Goal: Task Accomplishment & Management: Manage account settings

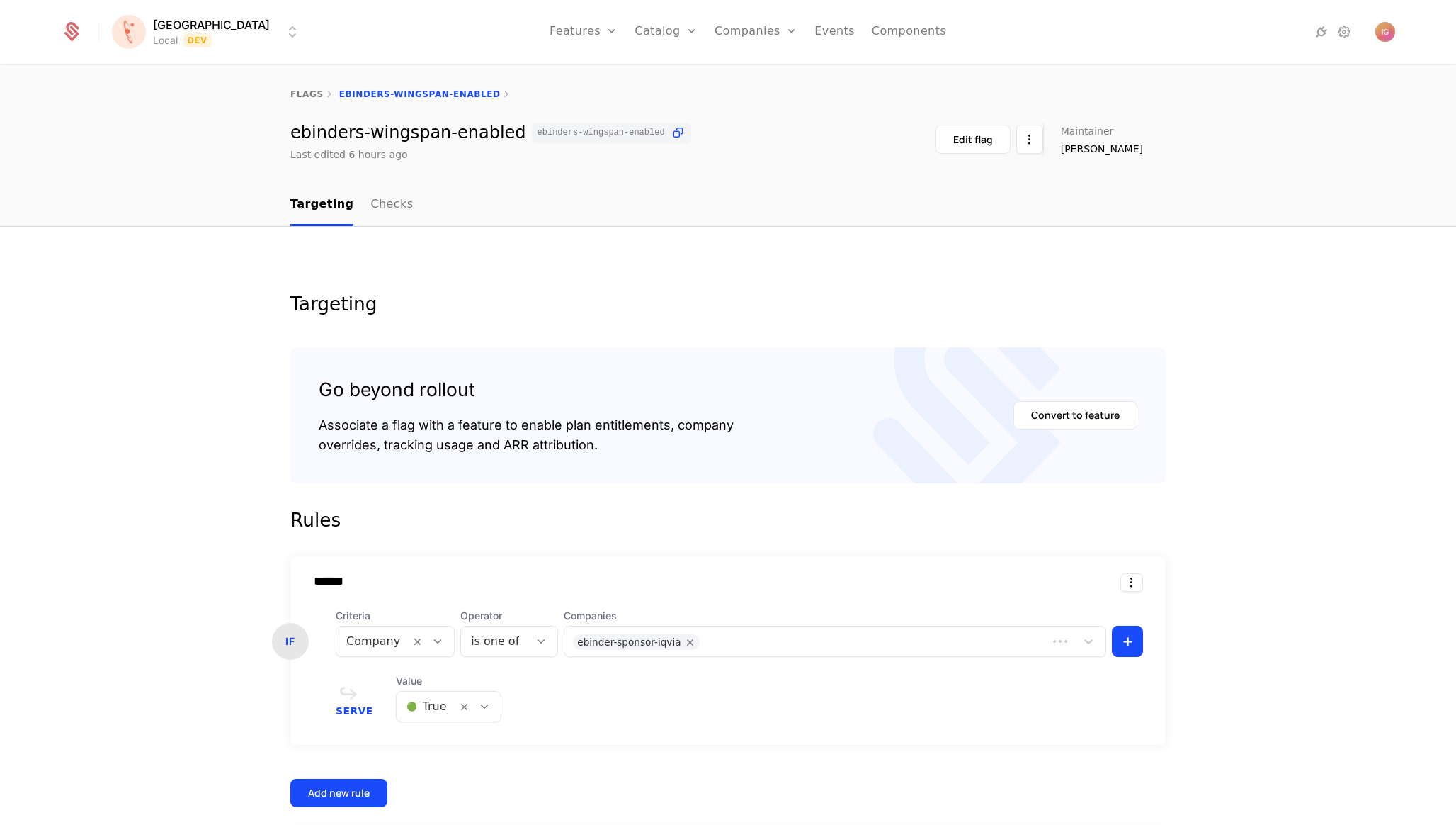
scroll to position [96, 0]
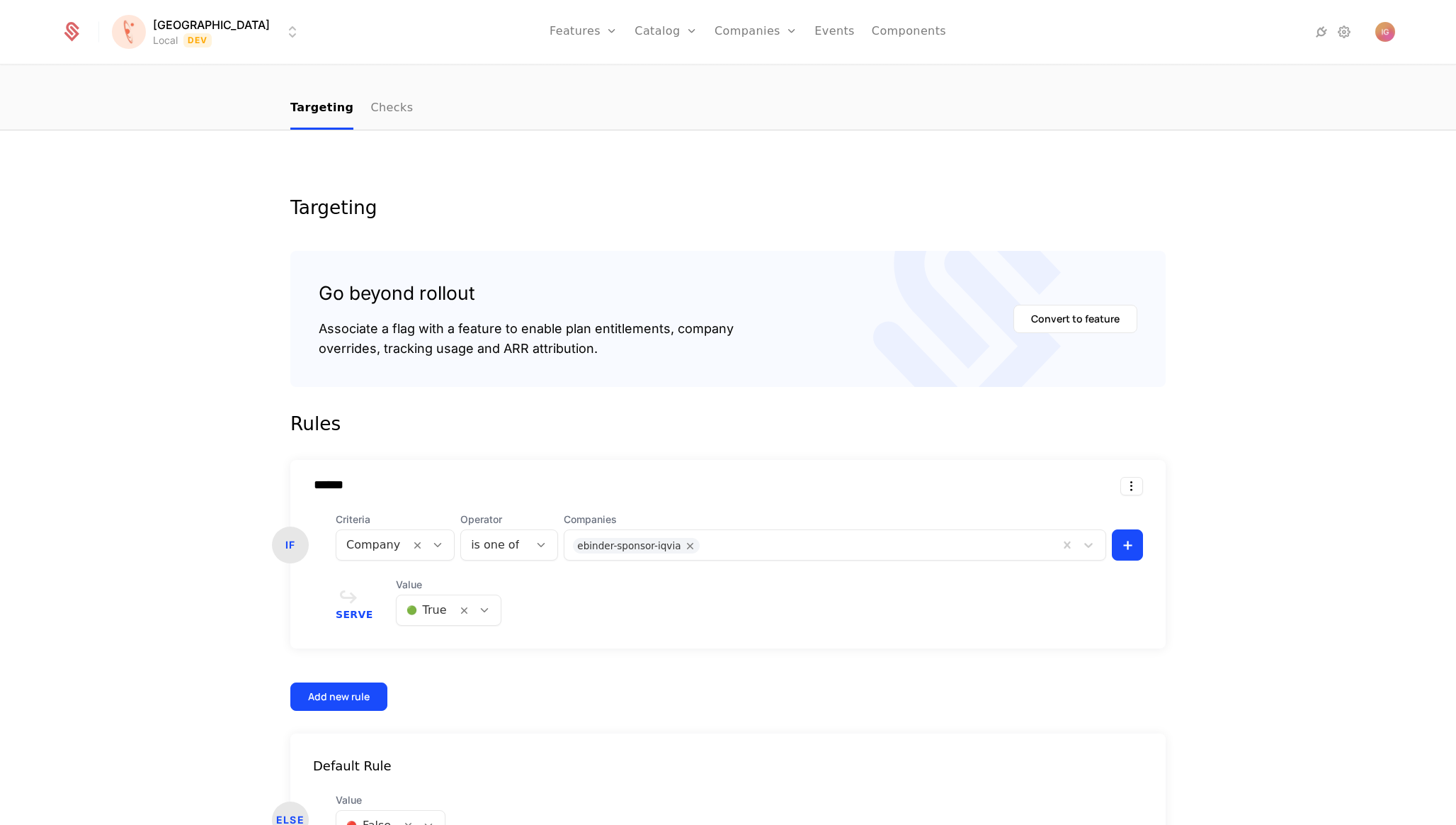
click at [706, 534] on div at bounding box center [878, 543] width 344 height 20
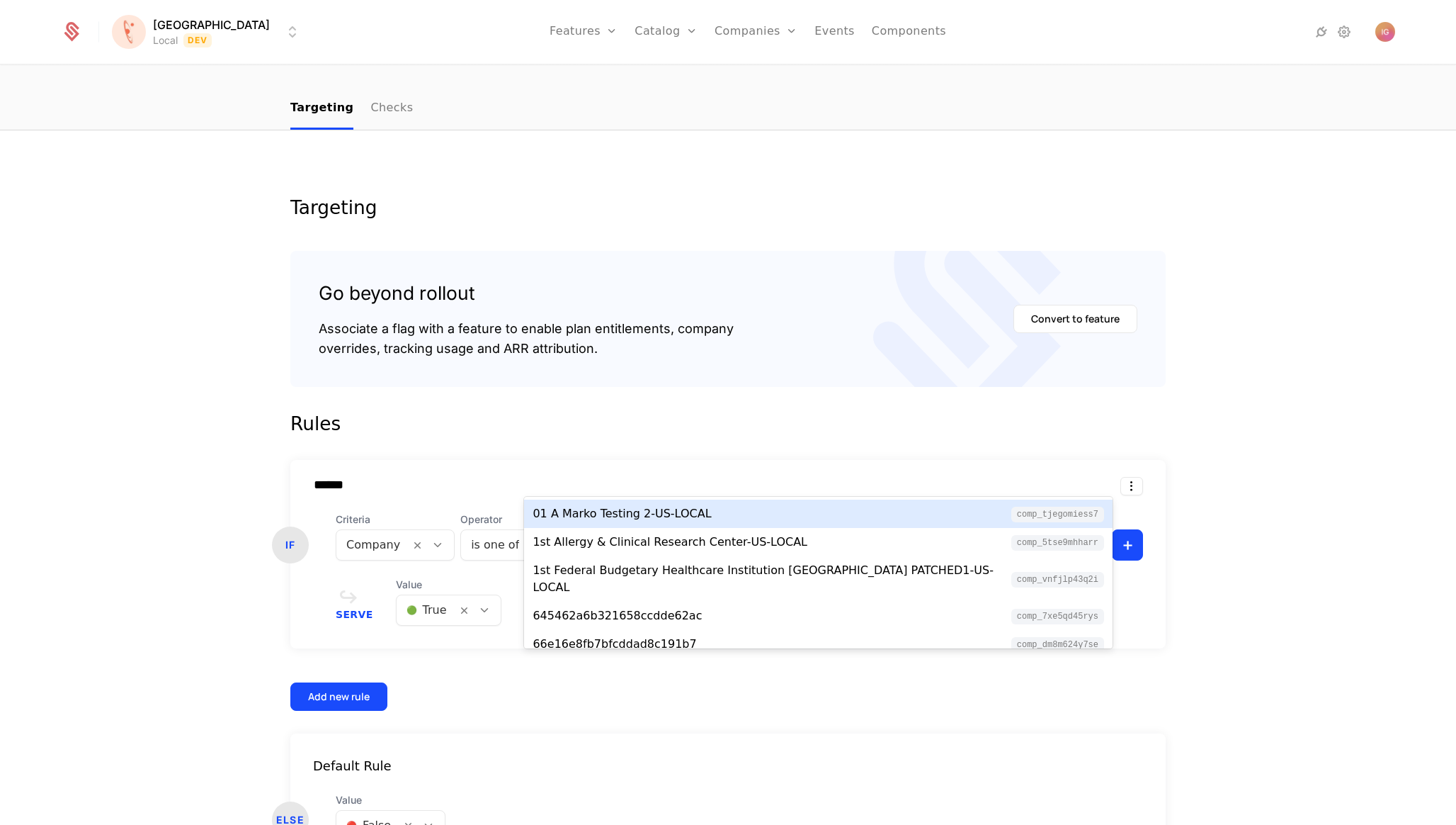
click at [722, 477] on div "******" at bounding box center [717, 485] width 807 height 16
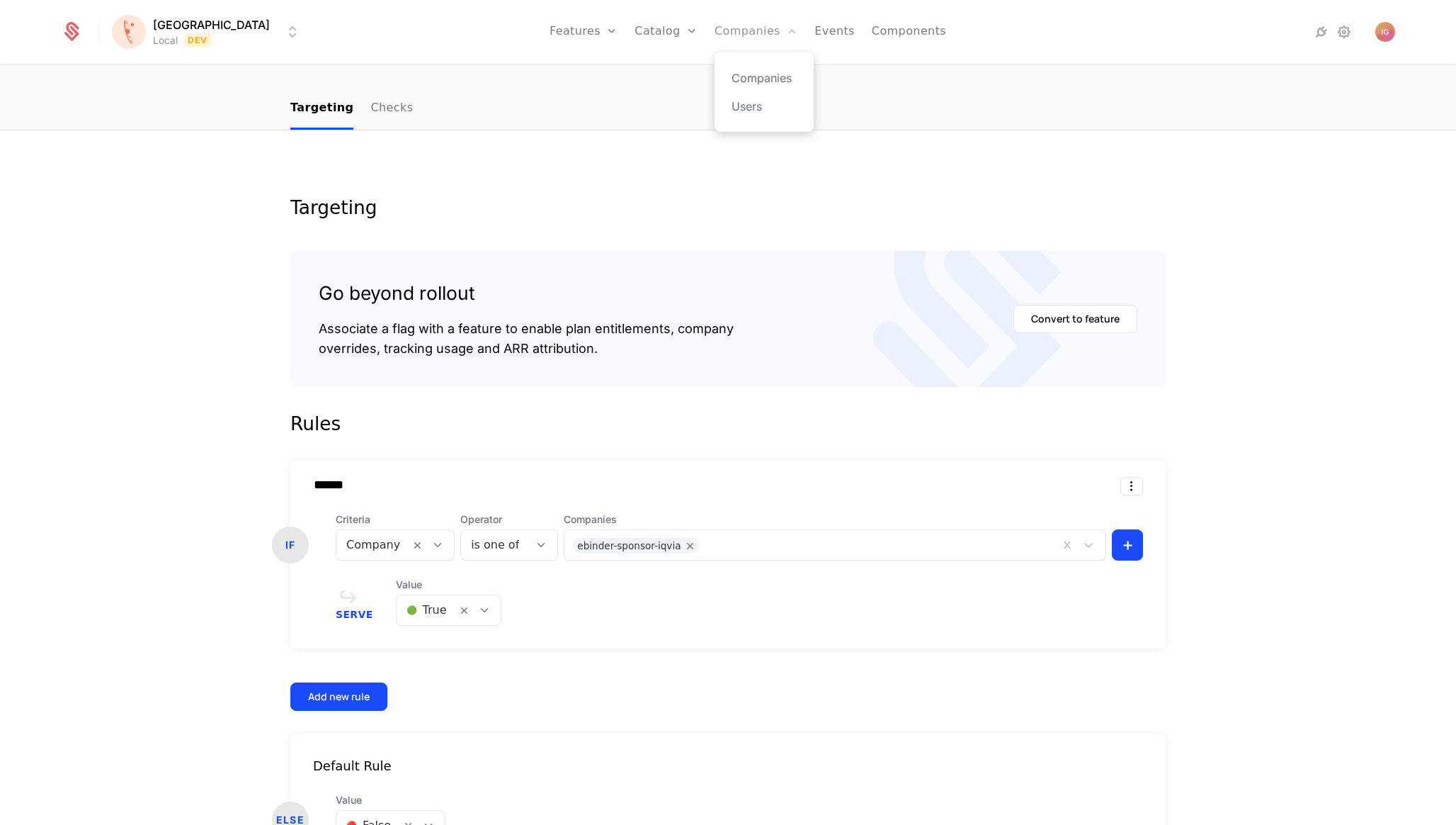
click at [714, 31] on link "Companies" at bounding box center [756, 31] width 83 height 63
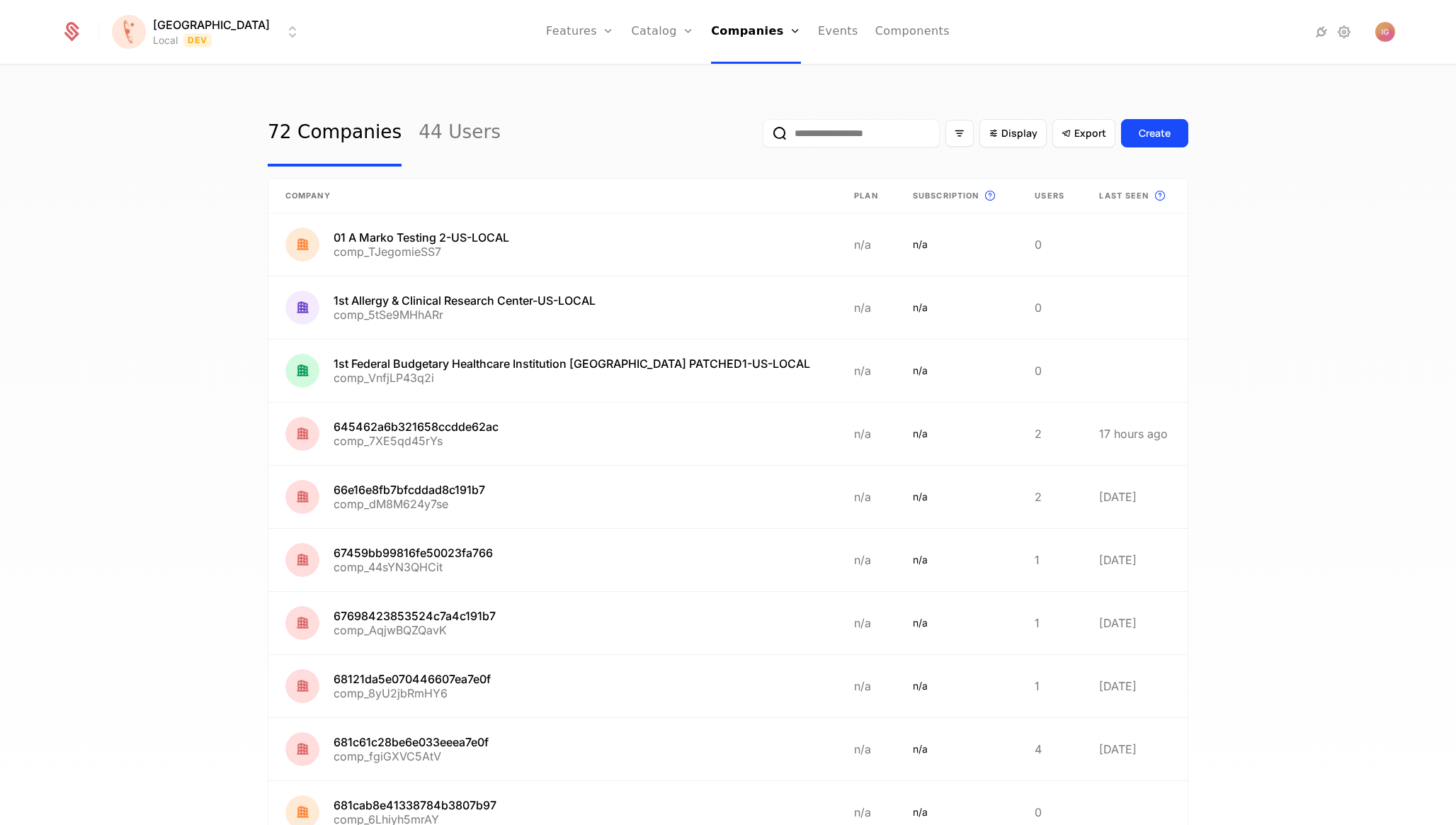
click at [886, 119] on input "email" at bounding box center [851, 133] width 177 height 28
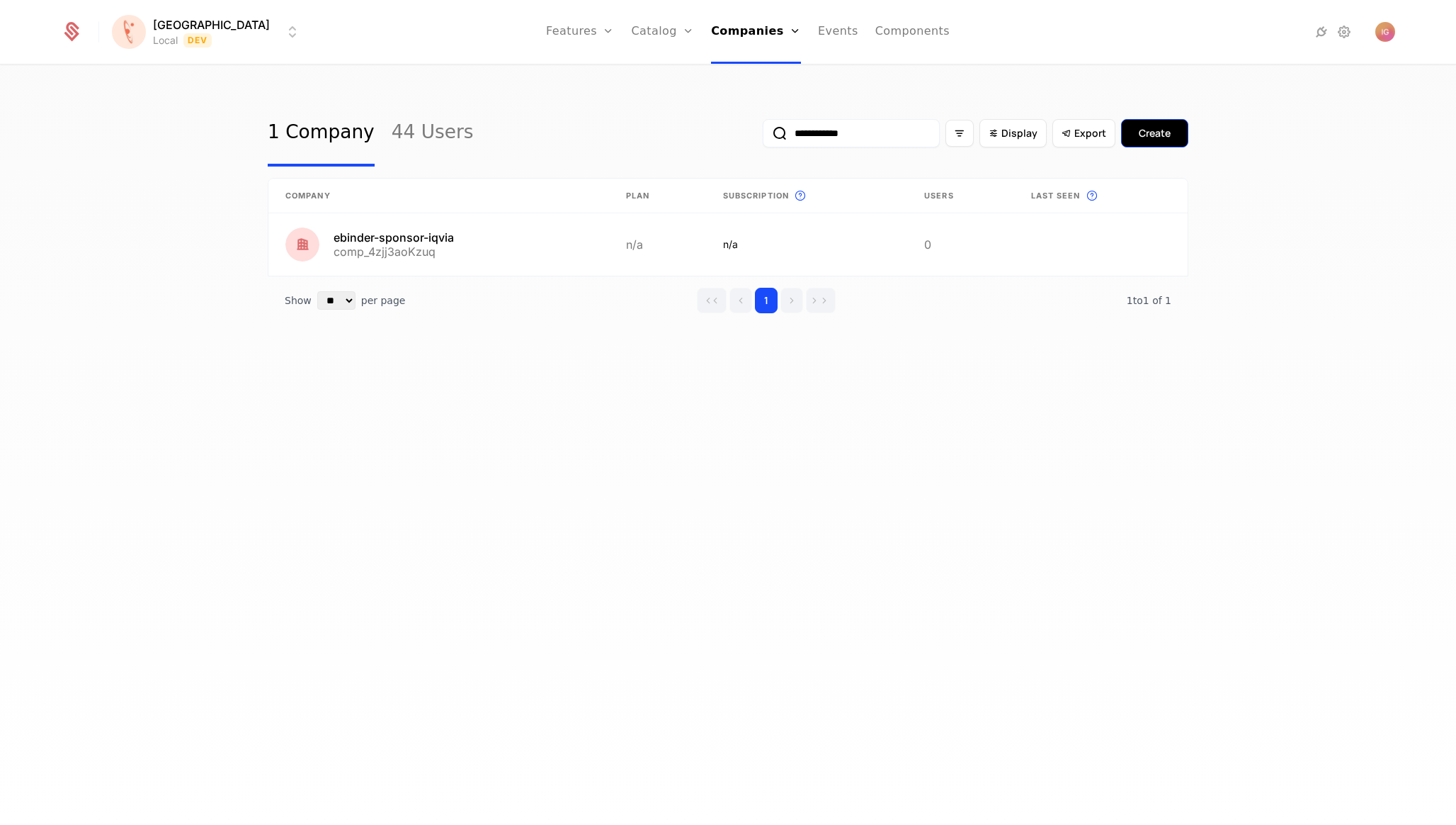
type input "**********"
click at [1162, 126] on div "Create" at bounding box center [1154, 133] width 32 height 14
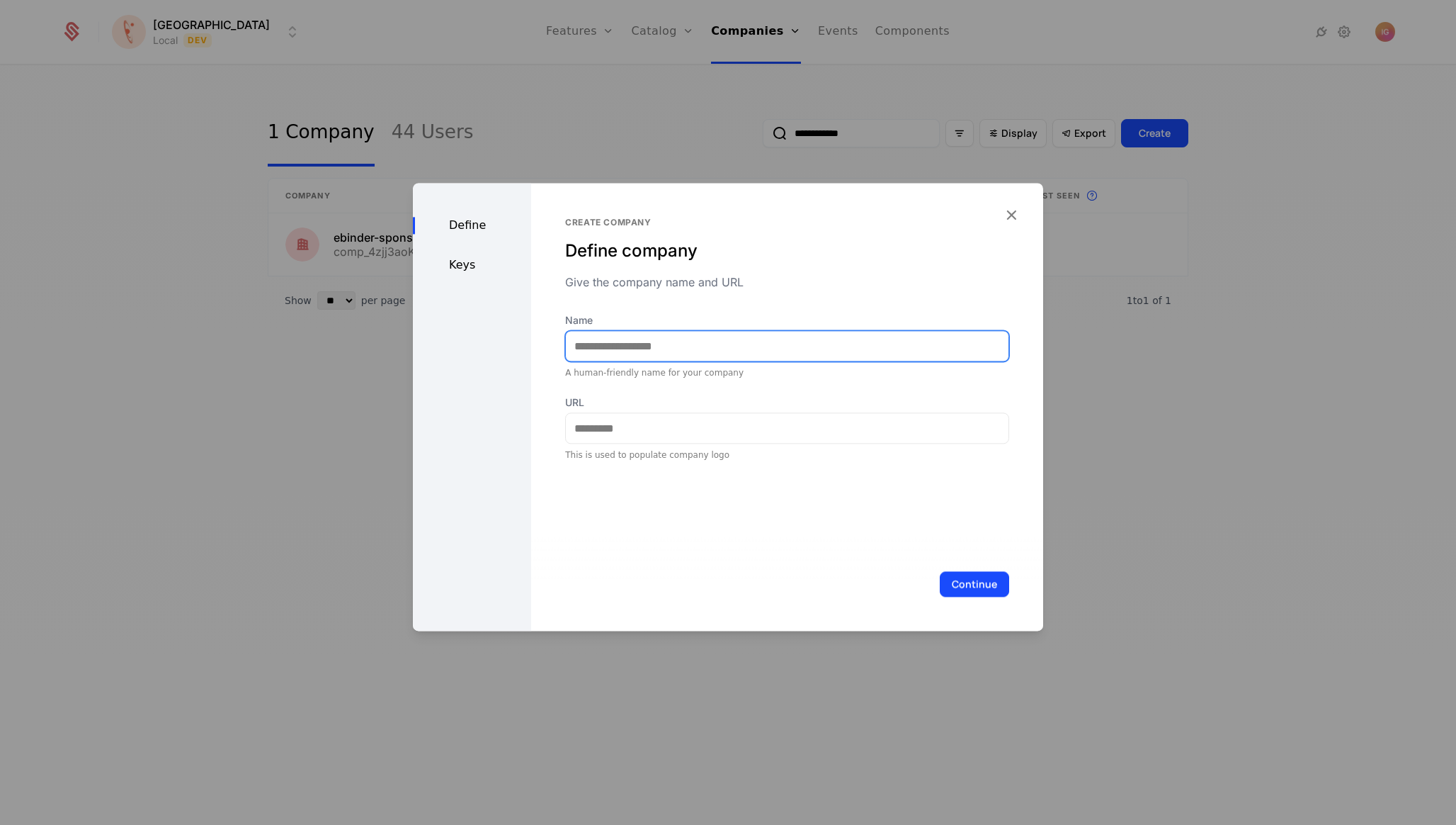
click at [662, 331] on input "Name" at bounding box center [787, 346] width 443 height 30
type input "*****"
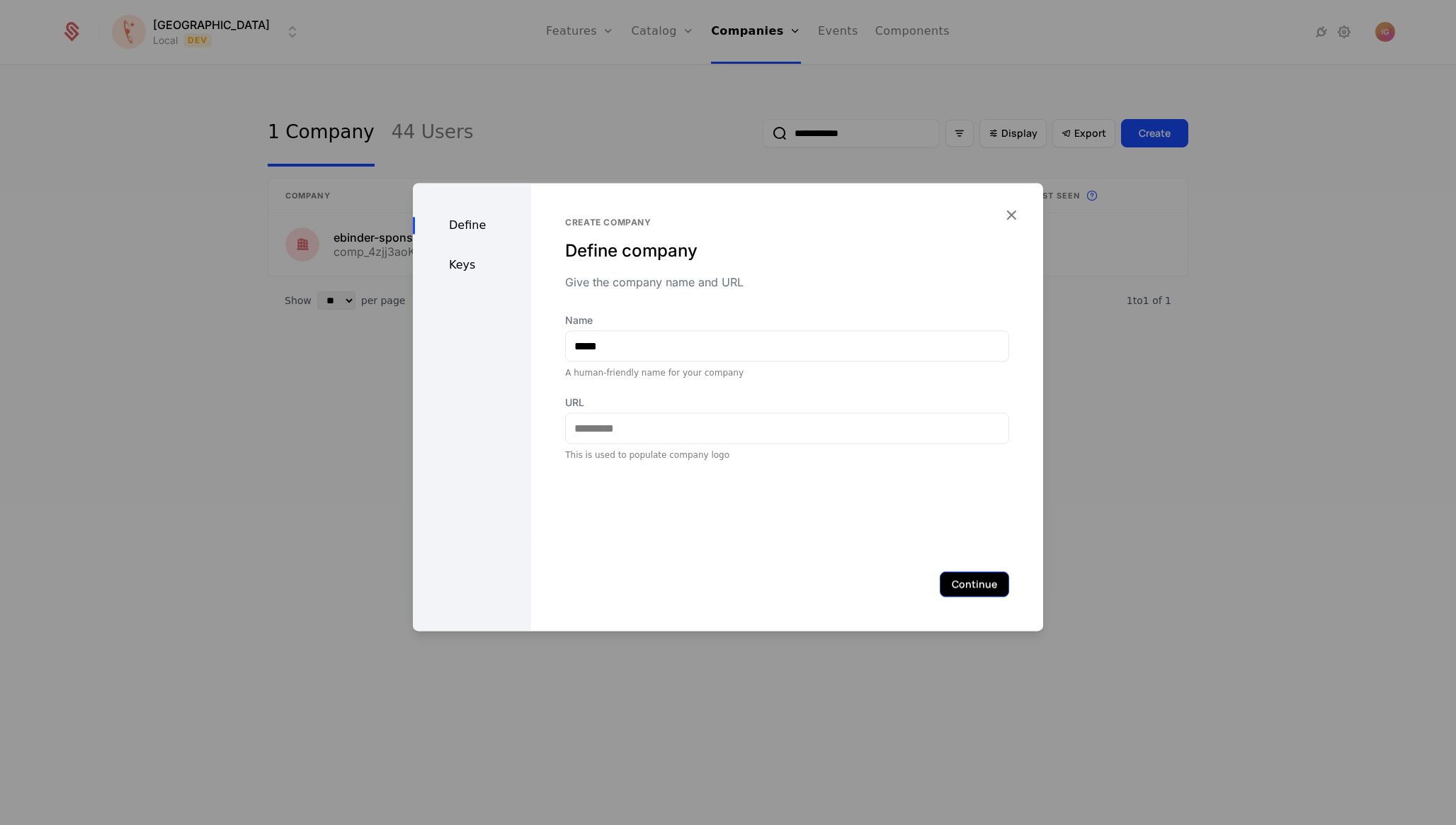
click at [981, 586] on button "Continue" at bounding box center [974, 584] width 70 height 26
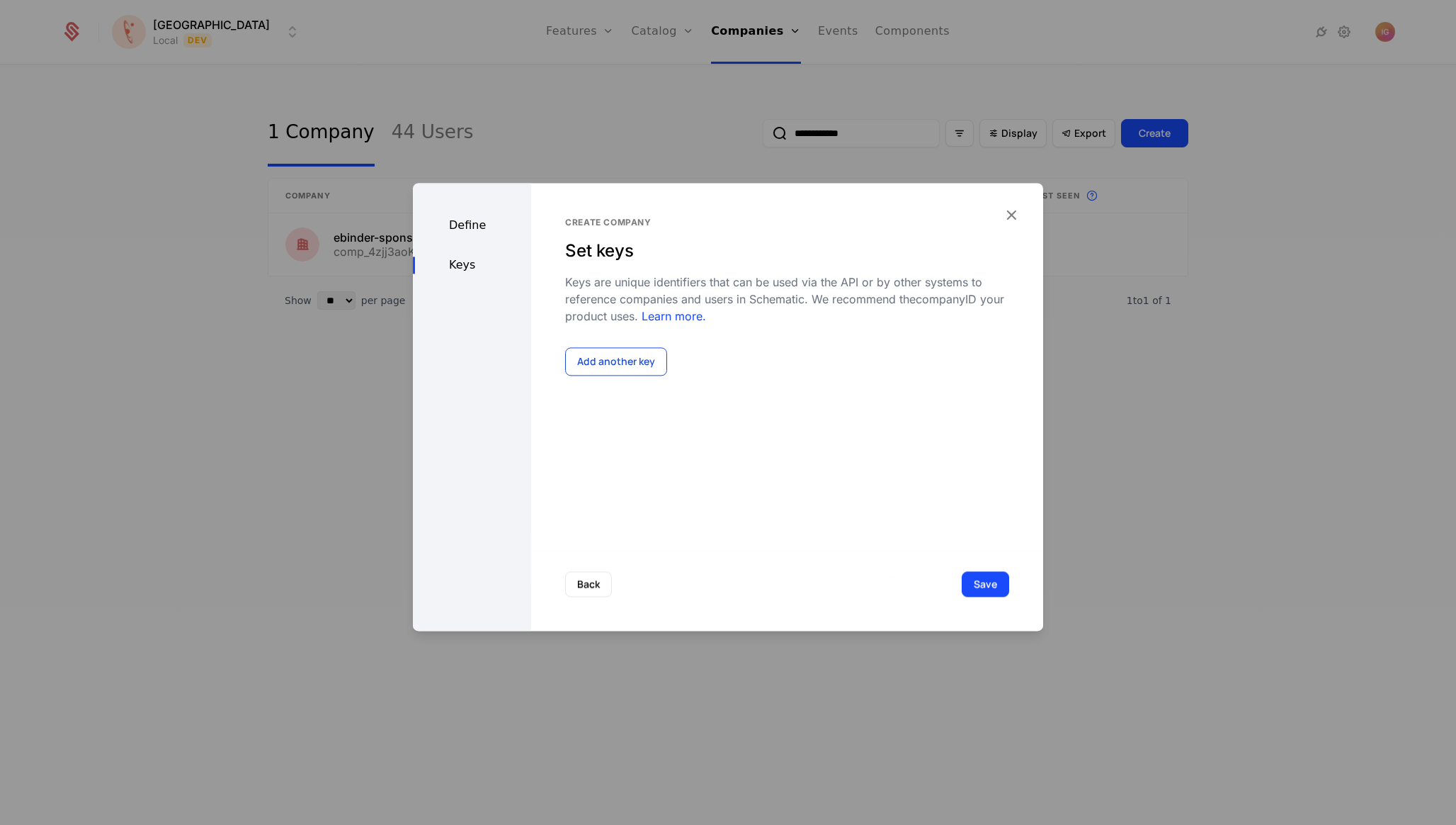
click at [606, 347] on button "Add another key" at bounding box center [616, 361] width 102 height 28
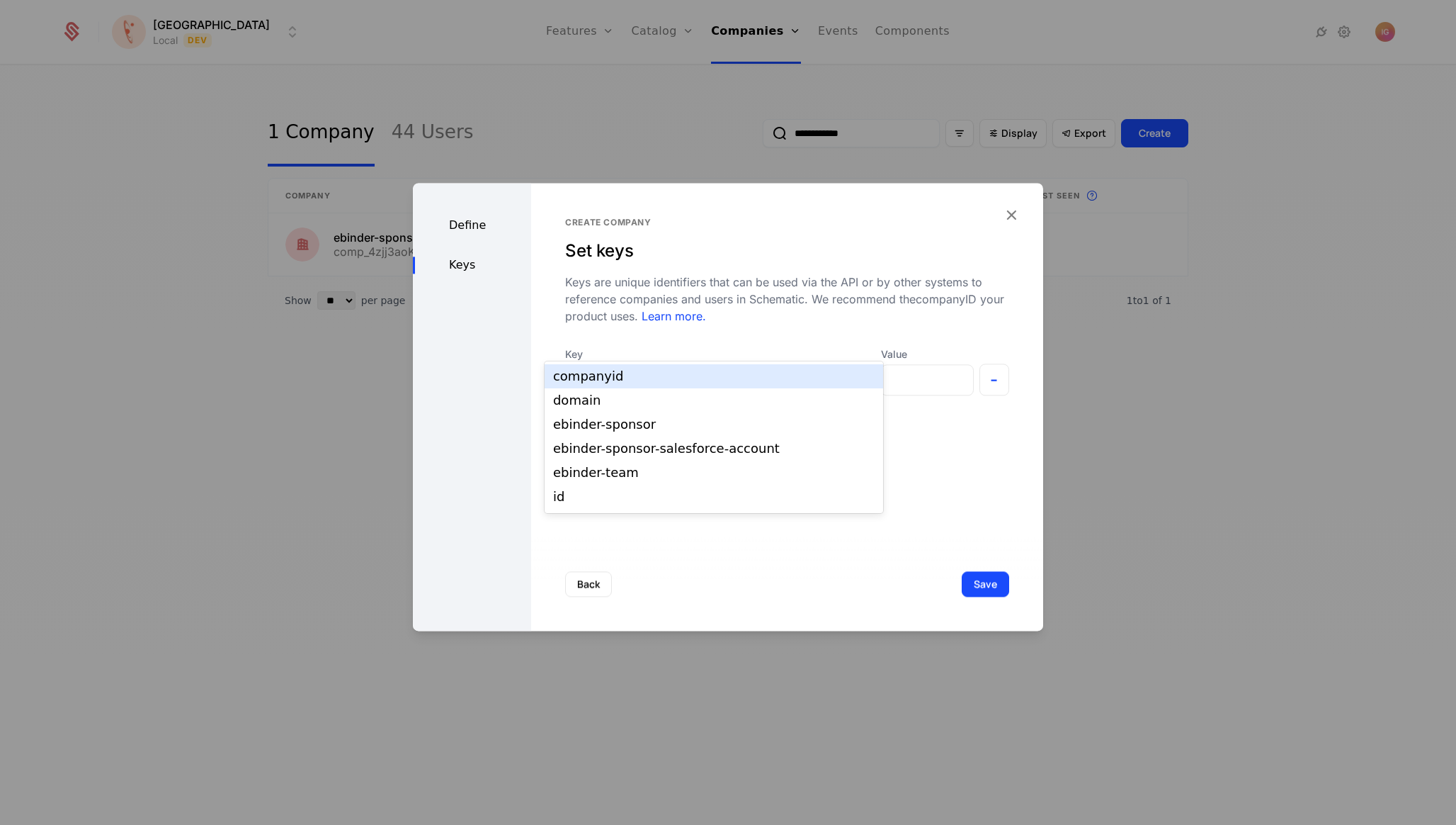
click at [620, 370] on div at bounding box center [705, 379] width 259 height 20
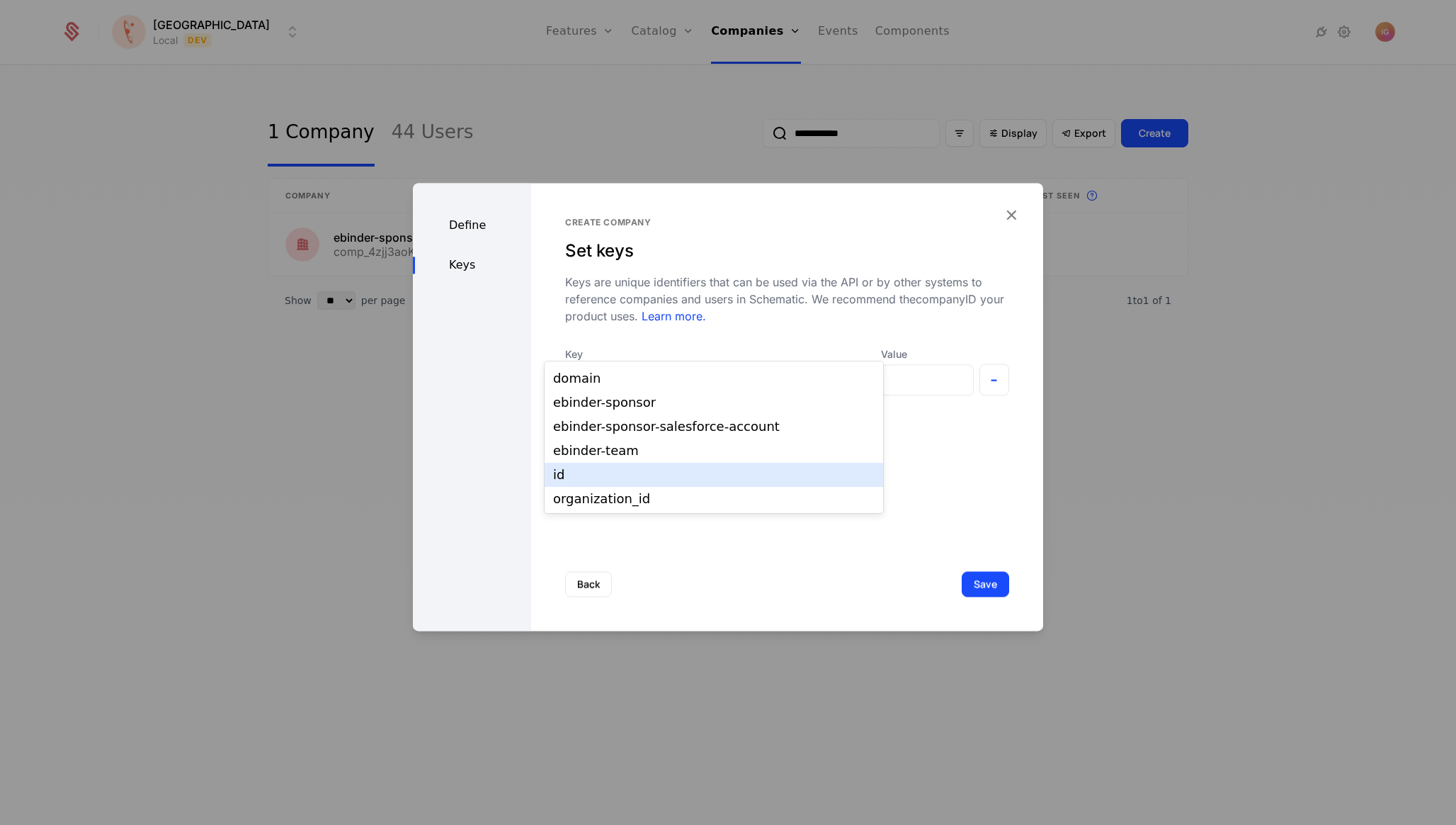
scroll to position [24, 0]
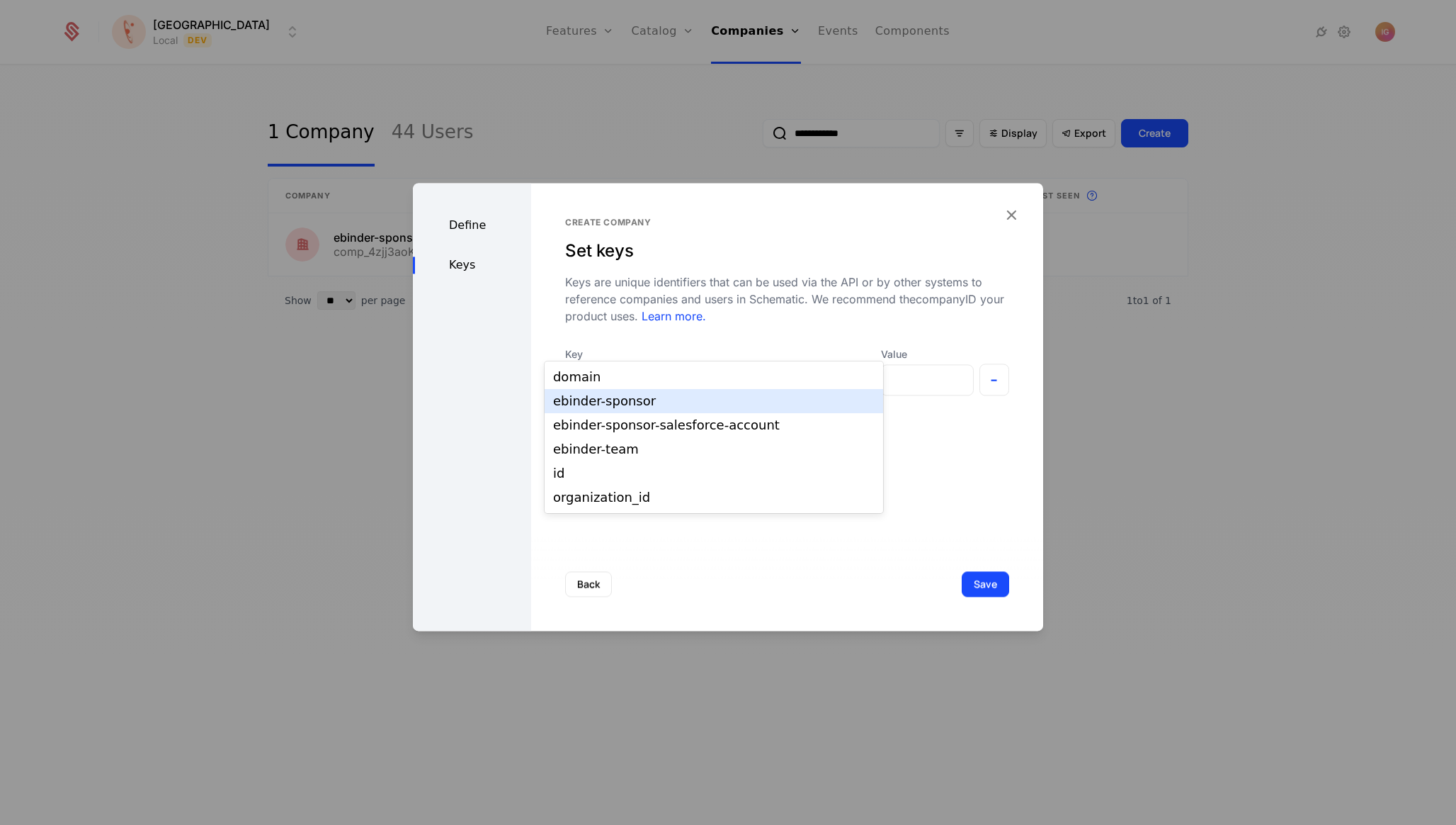
click at [632, 407] on div "ebinder-sponsor" at bounding box center [714, 400] width 338 height 24
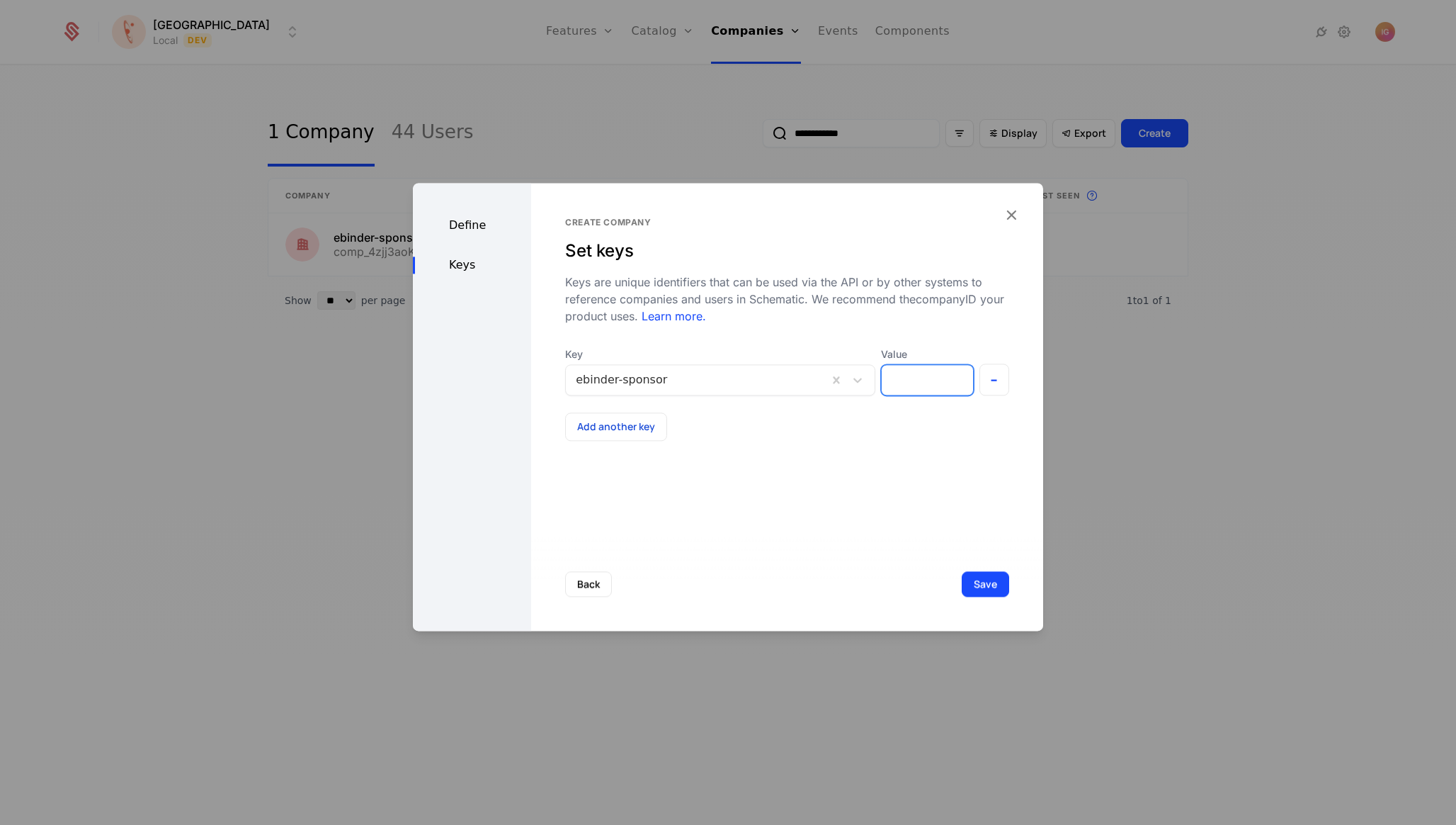
click at [894, 365] on input "Value" at bounding box center [927, 380] width 91 height 30
type input "*****"
click at [995, 589] on button "Save" at bounding box center [985, 584] width 48 height 26
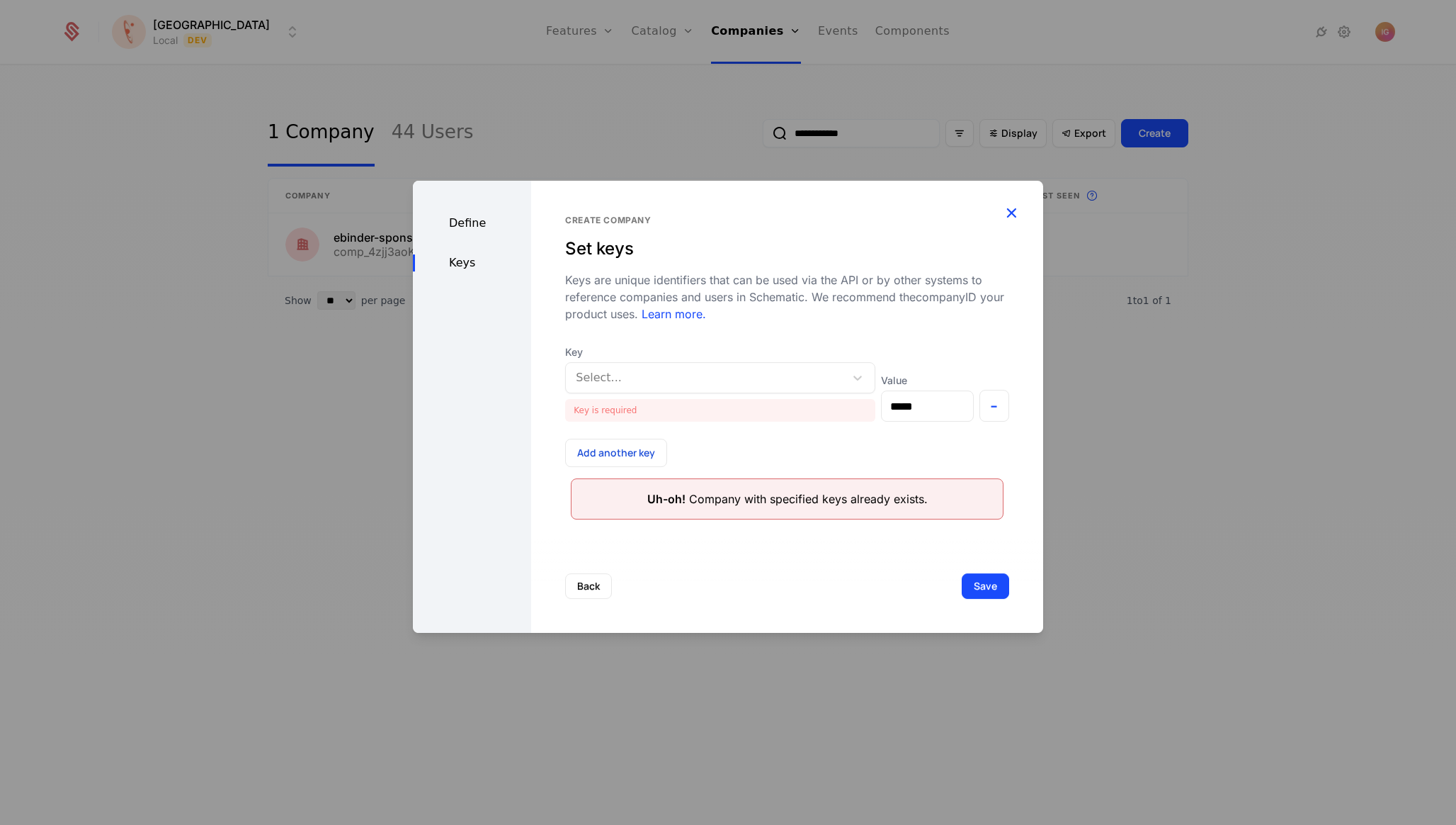
click at [1014, 214] on icon "button" at bounding box center [1012, 213] width 19 height 19
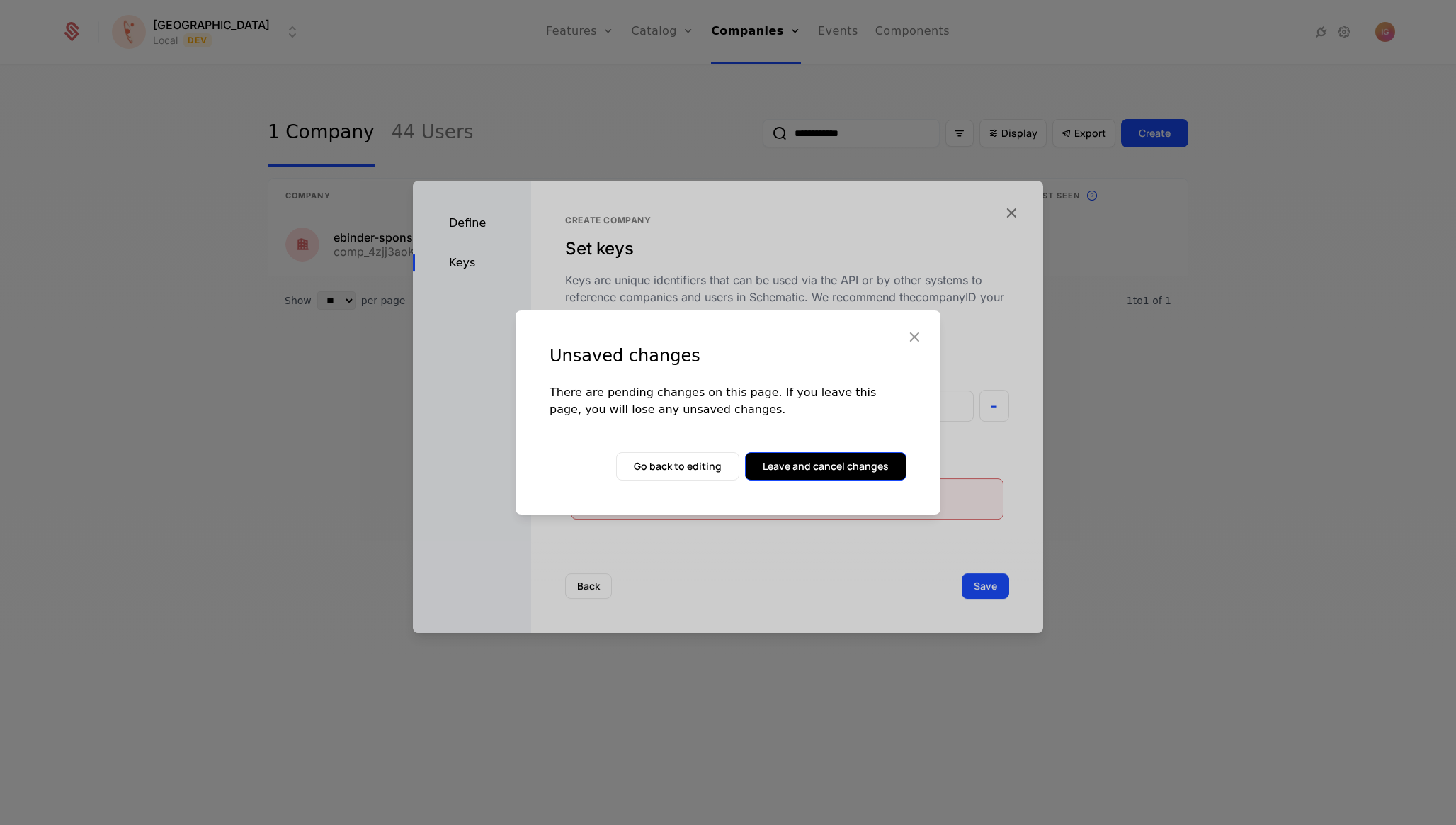
click at [829, 464] on button "Leave and cancel changes" at bounding box center [826, 466] width 161 height 28
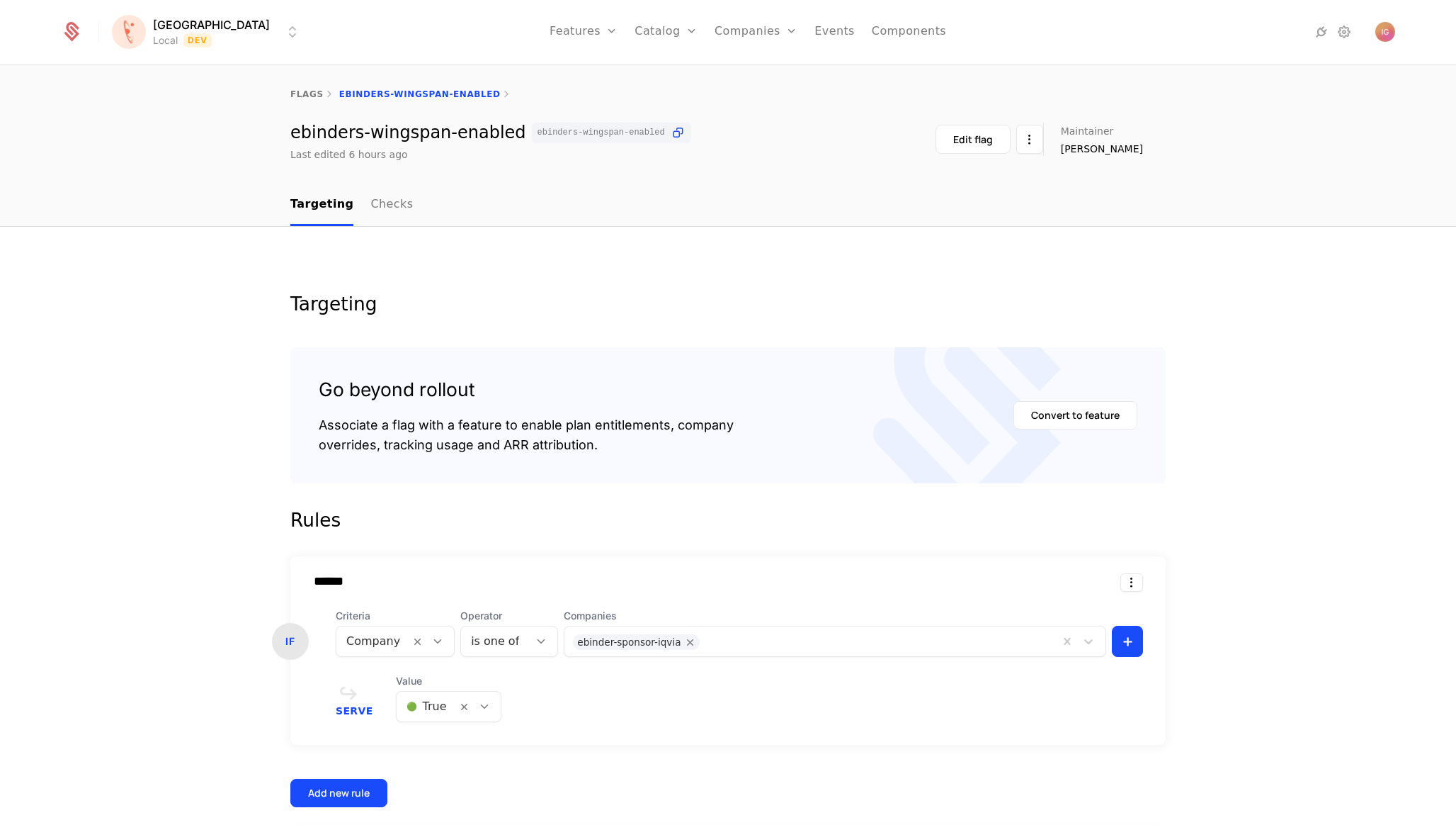
scroll to position [96, 0]
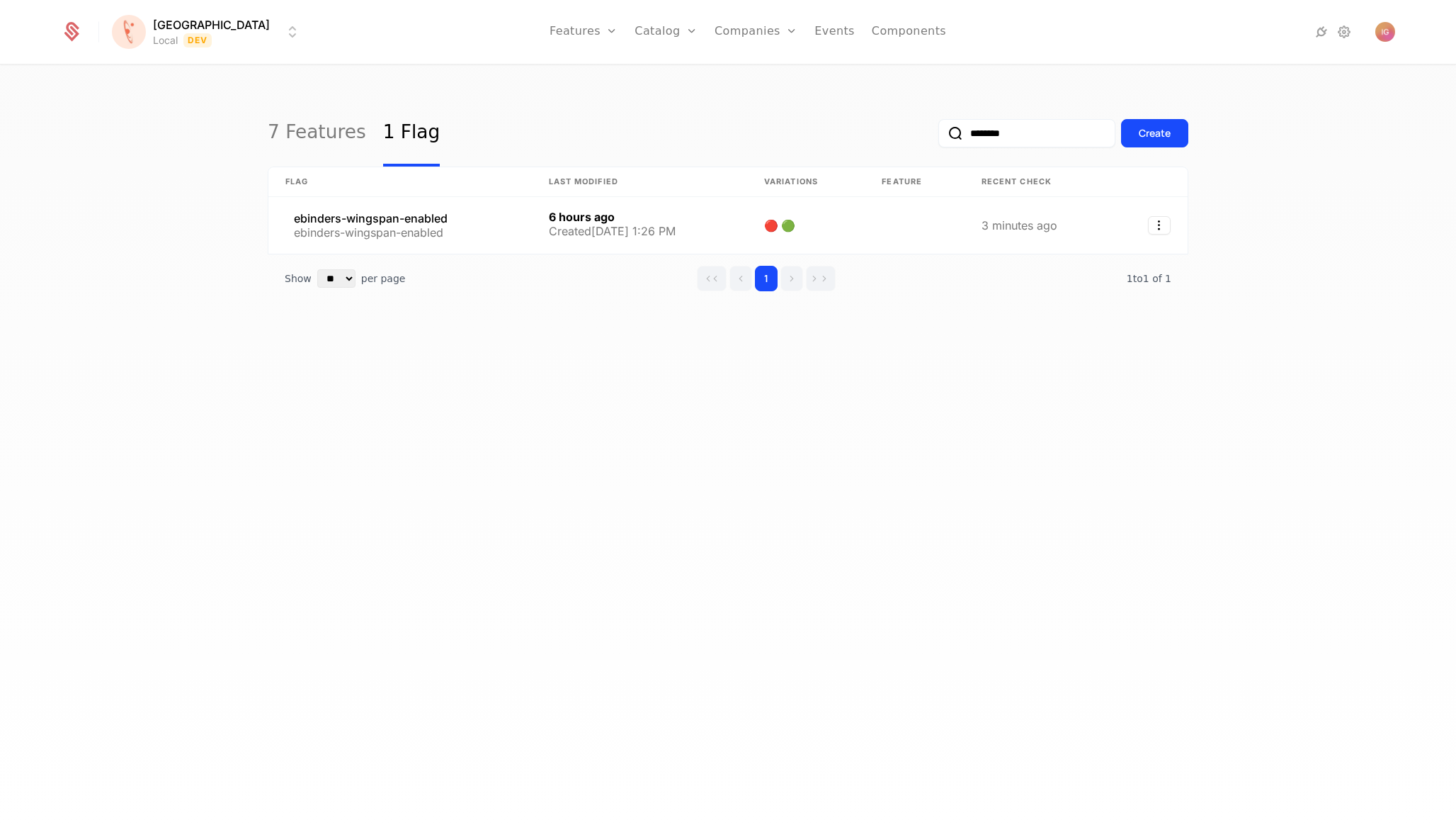
click at [1023, 125] on input "********" at bounding box center [1027, 133] width 177 height 28
paste input "**********"
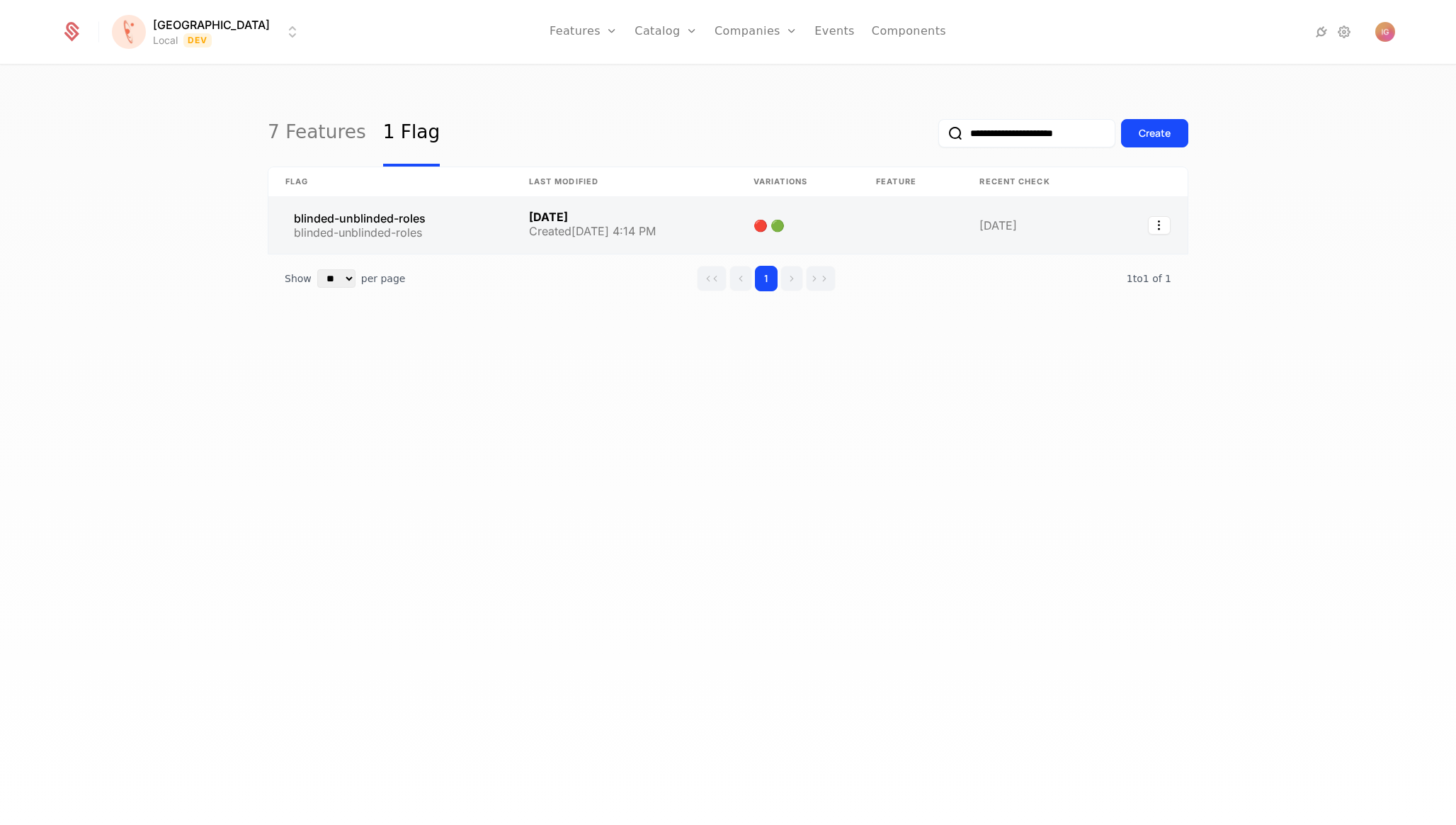
type input "**********"
click at [330, 201] on link at bounding box center [390, 225] width 244 height 56
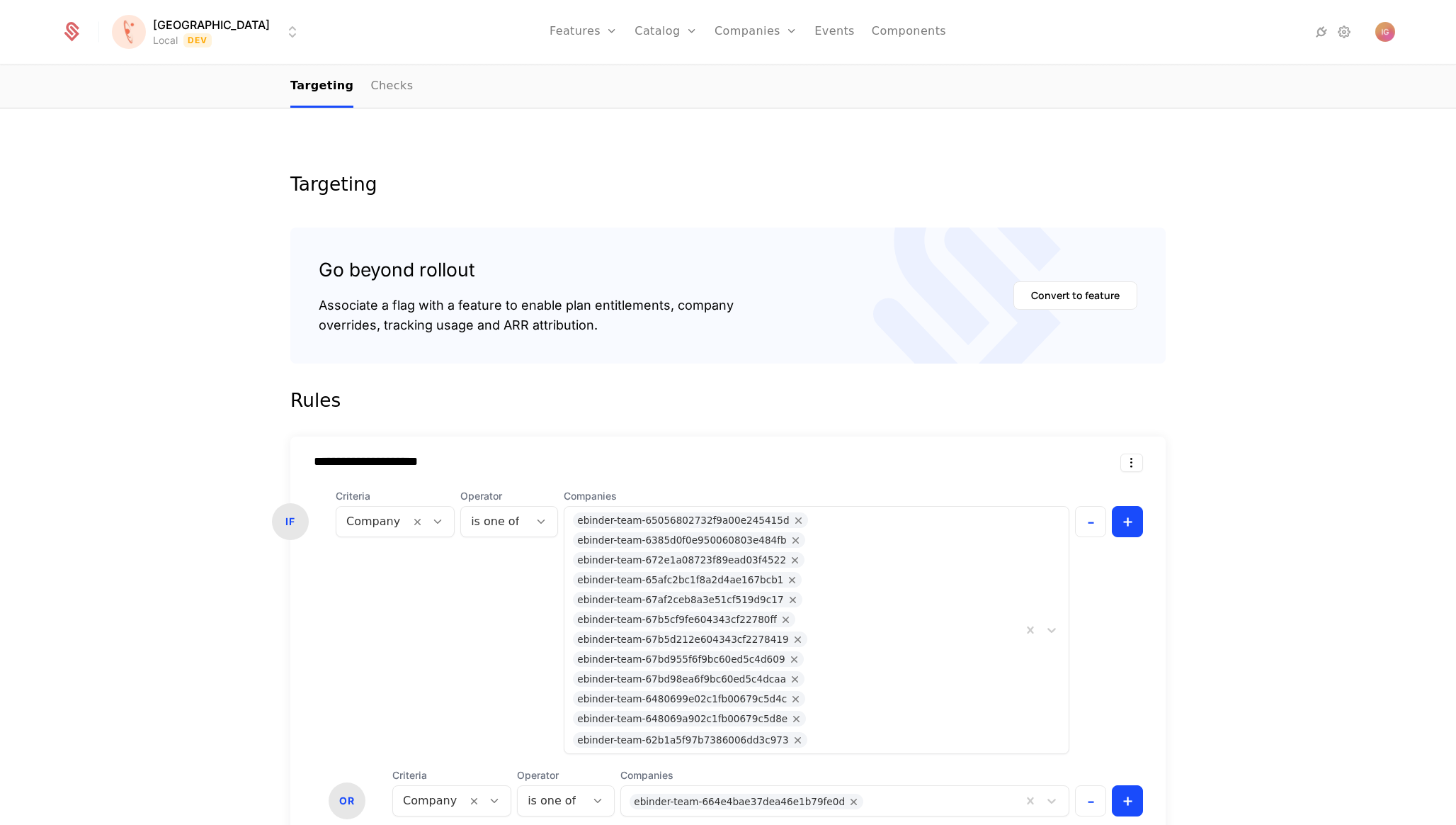
scroll to position [154, 0]
click at [961, 506] on div "ebinder-team-65056802732f9a00e245415d ebinder-team-6385d0f0e950060803e484fb ebi…" at bounding box center [793, 629] width 457 height 247
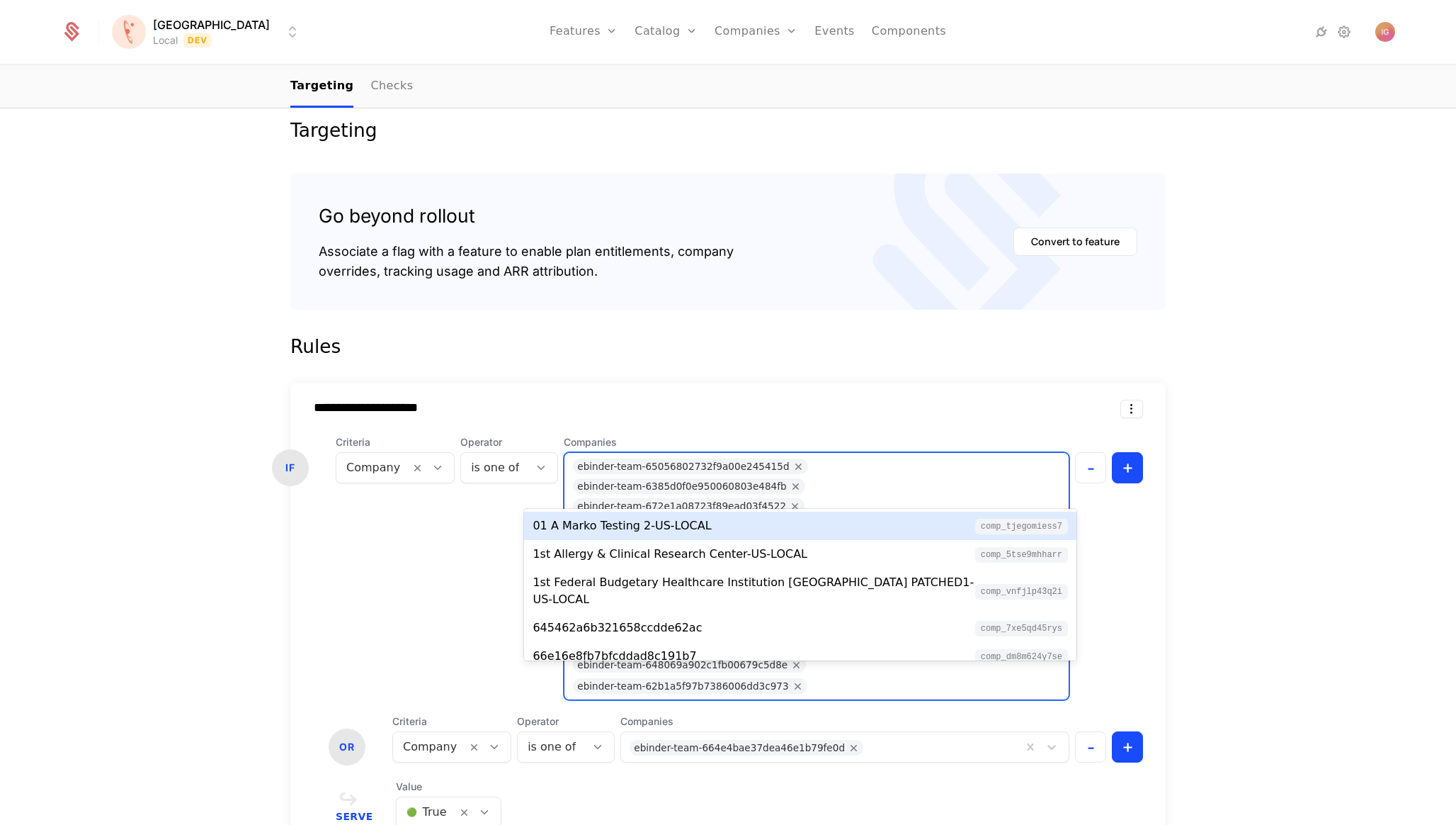
scroll to position [206, 0]
click at [1190, 484] on div "**********" at bounding box center [728, 595] width 1456 height 1081
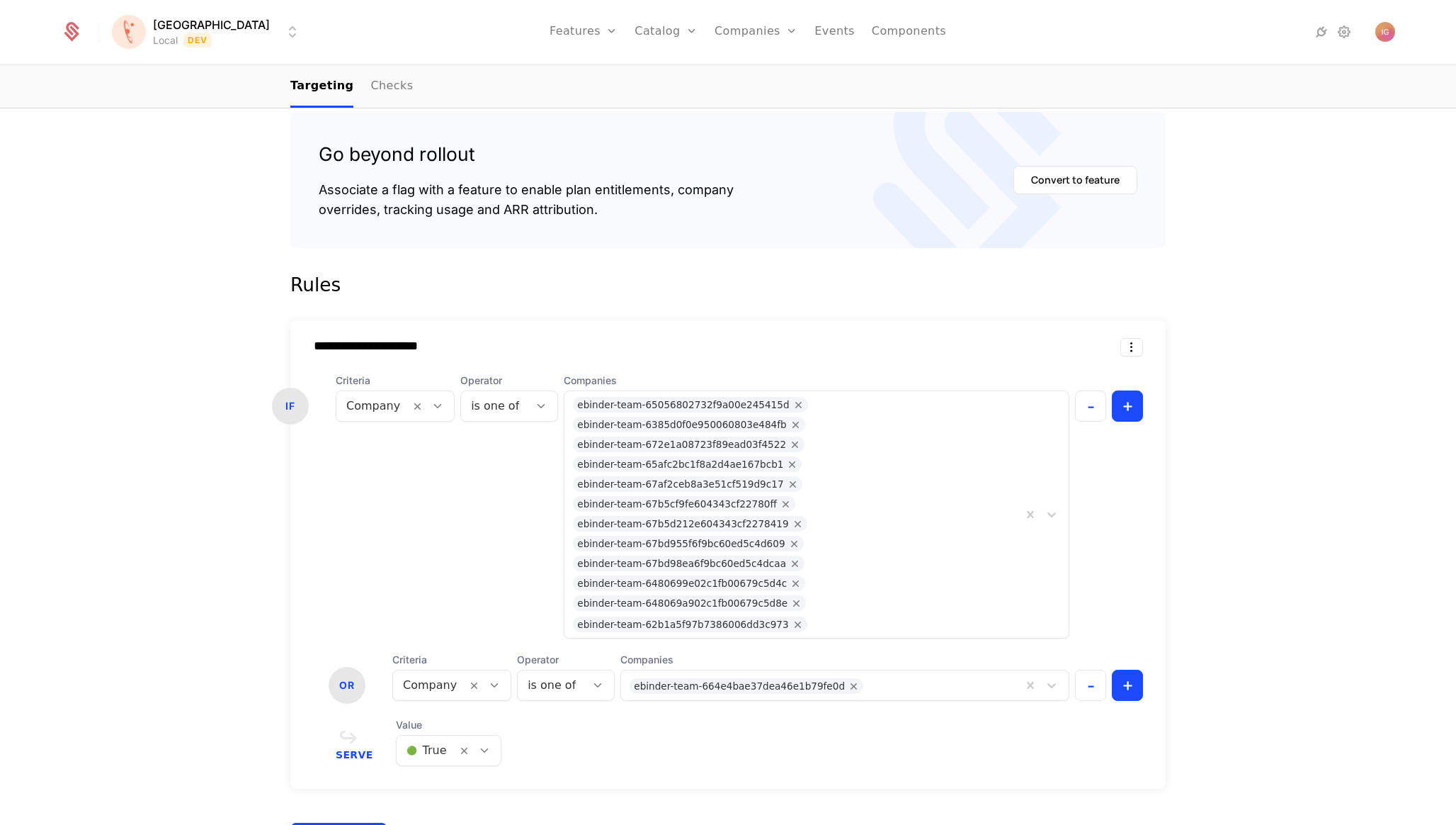
scroll to position [0, 0]
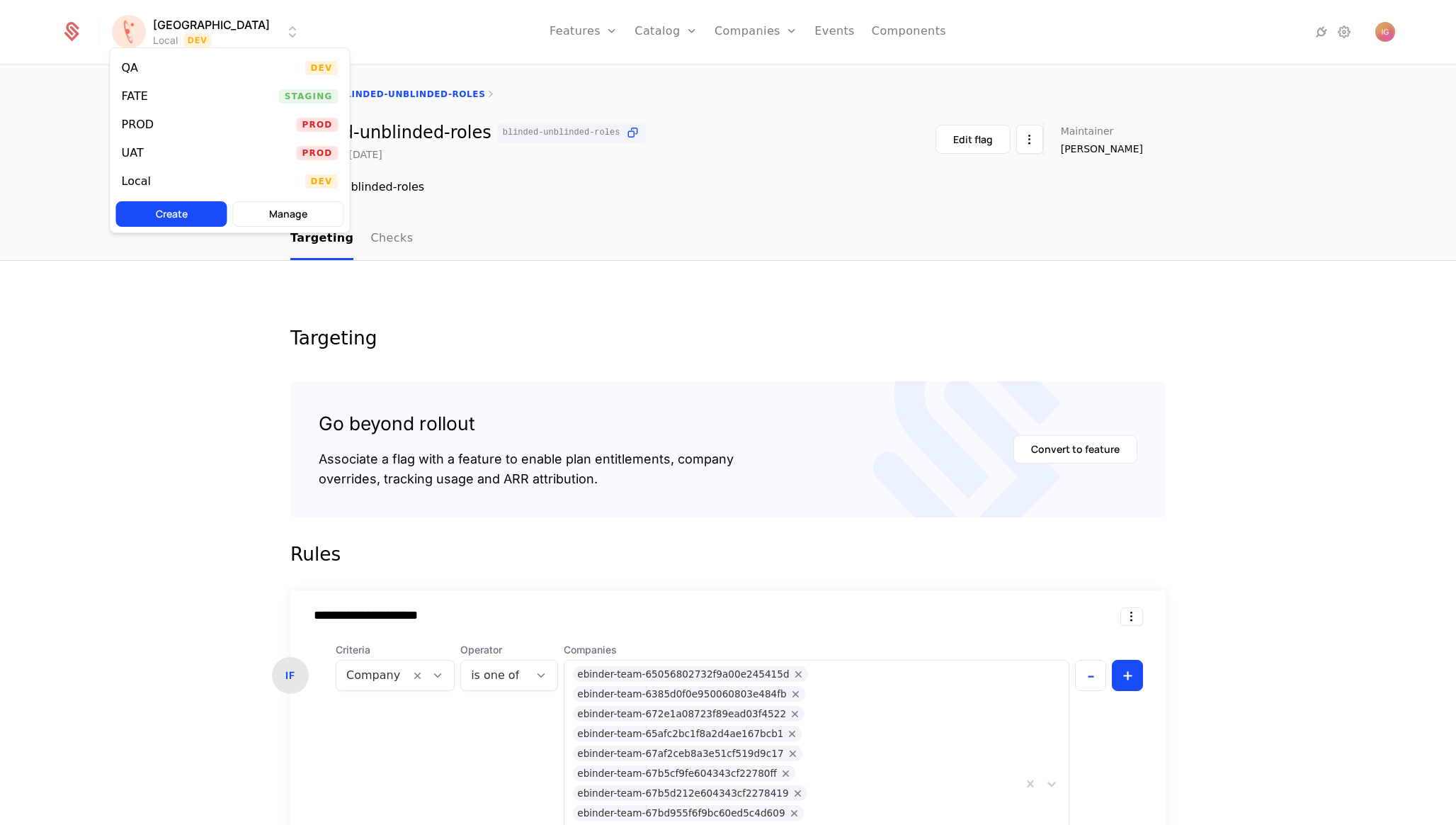
click at [193, 25] on html "**********" at bounding box center [728, 412] width 1456 height 825
click at [196, 113] on div "PROD Prod" at bounding box center [230, 125] width 240 height 28
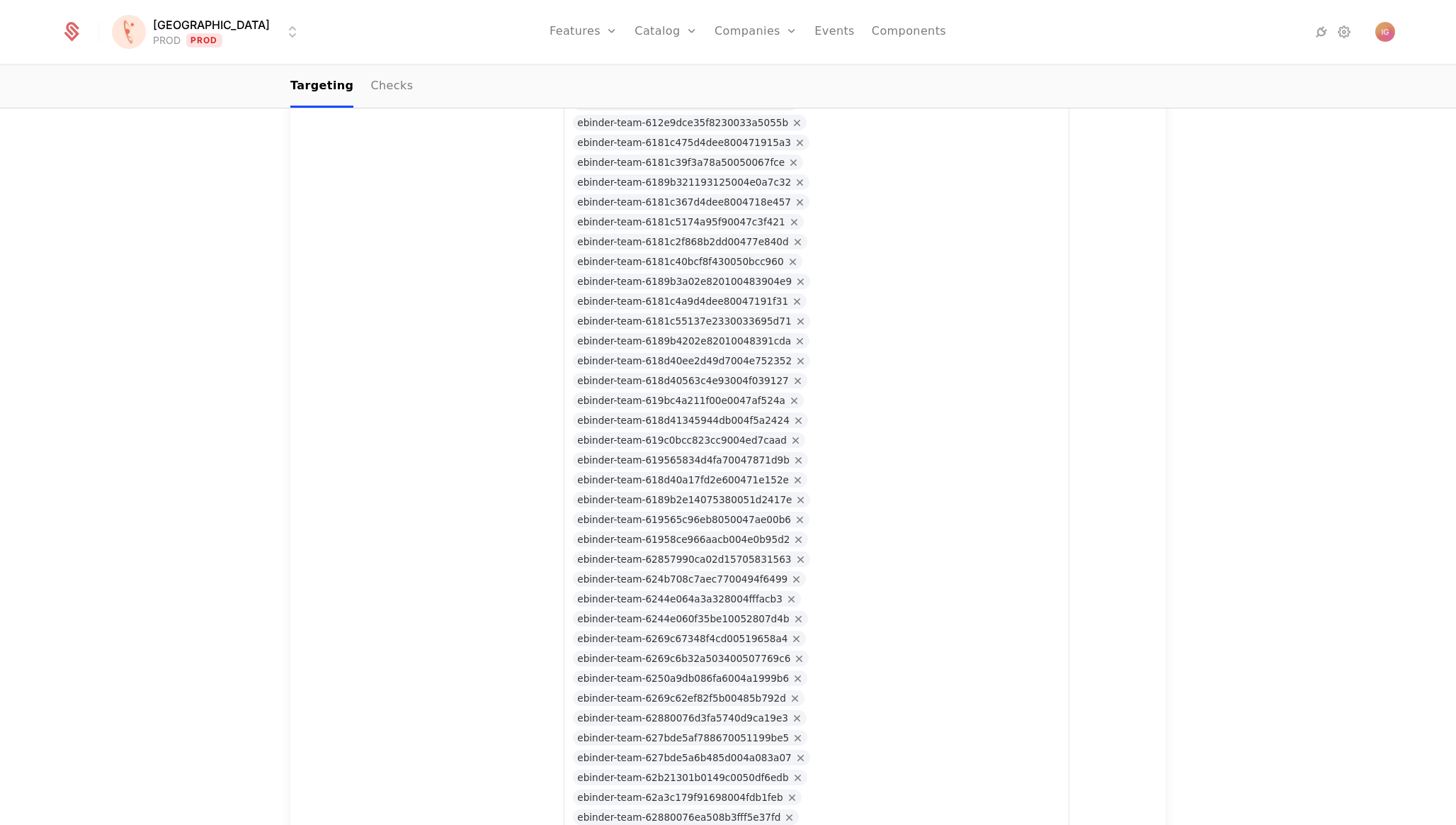
scroll to position [7999, 0]
click at [216, 31] on html "**********" at bounding box center [728, 412] width 1456 height 825
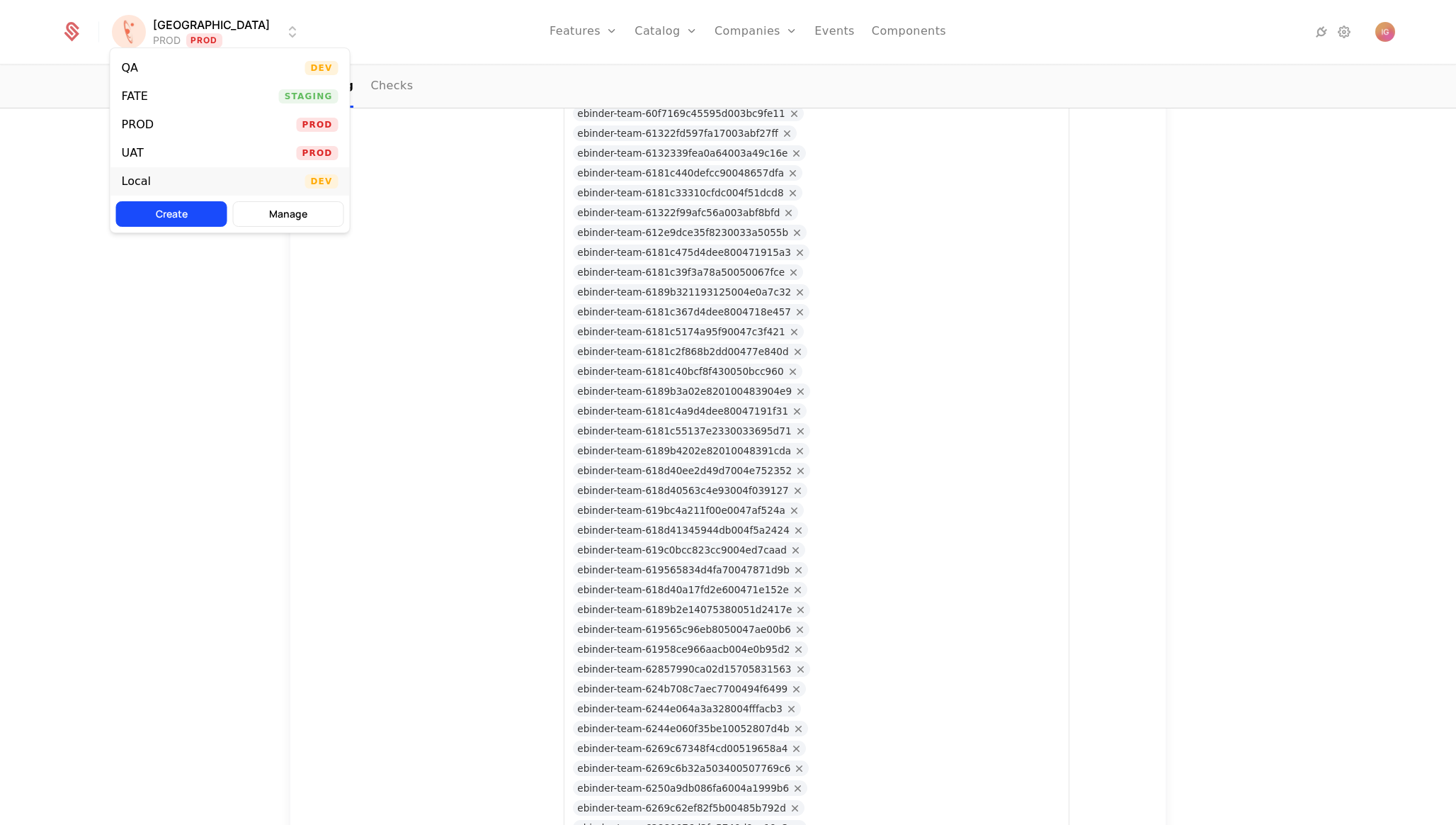
click at [227, 167] on div "Local Dev" at bounding box center [230, 181] width 240 height 28
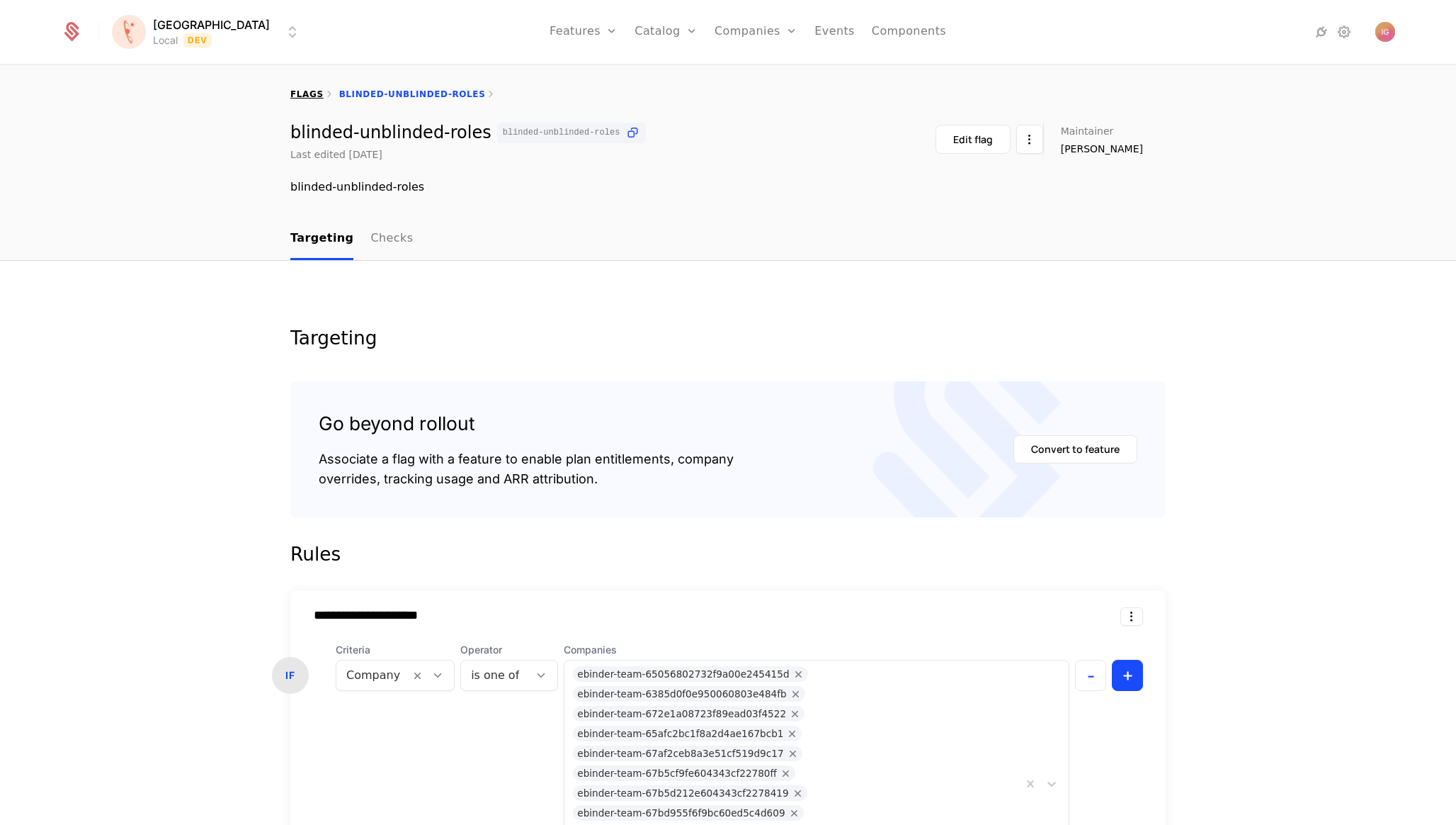
click at [304, 89] on link "flags" at bounding box center [307, 94] width 34 height 10
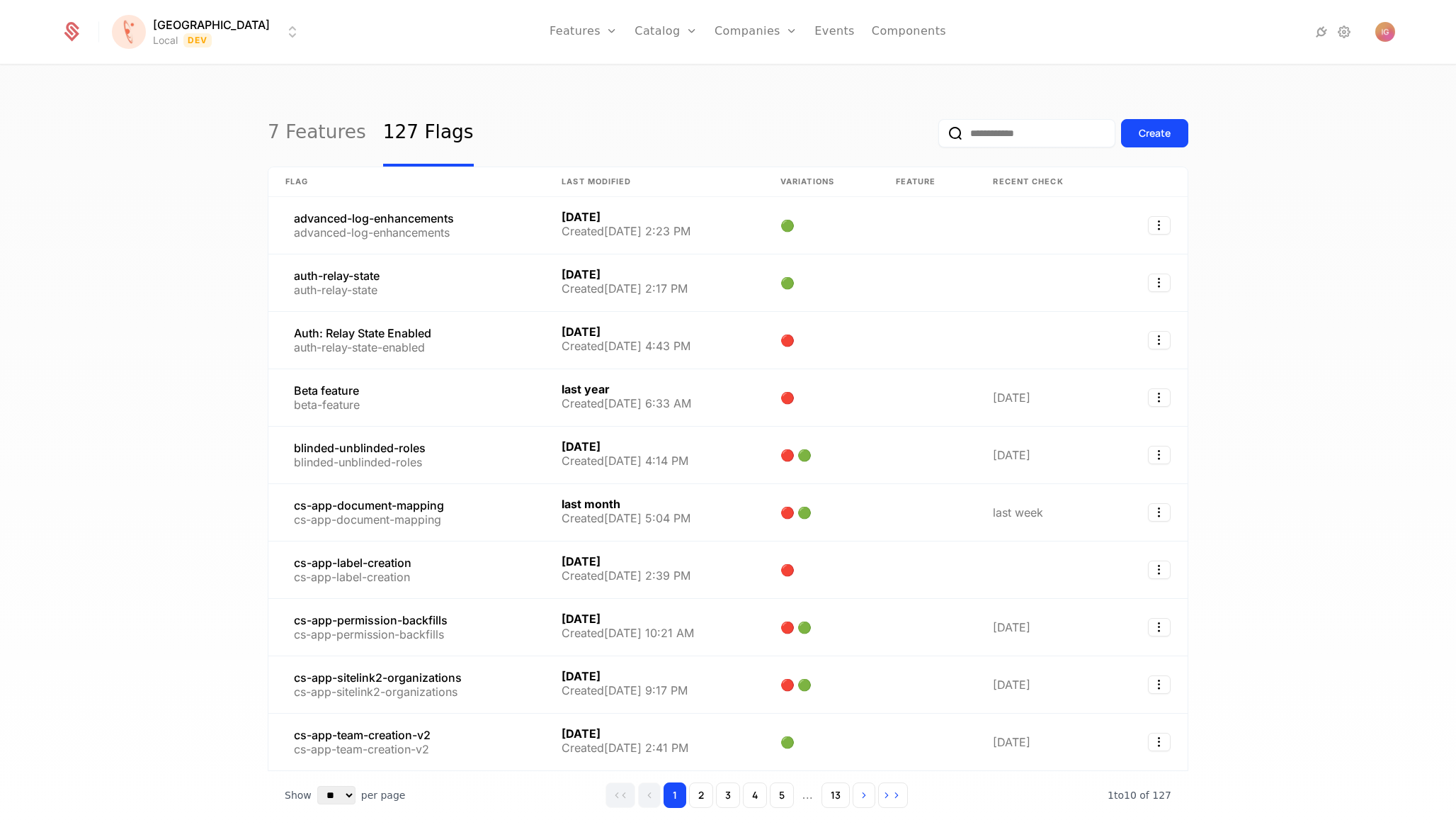
click at [1010, 123] on input "email" at bounding box center [1027, 133] width 177 height 28
type input "*******"
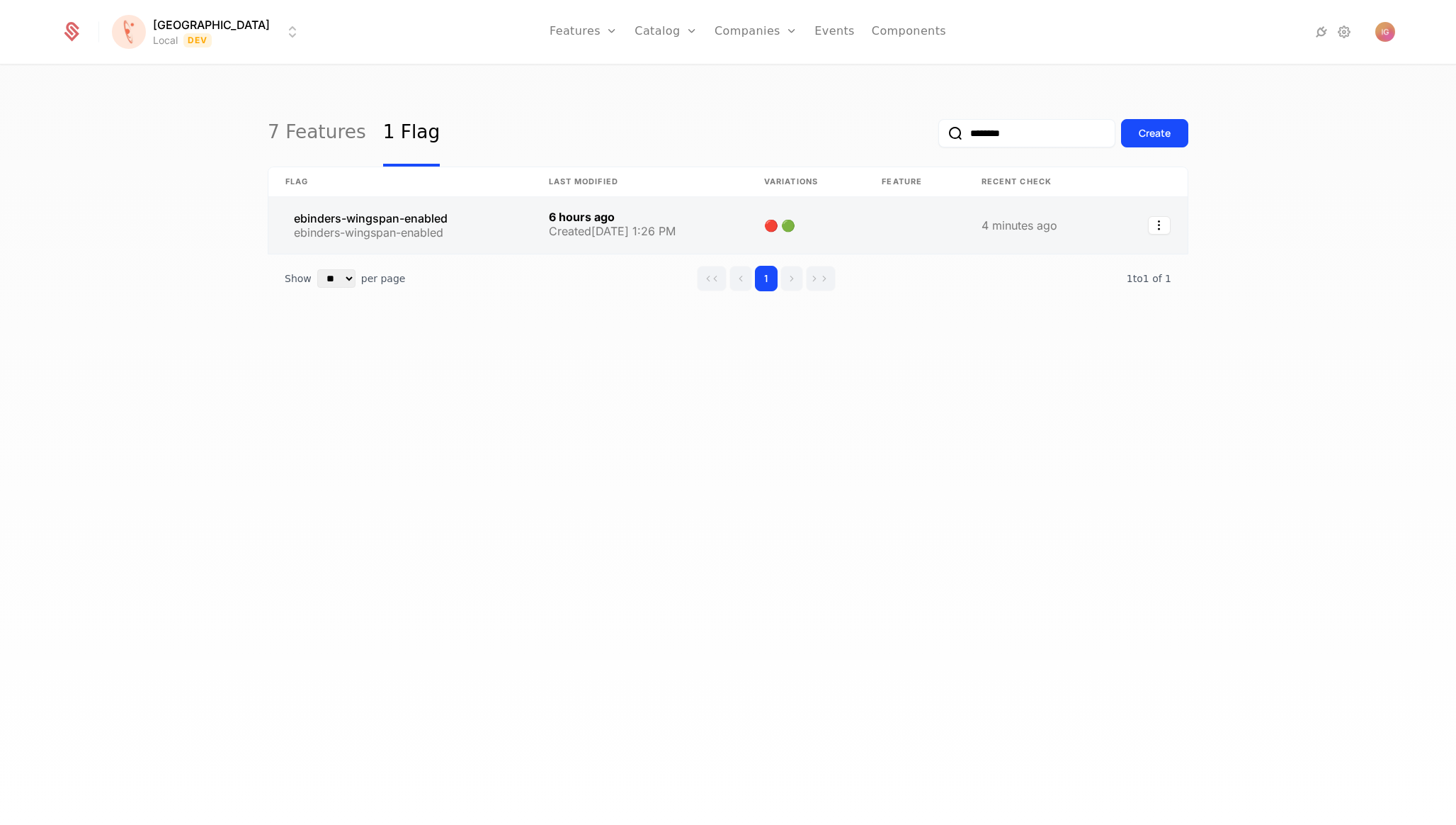
type input "********"
click at [396, 197] on link at bounding box center [400, 225] width 263 height 56
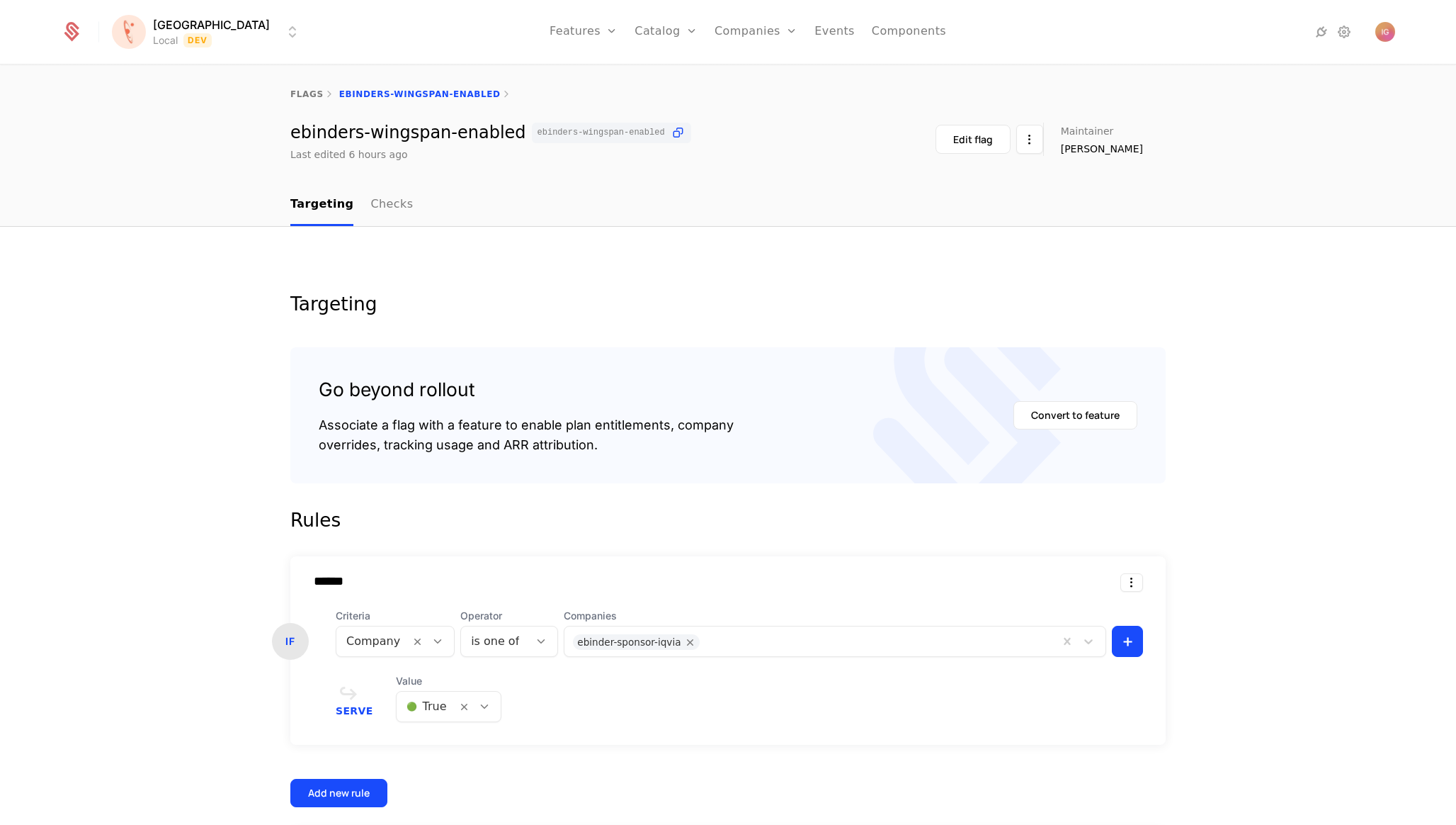
click at [699, 627] on div "ebinder-sponsor-iqvia" at bounding box center [811, 641] width 494 height 28
type input "*****"
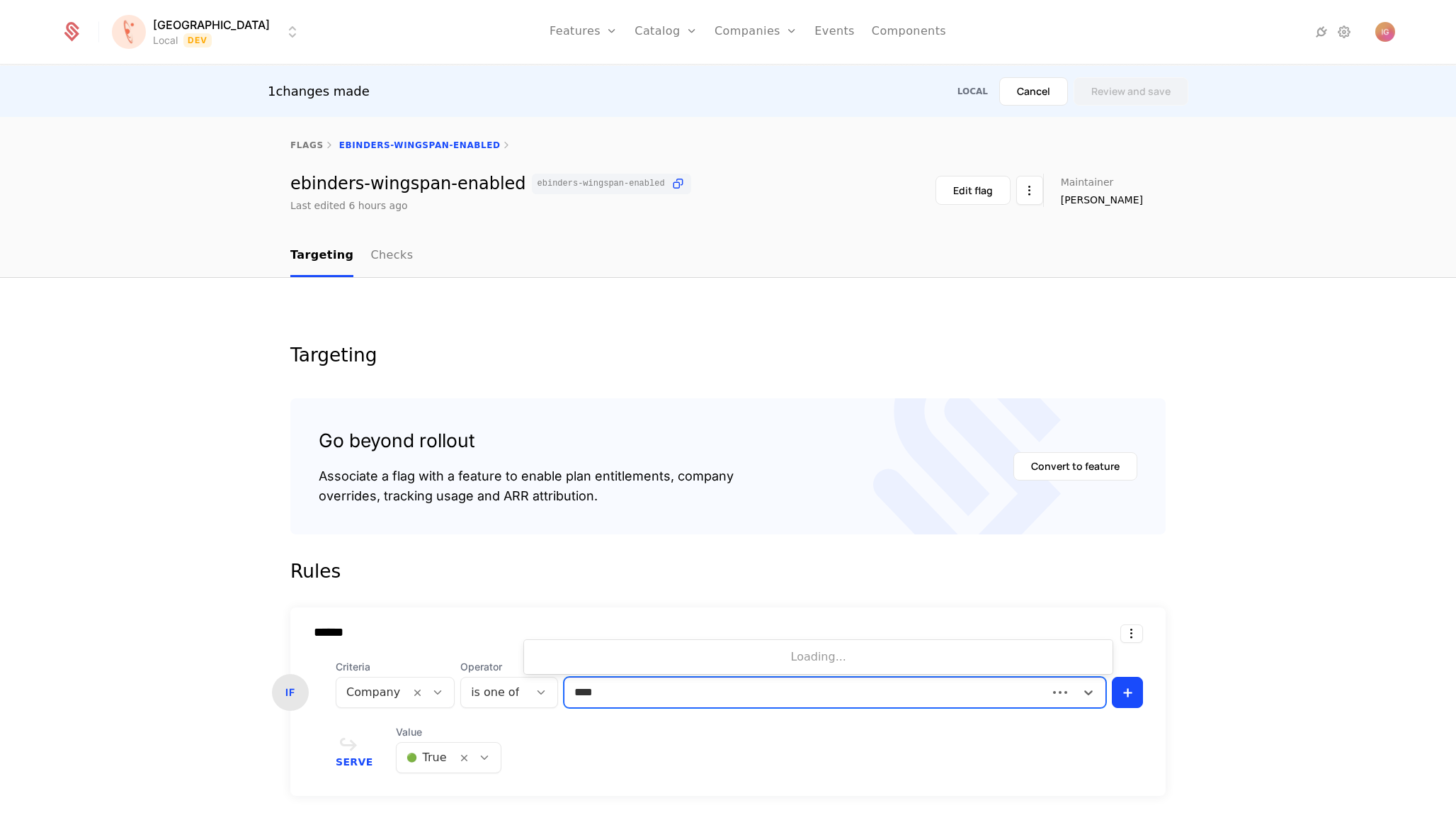
type input "*****"
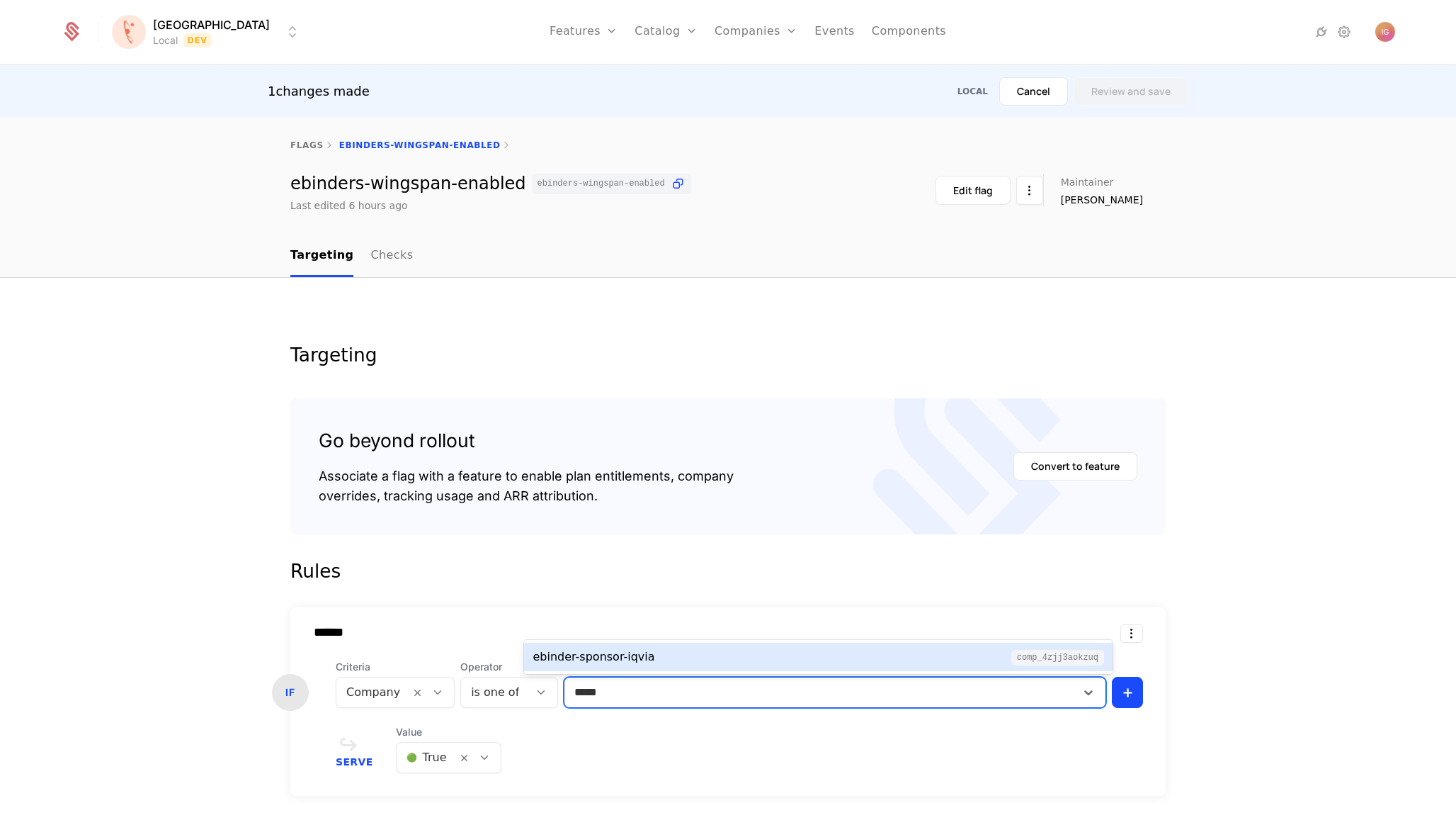
click at [691, 657] on div "ebinder-sponsor-iqvia comp_4zjj3aoKzuq" at bounding box center [818, 657] width 572 height 17
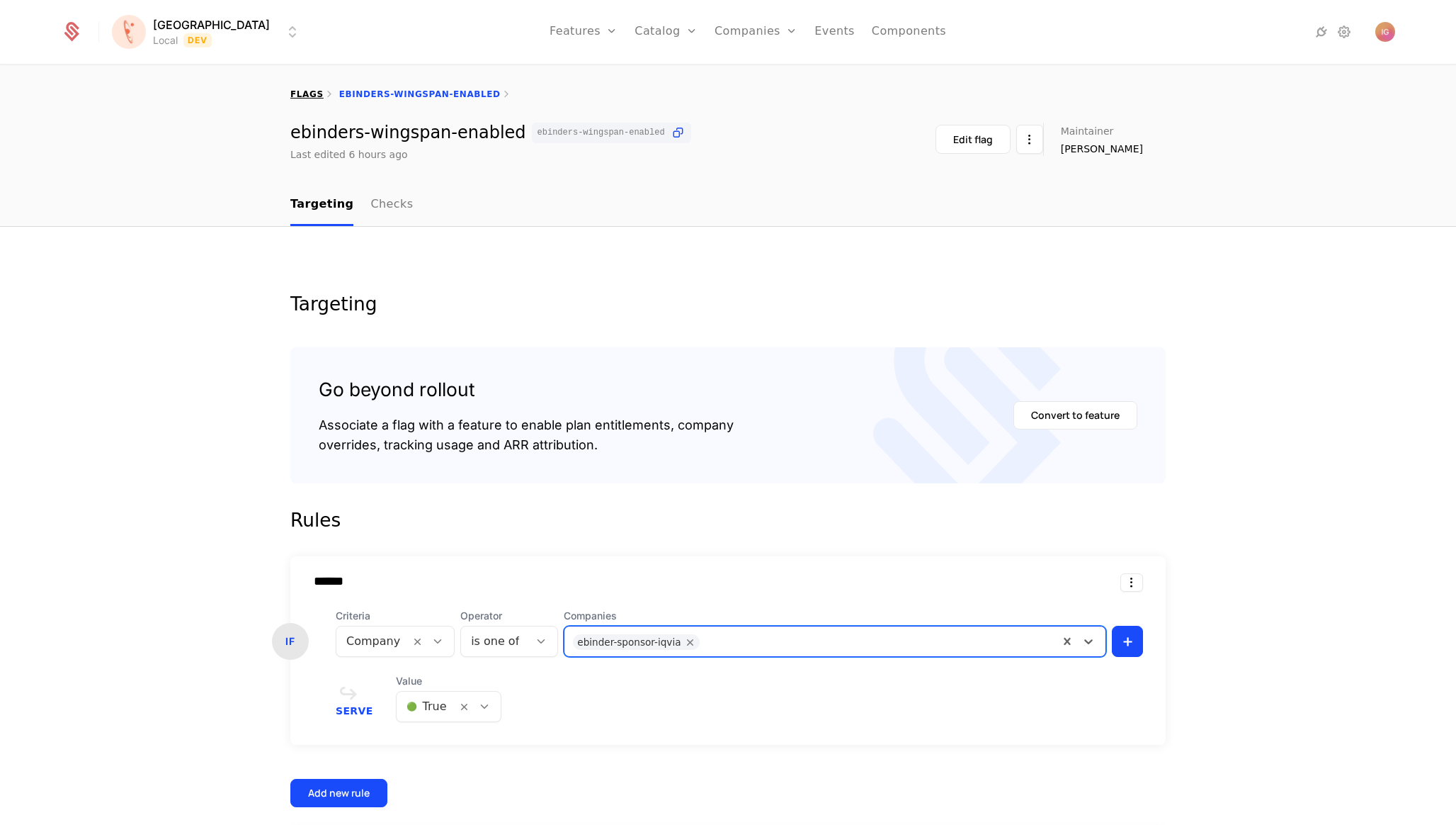
click at [305, 90] on link "flags" at bounding box center [307, 94] width 34 height 10
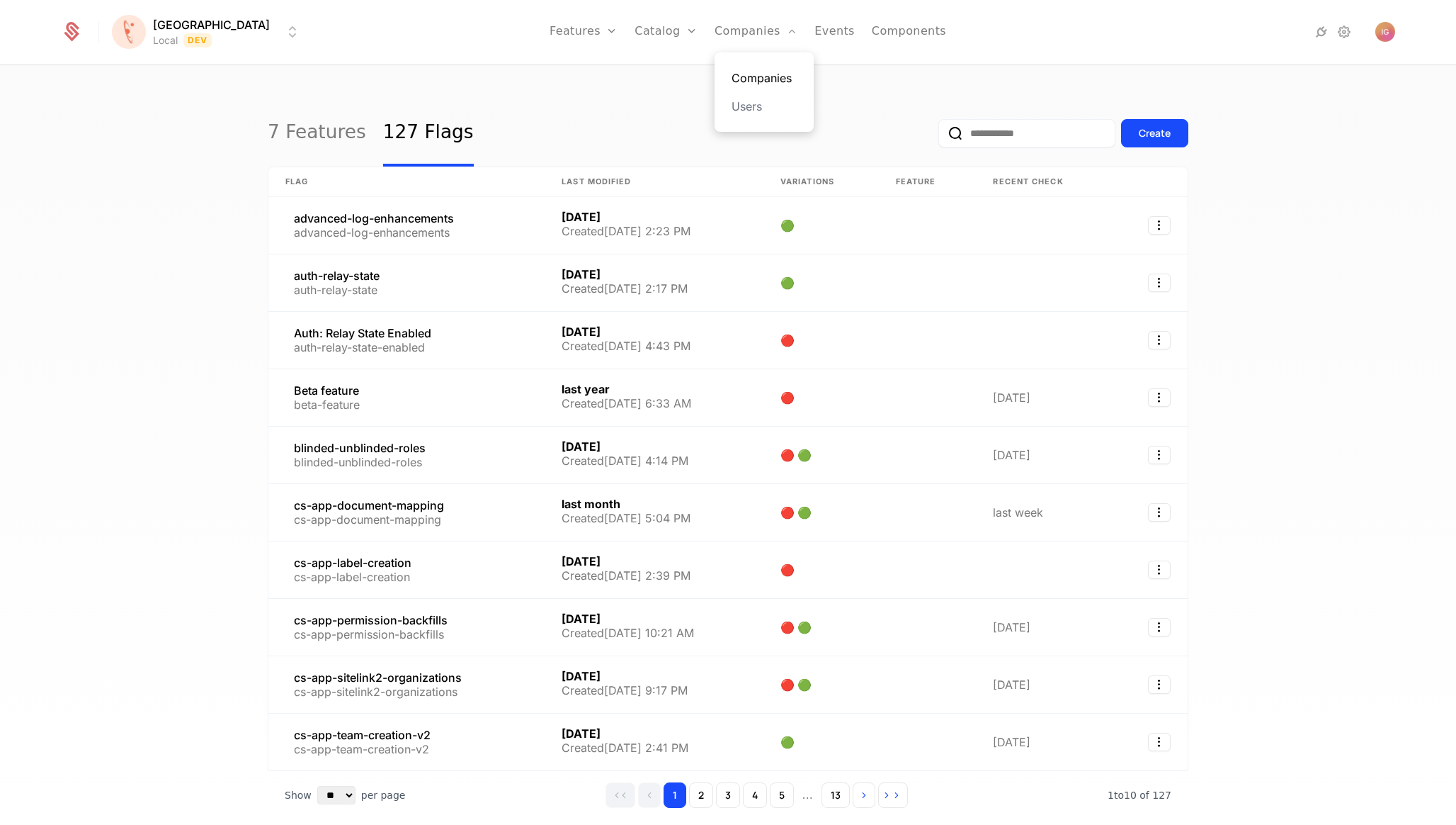
click at [736, 74] on link "Companies" at bounding box center [764, 78] width 65 height 17
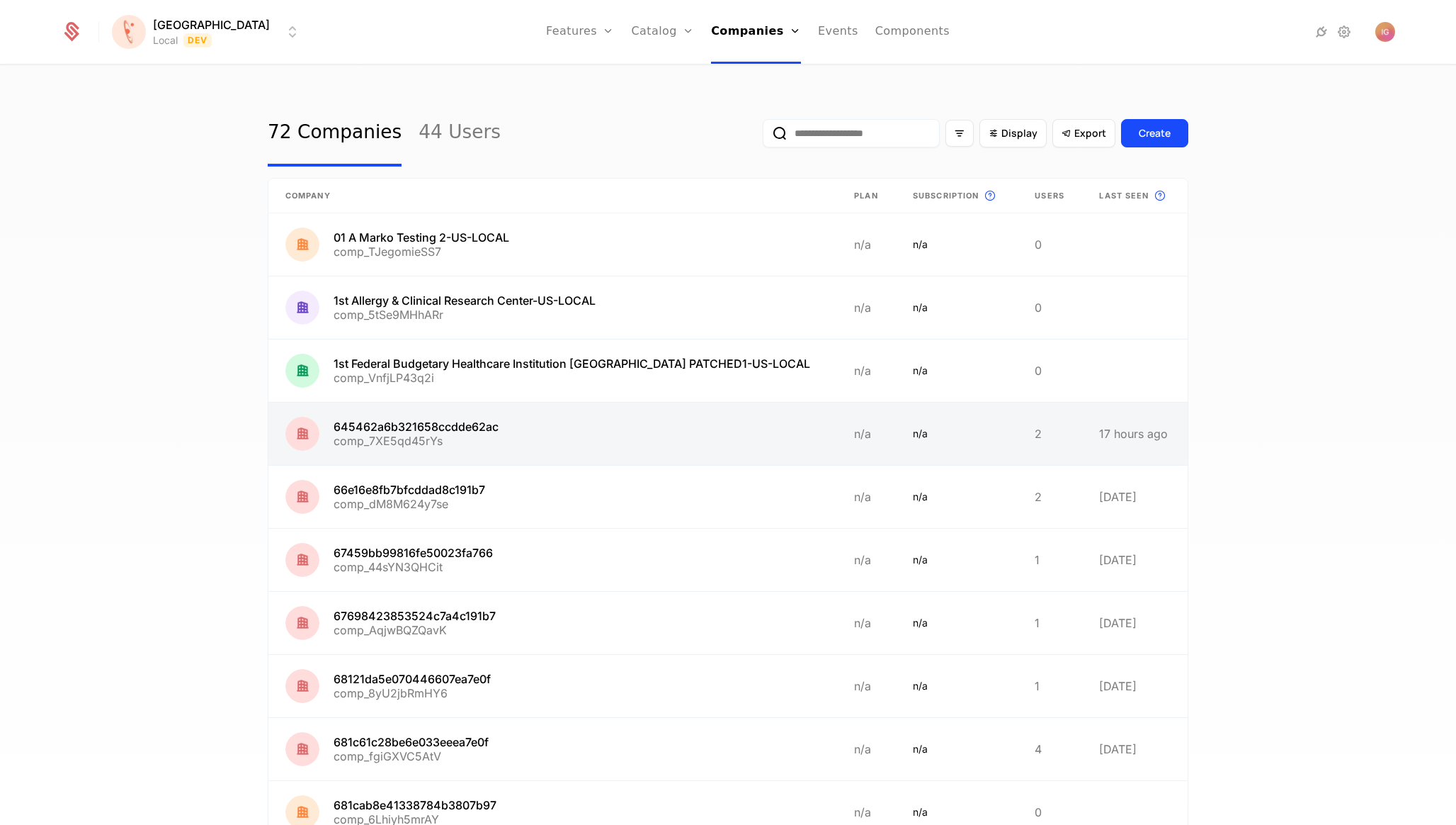
scroll to position [8, 0]
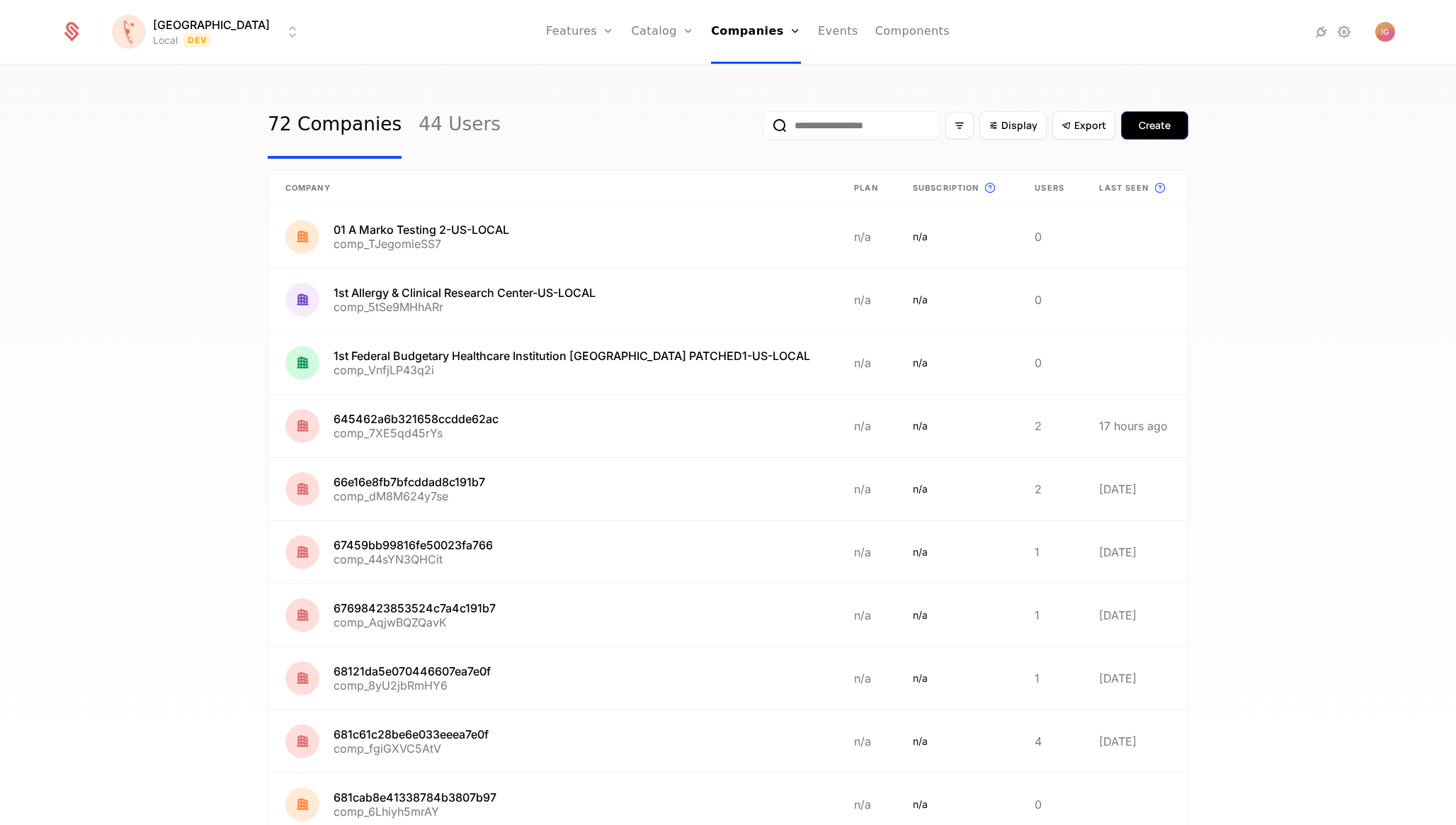
click at [1168, 118] on div "Create" at bounding box center [1154, 125] width 32 height 14
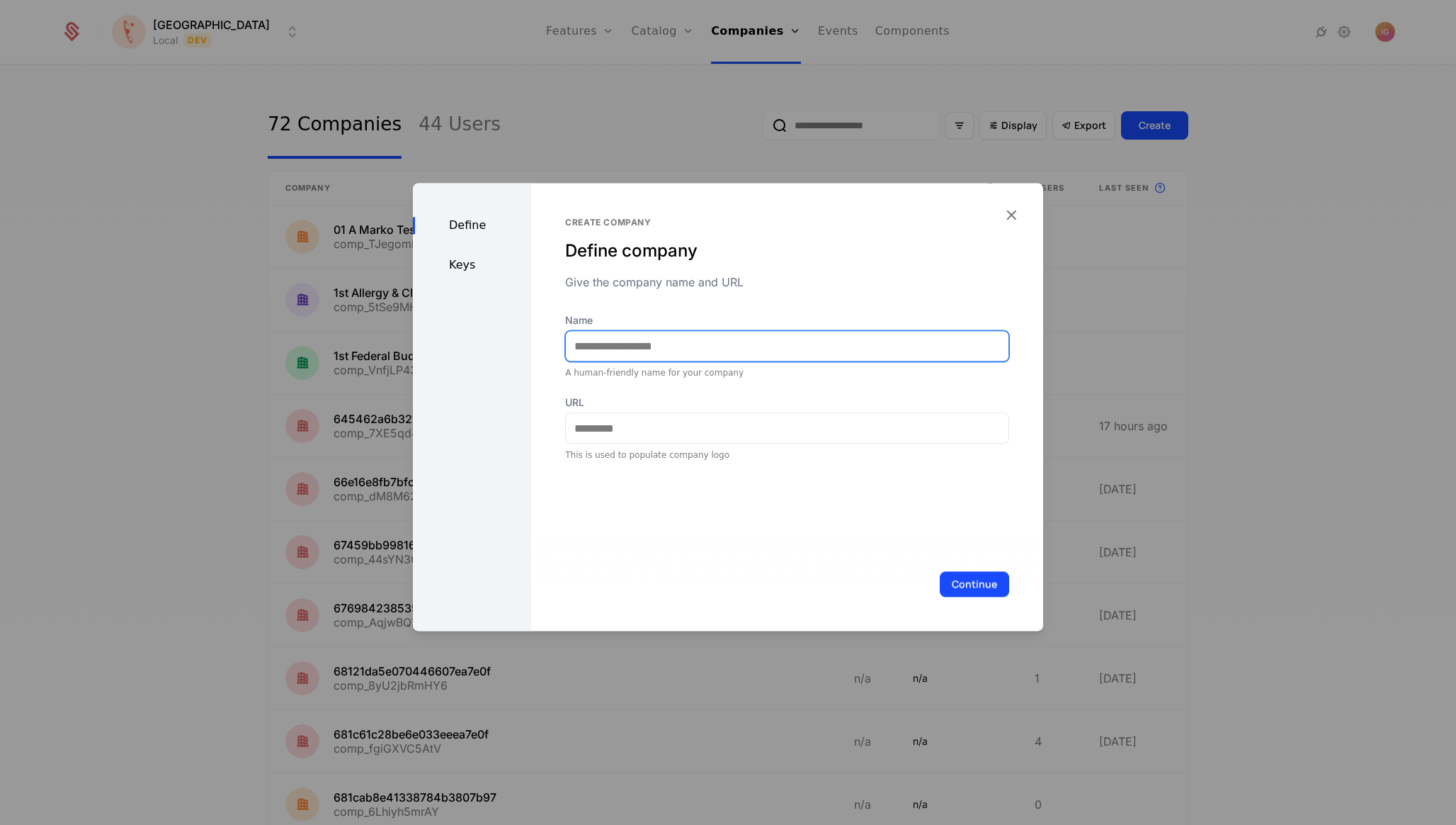
click at [638, 331] on input "Name" at bounding box center [787, 346] width 443 height 30
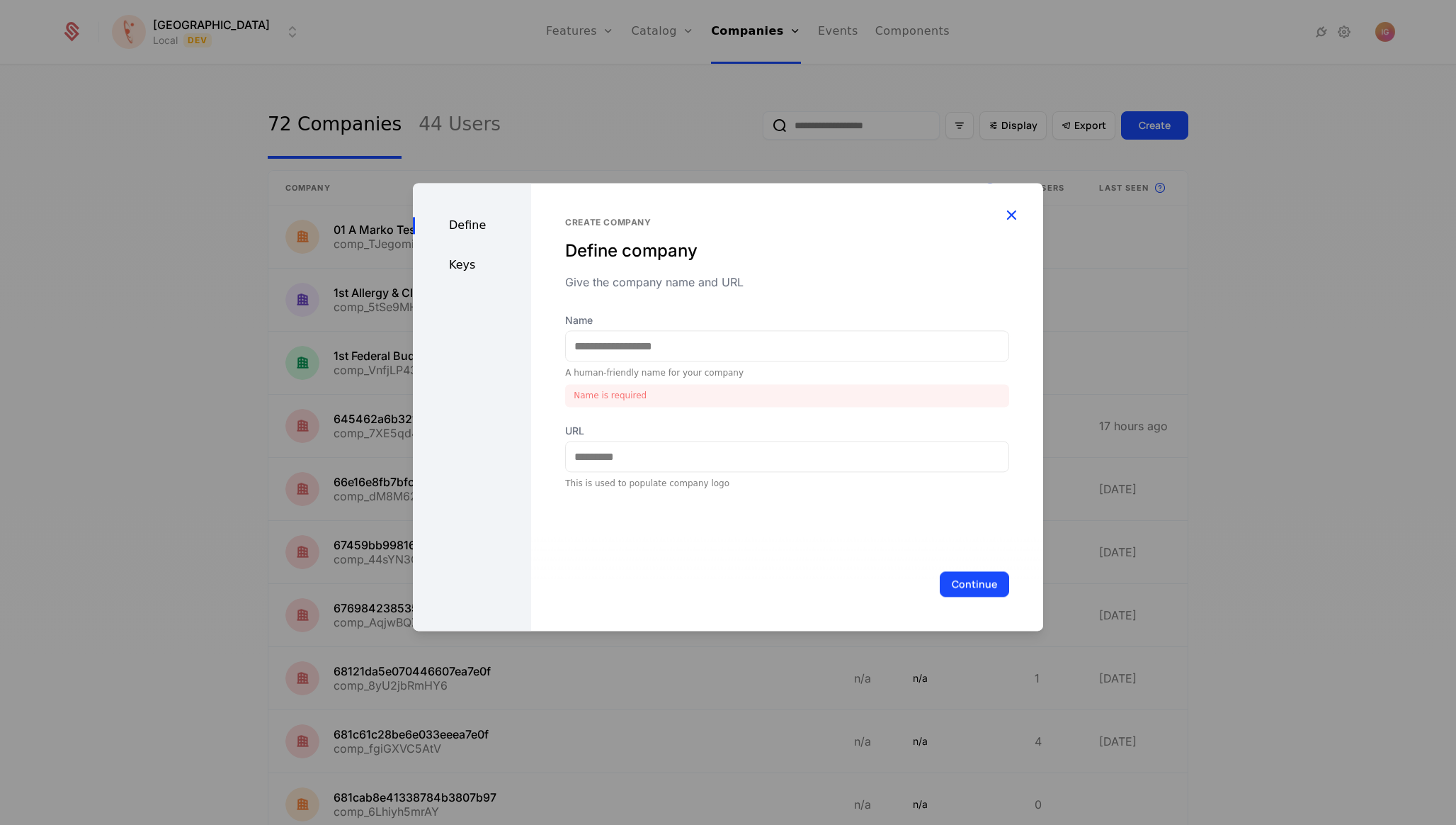
click at [1014, 205] on icon "button" at bounding box center [1012, 215] width 19 height 19
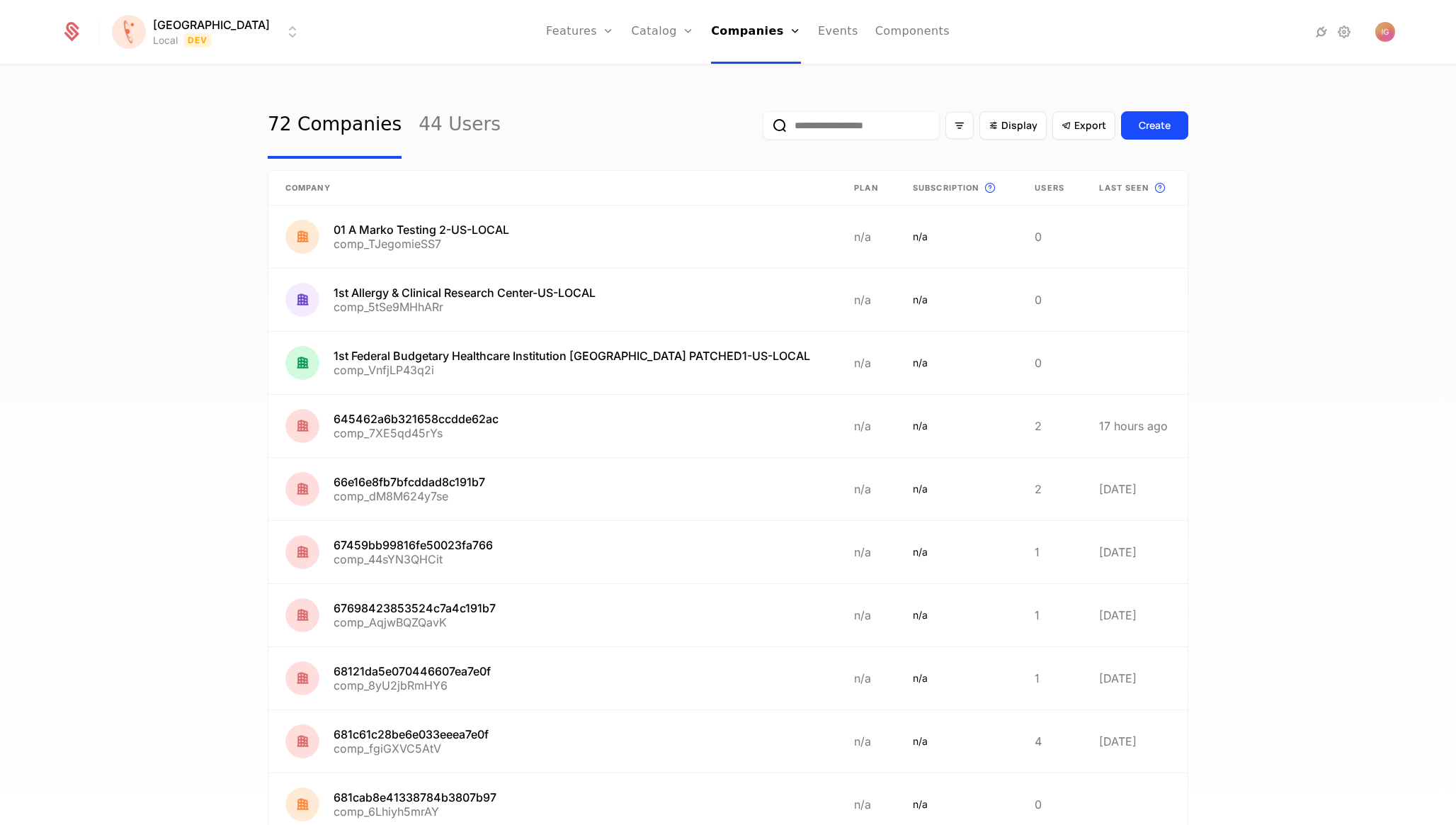
click at [873, 123] on input "email" at bounding box center [851, 125] width 177 height 28
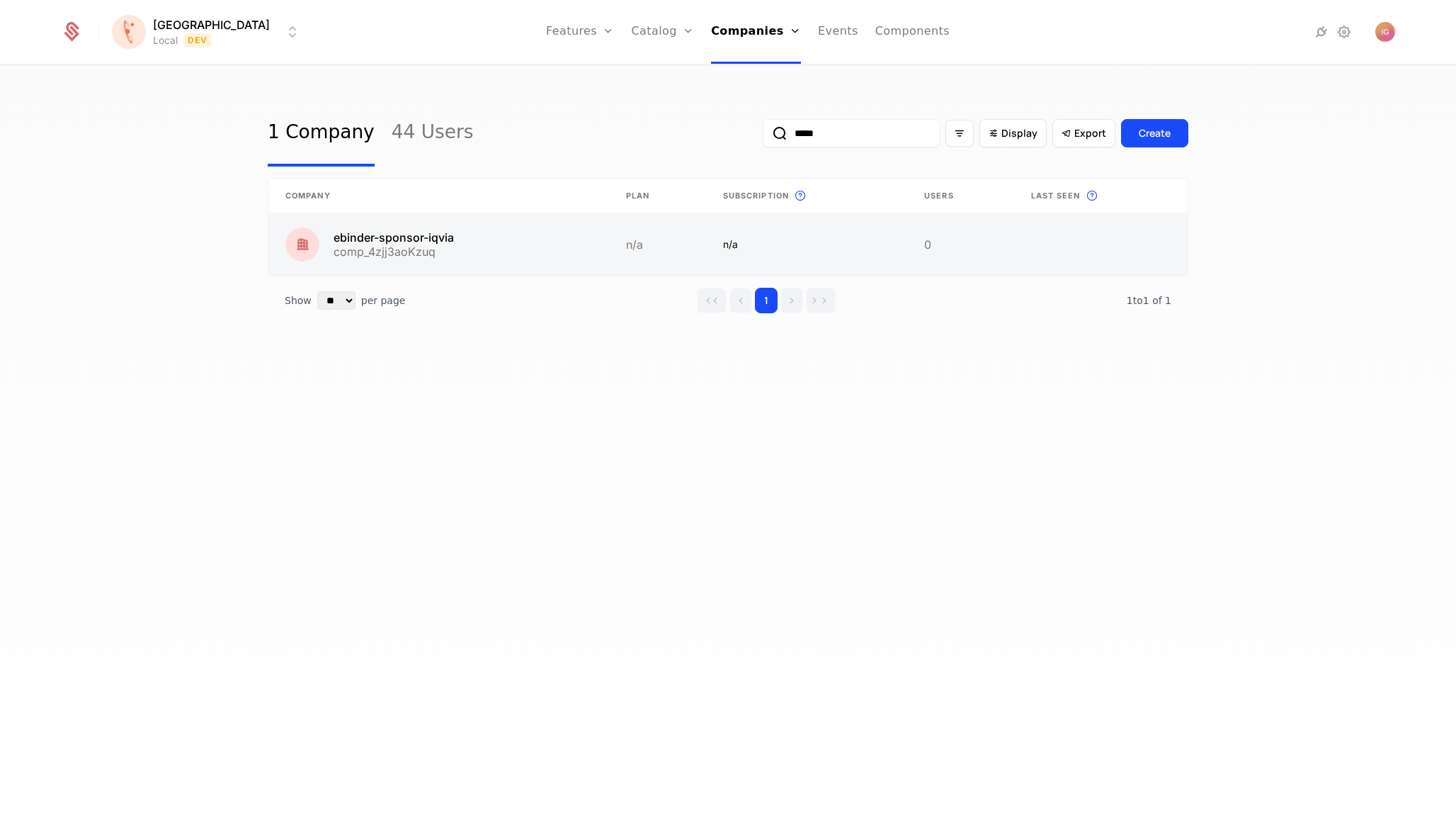
type input "*****"
click at [392, 217] on link at bounding box center [439, 244] width 341 height 63
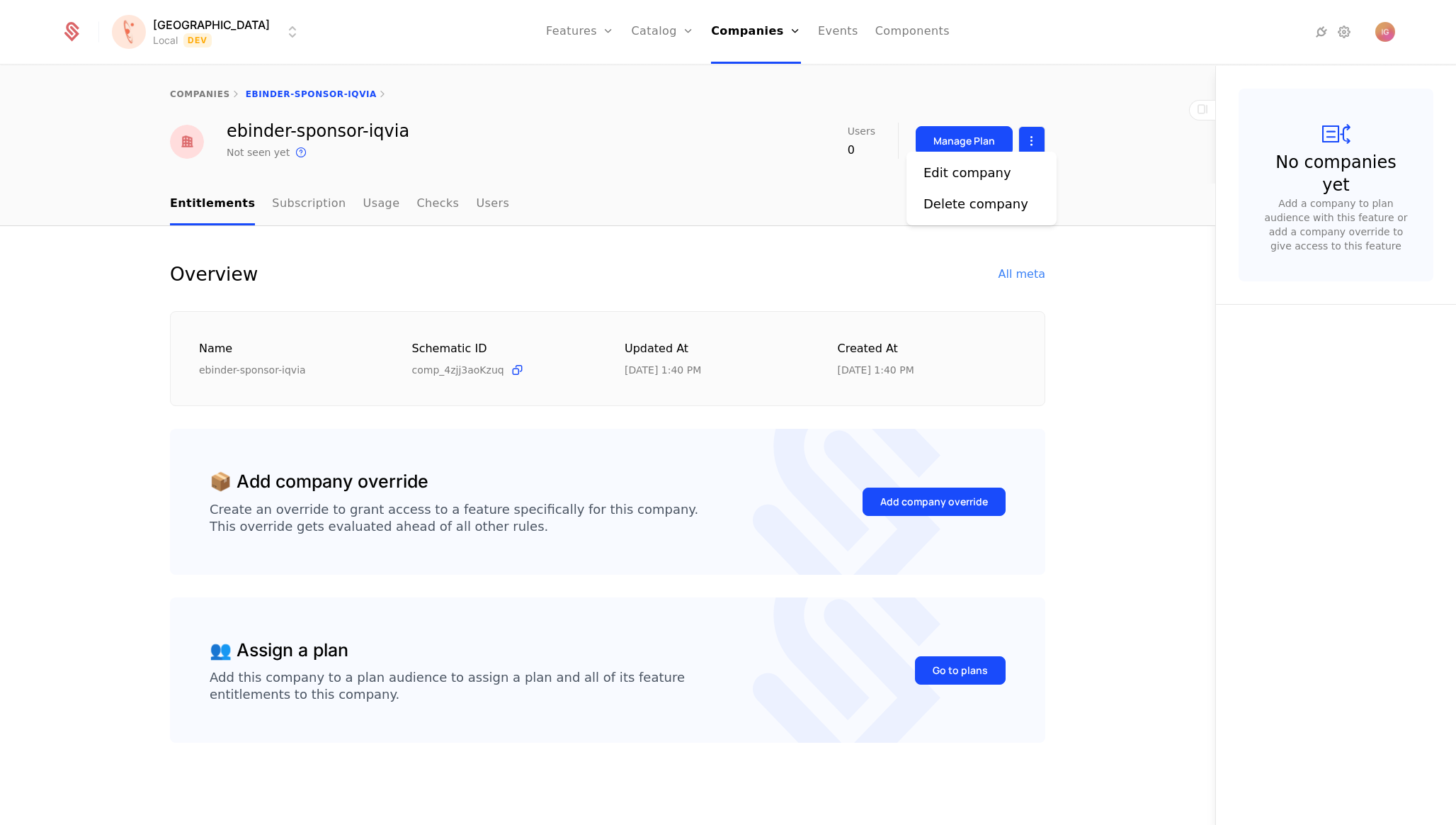
click at [1040, 126] on html "Florence Local Dev Features Features Flags Catalog Plans Add Ons Configuration …" at bounding box center [728, 412] width 1456 height 825
click at [988, 194] on div "Delete company" at bounding box center [976, 204] width 105 height 20
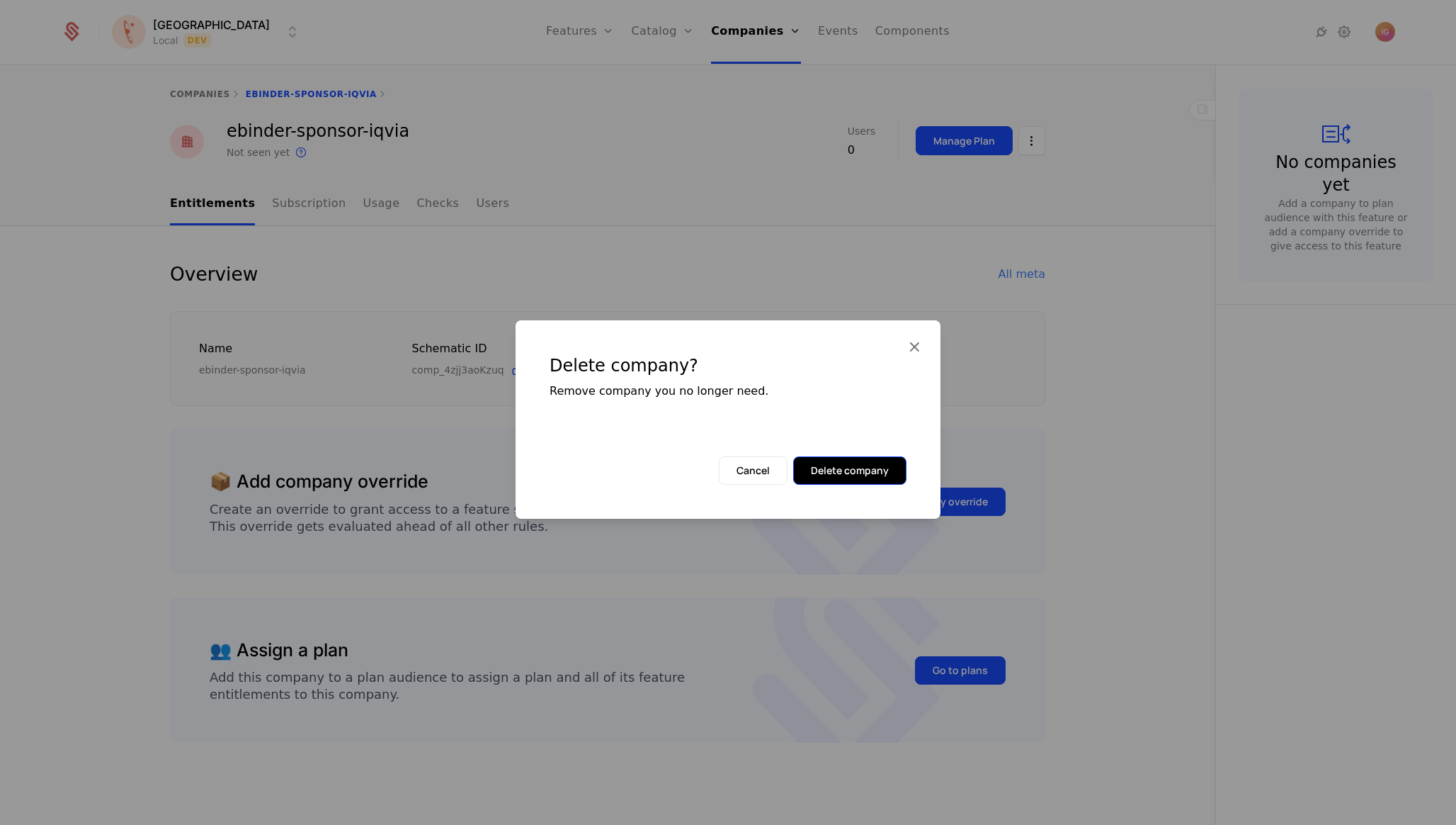
click at [841, 456] on button "Delete company" at bounding box center [850, 470] width 114 height 28
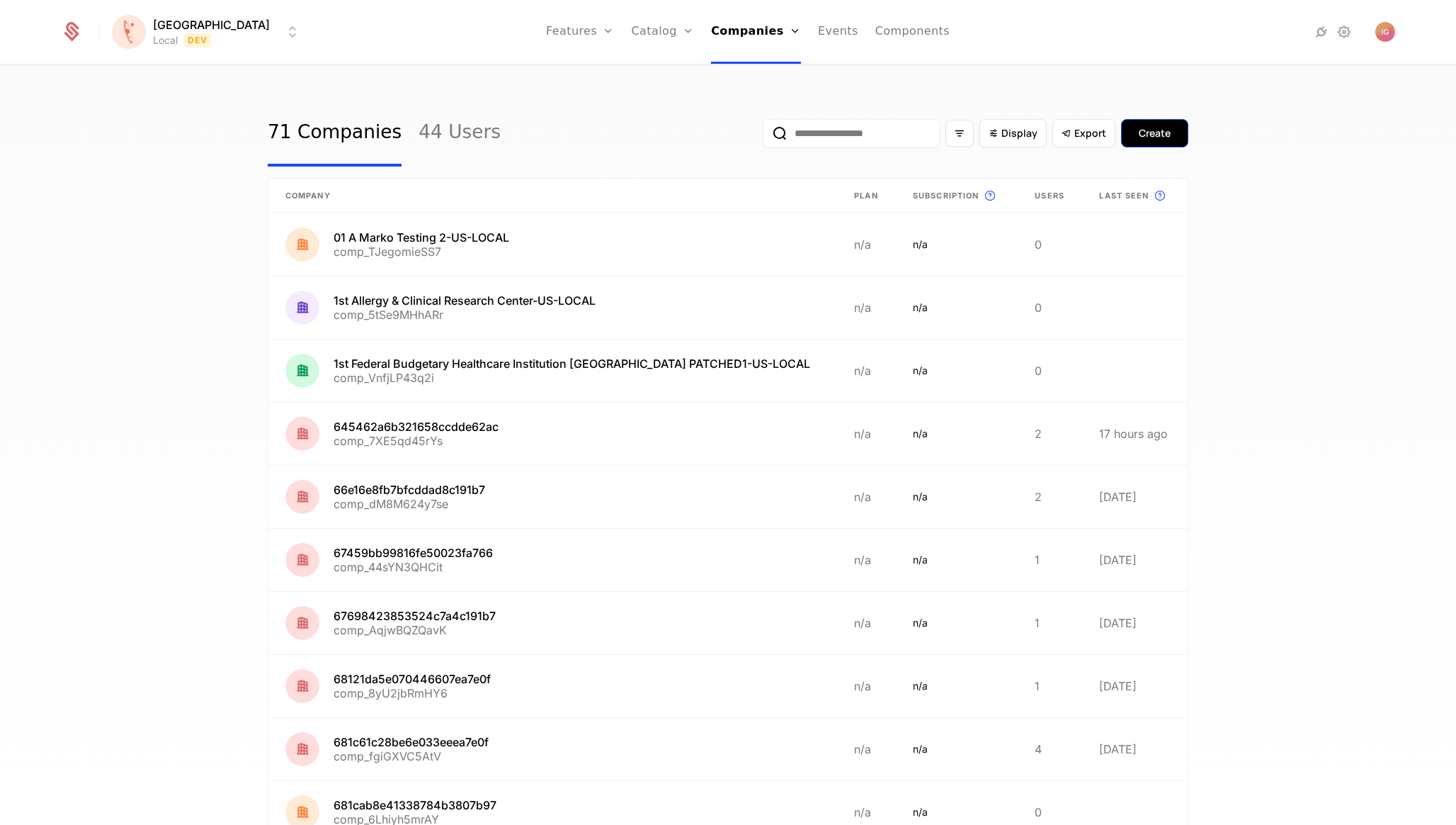
click at [1151, 129] on div "Create" at bounding box center [1154, 133] width 32 height 14
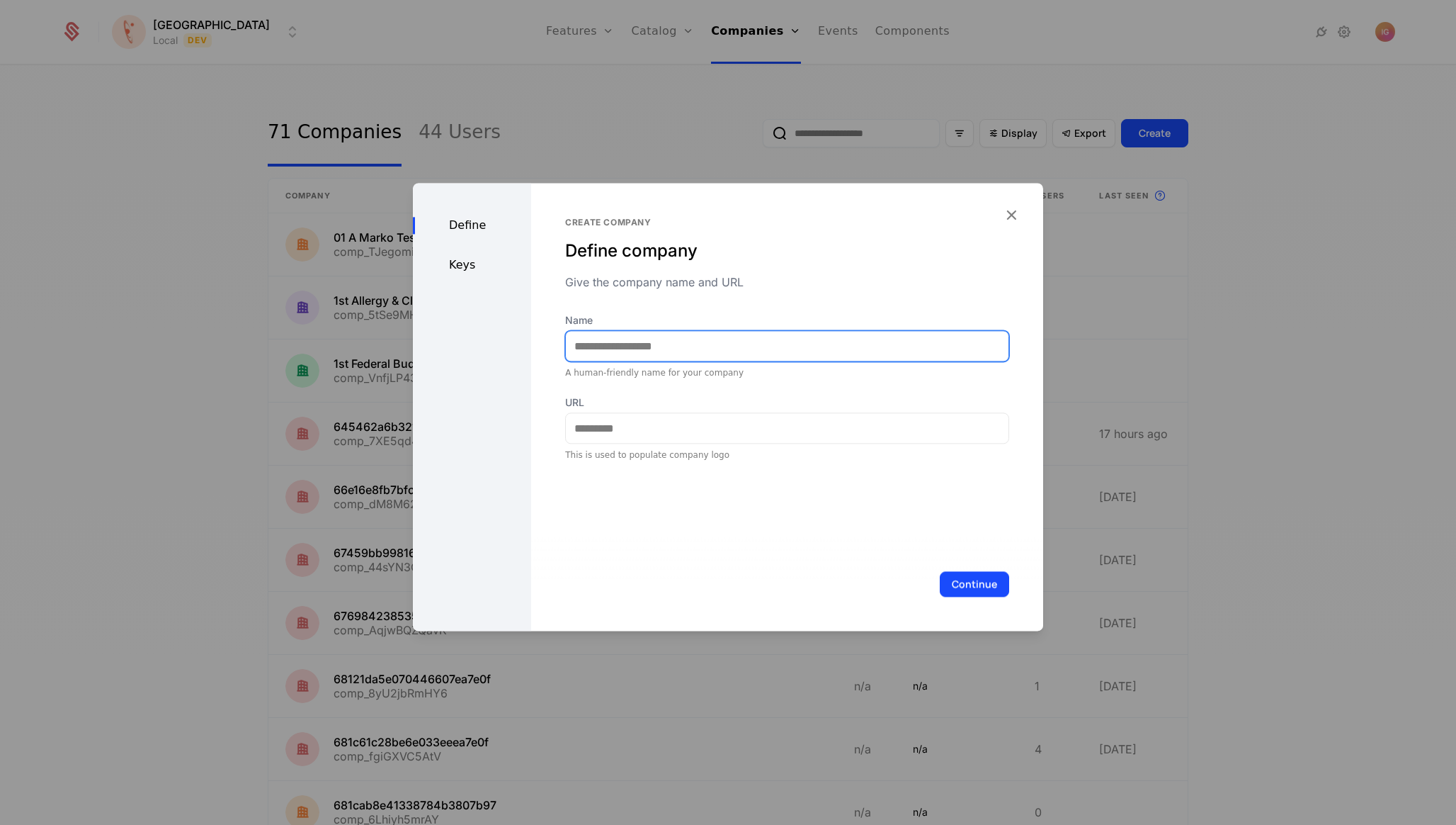
click at [774, 331] on input "Name" at bounding box center [787, 346] width 443 height 30
type input "*****"
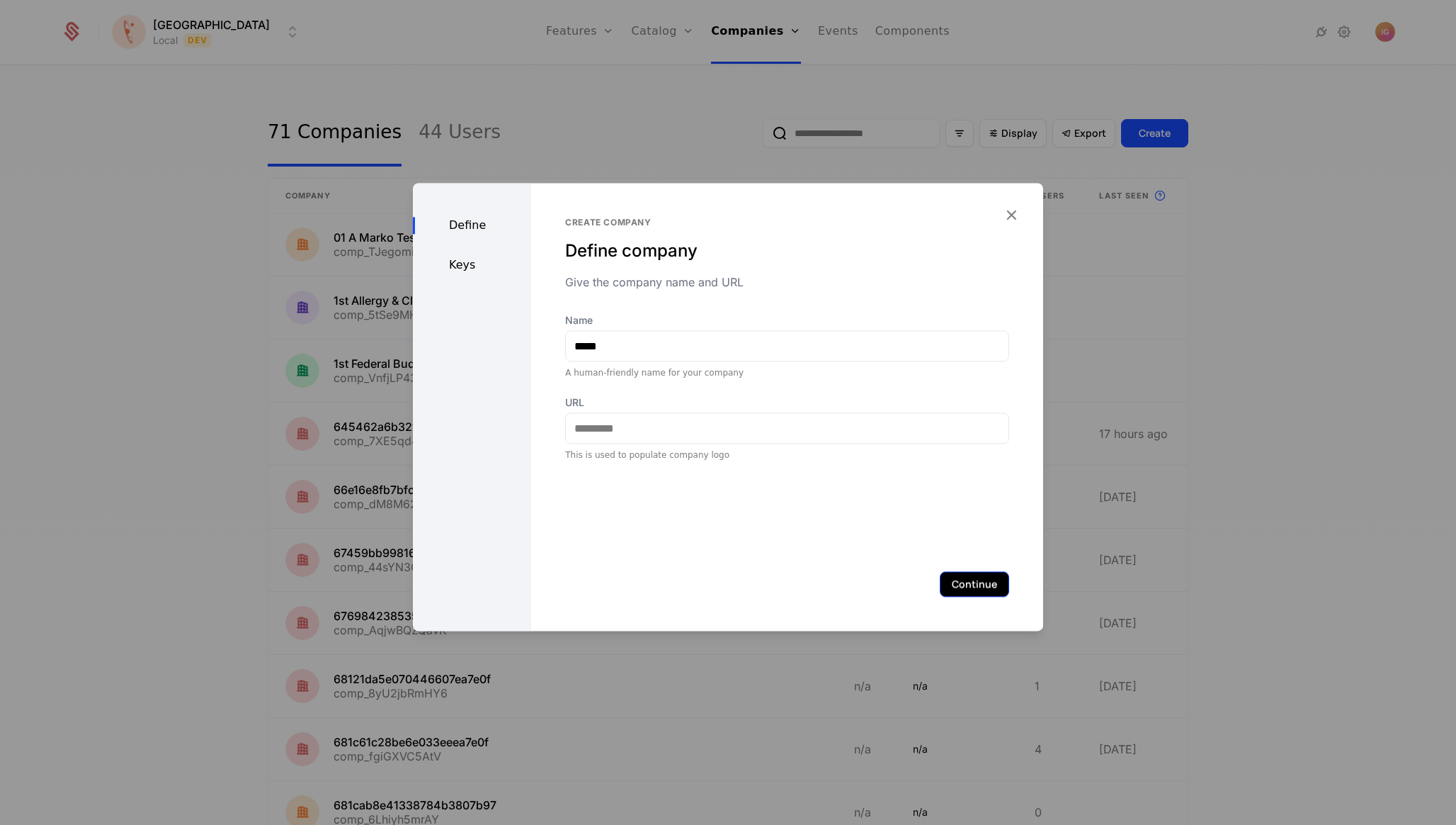
click at [975, 578] on button "Continue" at bounding box center [974, 584] width 70 height 26
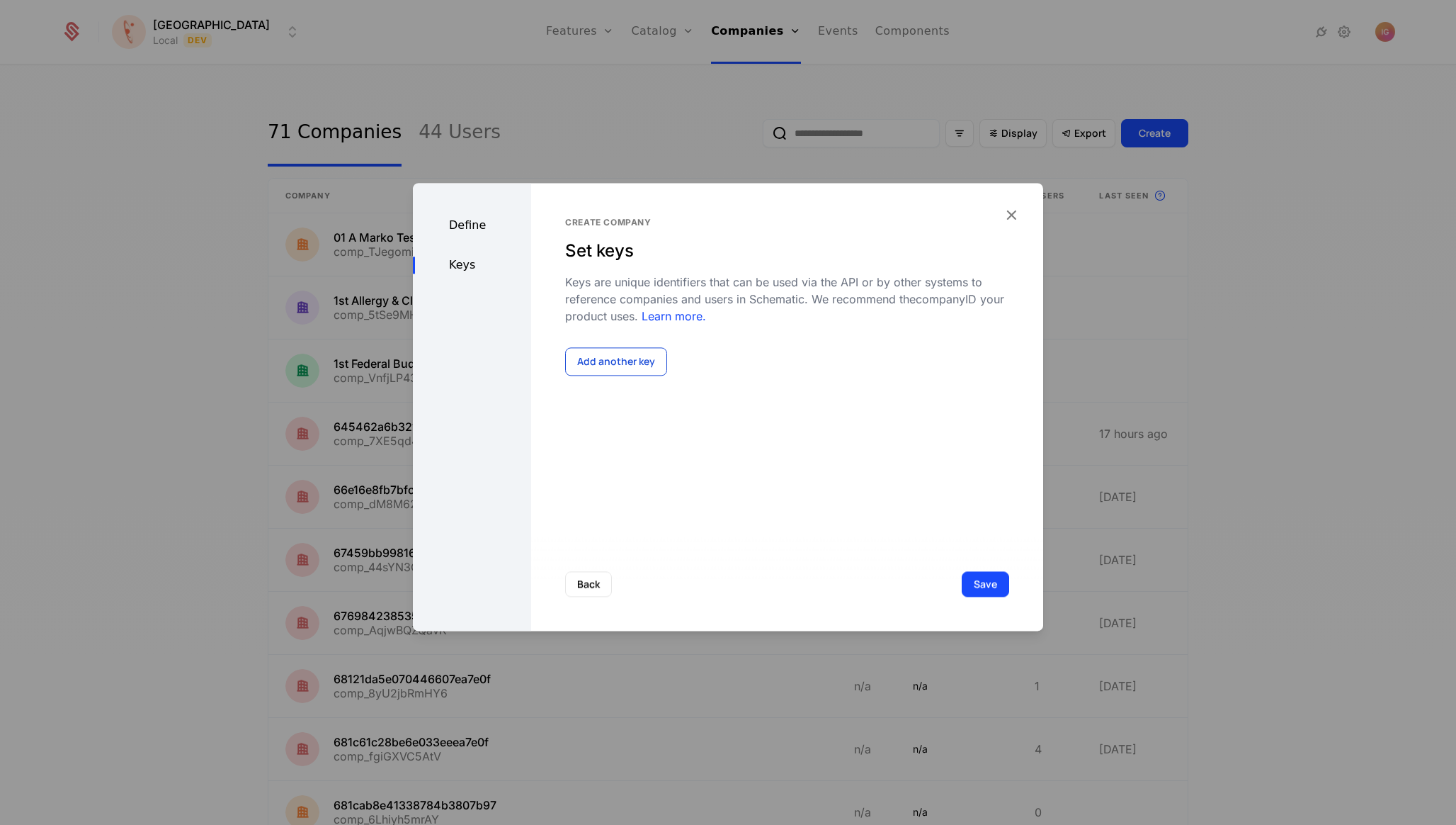
click at [609, 347] on button "Add another key" at bounding box center [616, 361] width 102 height 28
click at [610, 370] on div at bounding box center [691, 379] width 231 height 20
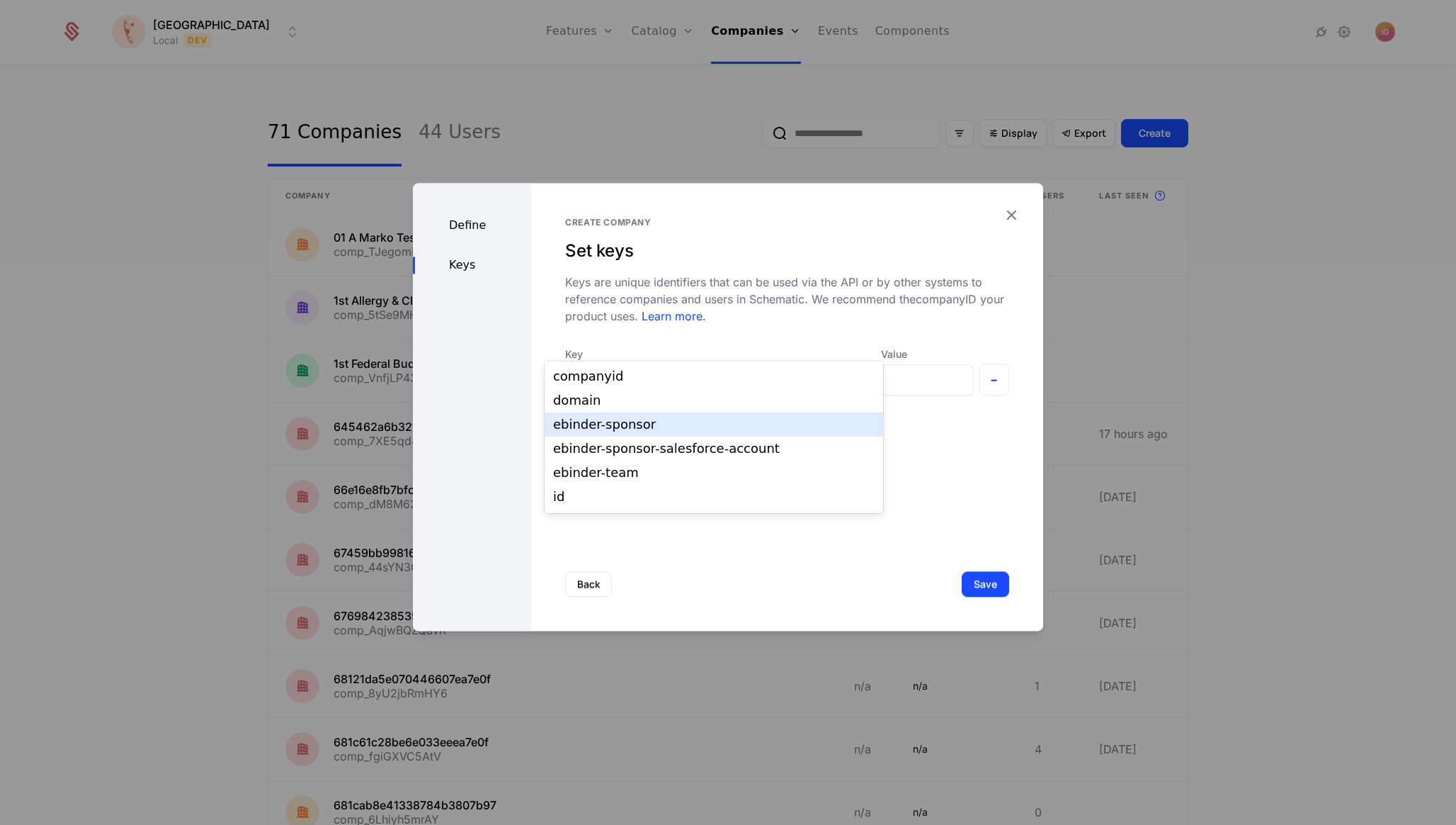
click at [627, 418] on div "ebinder-sponsor" at bounding box center [714, 425] width 322 height 13
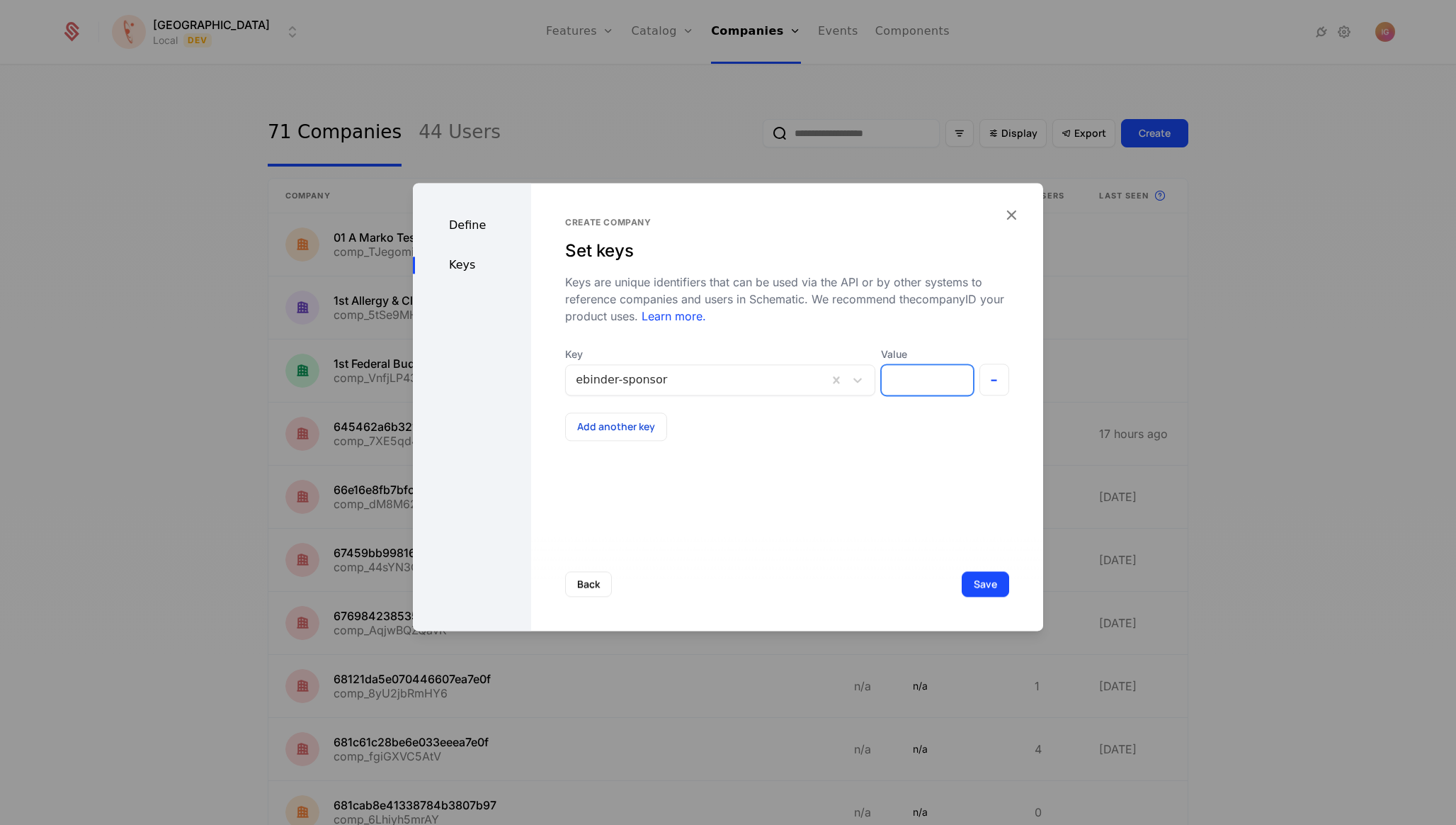
click at [933, 365] on input "Value" at bounding box center [927, 380] width 91 height 30
type input "*****"
click at [591, 412] on button "Add another key" at bounding box center [616, 426] width 102 height 28
click at [623, 435] on div at bounding box center [691, 444] width 231 height 20
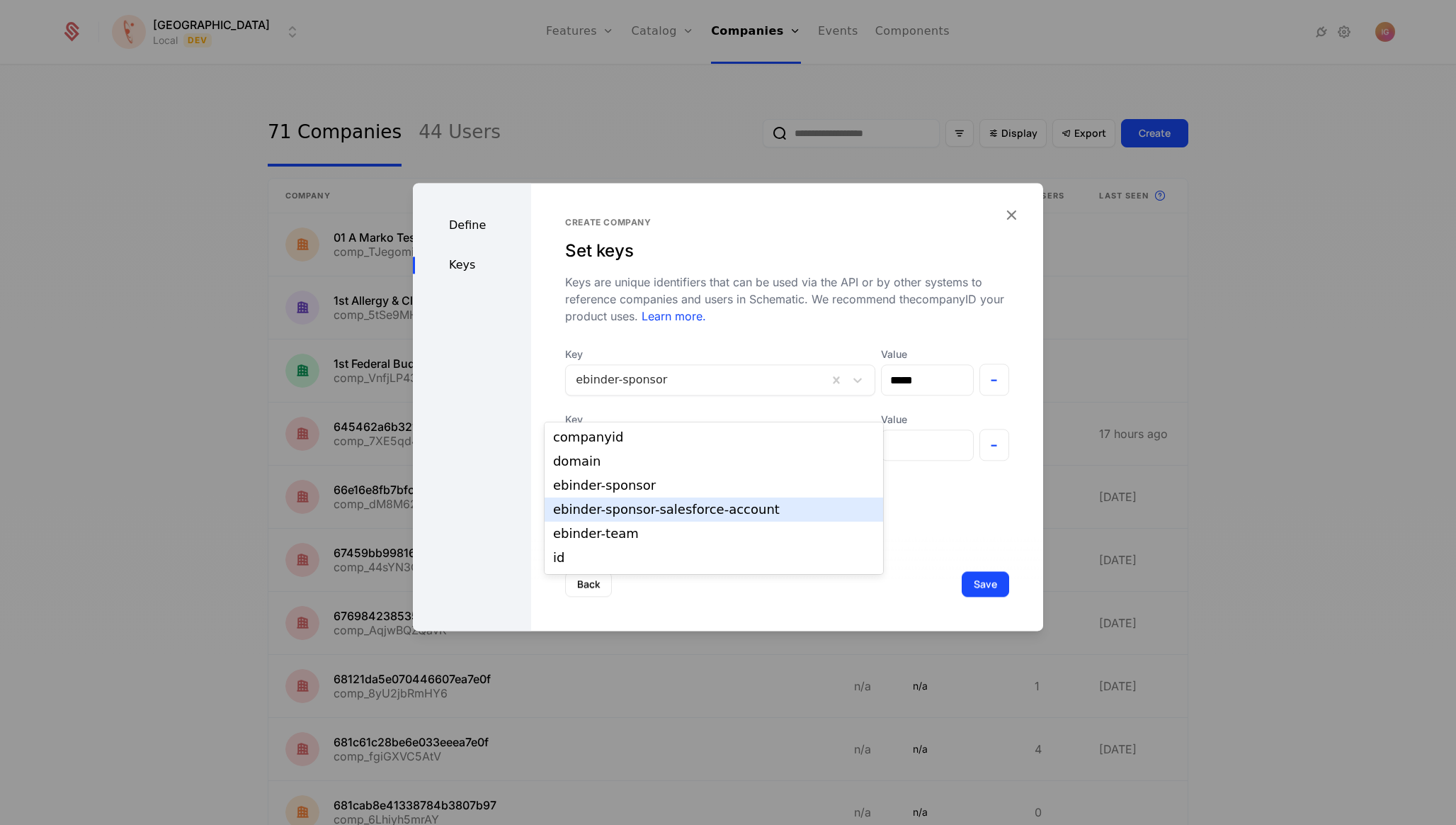
click at [641, 507] on div "ebinder-sponsor-salesforce-account" at bounding box center [714, 509] width 322 height 13
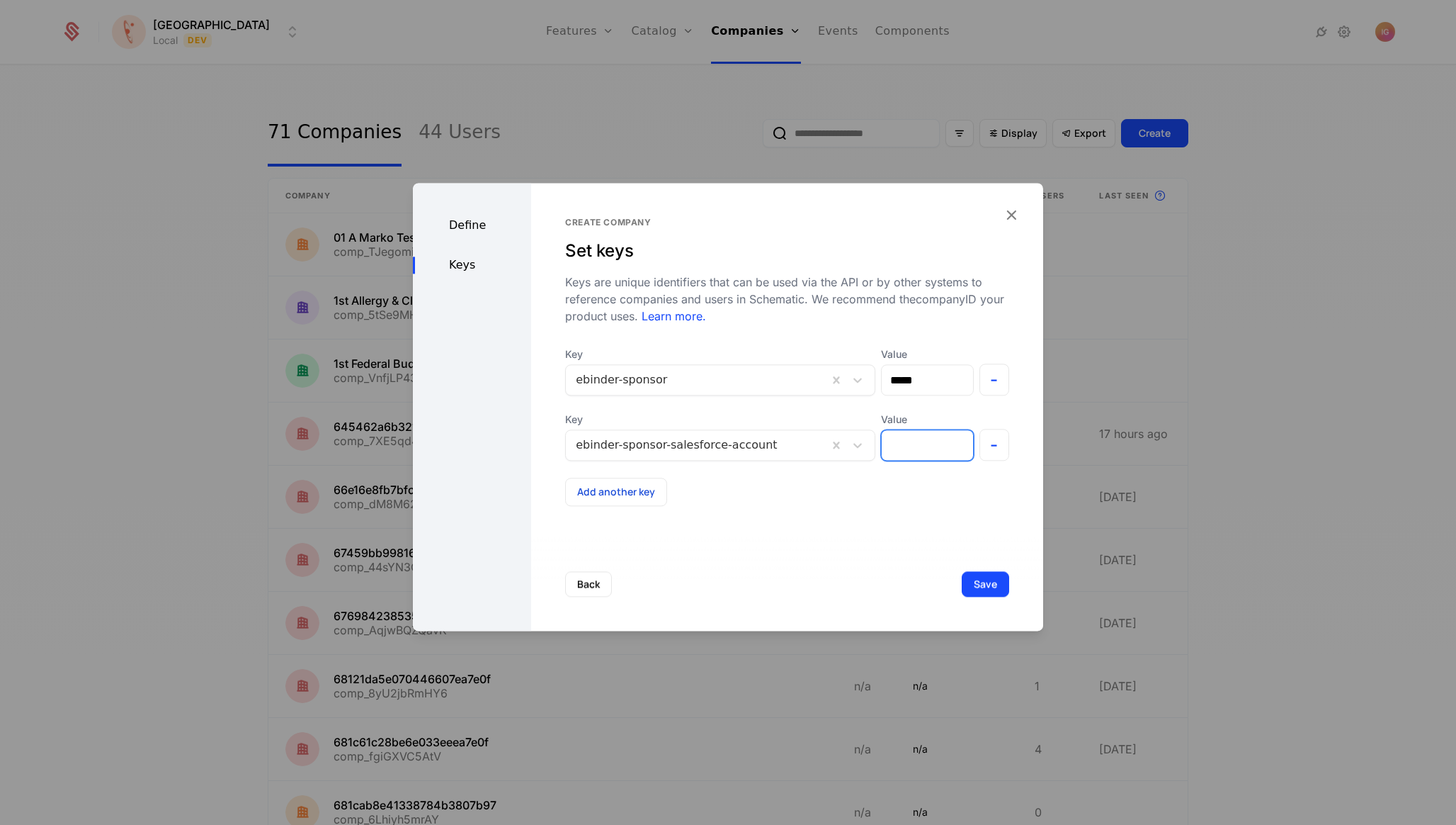
click at [899, 430] on input "Value" at bounding box center [927, 445] width 91 height 30
type input "*****"
click at [768, 458] on div "Create company Set keys Keys are unique identifiers that can be used via the AP…" at bounding box center [787, 407] width 512 height 448
click at [602, 477] on button "Add another key" at bounding box center [616, 491] width 102 height 28
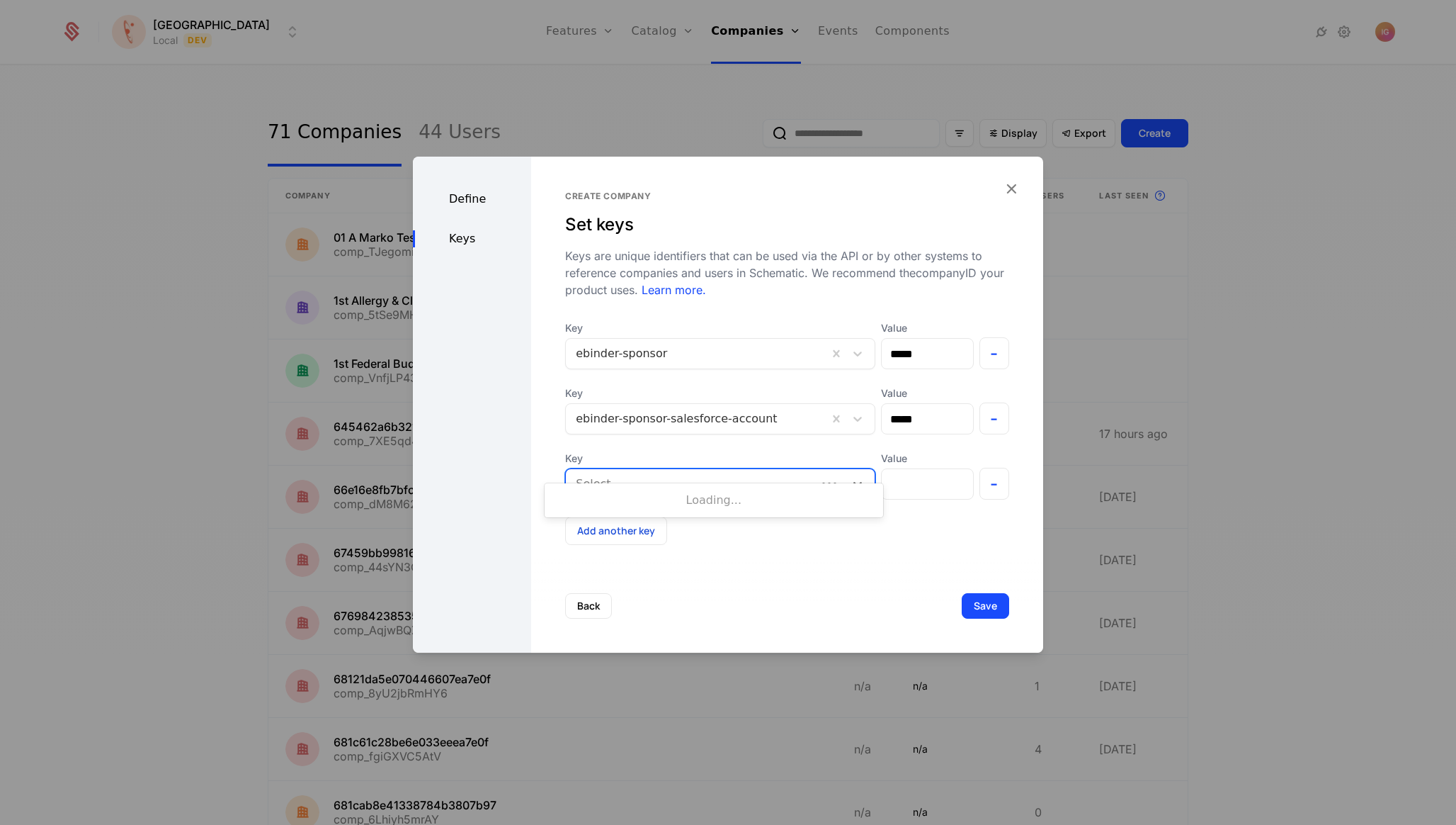
click at [670, 475] on div "Select..." at bounding box center [721, 484] width 310 height 31
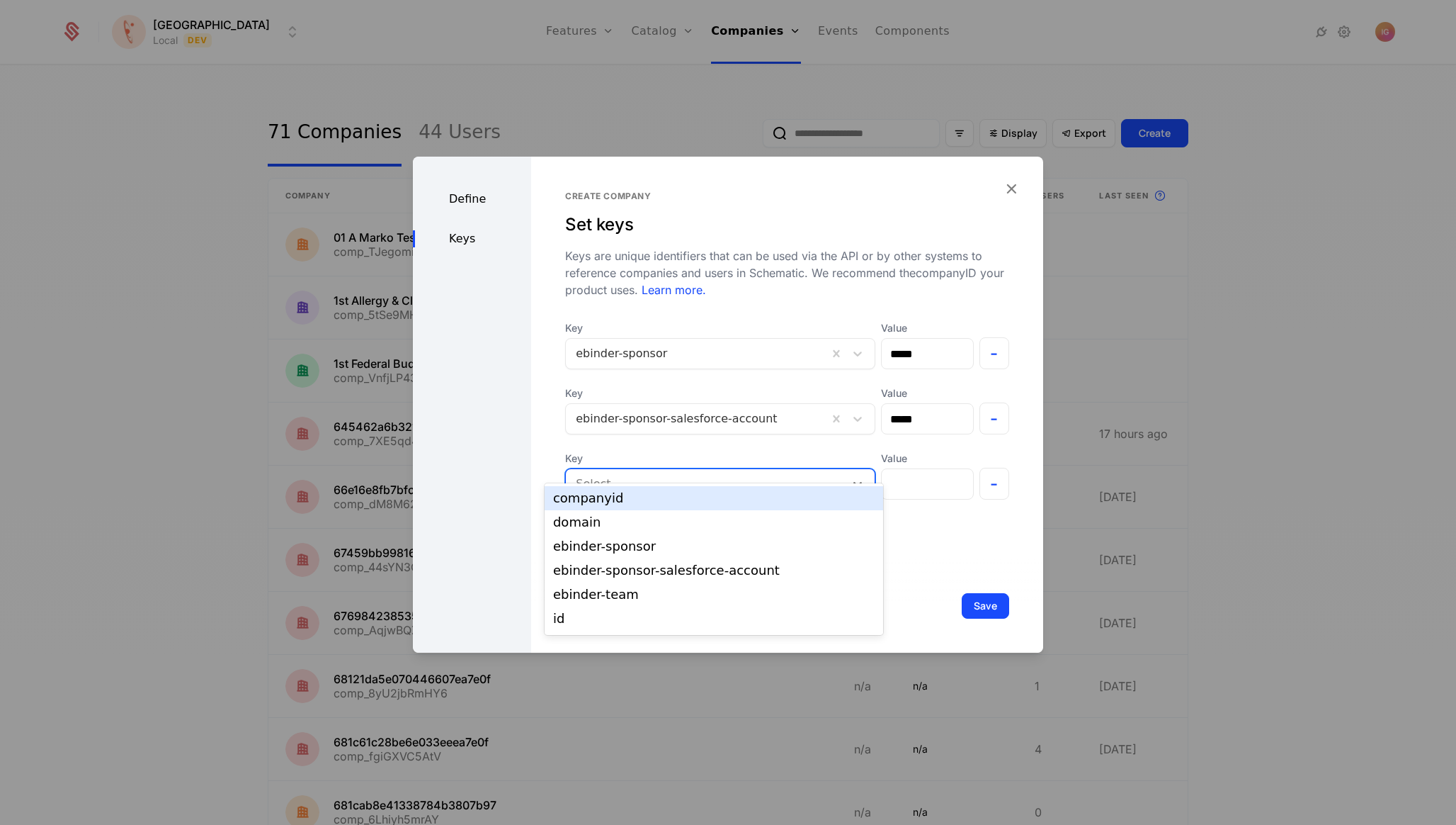
click at [711, 500] on div "companyid" at bounding box center [714, 498] width 322 height 13
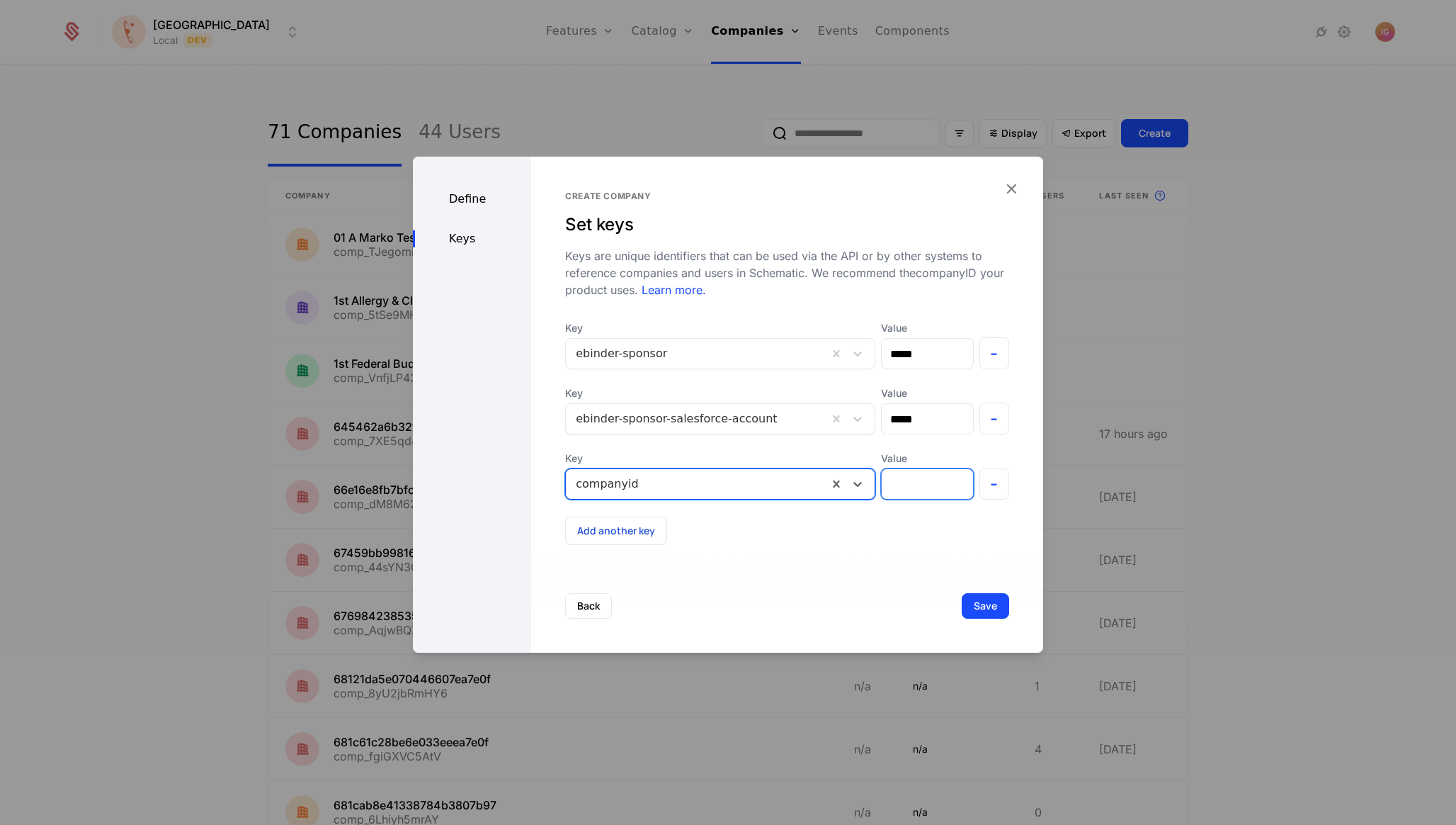
click at [914, 469] on input "Value" at bounding box center [927, 484] width 91 height 30
type input "*****"
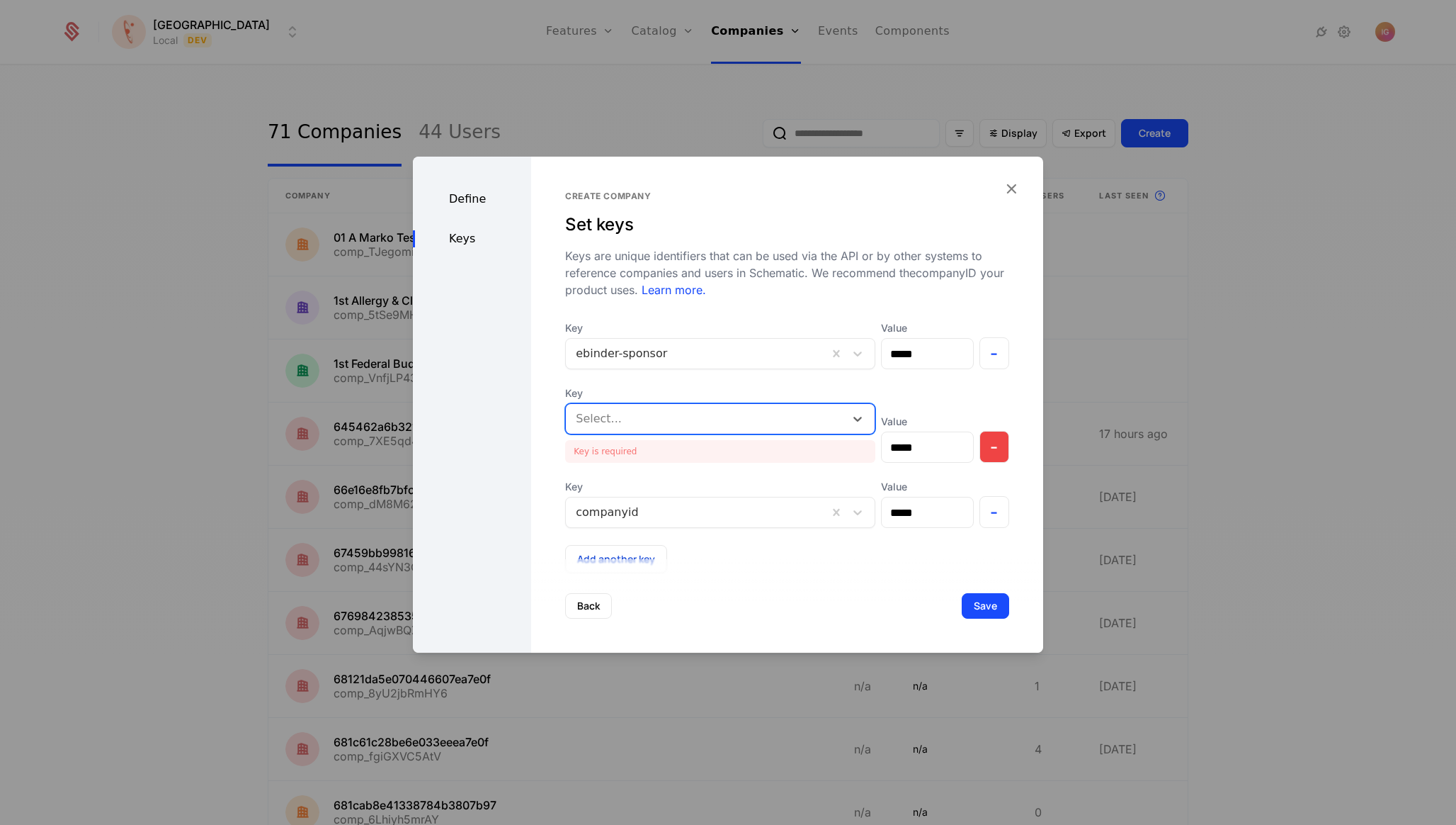
click at [994, 431] on button "-" at bounding box center [995, 447] width 31 height 32
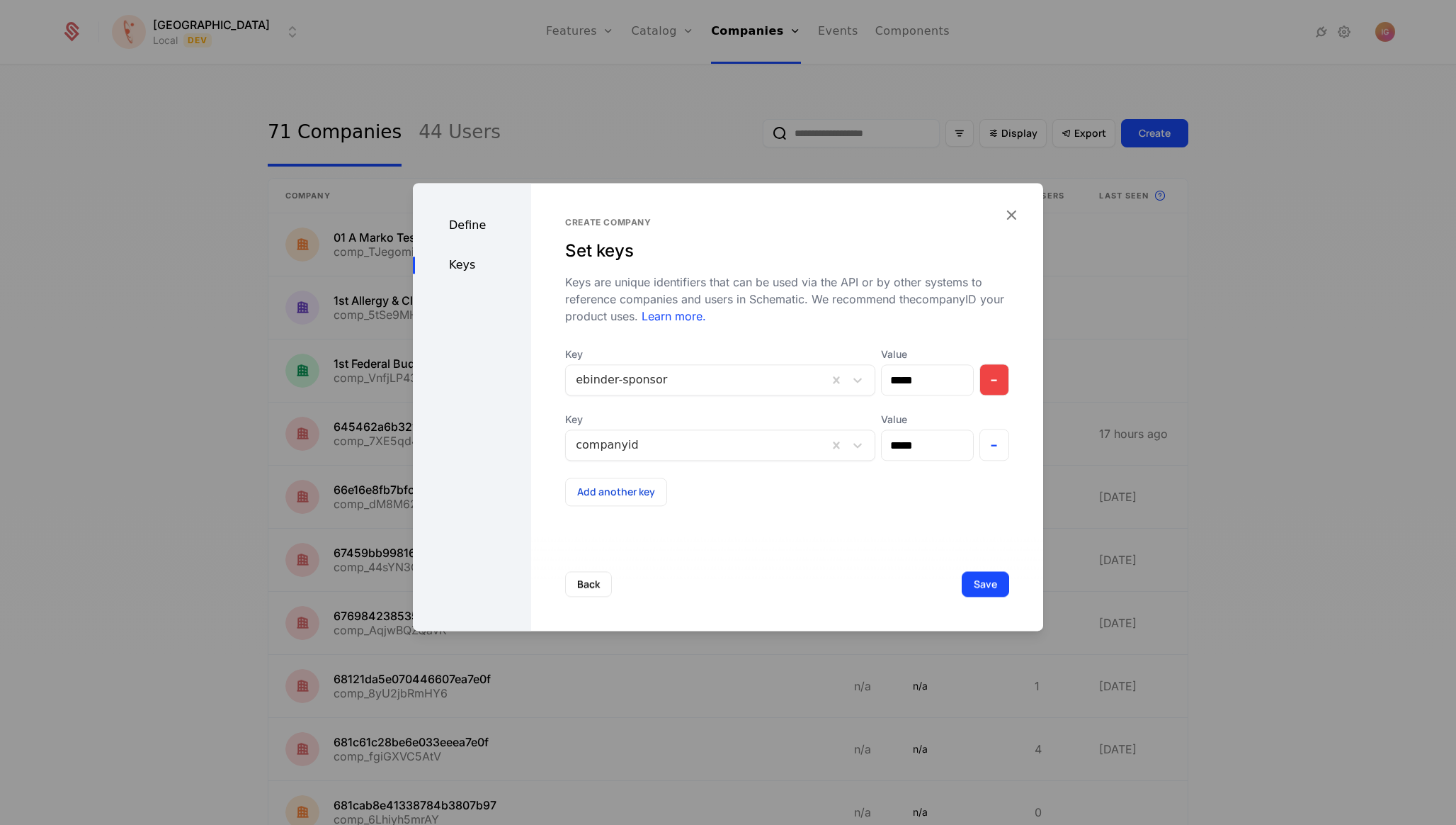
click at [999, 364] on button "-" at bounding box center [995, 379] width 31 height 32
click at [705, 364] on div "companyid" at bounding box center [721, 380] width 310 height 31
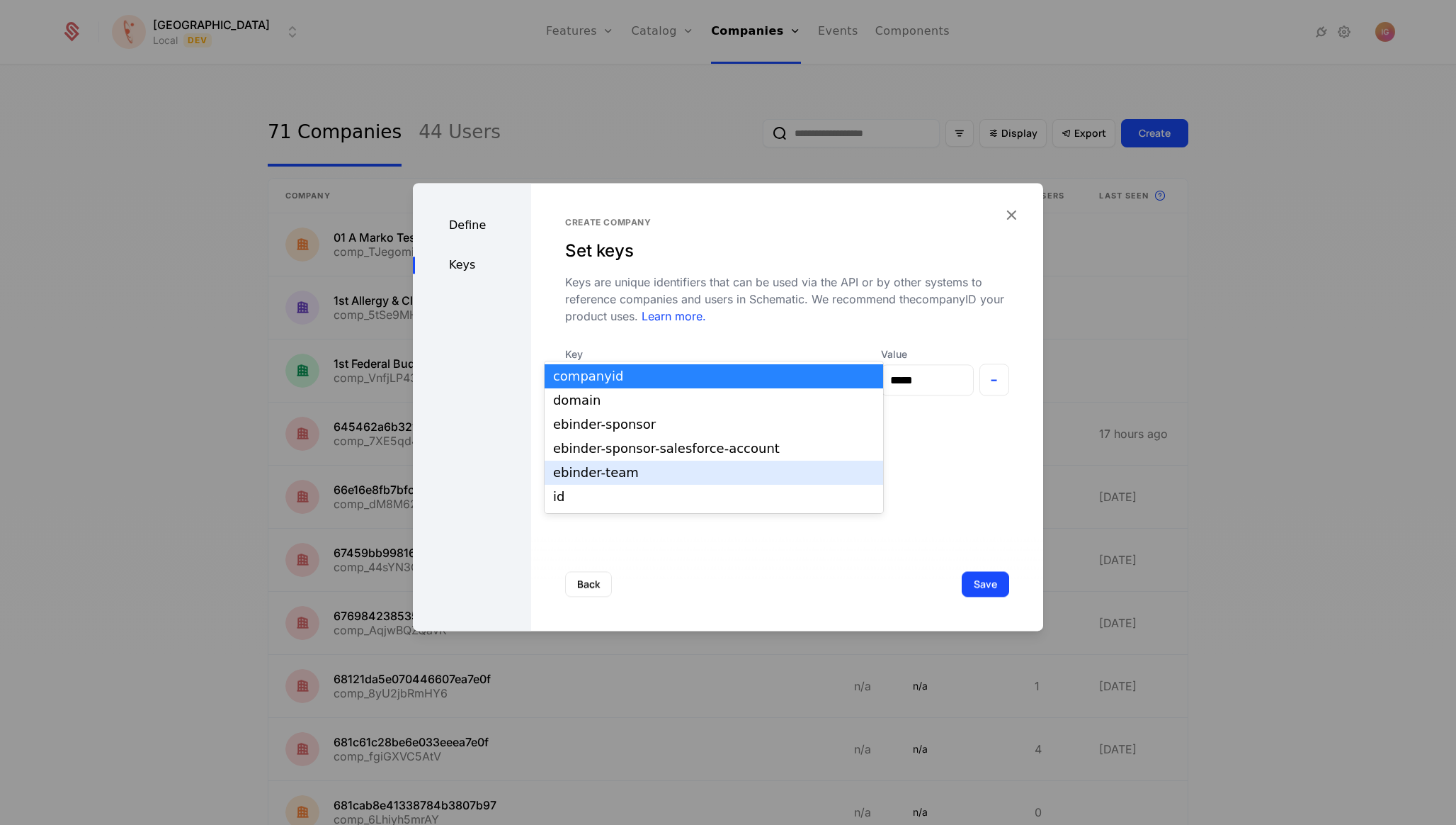
click at [692, 466] on div "ebinder-team" at bounding box center [714, 472] width 322 height 13
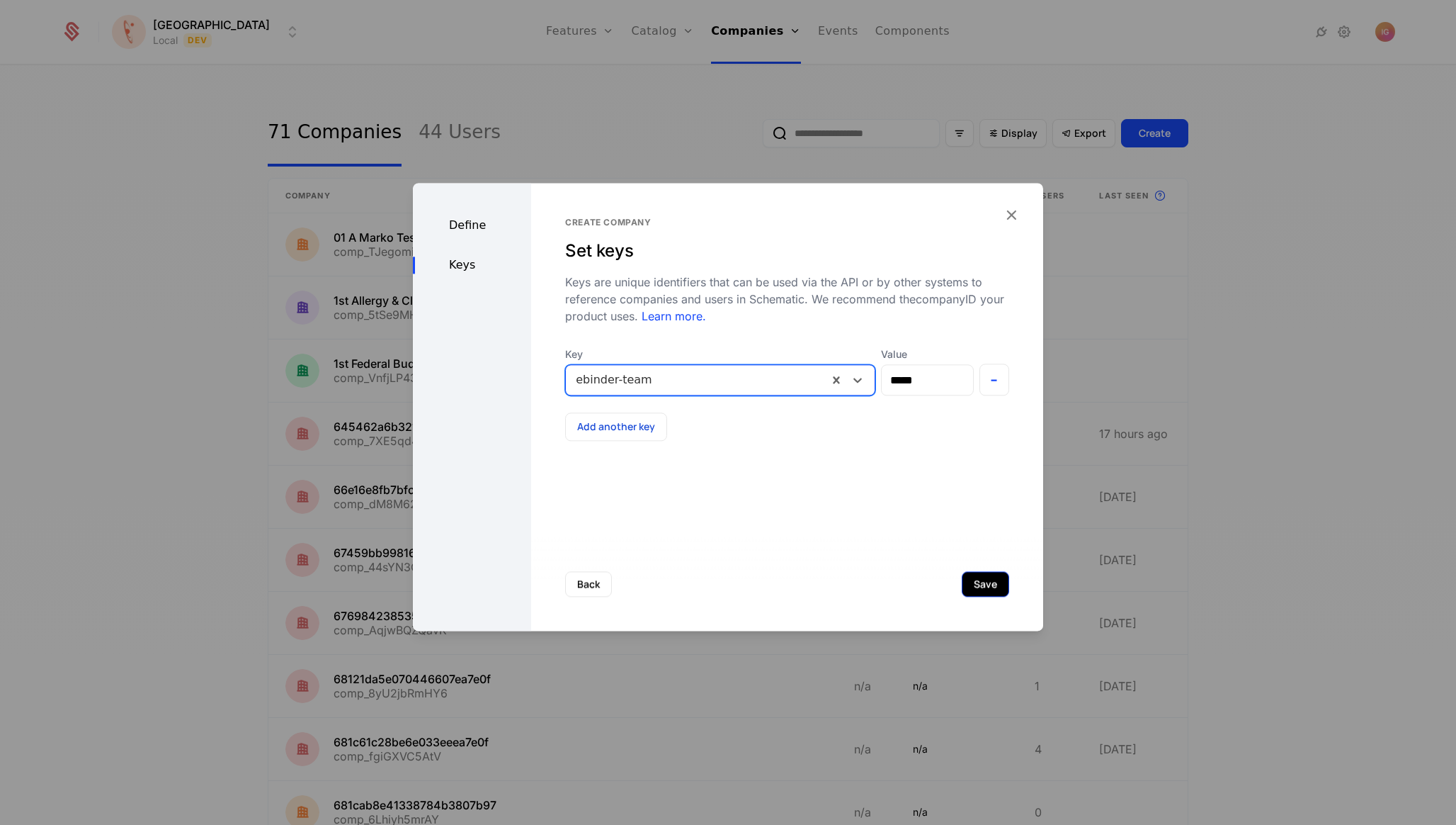
click at [989, 584] on button "Save" at bounding box center [985, 584] width 48 height 26
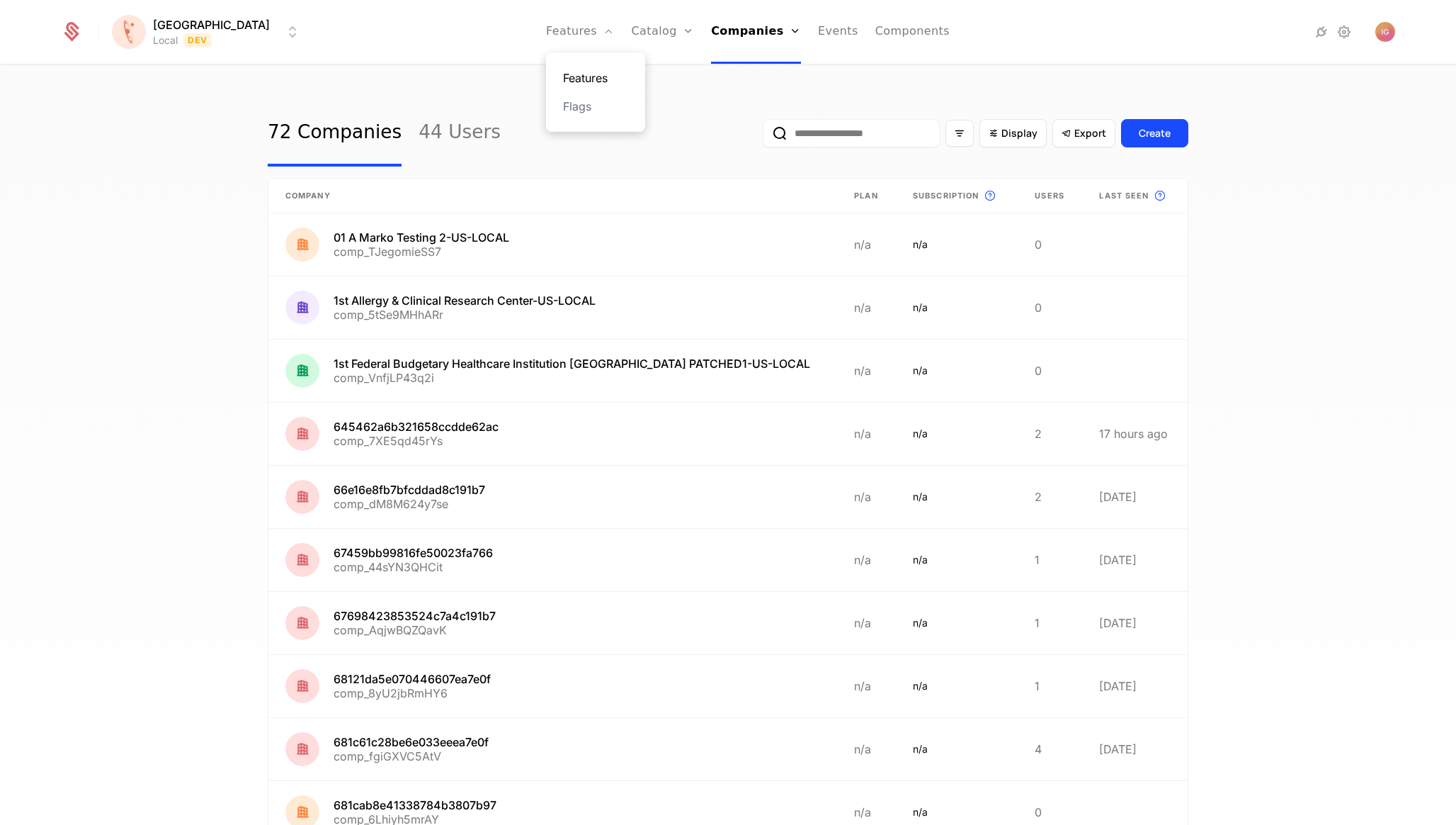
click at [585, 75] on link "Features" at bounding box center [595, 78] width 65 height 17
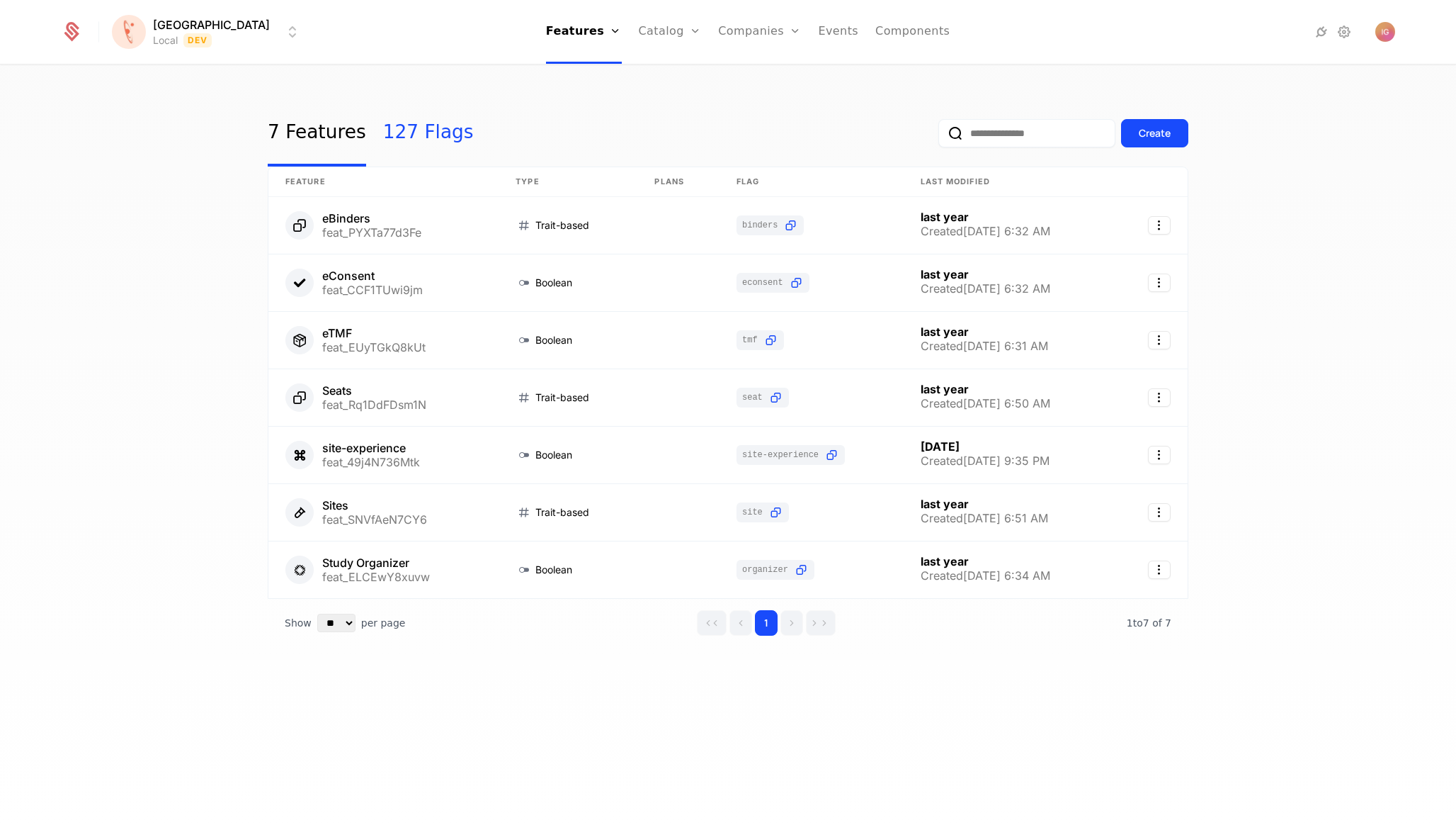
click at [411, 130] on link "127 Flags" at bounding box center [428, 133] width 91 height 67
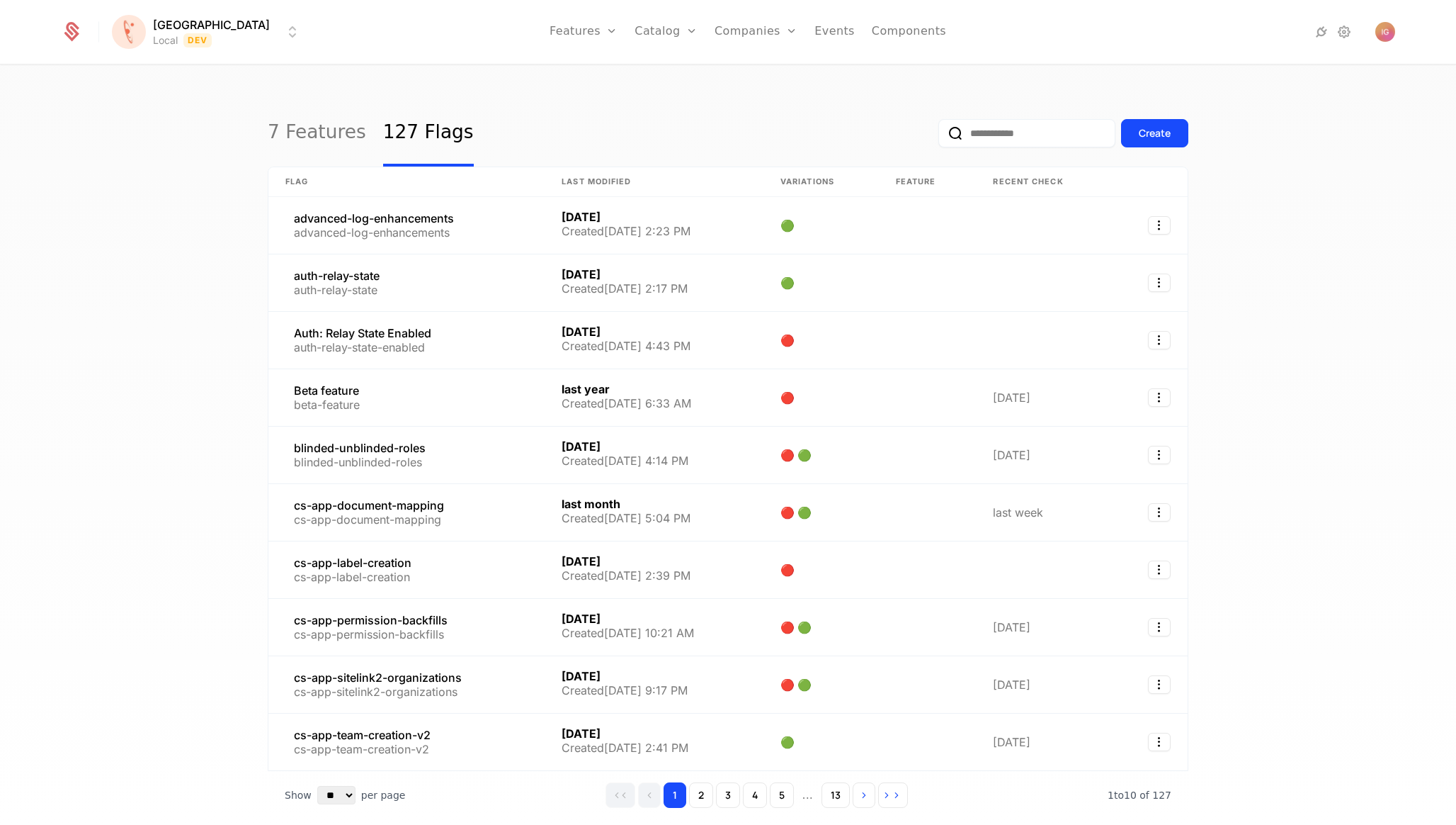
click at [1012, 128] on input "email" at bounding box center [1027, 133] width 177 height 28
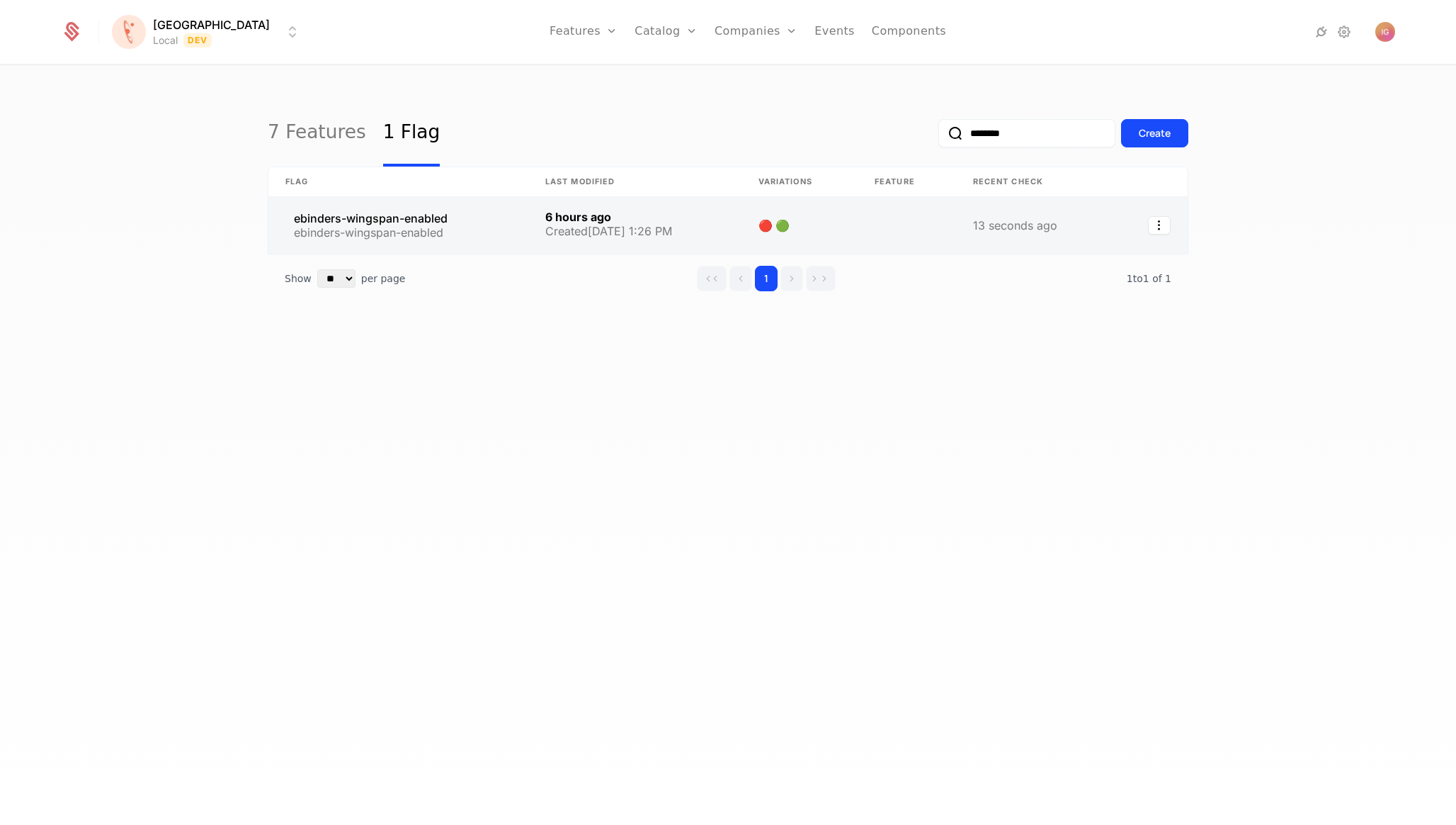
type input "********"
click at [392, 201] on link at bounding box center [399, 225] width 260 height 56
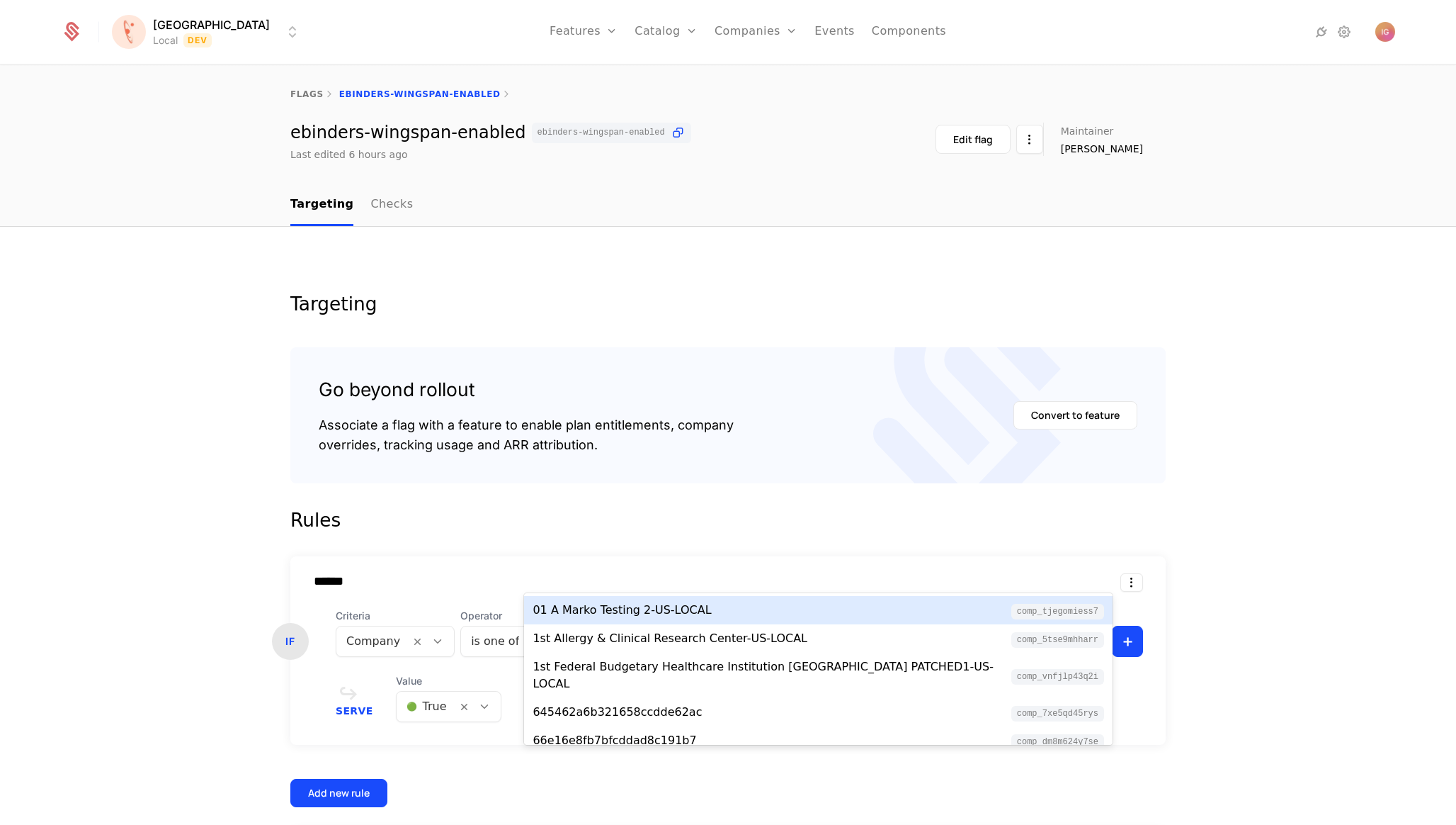
click at [588, 631] on div at bounding box center [822, 641] width 492 height 20
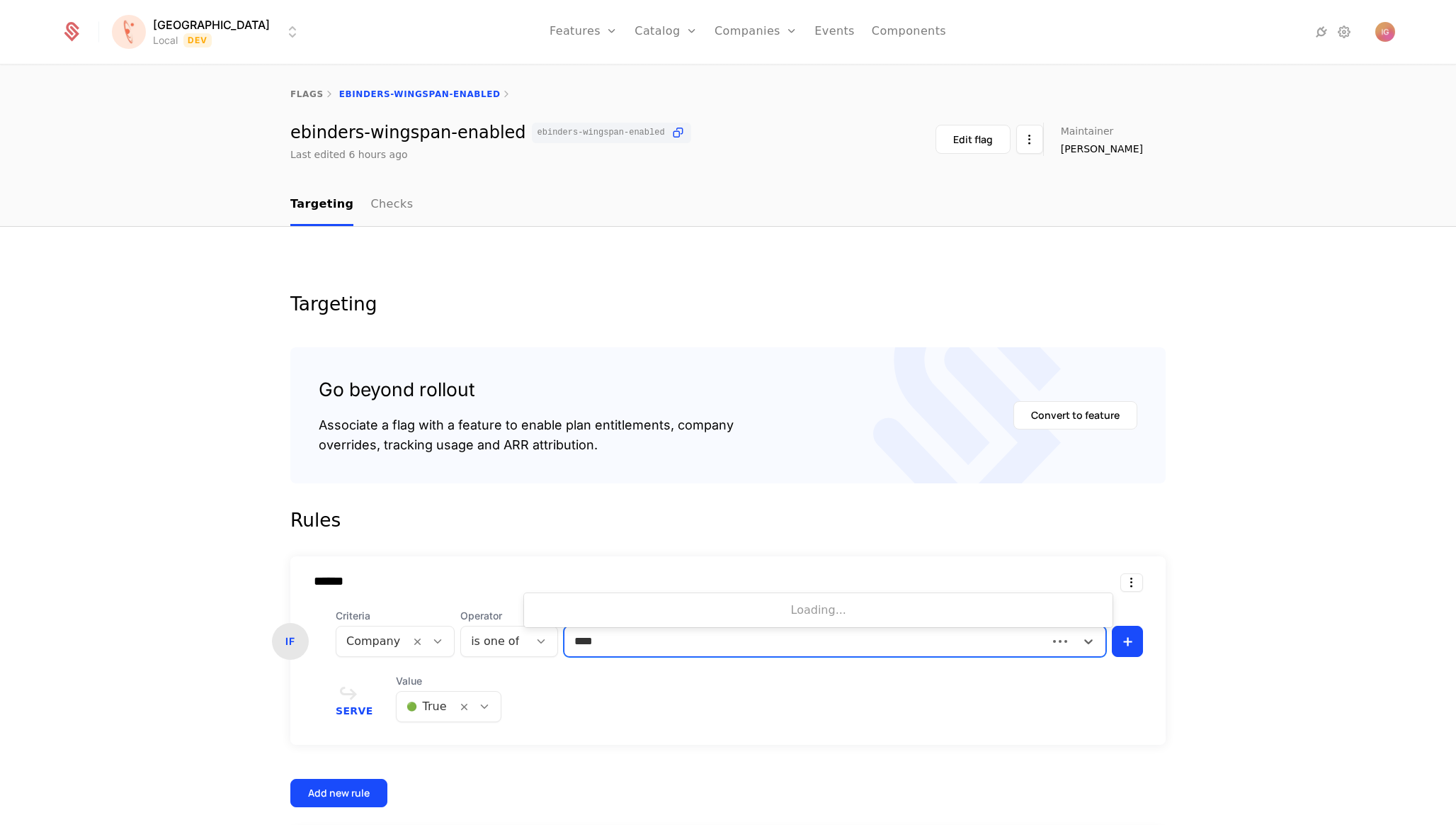
type input "*****"
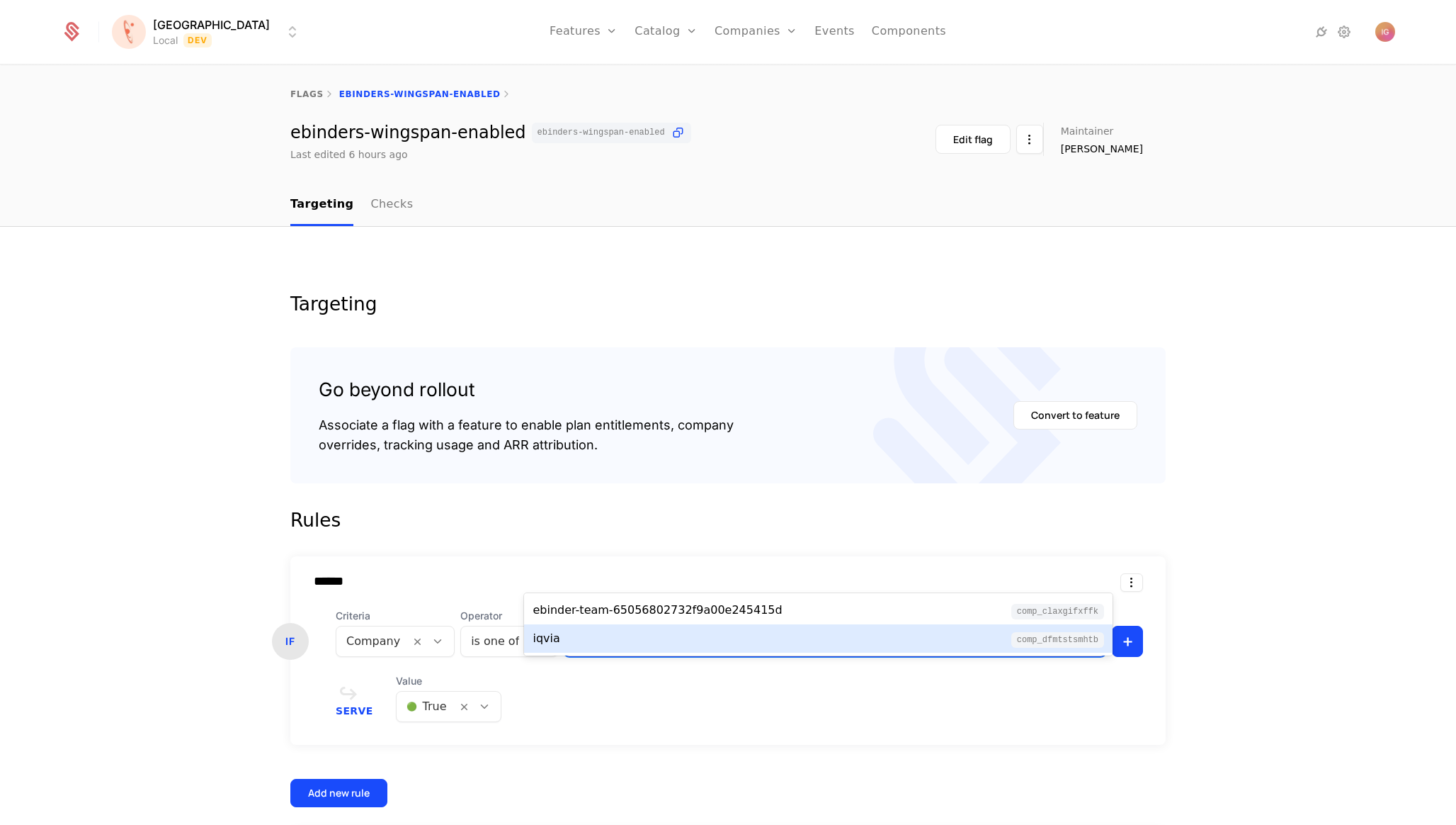
click at [605, 634] on div "iqvia comp_dfMtSTSMHtB" at bounding box center [818, 639] width 572 height 17
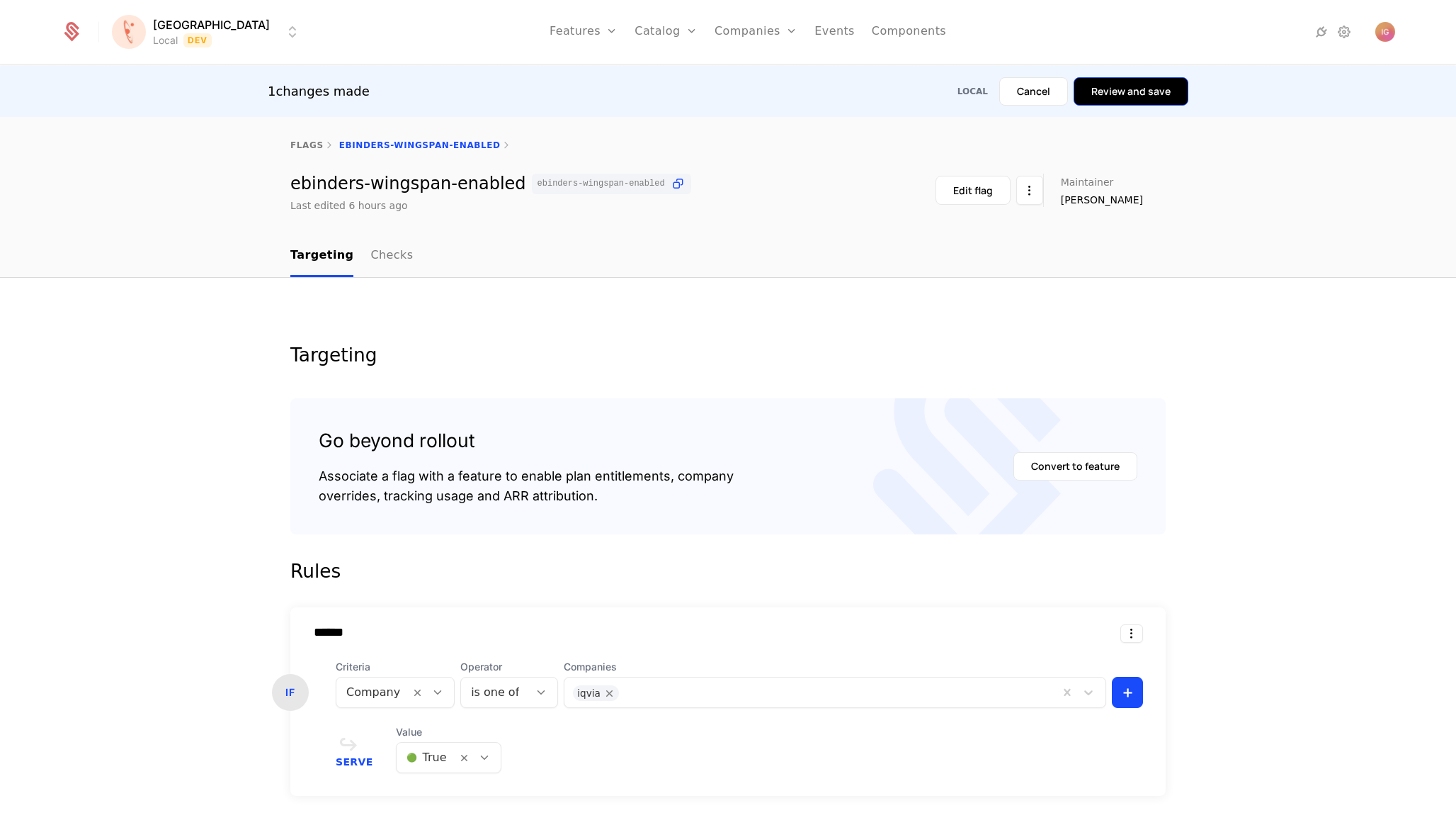
click at [1156, 81] on button "Review and save" at bounding box center [1131, 92] width 114 height 28
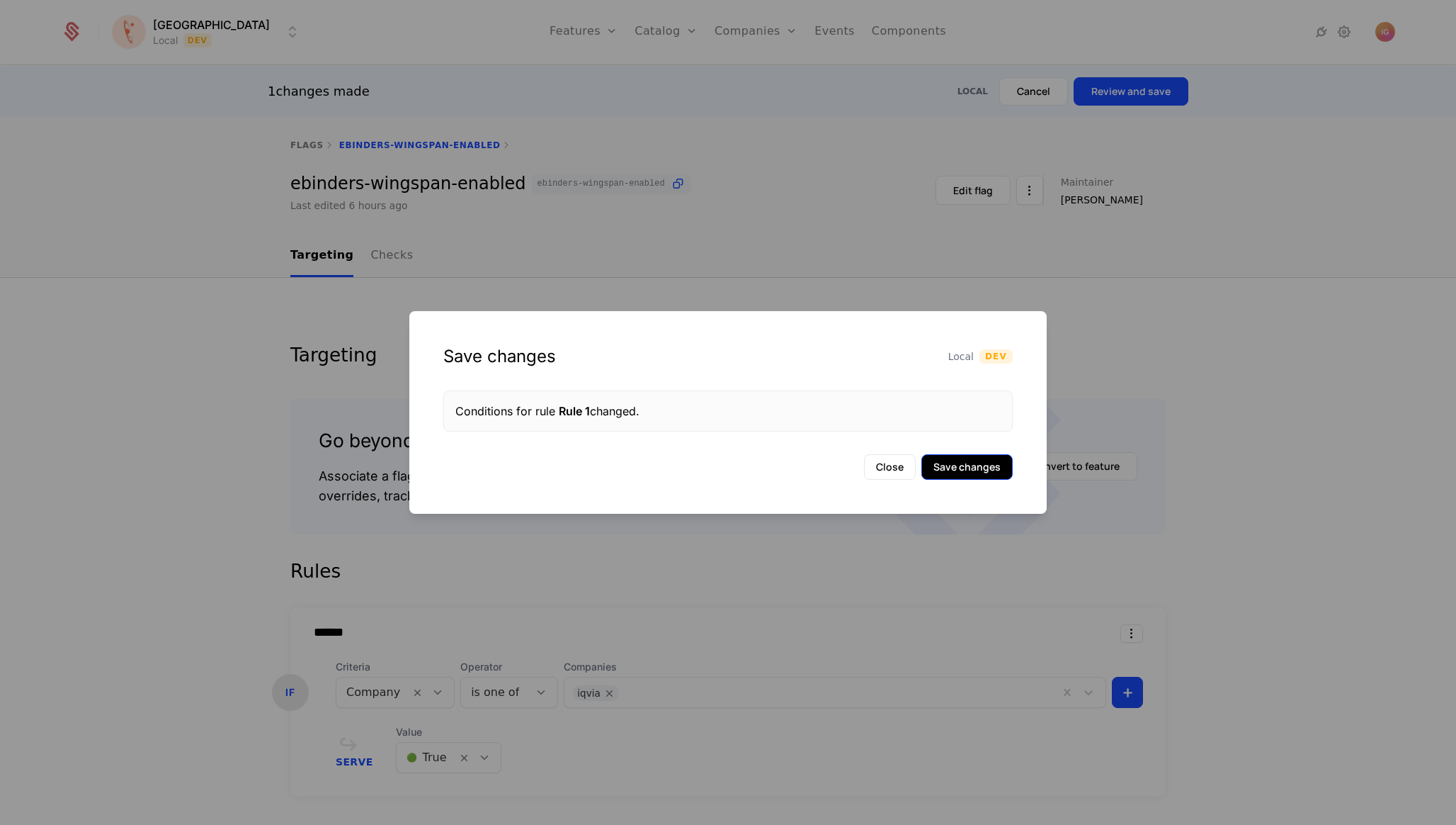
click at [986, 461] on button "Save changes" at bounding box center [966, 467] width 92 height 26
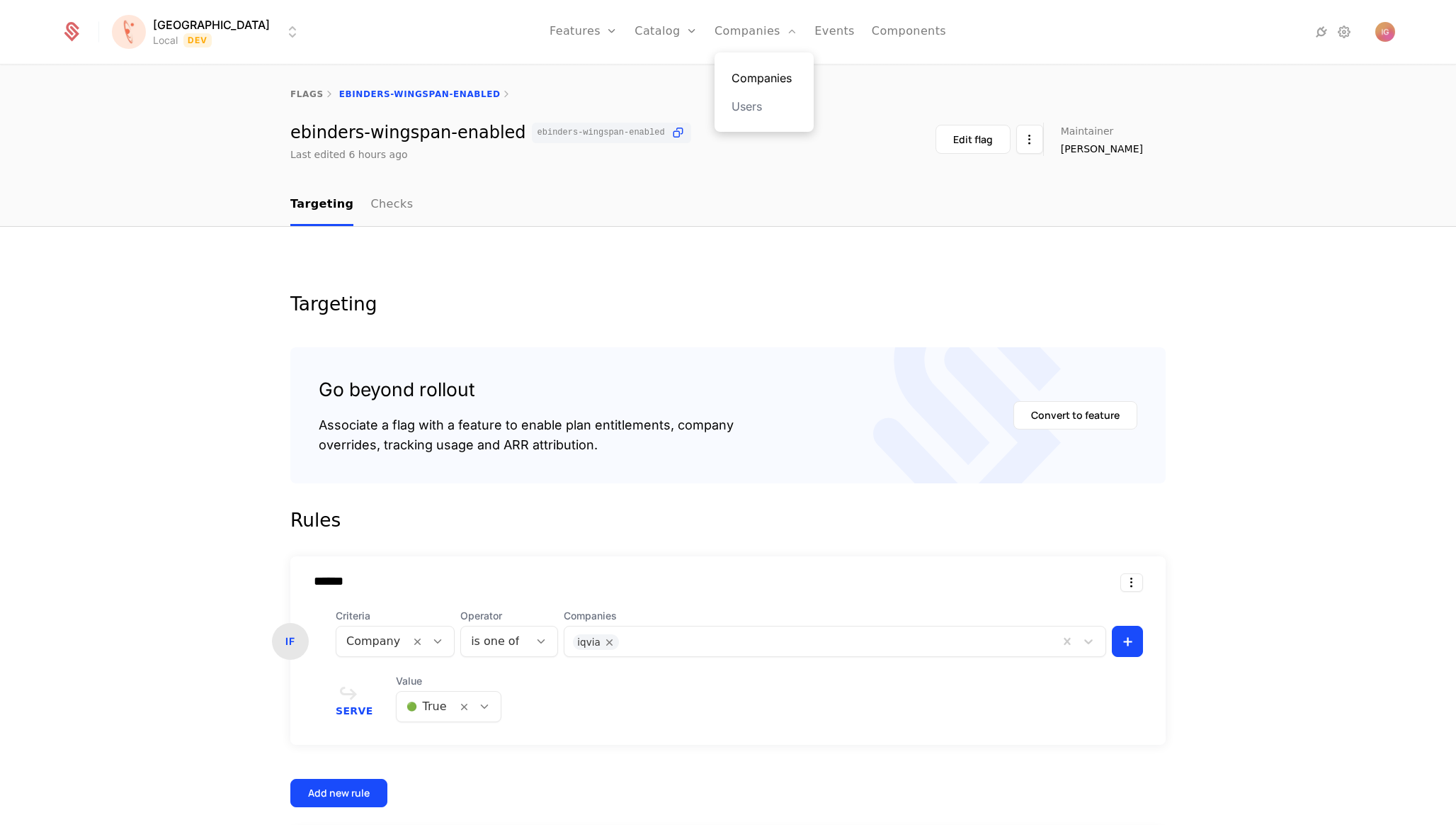
click at [732, 71] on link "Companies" at bounding box center [764, 78] width 65 height 17
click at [603, 635] on icon "Remove iqvia" at bounding box center [609, 642] width 13 height 13
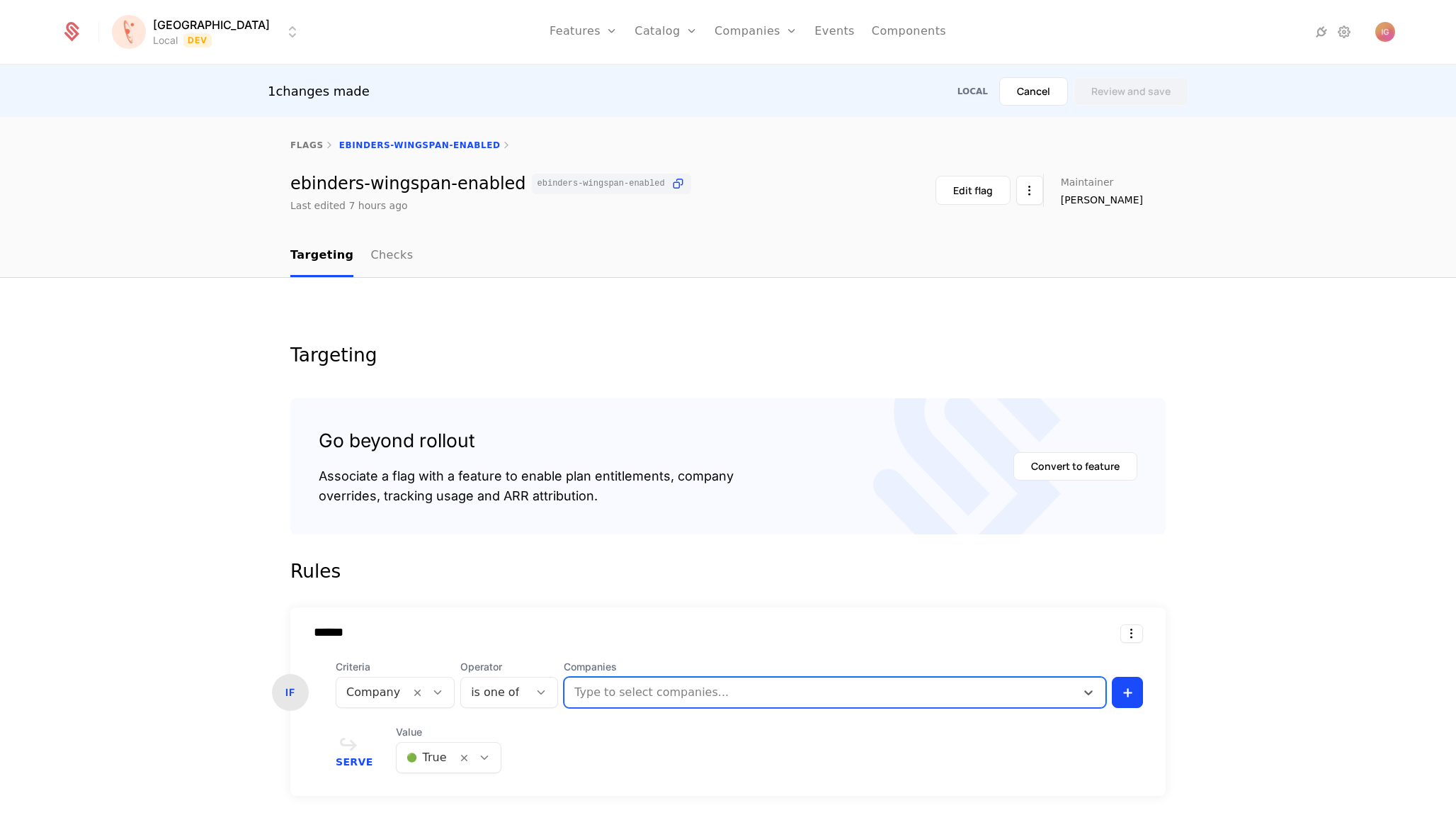
click at [644, 660] on div "Companies Type to select companies..." at bounding box center [835, 683] width 543 height 48
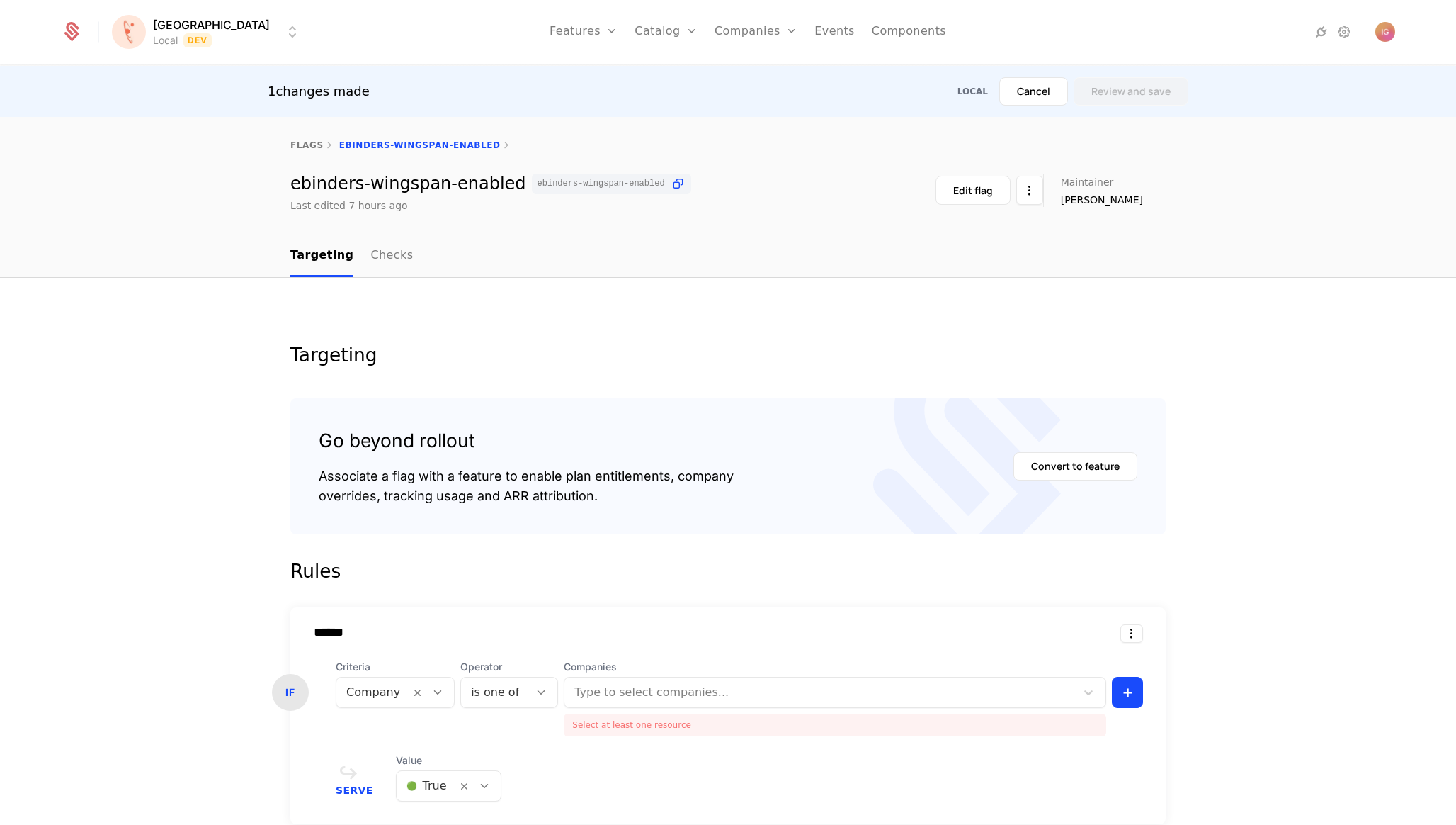
click at [634, 682] on div at bounding box center [822, 692] width 492 height 20
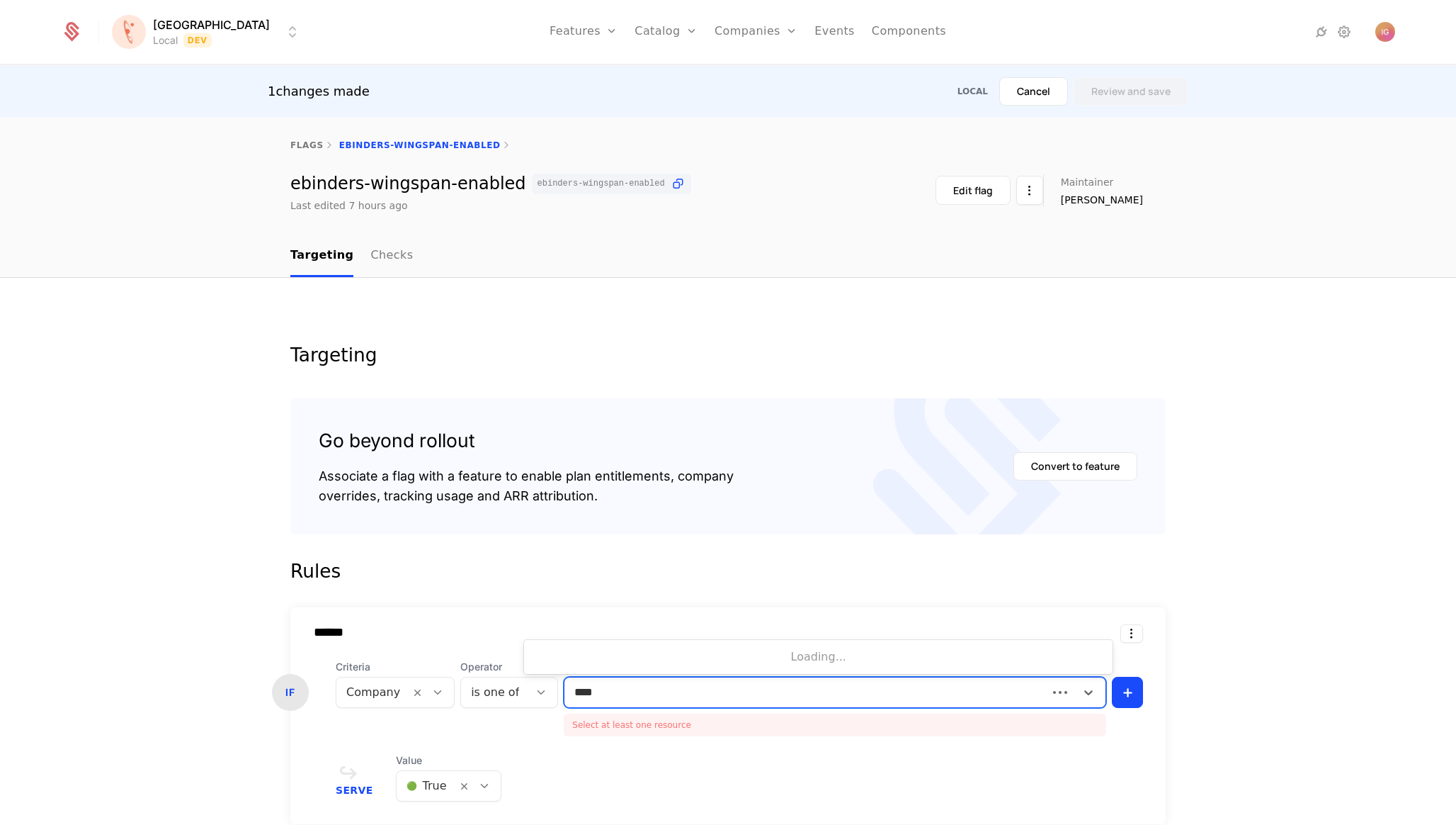
type input "*****"
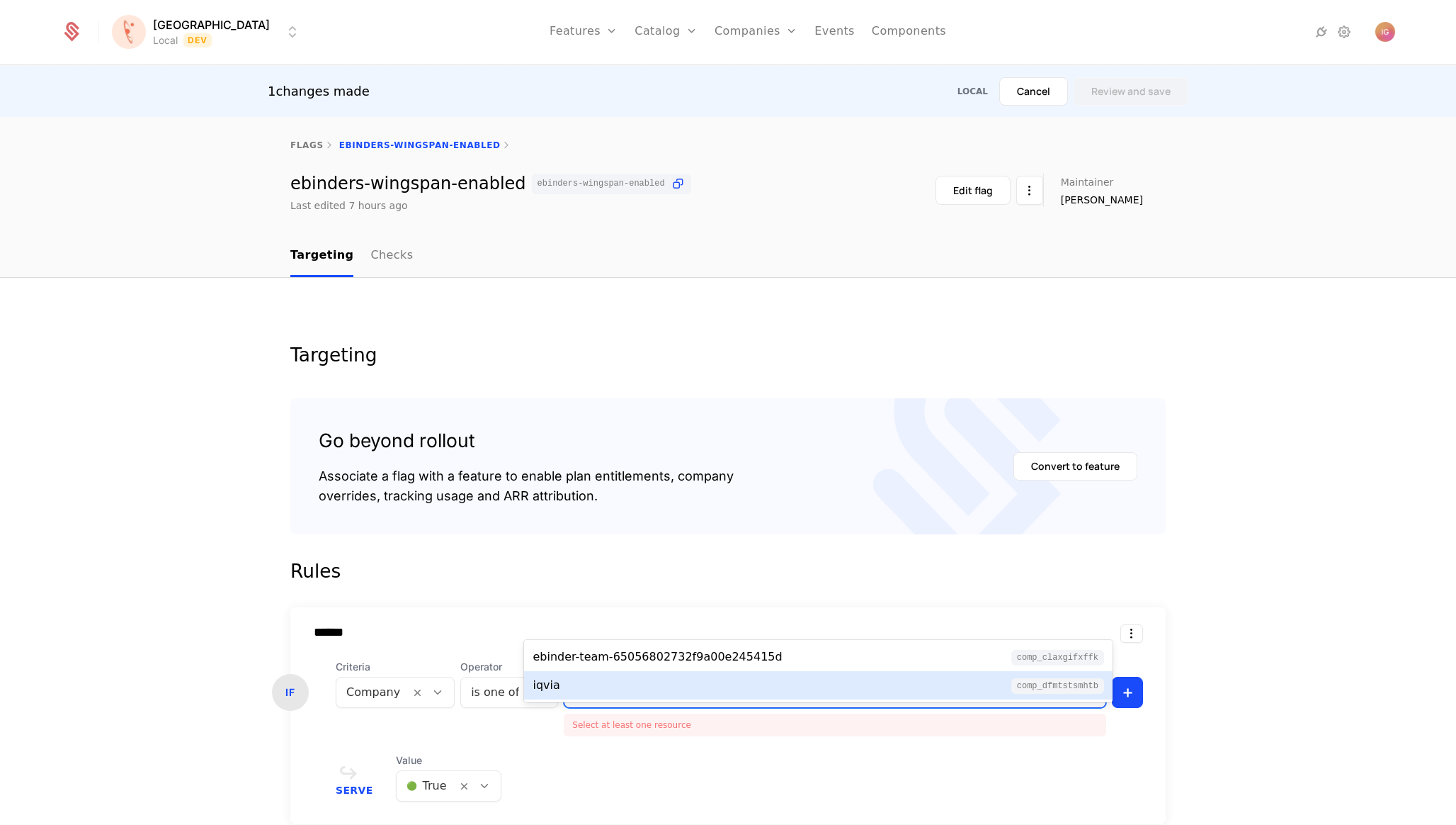
click at [607, 677] on div "iqvia comp_dfMtSTSMHtB" at bounding box center [818, 686] width 572 height 17
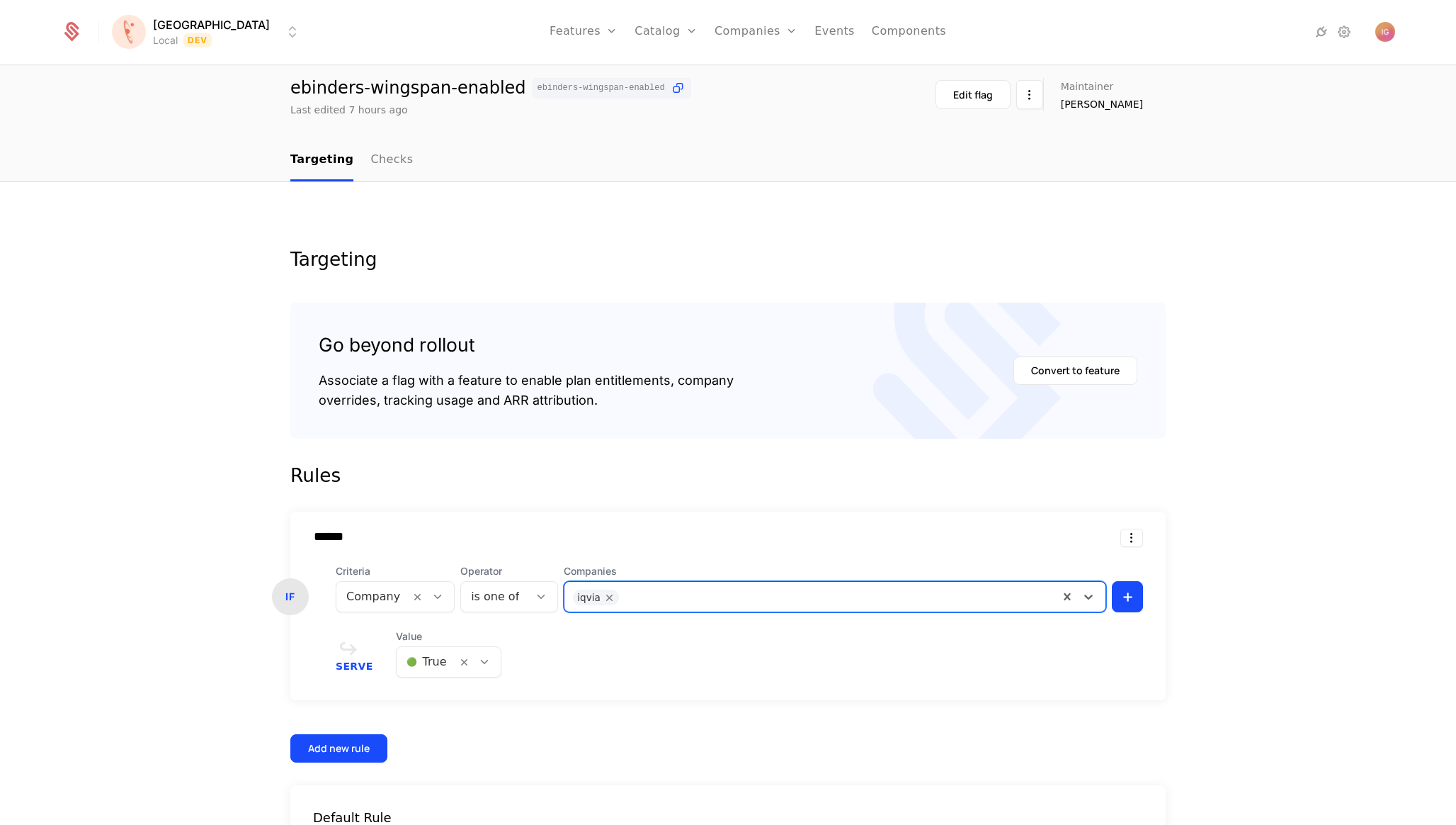
scroll to position [96, 0]
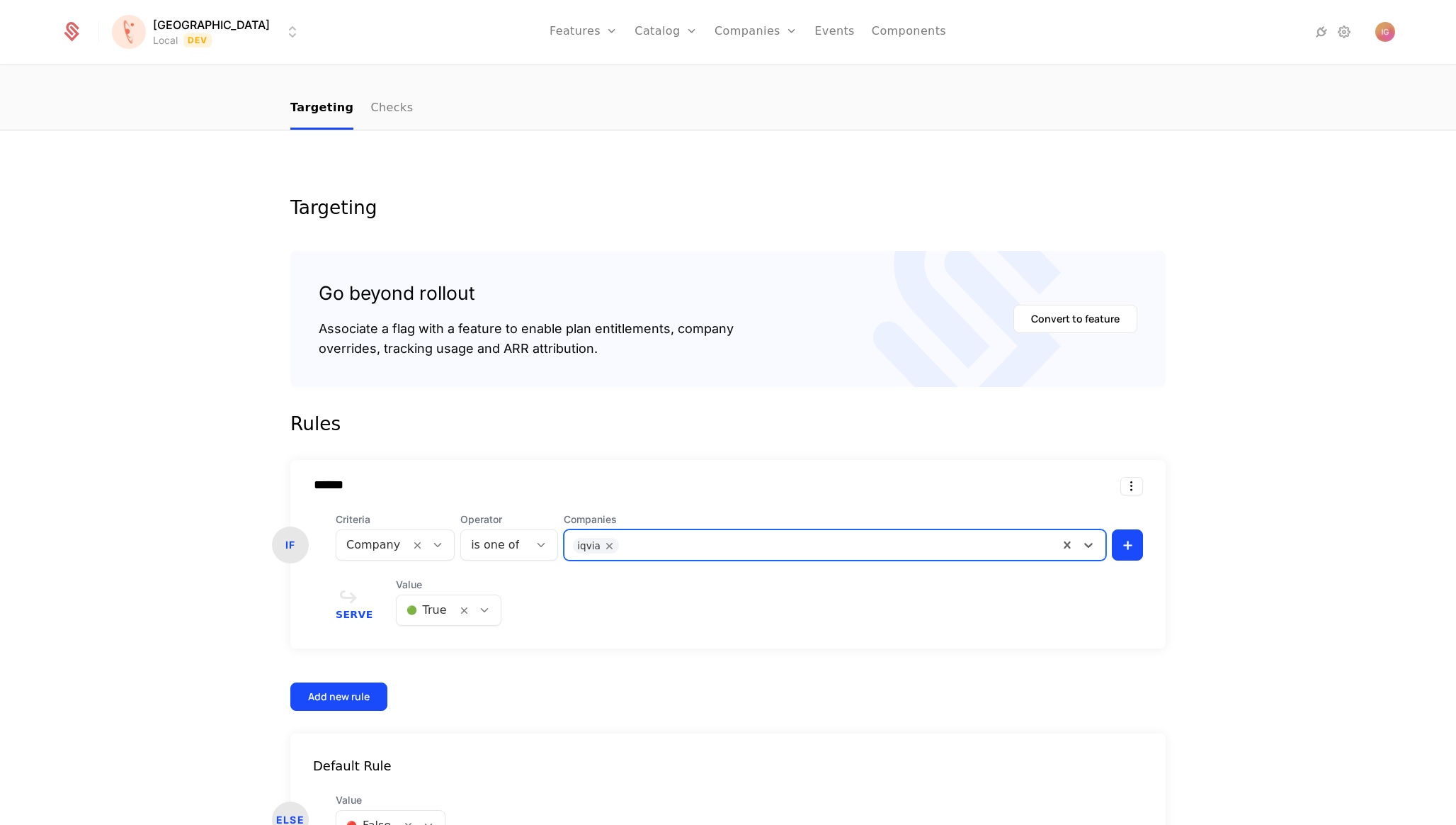
click at [1219, 430] on div "Targeting Go beyond rollout Associate a flag with a feature to enable plan enti…" at bounding box center [728, 531] width 1456 height 802
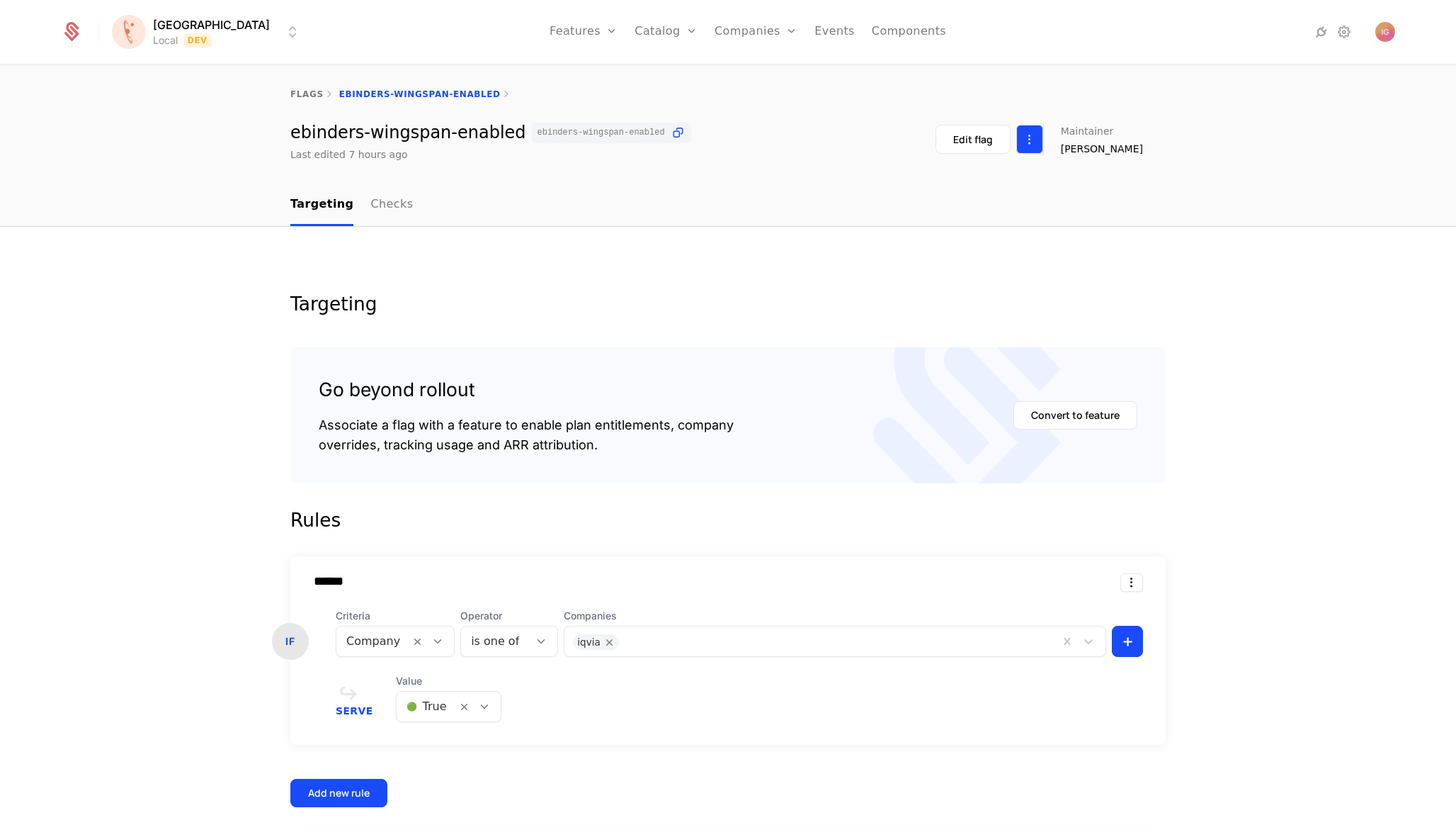
click at [1047, 132] on html "Florence Local Dev Features Features Flags Catalog Plans Add Ons Configuration …" at bounding box center [728, 412] width 1456 height 825
click at [1172, 223] on html "Florence Local Dev Features Features Flags Catalog Plans Add Ons Configuration …" at bounding box center [728, 412] width 1456 height 825
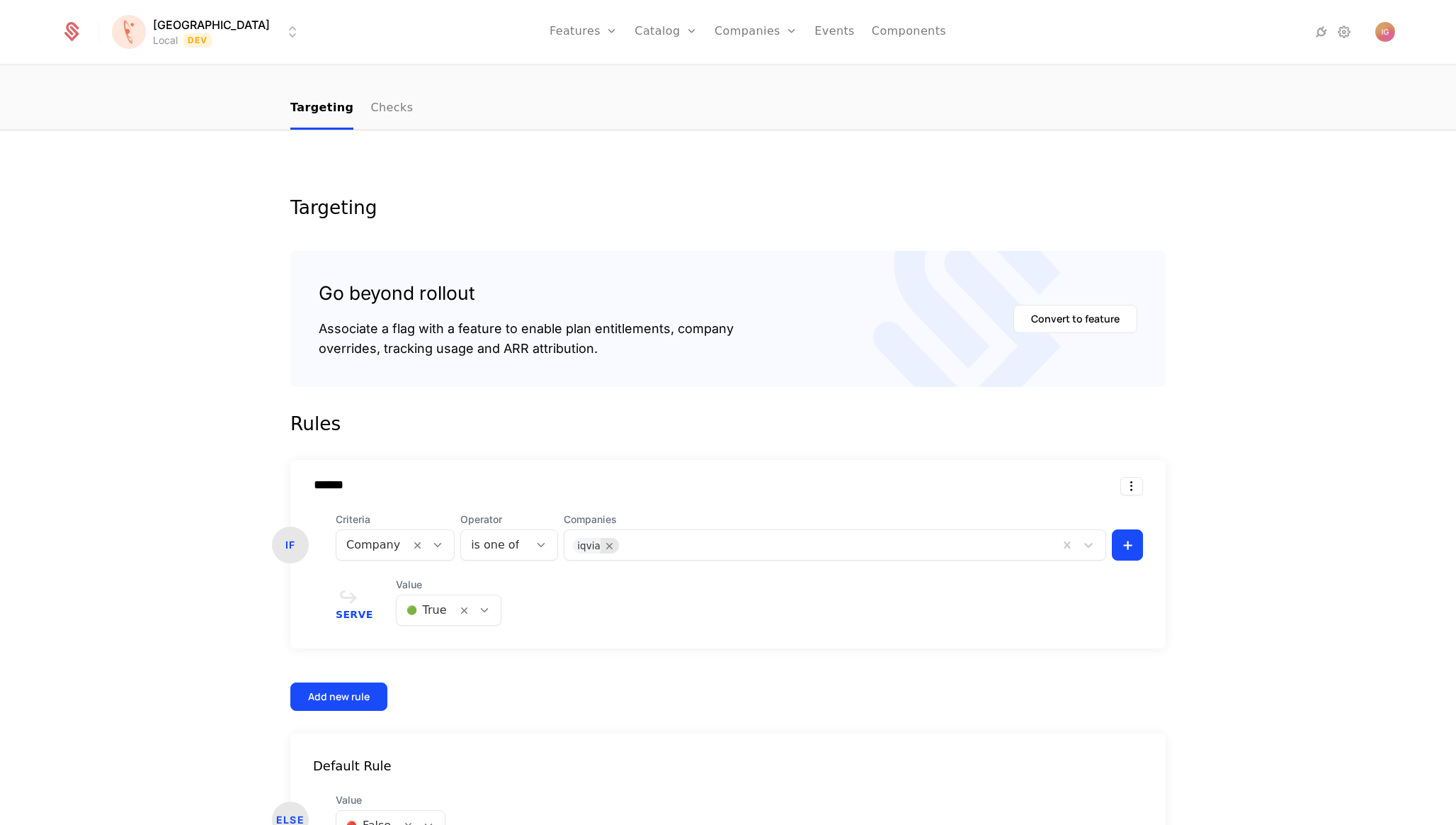
click at [603, 539] on icon "Remove iqvia" at bounding box center [609, 545] width 13 height 13
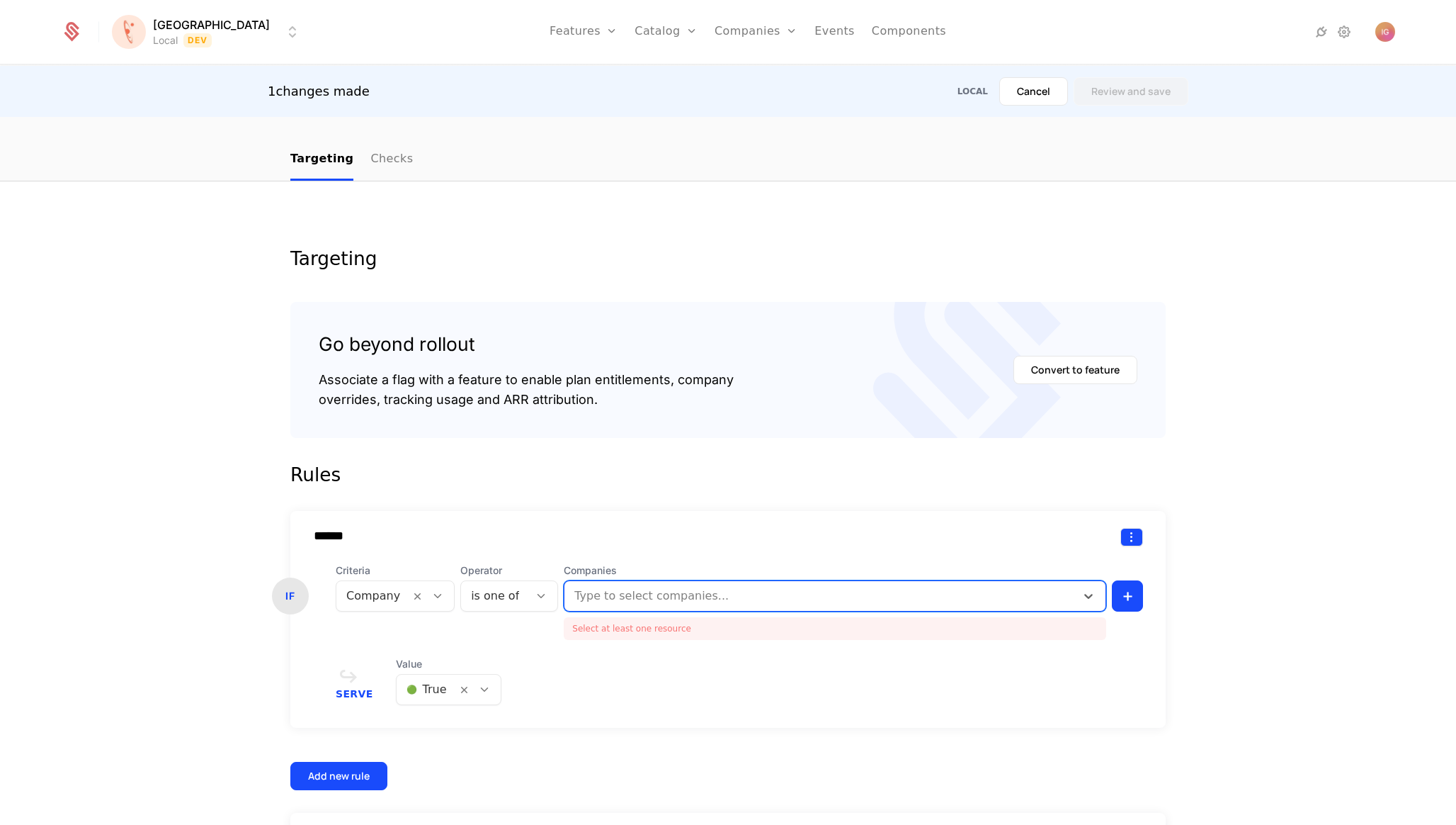
click at [1143, 466] on html "Florence Local Dev Features Features Flags Catalog Plans Add Ons Configuration …" at bounding box center [728, 412] width 1456 height 825
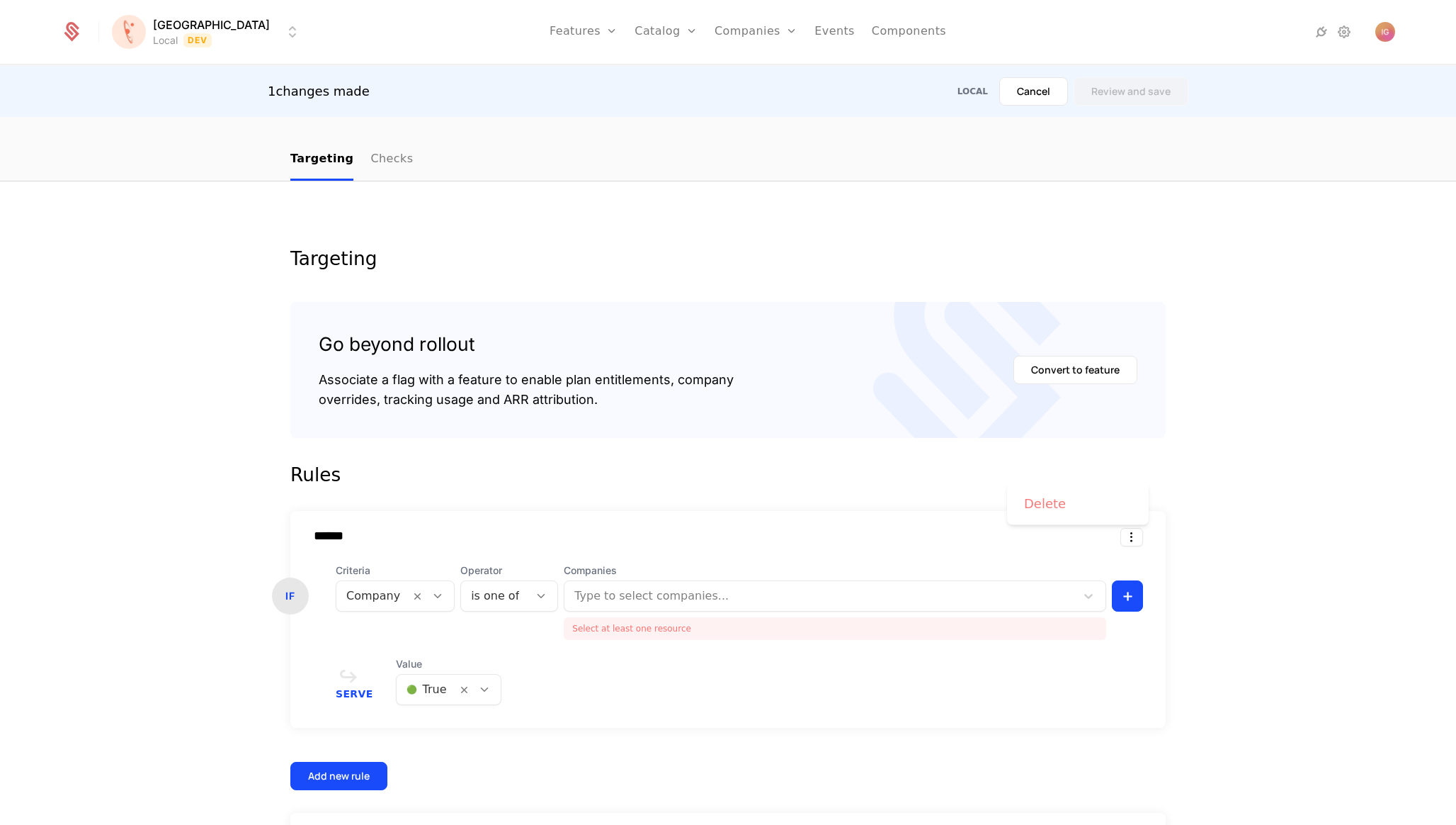
click at [1094, 494] on div "Delete" at bounding box center [1078, 503] width 107 height 20
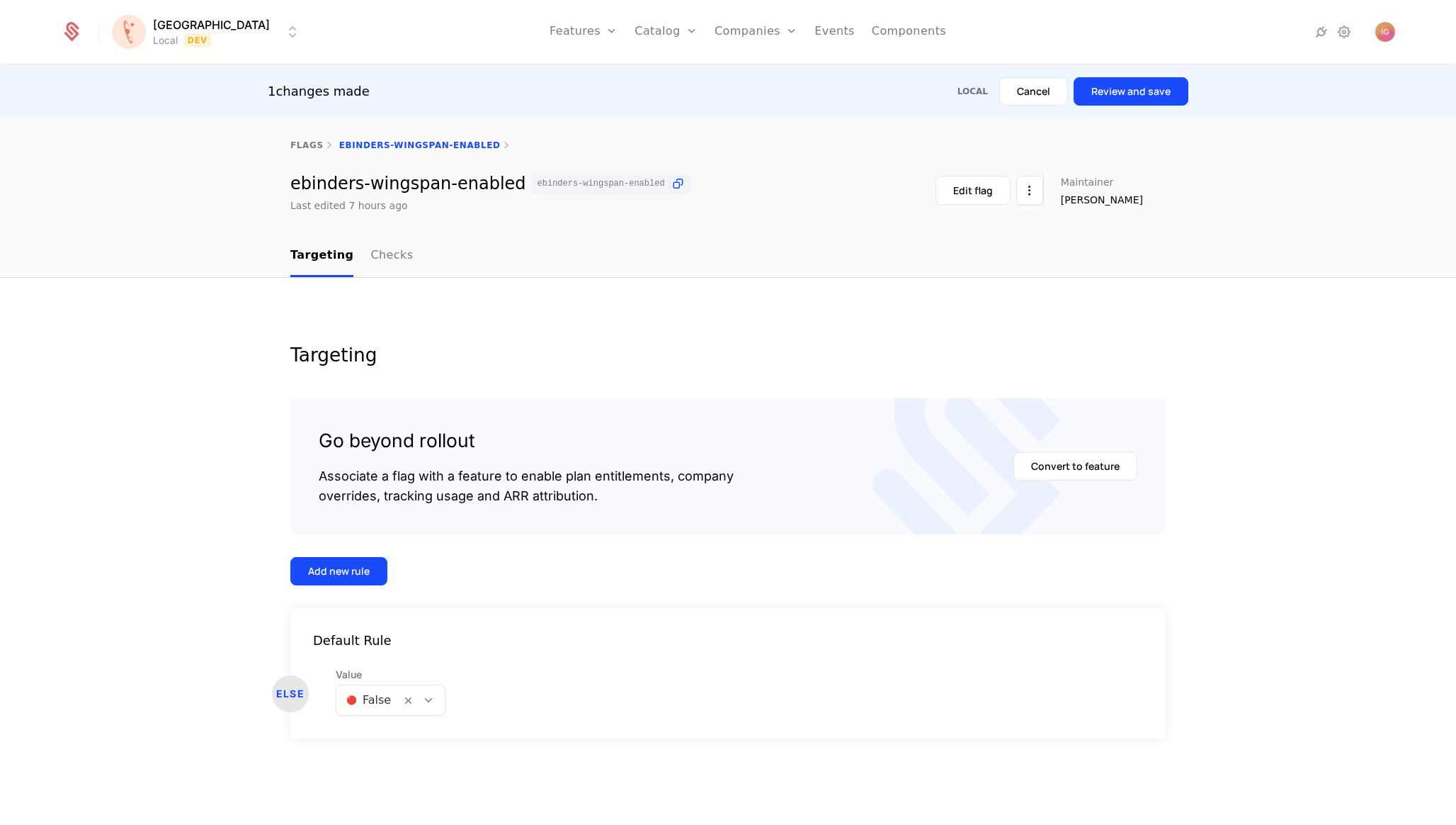
scroll to position [0, 0]
click at [1154, 89] on button "Review and save" at bounding box center [1131, 92] width 114 height 28
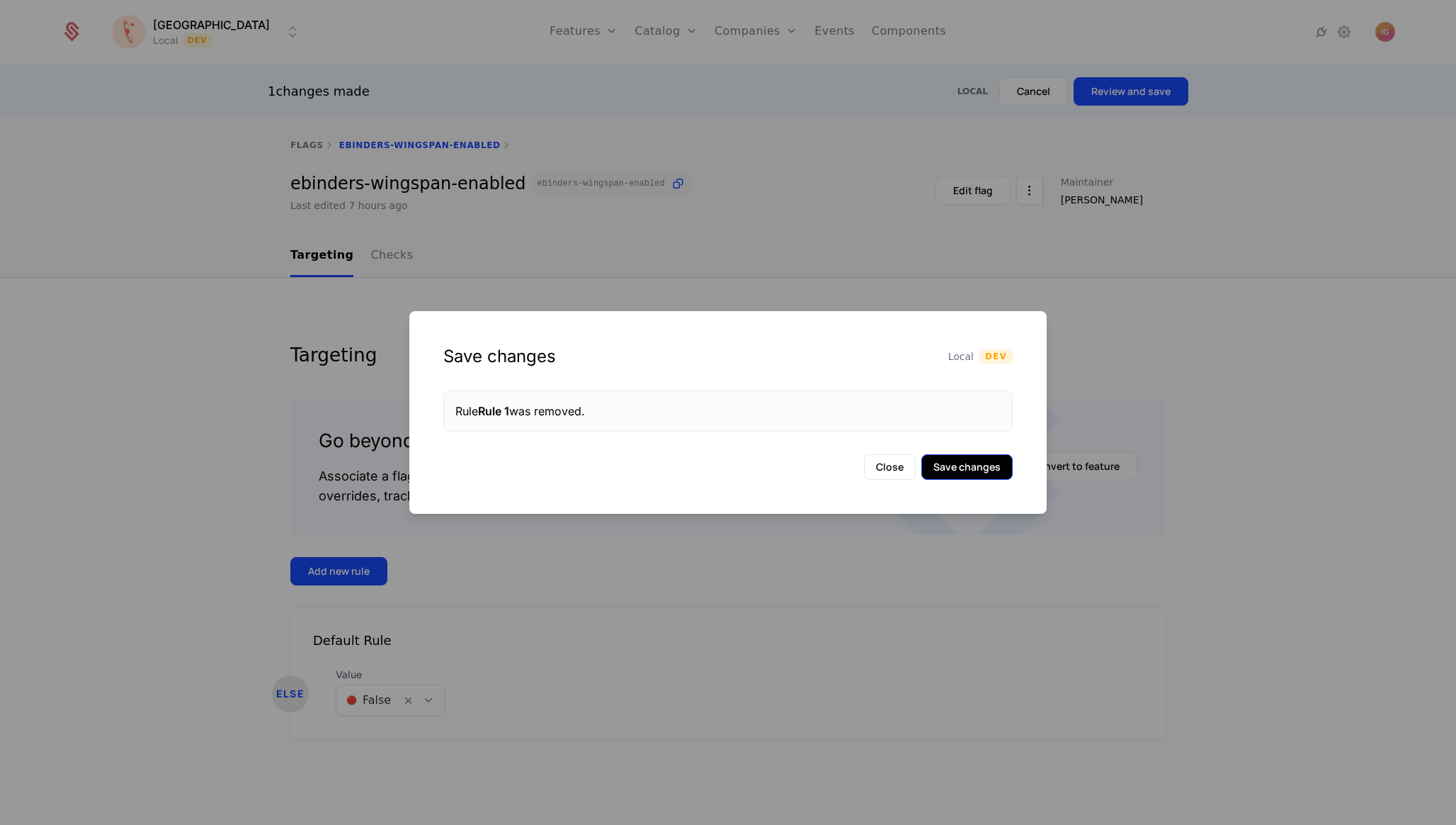
click at [988, 463] on button "Save changes" at bounding box center [966, 467] width 92 height 26
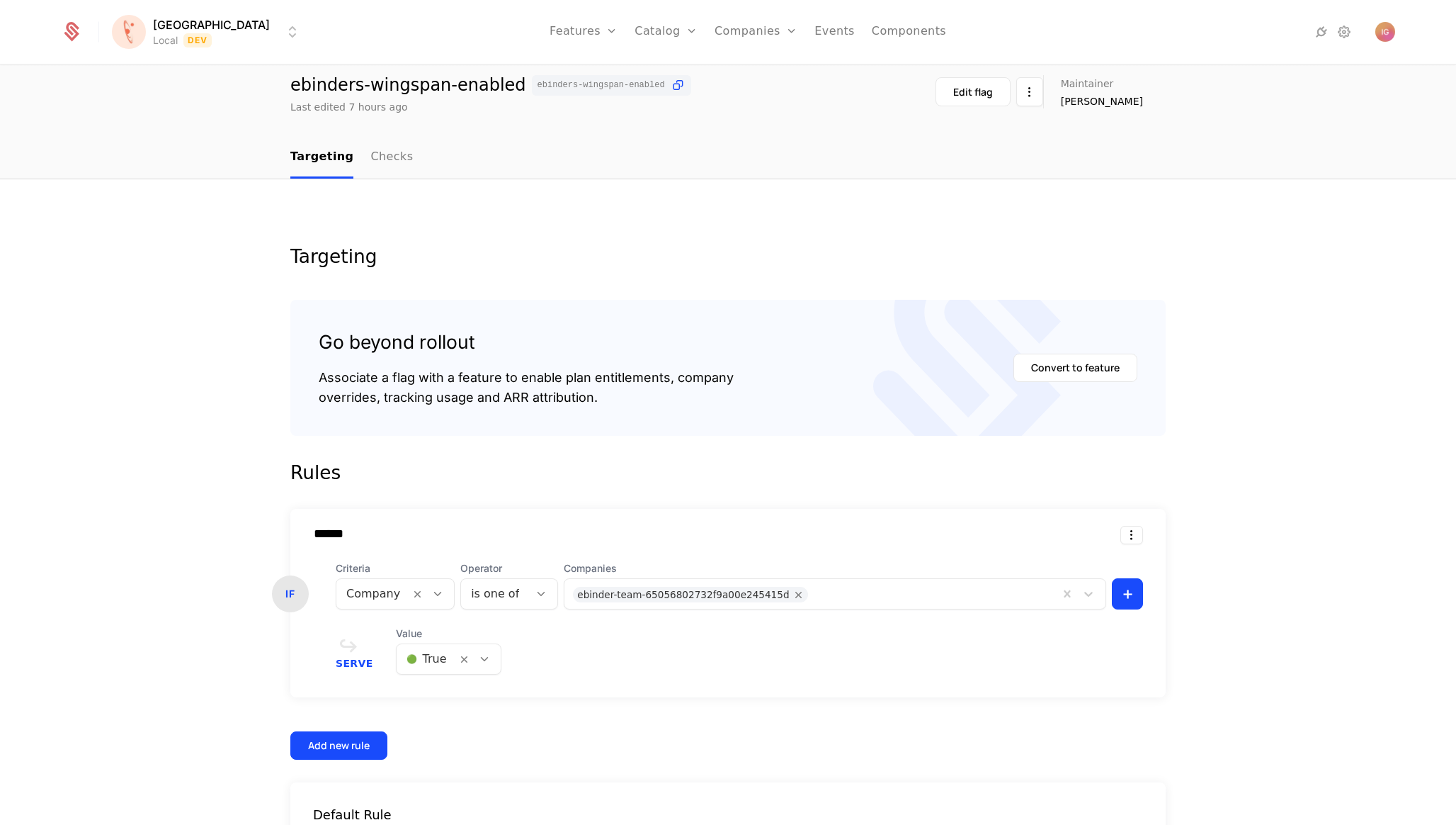
scroll to position [60, 0]
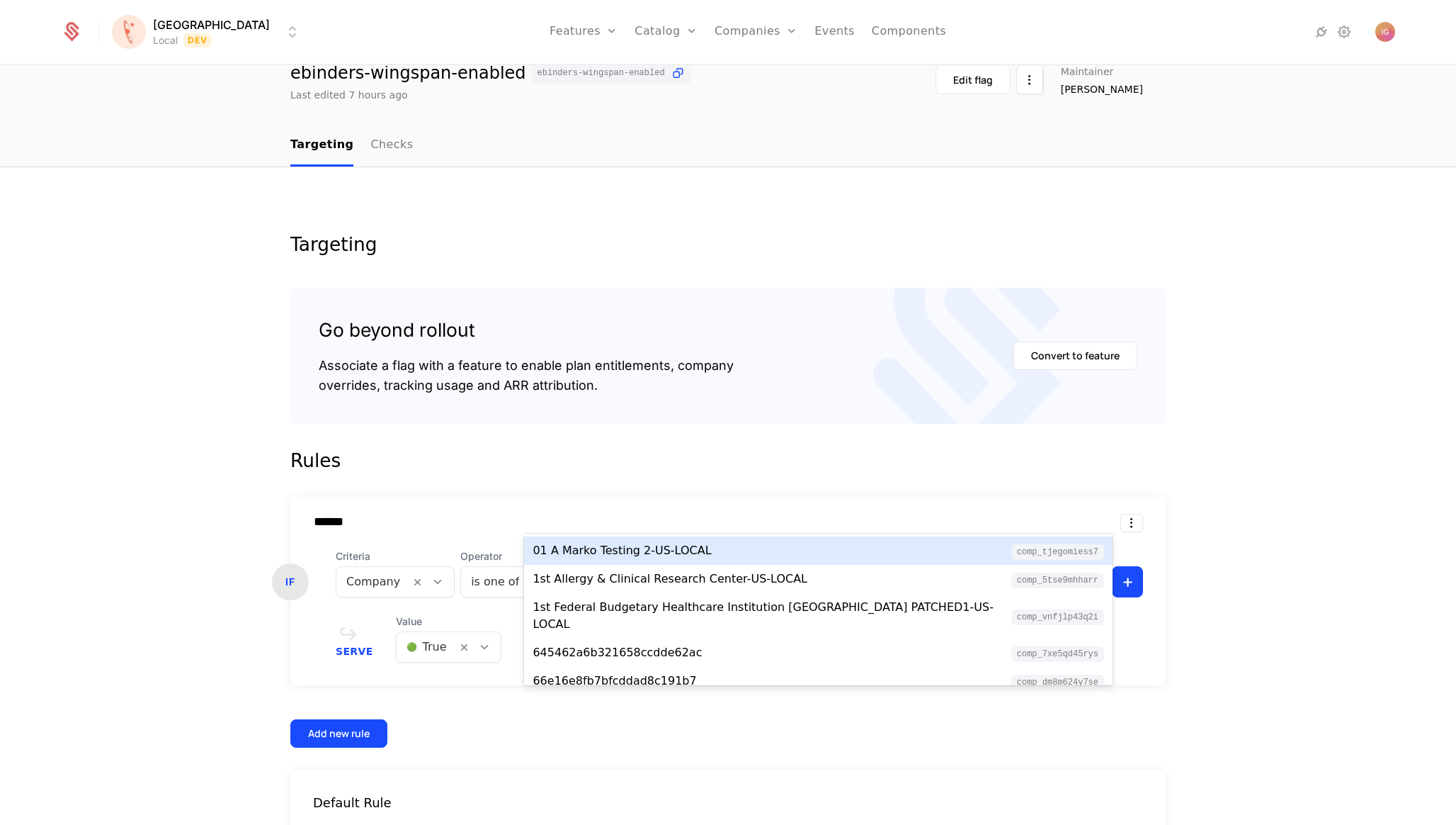
copy div "65056802732f9a00e245415d"
click at [793, 576] on icon "Remove ebinder-team-65056802732f9a00e245415d" at bounding box center [799, 582] width 13 height 13
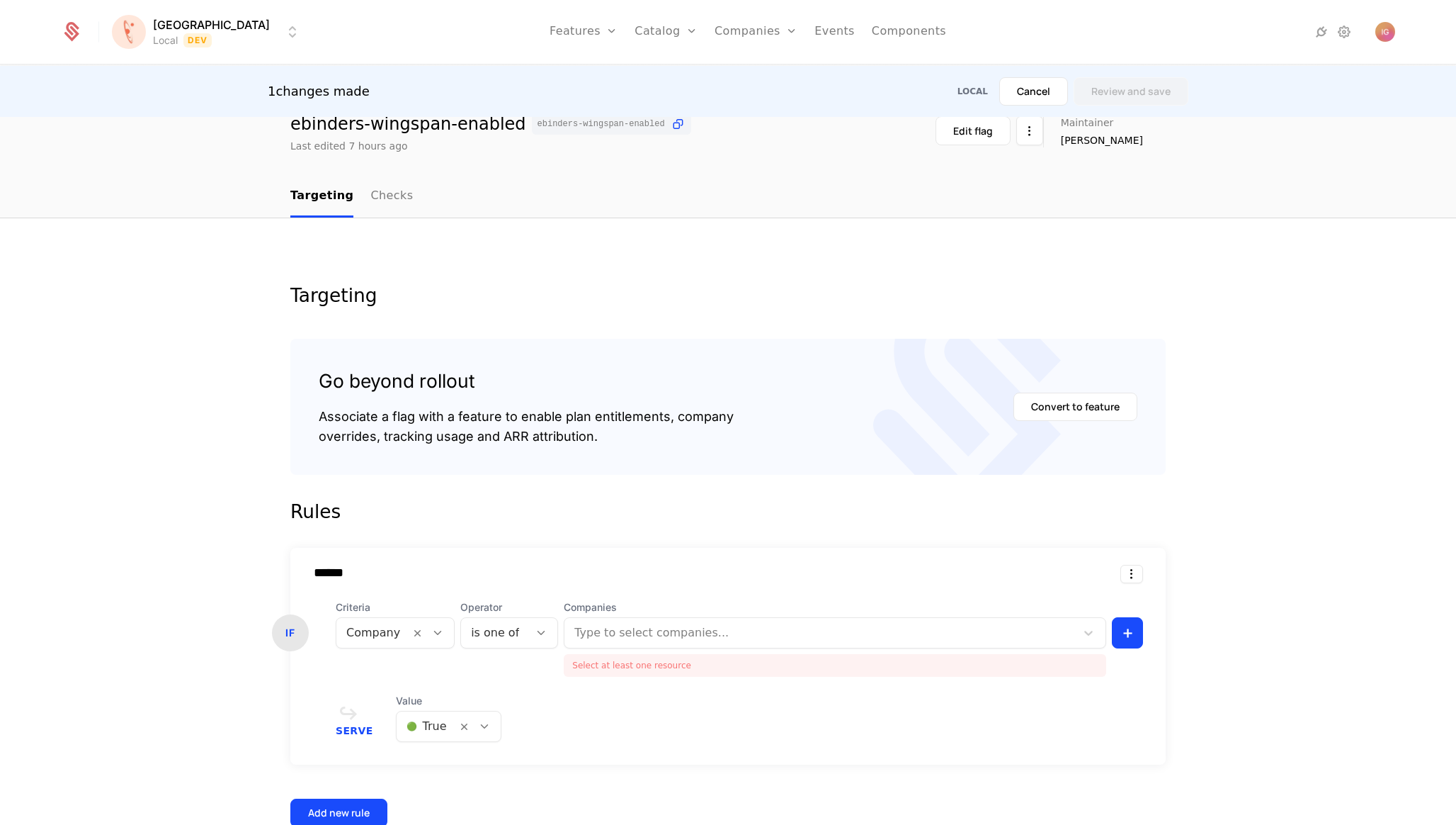
click at [1223, 470] on div "Targeting Go beyond rollout Associate a flag with a feature to enable plan enti…" at bounding box center [728, 634] width 1456 height 830
click at [623, 623] on div at bounding box center [822, 632] width 492 height 20
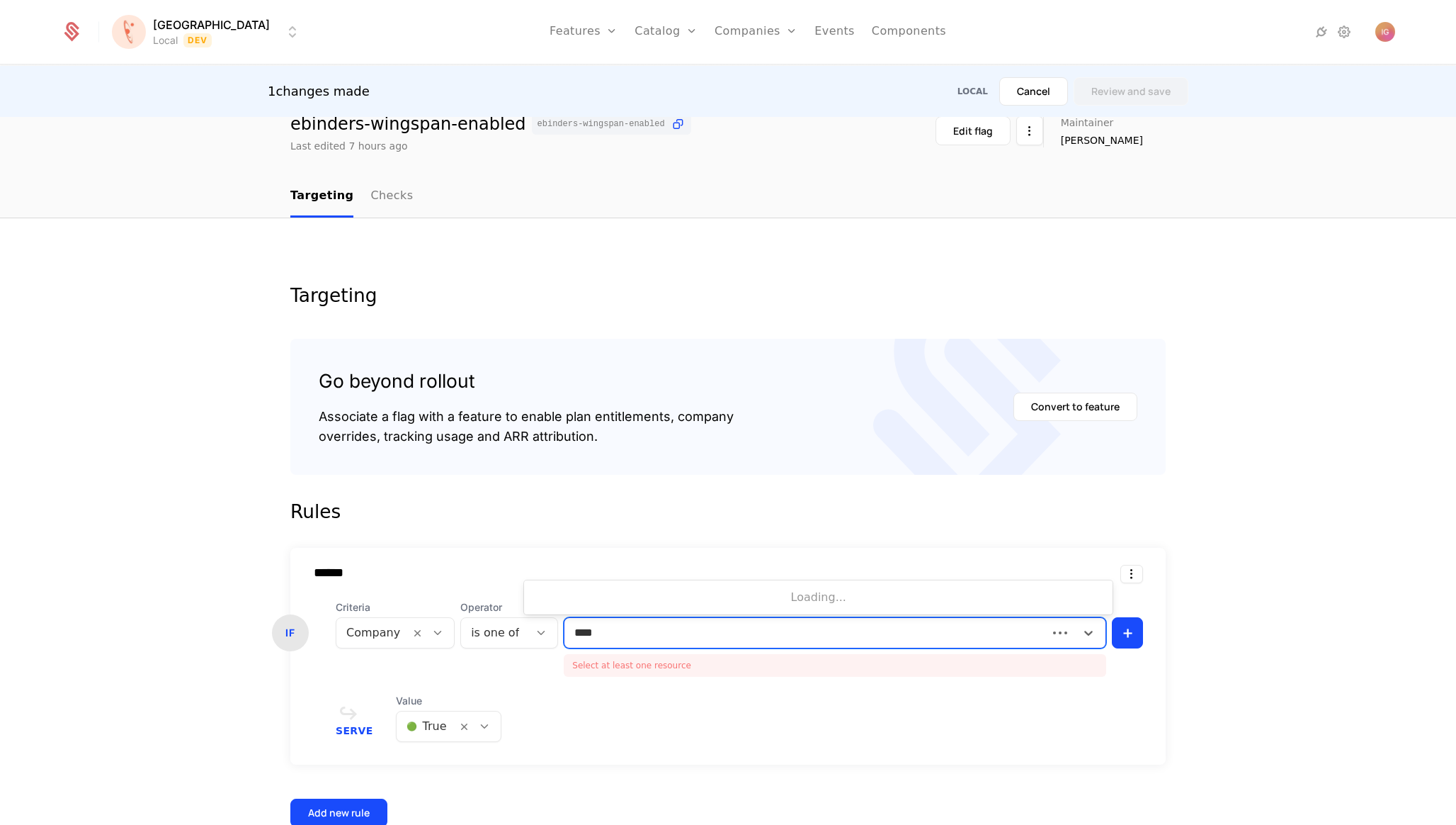
type input "*****"
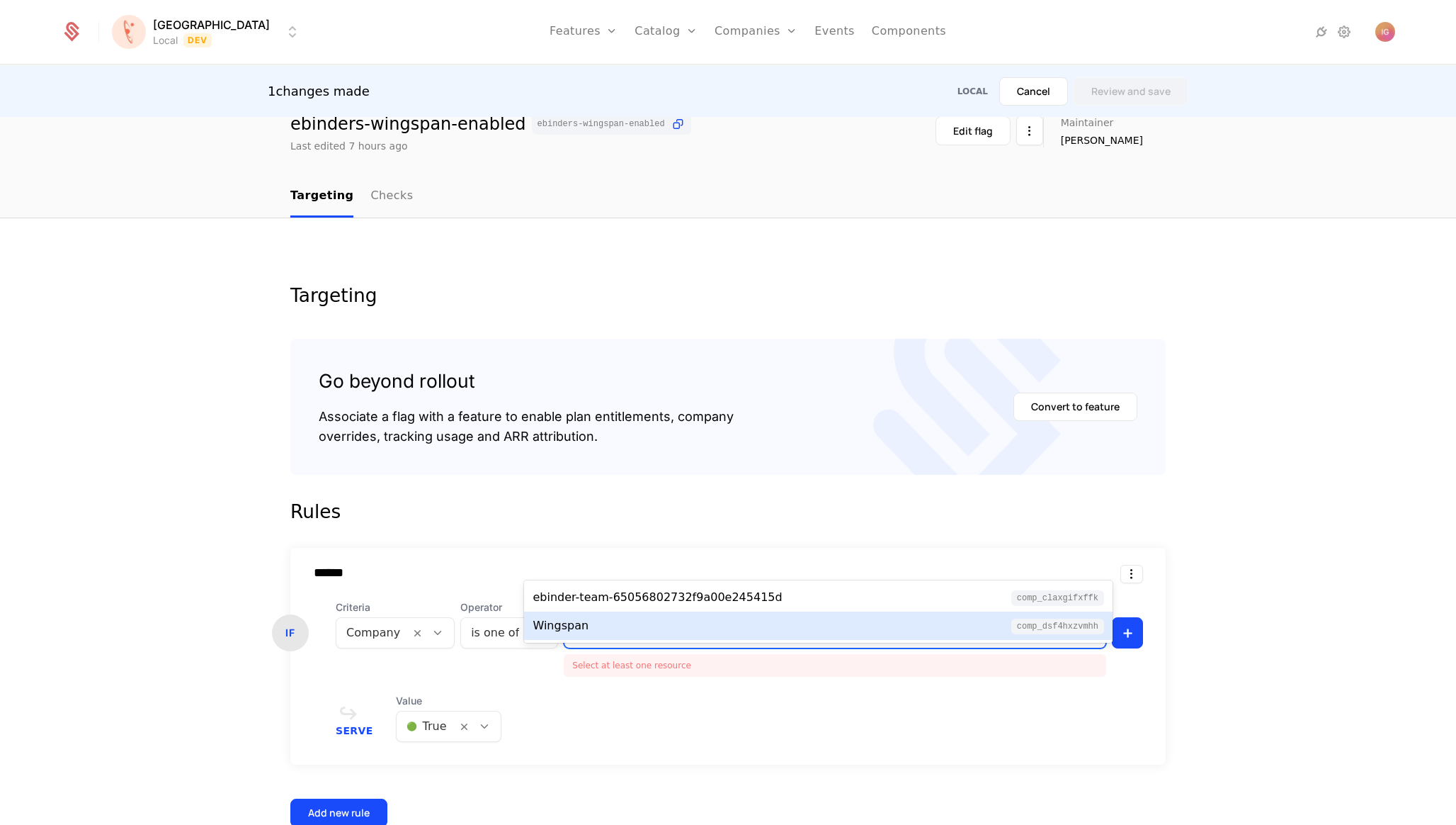
click at [621, 618] on div "Wingspan comp_DSF4hXzVmhh" at bounding box center [818, 626] width 572 height 17
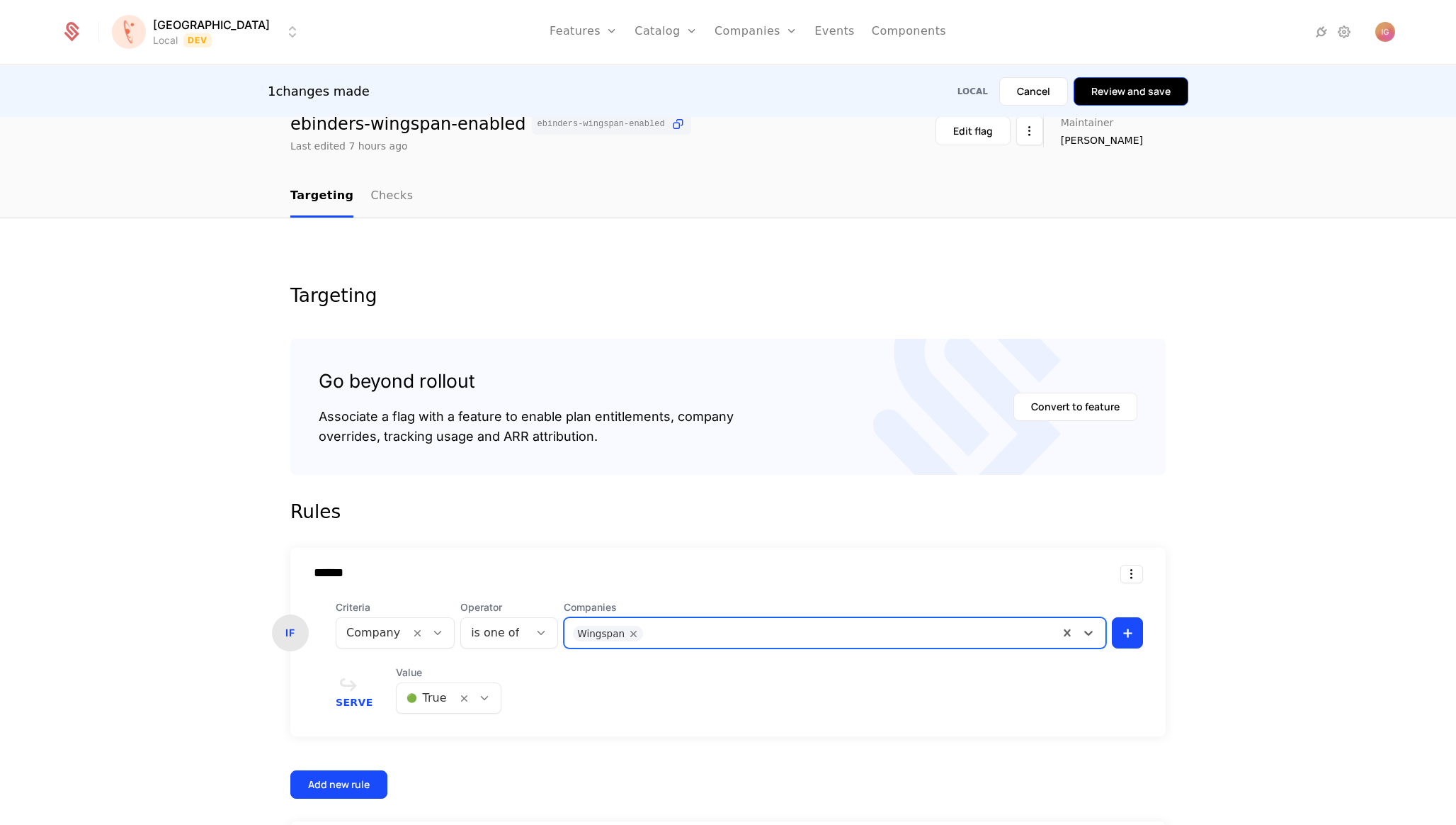
click at [1153, 90] on button "Review and save" at bounding box center [1131, 92] width 114 height 28
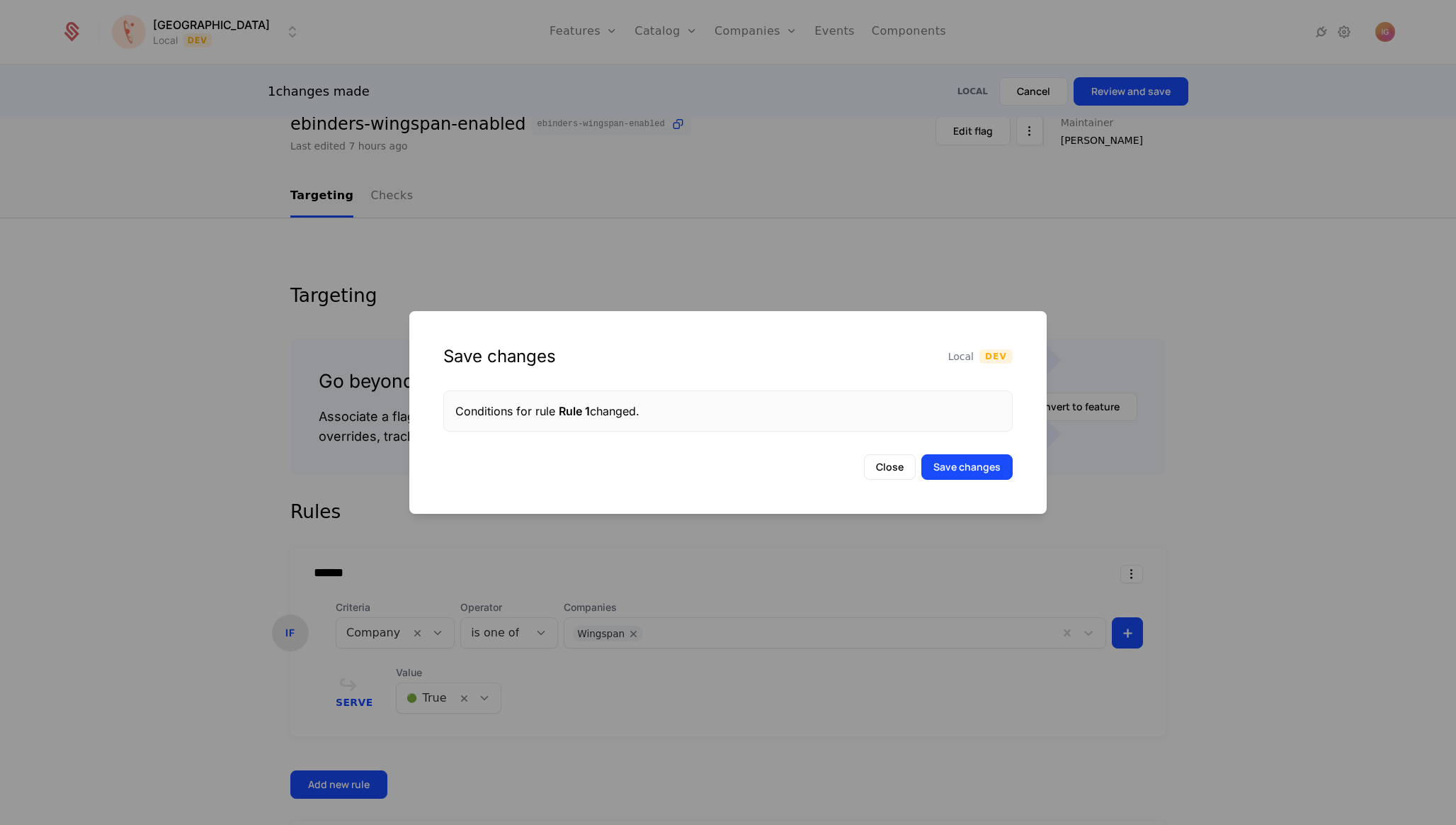
click at [984, 472] on div "Save changes Local Dev Conditions for rule Rule 1 changed. Close Save changes" at bounding box center [728, 412] width 638 height 203
click at [991, 464] on button "Save changes" at bounding box center [966, 467] width 92 height 26
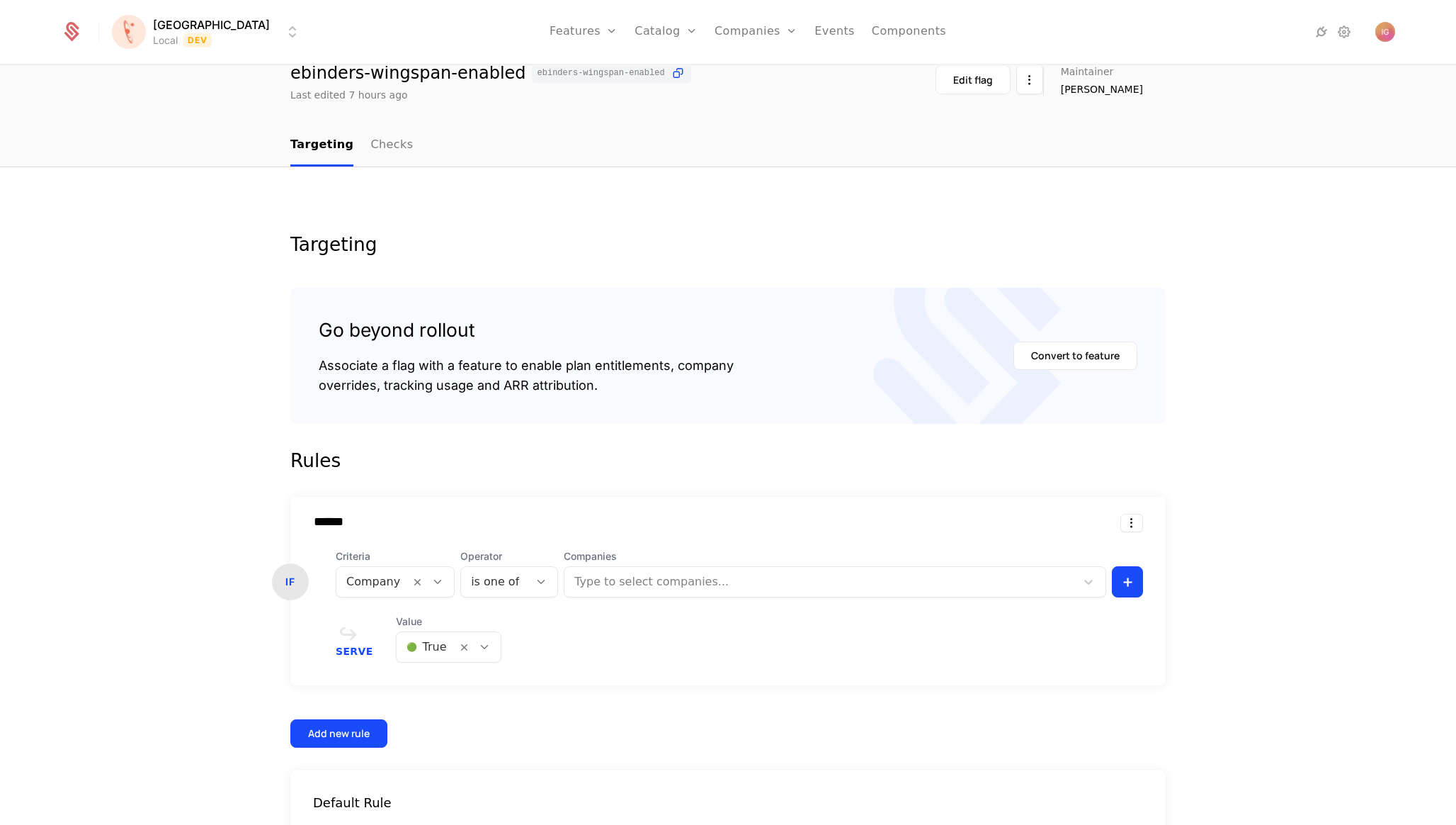
scroll to position [0, 0]
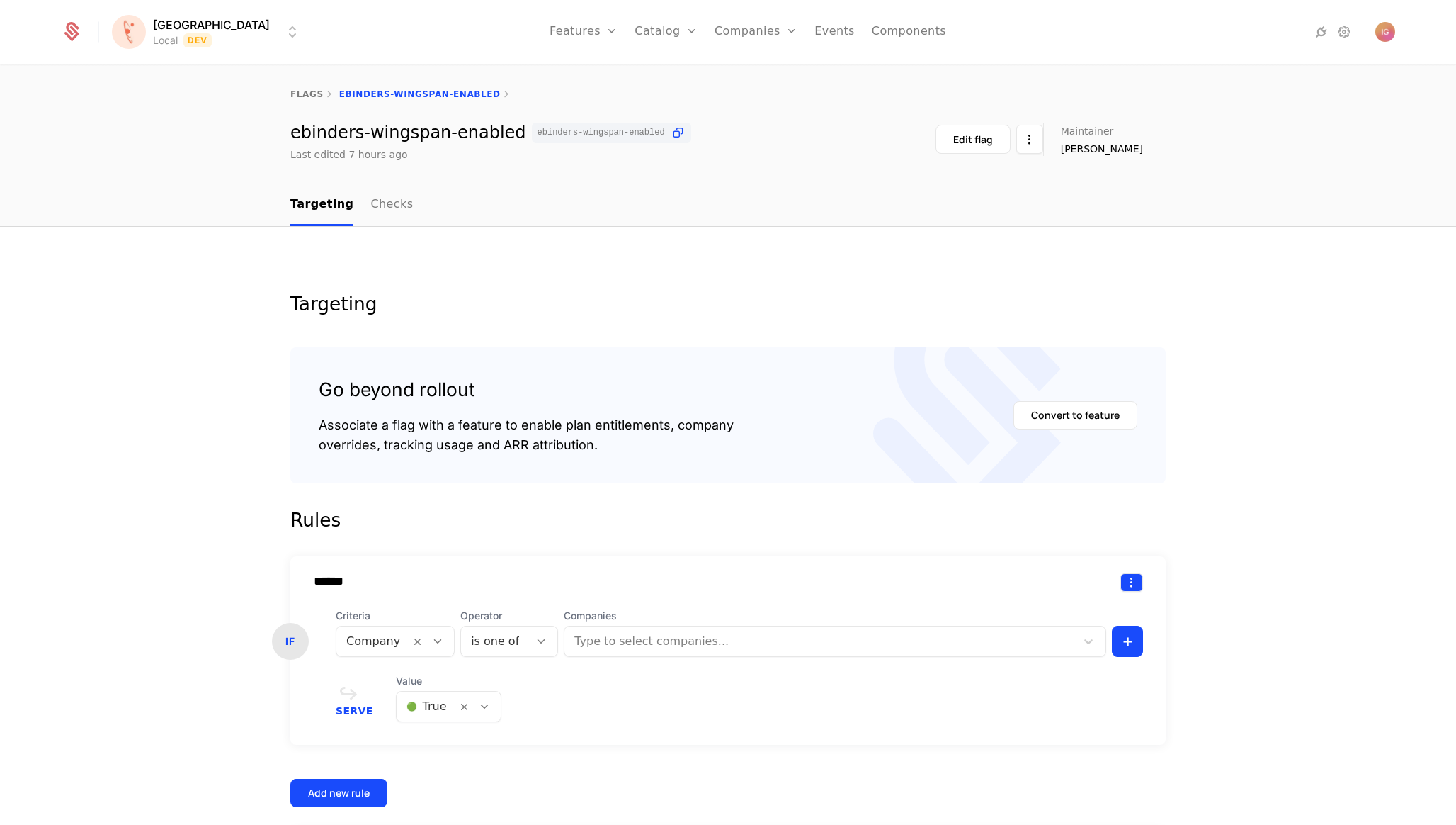
click at [1140, 520] on html "Florence Local Dev Features Features Flags Catalog Plans Add Ons Configuration …" at bounding box center [728, 412] width 1456 height 825
click at [1096, 544] on div "Delete" at bounding box center [1078, 553] width 107 height 20
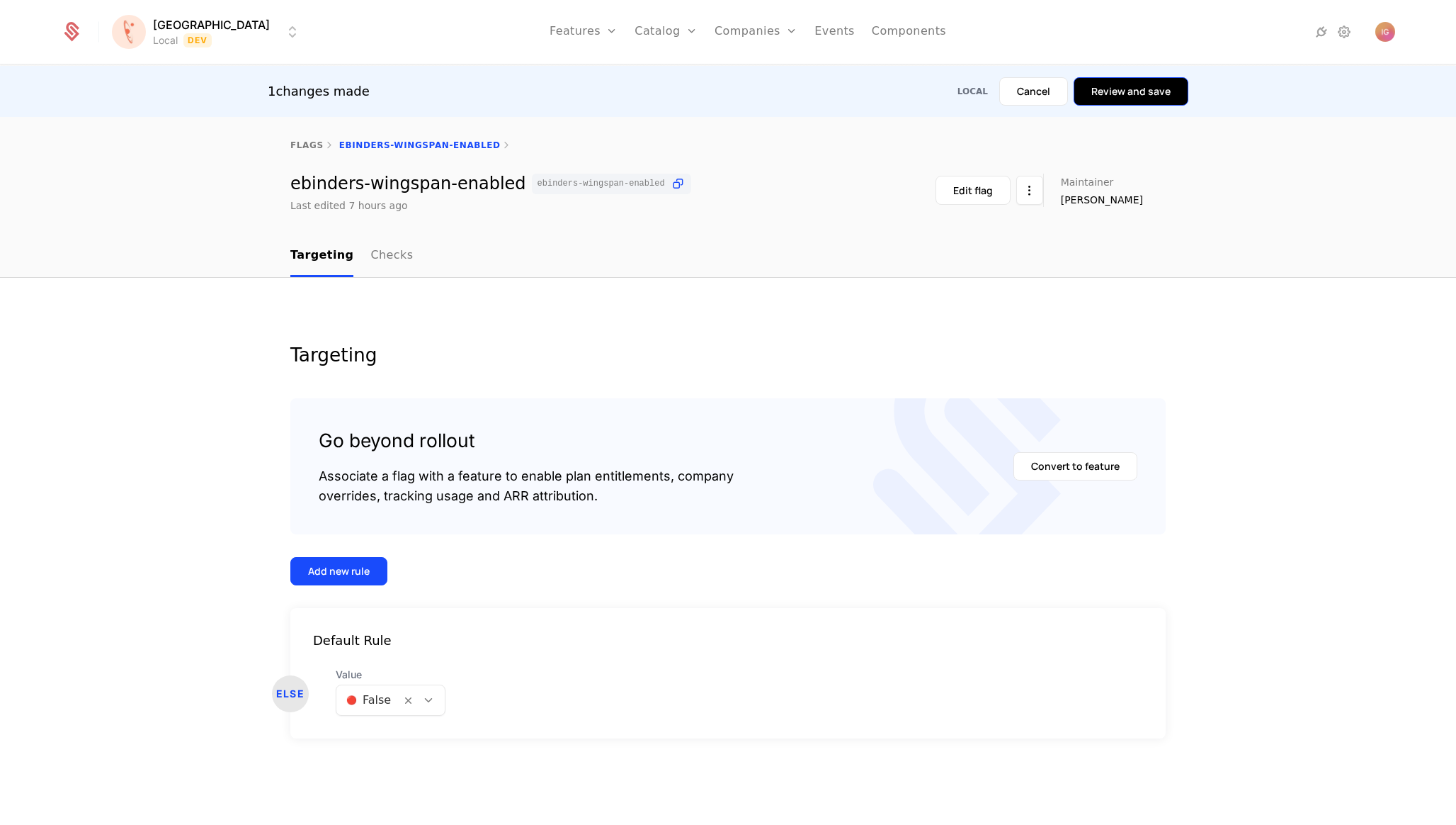
click at [1162, 96] on button "Review and save" at bounding box center [1131, 92] width 114 height 28
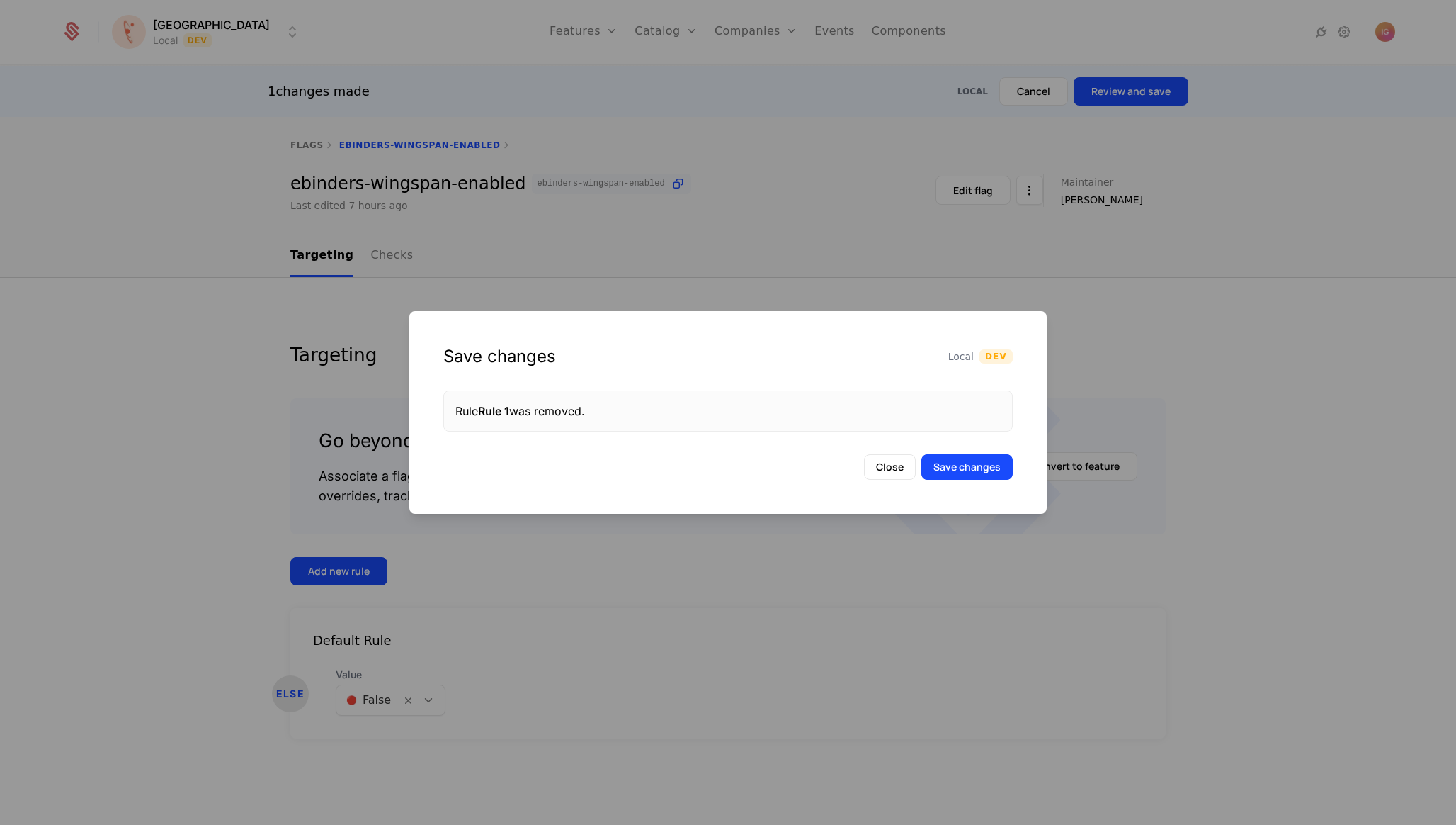
click at [990, 447] on div "Save changes Local Dev Rule Rule 1 was removed. Close Save changes" at bounding box center [728, 412] width 638 height 203
click at [990, 454] on button "Save changes" at bounding box center [966, 467] width 92 height 26
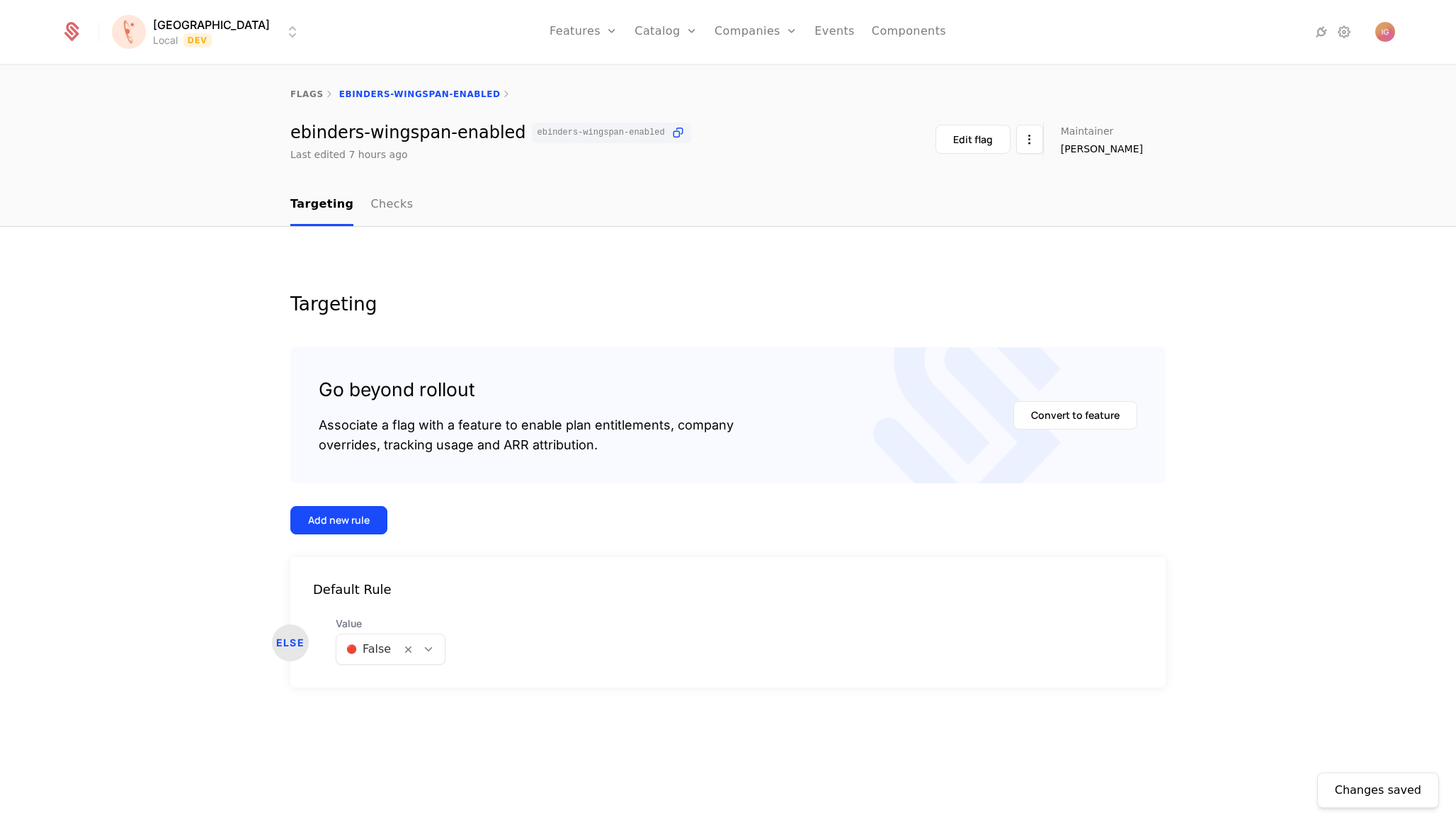
click at [441, 168] on div "flags ebinders-wingspan-enabled ebinders-wingspan-enabled ebinders-wingspan-ena…" at bounding box center [728, 125] width 1456 height 118
click at [670, 125] on icon at bounding box center [677, 132] width 15 height 15
click at [360, 506] on button "Add new rule" at bounding box center [339, 520] width 97 height 28
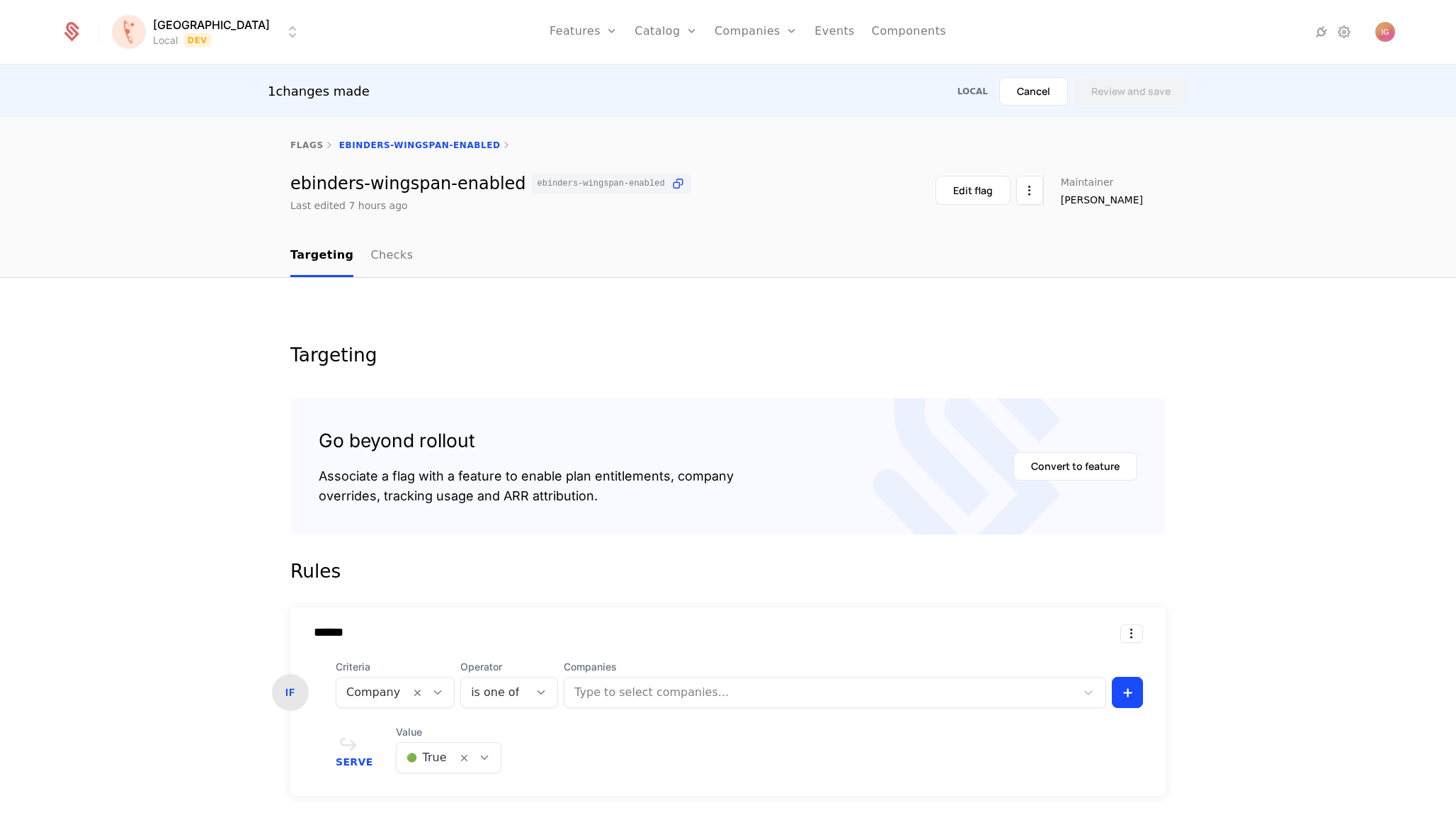
click at [635, 679] on div "Type to select companies..." at bounding box center [820, 692] width 511 height 26
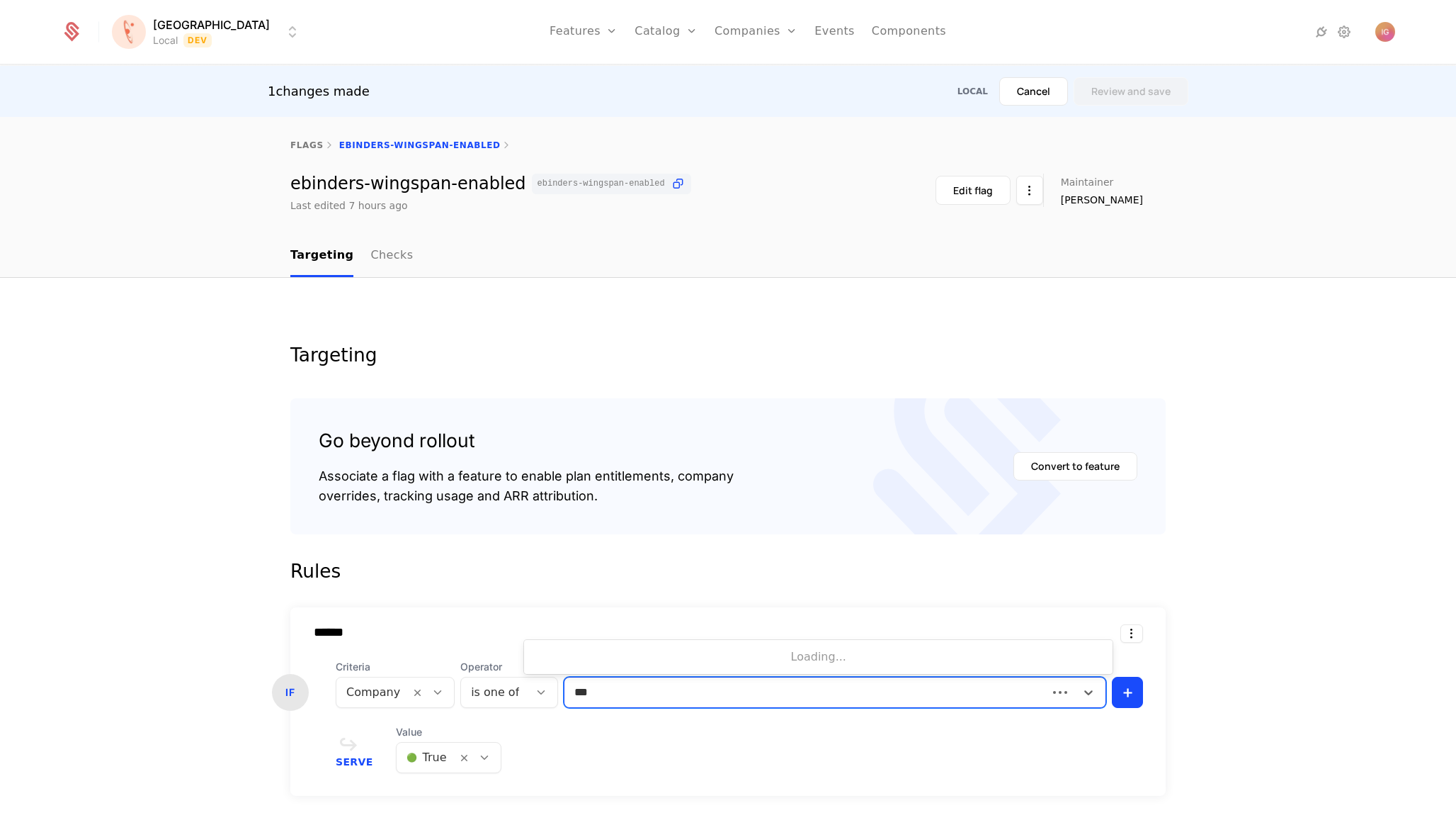
type input "****"
type input "**"
click at [1174, 78] on button "Review and save" at bounding box center [1131, 92] width 114 height 28
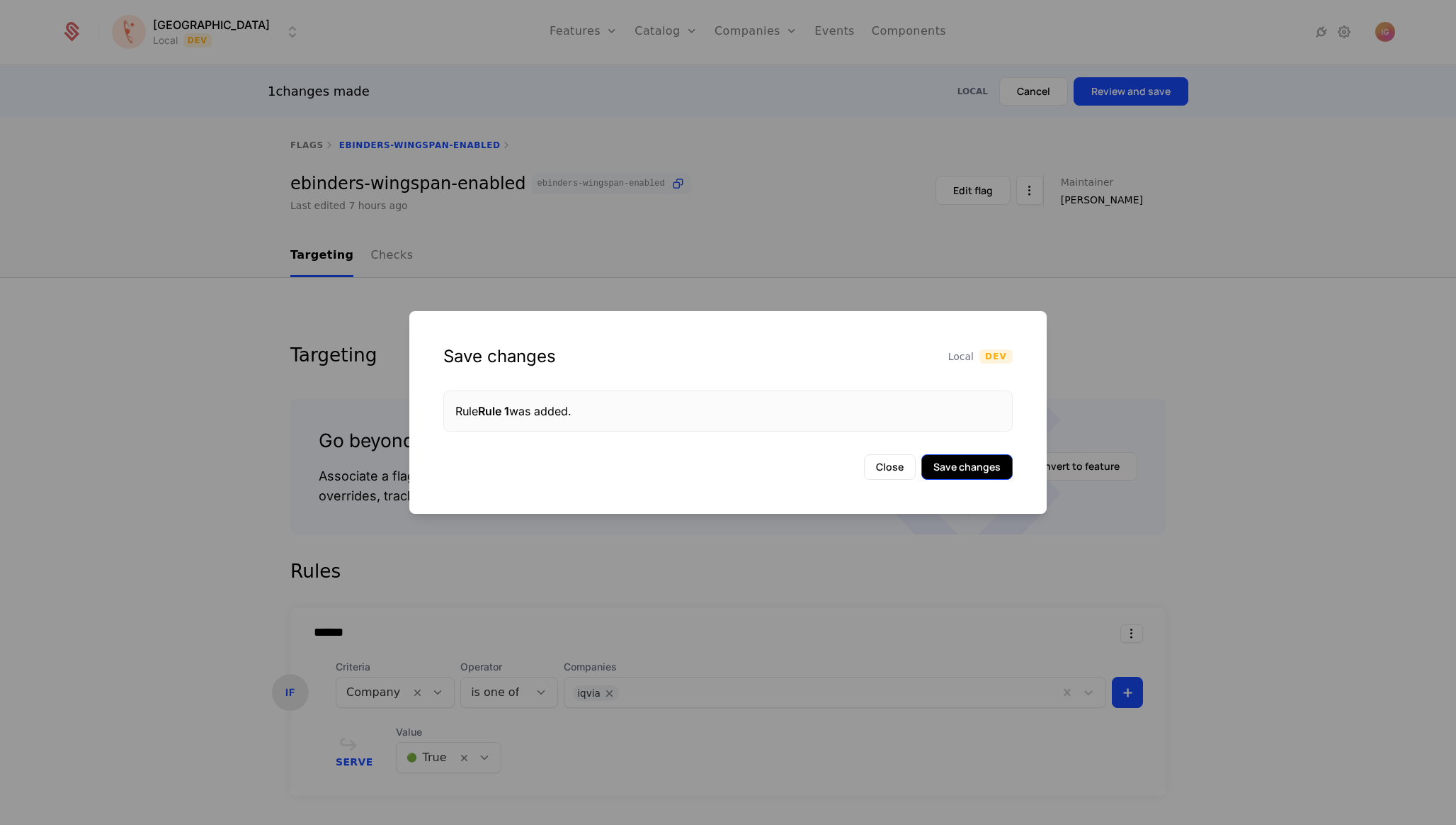
click at [952, 454] on button "Save changes" at bounding box center [966, 467] width 92 height 26
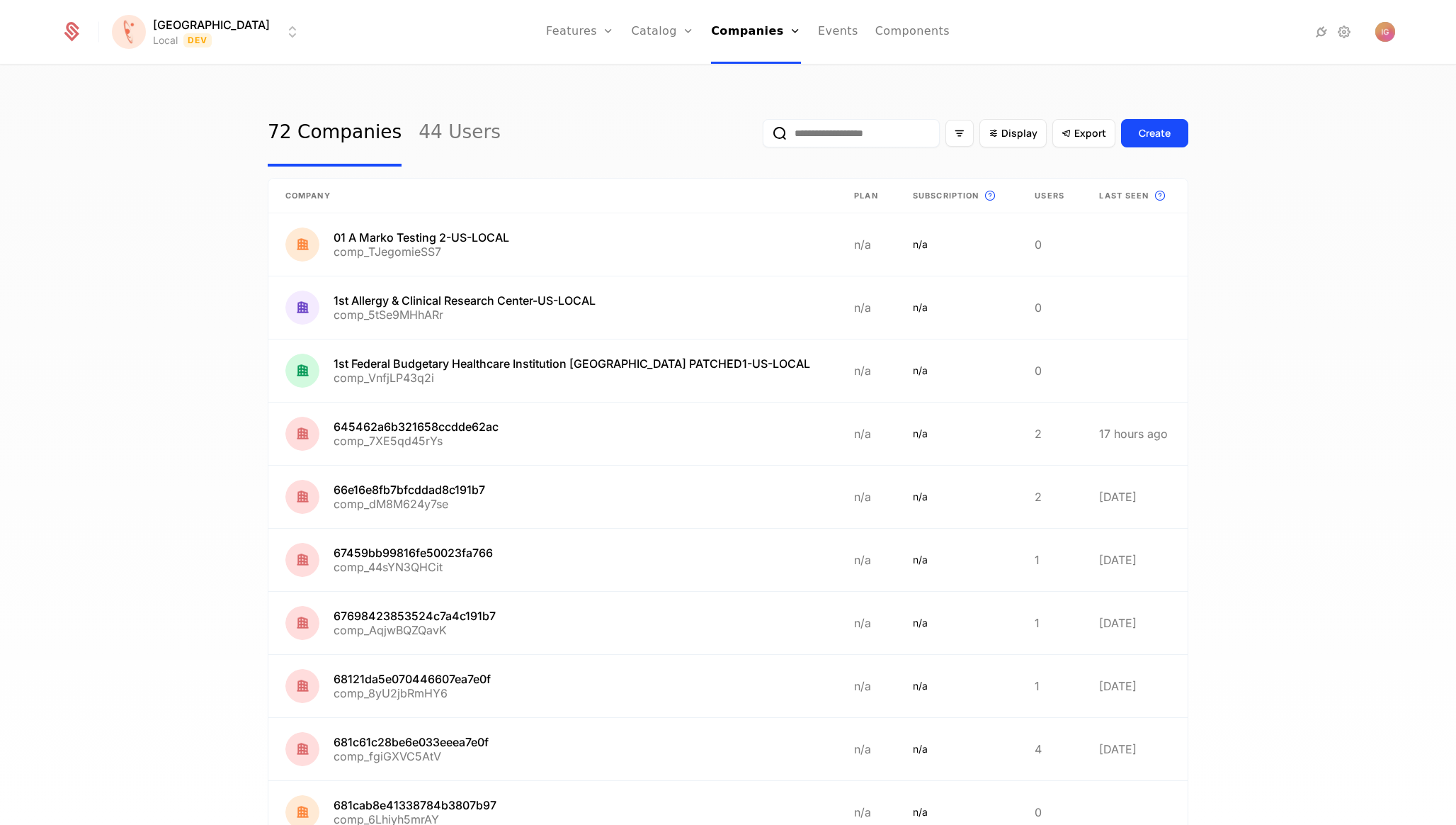
click at [868, 133] on input "email" at bounding box center [851, 133] width 177 height 28
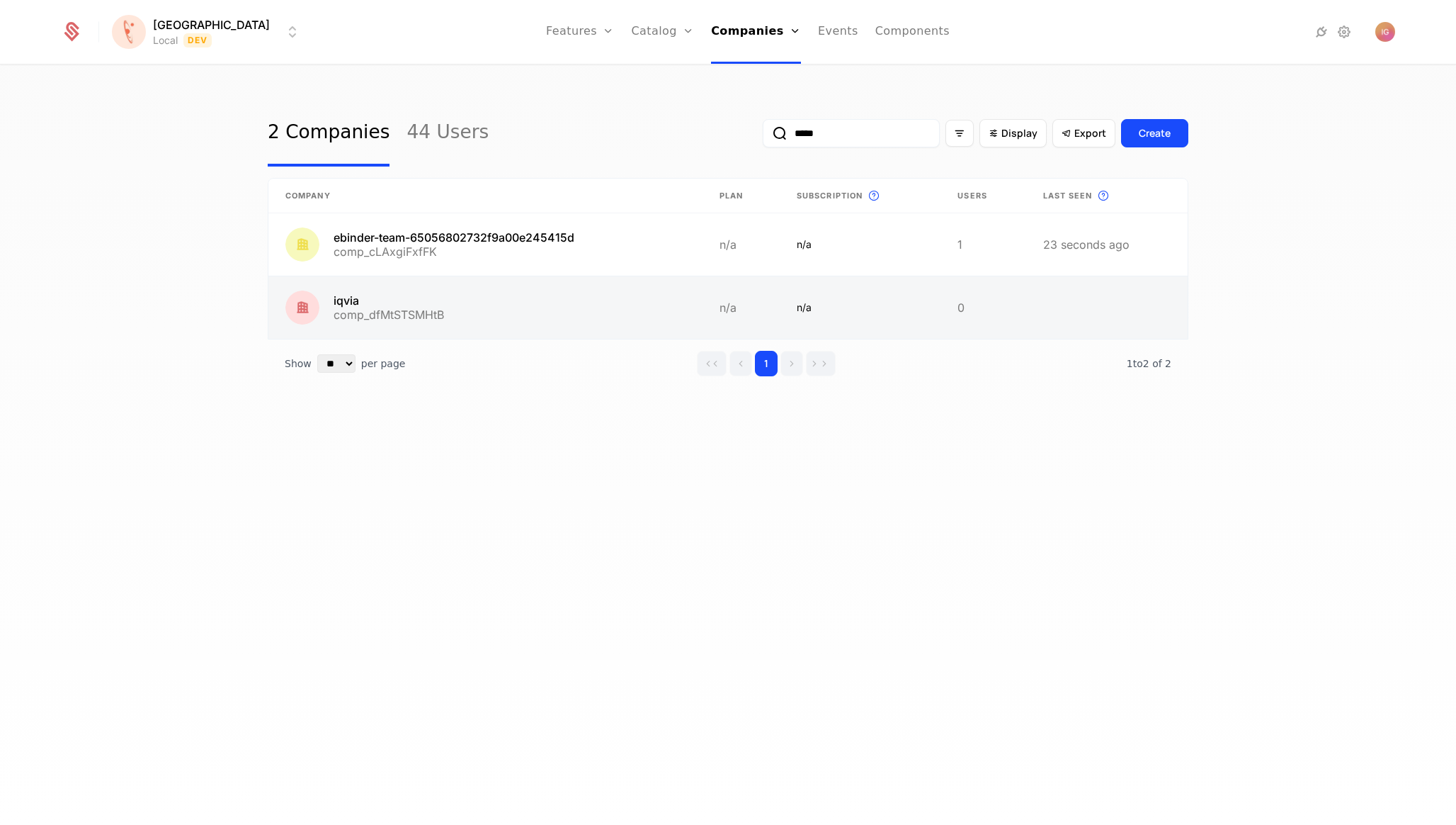
type input "*****"
click at [340, 277] on link at bounding box center [486, 308] width 434 height 63
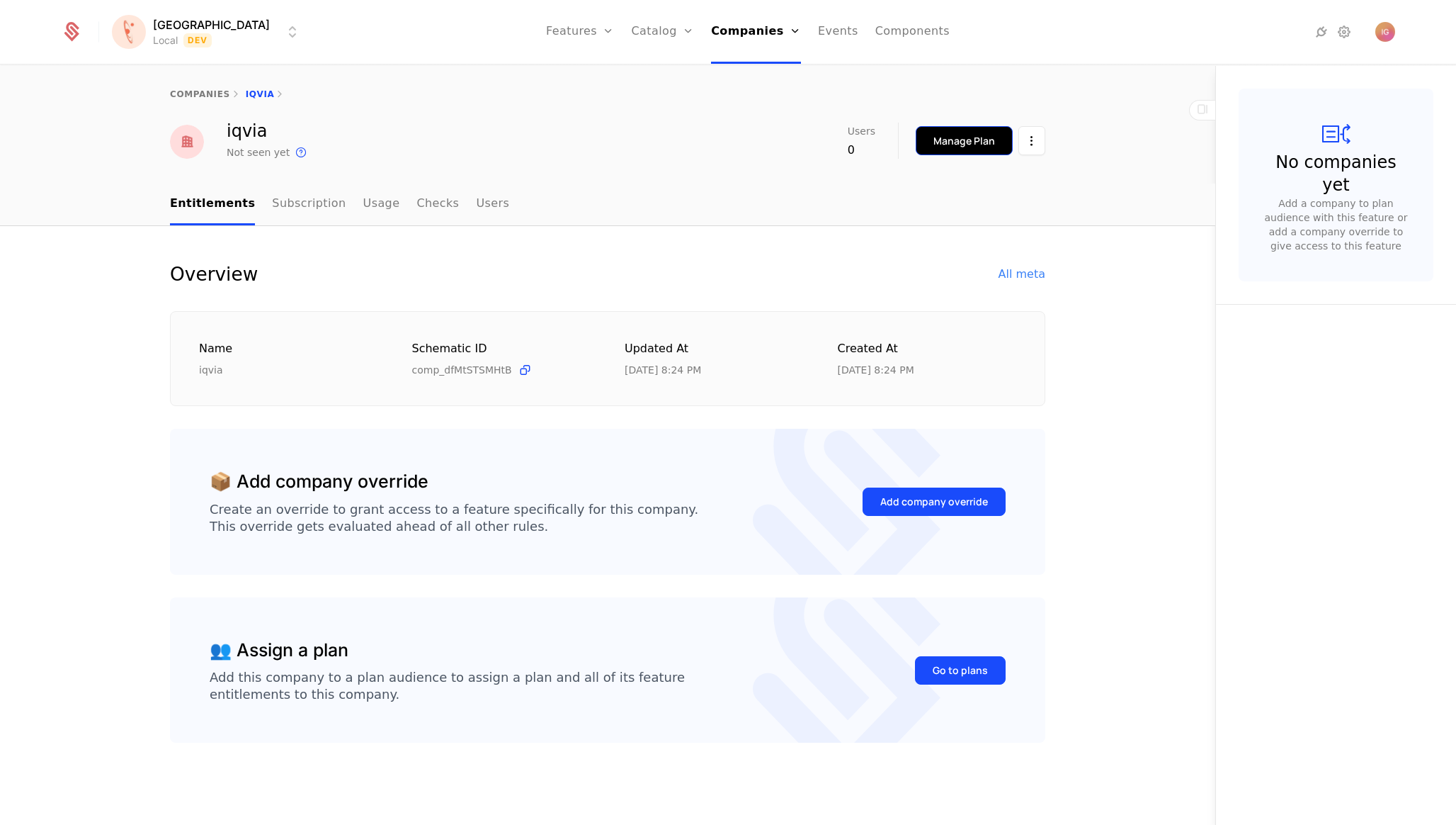
click at [1003, 131] on button "Manage Plan" at bounding box center [964, 140] width 97 height 29
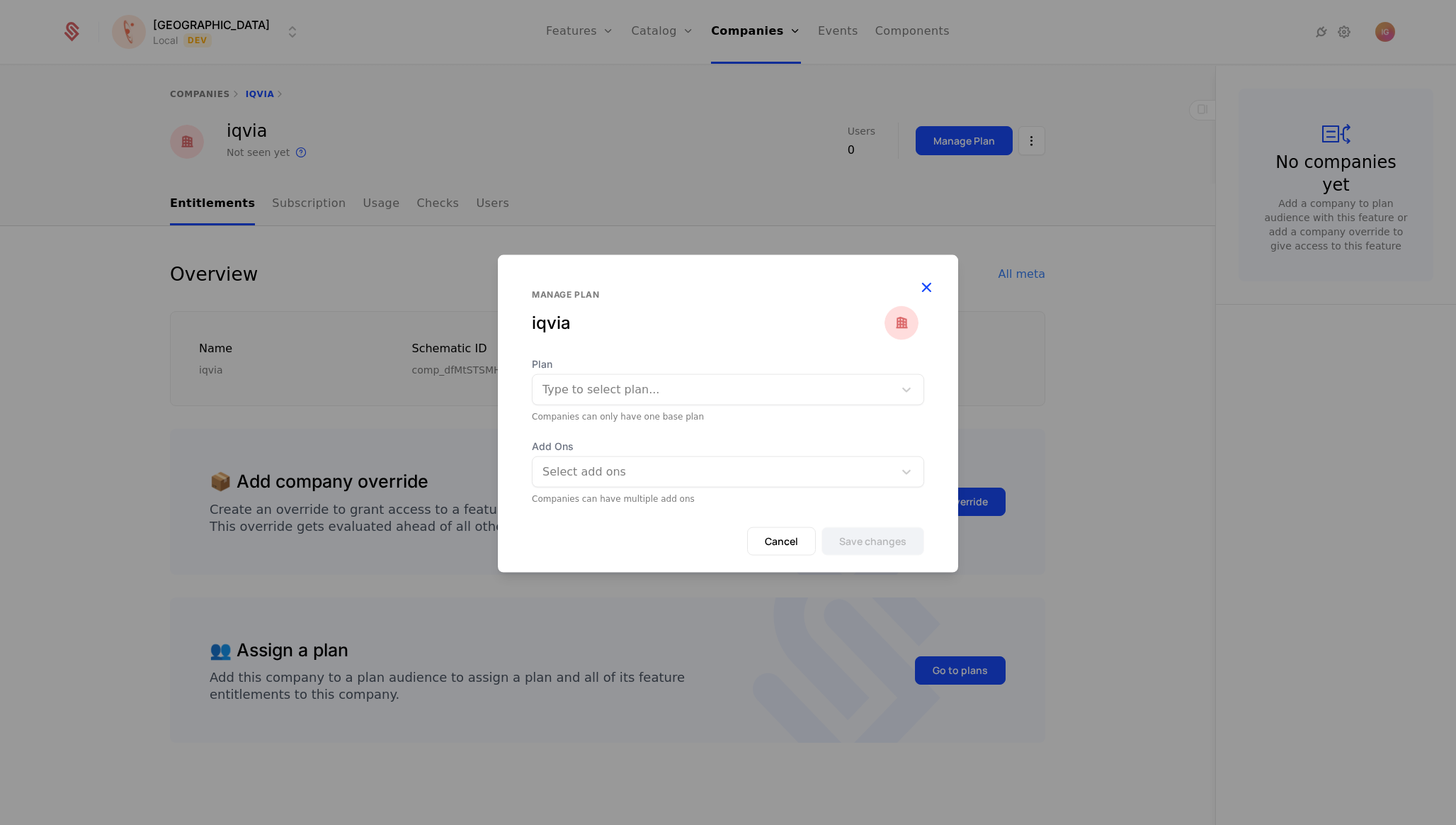
click at [930, 296] on icon "button" at bounding box center [927, 287] width 19 height 19
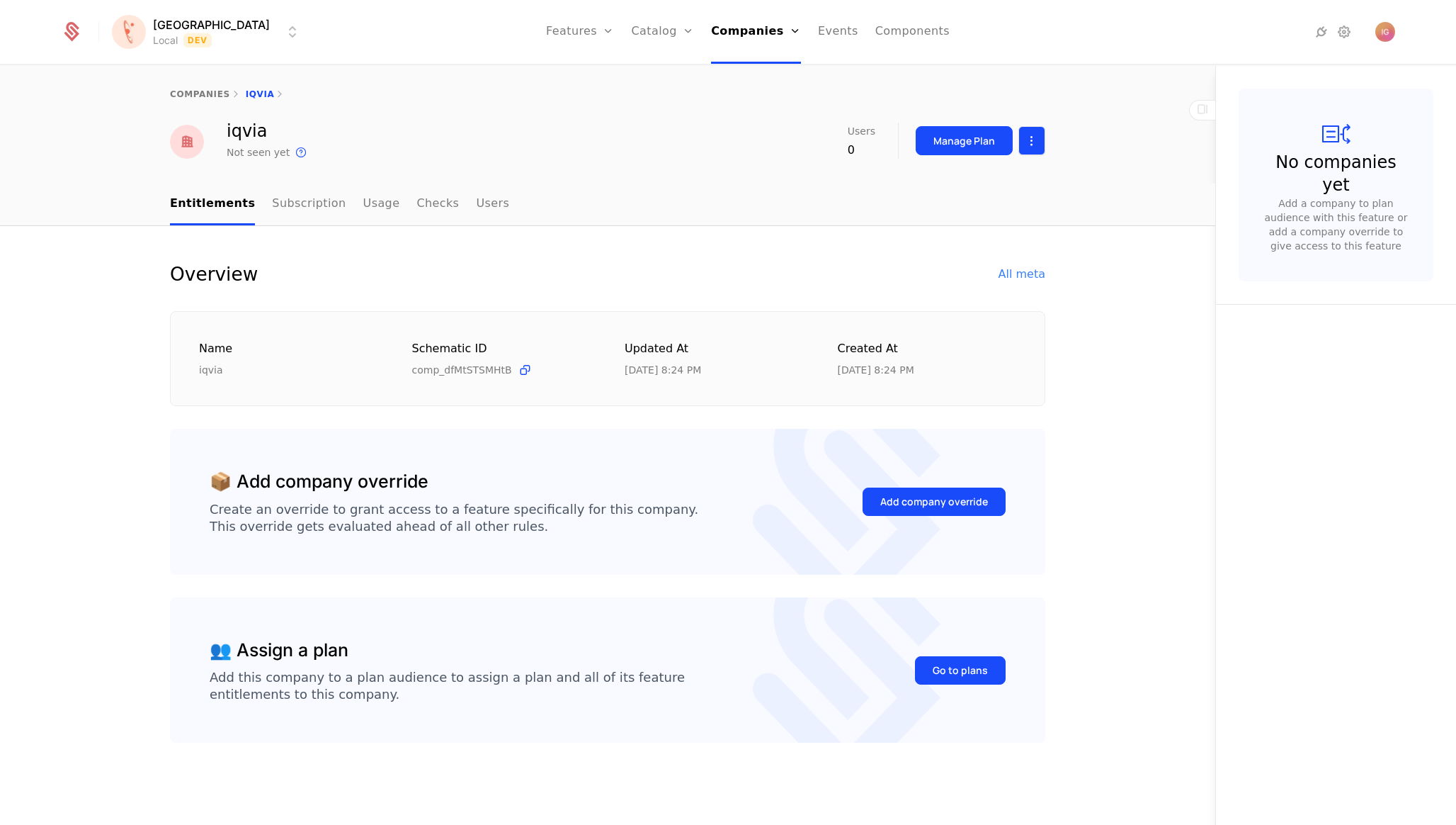
click at [1028, 137] on html "[PERSON_NAME] Local Dev Features Features Flags Catalog Plans Add Ons Configura…" at bounding box center [728, 412] width 1456 height 825
click at [1013, 166] on div "Edit company" at bounding box center [981, 172] width 116 height 20
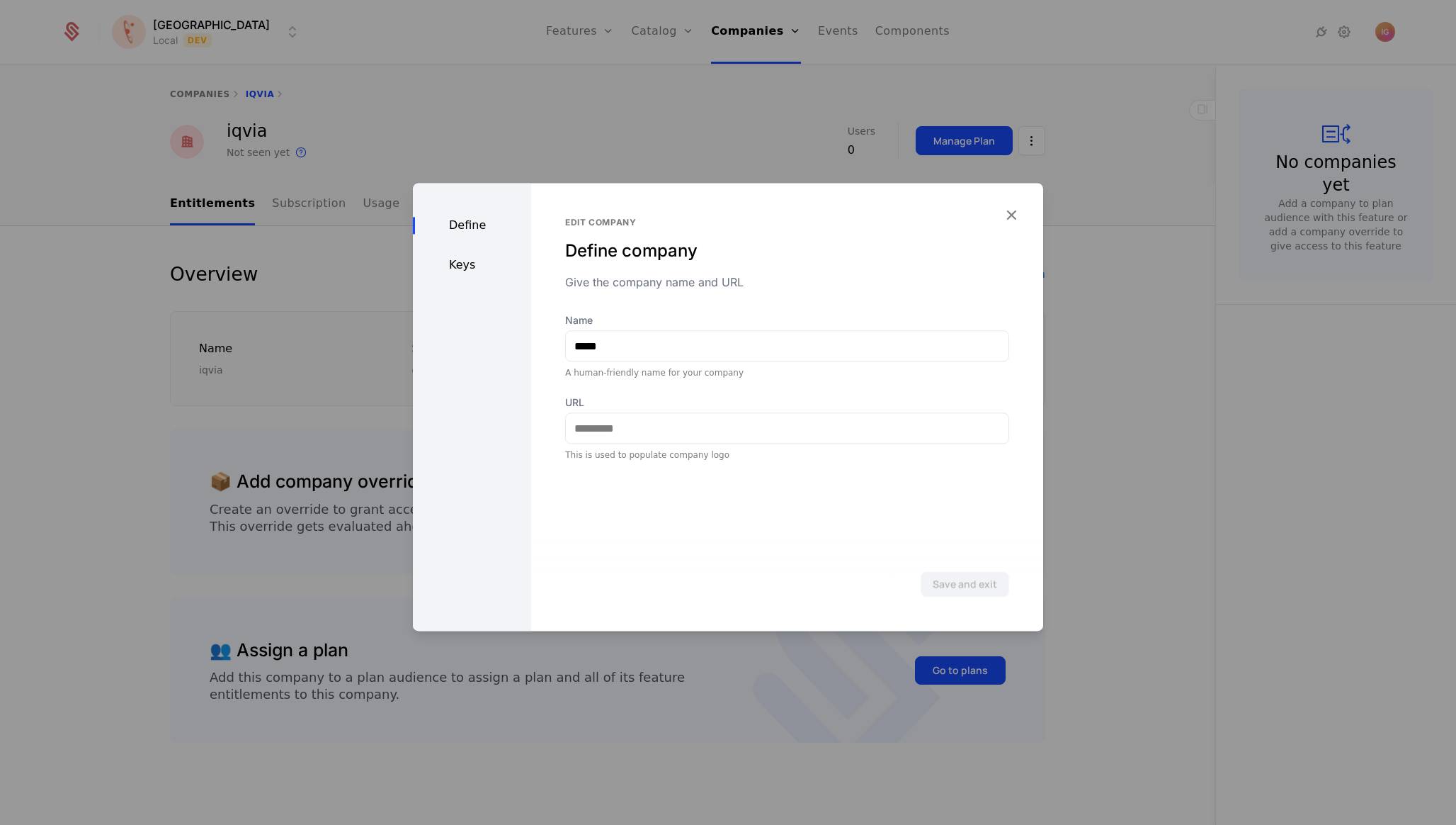
click at [472, 259] on div "Keys" at bounding box center [471, 265] width 118 height 17
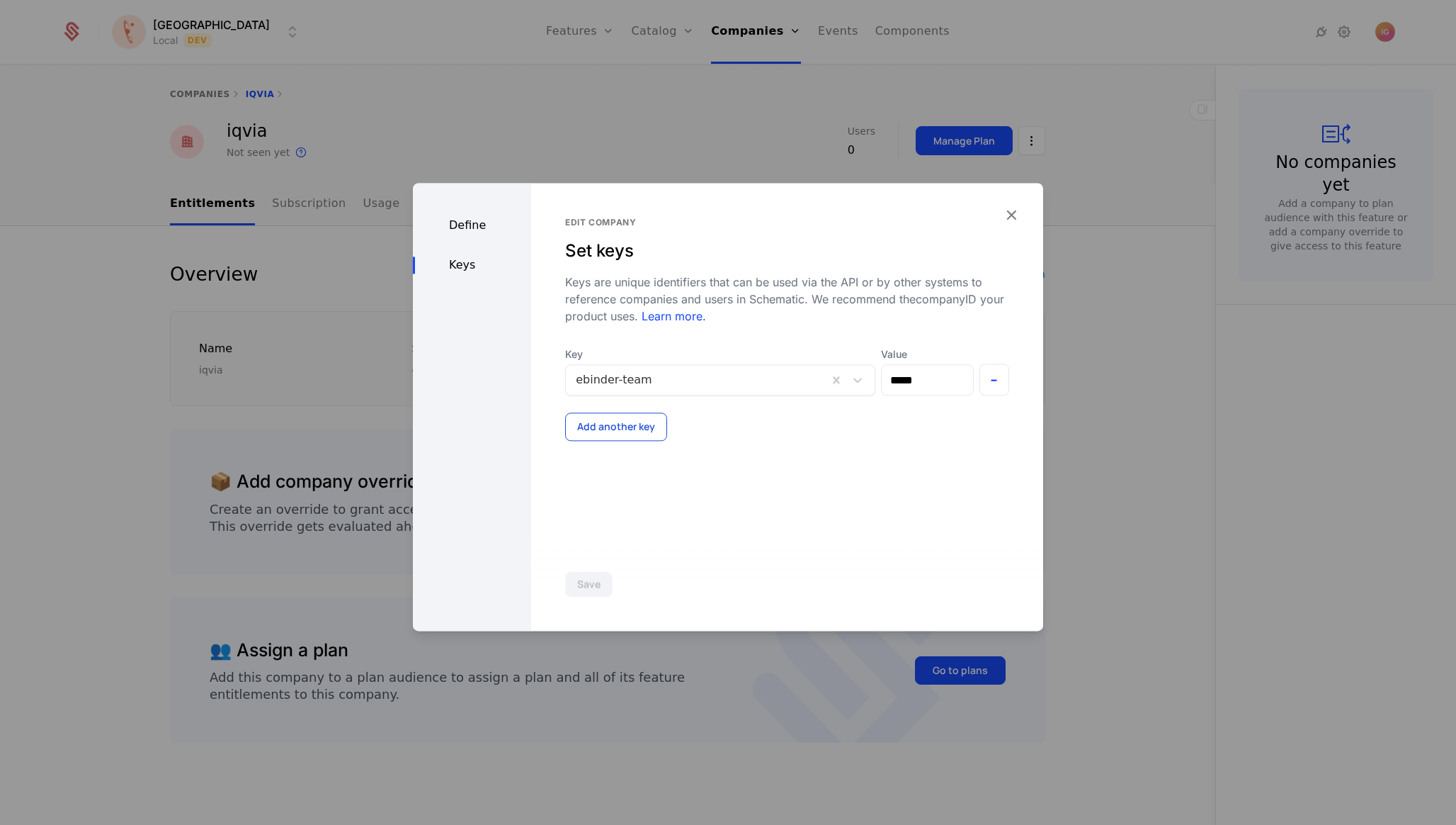
click at [605, 412] on button "Add another key" at bounding box center [616, 426] width 102 height 28
click at [631, 435] on div at bounding box center [691, 444] width 231 height 20
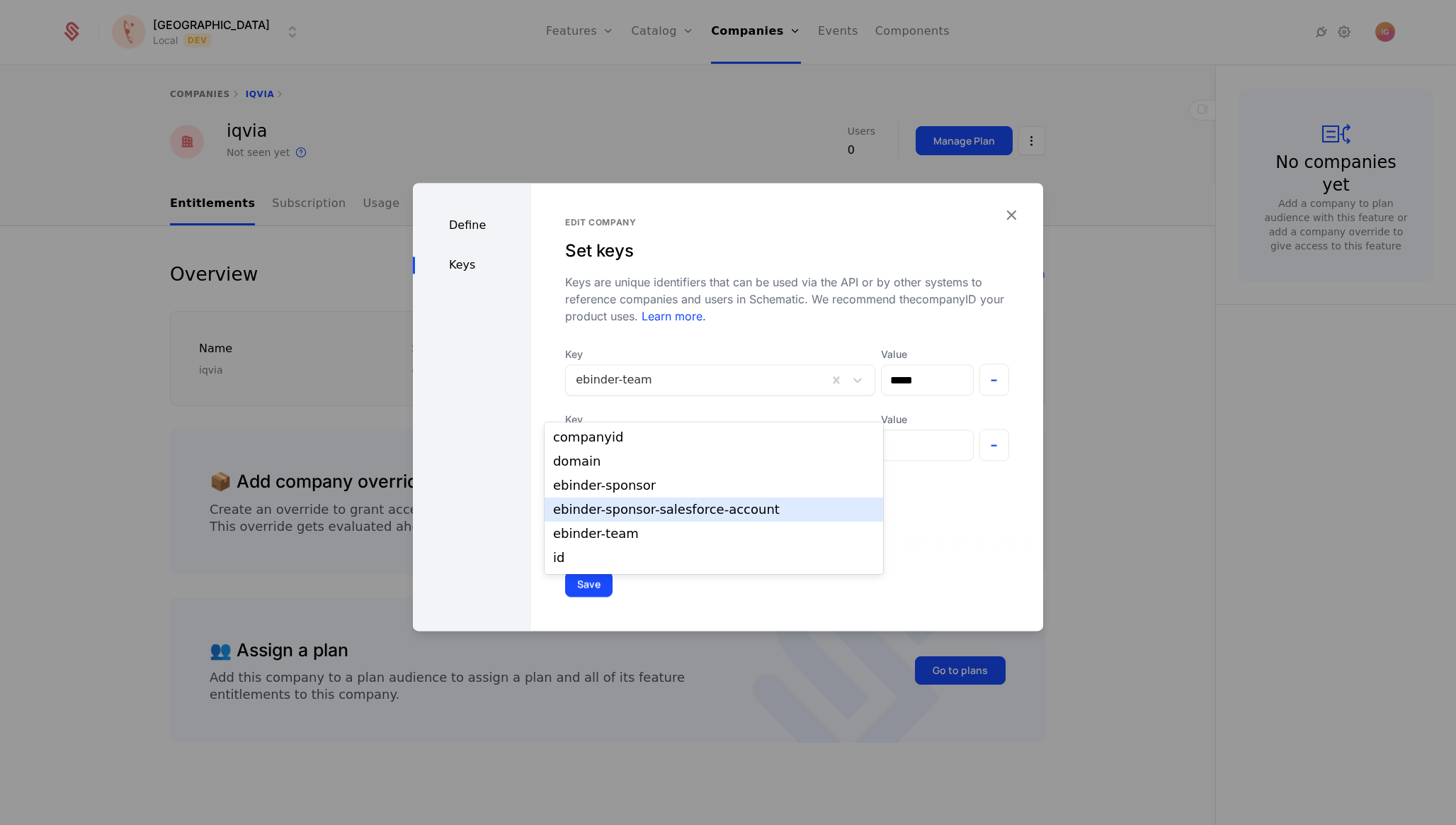
click at [641, 503] on div "ebinder-sponsor-salesforce-account" at bounding box center [714, 509] width 322 height 13
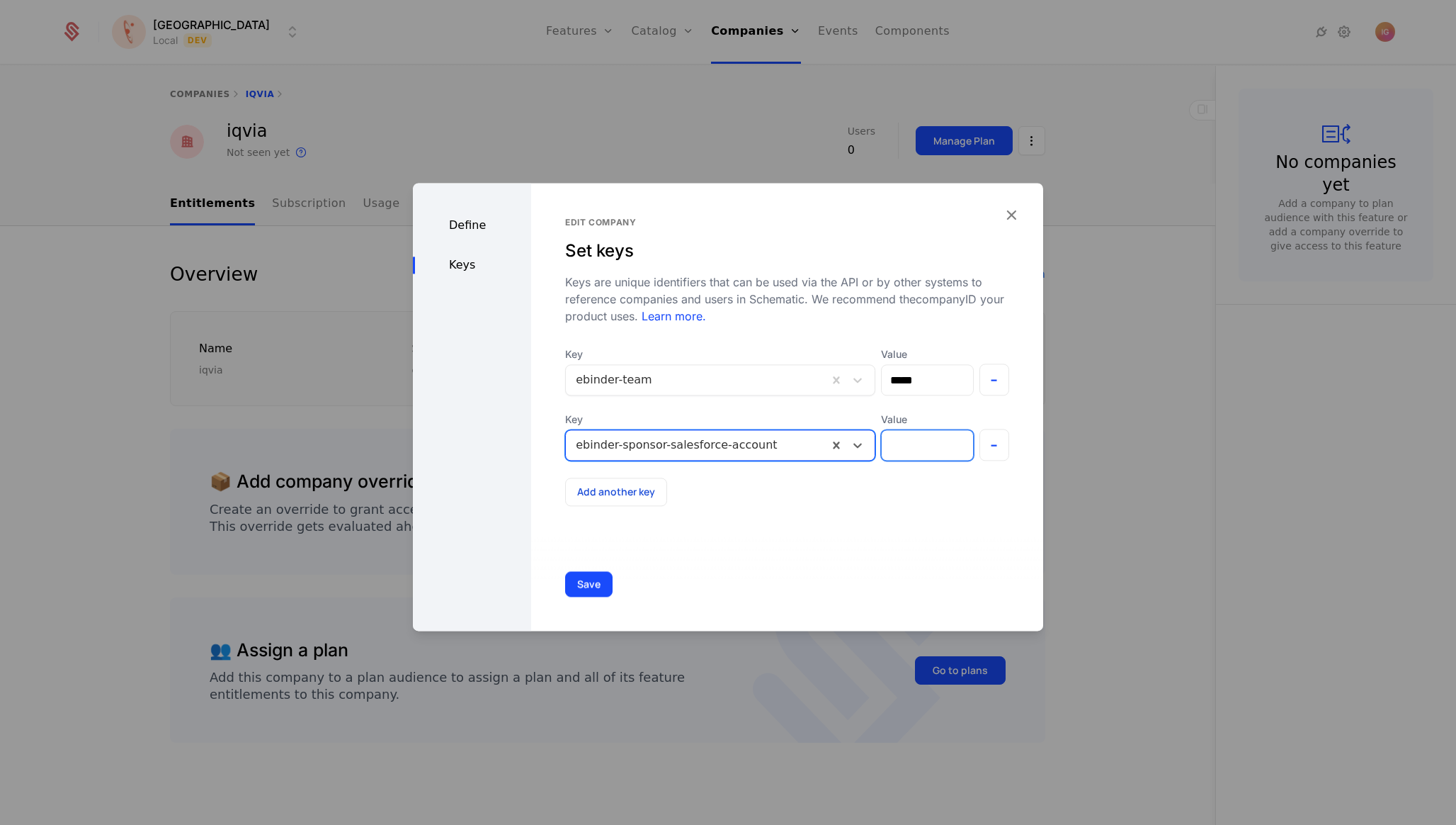
click at [913, 430] on input "Value" at bounding box center [927, 445] width 91 height 30
type input "*****"
click at [565, 588] on button "Save" at bounding box center [589, 584] width 48 height 26
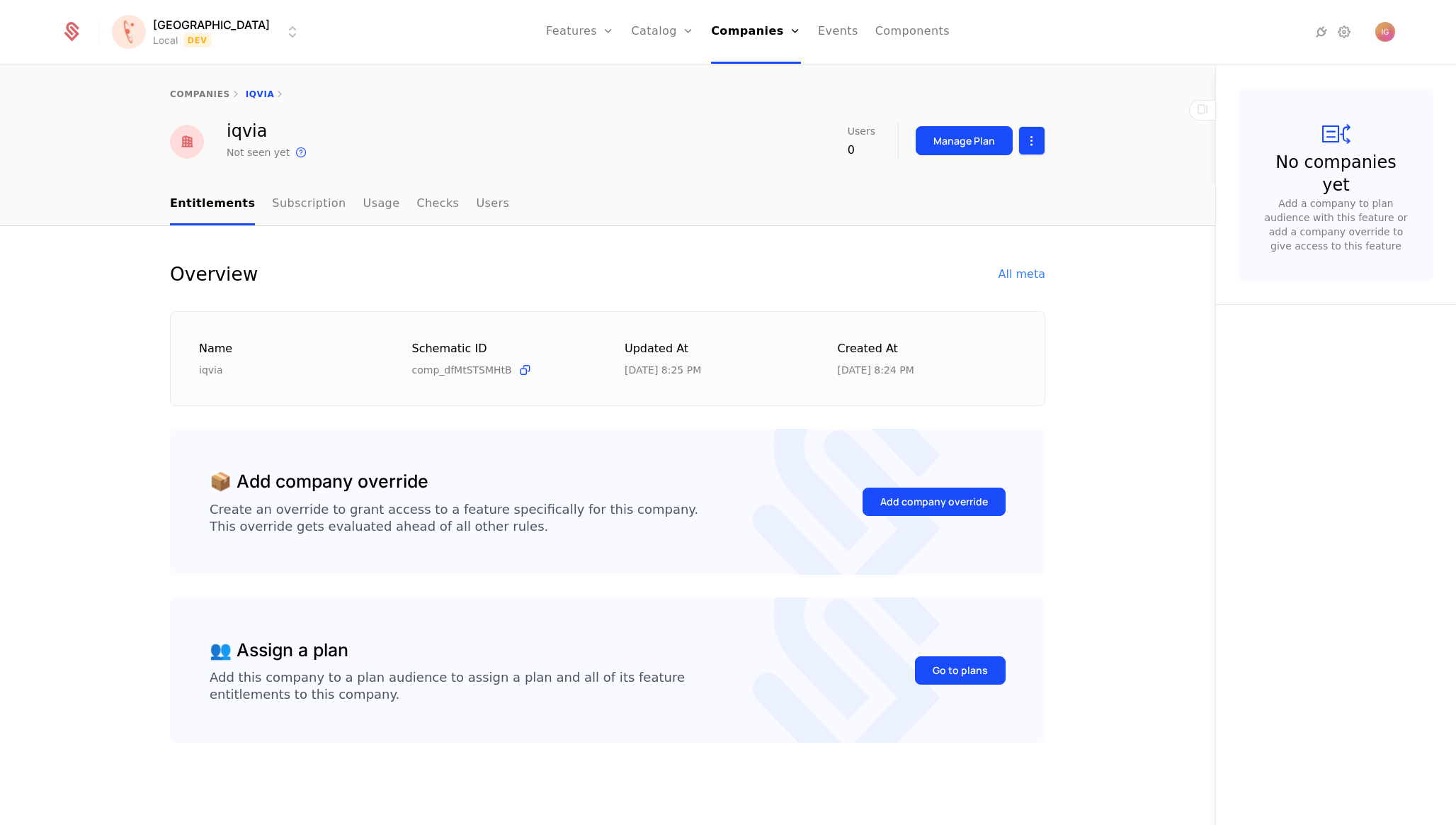
click at [1032, 129] on html "[PERSON_NAME] Local Dev Features Features Flags Catalog Plans Add Ons Configura…" at bounding box center [728, 412] width 1456 height 825
click at [995, 170] on div "Edit company" at bounding box center [973, 172] width 99 height 20
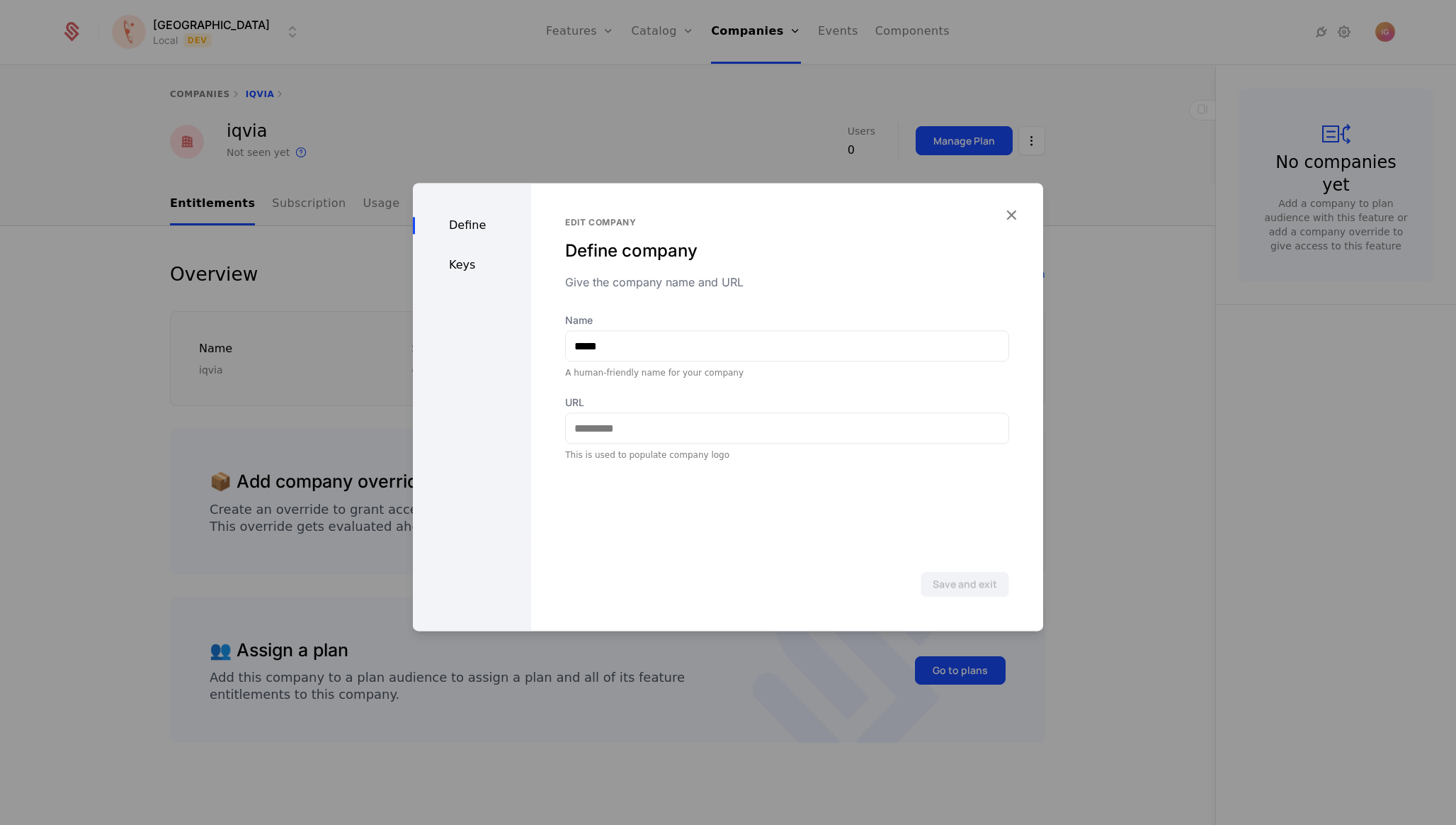
click at [475, 256] on div "Keys" at bounding box center [471, 265] width 118 height 17
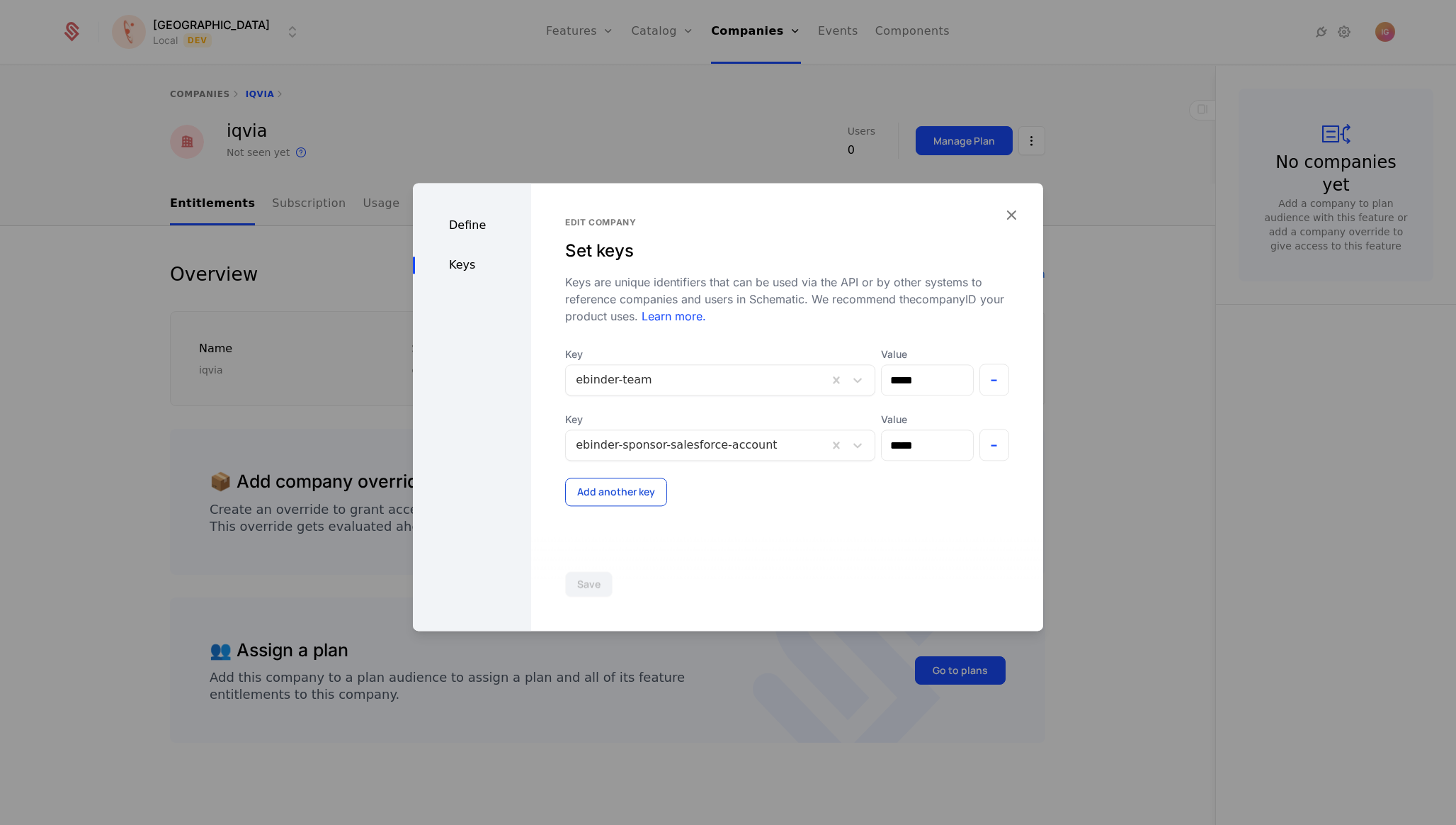
click at [610, 477] on button "Add another key" at bounding box center [616, 491] width 102 height 28
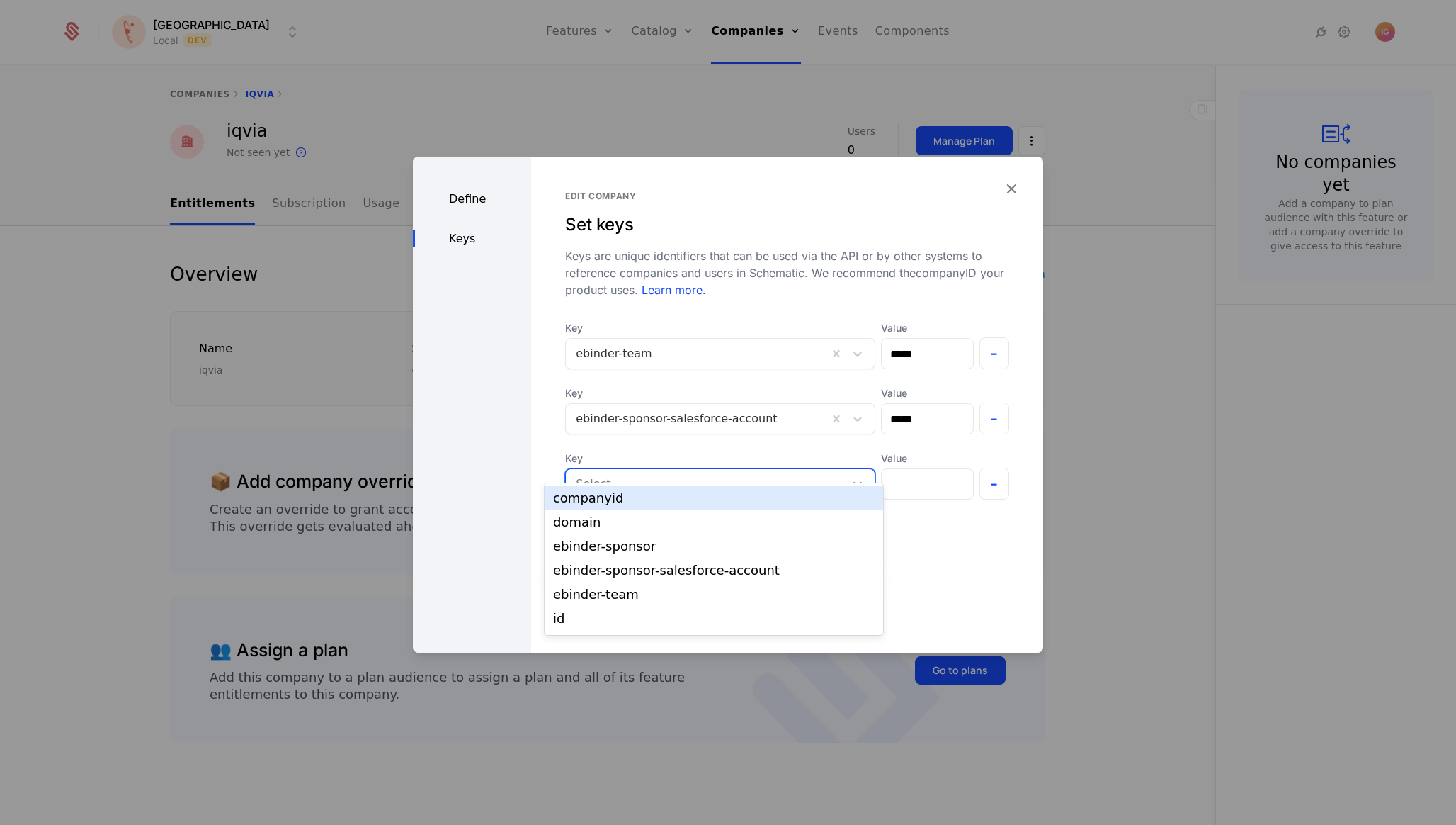
click at [618, 474] on div at bounding box center [705, 483] width 259 height 20
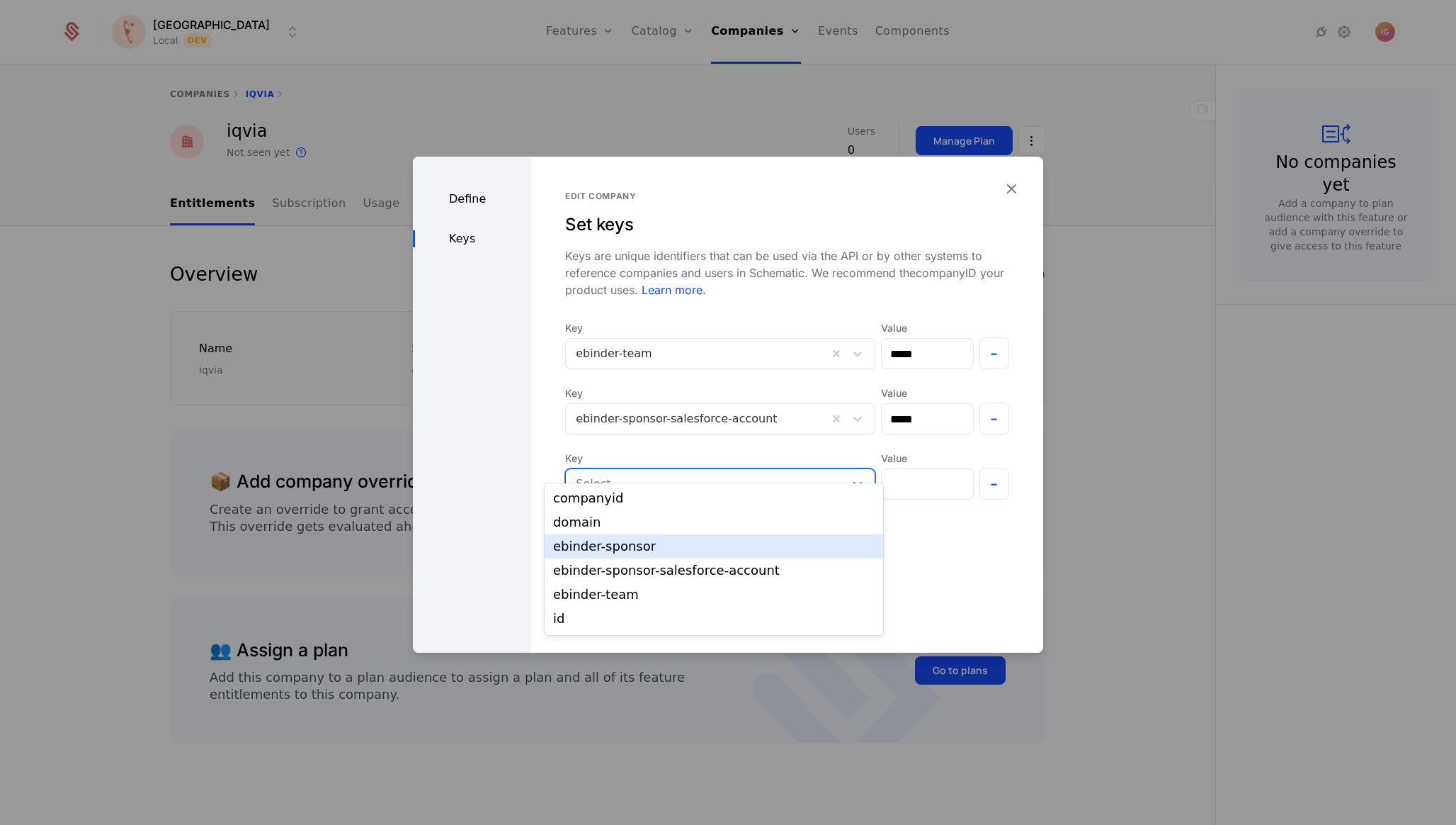
click at [636, 544] on div "ebinder-sponsor" at bounding box center [714, 546] width 322 height 13
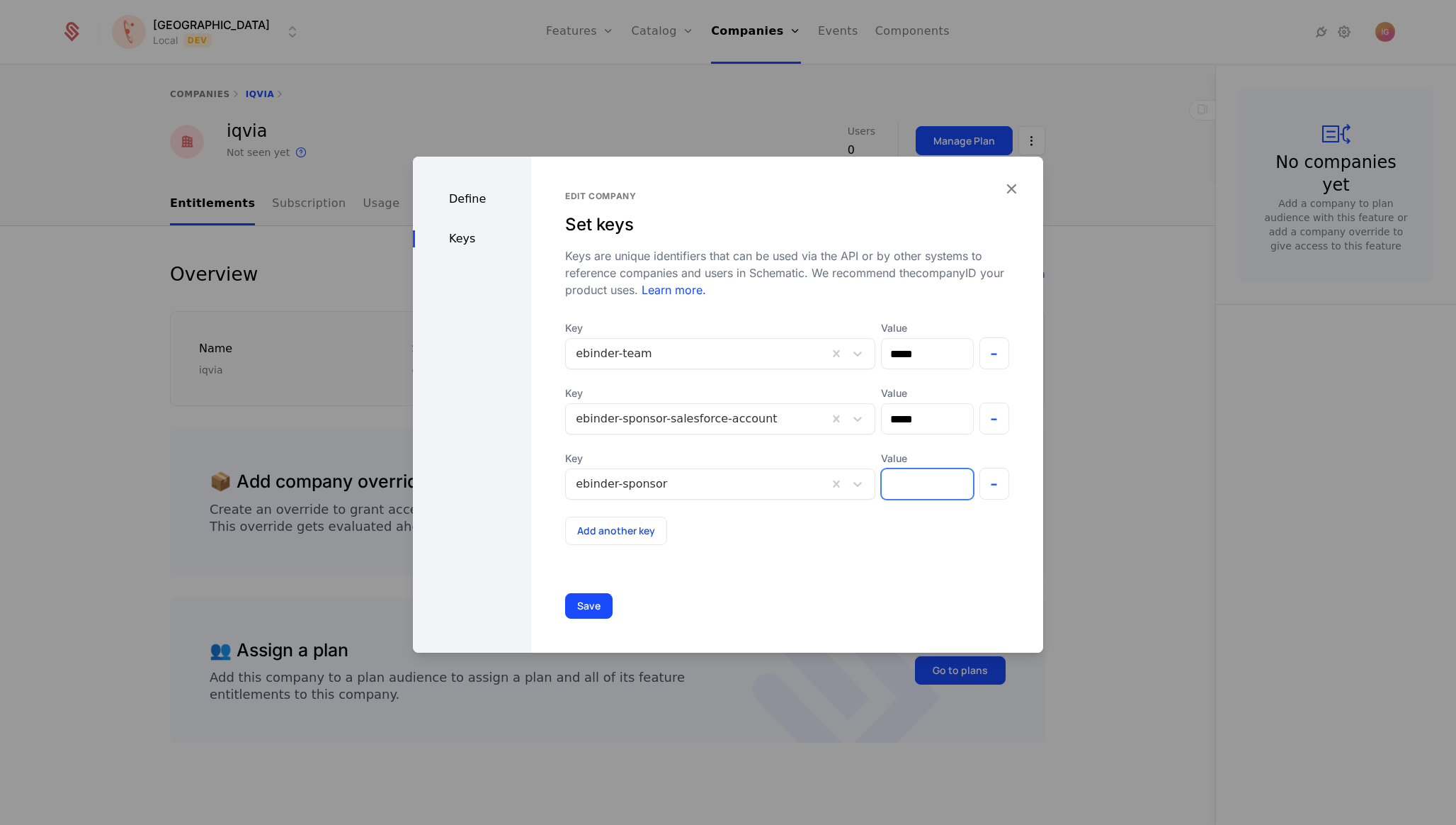
click at [936, 469] on input "Value" at bounding box center [927, 484] width 91 height 30
type input "*****"
click at [565, 593] on button "Save" at bounding box center [589, 606] width 48 height 26
click at [989, 337] on button "-" at bounding box center [995, 353] width 31 height 32
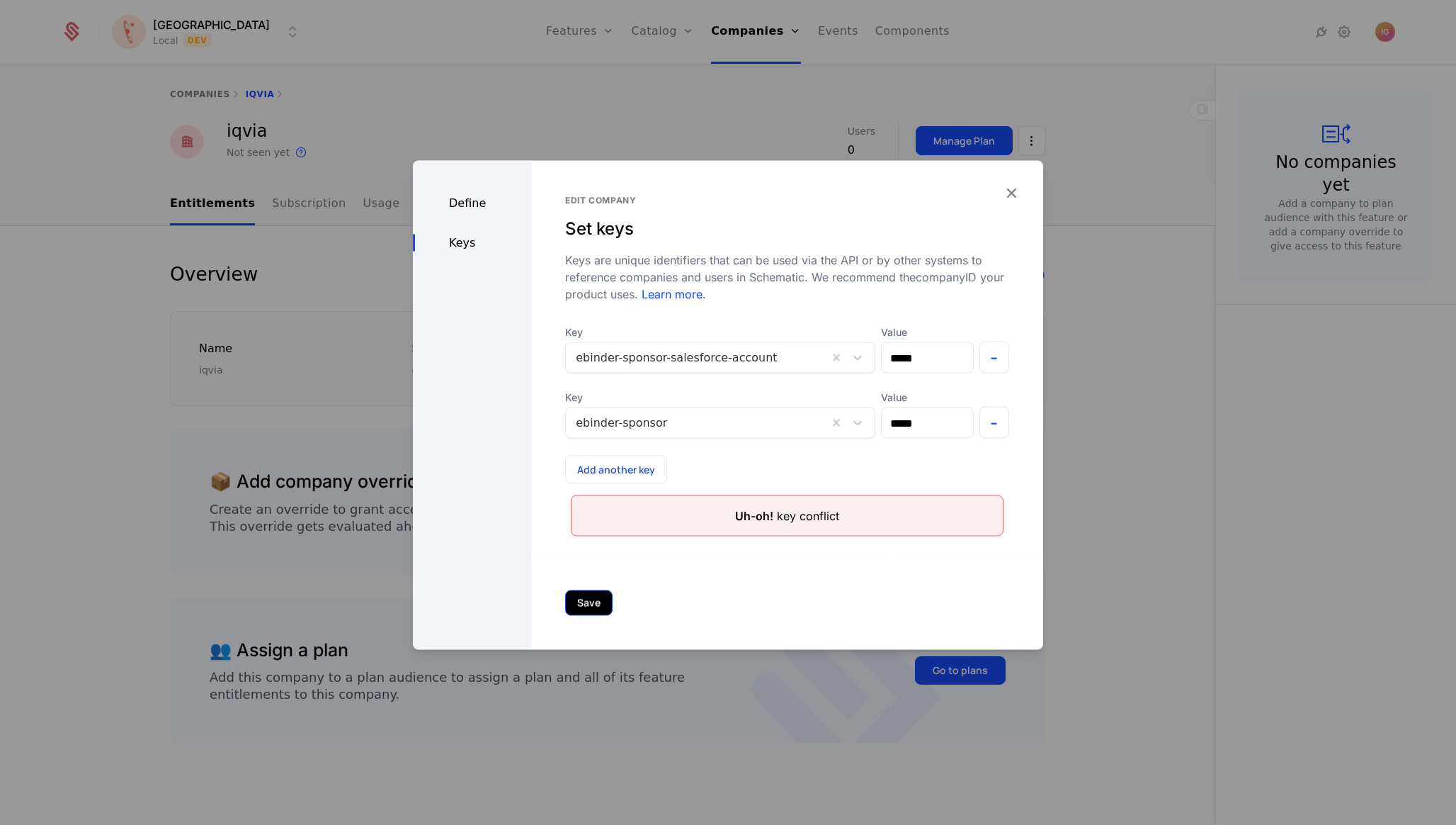
click at [573, 590] on button "Save" at bounding box center [589, 602] width 48 height 26
click at [1003, 342] on button "-" at bounding box center [995, 357] width 31 height 32
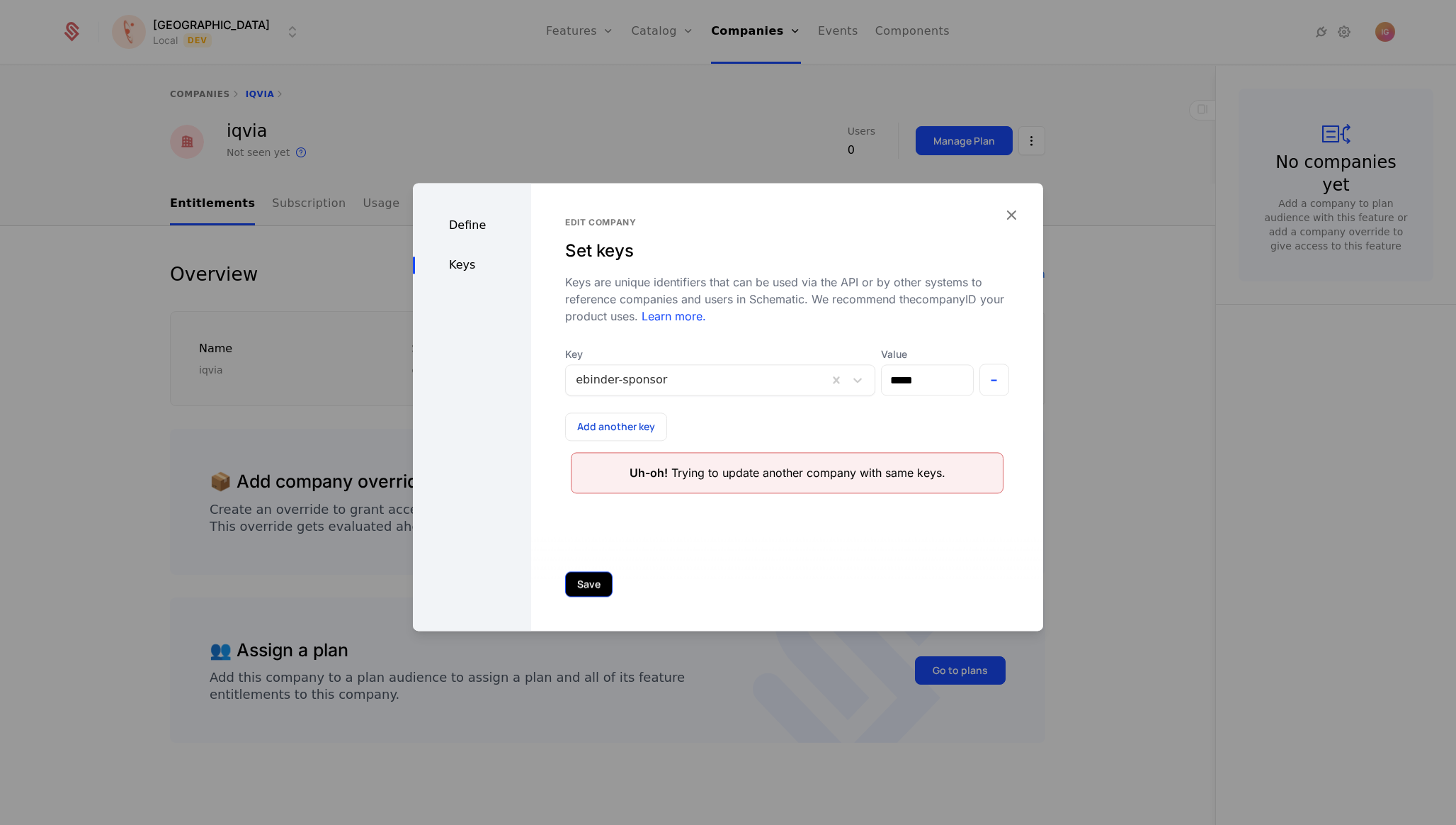
click at [576, 595] on button "Save" at bounding box center [589, 584] width 48 height 26
click at [476, 221] on div "Define" at bounding box center [471, 226] width 118 height 17
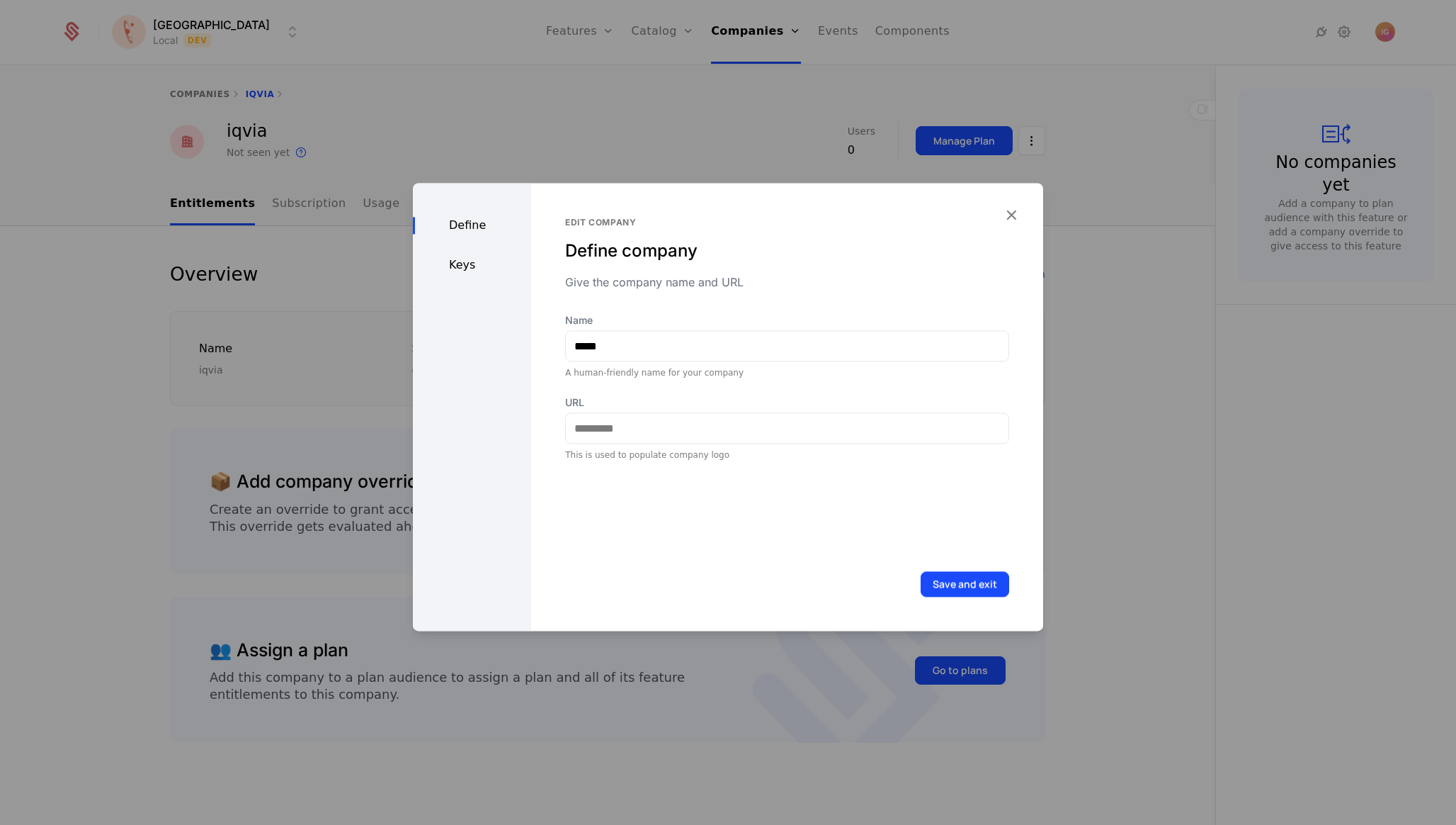
click at [458, 256] on div "Keys" at bounding box center [471, 265] width 118 height 17
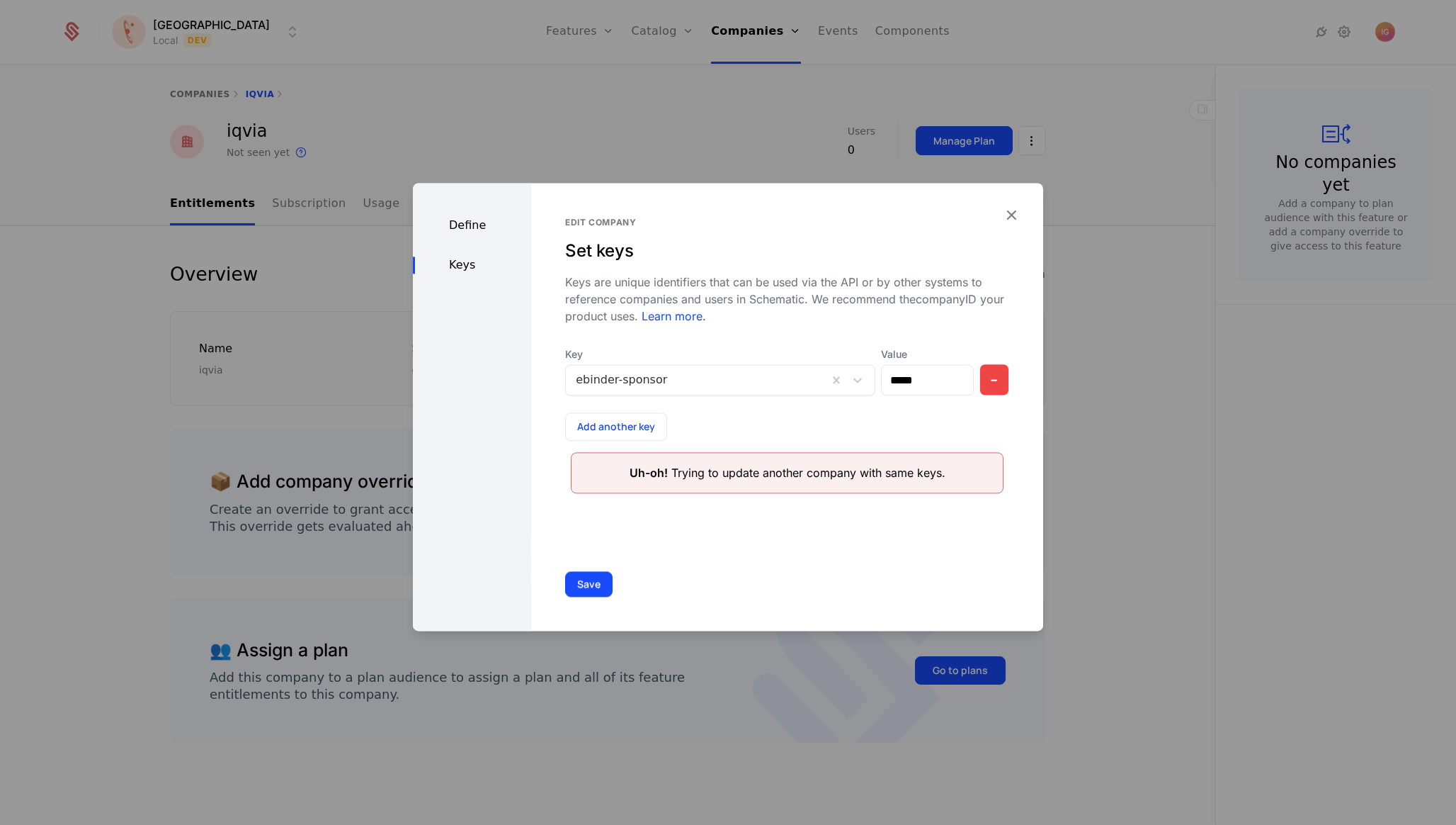
click at [1001, 364] on button "-" at bounding box center [995, 379] width 31 height 32
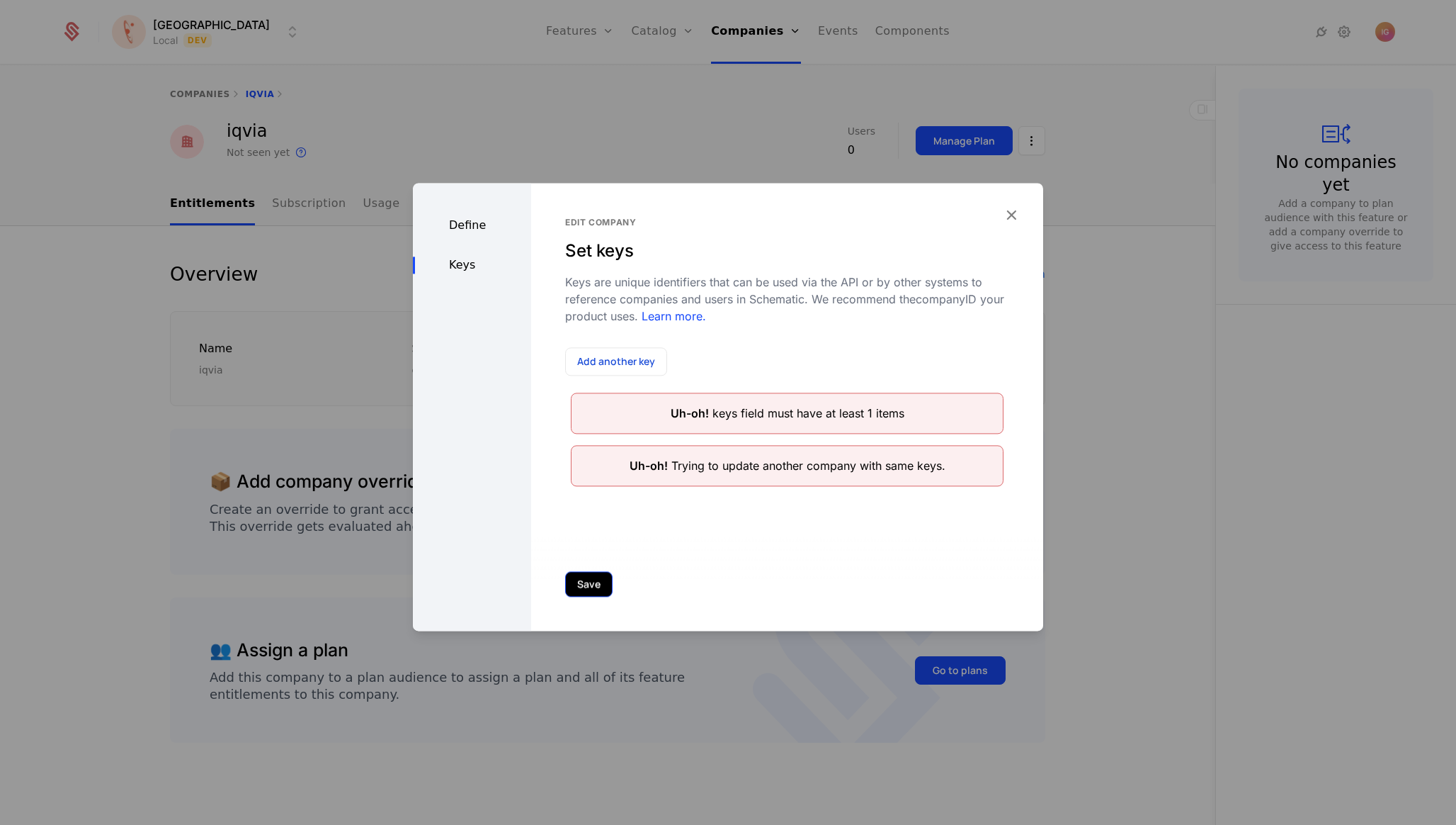
click at [573, 590] on button "Save" at bounding box center [589, 584] width 48 height 26
click at [573, 588] on button "Save" at bounding box center [589, 584] width 48 height 26
click at [1013, 211] on icon "button" at bounding box center [1012, 215] width 19 height 19
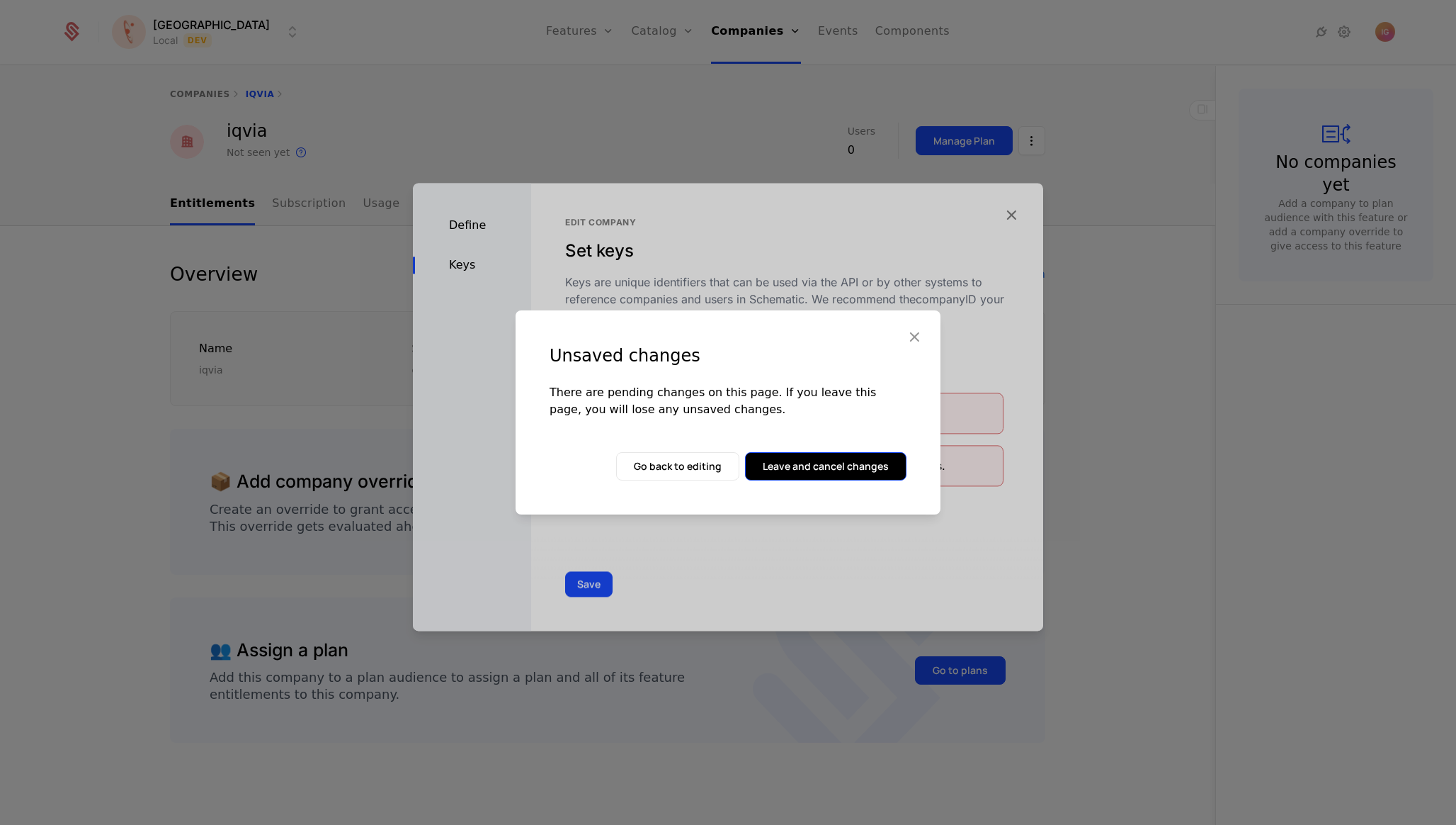
click at [788, 466] on button "Leave and cancel changes" at bounding box center [826, 466] width 161 height 28
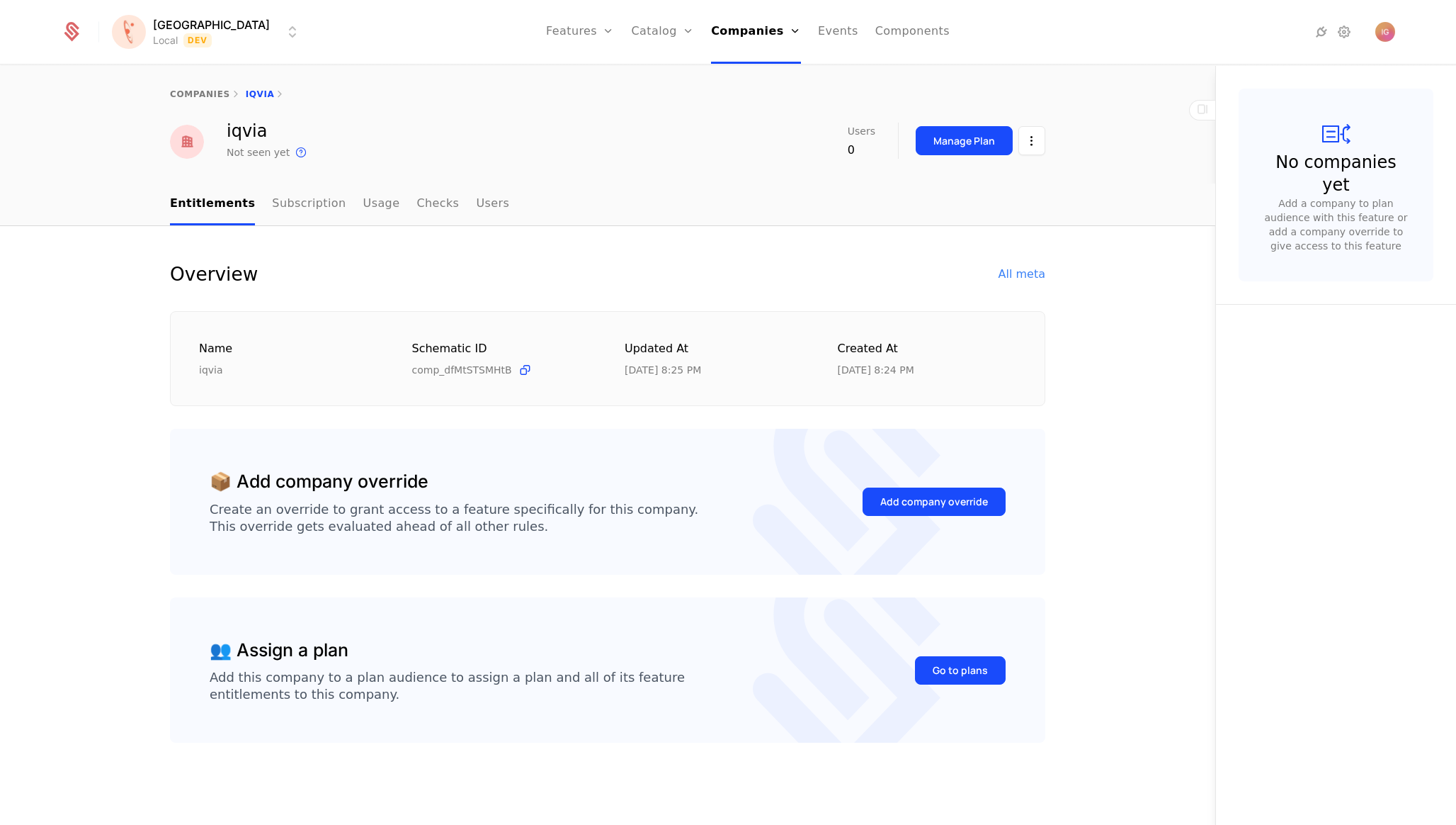
click at [1053, 129] on div "iqvia Not seen yet This is the date a track or identify event associated with t…" at bounding box center [608, 141] width 921 height 38
click at [1039, 130] on html "[PERSON_NAME] Local Dev Features Features Flags Catalog Plans Add Ons Configura…" at bounding box center [728, 412] width 1456 height 825
click at [998, 166] on div "Edit company" at bounding box center [973, 172] width 99 height 20
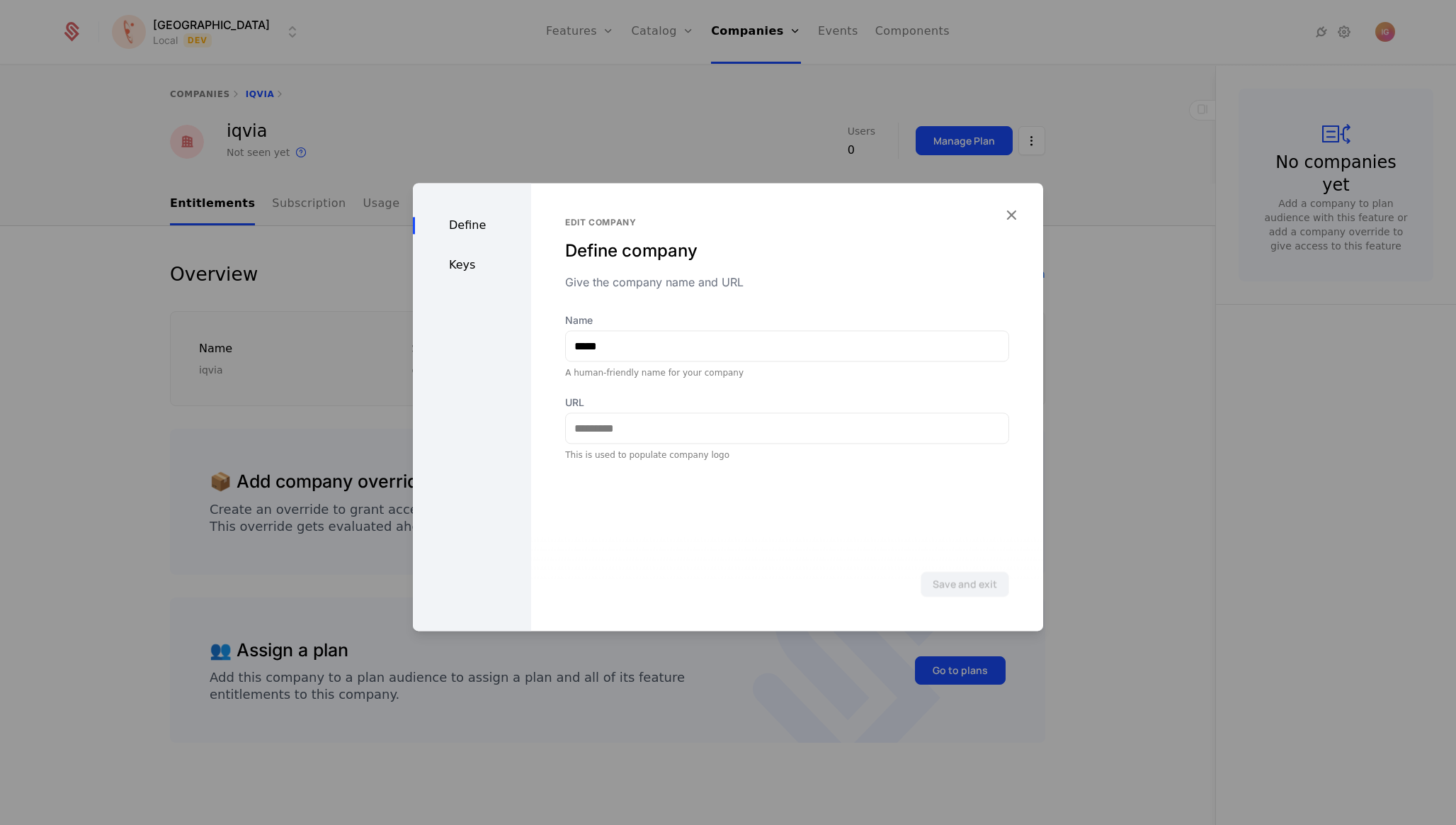
click at [462, 256] on div "Keys" at bounding box center [471, 265] width 118 height 17
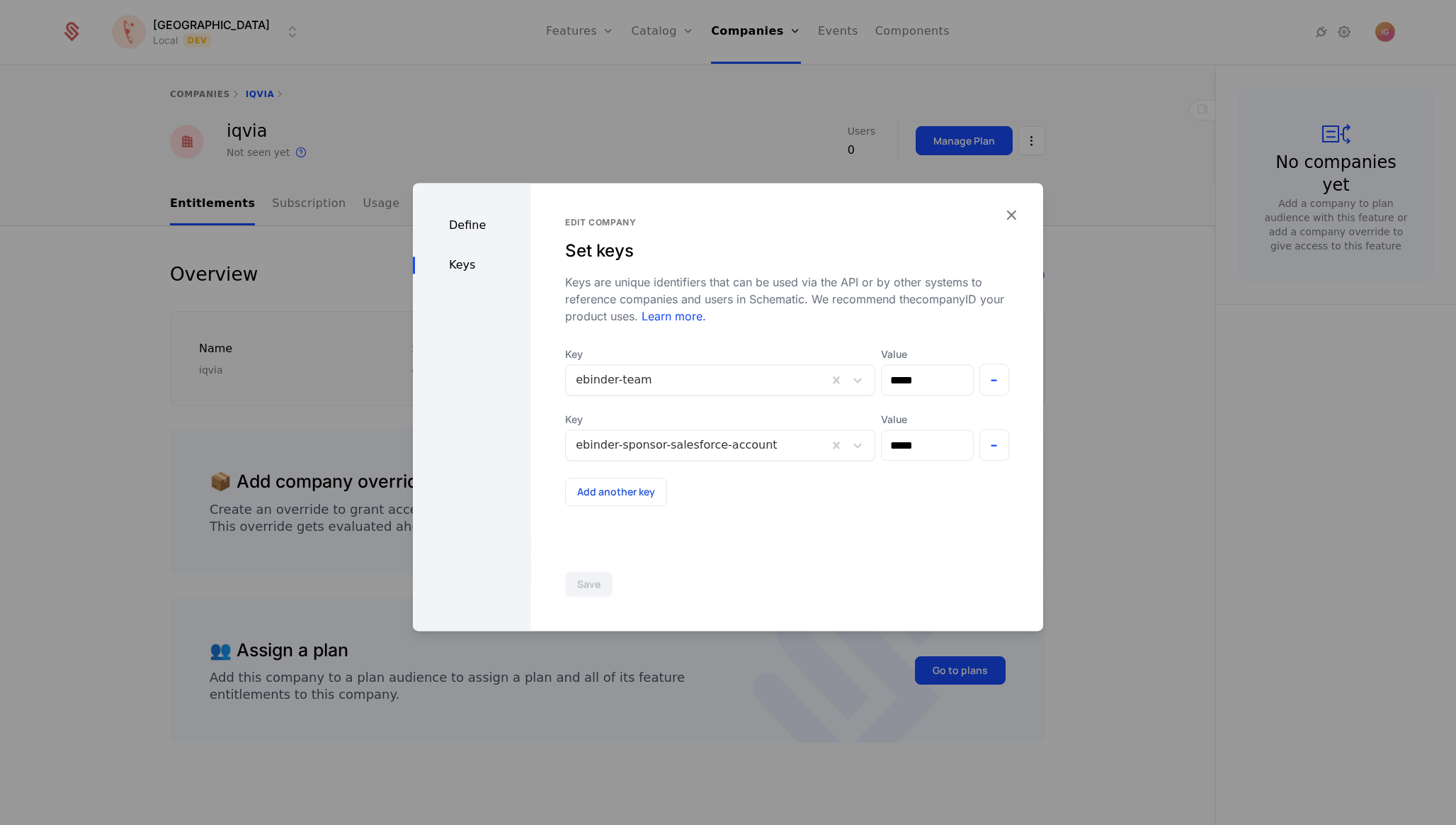
click at [1015, 408] on div "Edit company Set keys Keys are unique identifiers that can be used via the API …" at bounding box center [787, 407] width 512 height 448
click at [1005, 429] on button "-" at bounding box center [995, 444] width 31 height 32
click at [573, 581] on button "Save" at bounding box center [589, 584] width 48 height 26
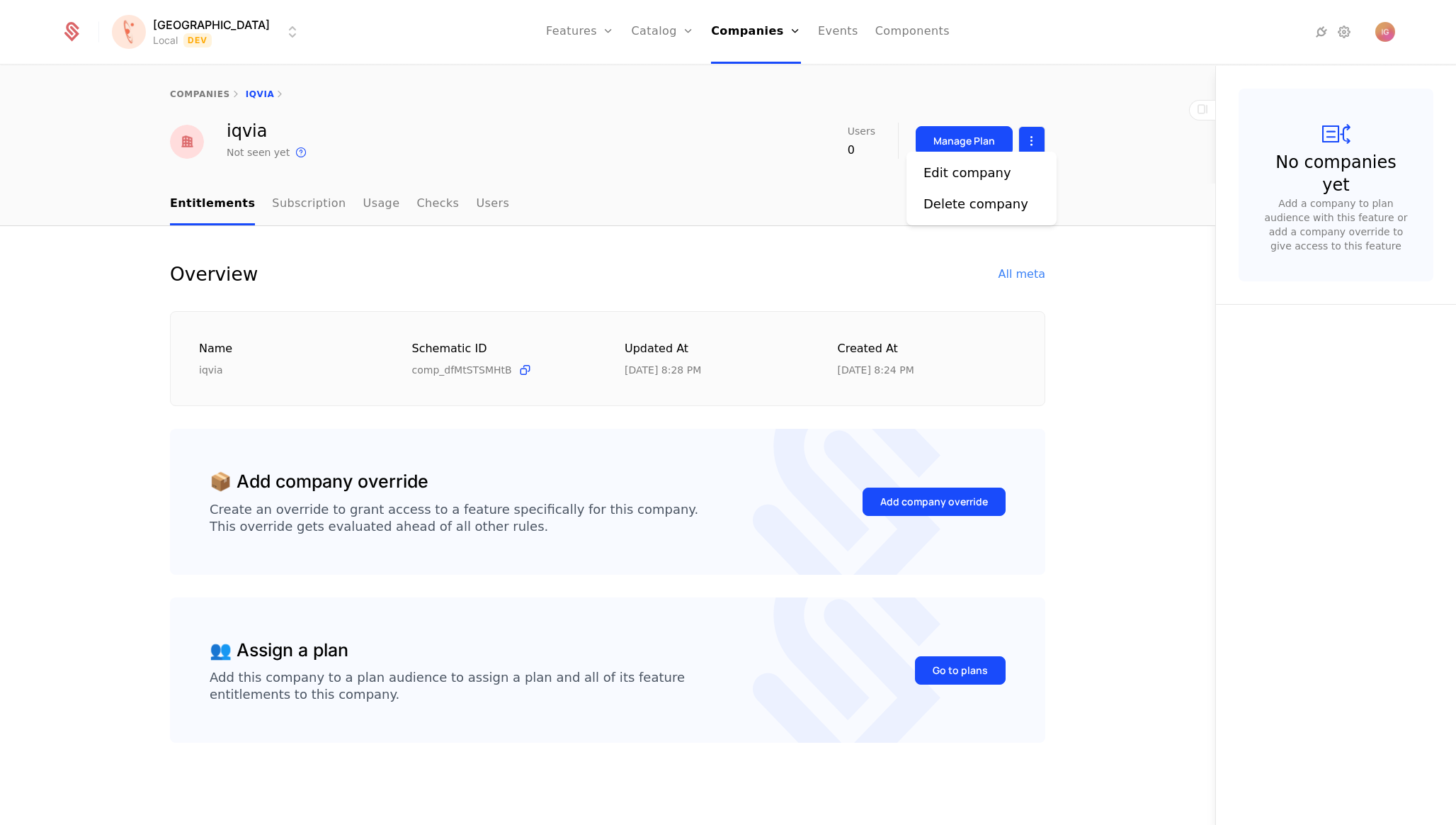
click at [1036, 144] on html "[PERSON_NAME] Local Dev Features Features Flags Catalog Plans Add Ons Configura…" at bounding box center [728, 412] width 1456 height 825
click at [1005, 168] on div "Edit company" at bounding box center [981, 172] width 116 height 20
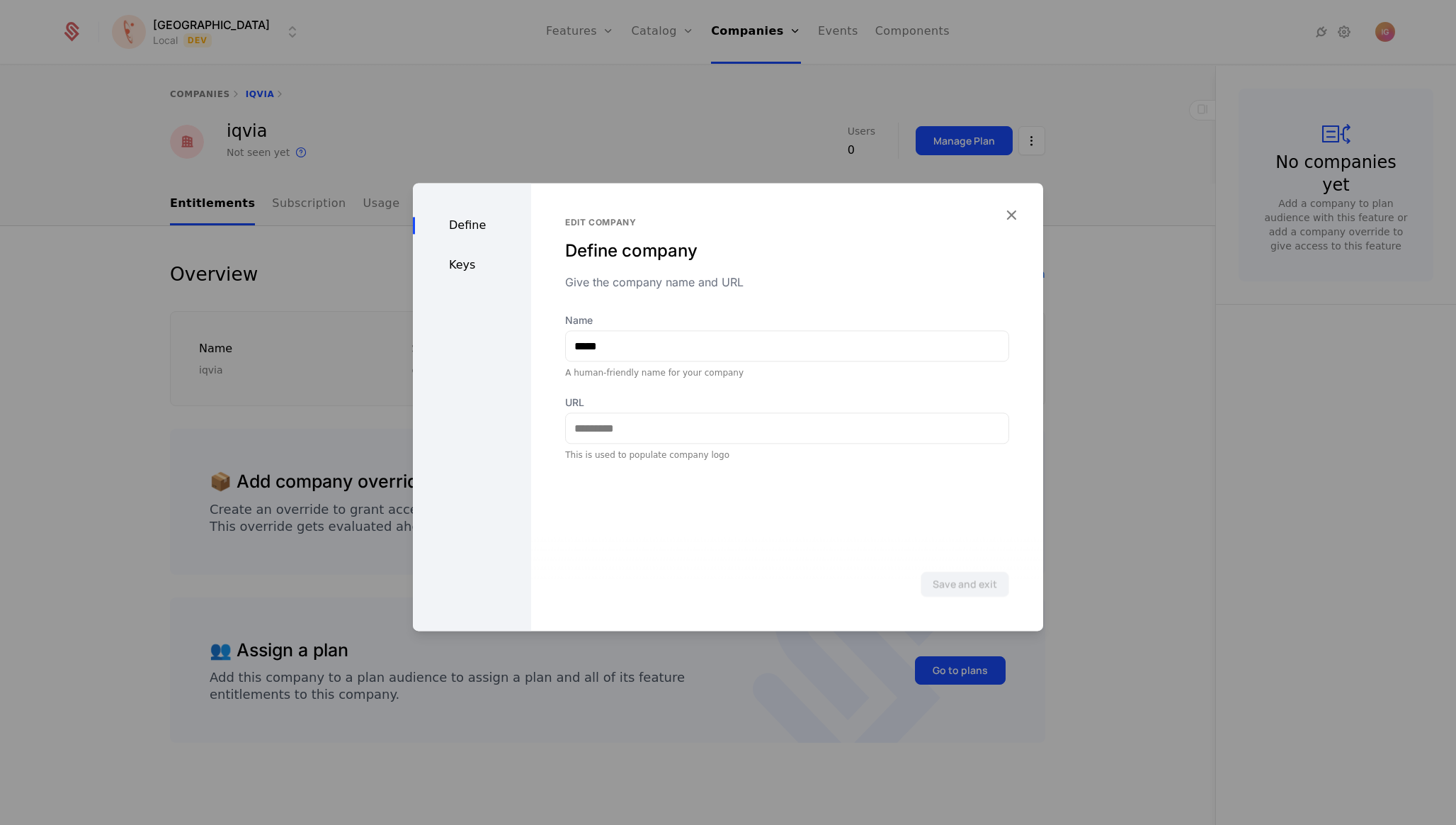
click at [477, 257] on div "Keys" at bounding box center [471, 265] width 118 height 17
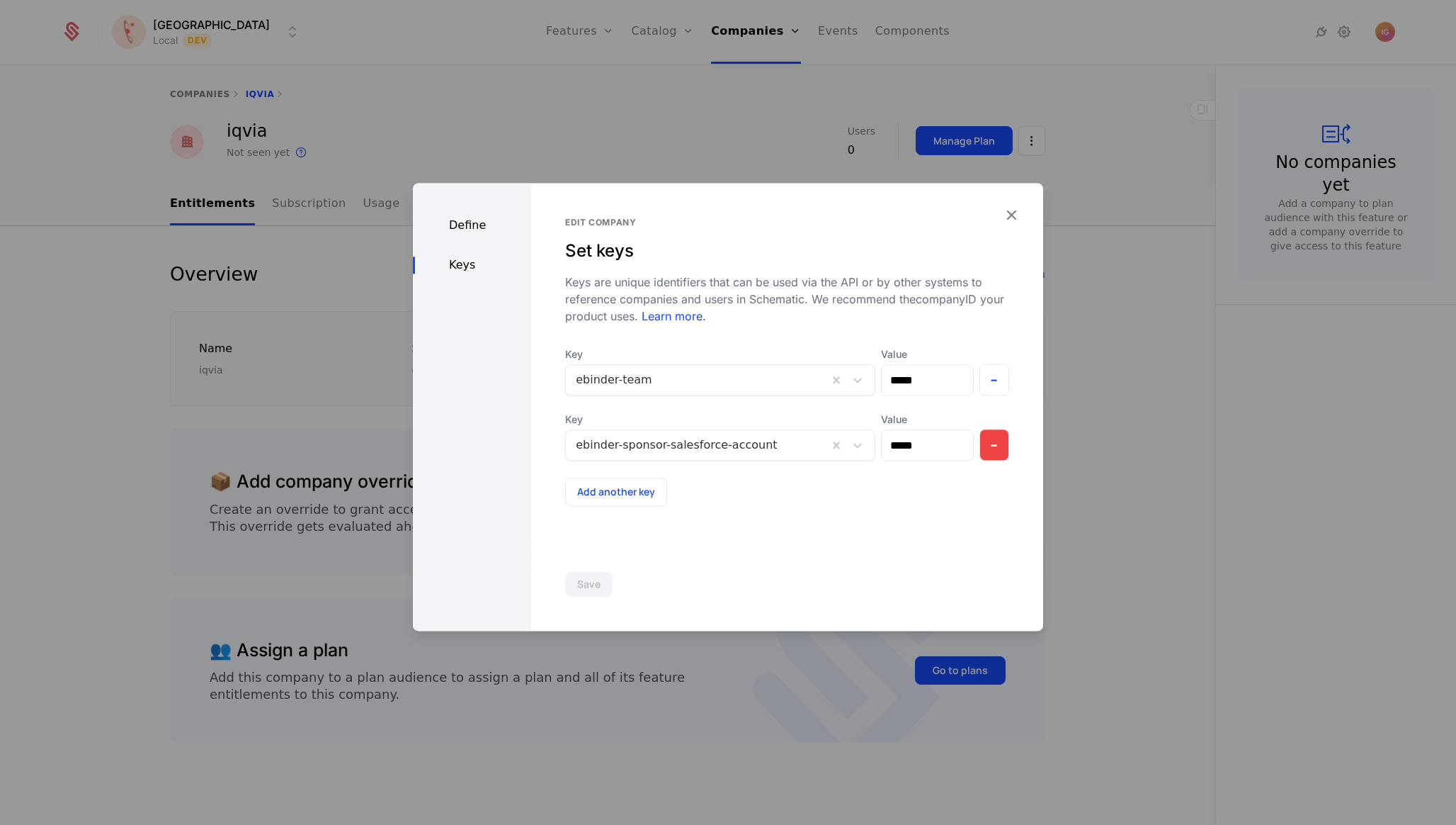
click at [1000, 429] on button "-" at bounding box center [995, 444] width 31 height 32
click at [571, 591] on button "Save" at bounding box center [589, 584] width 48 height 26
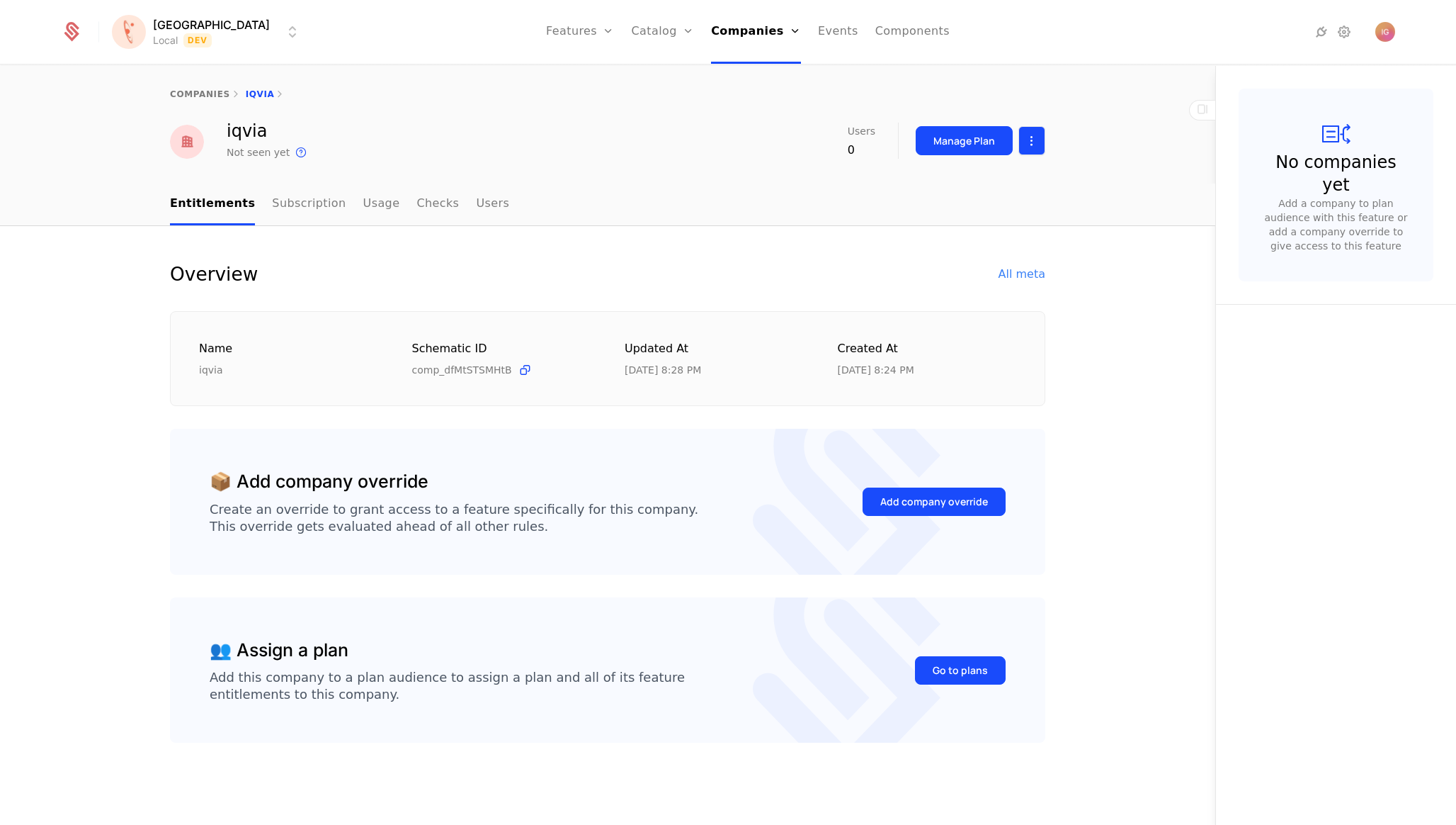
click at [1028, 135] on html "[PERSON_NAME] Local Dev Features Features Flags Catalog Plans Add Ons Configura…" at bounding box center [728, 412] width 1456 height 825
click at [1010, 163] on div "Edit company" at bounding box center [981, 172] width 116 height 20
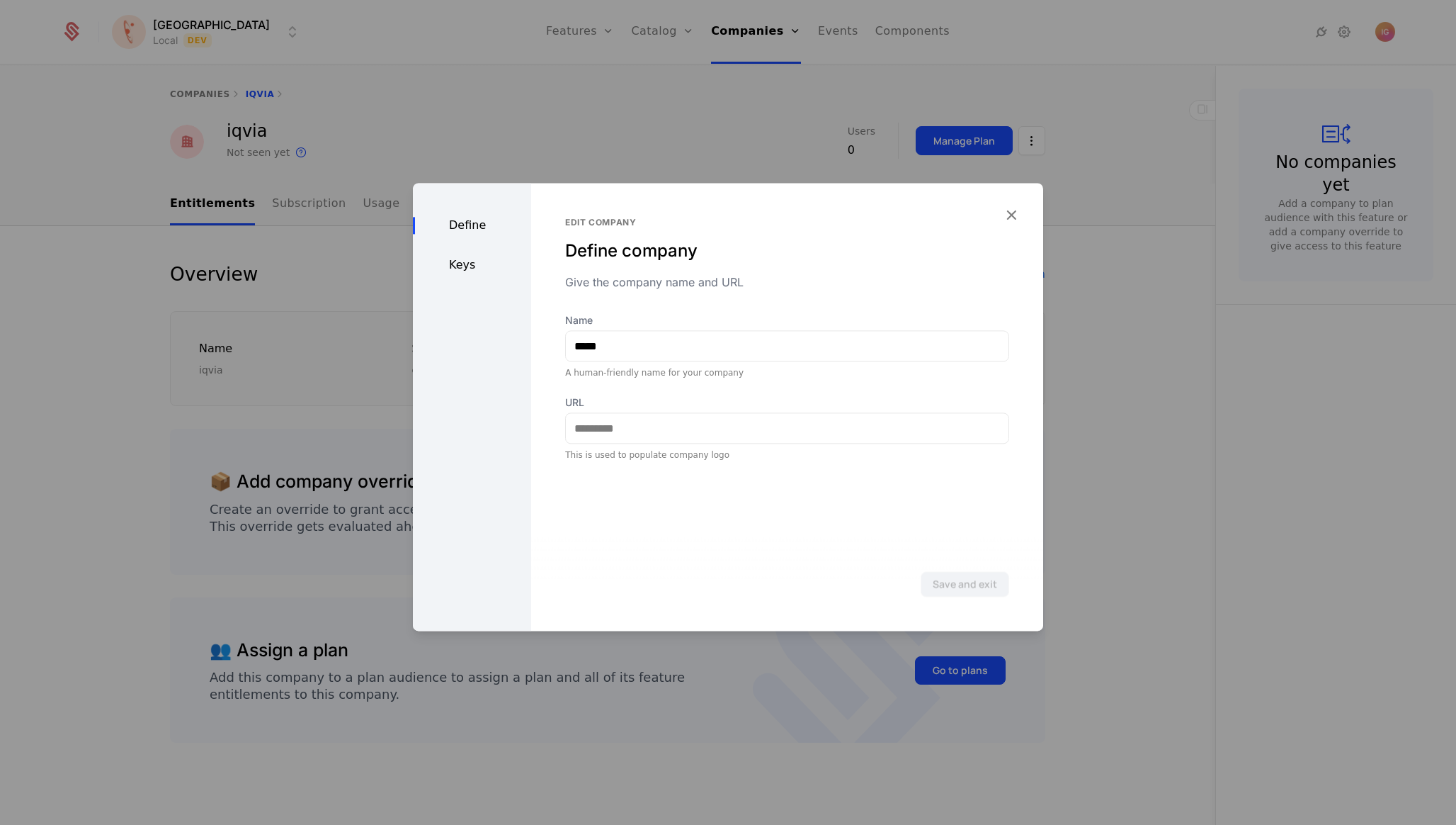
click at [462, 238] on div "Define Keys" at bounding box center [471, 407] width 118 height 448
click at [462, 256] on div "Keys" at bounding box center [471, 265] width 118 height 17
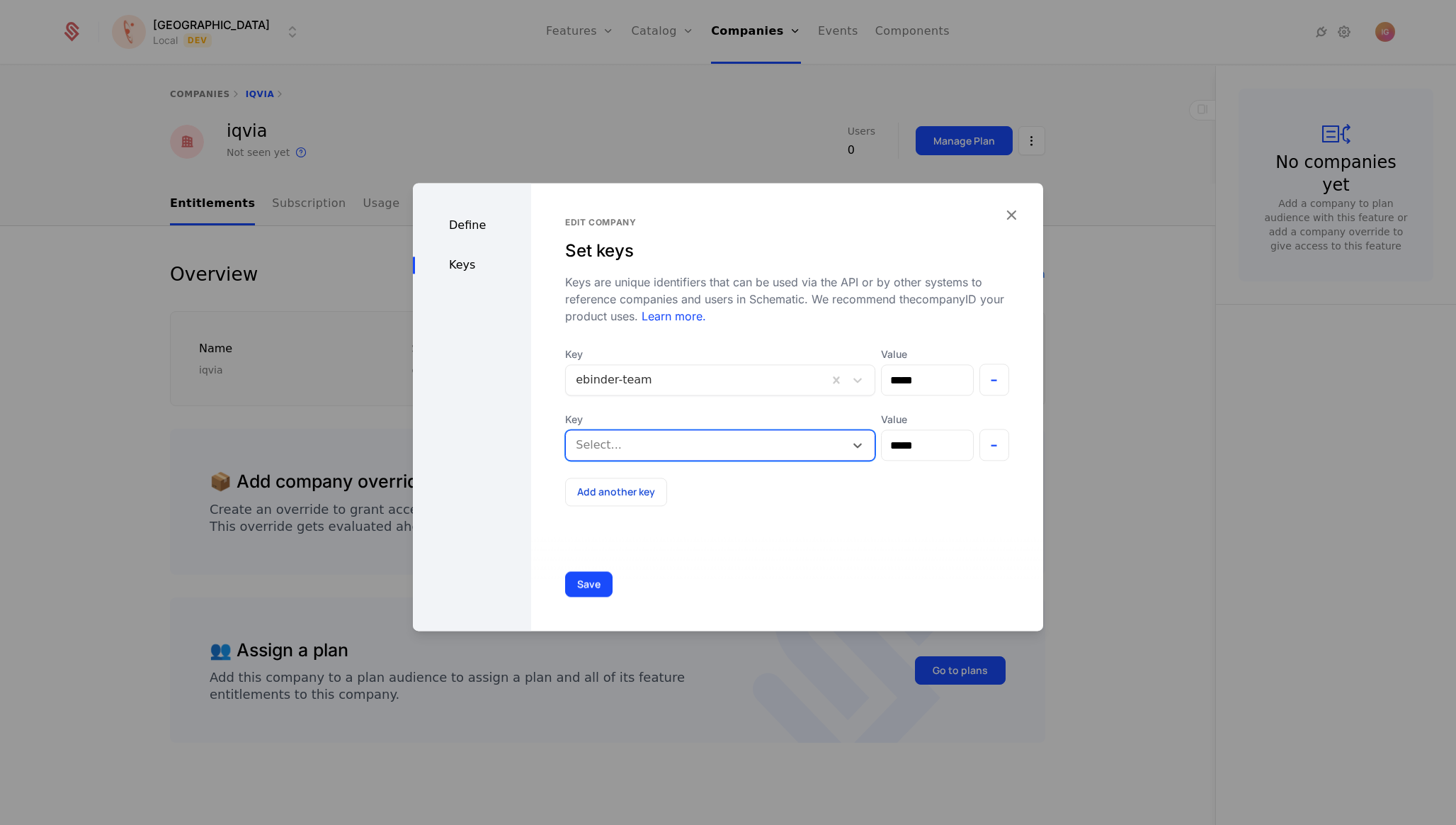
click at [752, 432] on div "Select..." at bounding box center [706, 445] width 279 height 26
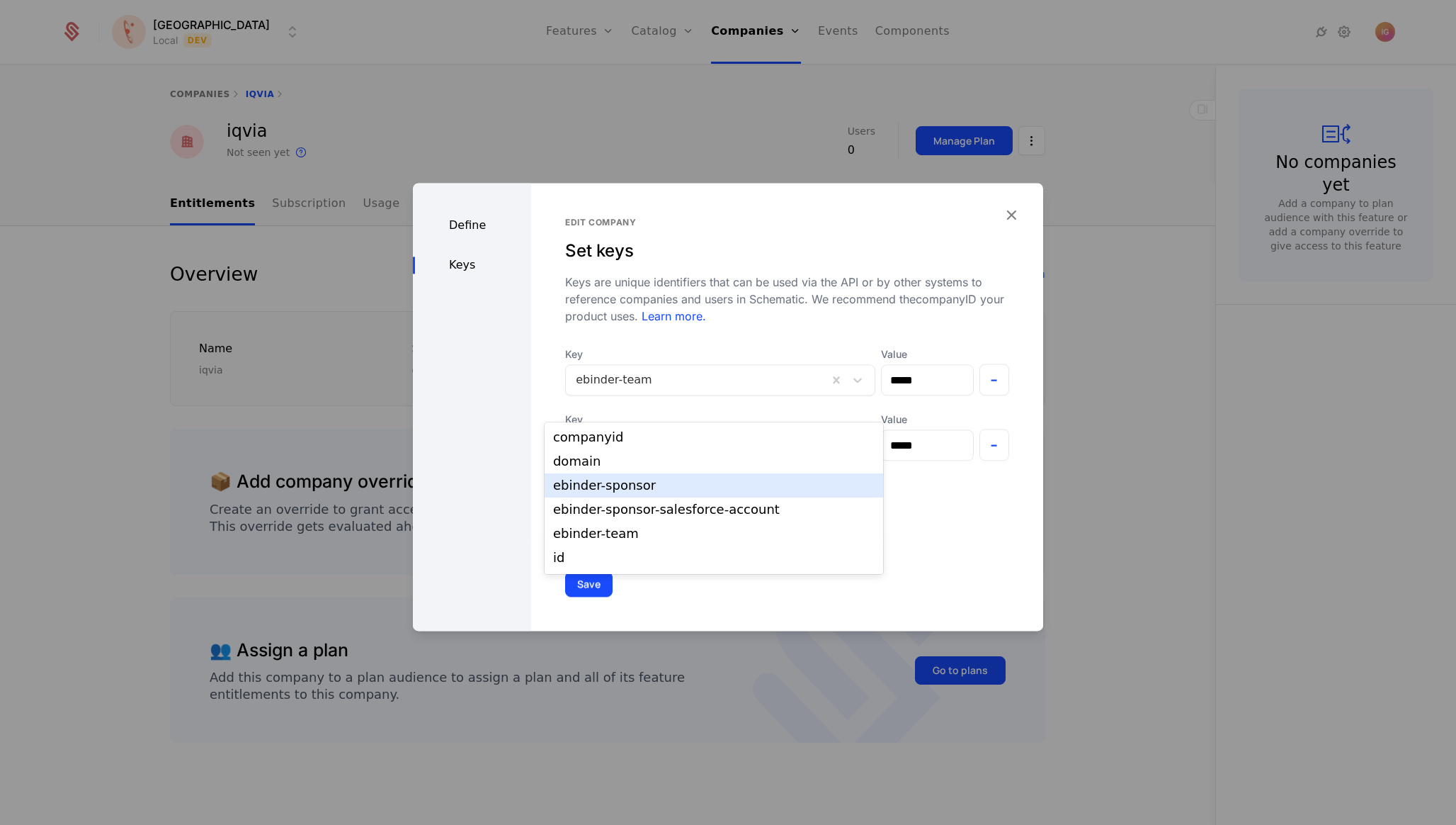
click at [677, 482] on div "ebinder-sponsor" at bounding box center [714, 485] width 322 height 13
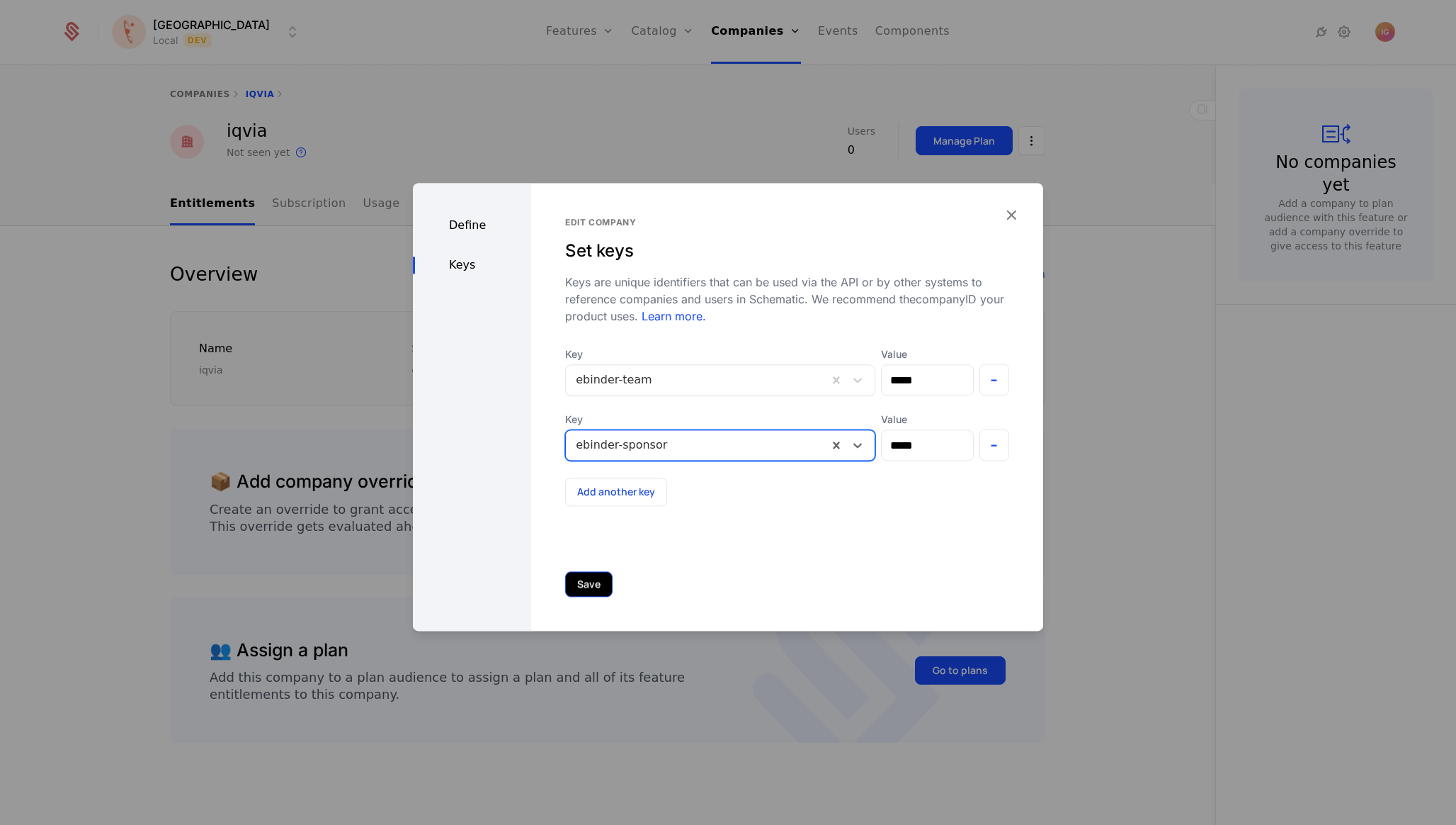
click at [573, 592] on button "Save" at bounding box center [589, 584] width 48 height 26
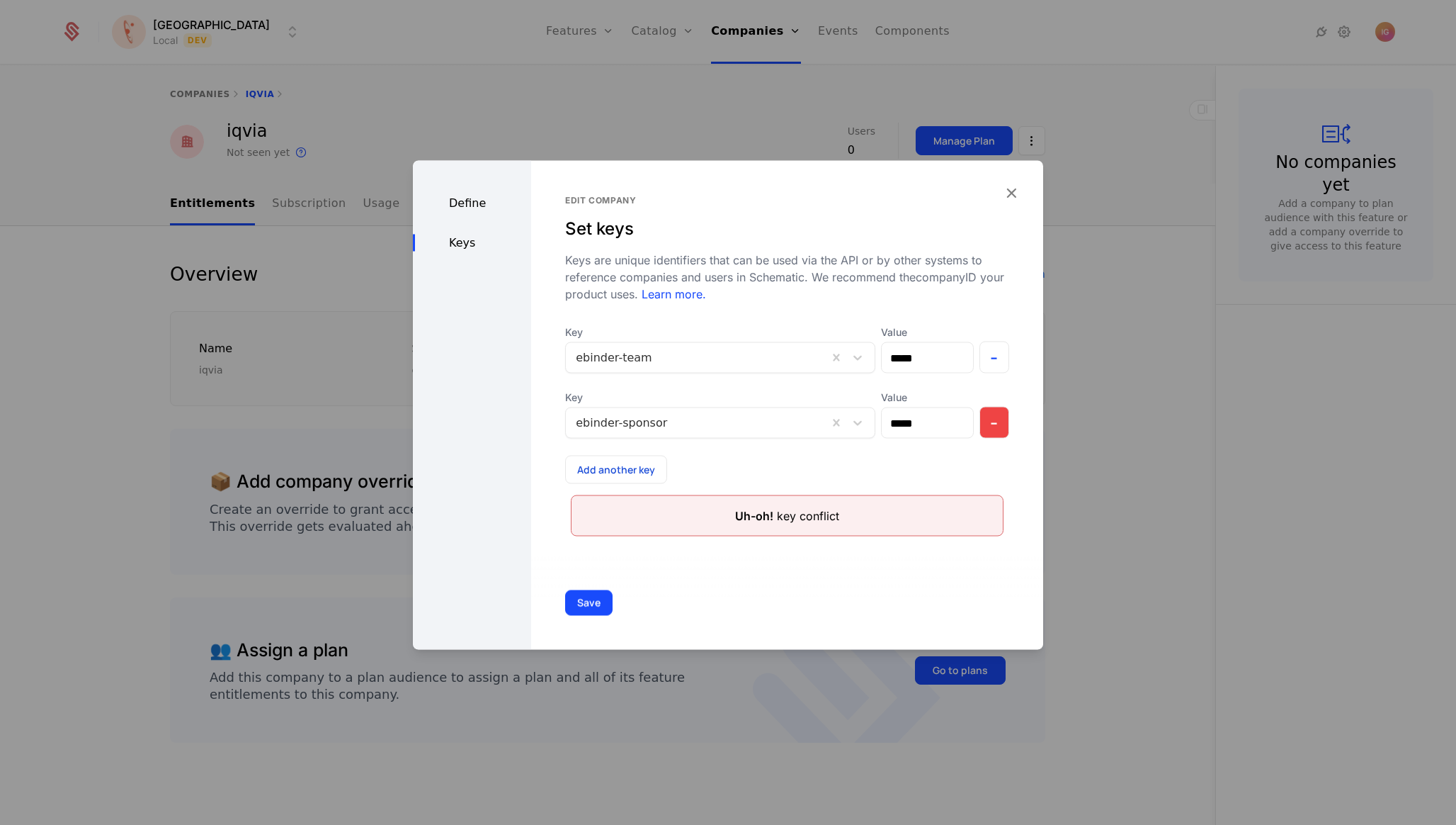
click at [999, 407] on button "-" at bounding box center [995, 422] width 31 height 32
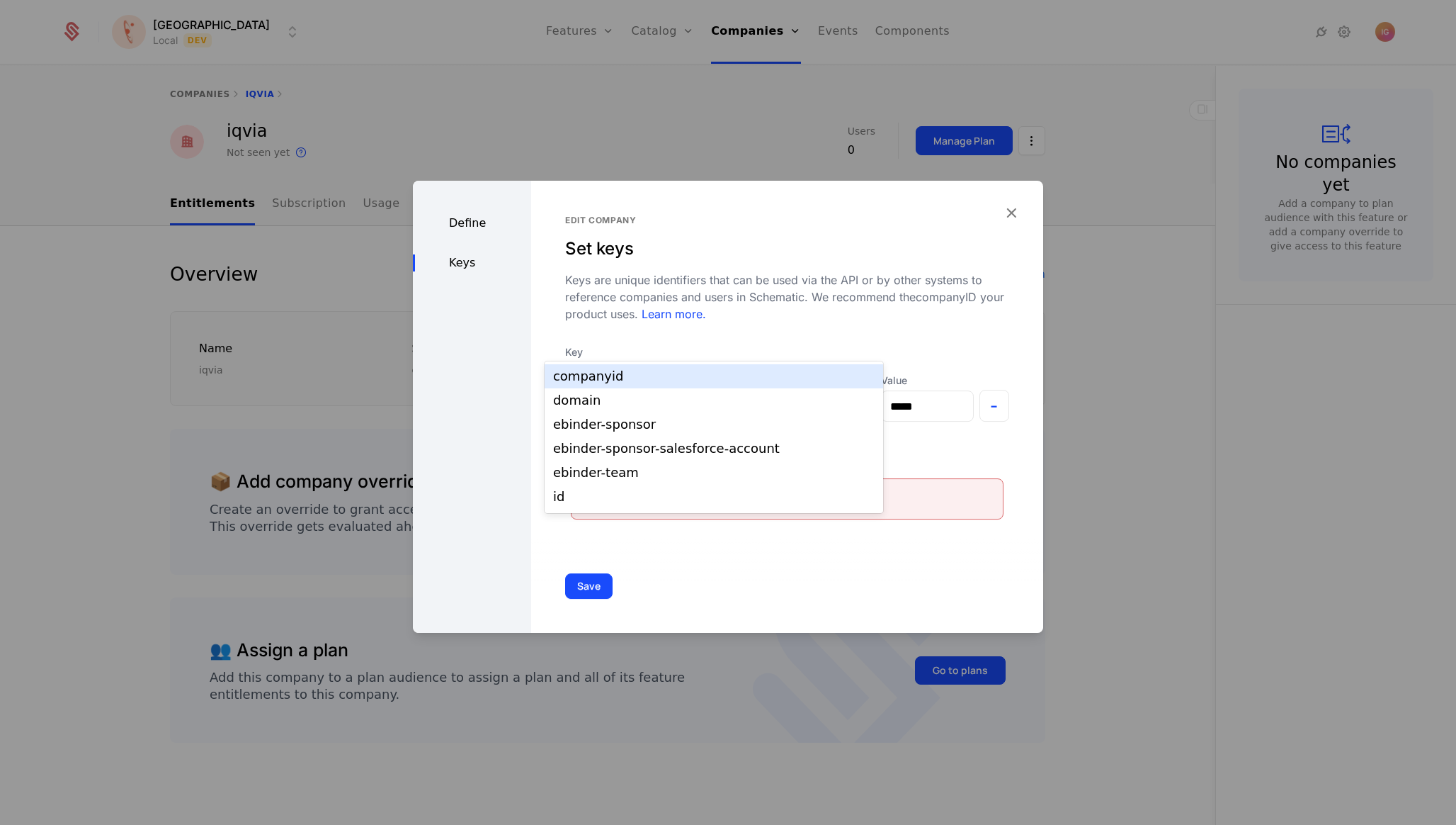
click at [714, 367] on div at bounding box center [705, 377] width 259 height 20
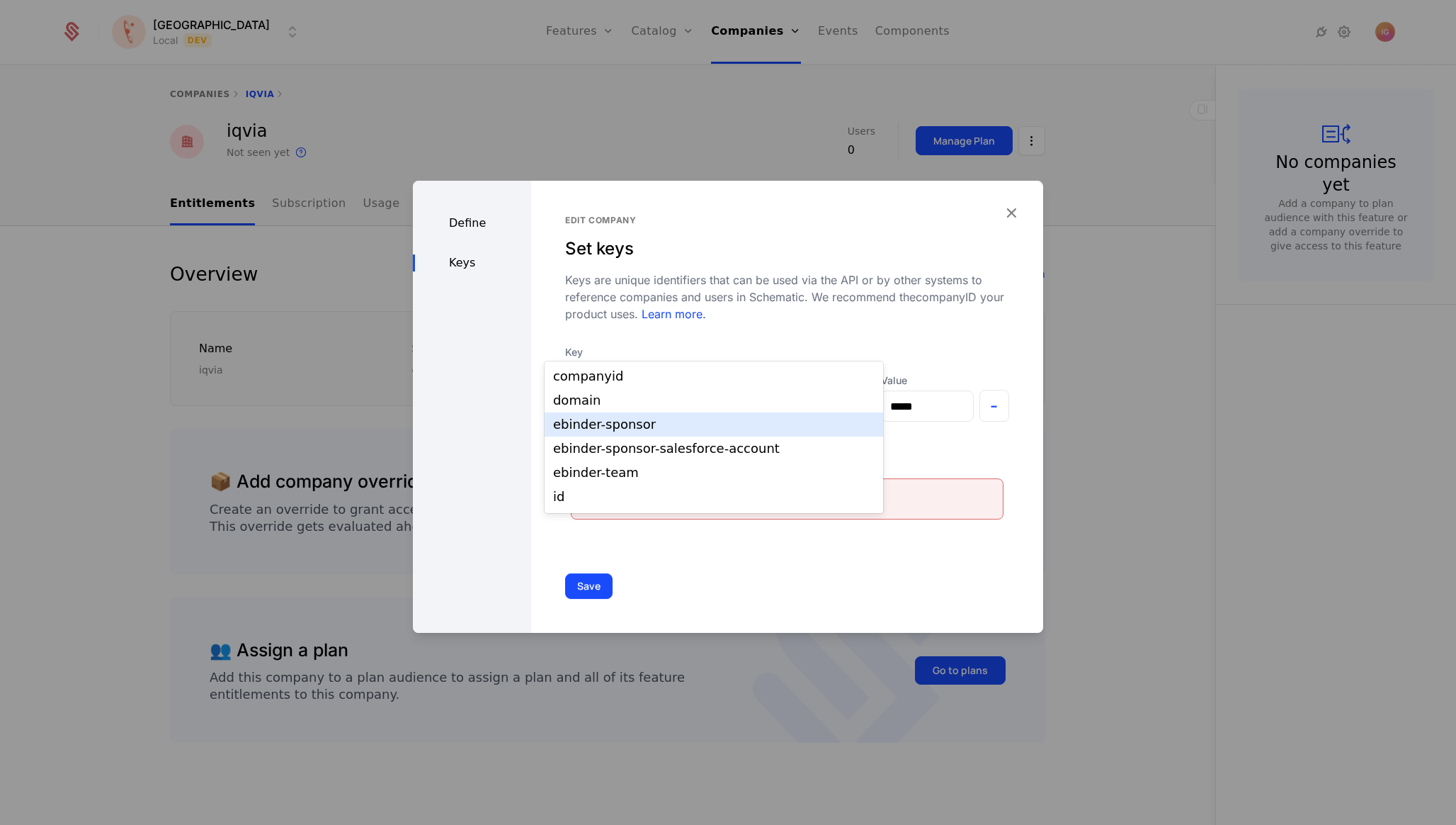
click at [643, 421] on div "ebinder-sponsor" at bounding box center [714, 425] width 322 height 13
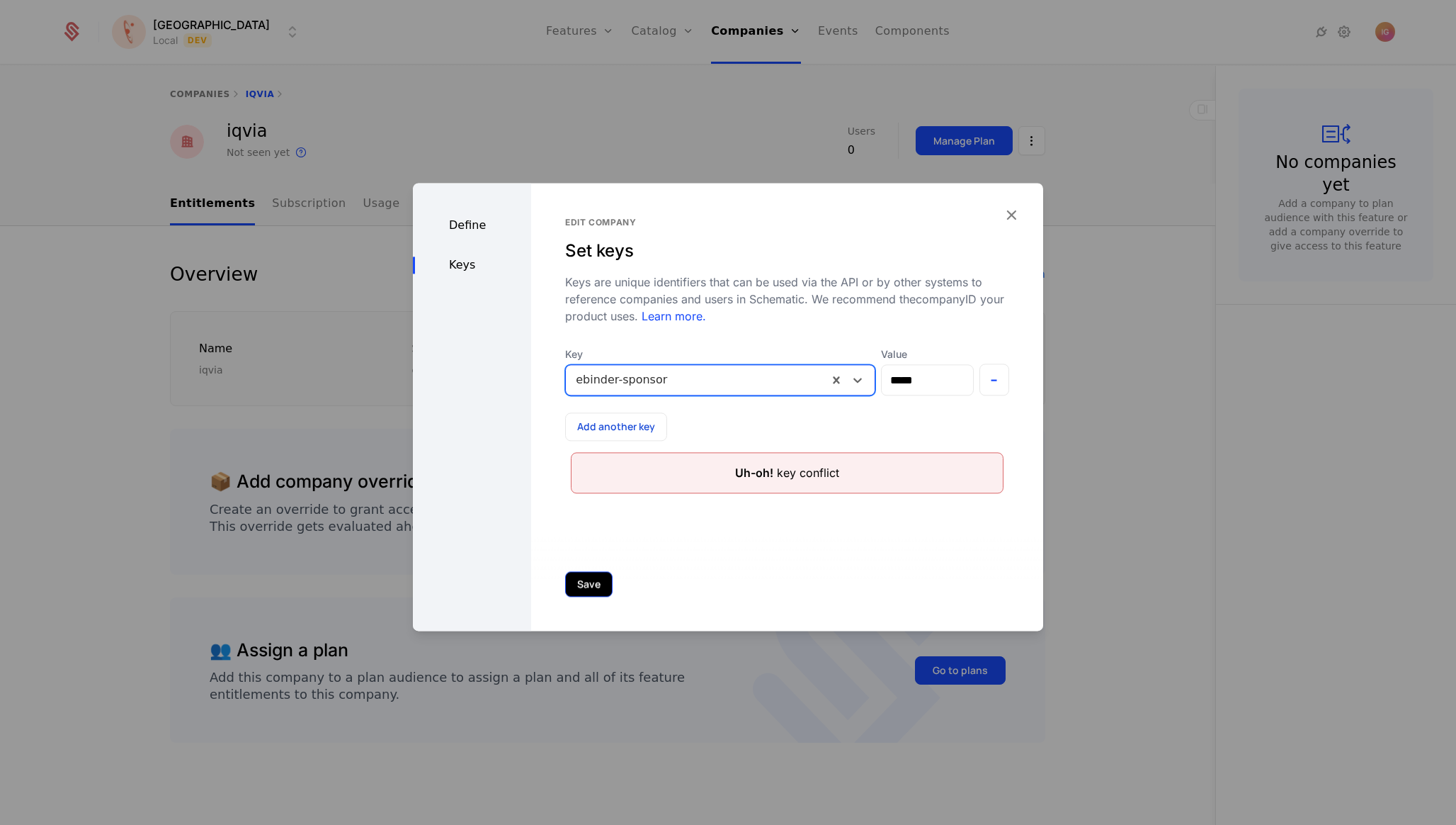
click at [567, 581] on button "Save" at bounding box center [589, 584] width 48 height 26
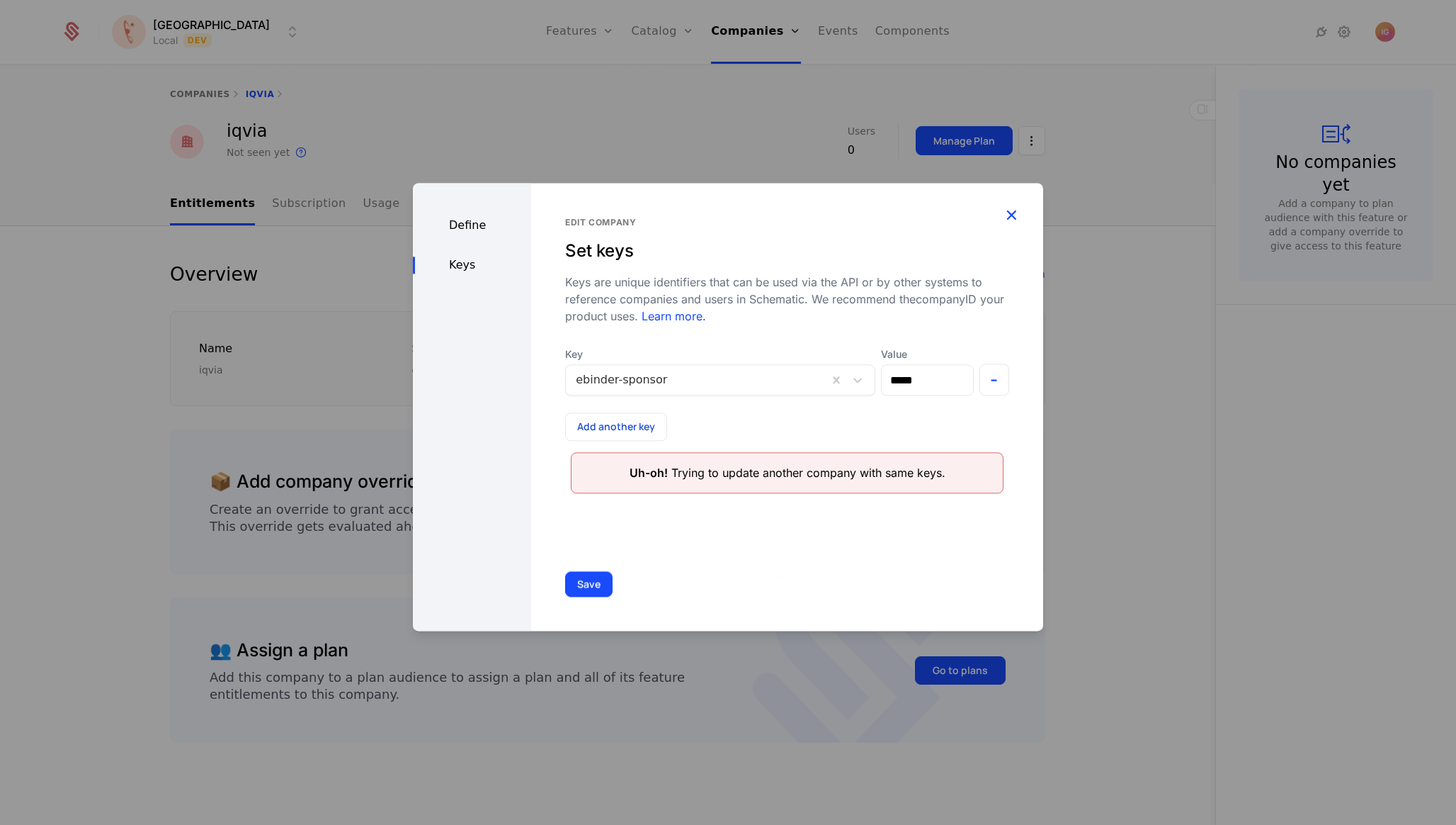
click at [1017, 205] on icon "button" at bounding box center [1012, 215] width 19 height 19
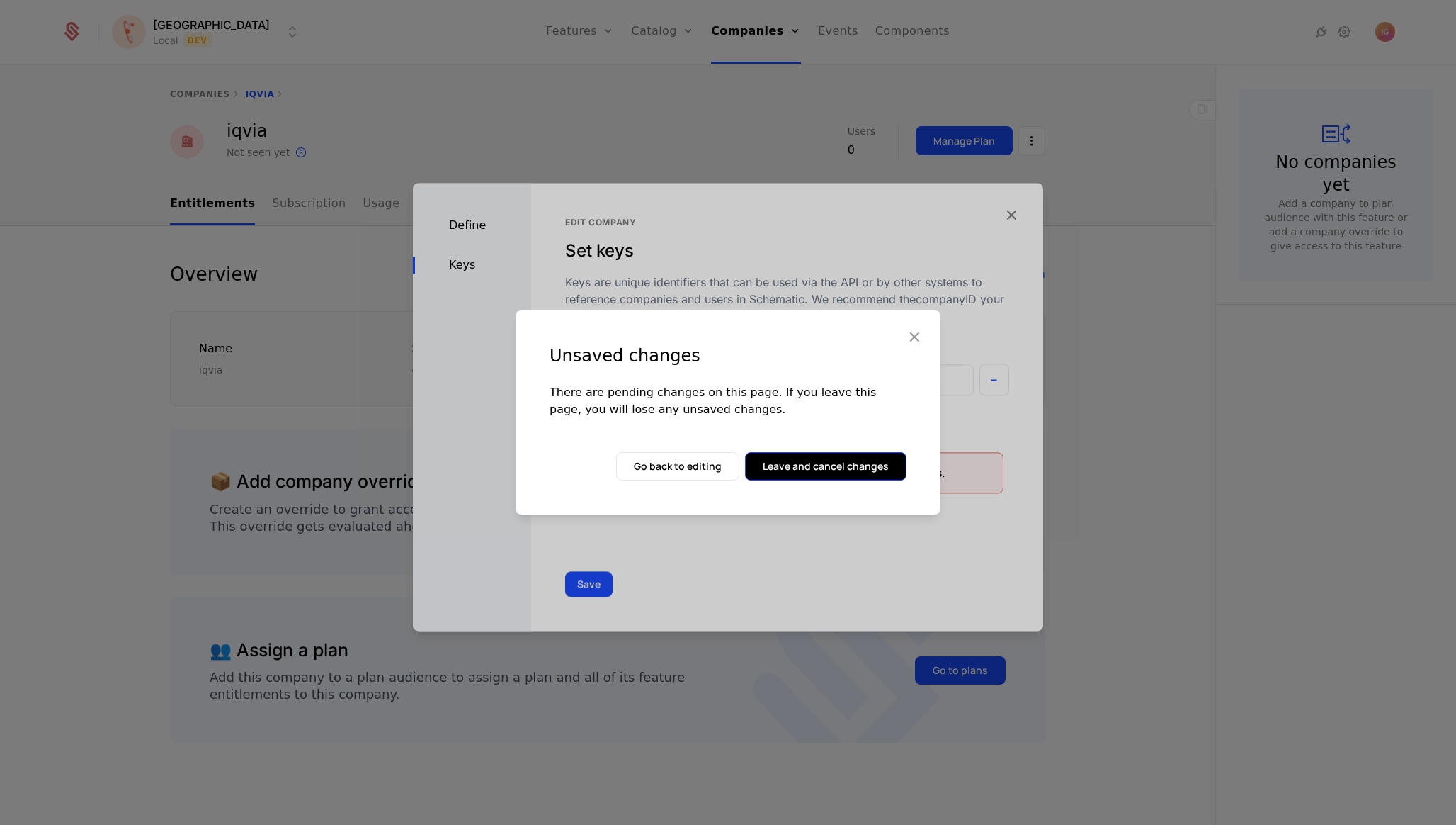
click at [869, 465] on button "Leave and cancel changes" at bounding box center [826, 466] width 161 height 28
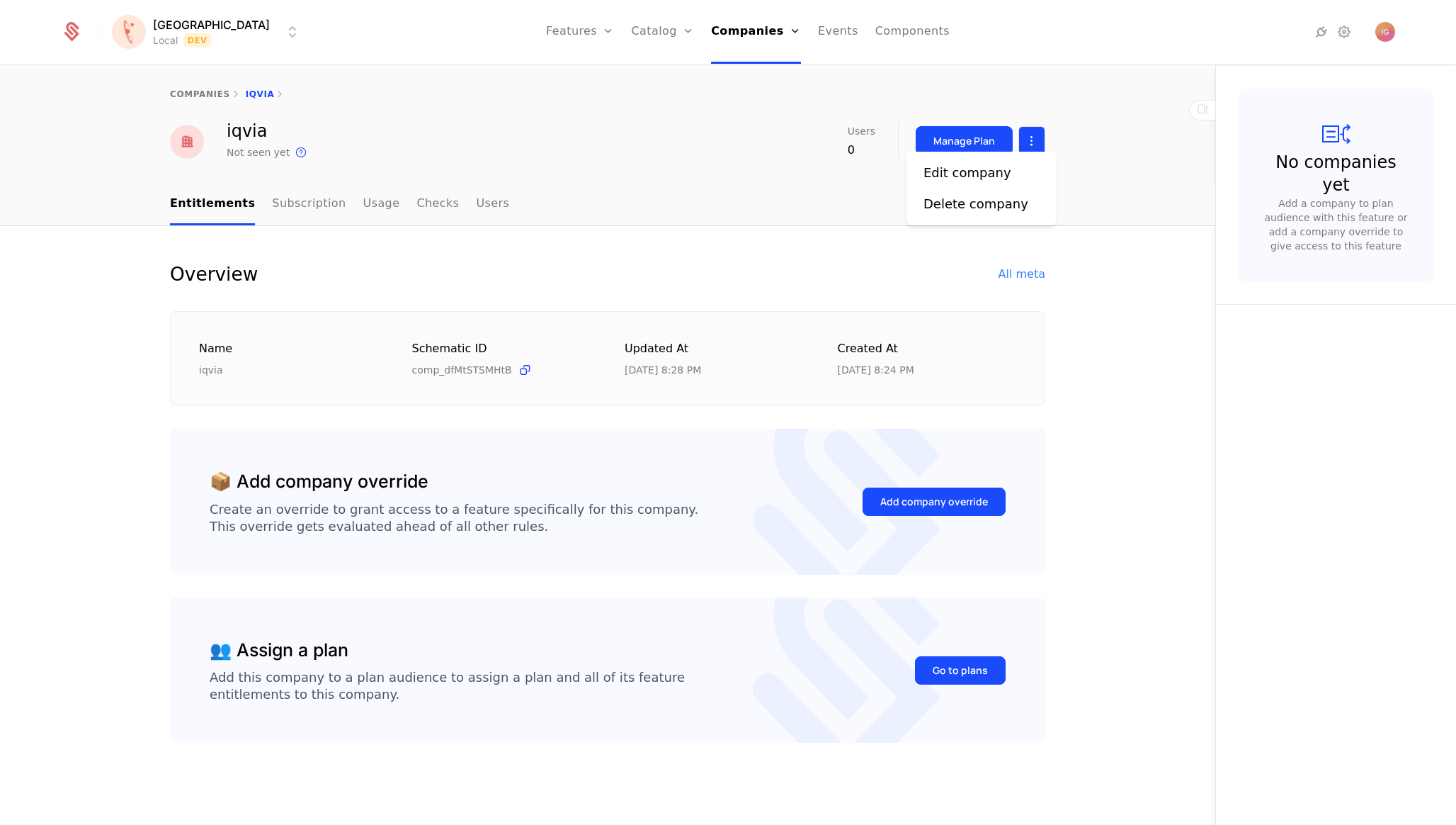
click at [1039, 129] on html "[PERSON_NAME] Local Dev Features Features Flags Catalog Plans Add Ons Configura…" at bounding box center [728, 412] width 1456 height 825
click at [992, 203] on div "Delete company" at bounding box center [976, 204] width 105 height 20
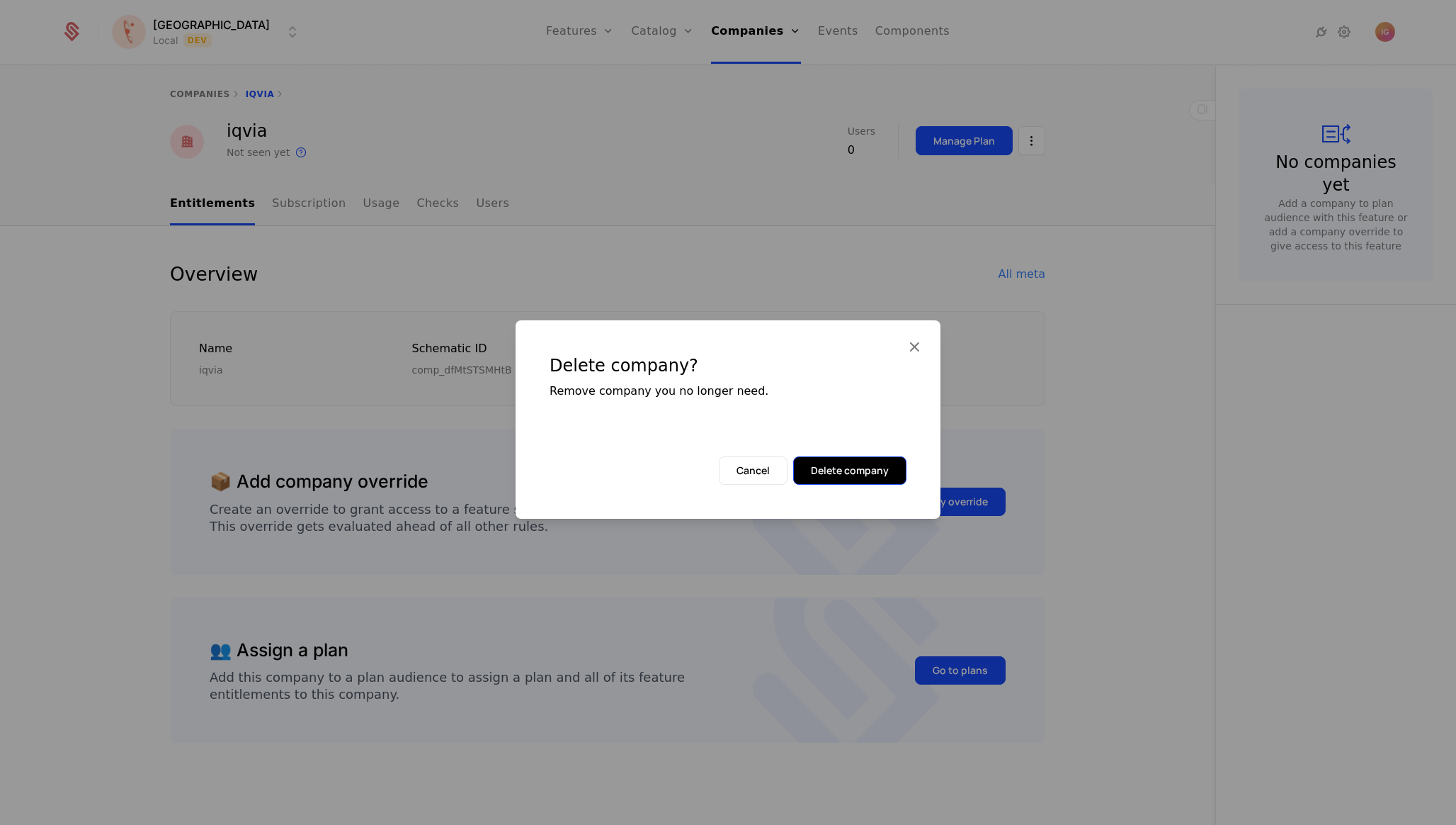
click at [857, 456] on button "Delete company" at bounding box center [850, 470] width 114 height 28
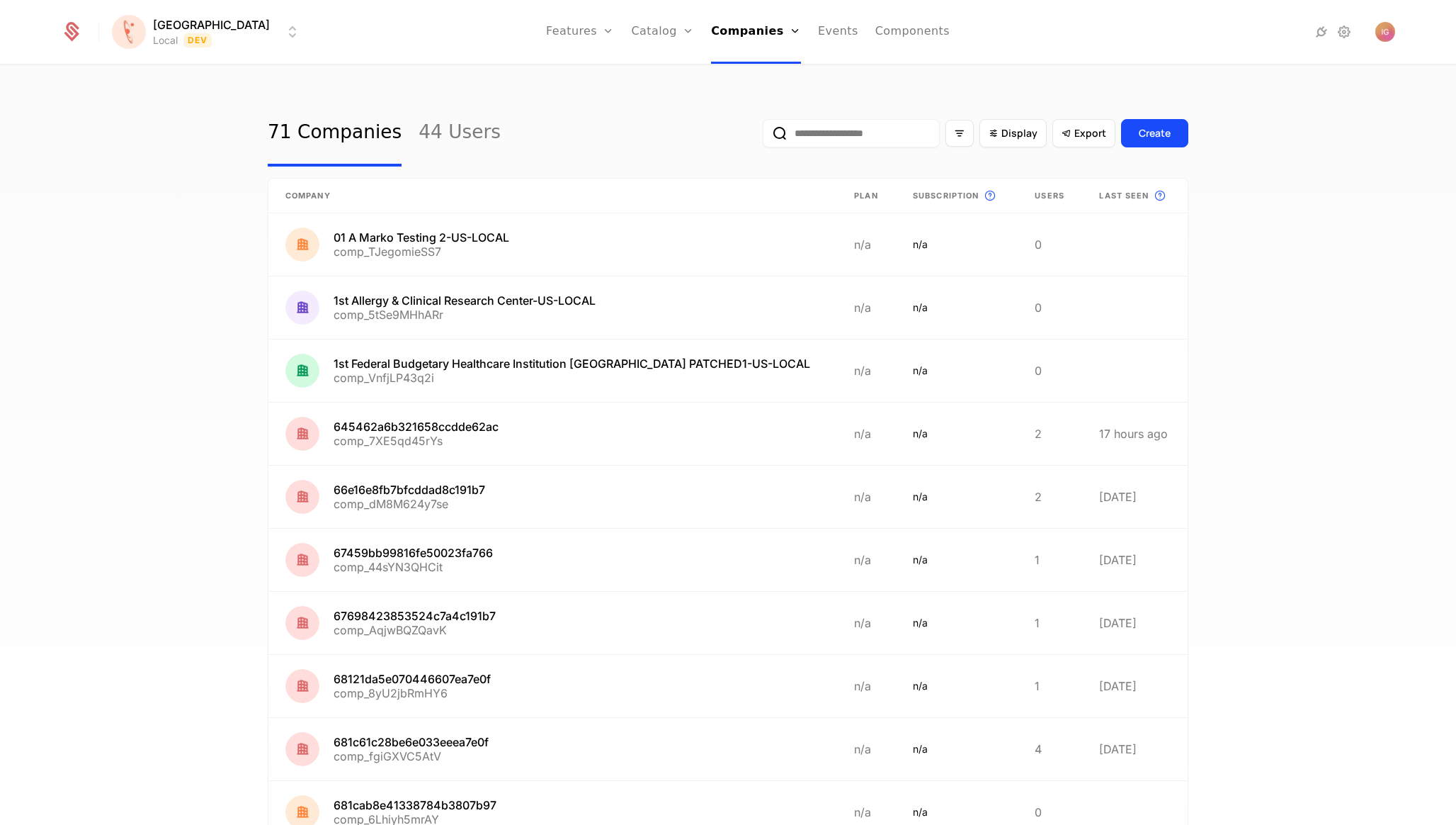
click at [934, 127] on input "email" at bounding box center [851, 133] width 177 height 28
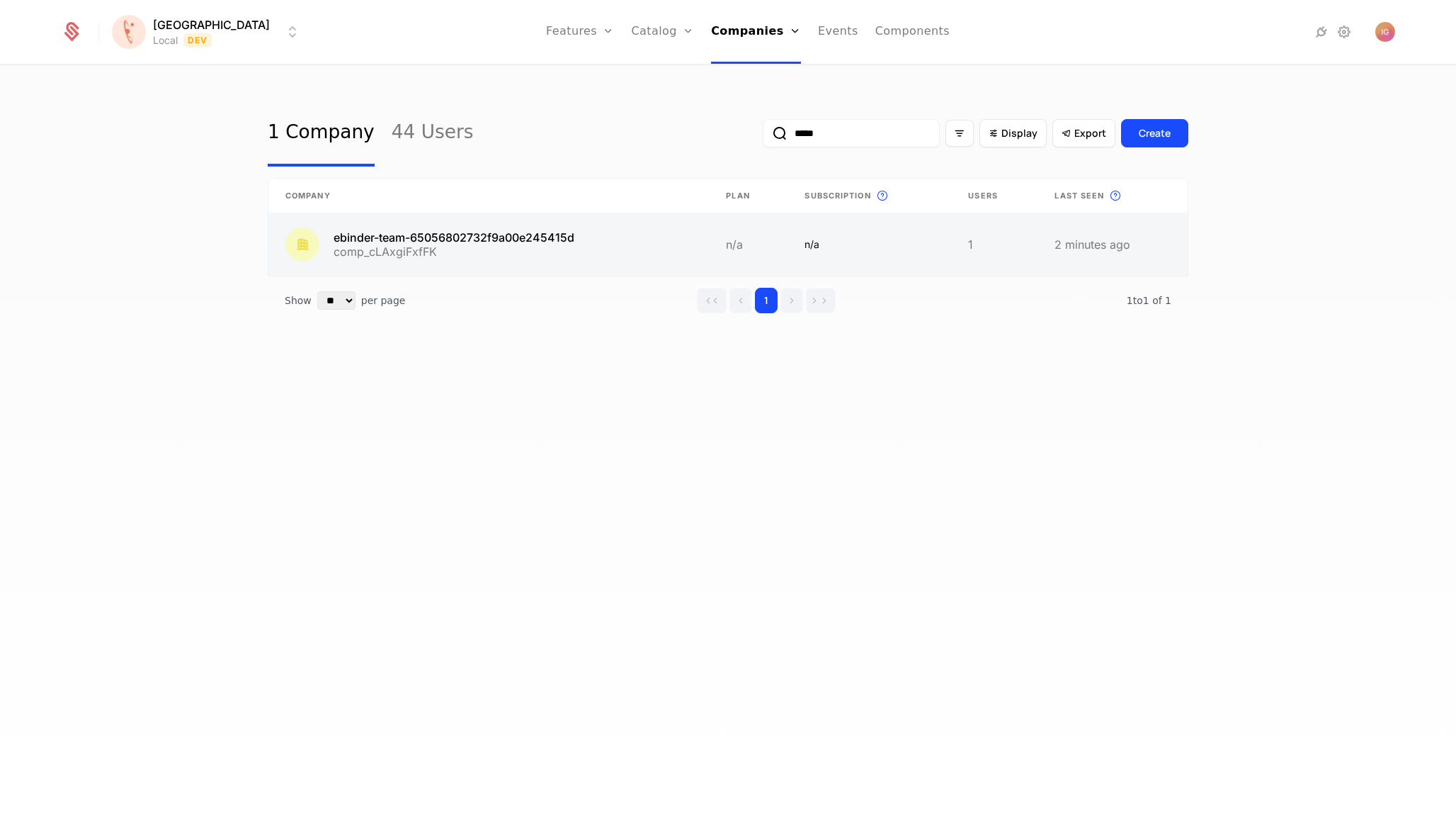
type input "*****"
click at [455, 216] on link at bounding box center [489, 244] width 440 height 63
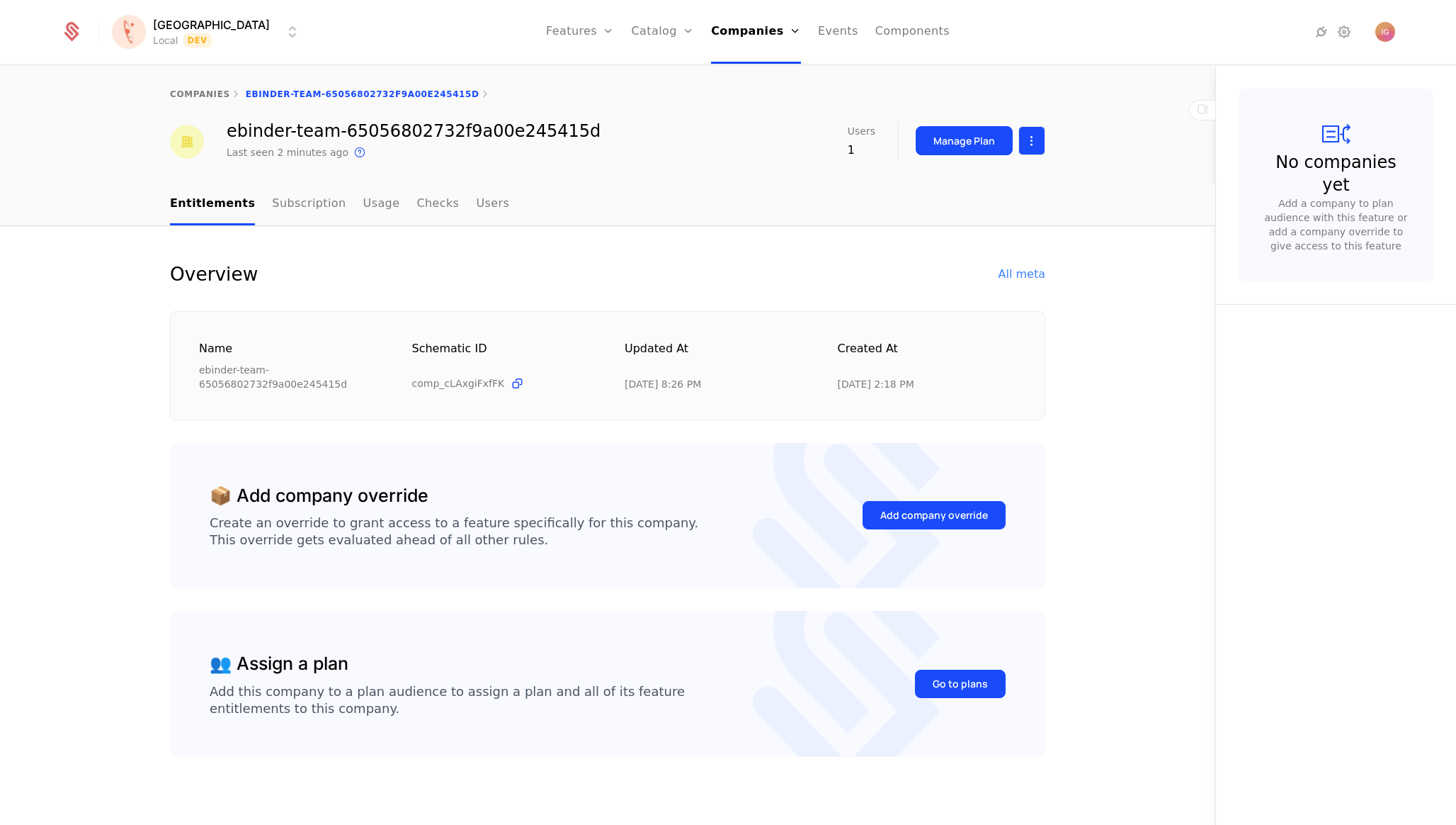
click at [1040, 136] on html "[PERSON_NAME] Local Dev Features Features Flags Catalog Plans Add Ons Configura…" at bounding box center [728, 412] width 1456 height 825
click at [1017, 172] on div "Edit company" at bounding box center [981, 172] width 116 height 20
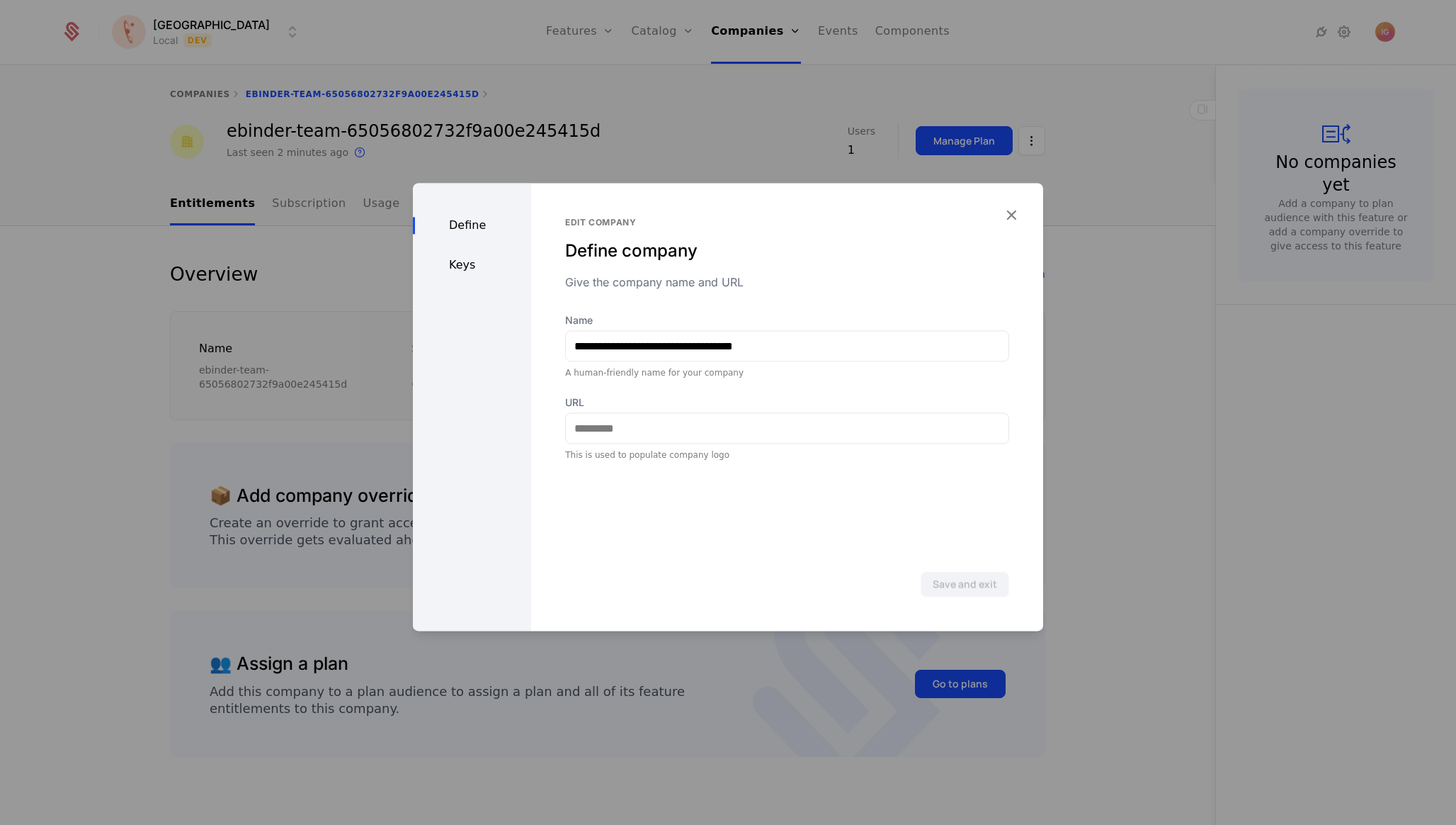
click at [475, 256] on div "Keys" at bounding box center [471, 265] width 118 height 17
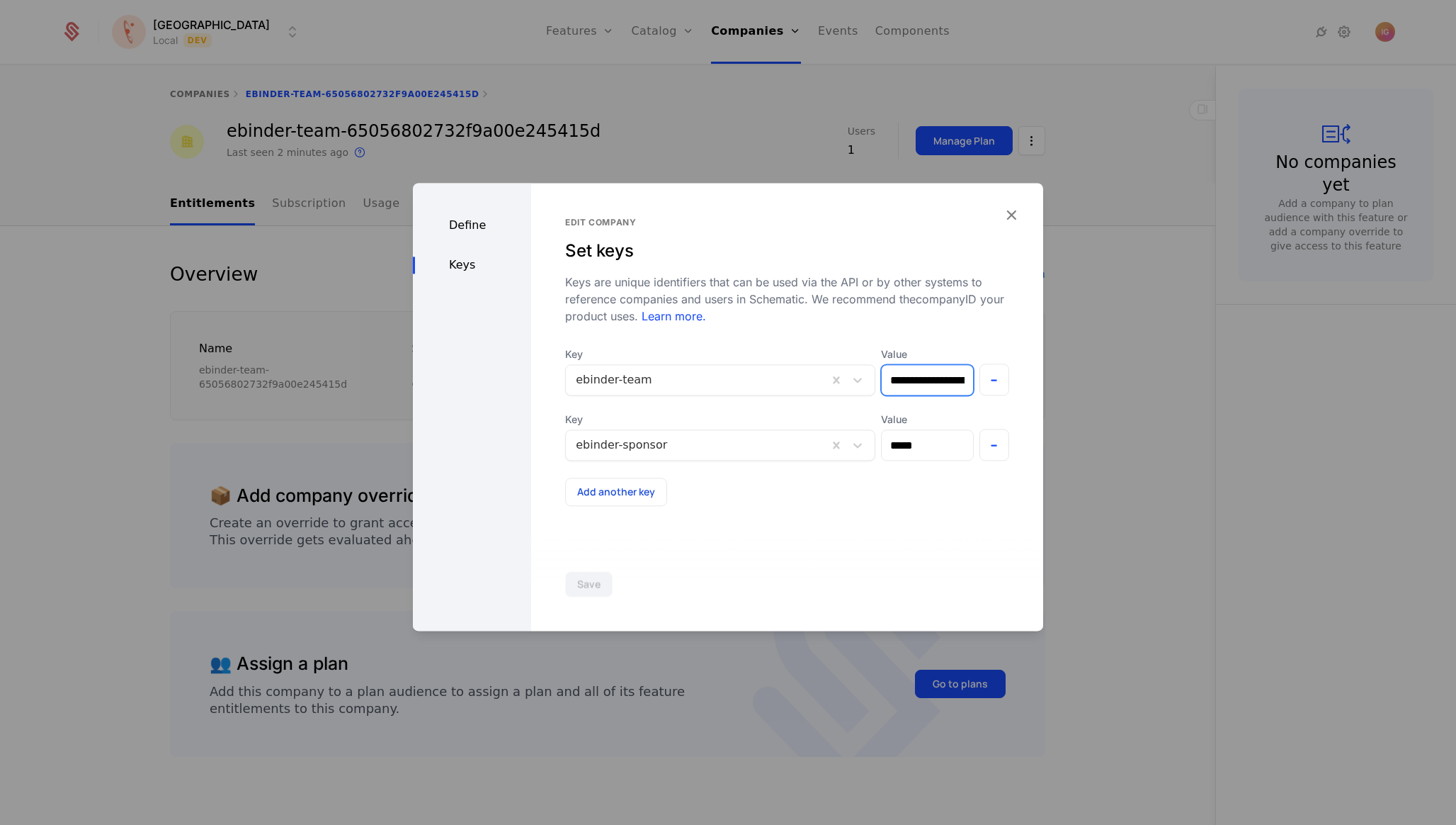
click at [946, 365] on input "**********" at bounding box center [927, 380] width 91 height 30
click at [1016, 211] on icon "button" at bounding box center [1012, 215] width 19 height 19
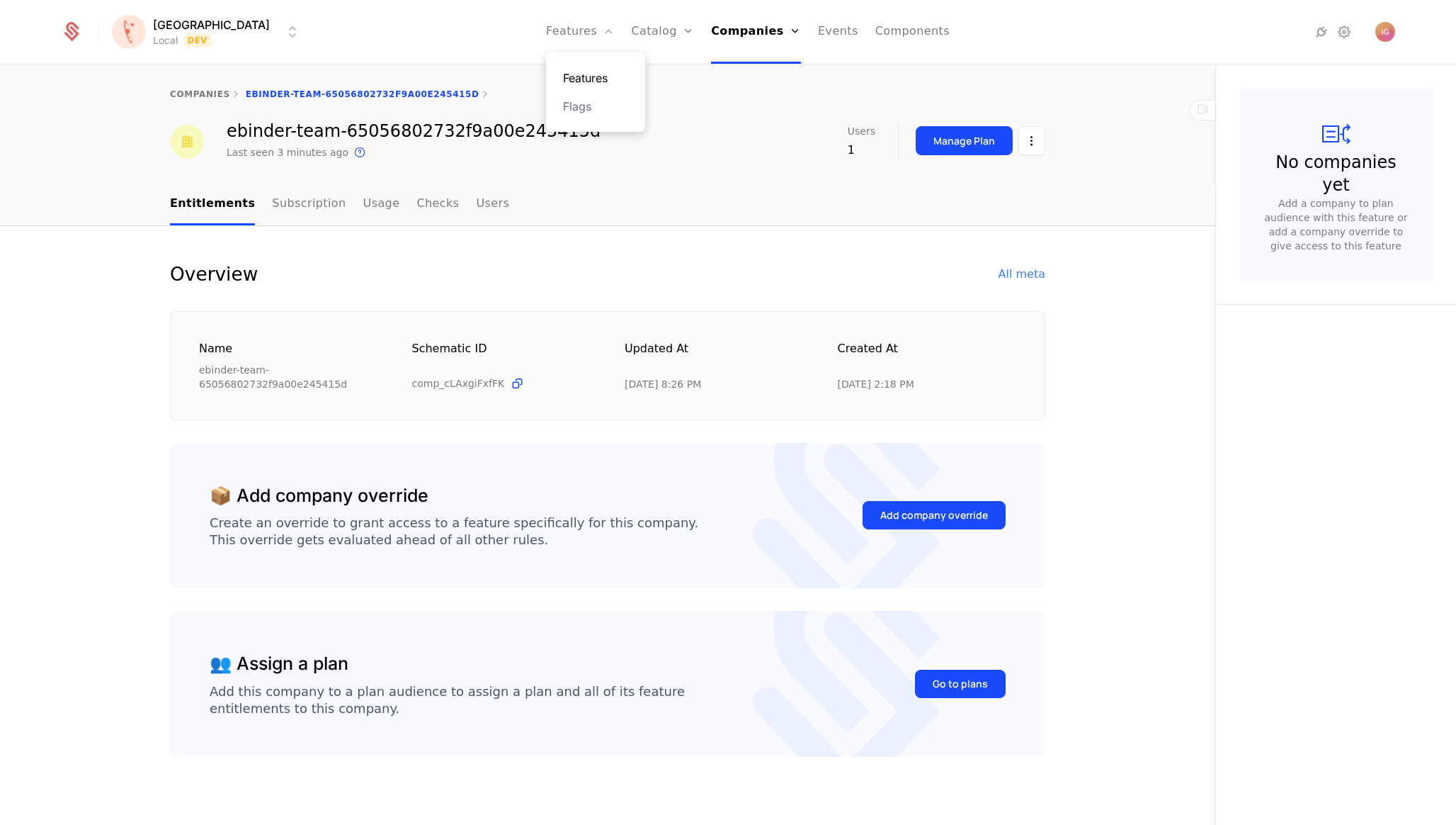
click at [580, 72] on link "Features" at bounding box center [595, 78] width 65 height 17
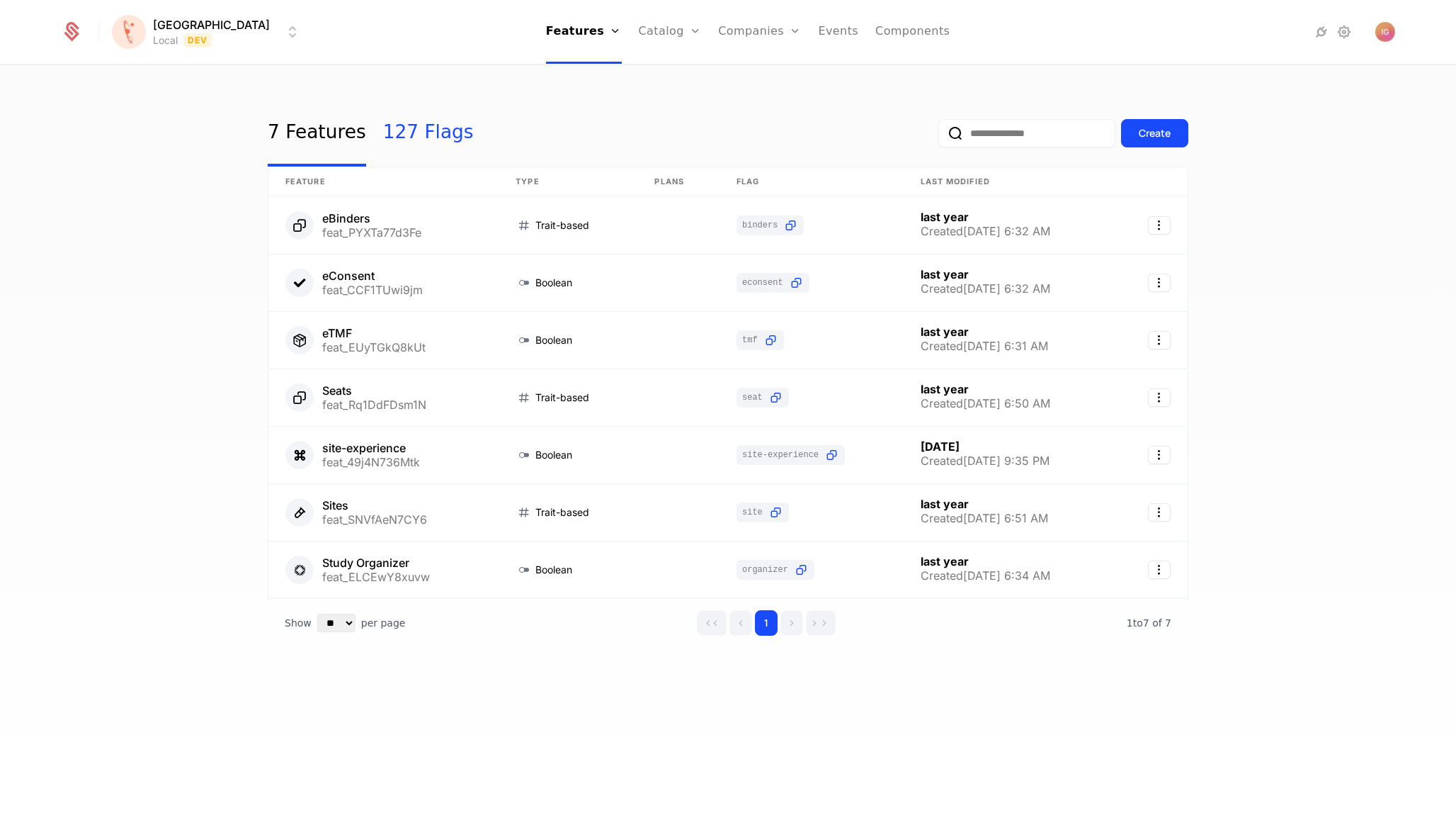
click at [388, 128] on link "127 Flags" at bounding box center [428, 133] width 91 height 67
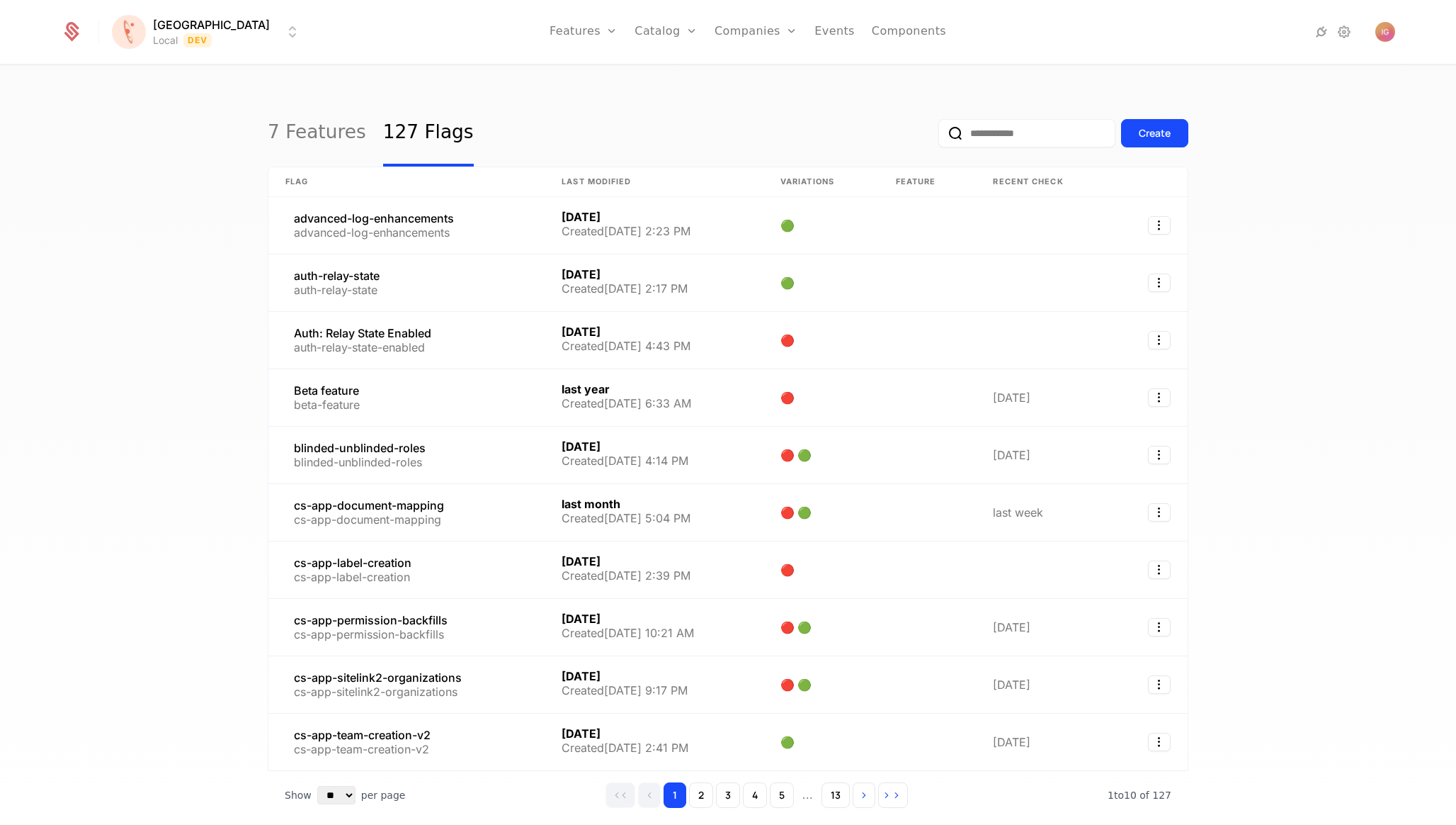
click at [1006, 122] on input "email" at bounding box center [1027, 133] width 177 height 28
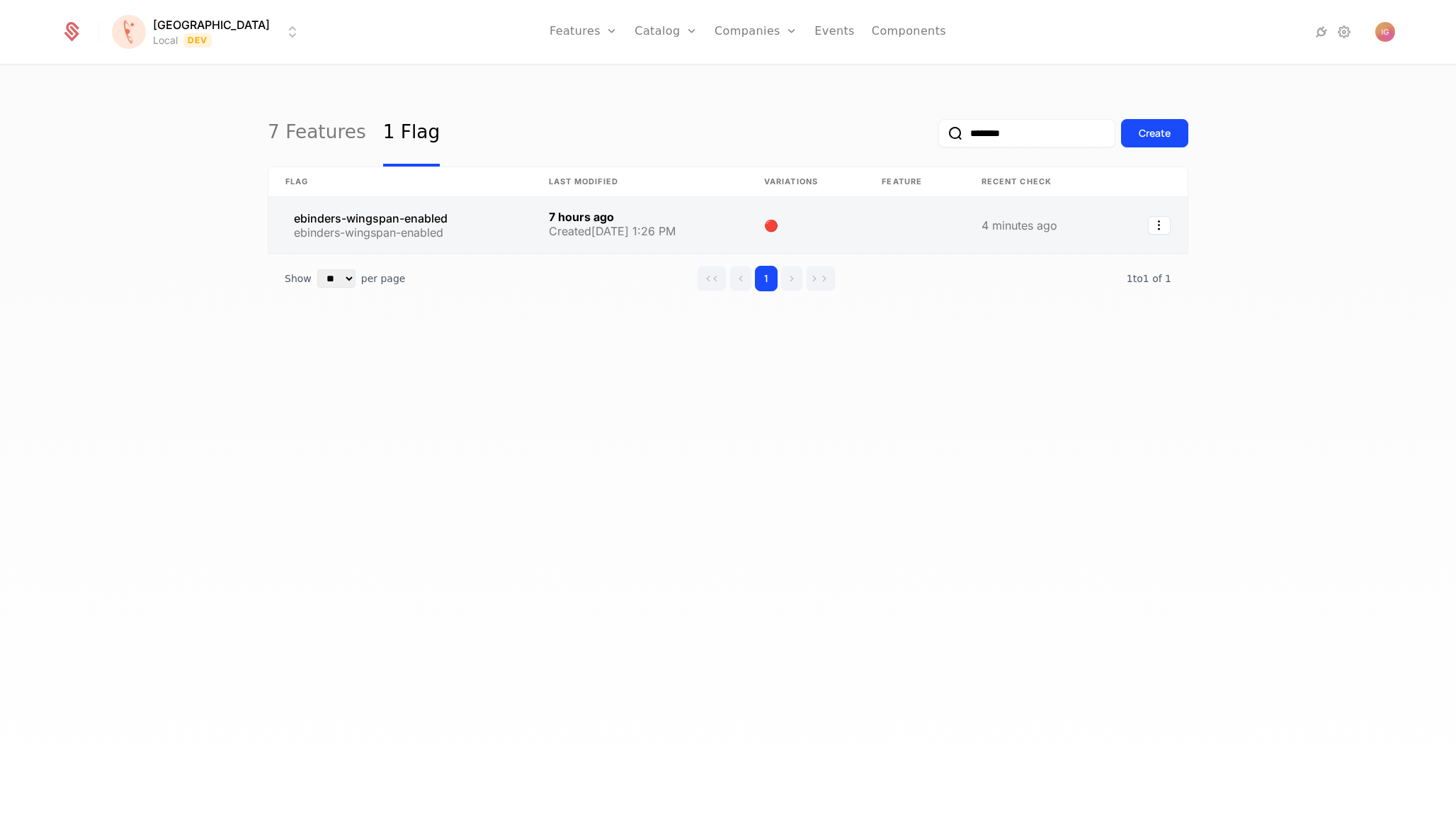
type input "********"
click at [406, 199] on link at bounding box center [400, 225] width 263 height 56
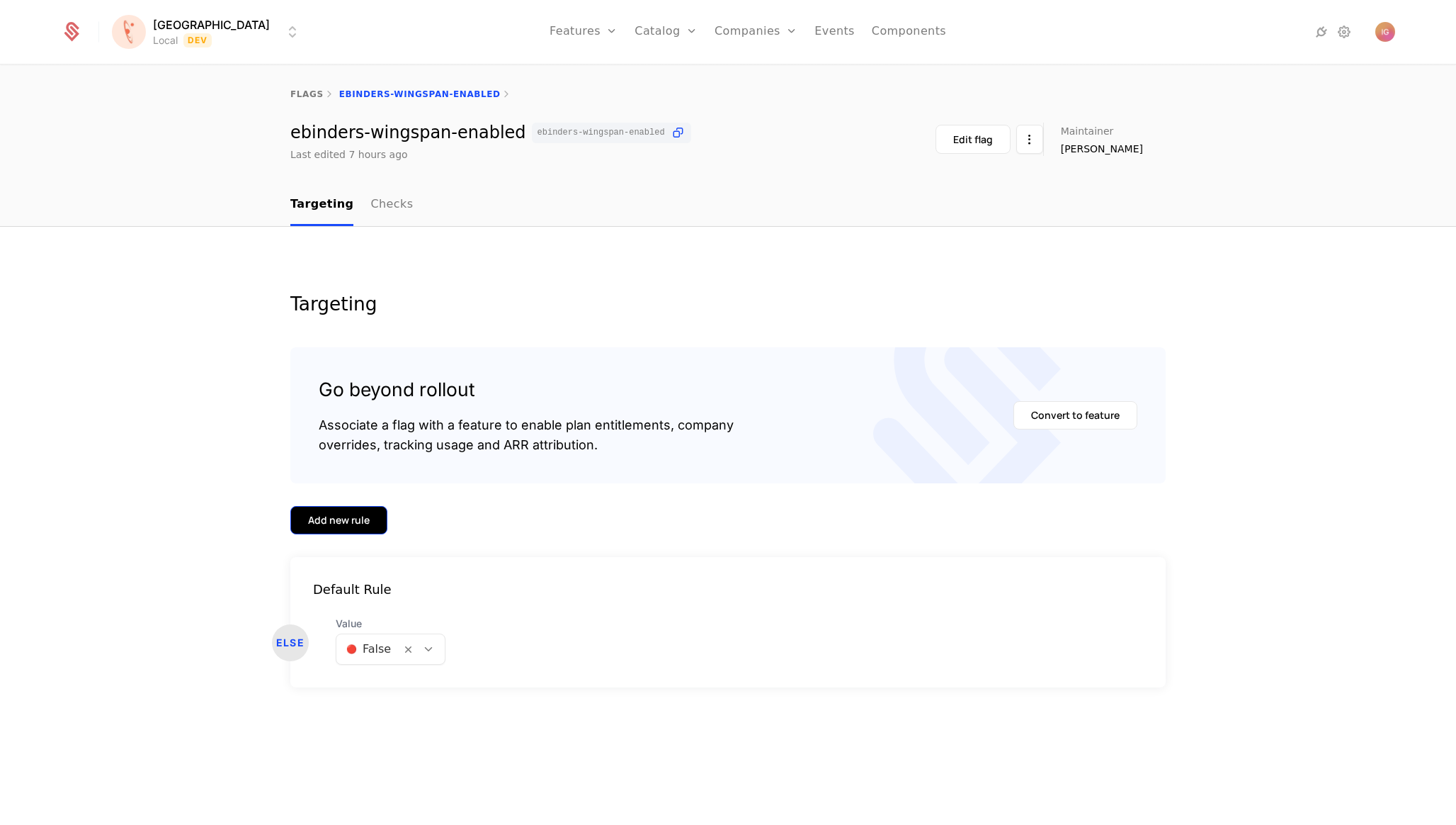
click at [352, 513] on div "Add new rule" at bounding box center [338, 520] width 62 height 14
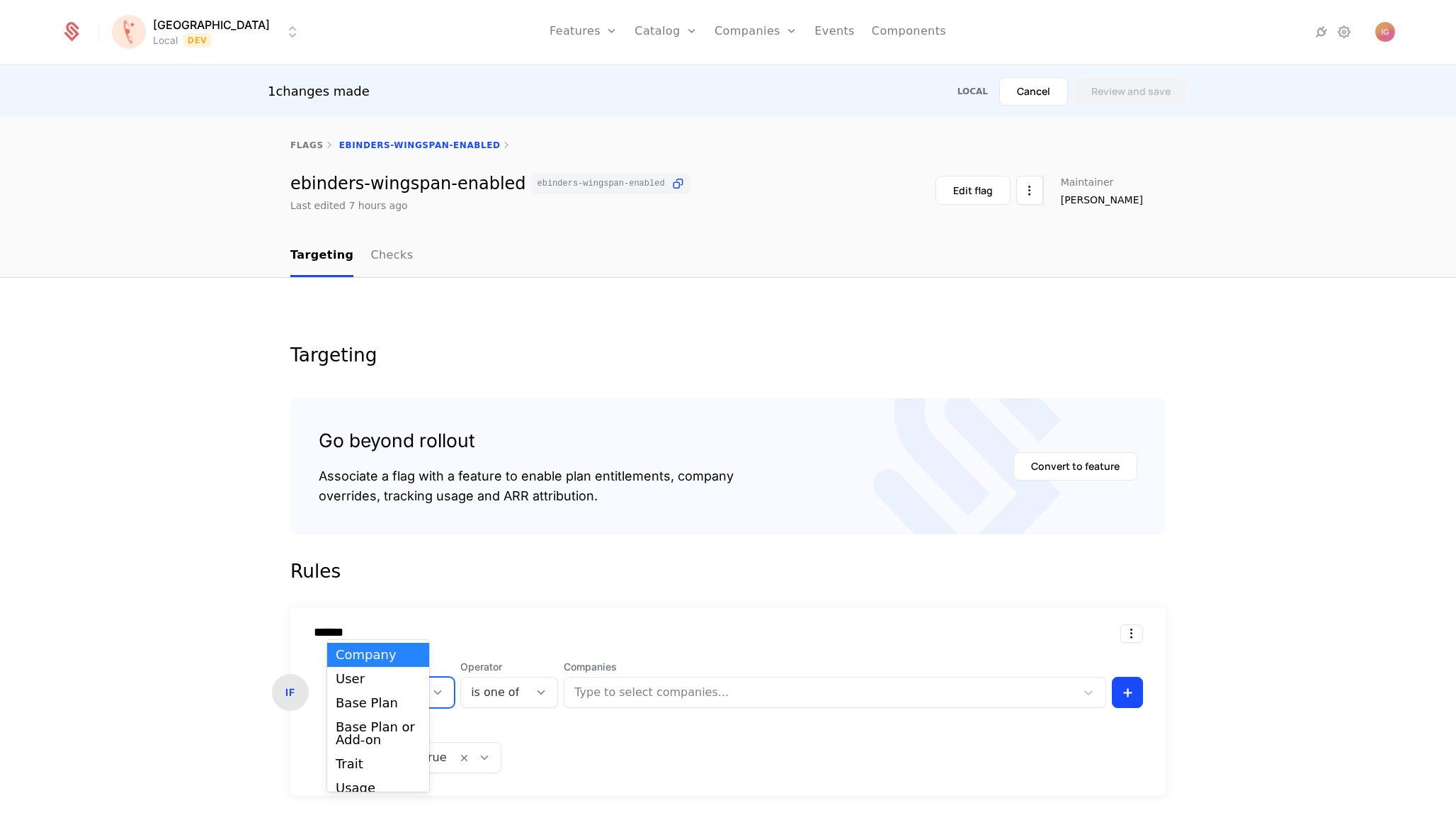
click at [372, 682] on div at bounding box center [373, 692] width 54 height 20
click at [576, 682] on div at bounding box center [822, 692] width 492 height 20
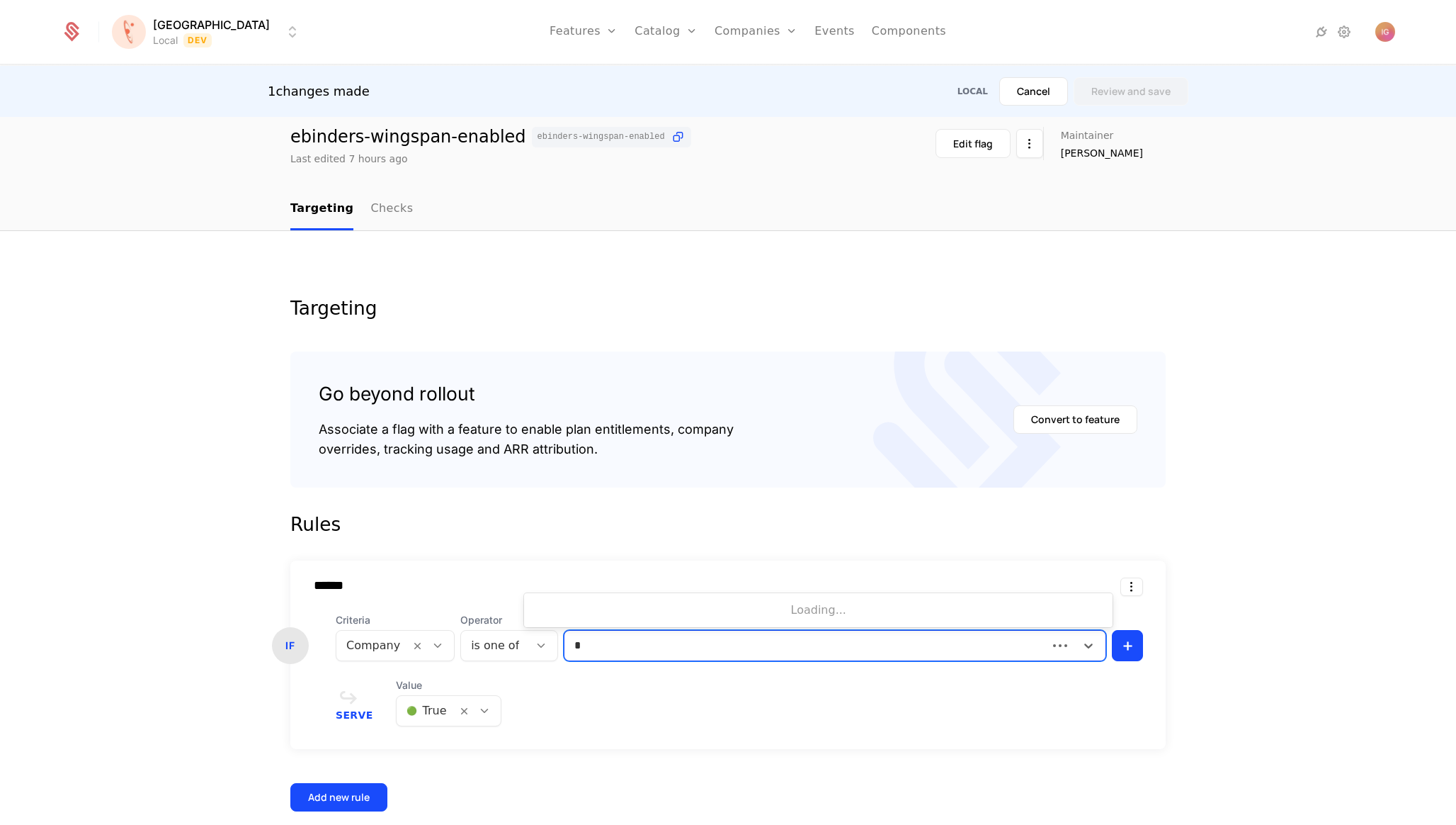
scroll to position [0, 0]
type input "*****"
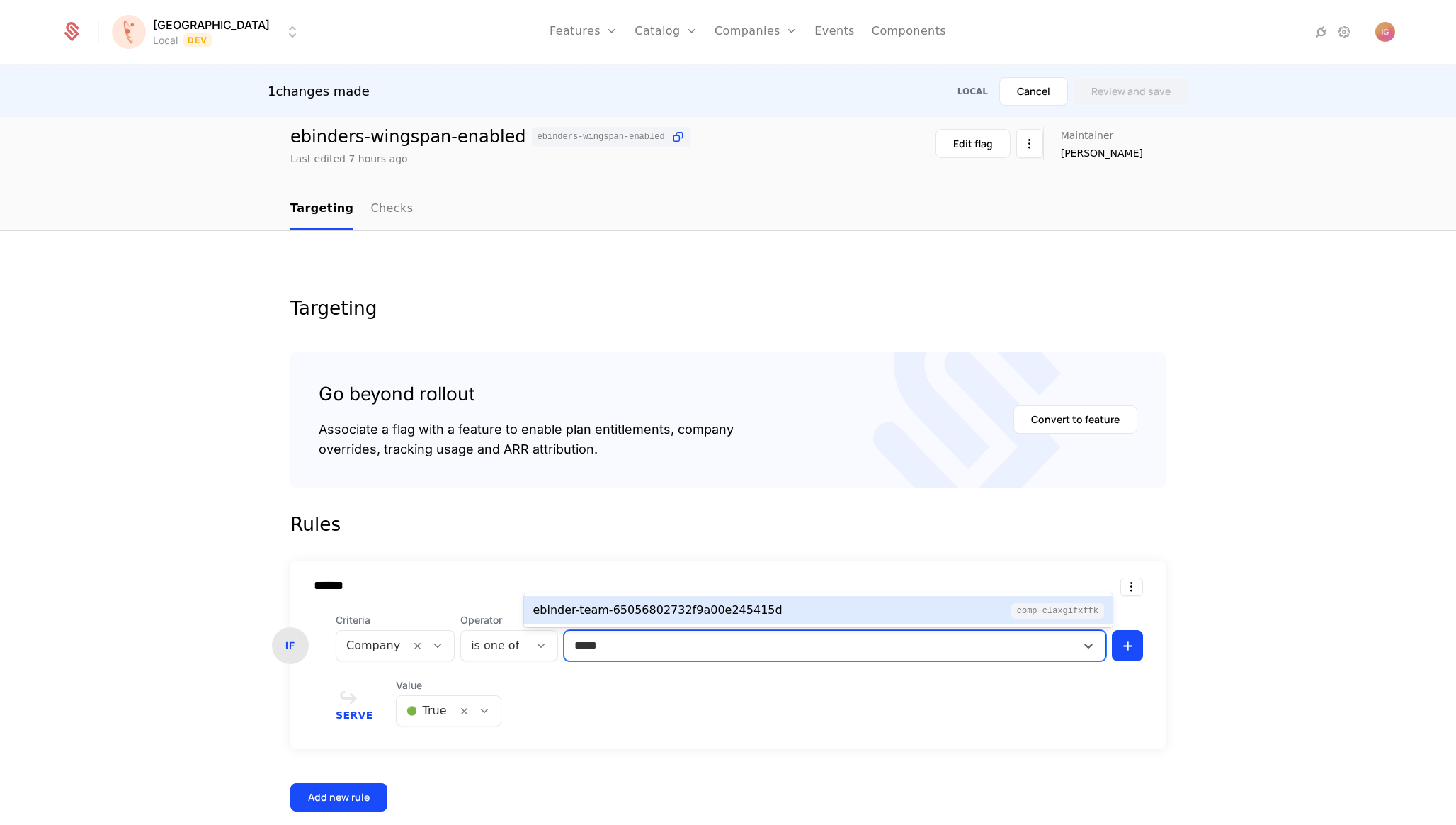
click at [892, 613] on div "ebinder-team-65056802732f9a00e245415d comp_cLAxgiFxfFK" at bounding box center [818, 610] width 572 height 17
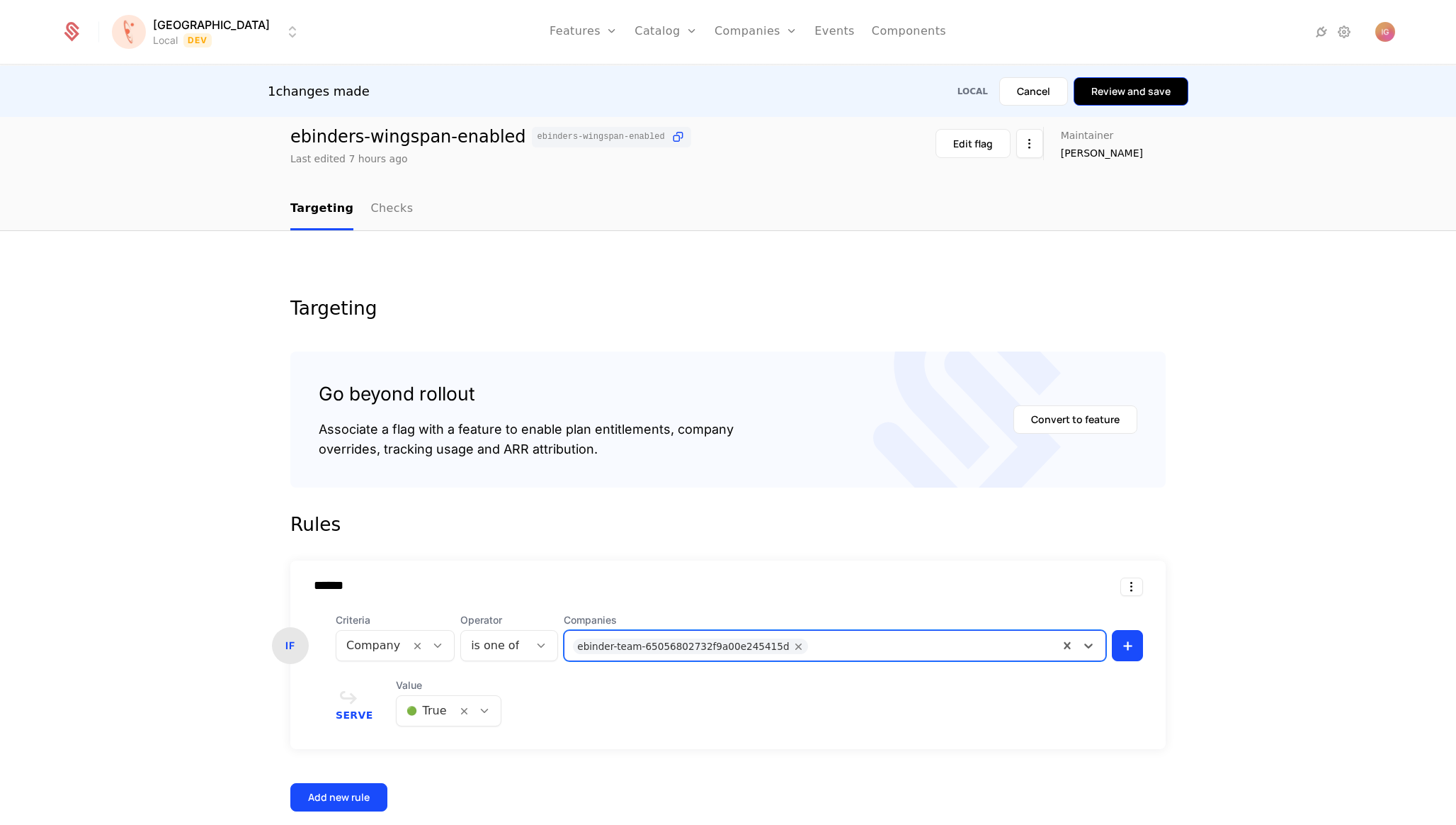
click at [1142, 78] on button "Review and save" at bounding box center [1131, 92] width 114 height 28
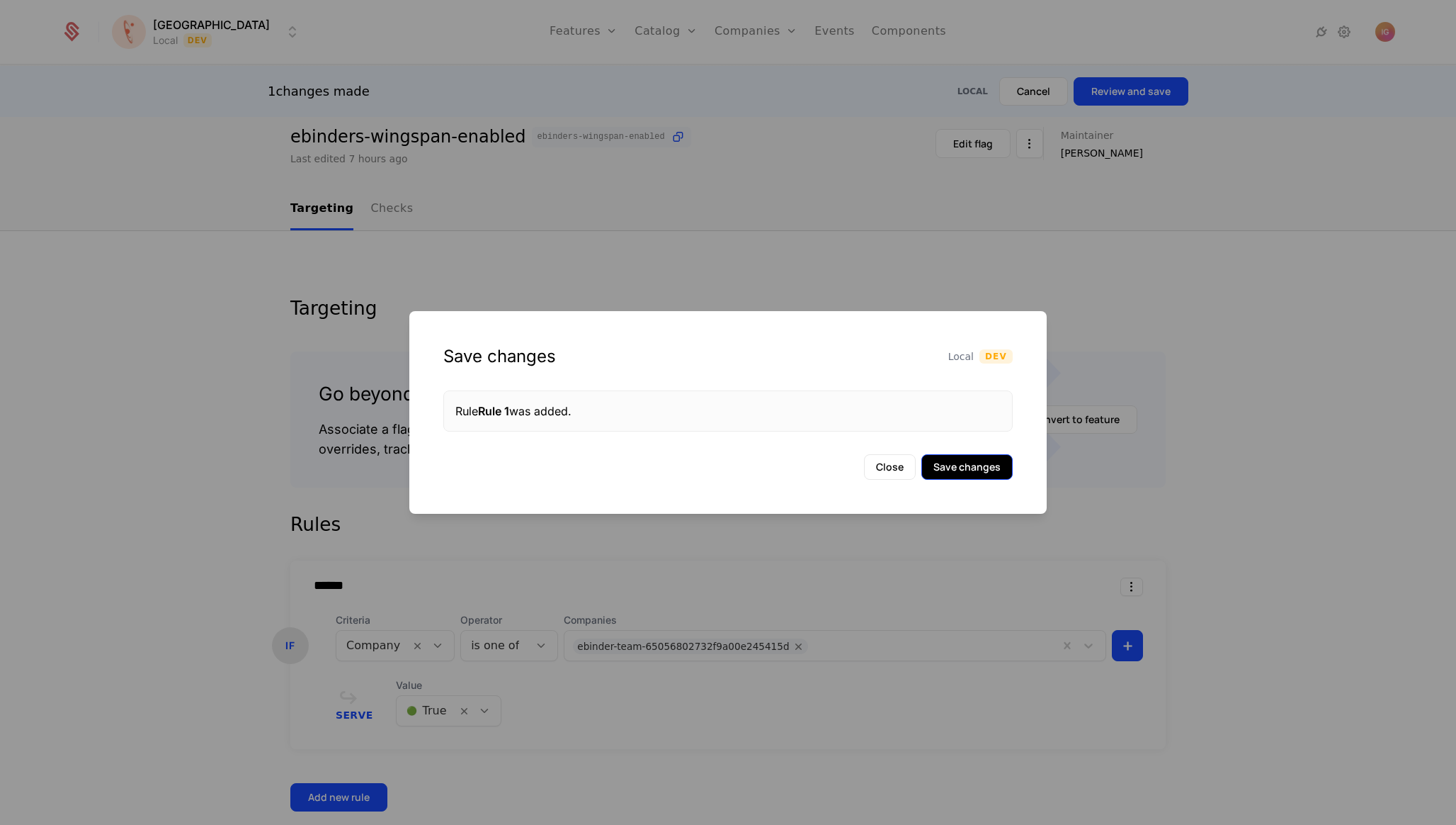
click at [966, 466] on button "Save changes" at bounding box center [966, 467] width 92 height 26
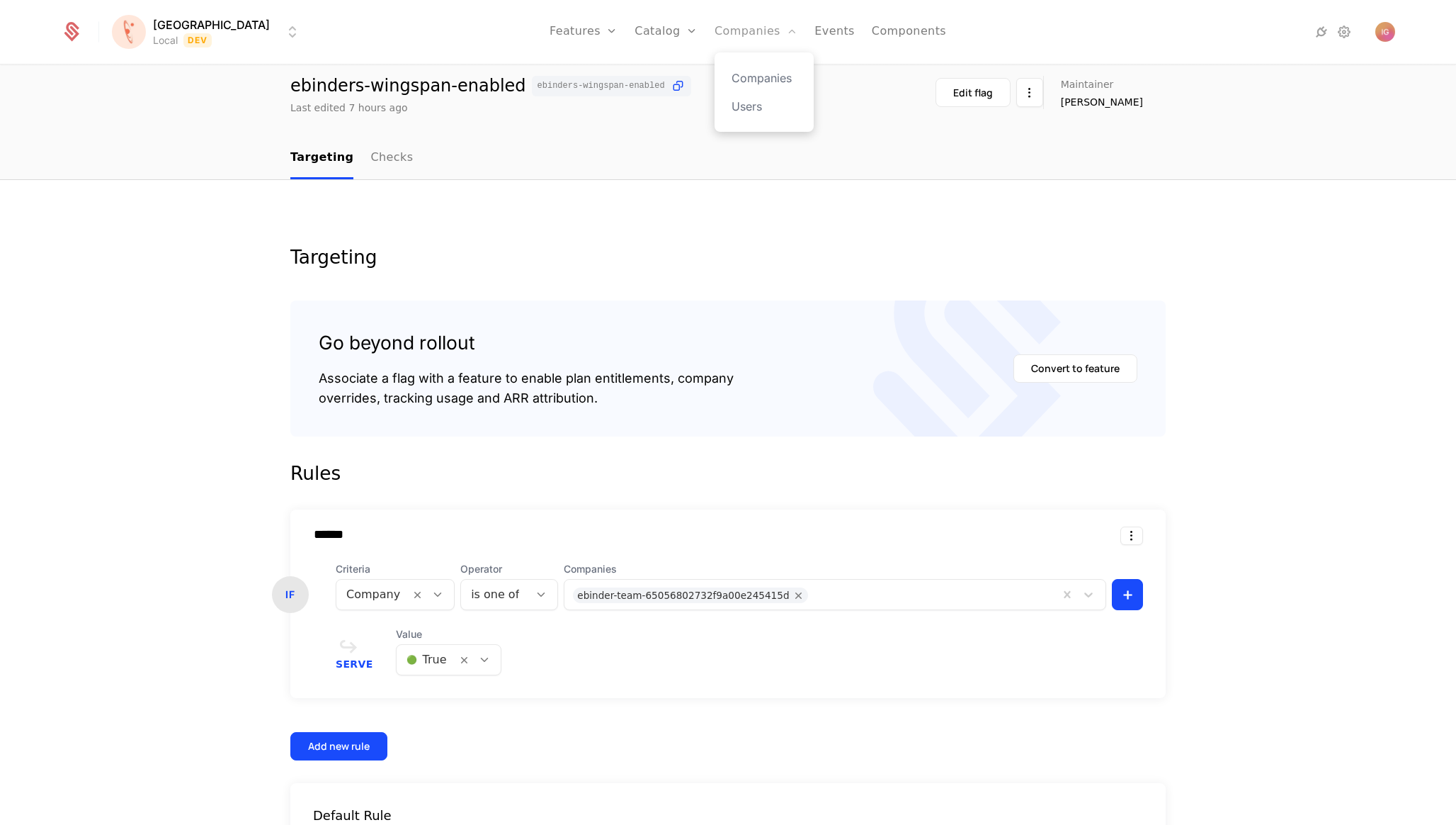
click at [714, 19] on link "Companies" at bounding box center [756, 31] width 83 height 63
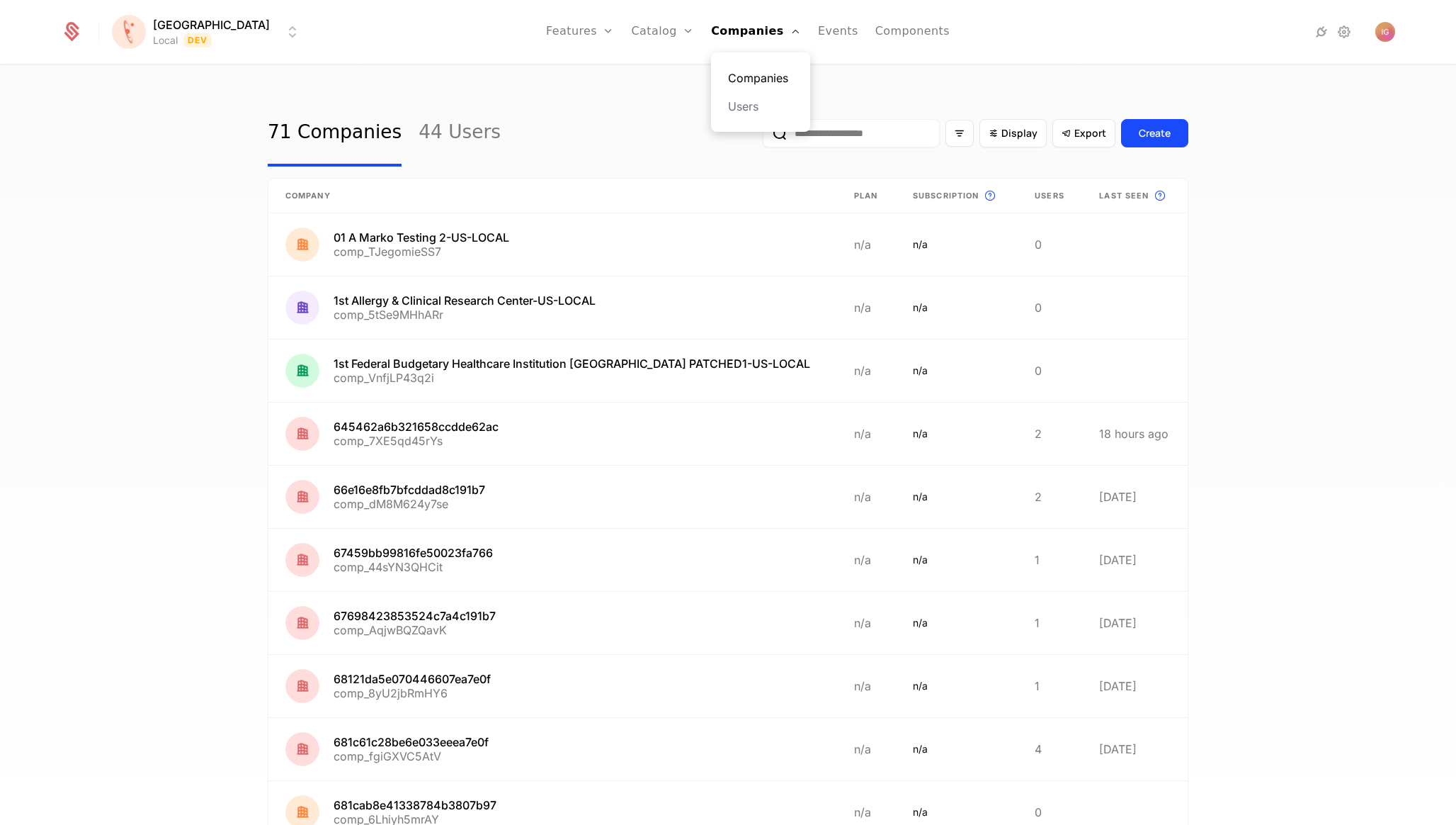
click at [728, 71] on link "Companies" at bounding box center [761, 78] width 65 height 17
click at [901, 123] on input "email" at bounding box center [851, 133] width 177 height 28
paste input "**********"
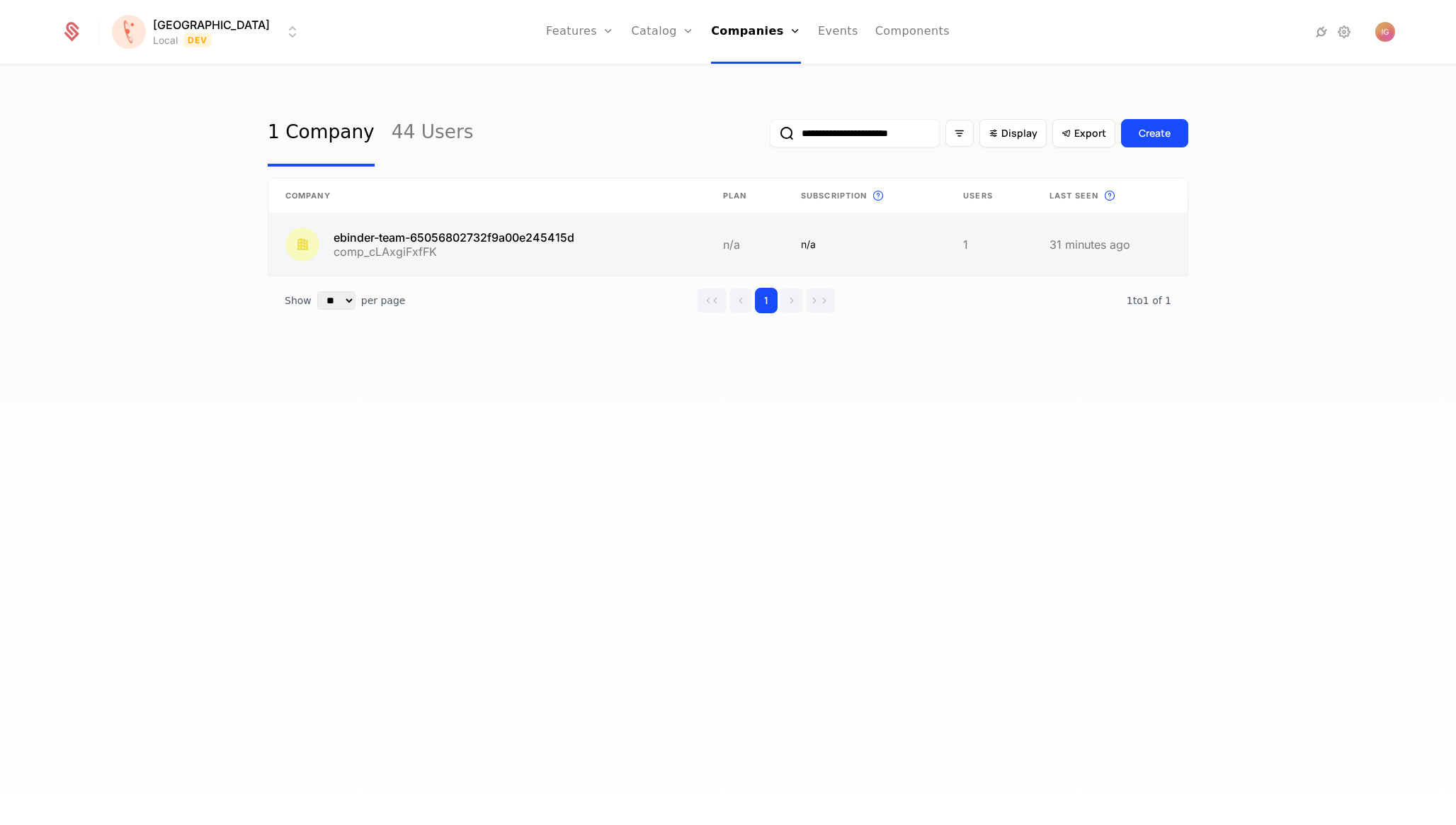
type input "**********"
click at [423, 215] on link at bounding box center [487, 244] width 438 height 63
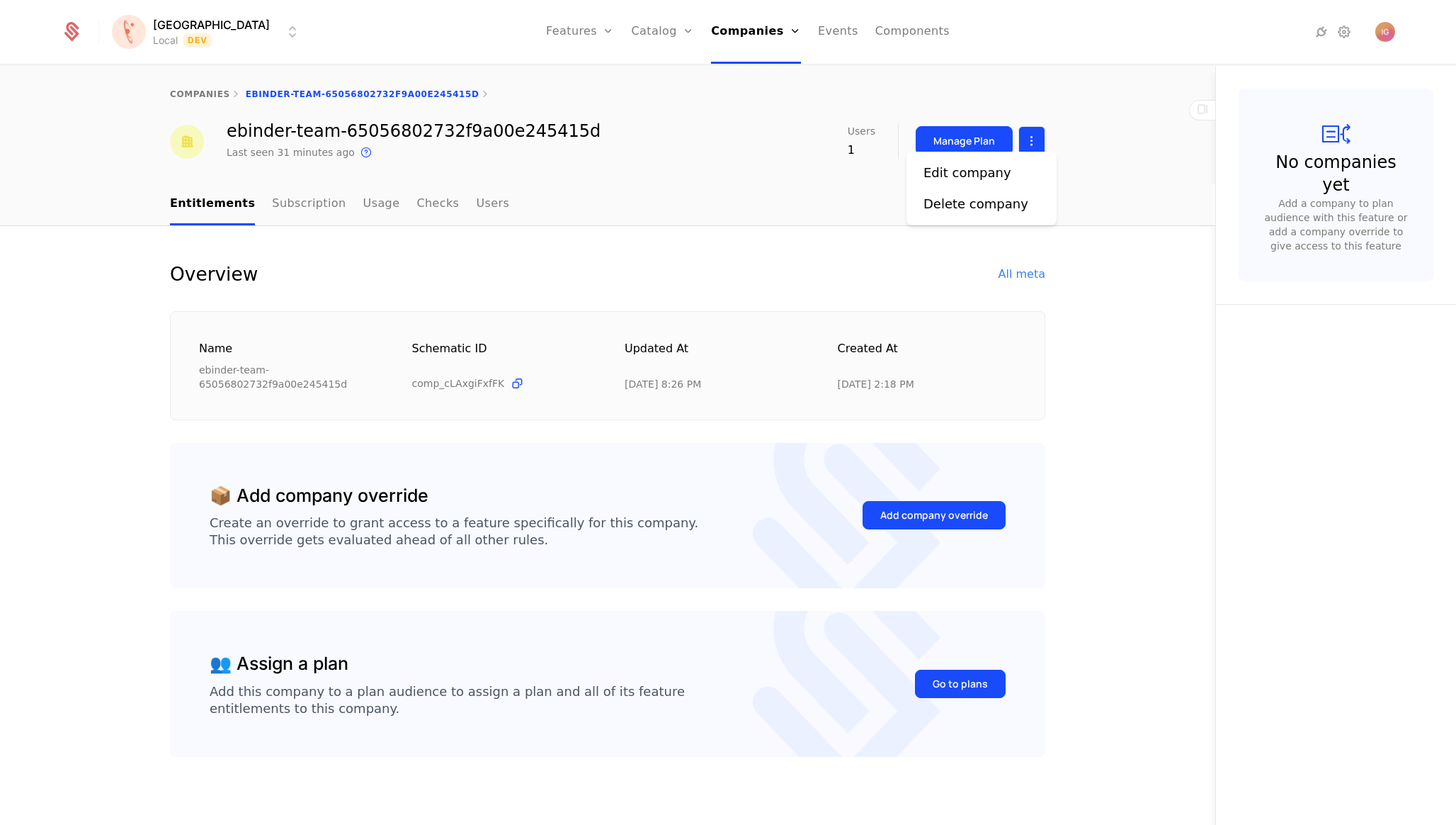
click at [1040, 120] on html "[PERSON_NAME] Local Dev Features Features Flags Catalog Plans Add Ons Configura…" at bounding box center [728, 412] width 1456 height 825
click at [1003, 168] on div "Edit company" at bounding box center [981, 172] width 116 height 20
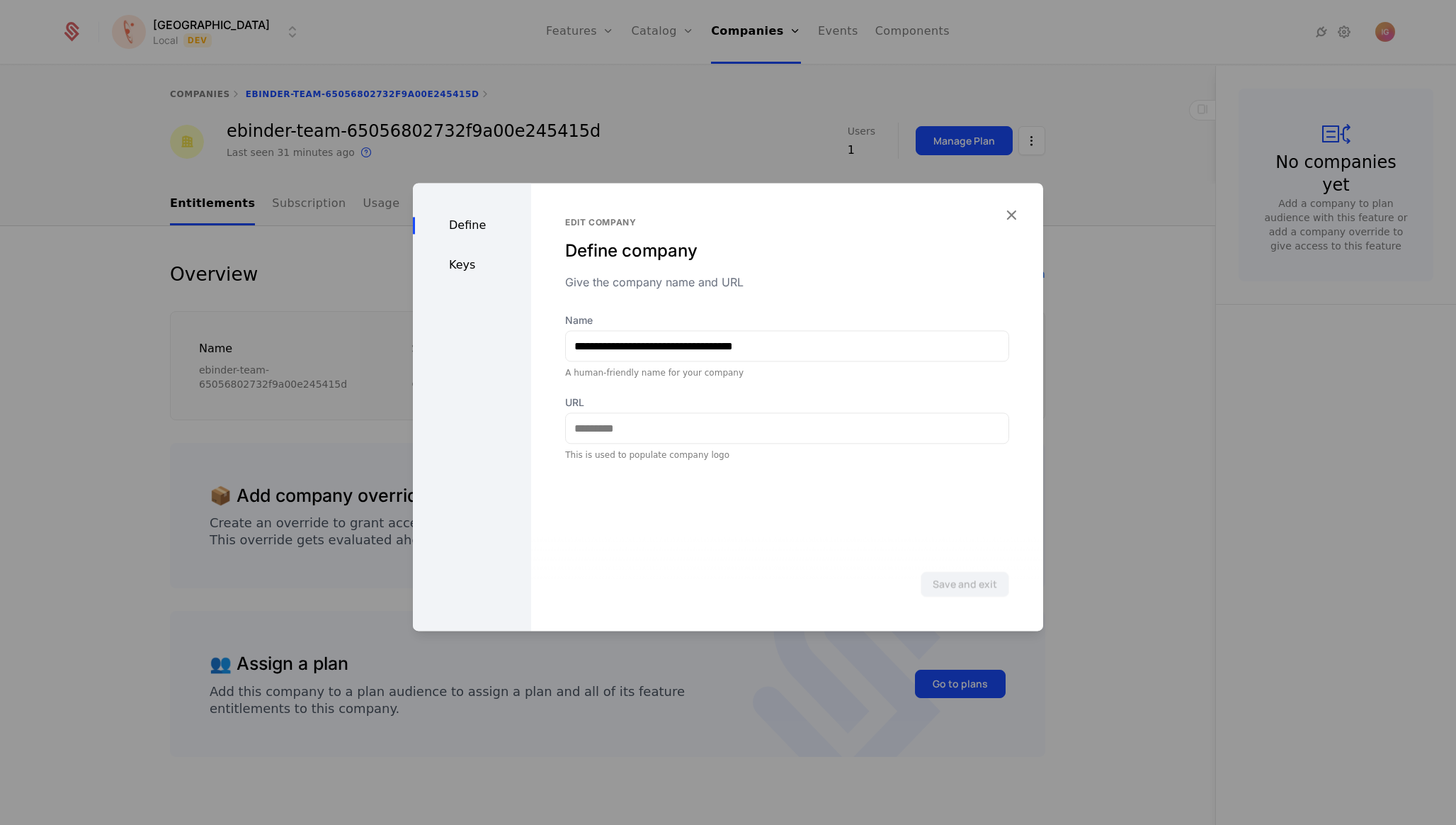
click at [469, 256] on div "Keys" at bounding box center [471, 265] width 118 height 17
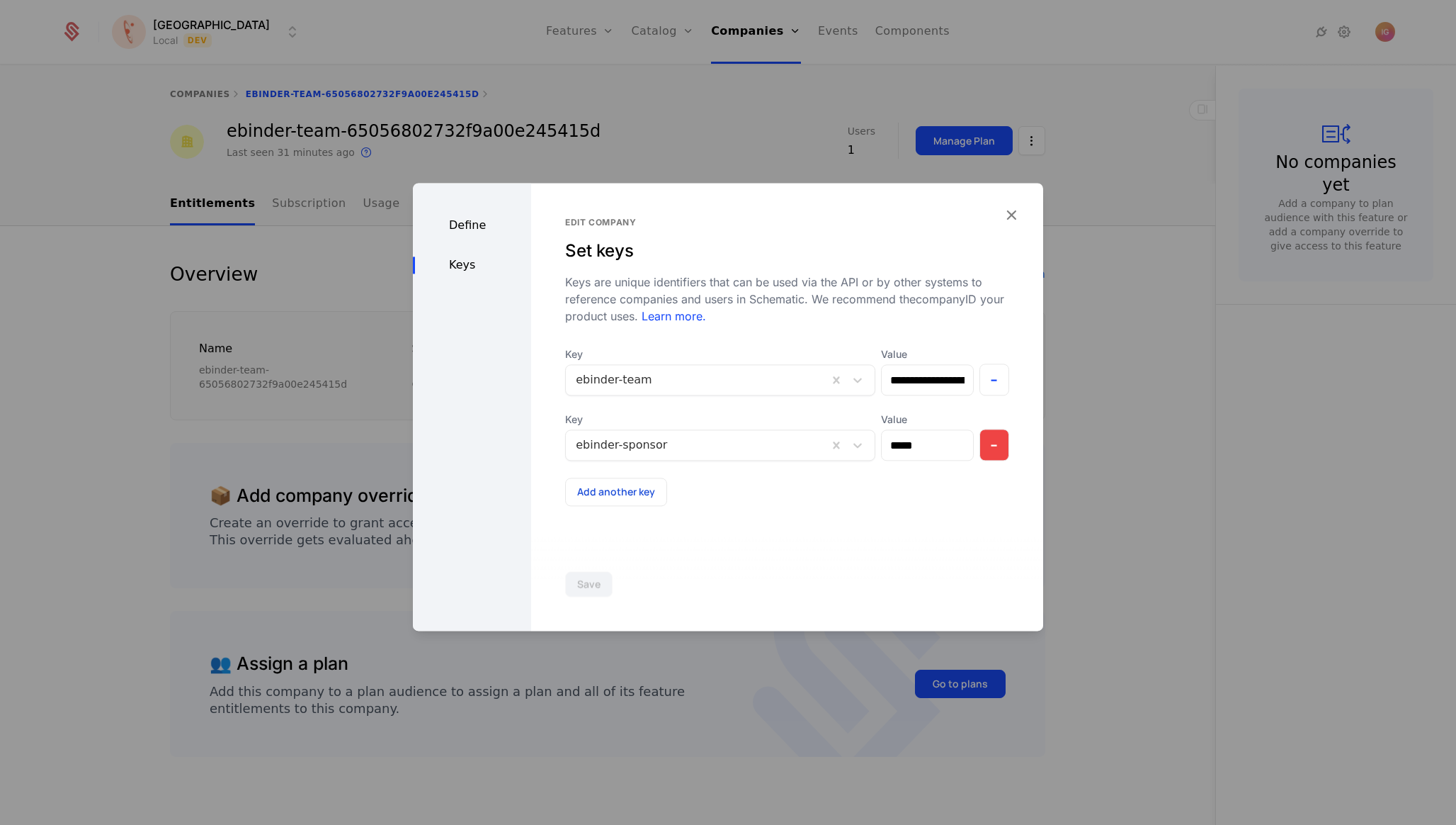
click at [1001, 429] on button "-" at bounding box center [995, 444] width 31 height 32
click at [573, 591] on button "Save" at bounding box center [589, 584] width 48 height 26
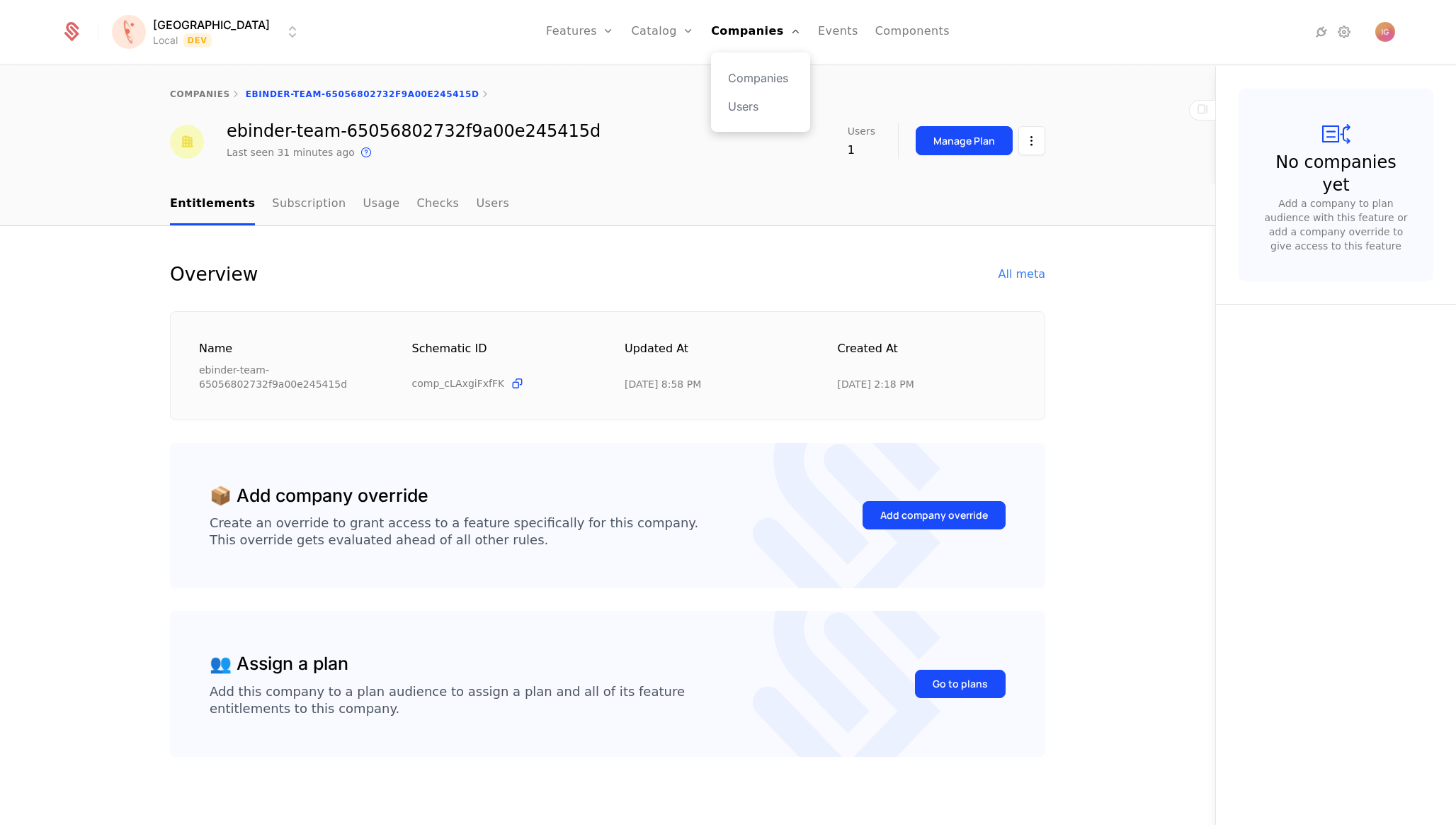
click at [730, 63] on div "Companies Users" at bounding box center [761, 92] width 99 height 79
click at [728, 71] on link "Companies" at bounding box center [761, 78] width 65 height 17
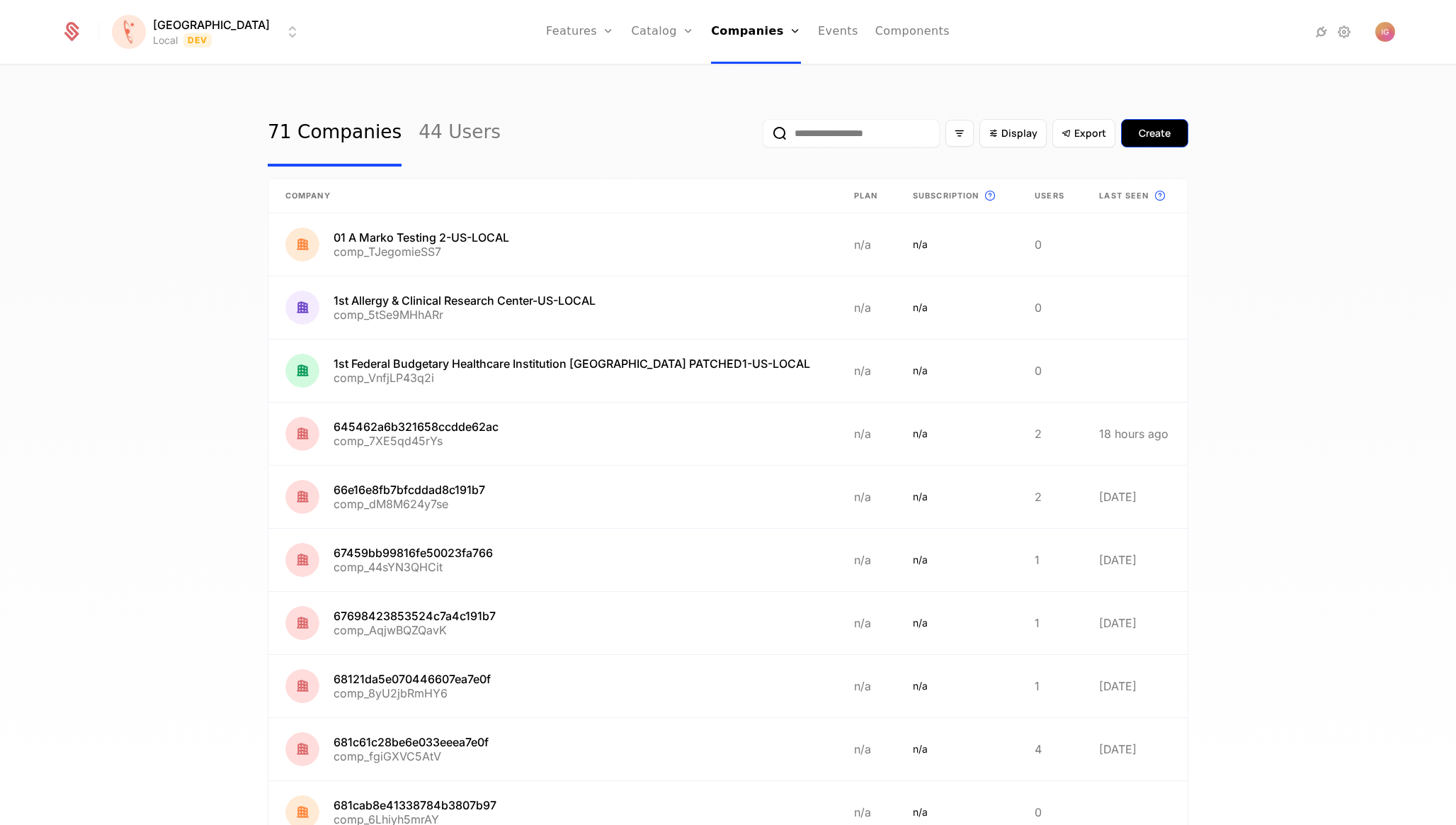
click at [1147, 126] on div "Create" at bounding box center [1154, 133] width 32 height 14
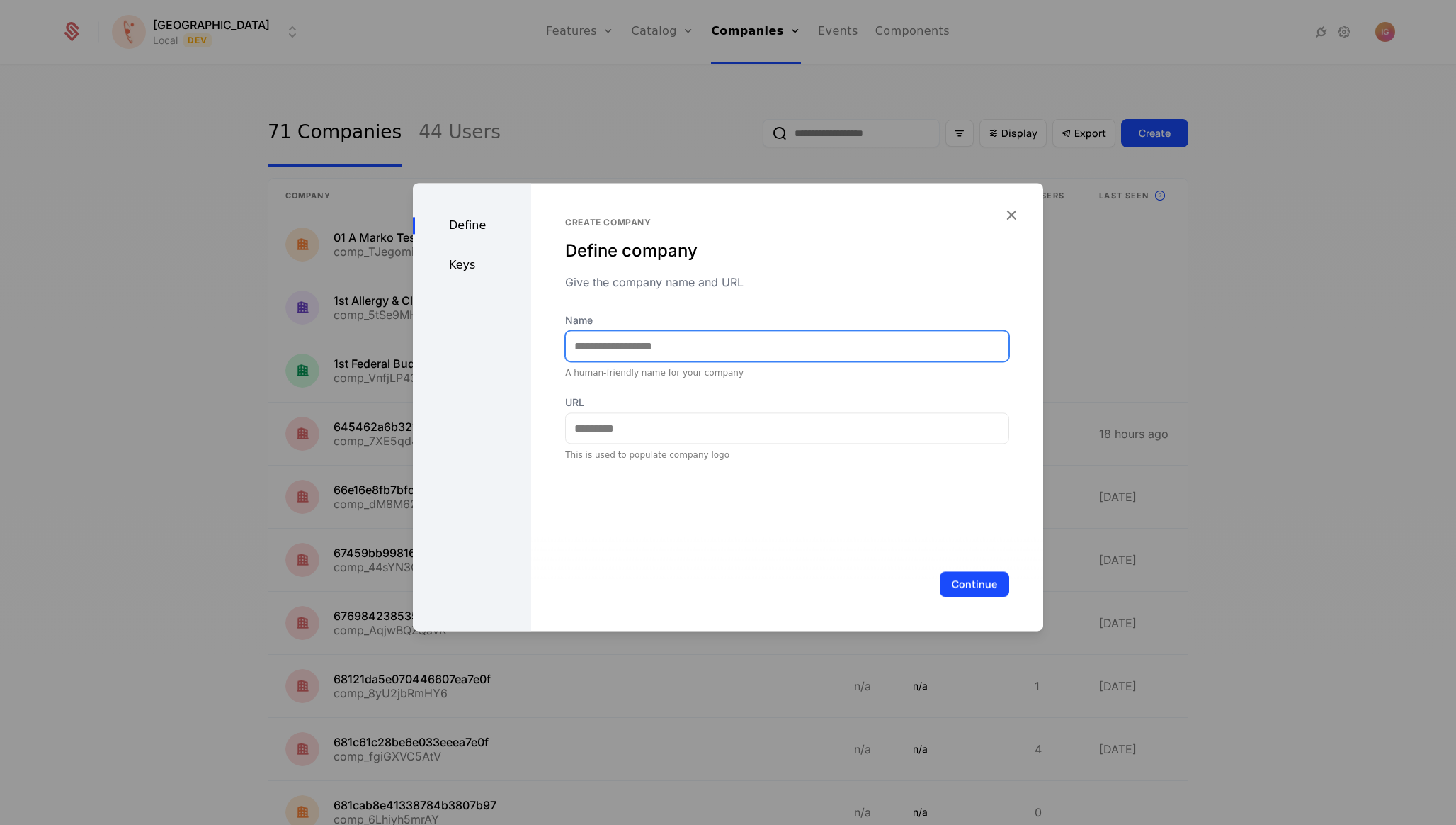
click at [633, 331] on input "Name" at bounding box center [787, 346] width 443 height 30
type input "********"
click at [463, 259] on div "Keys" at bounding box center [471, 265] width 118 height 17
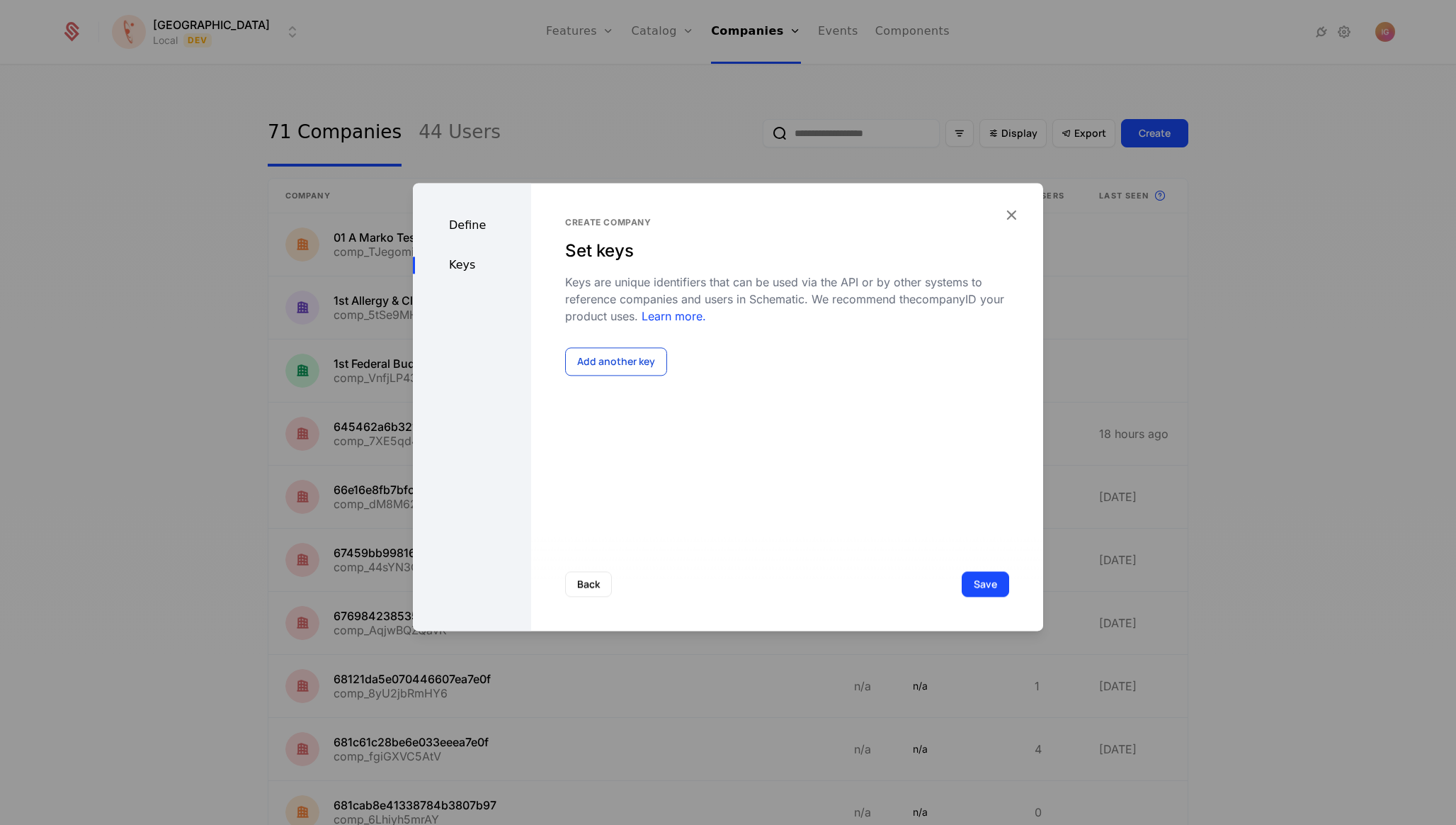
click at [615, 347] on button "Add another key" at bounding box center [616, 361] width 102 height 28
click at [615, 364] on div "Select..." at bounding box center [721, 380] width 310 height 31
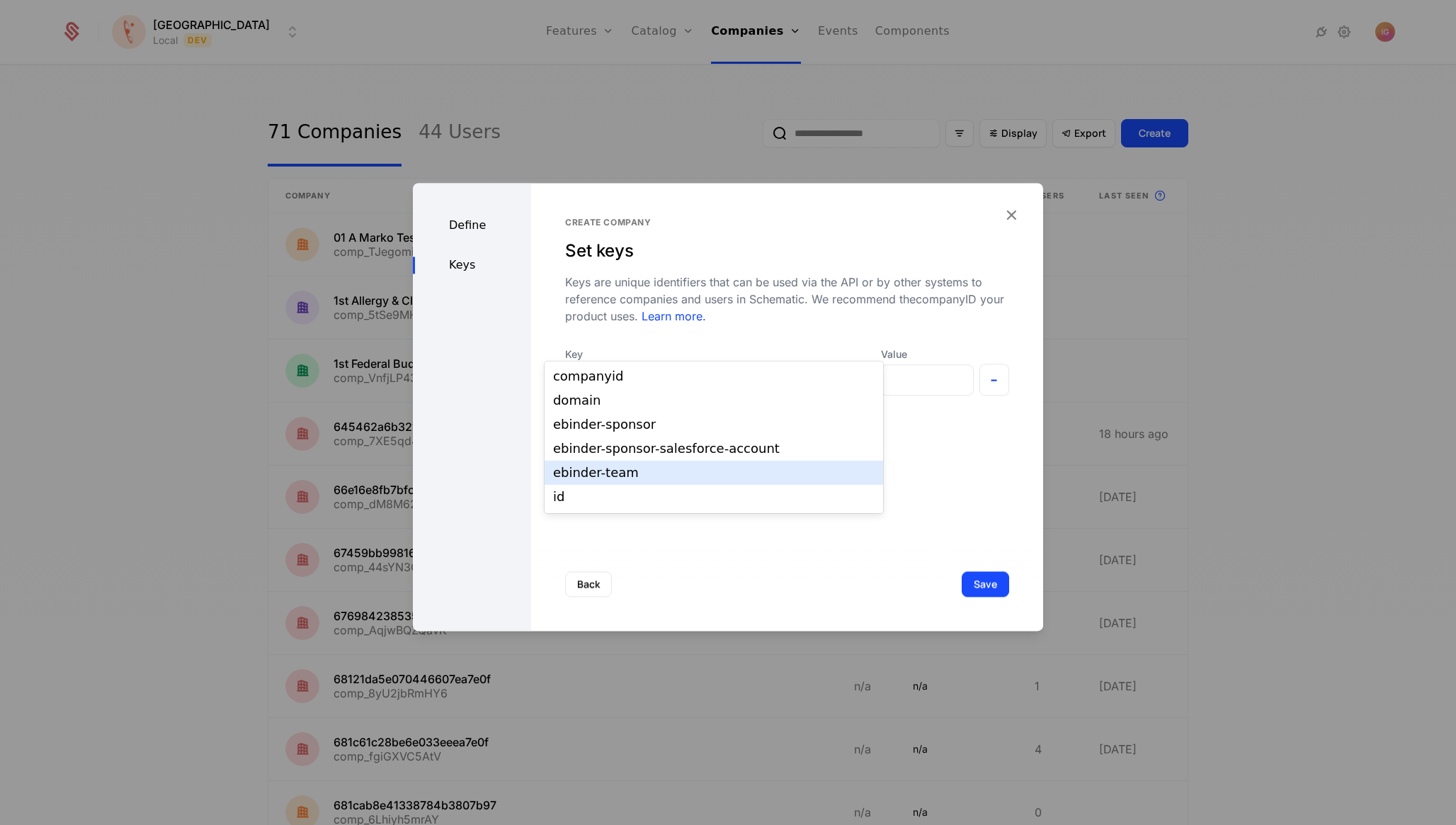
click at [624, 466] on div "ebinder-team" at bounding box center [714, 472] width 322 height 13
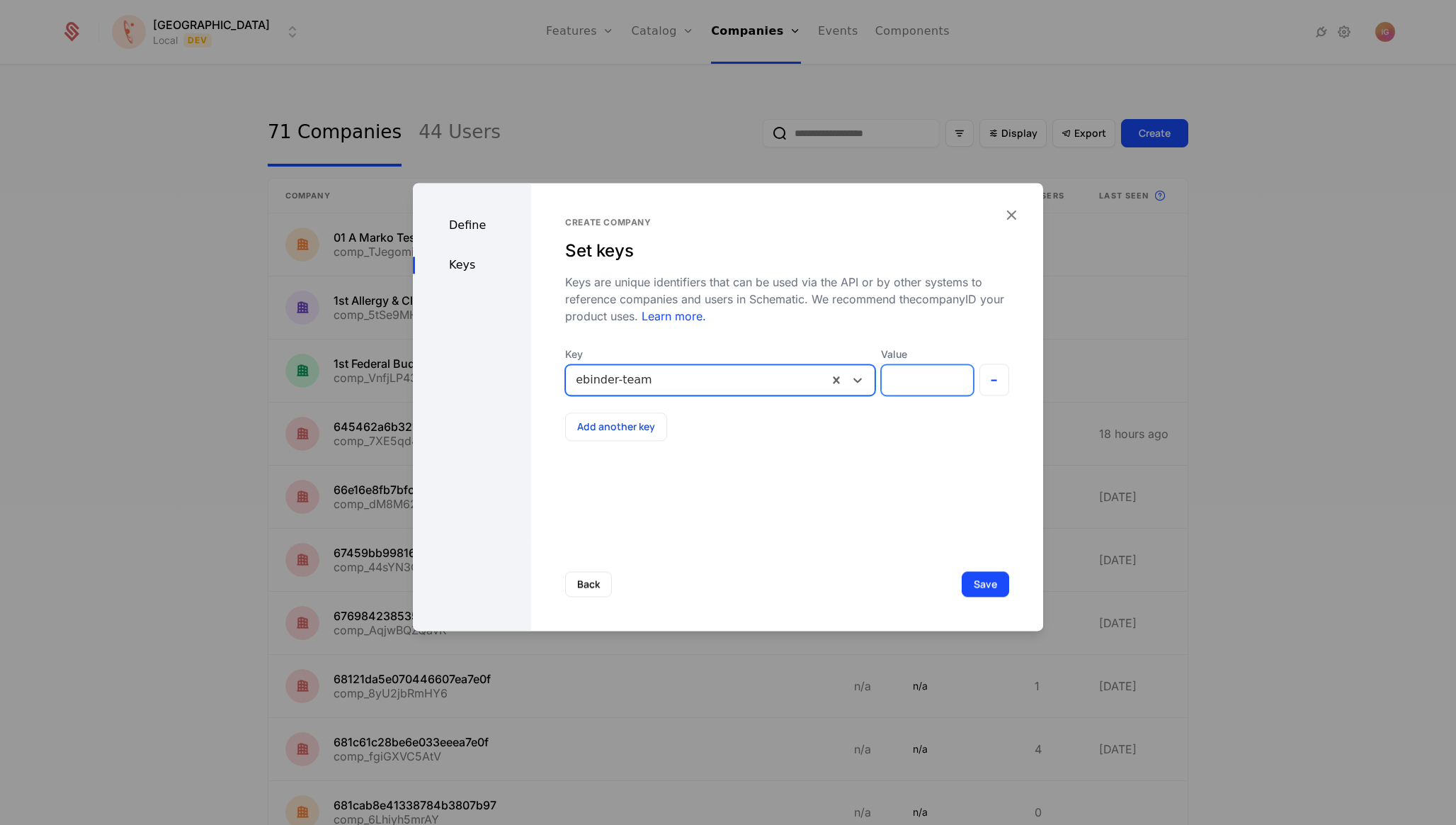
click at [931, 365] on input "Value" at bounding box center [927, 380] width 91 height 30
paste input "**********"
click at [934, 365] on input "**********" at bounding box center [927, 380] width 90 height 30
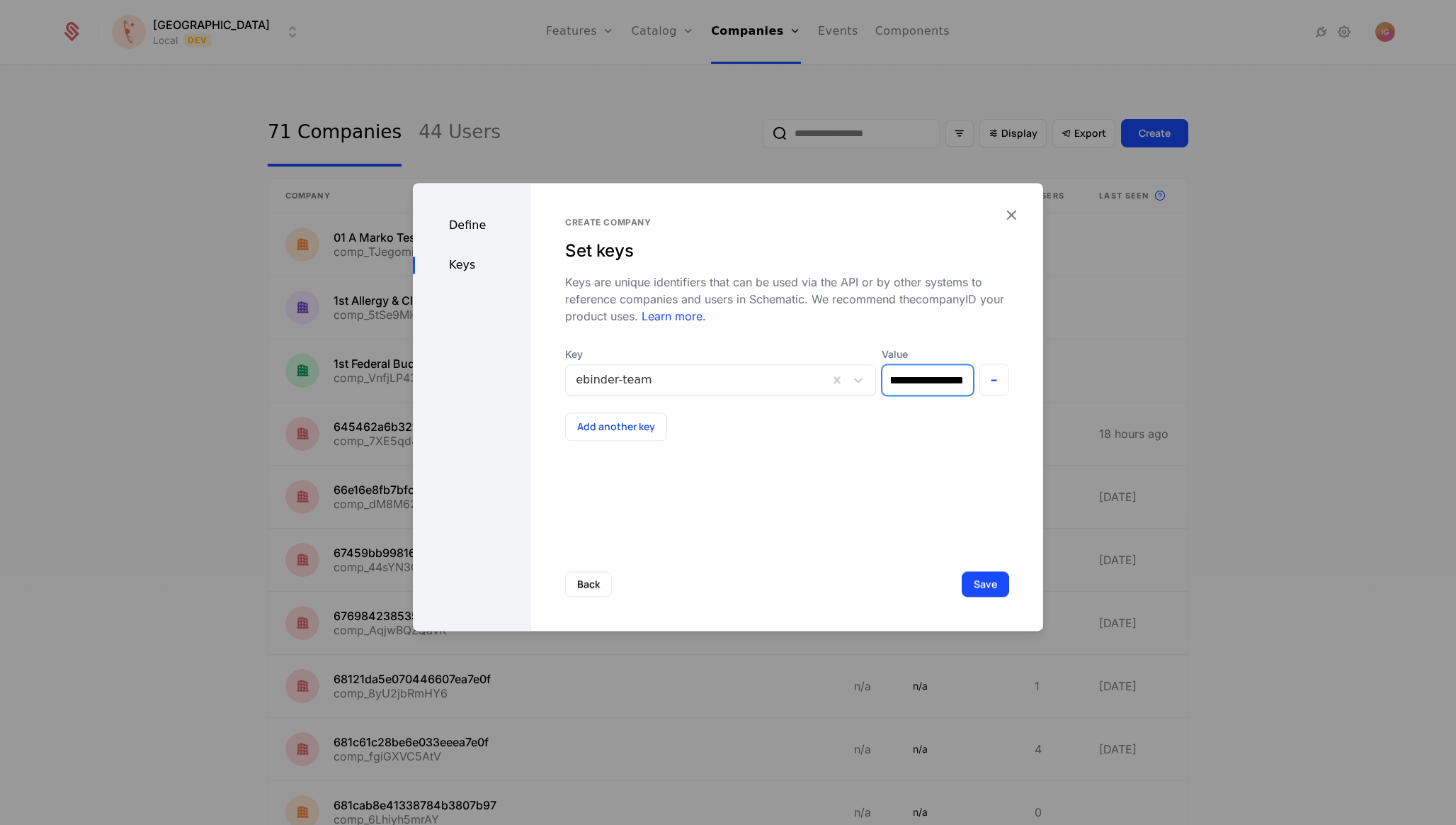
click at [934, 365] on input "**********" at bounding box center [927, 380] width 90 height 30
type input "*****"
click at [995, 588] on button "Save" at bounding box center [985, 584] width 48 height 26
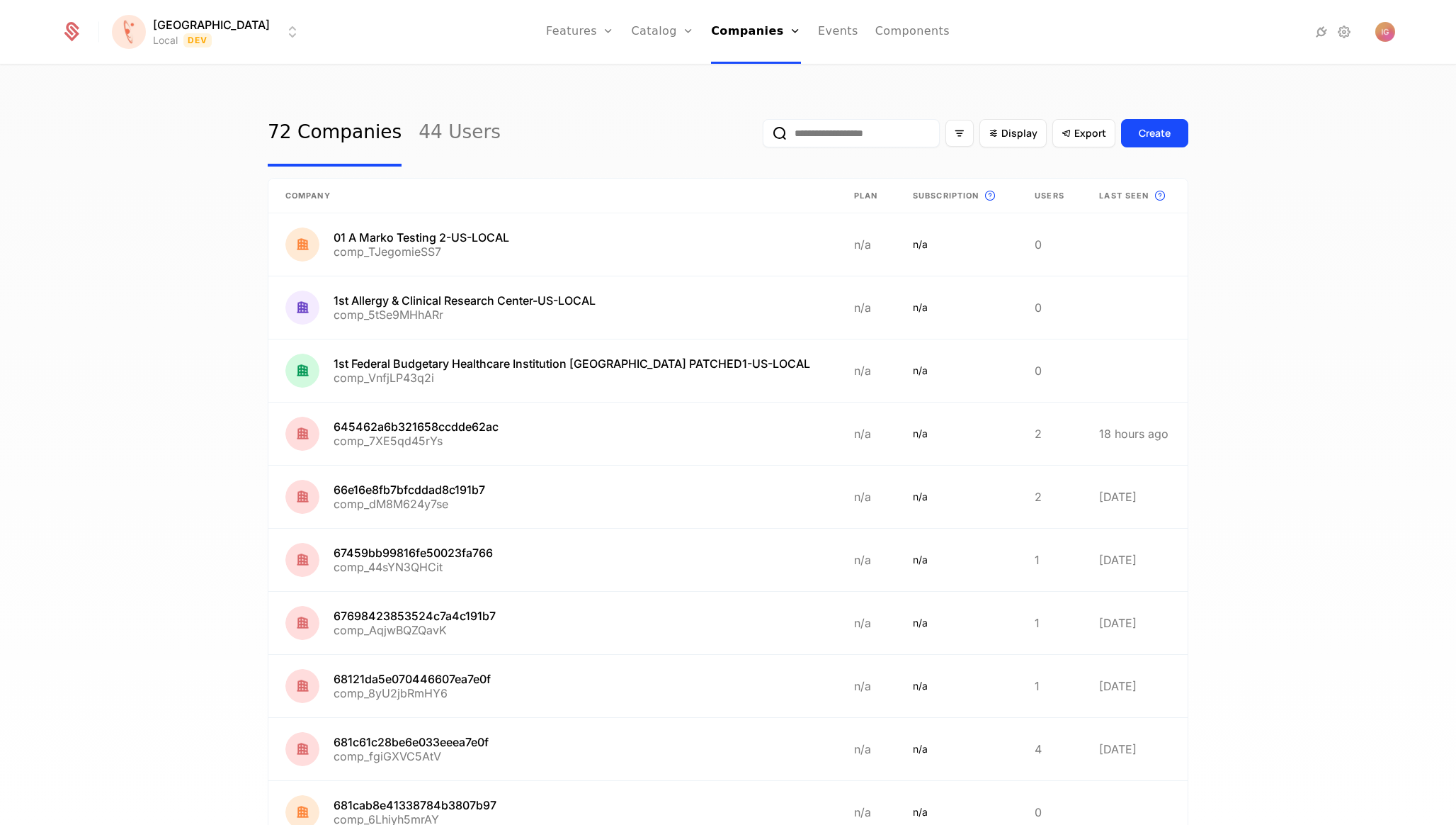
click at [918, 121] on input "email" at bounding box center [851, 133] width 177 height 28
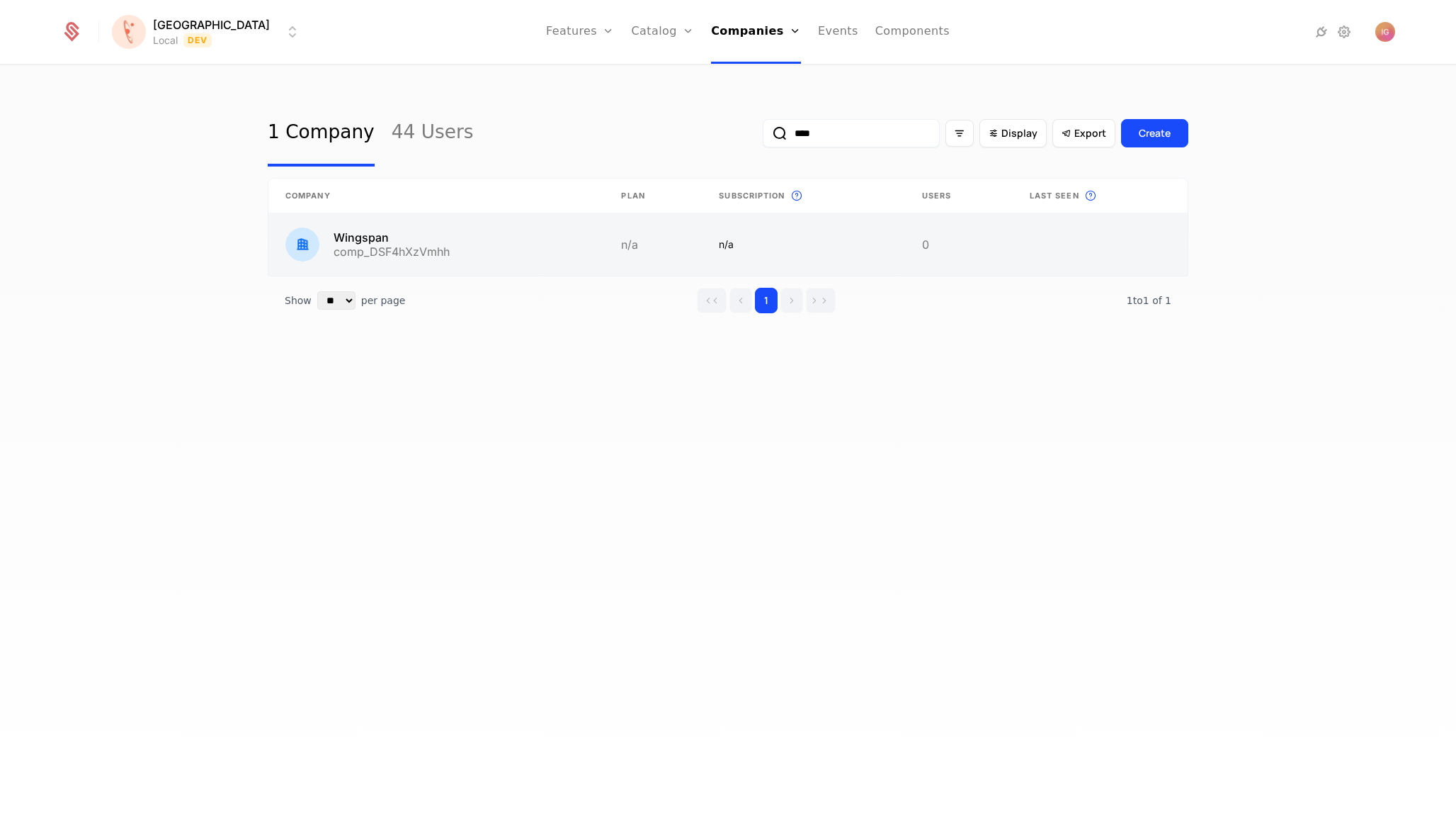
type input "****"
click at [354, 218] on link at bounding box center [436, 244] width 336 height 63
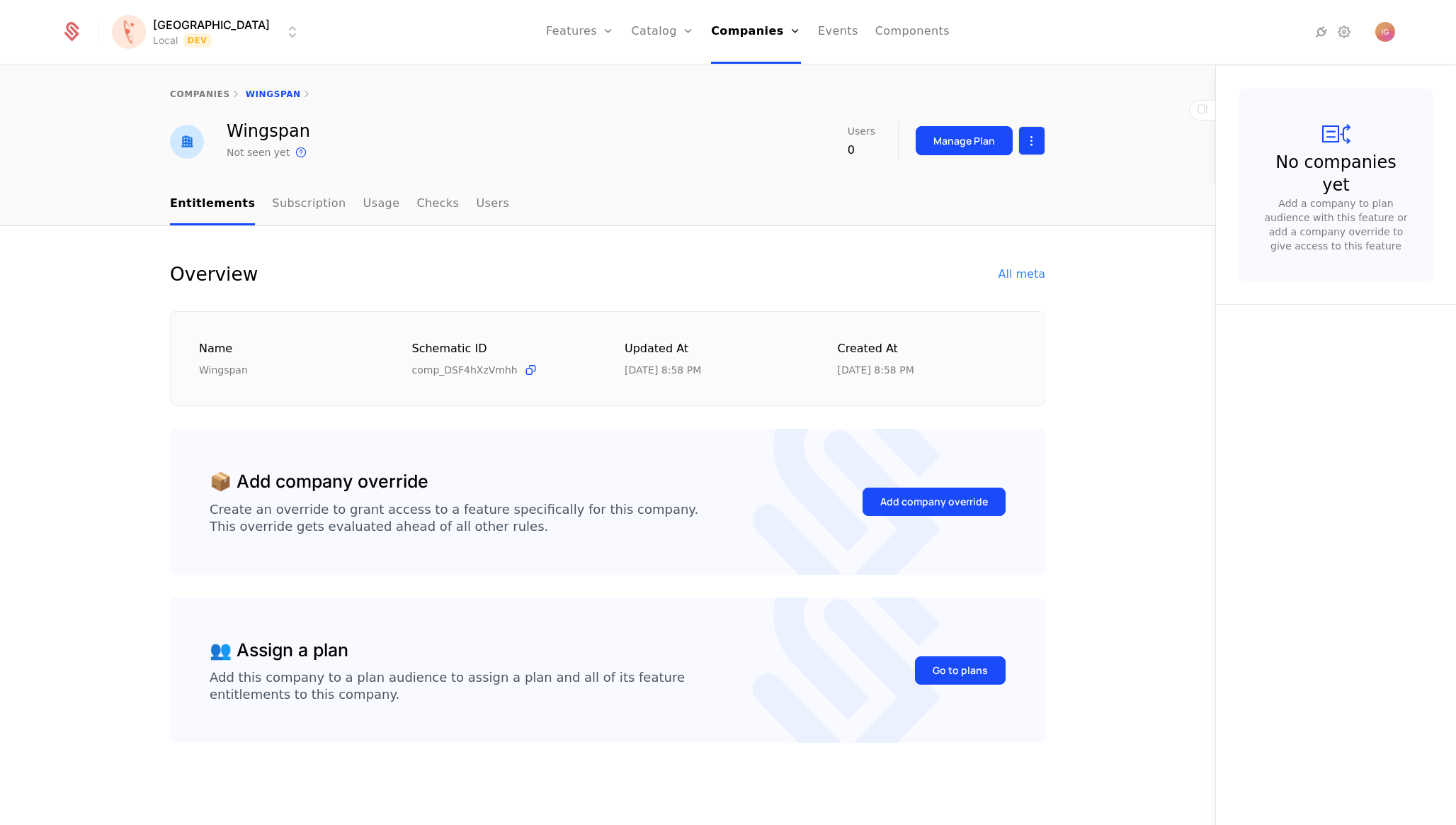
click at [1032, 139] on html "[PERSON_NAME] Local Dev Features Features Flags Catalog Plans Add Ons Configura…" at bounding box center [728, 412] width 1456 height 825
click at [999, 174] on div "Edit company" at bounding box center [973, 172] width 99 height 20
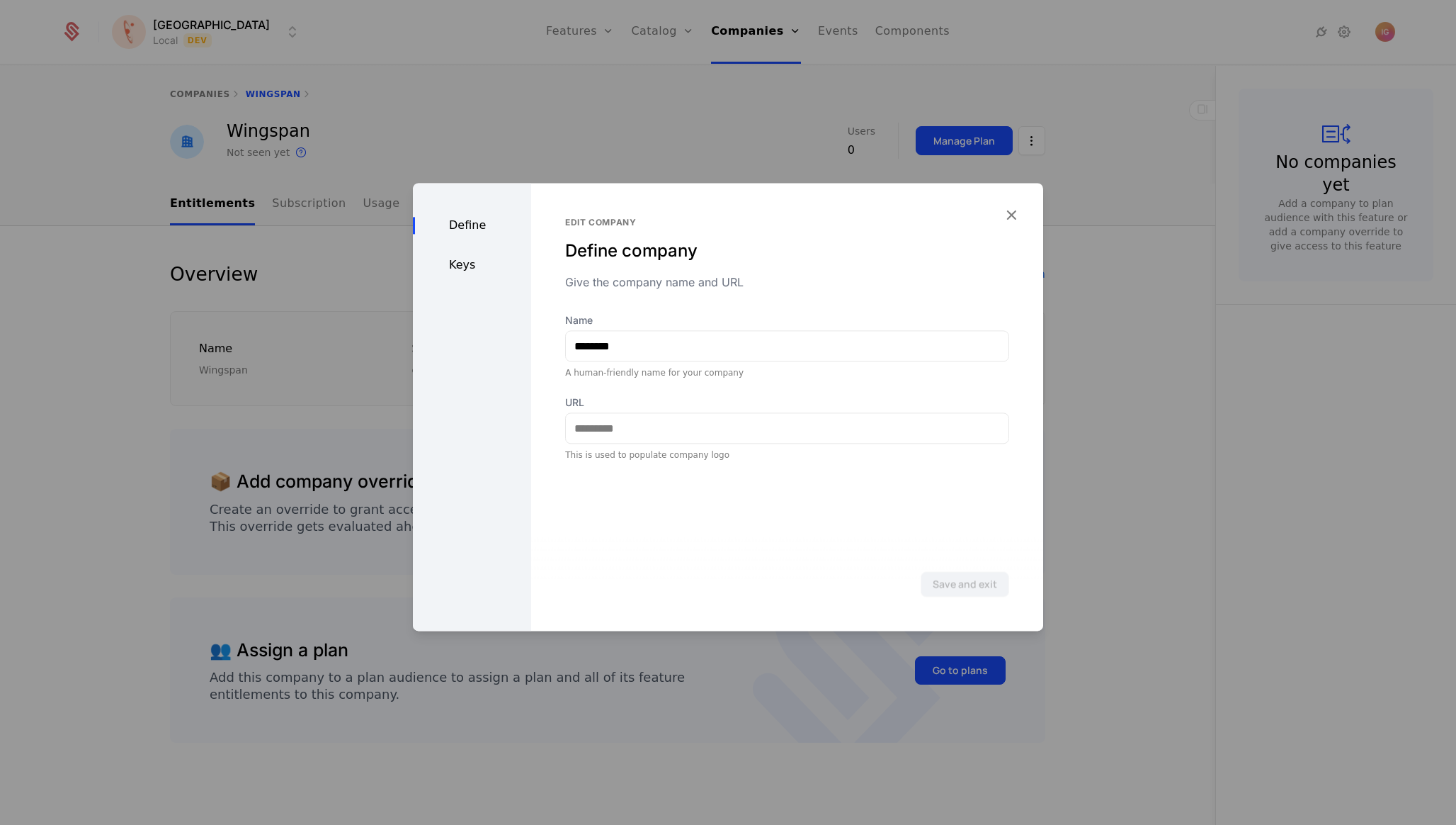
click at [481, 256] on div "Keys" at bounding box center [471, 265] width 118 height 17
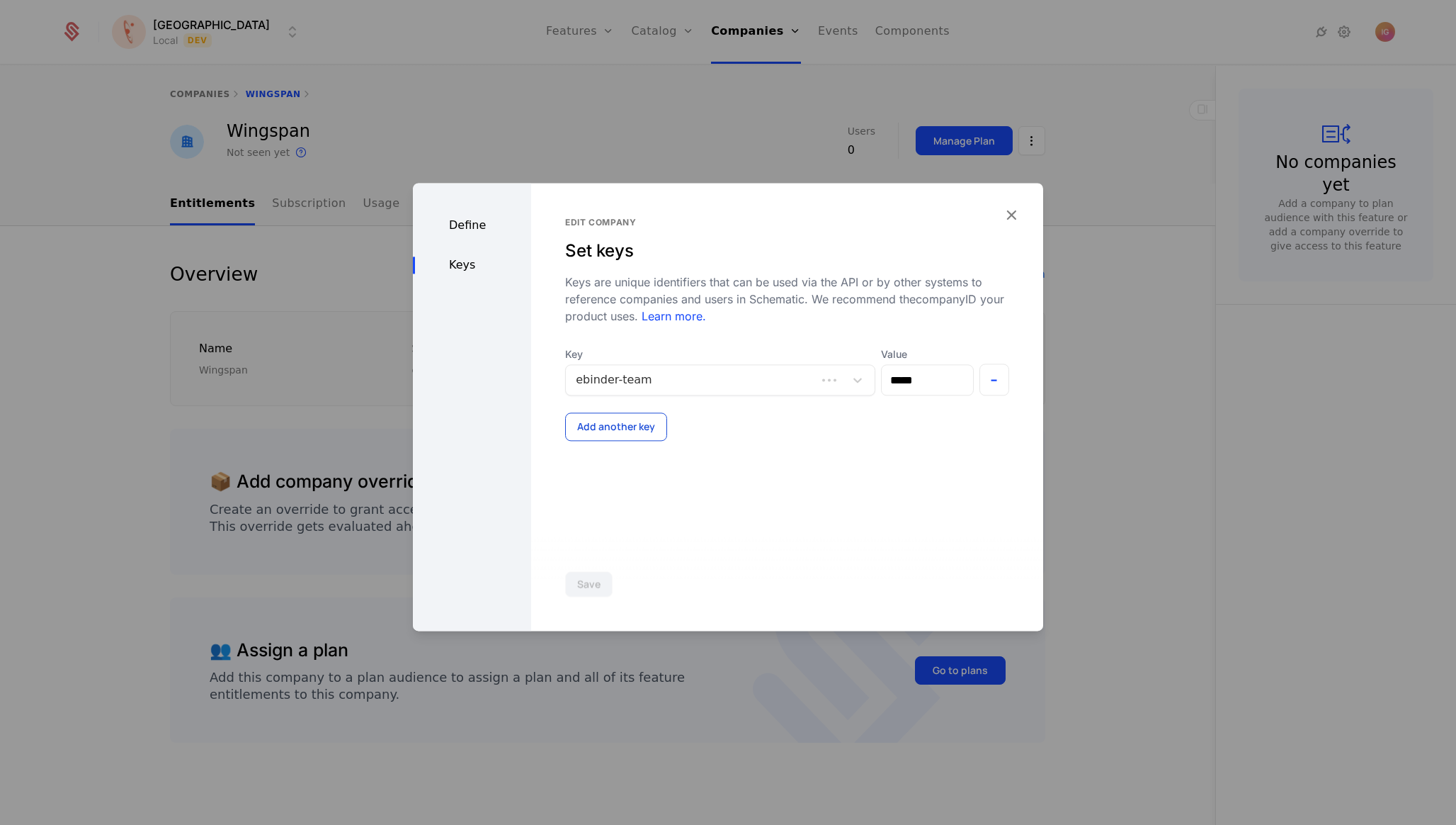
click at [614, 412] on button "Add another key" at bounding box center [616, 426] width 102 height 28
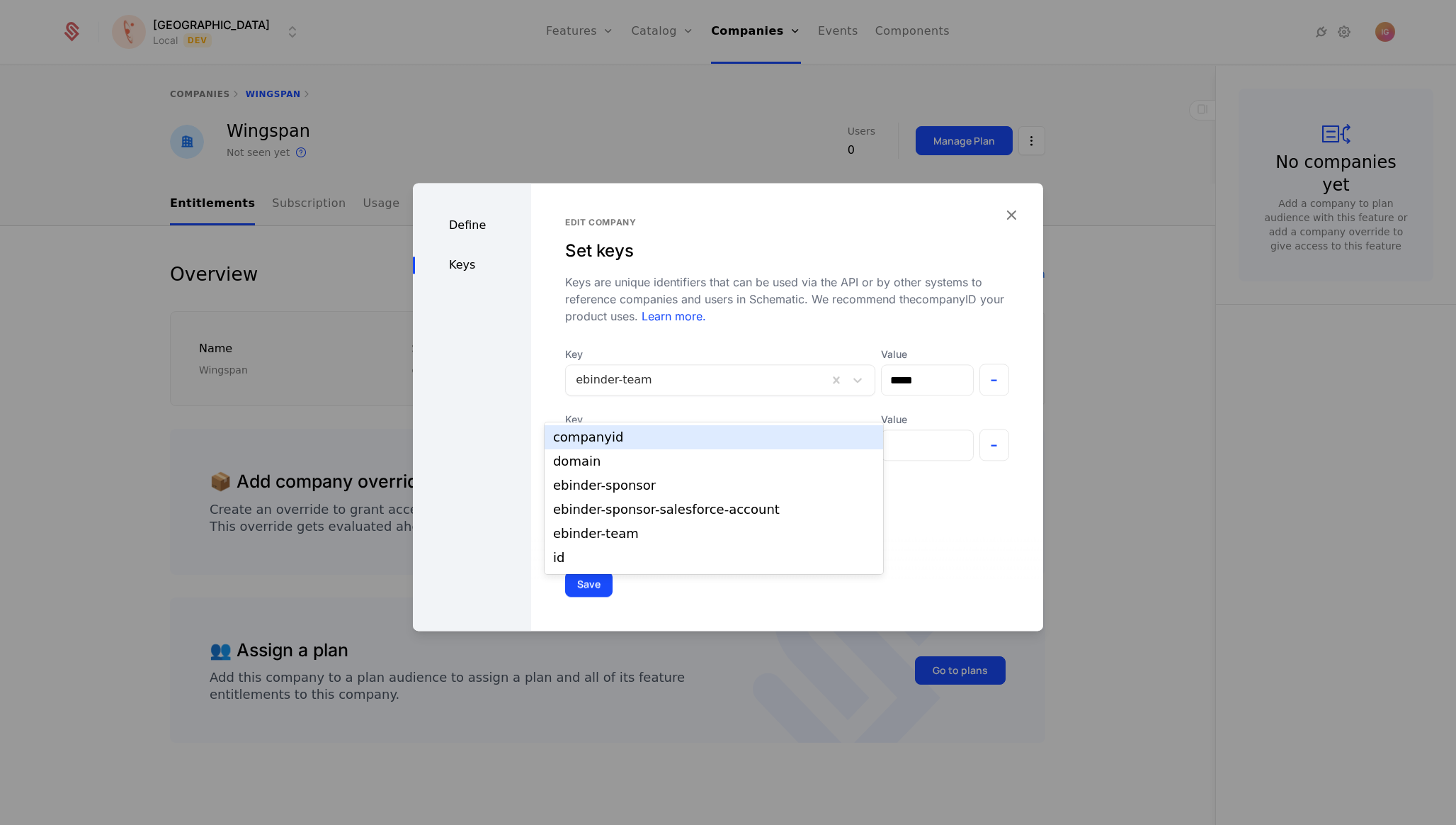
click at [627, 435] on div at bounding box center [705, 444] width 259 height 20
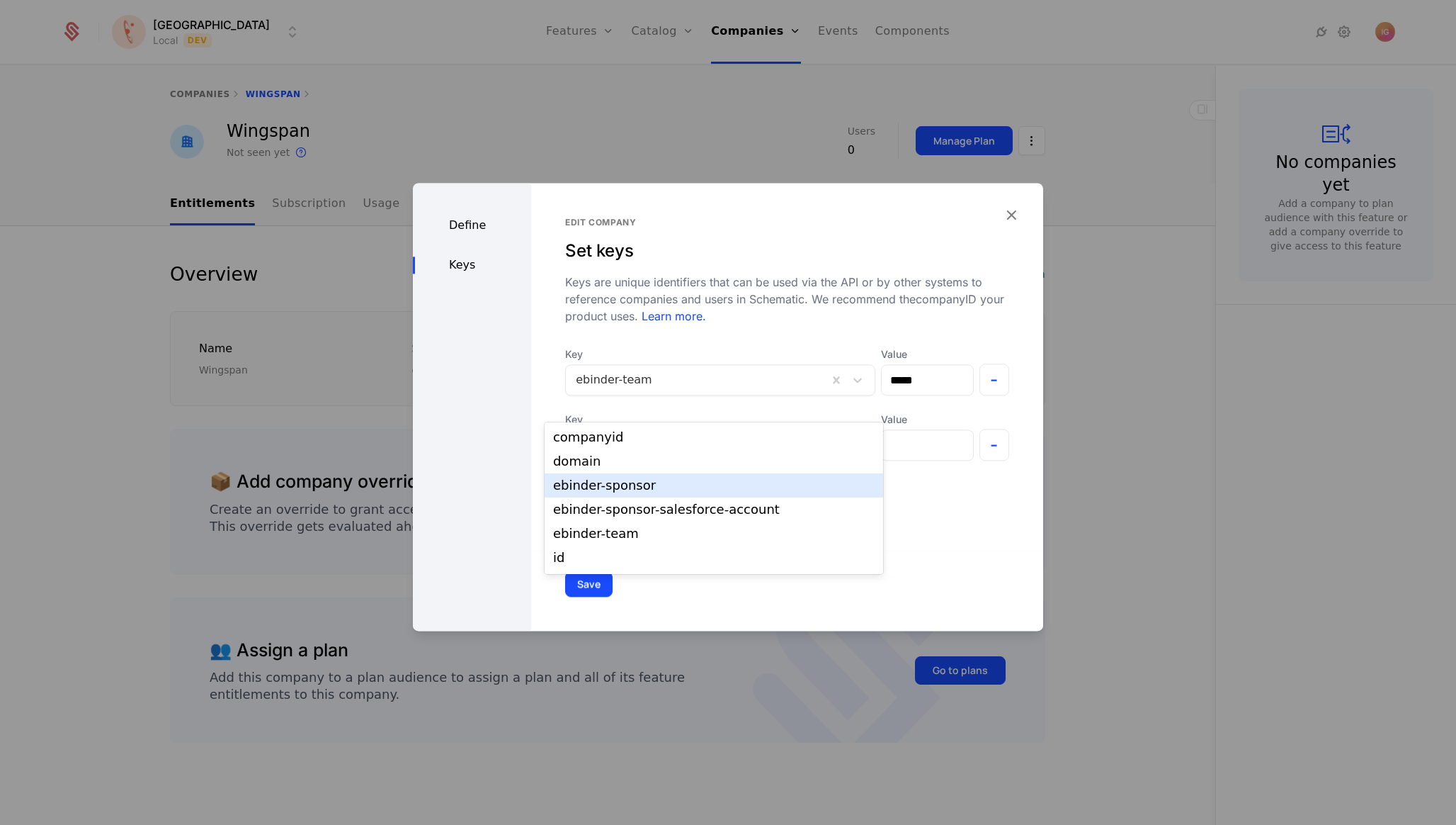
click at [638, 488] on div "ebinder-sponsor" at bounding box center [714, 485] width 338 height 24
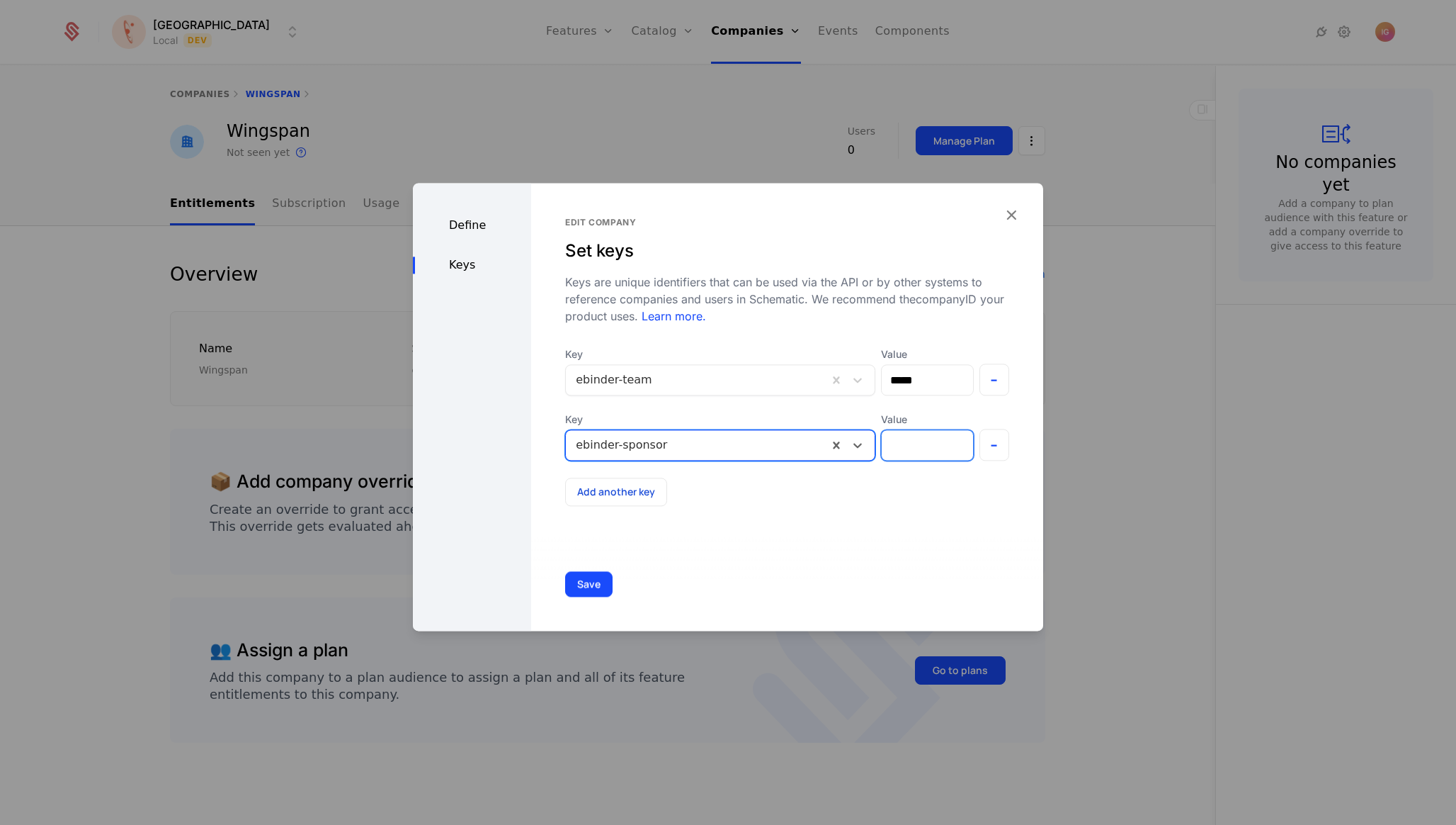
click at [921, 430] on input "Value" at bounding box center [927, 445] width 91 height 30
type input "*****"
click at [565, 584] on button "Save" at bounding box center [589, 584] width 48 height 26
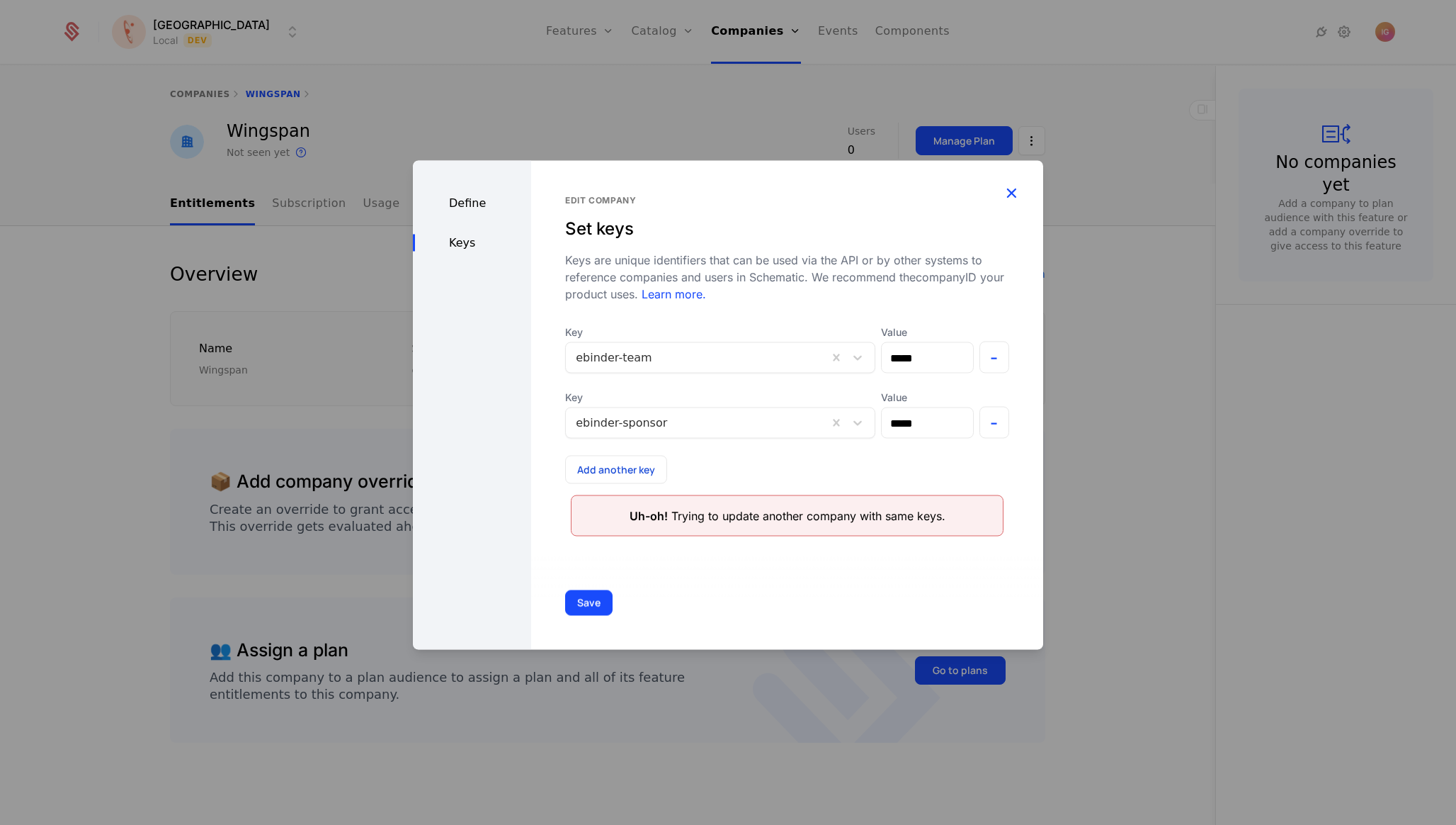
click at [1013, 202] on icon "button" at bounding box center [1012, 193] width 19 height 19
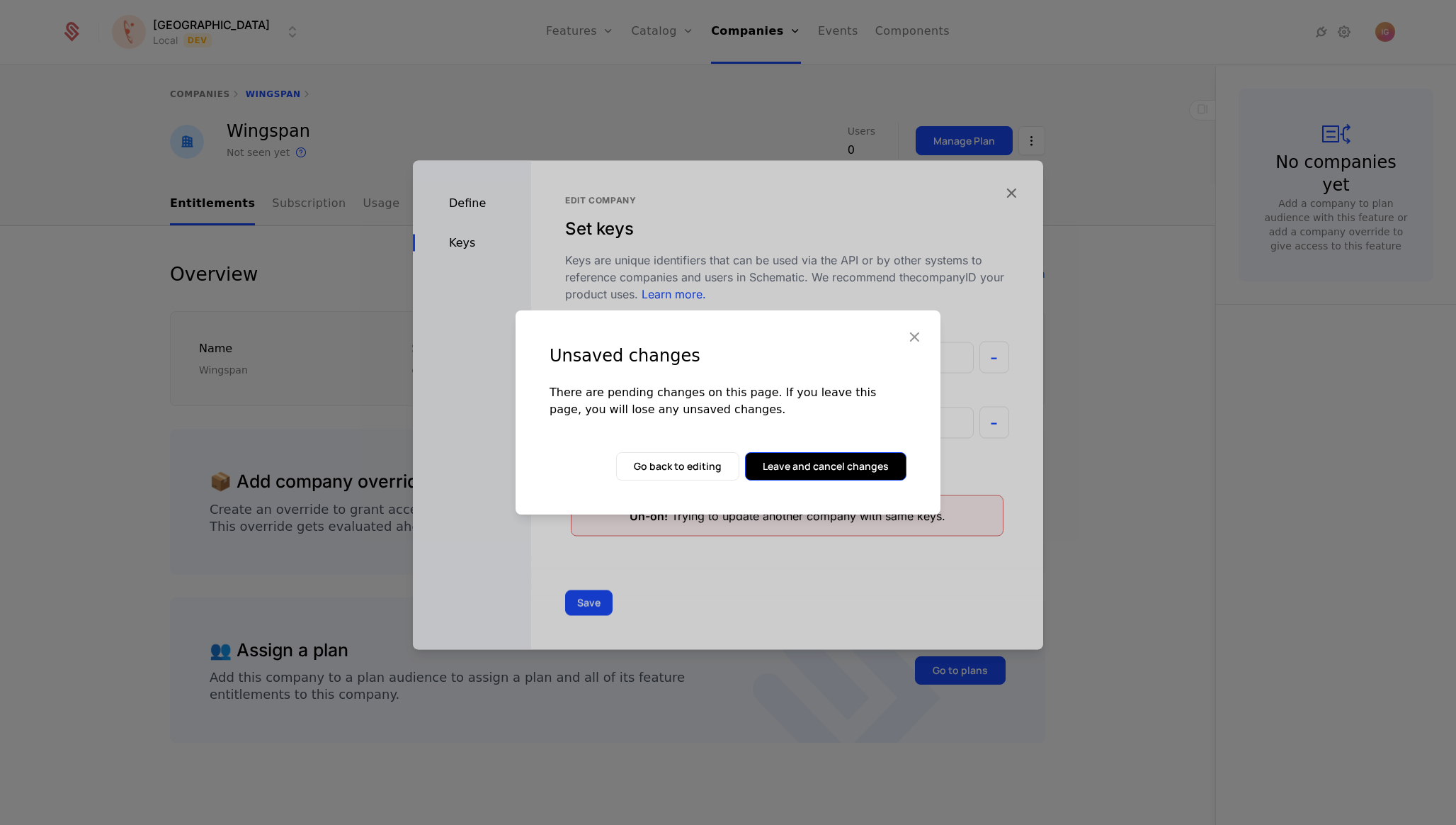
click at [796, 462] on button "Leave and cancel changes" at bounding box center [826, 466] width 161 height 28
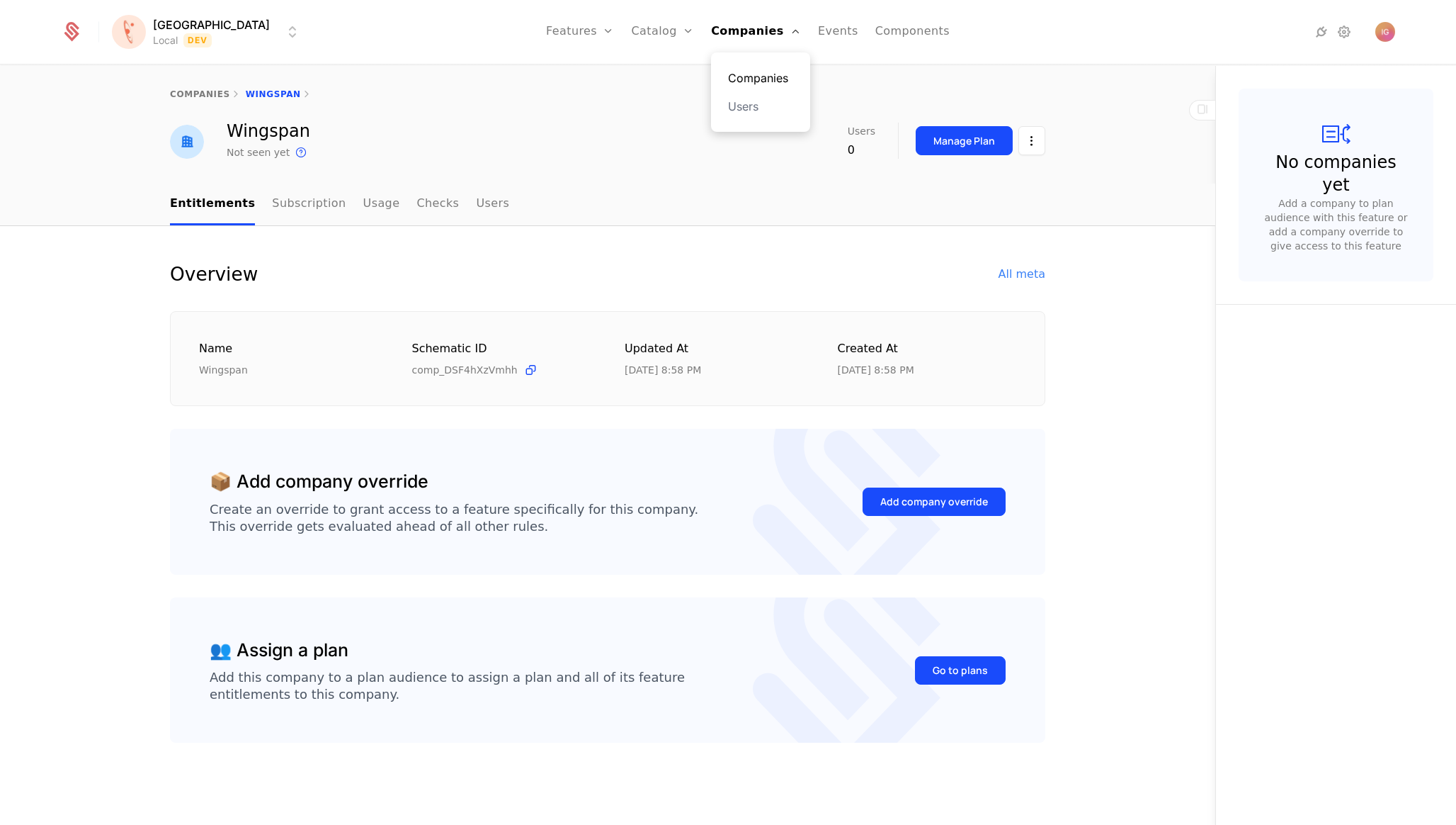
click at [728, 71] on link "Companies" at bounding box center [761, 78] width 65 height 17
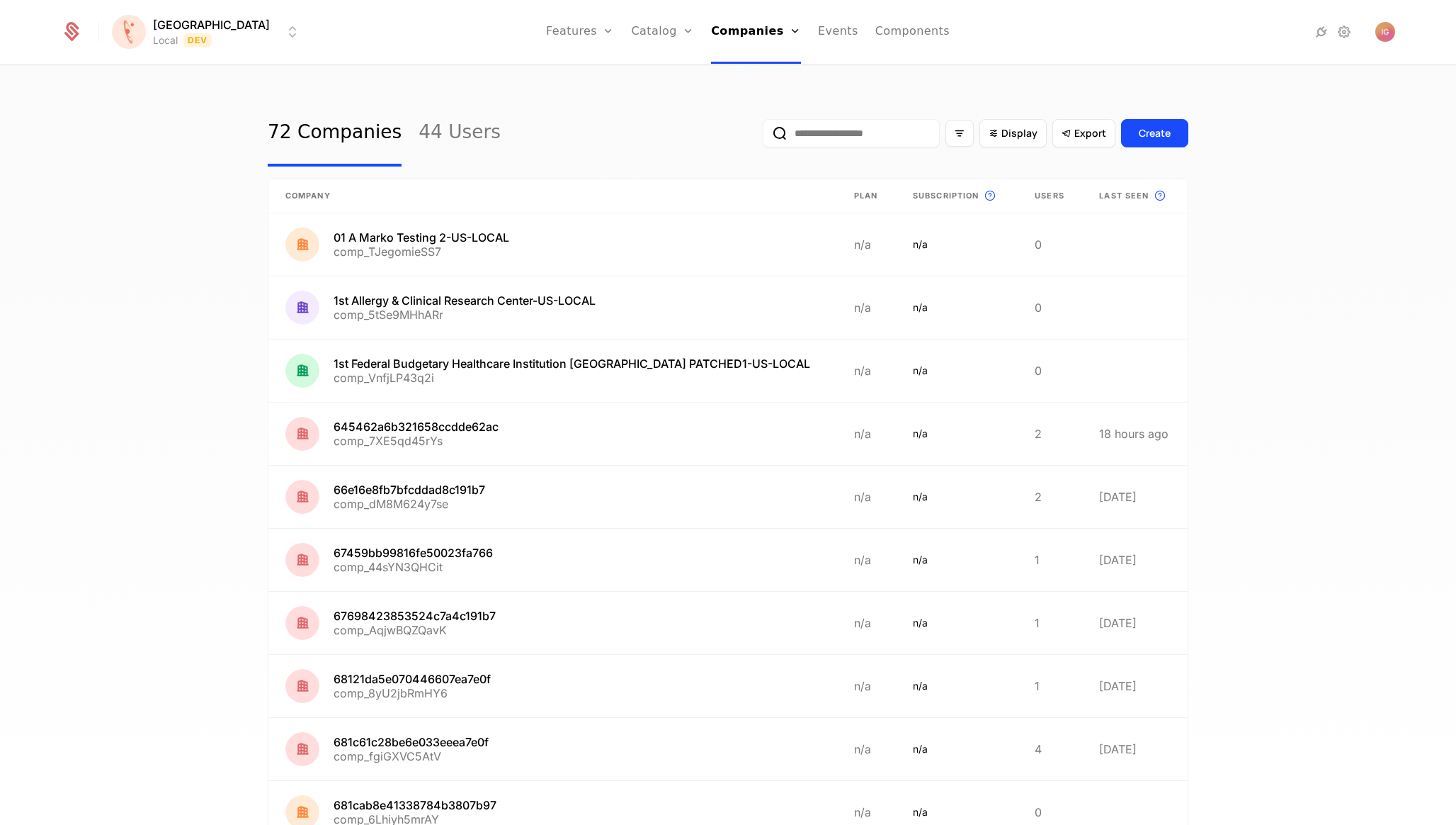
click at [895, 122] on input "email" at bounding box center [851, 133] width 177 height 28
paste input "**********"
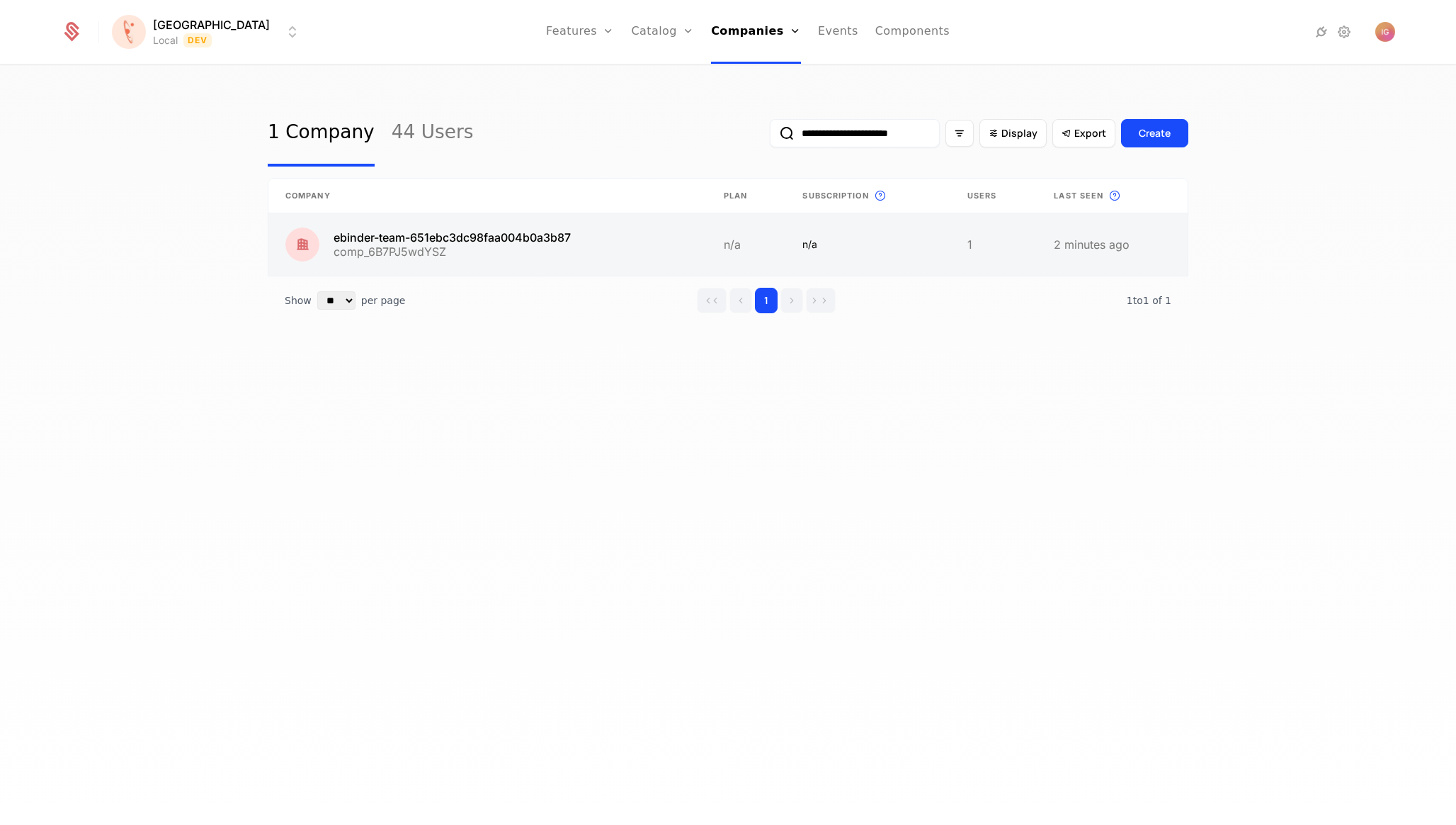
type input "**********"
click at [490, 219] on link at bounding box center [488, 244] width 439 height 63
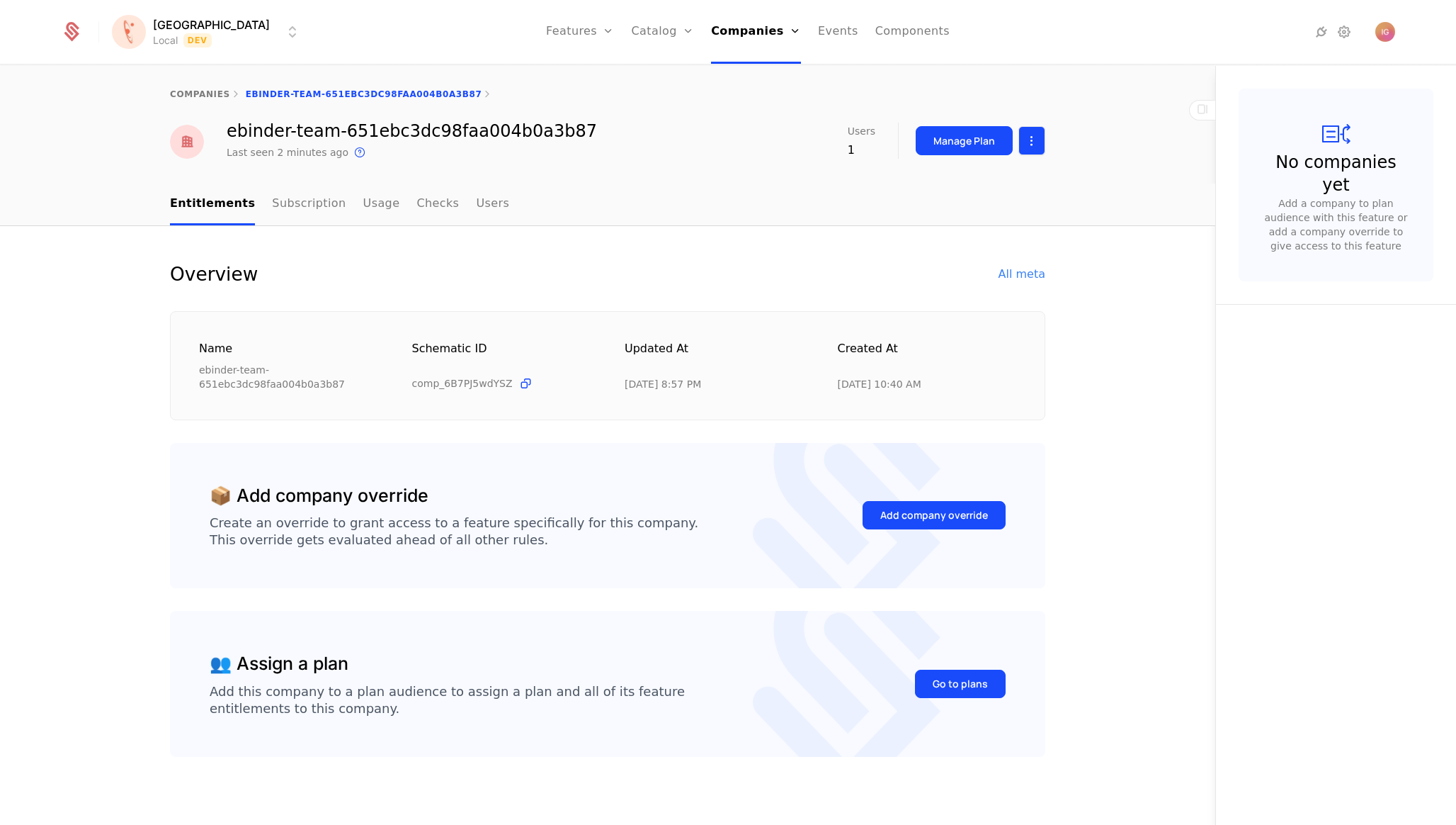
click at [1034, 141] on html "[PERSON_NAME] Local Dev Features Features Flags Catalog Plans Add Ons Configura…" at bounding box center [728, 412] width 1456 height 825
click at [1008, 164] on div "Edit company" at bounding box center [981, 172] width 116 height 20
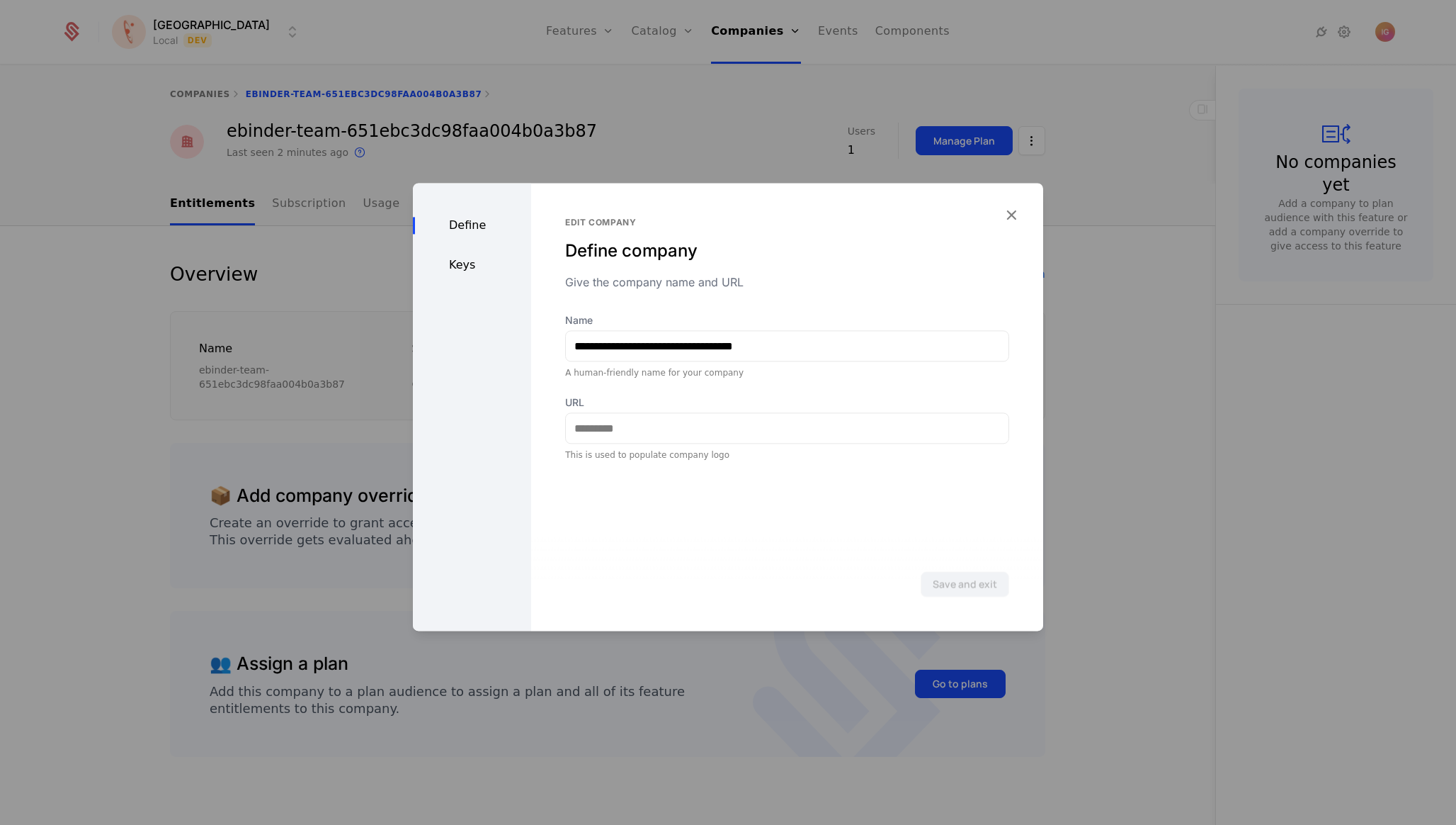
click at [466, 257] on div "Keys" at bounding box center [471, 265] width 118 height 17
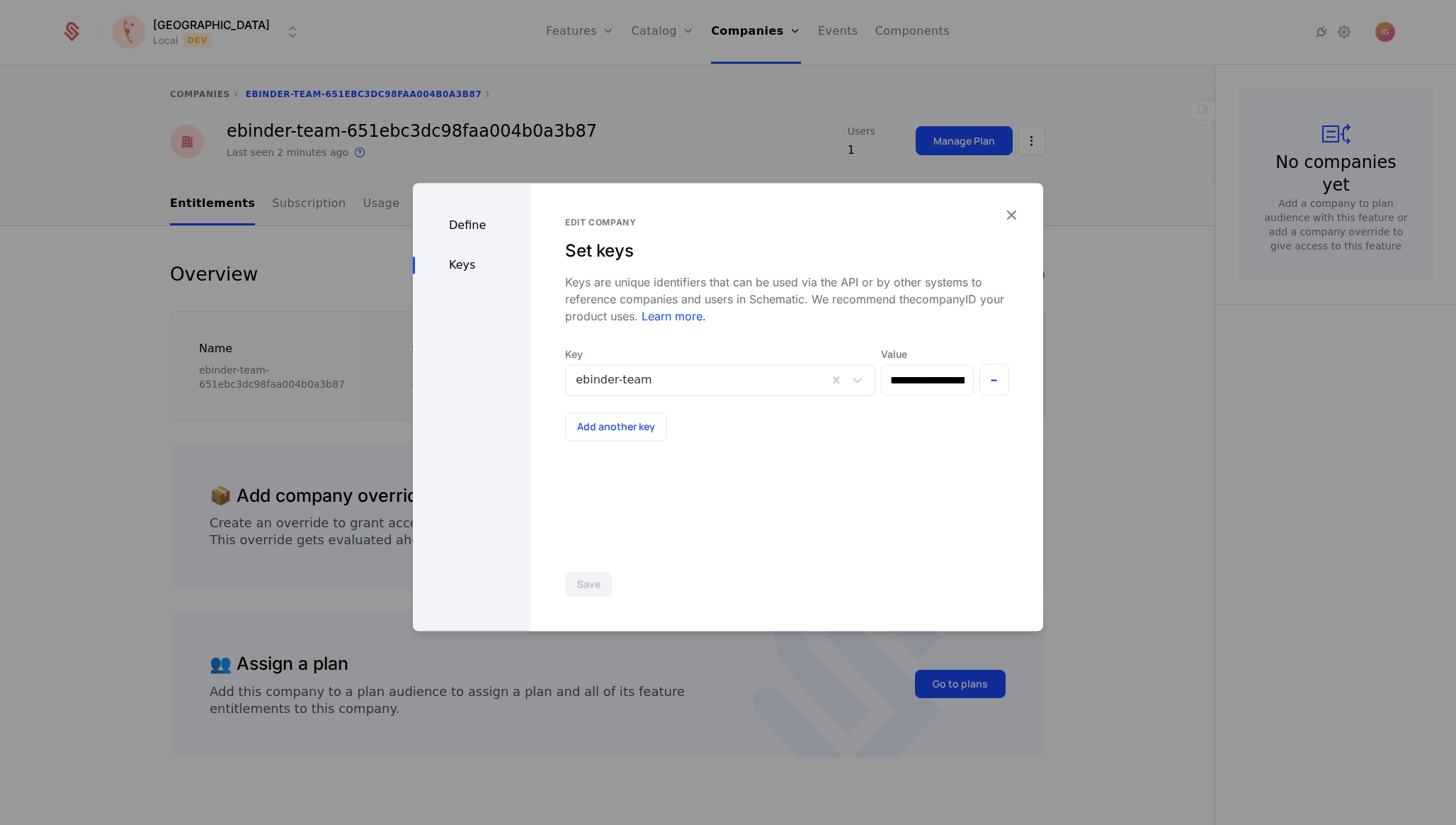
scroll to position [0, 63]
click at [1013, 218] on div "**********" at bounding box center [787, 407] width 512 height 448
click at [1014, 213] on icon "button" at bounding box center [1012, 215] width 19 height 19
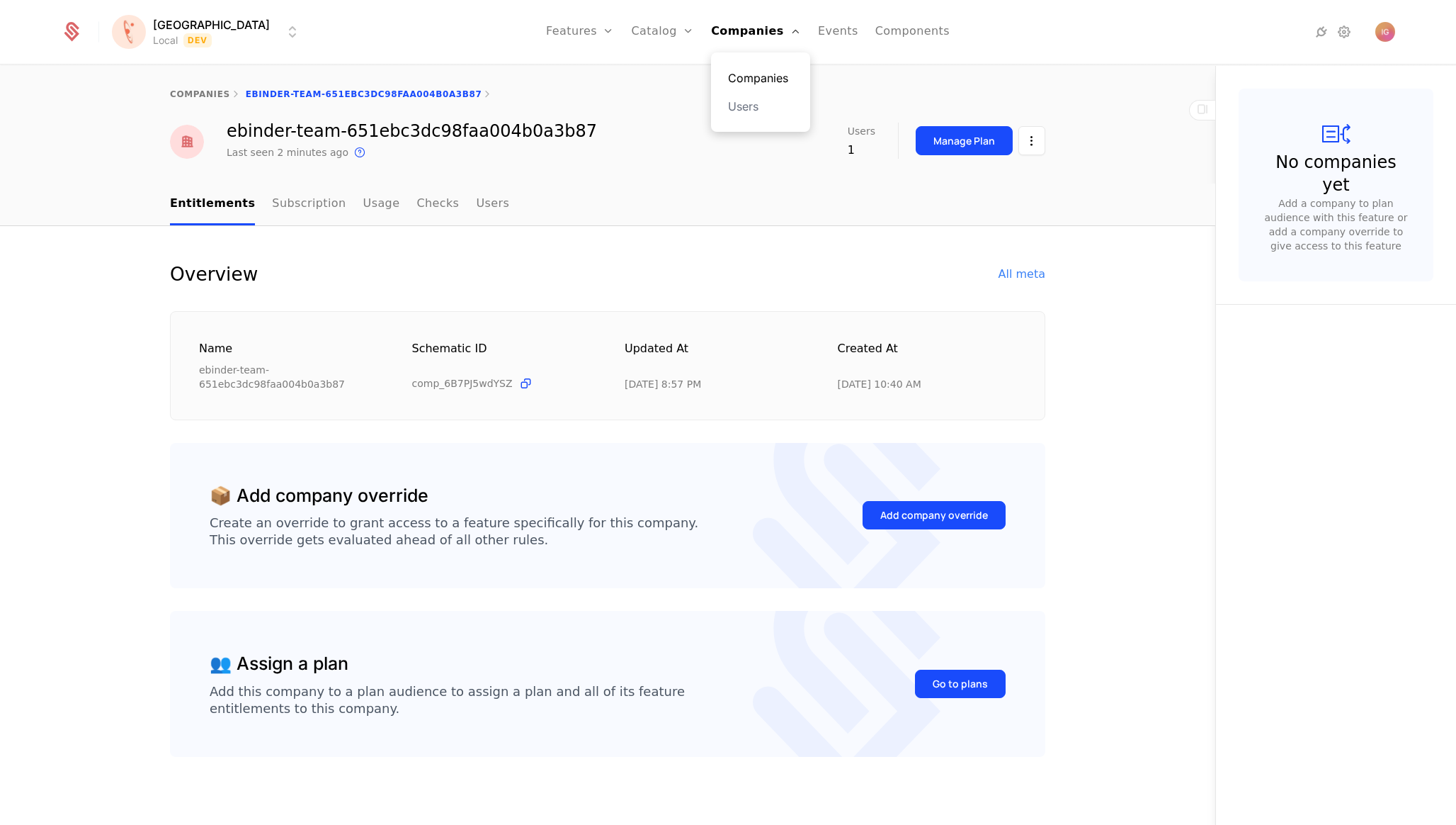
click at [743, 78] on link "Companies" at bounding box center [761, 78] width 65 height 17
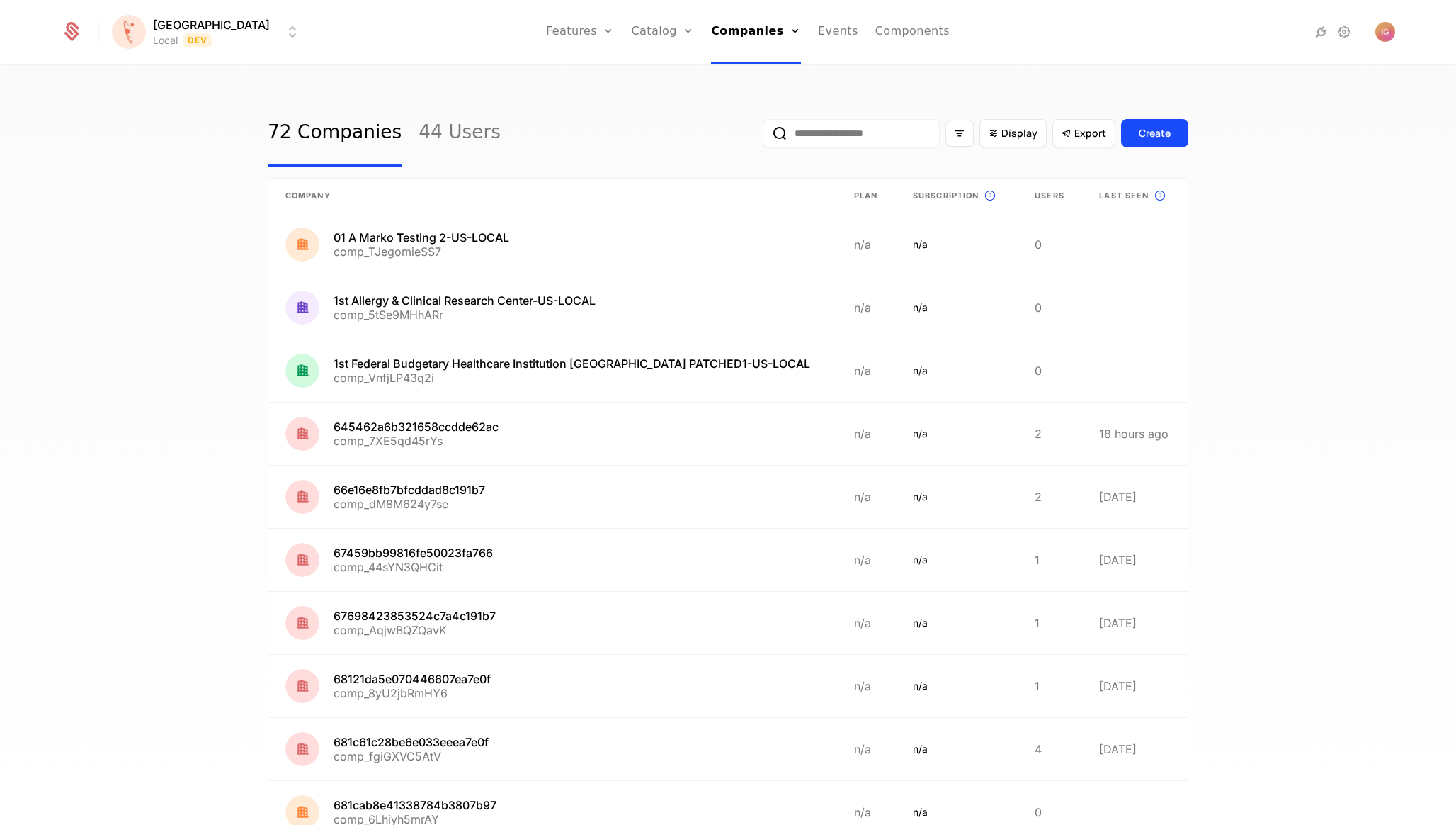
click at [896, 122] on input "email" at bounding box center [851, 133] width 177 height 28
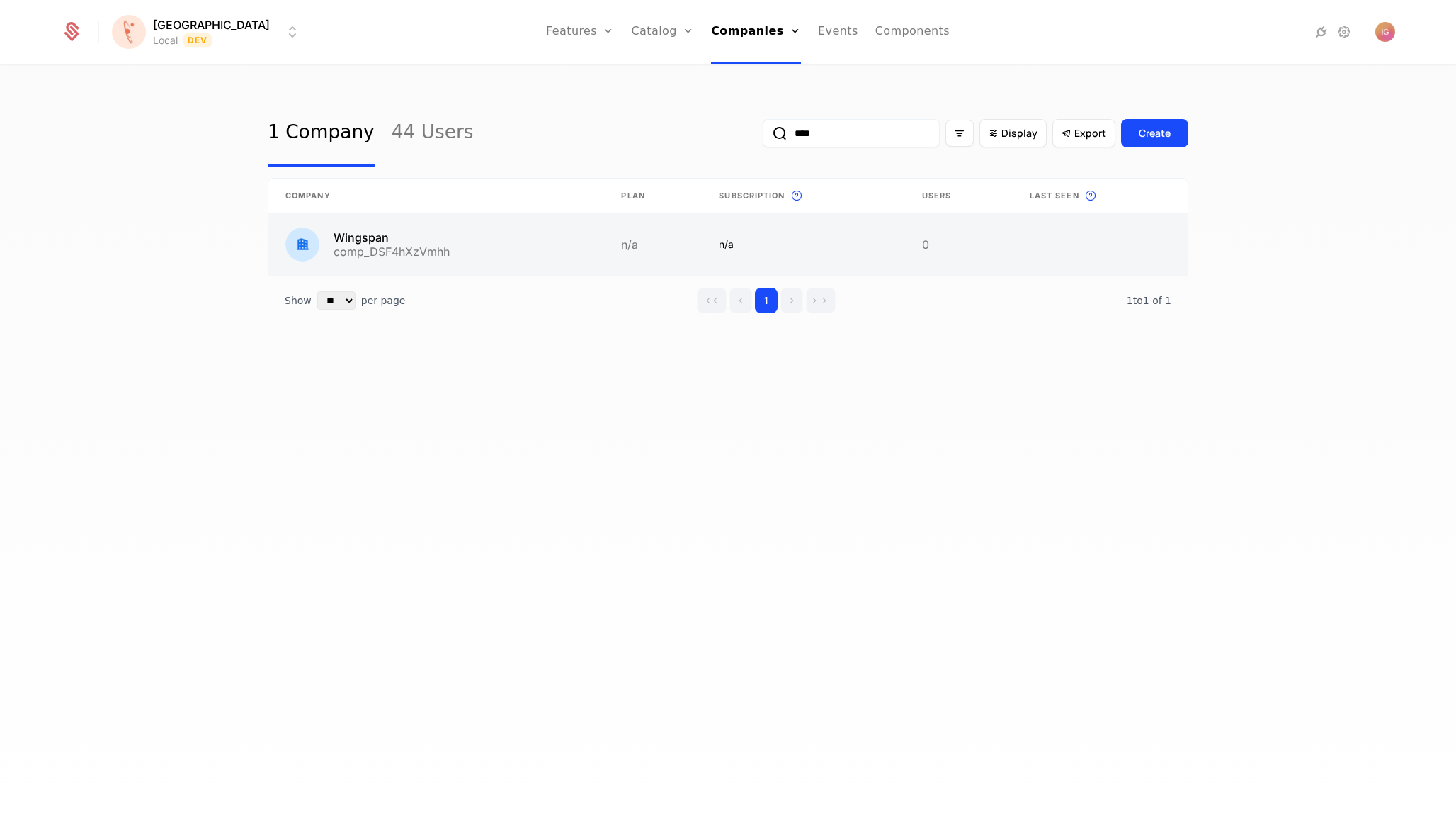
type input "****"
click at [373, 219] on link at bounding box center [436, 244] width 336 height 63
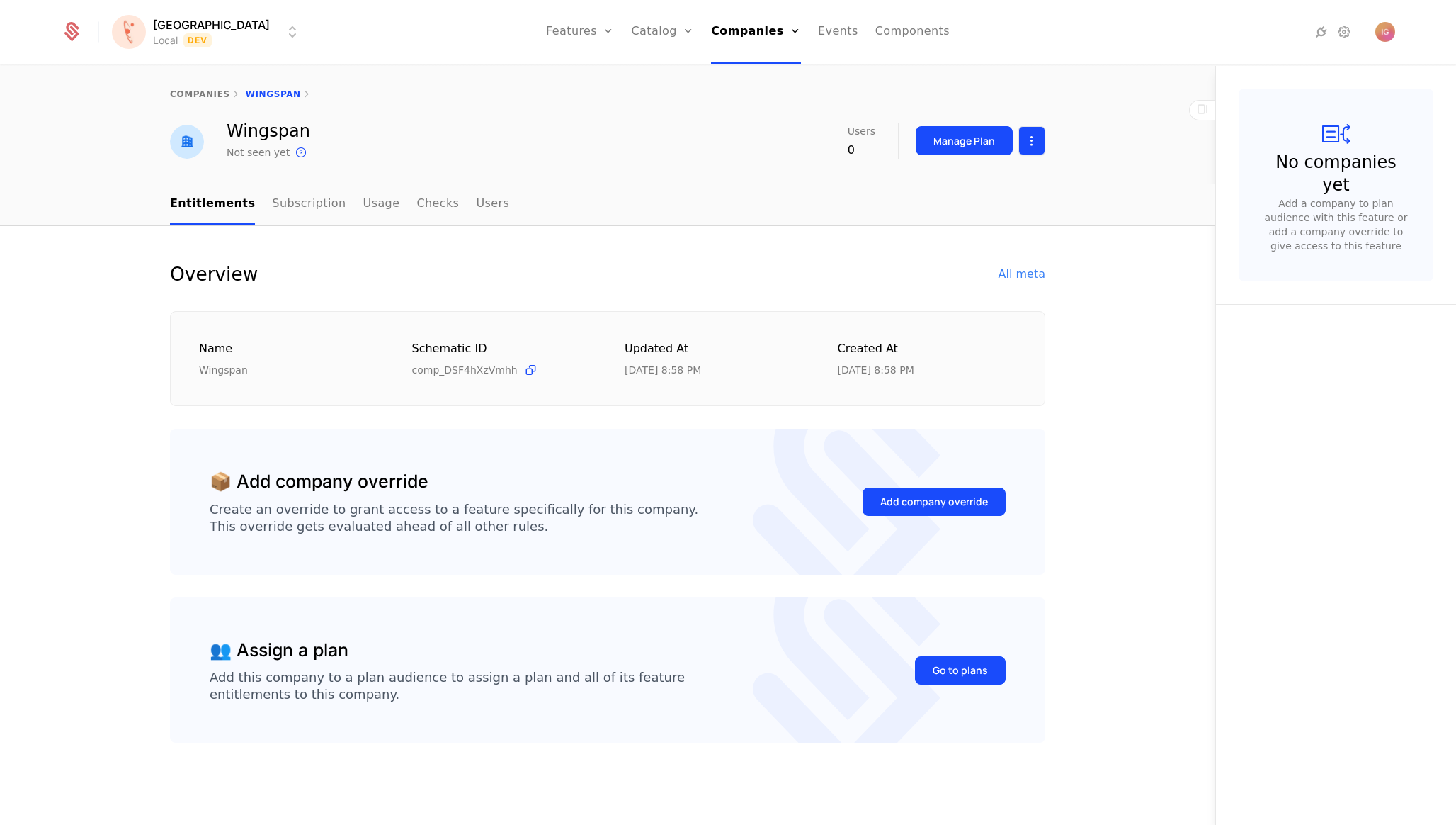
click at [1036, 136] on html "[PERSON_NAME] Local Dev Features Features Flags Catalog Plans Add Ons Configura…" at bounding box center [728, 412] width 1456 height 825
click at [1024, 160] on div "Edit company Delete company" at bounding box center [981, 189] width 150 height 74
click at [1012, 167] on div "Edit company" at bounding box center [981, 172] width 116 height 20
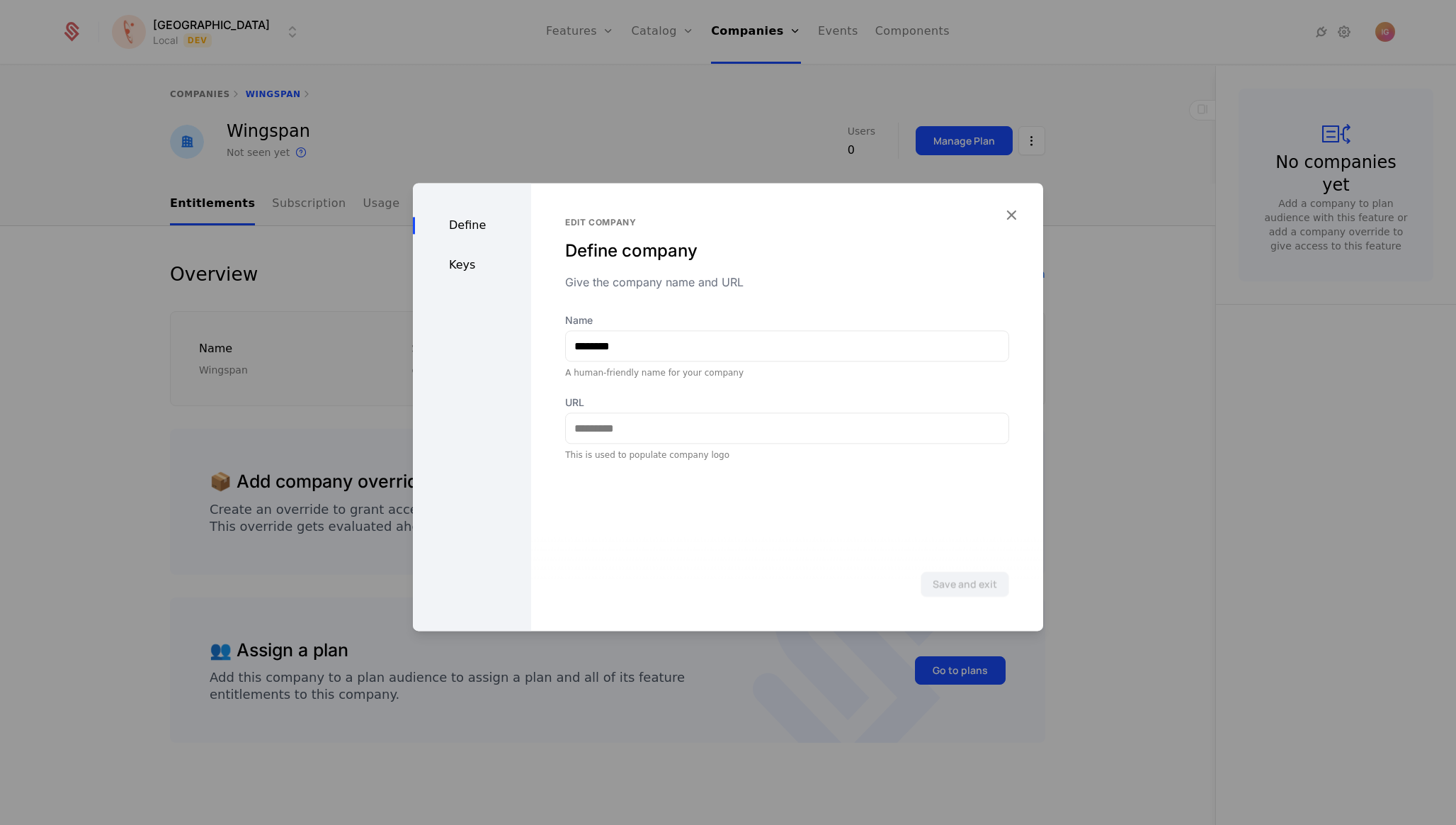
click at [468, 256] on div "Keys" at bounding box center [471, 265] width 118 height 17
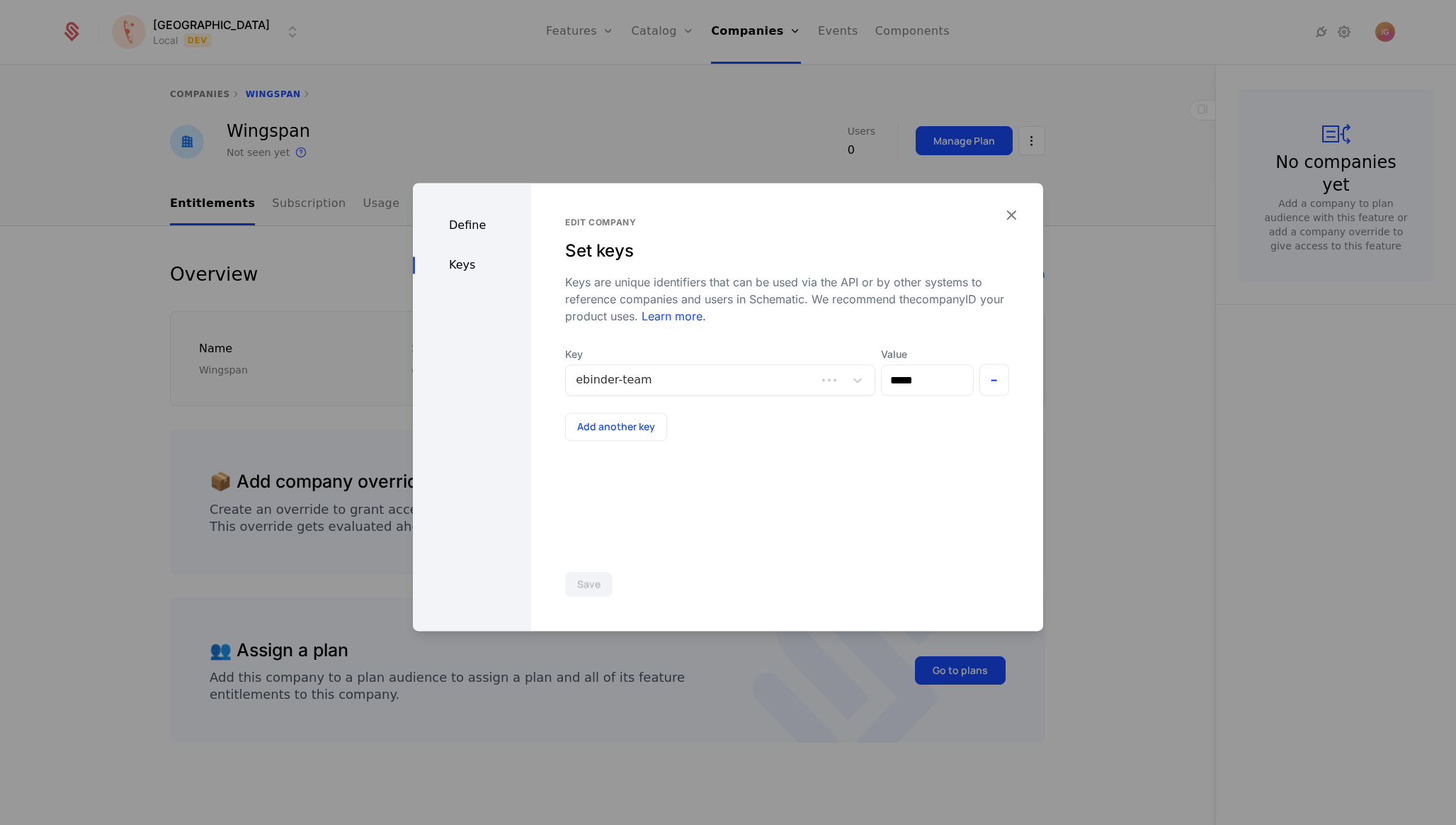
click at [644, 370] on div at bounding box center [691, 379] width 231 height 20
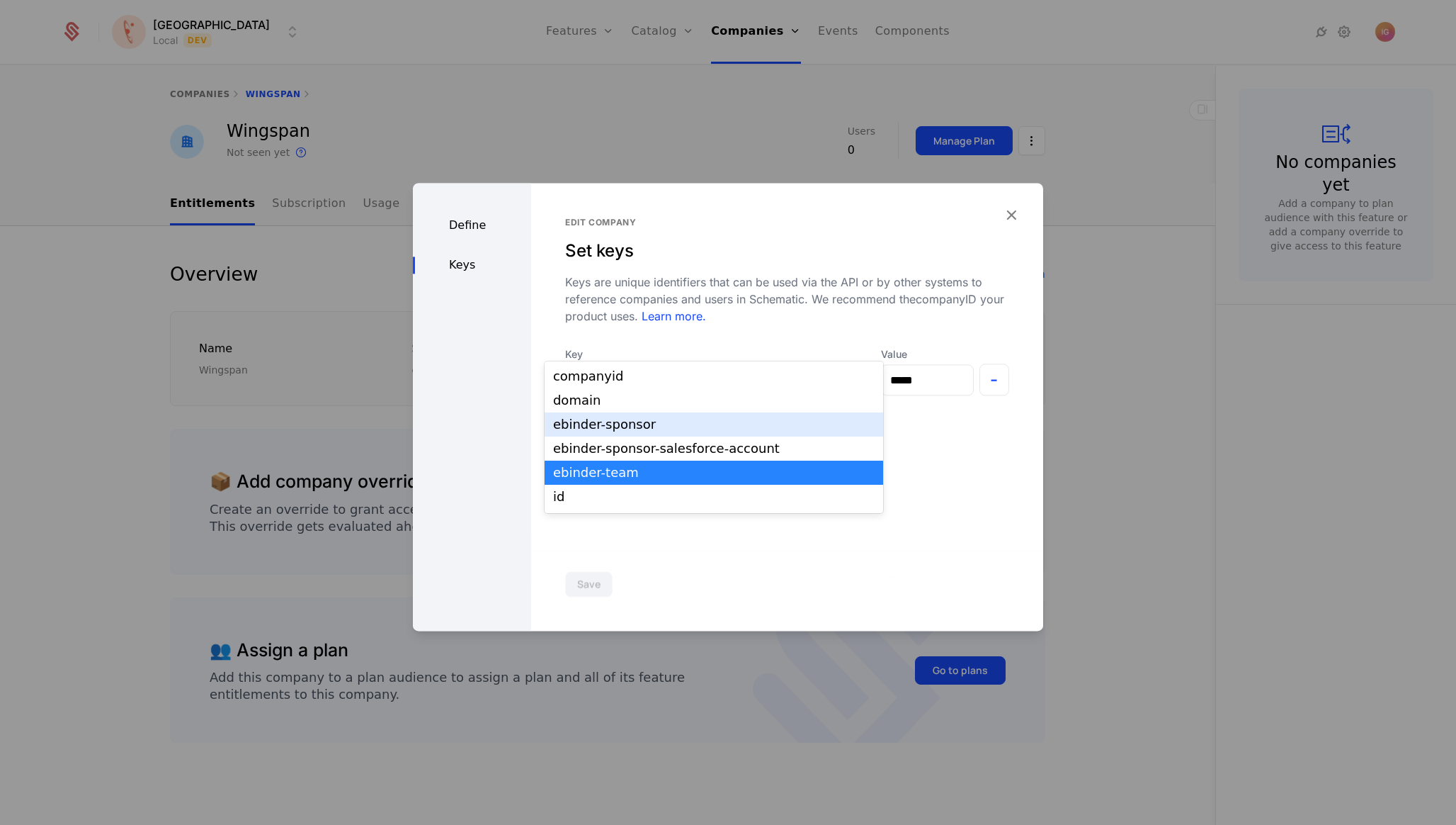
click at [640, 421] on div "ebinder-sponsor" at bounding box center [714, 425] width 322 height 13
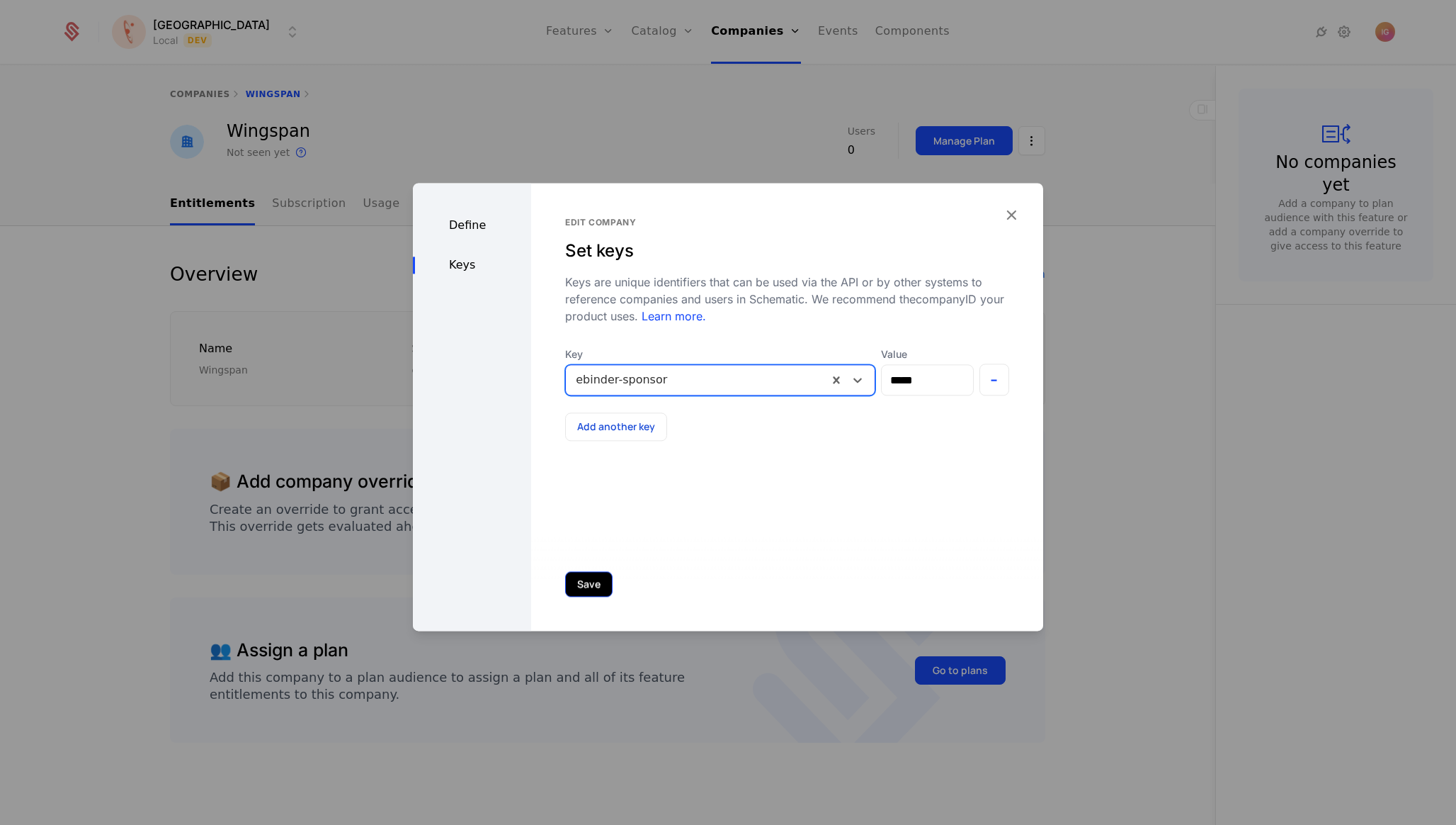
click at [565, 596] on button "Save" at bounding box center [589, 584] width 48 height 26
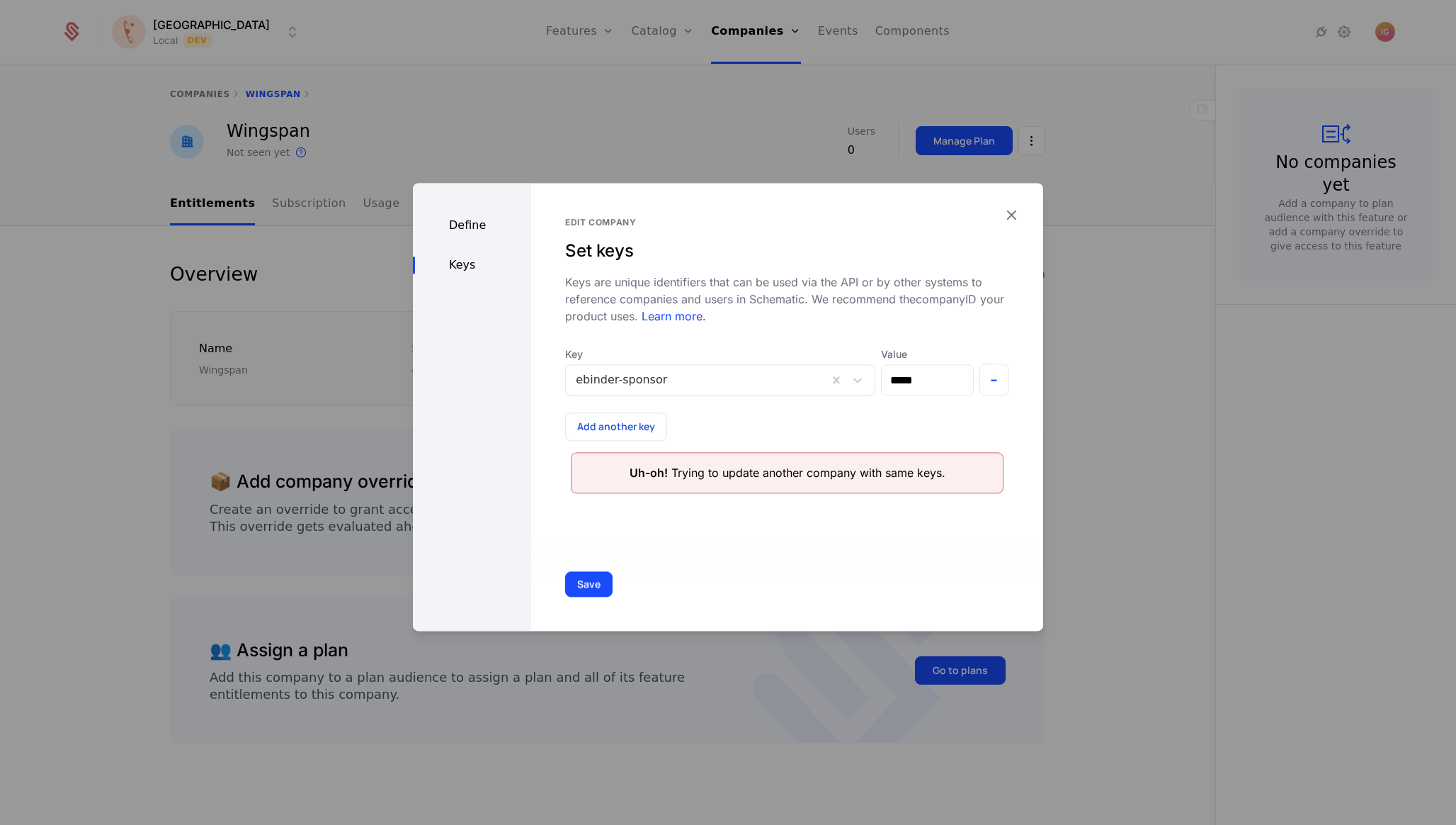
click at [1014, 218] on div "Edit company Set keys Keys are unique identifiers that can be used via the API …" at bounding box center [787, 407] width 512 height 448
click at [1016, 208] on icon "button" at bounding box center [1012, 215] width 19 height 19
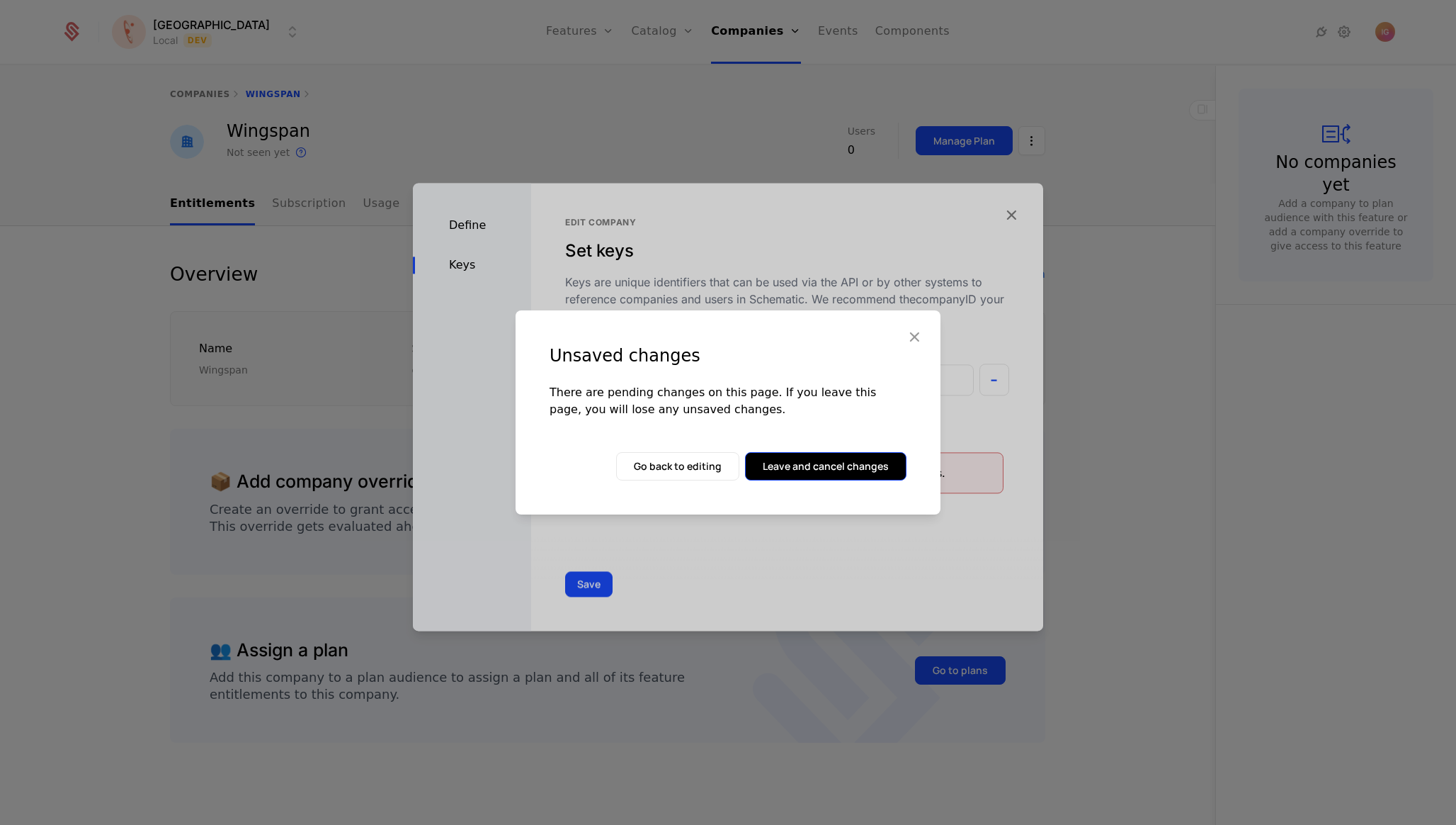
click at [809, 452] on button "Leave and cancel changes" at bounding box center [826, 466] width 161 height 28
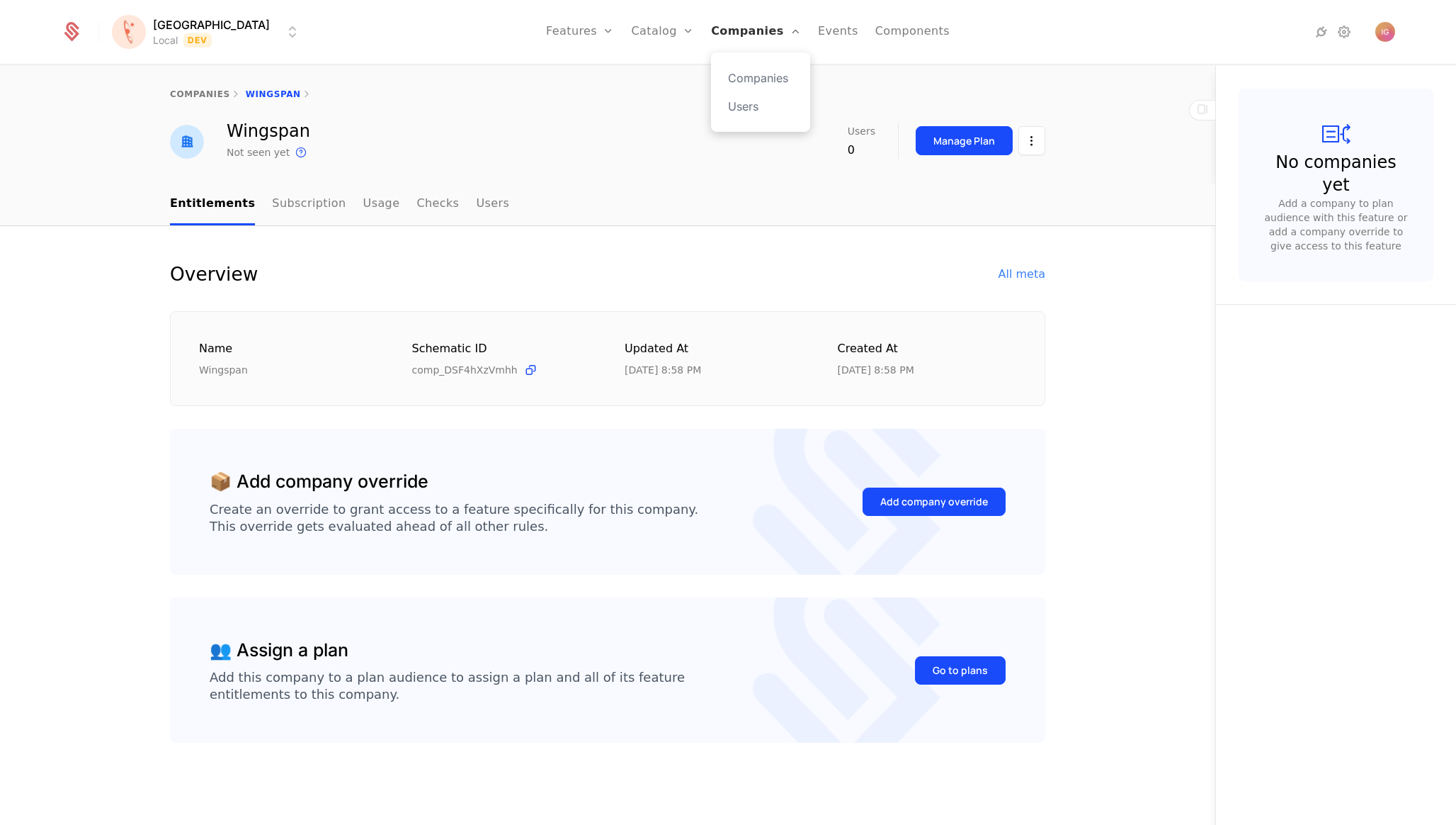
click at [711, 27] on link "Companies" at bounding box center [756, 31] width 90 height 63
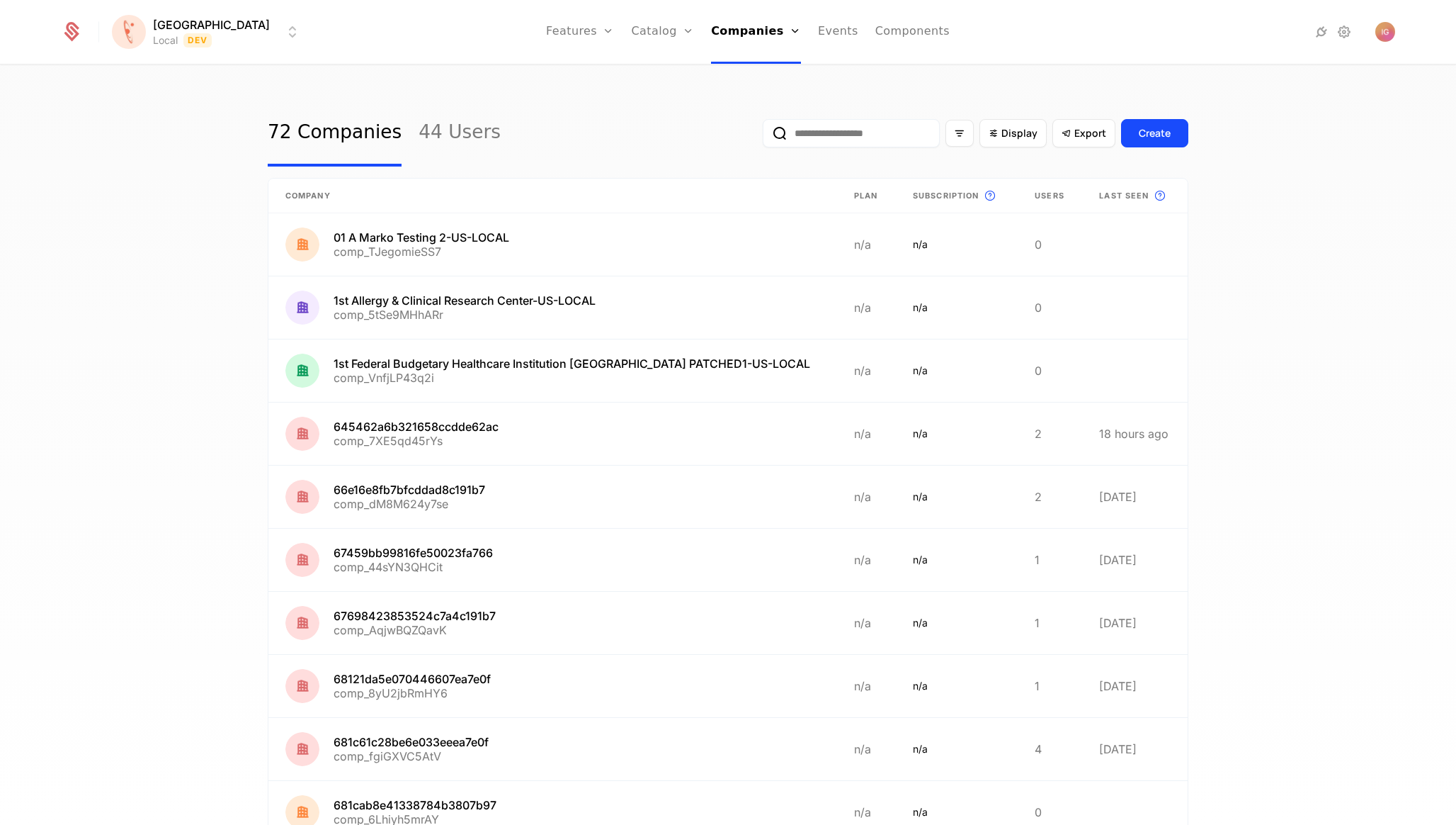
click at [869, 119] on input "email" at bounding box center [851, 133] width 177 height 28
type input "*****"
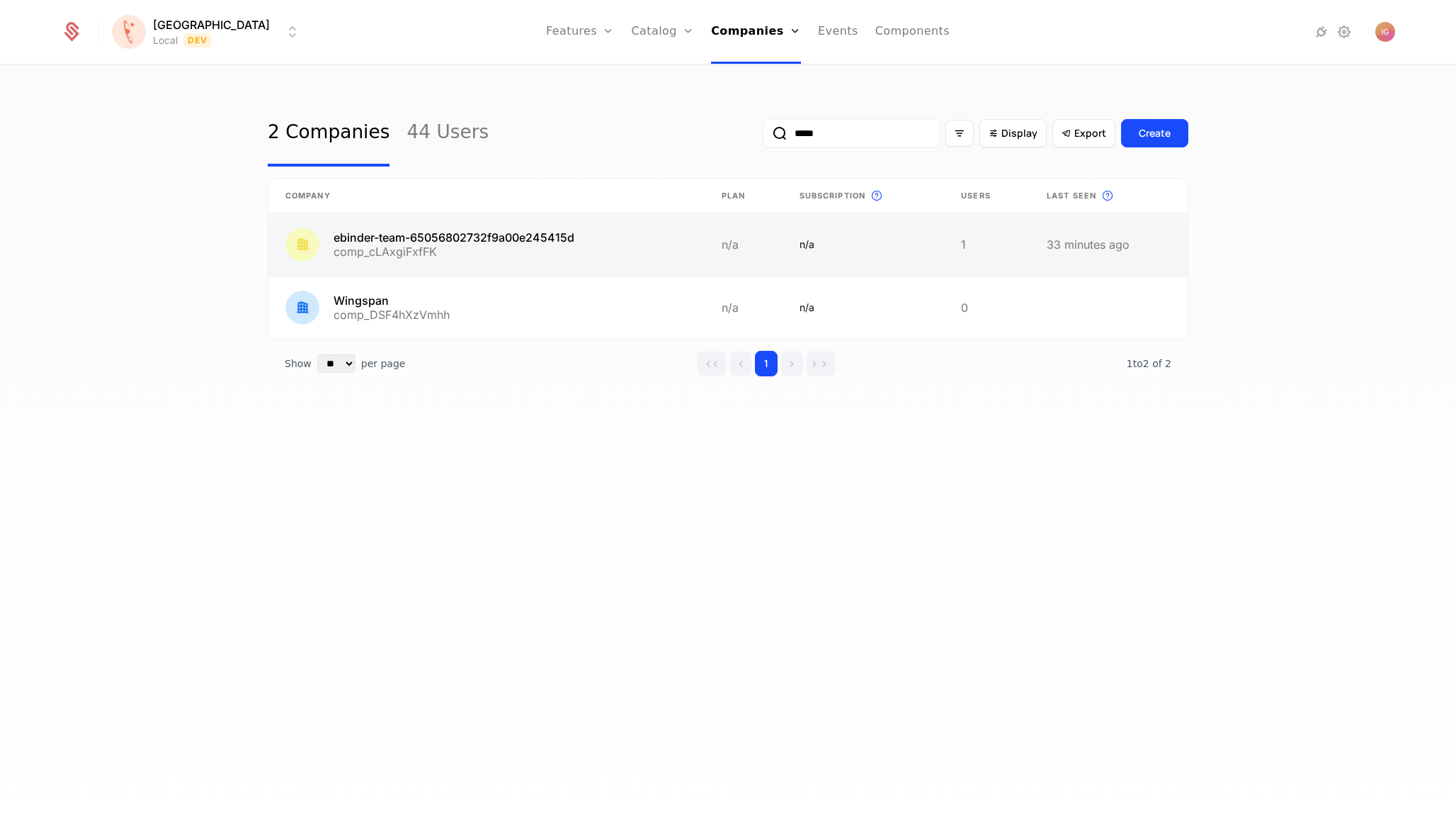
click at [466, 216] on link at bounding box center [486, 244] width 436 height 63
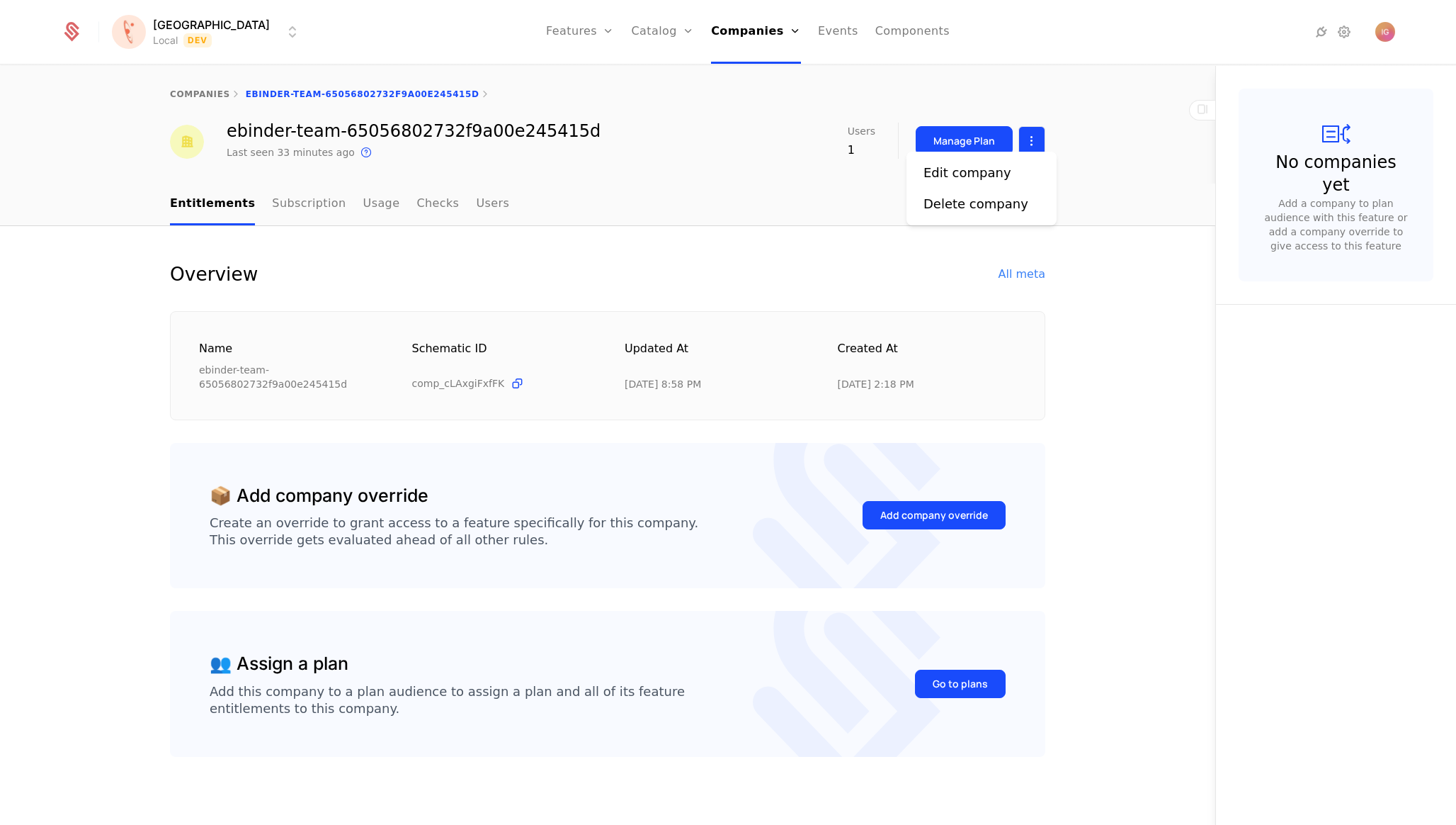
click at [1041, 141] on html "[PERSON_NAME] Local Dev Features Features Flags Catalog Plans Add Ons Configura…" at bounding box center [728, 412] width 1456 height 825
click at [1010, 177] on div "Edit company" at bounding box center [981, 172] width 116 height 20
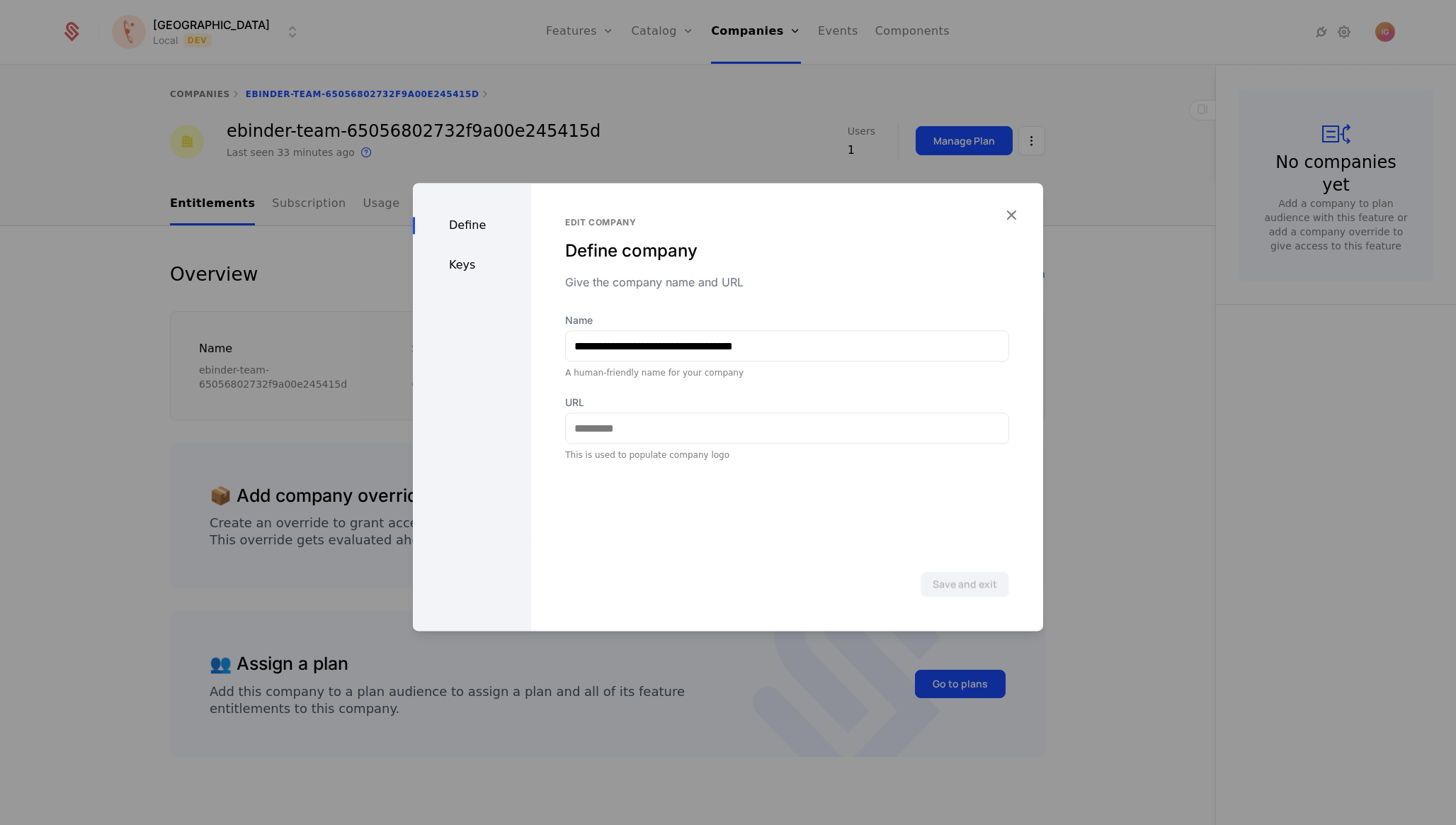
click at [462, 256] on div "Keys" at bounding box center [471, 265] width 118 height 17
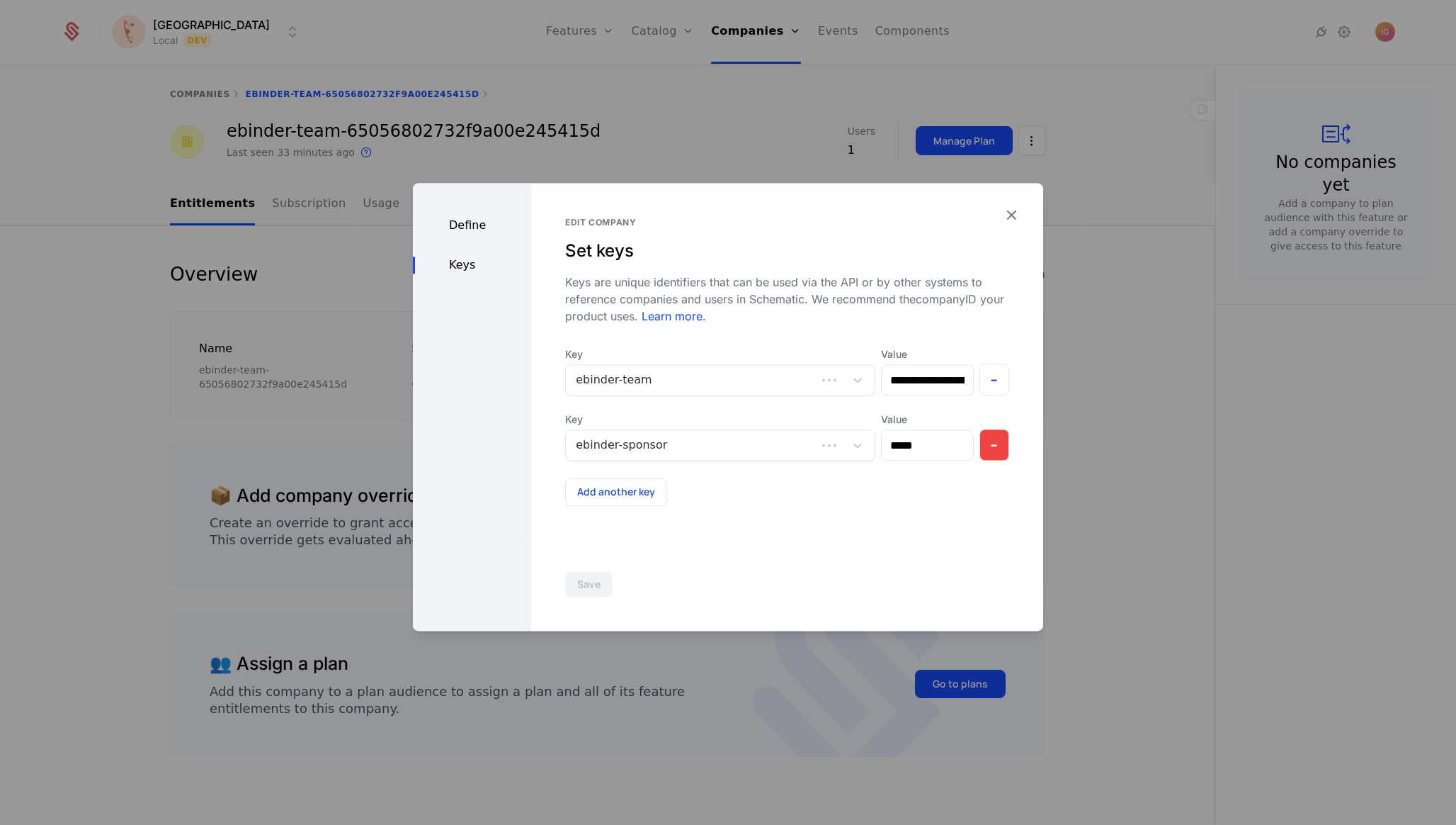
click at [996, 429] on button "-" at bounding box center [995, 444] width 31 height 32
click at [569, 586] on button "Save" at bounding box center [589, 584] width 48 height 26
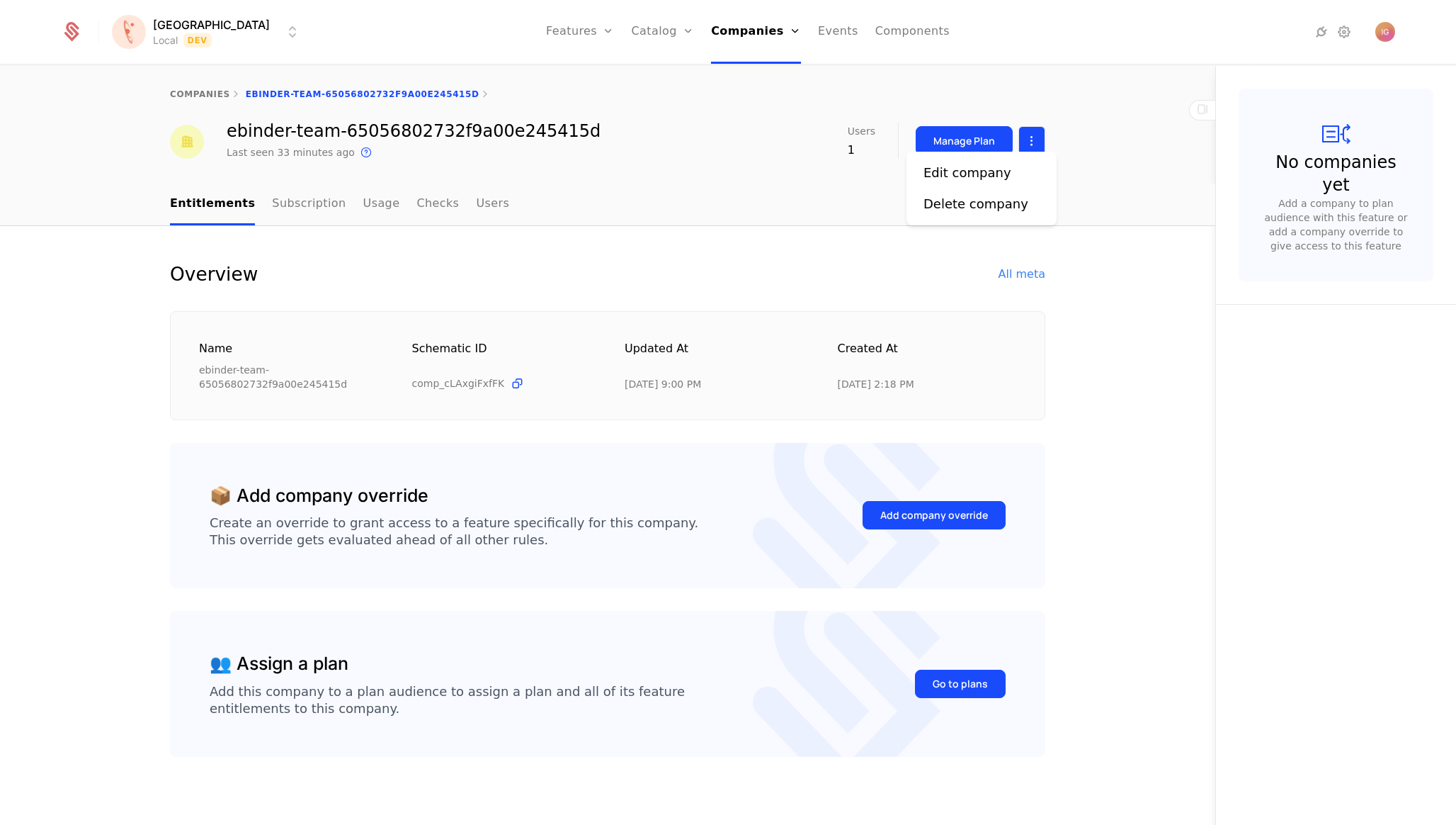
click at [1039, 141] on html "[PERSON_NAME] Local Dev Features Features Flags Catalog Plans Add Ons Configura…" at bounding box center [728, 412] width 1456 height 825
click at [999, 173] on div "Edit company" at bounding box center [973, 172] width 99 height 20
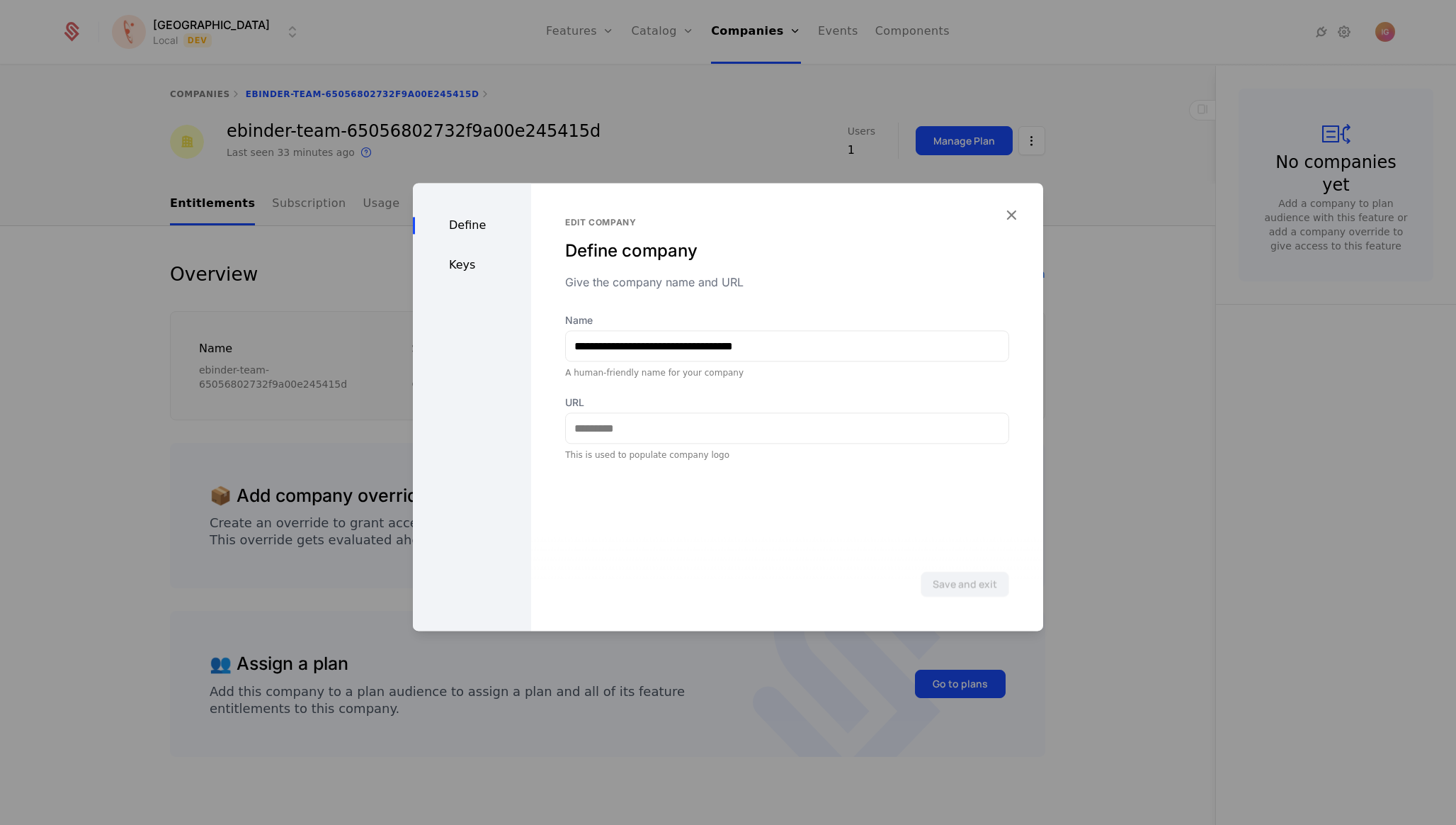
click at [477, 256] on div "Keys" at bounding box center [471, 265] width 118 height 17
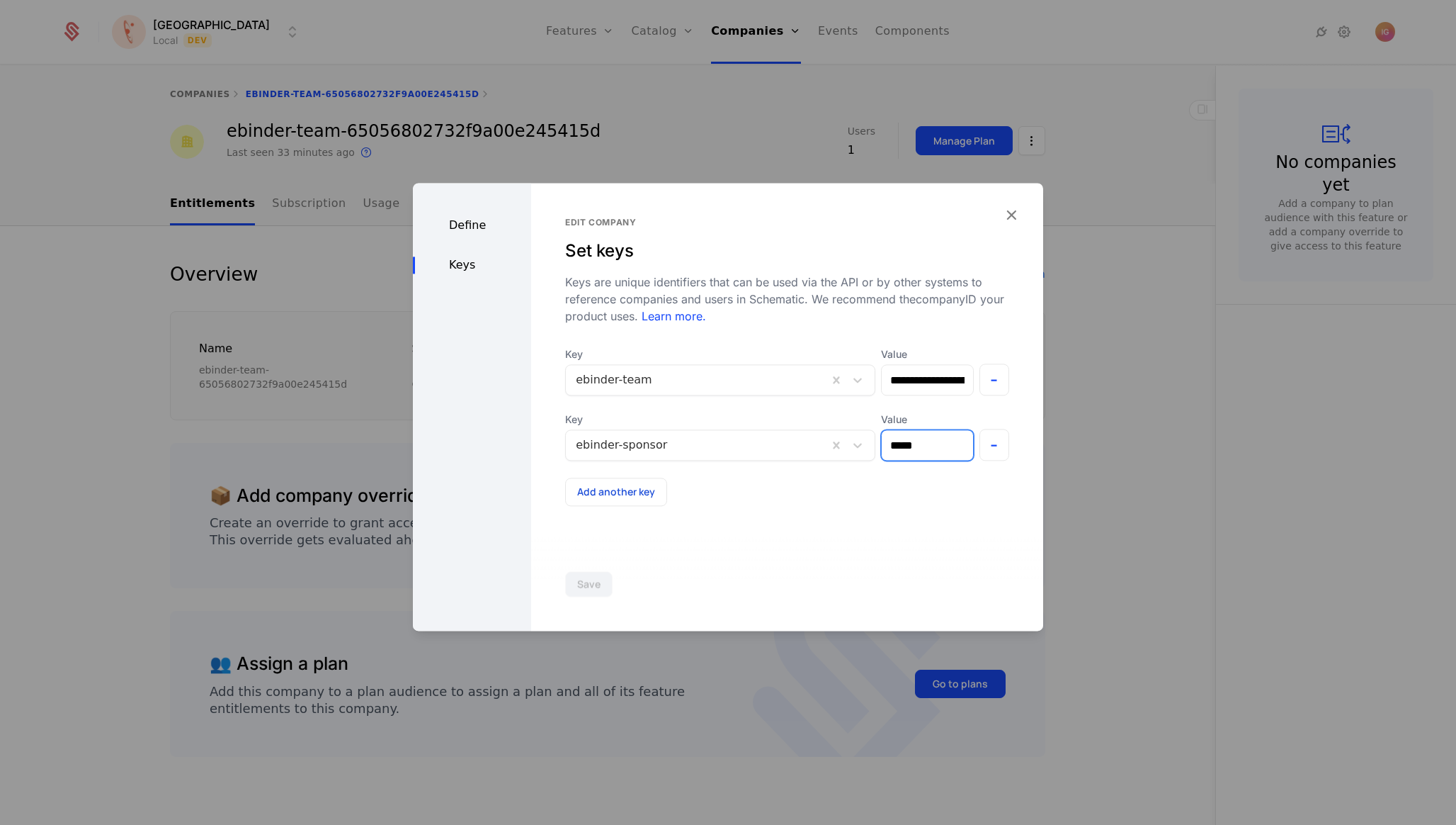
click at [918, 430] on input "*****" at bounding box center [927, 445] width 91 height 30
type input "**********"
click at [565, 582] on button "Save" at bounding box center [589, 584] width 48 height 26
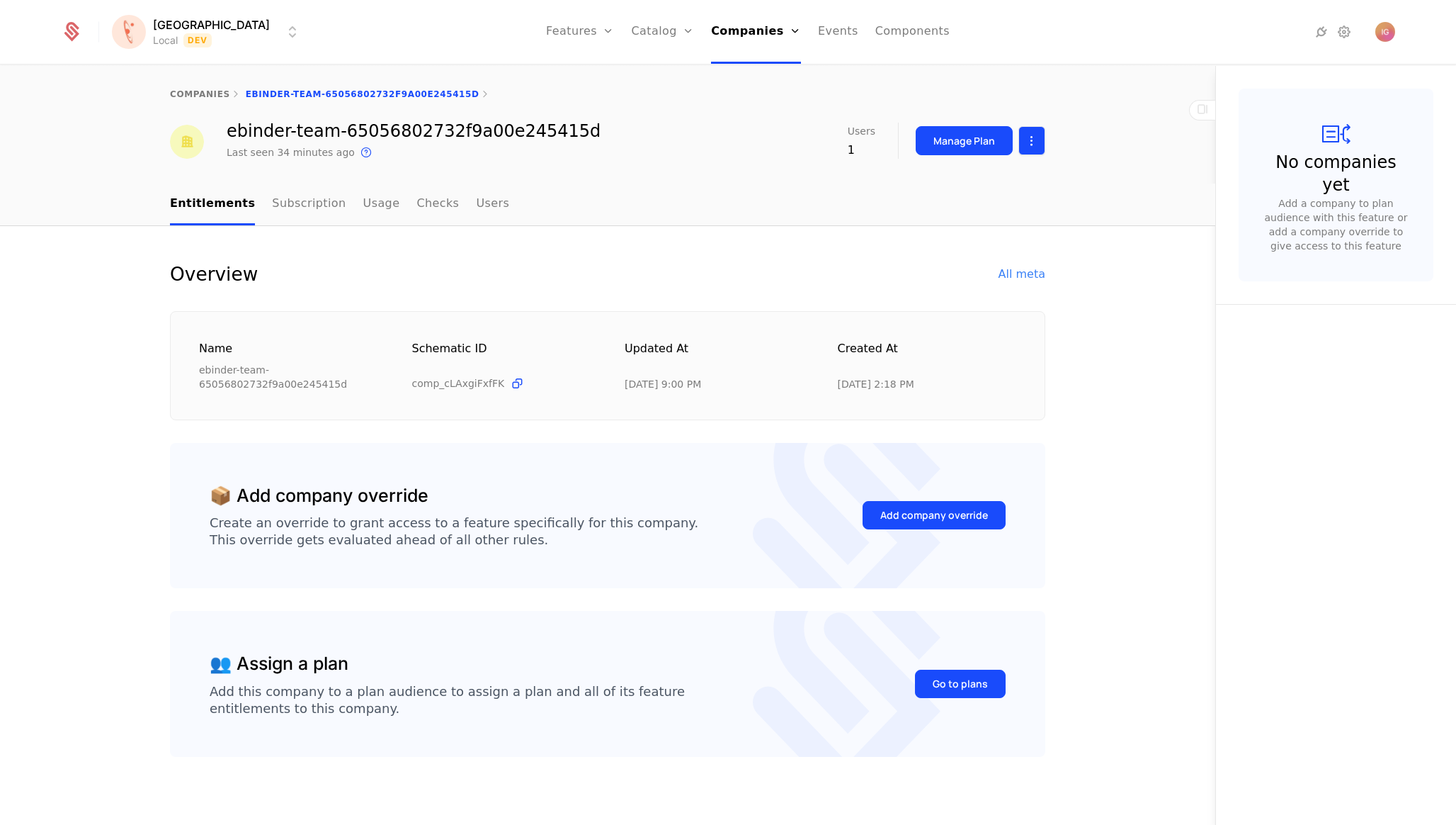
click at [1031, 136] on html "[PERSON_NAME] Local Dev Features Features Flags Catalog Plans Add Ons Configura…" at bounding box center [728, 412] width 1456 height 825
click at [999, 165] on div "Edit company" at bounding box center [973, 172] width 99 height 20
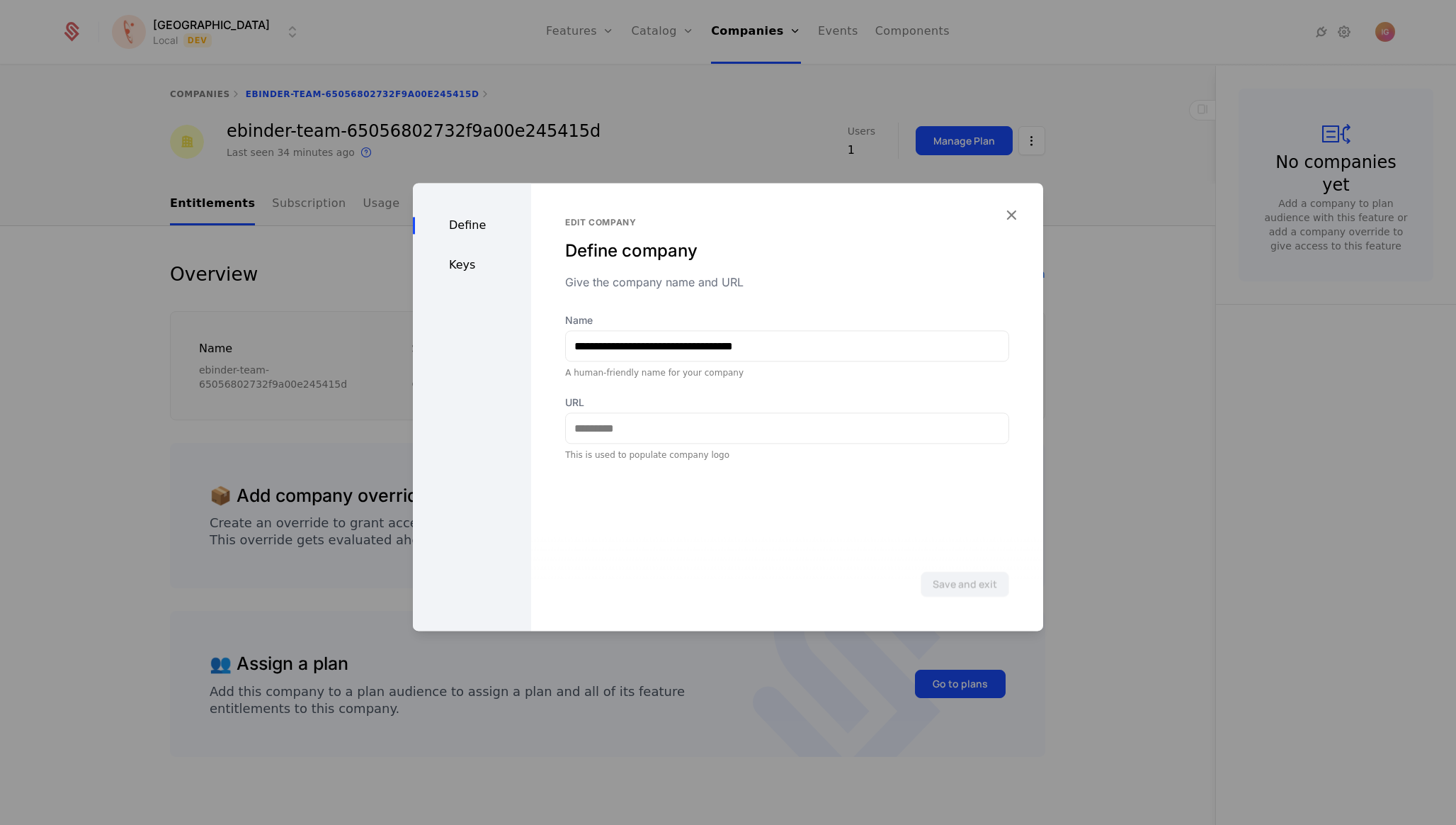
click at [469, 256] on div "Keys" at bounding box center [471, 265] width 118 height 17
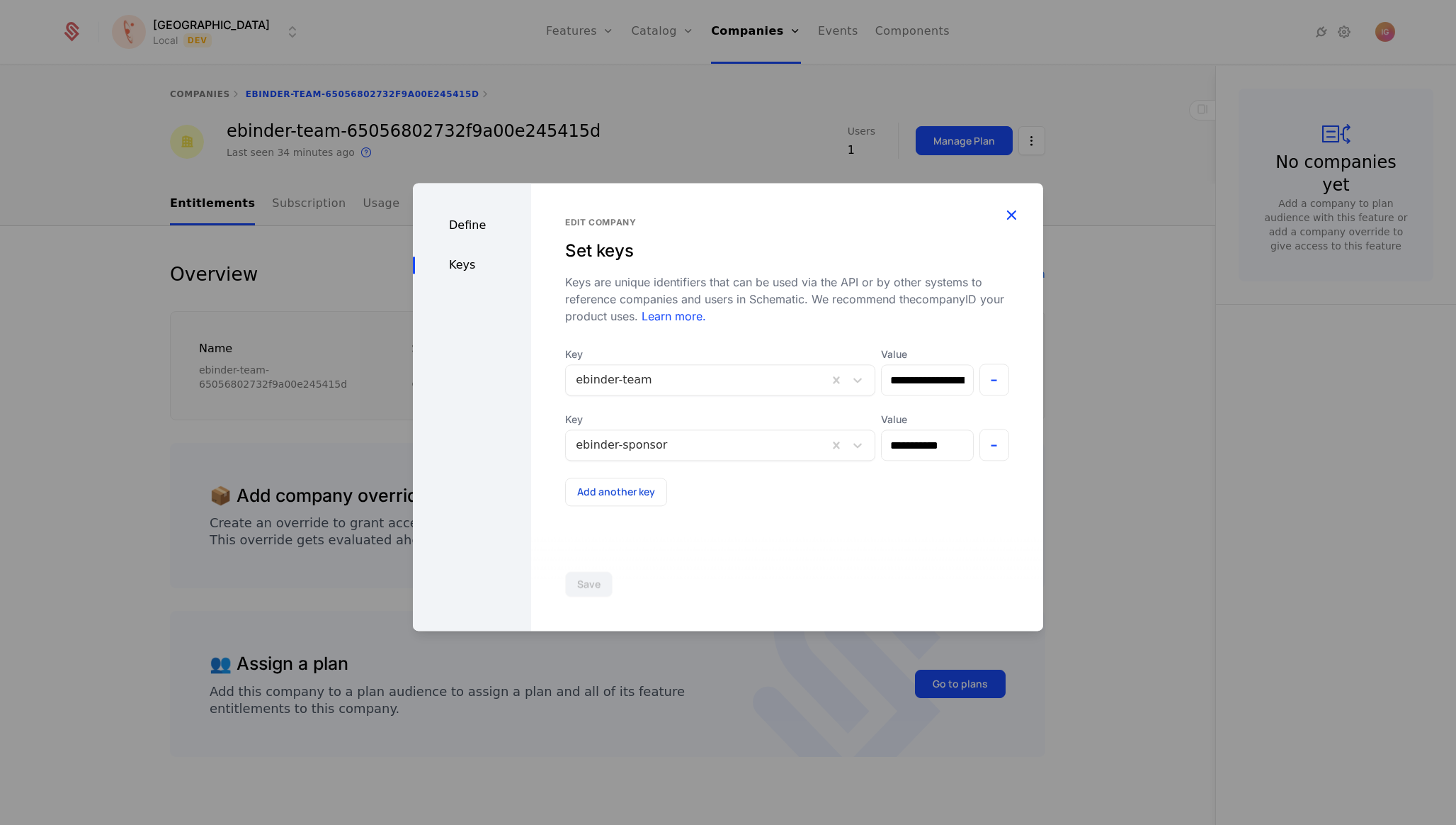
click at [1021, 205] on icon "button" at bounding box center [1012, 215] width 19 height 19
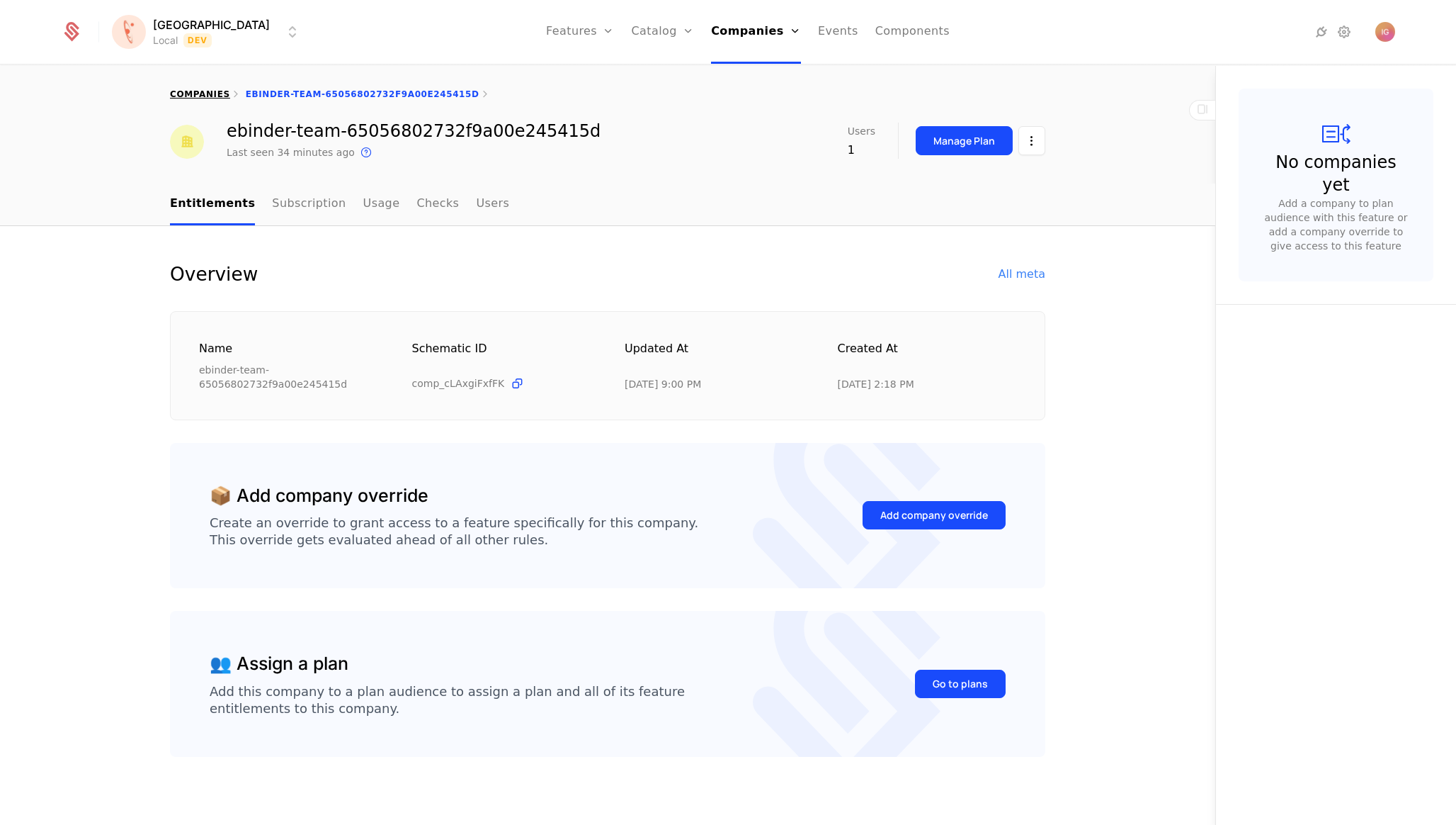
click at [182, 92] on link "companies" at bounding box center [200, 94] width 60 height 10
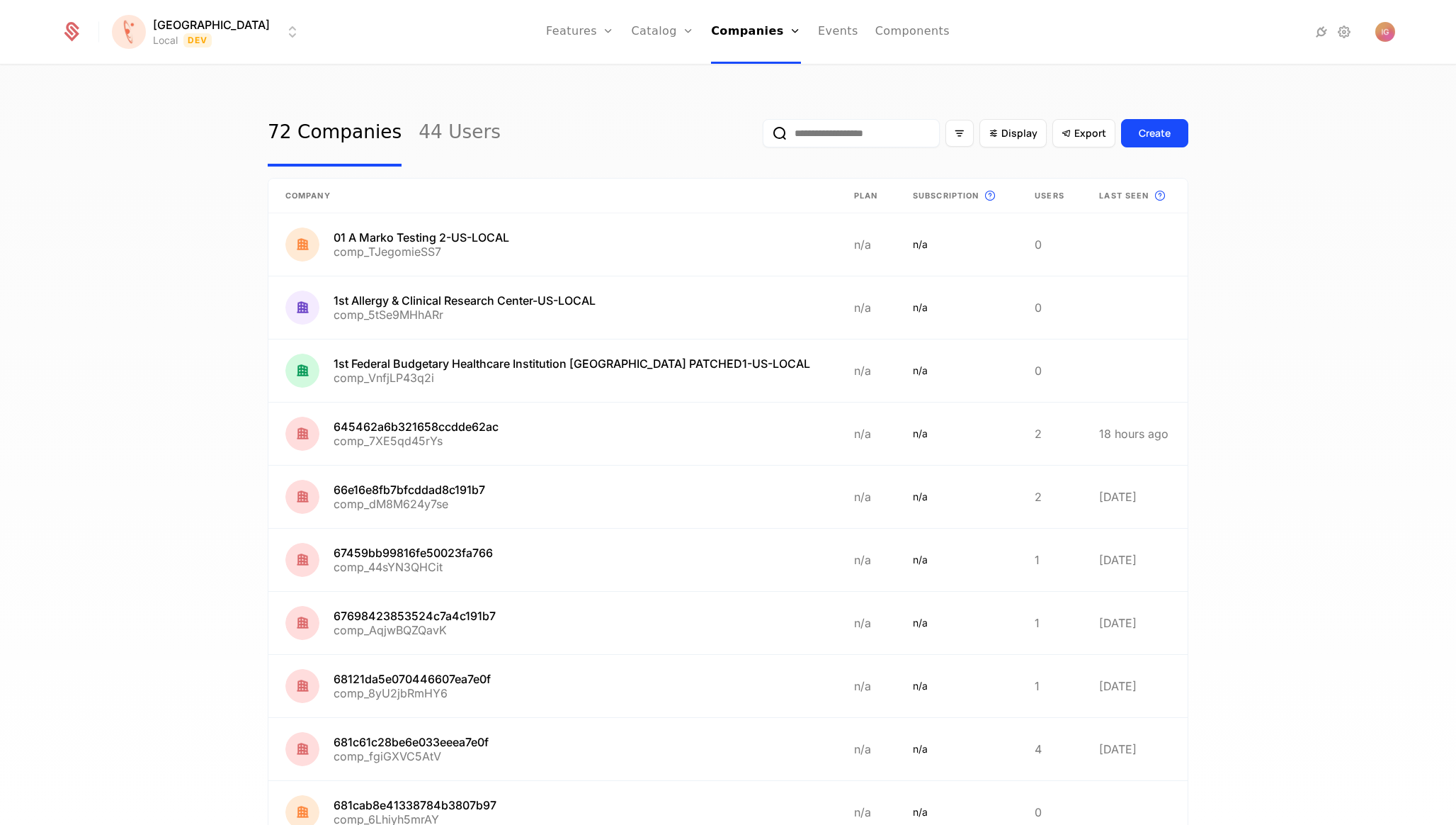
click at [890, 135] on input "email" at bounding box center [851, 133] width 177 height 28
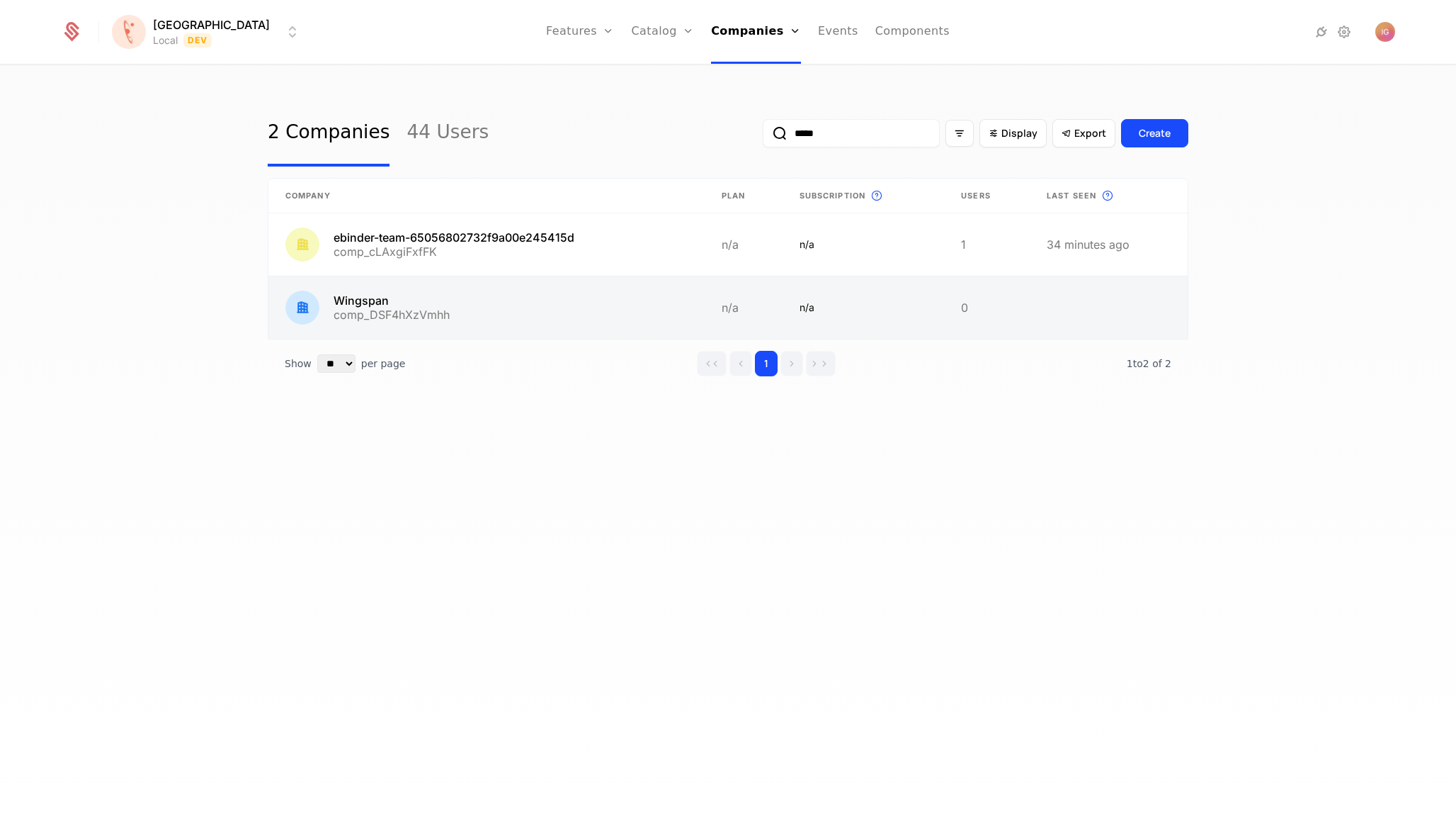
type input "*****"
click at [347, 277] on link at bounding box center [486, 308] width 436 height 63
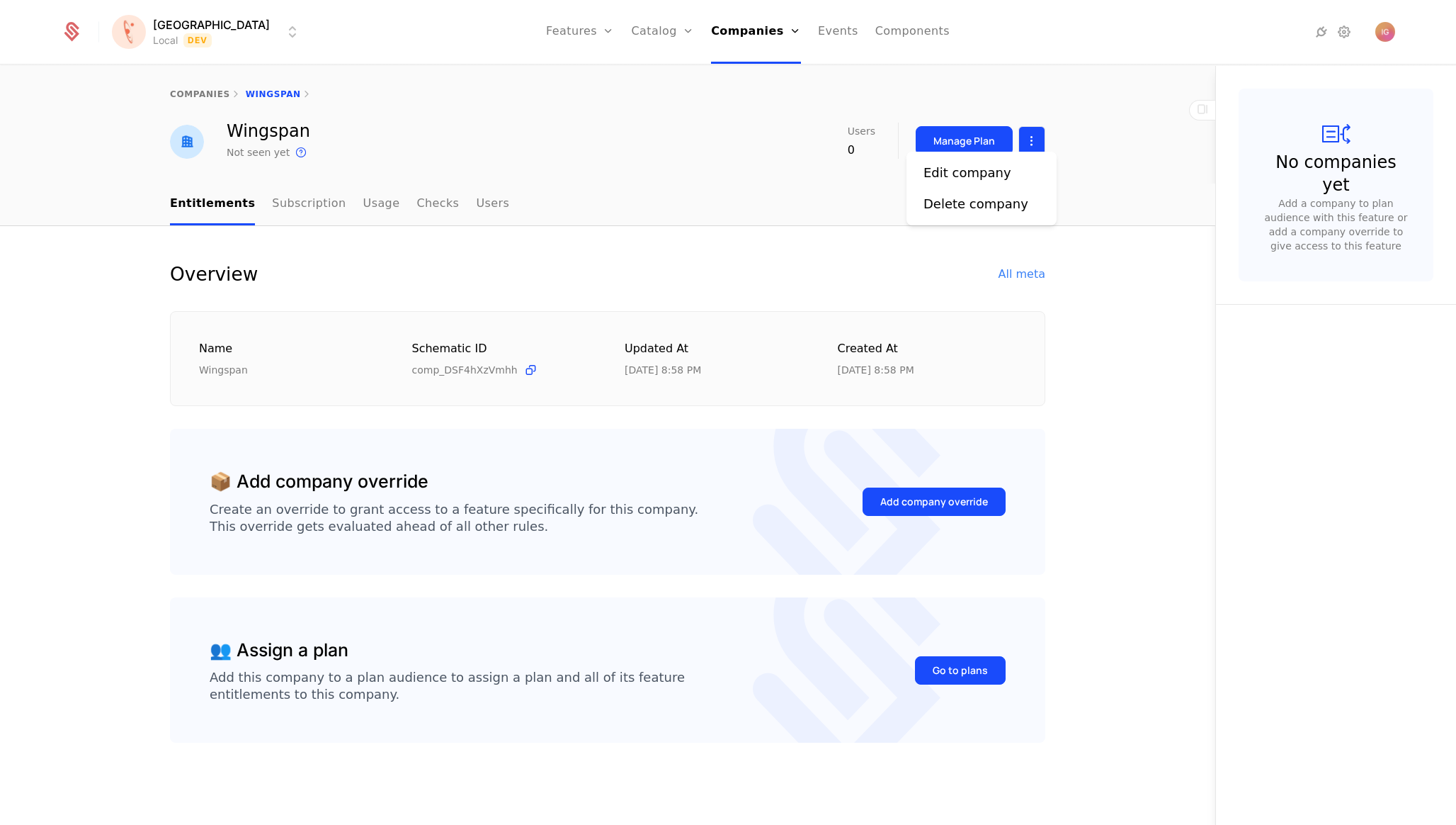
click at [1034, 128] on html "[PERSON_NAME] Local Dev Features Features Flags Catalog Plans Add Ons Configura…" at bounding box center [728, 412] width 1456 height 825
click at [1002, 163] on div "Edit company" at bounding box center [981, 172] width 116 height 20
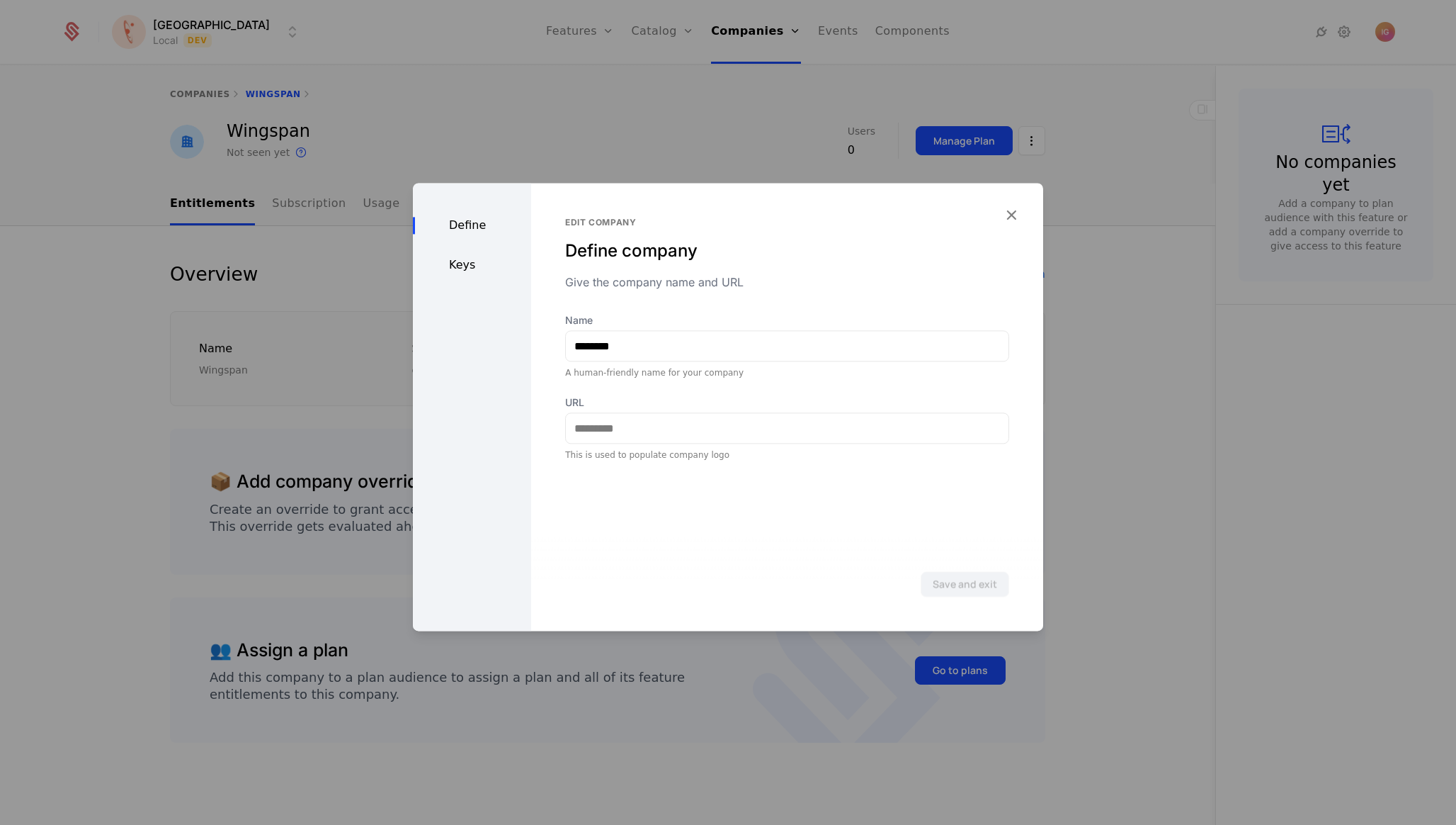
click at [479, 256] on div "Keys" at bounding box center [471, 265] width 118 height 17
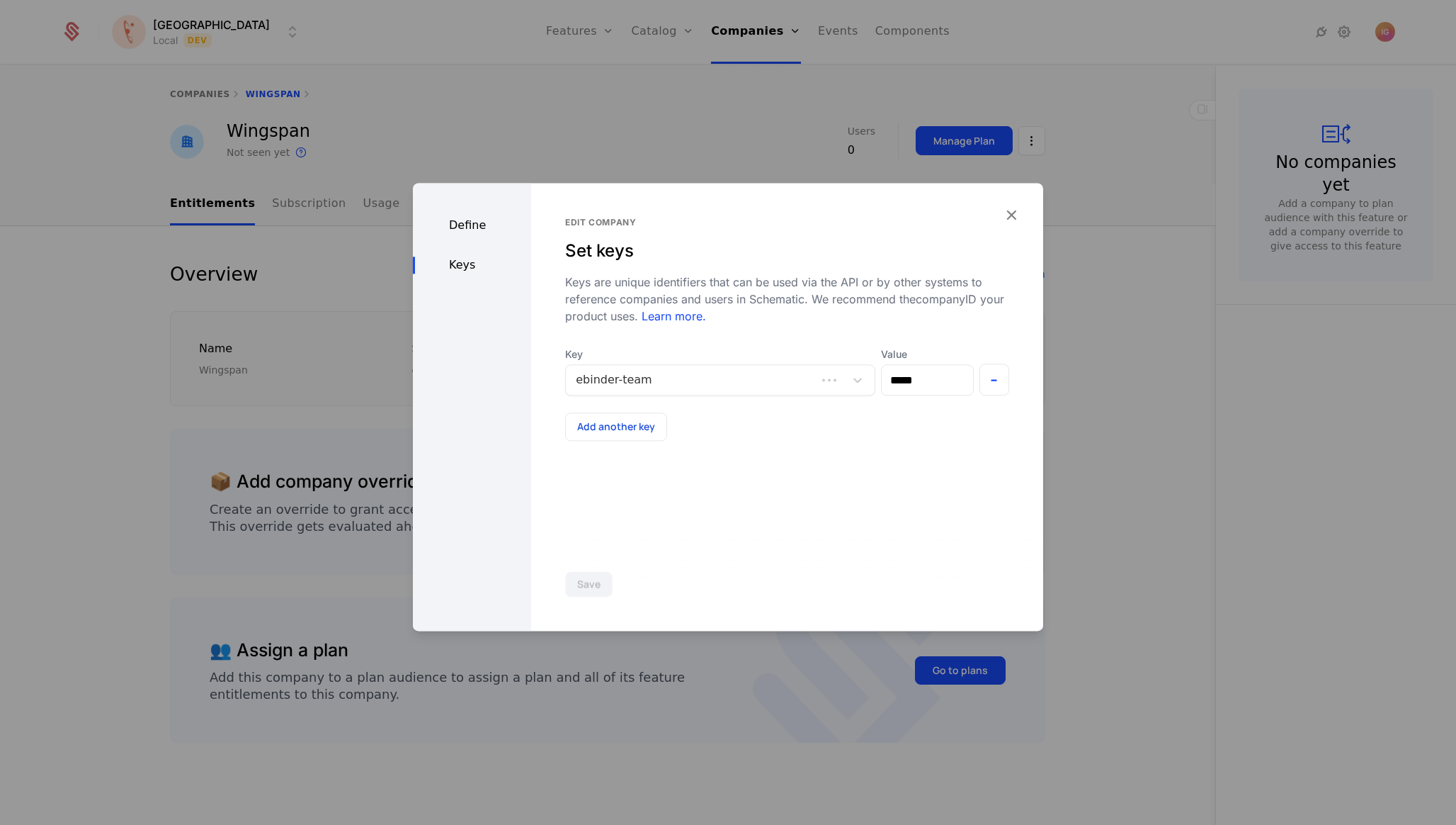
click at [624, 370] on div at bounding box center [691, 379] width 231 height 20
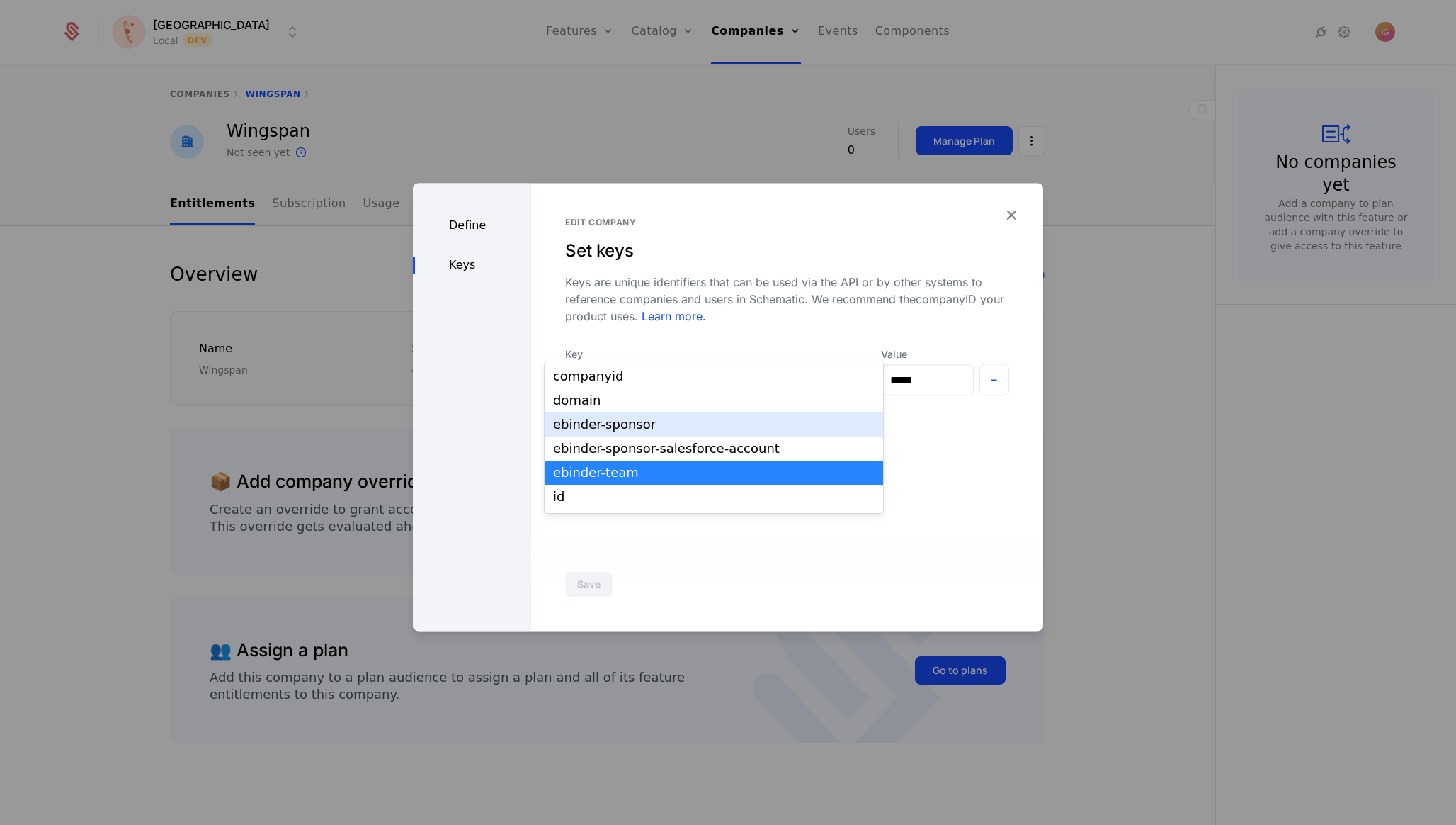
click at [619, 421] on div "ebinder-sponsor" at bounding box center [714, 425] width 322 height 13
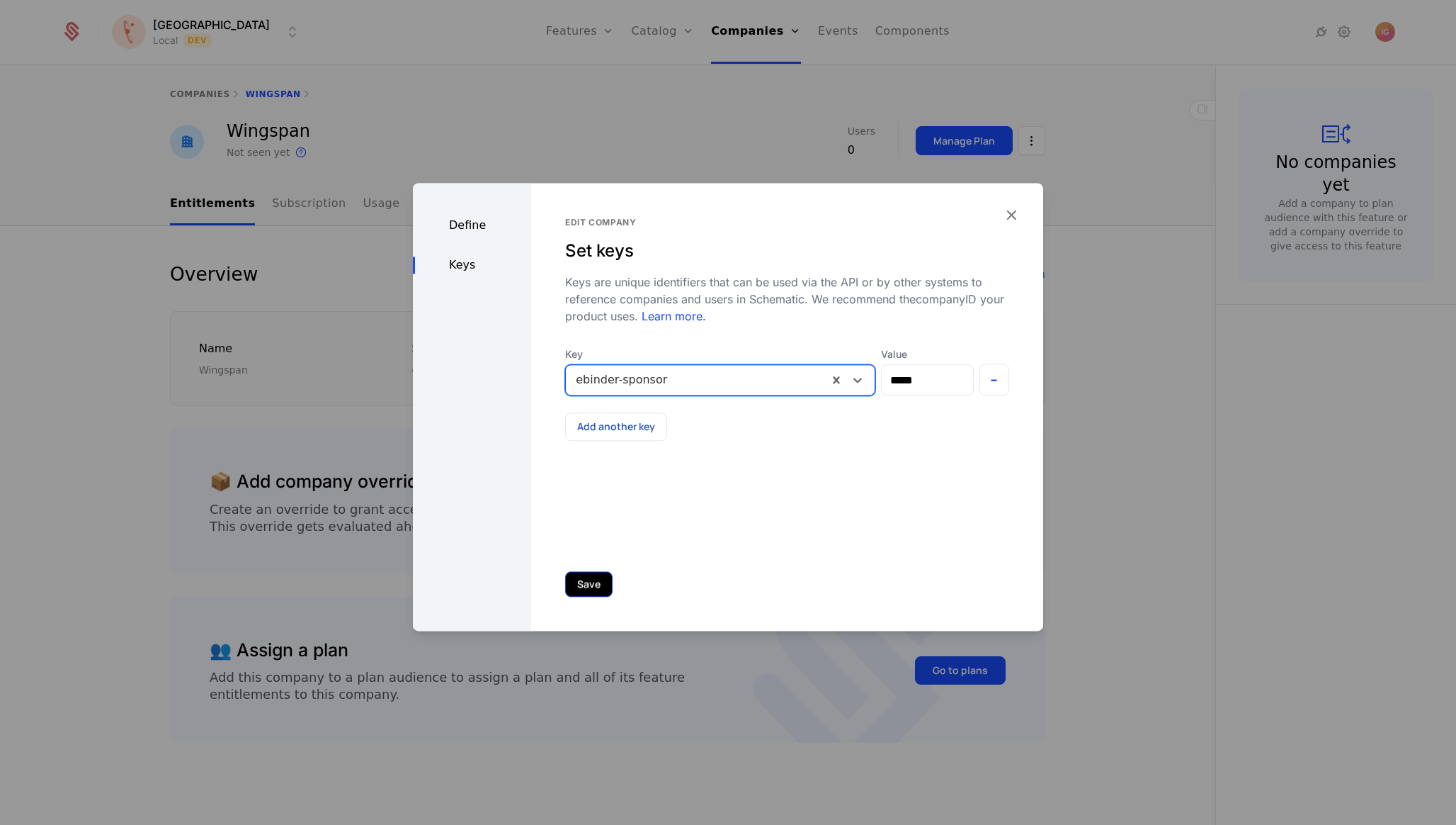
click at [565, 584] on button "Save" at bounding box center [589, 584] width 48 height 26
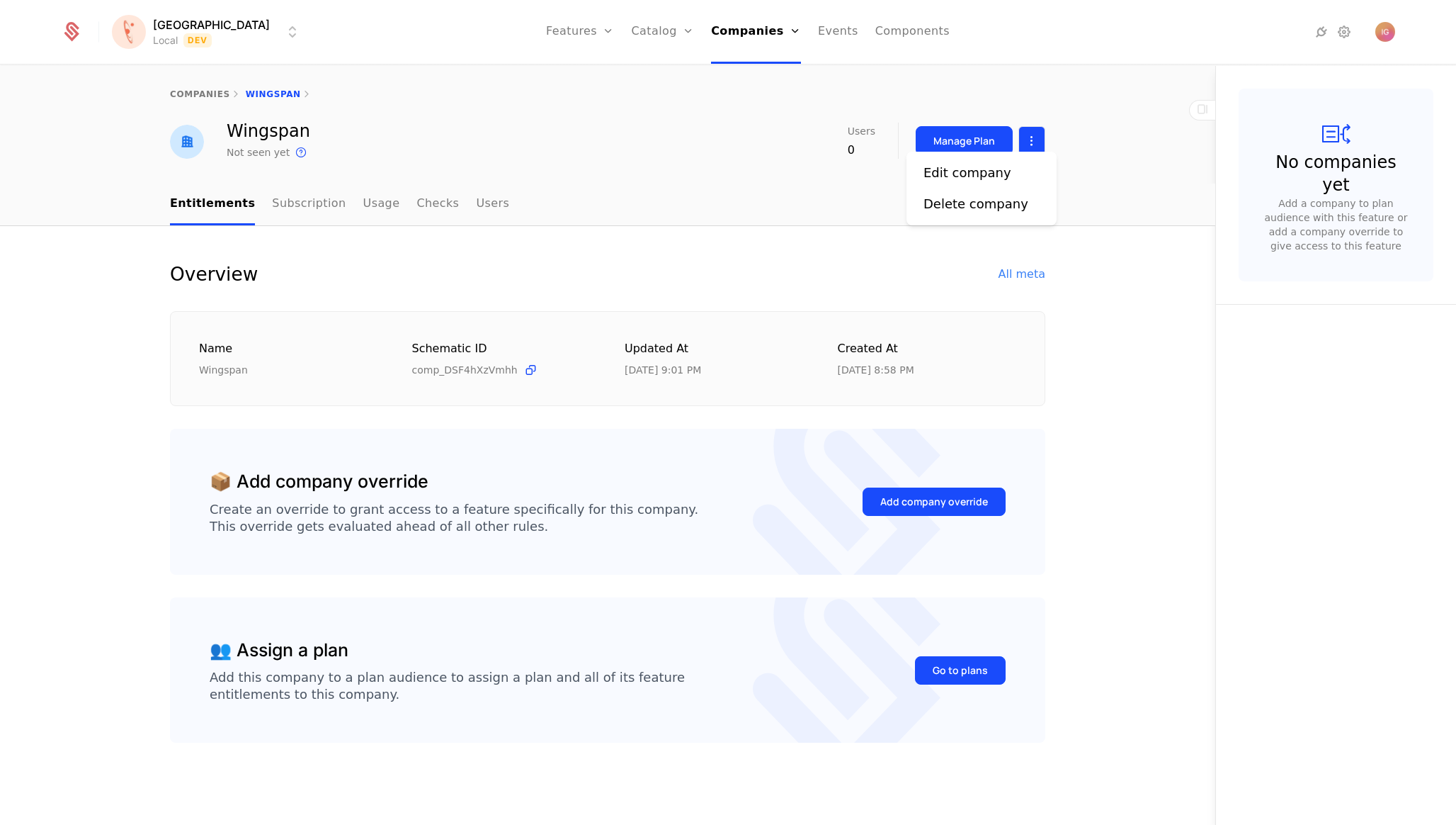
click at [1032, 126] on html "[PERSON_NAME] Local Dev Features Features Flags Catalog Plans Add Ons Configura…" at bounding box center [728, 412] width 1456 height 825
click at [992, 195] on div "Delete company" at bounding box center [976, 204] width 105 height 20
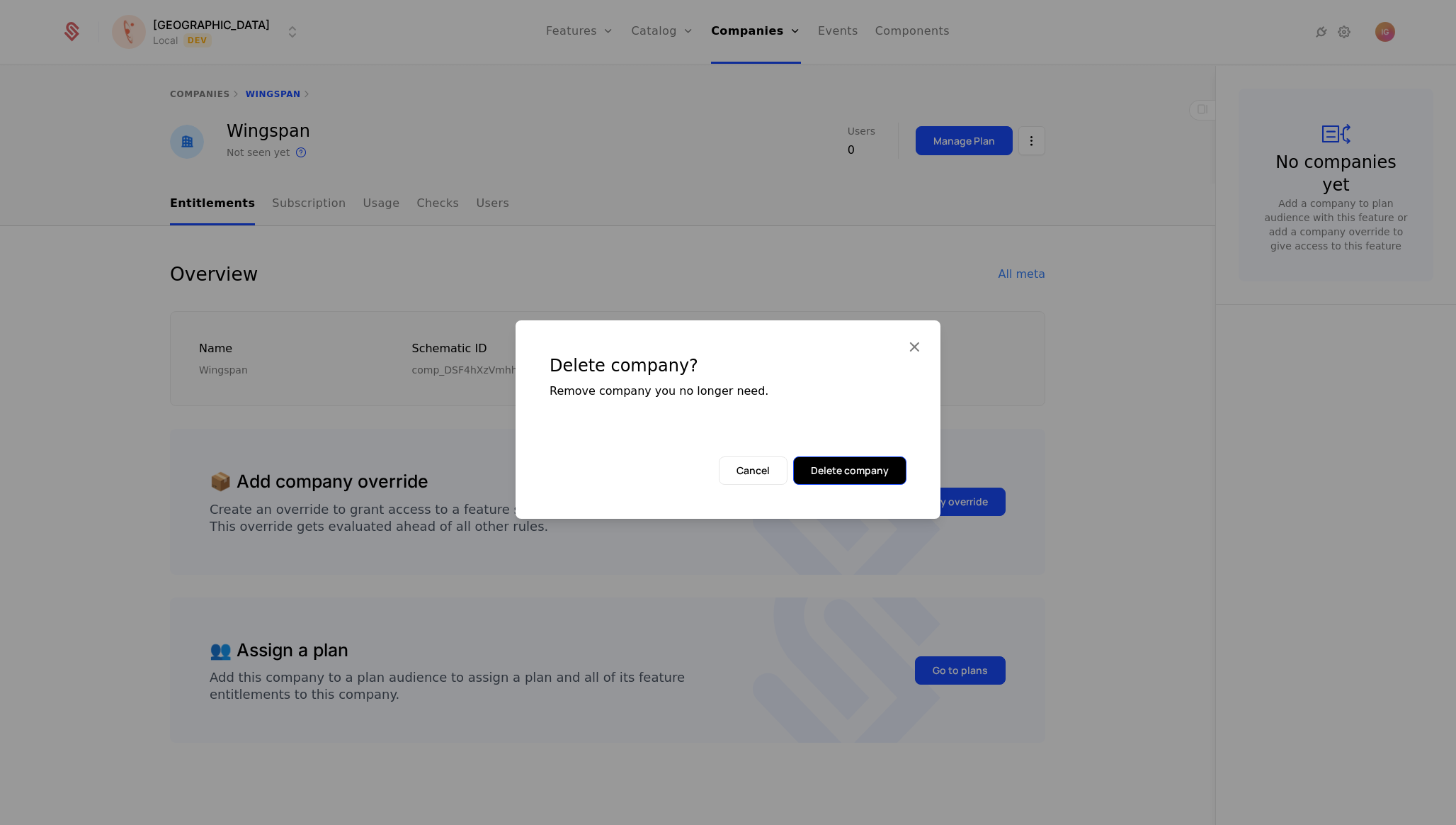
click at [858, 456] on button "Delete company" at bounding box center [850, 470] width 114 height 28
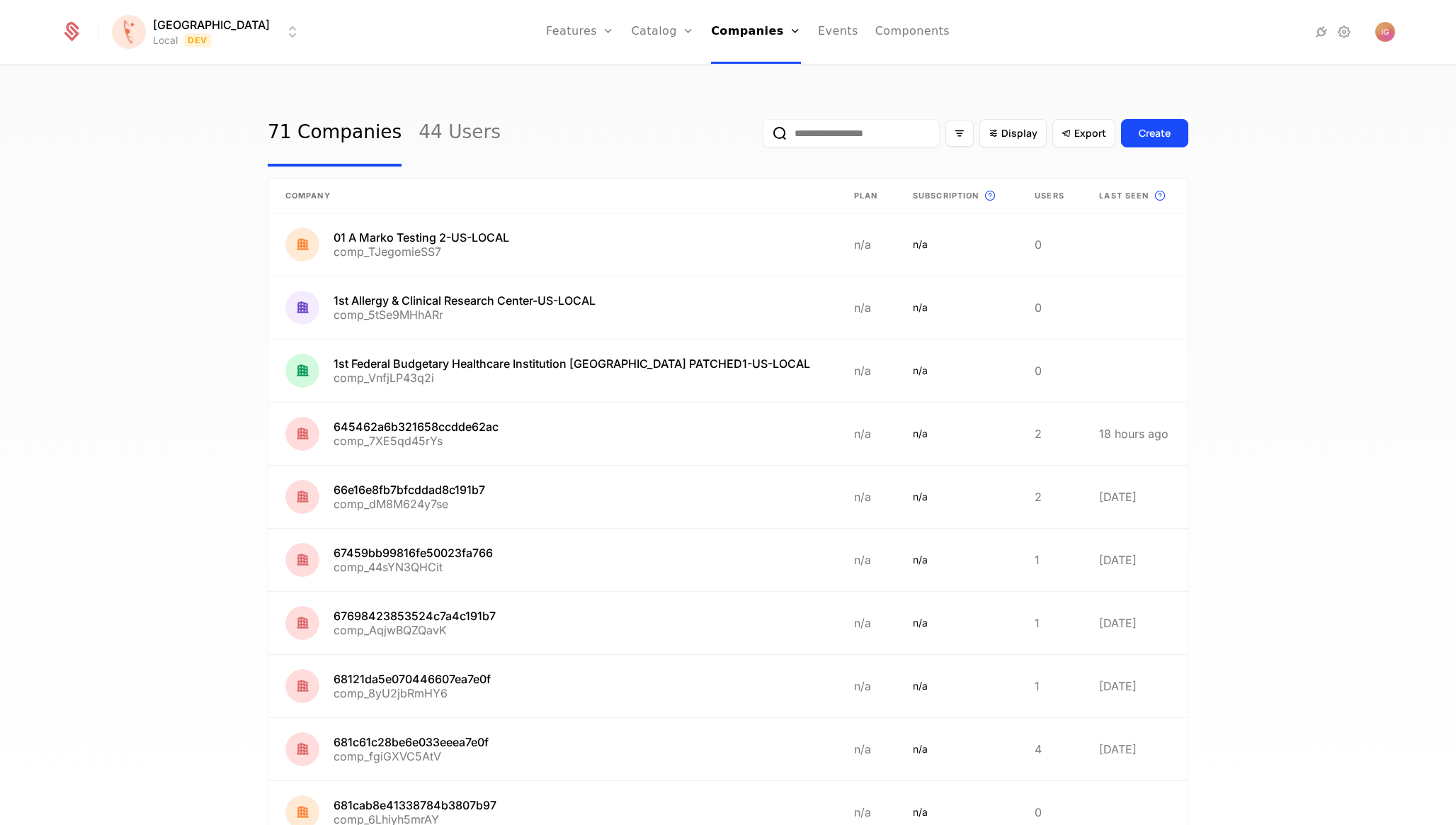
click at [891, 122] on input "email" at bounding box center [851, 133] width 177 height 28
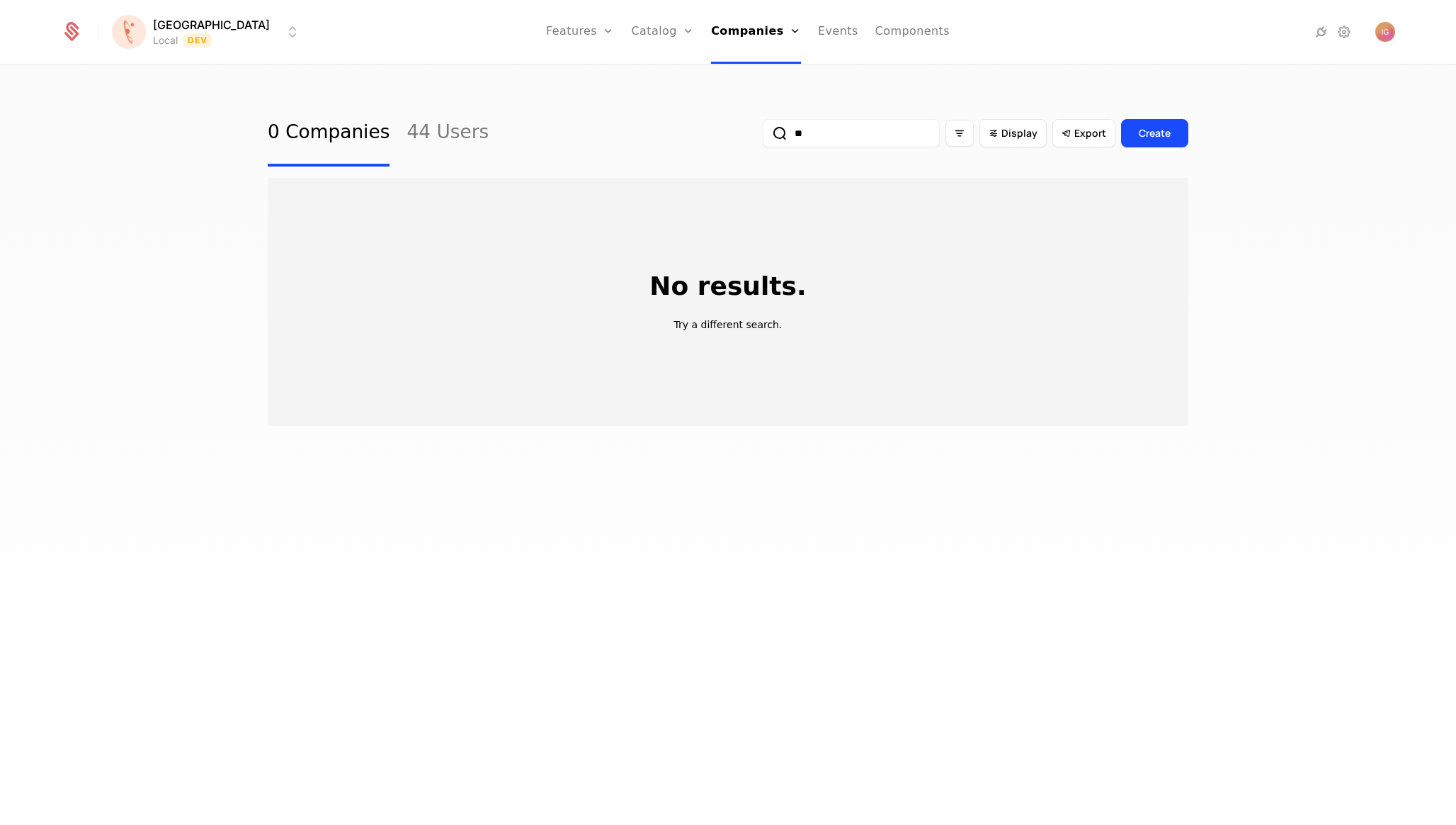
type input "*"
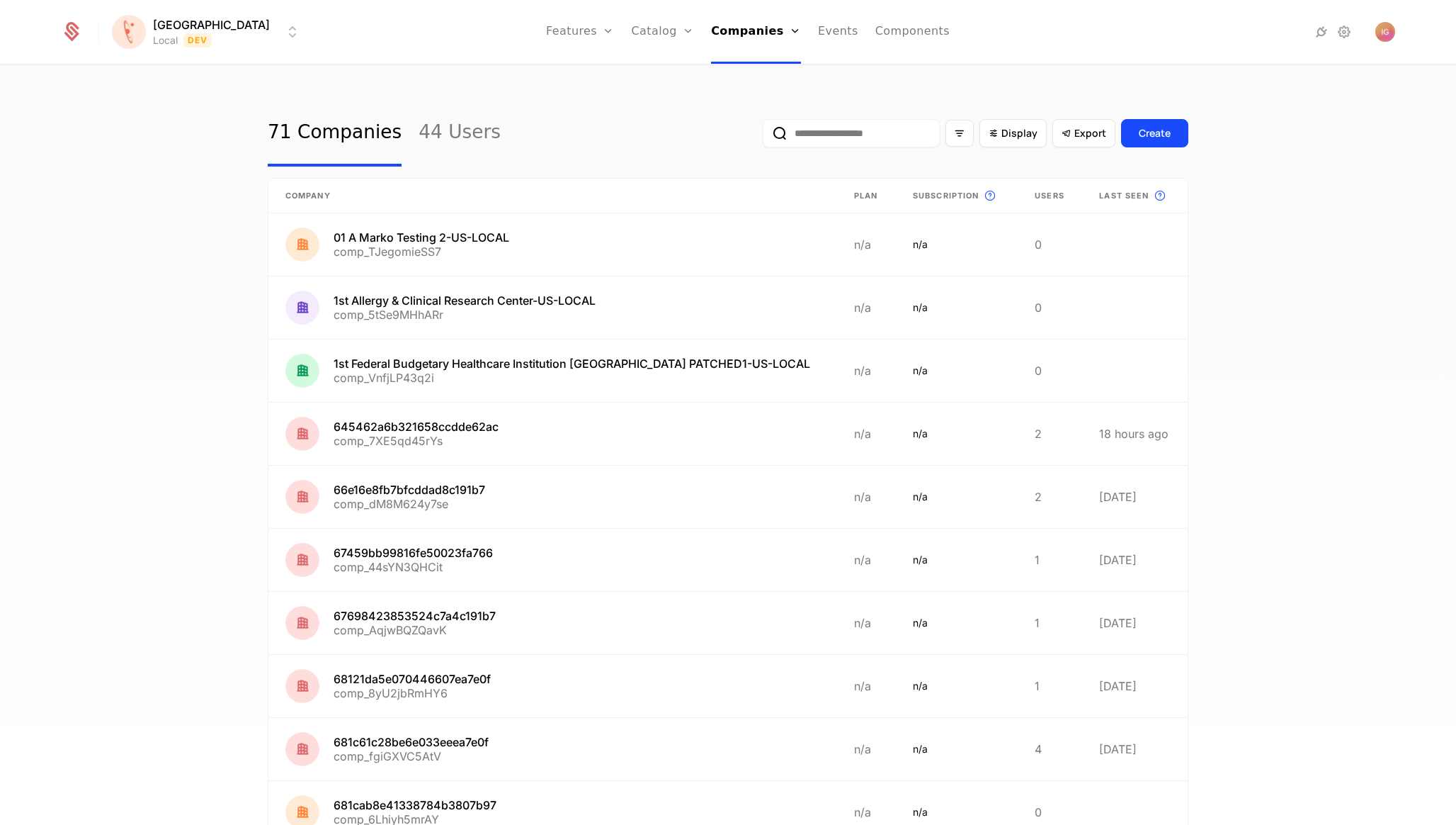
click at [919, 124] on input "email" at bounding box center [851, 133] width 177 height 28
paste input "**********"
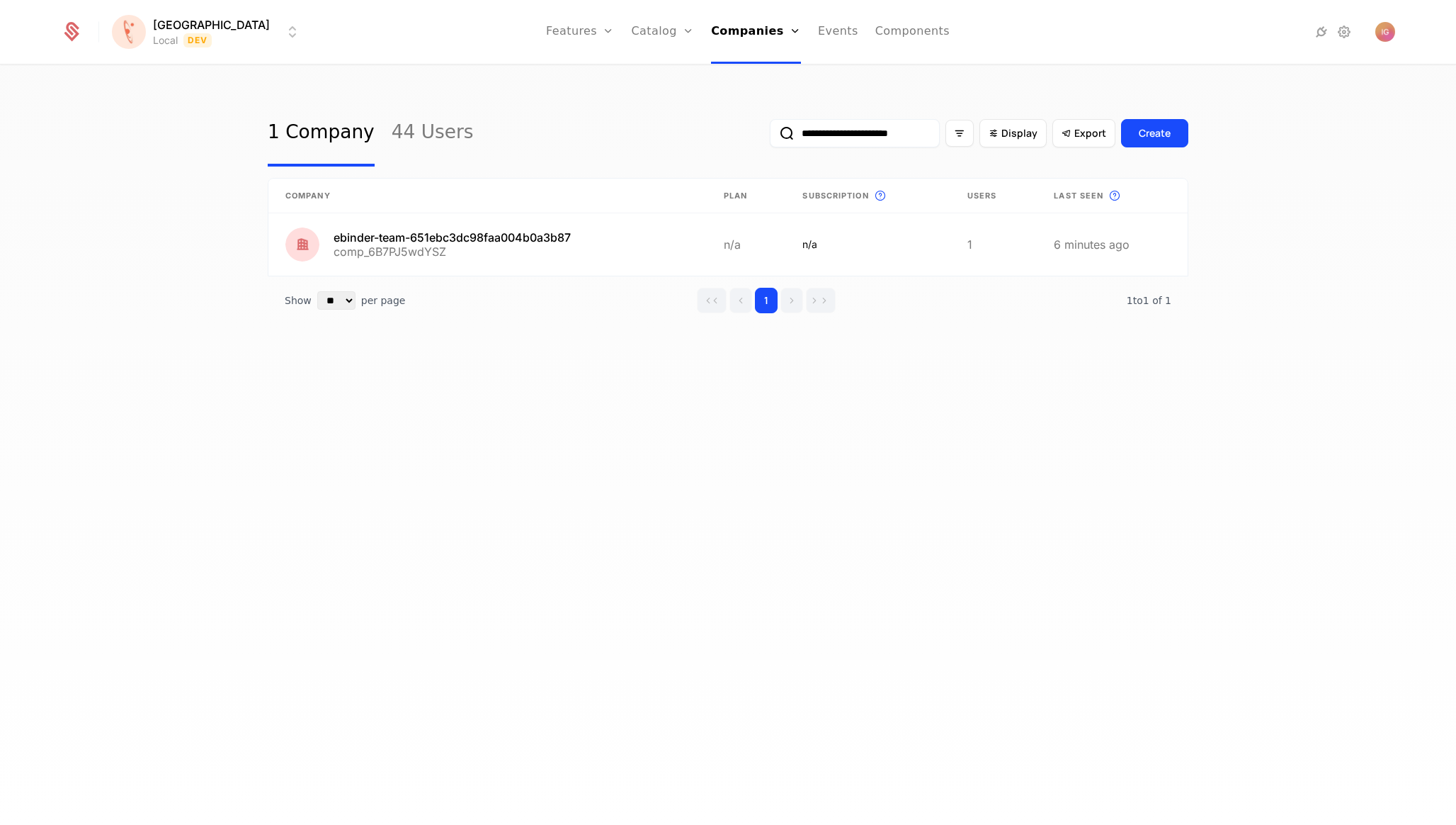
click at [865, 121] on input "**********" at bounding box center [854, 133] width 170 height 28
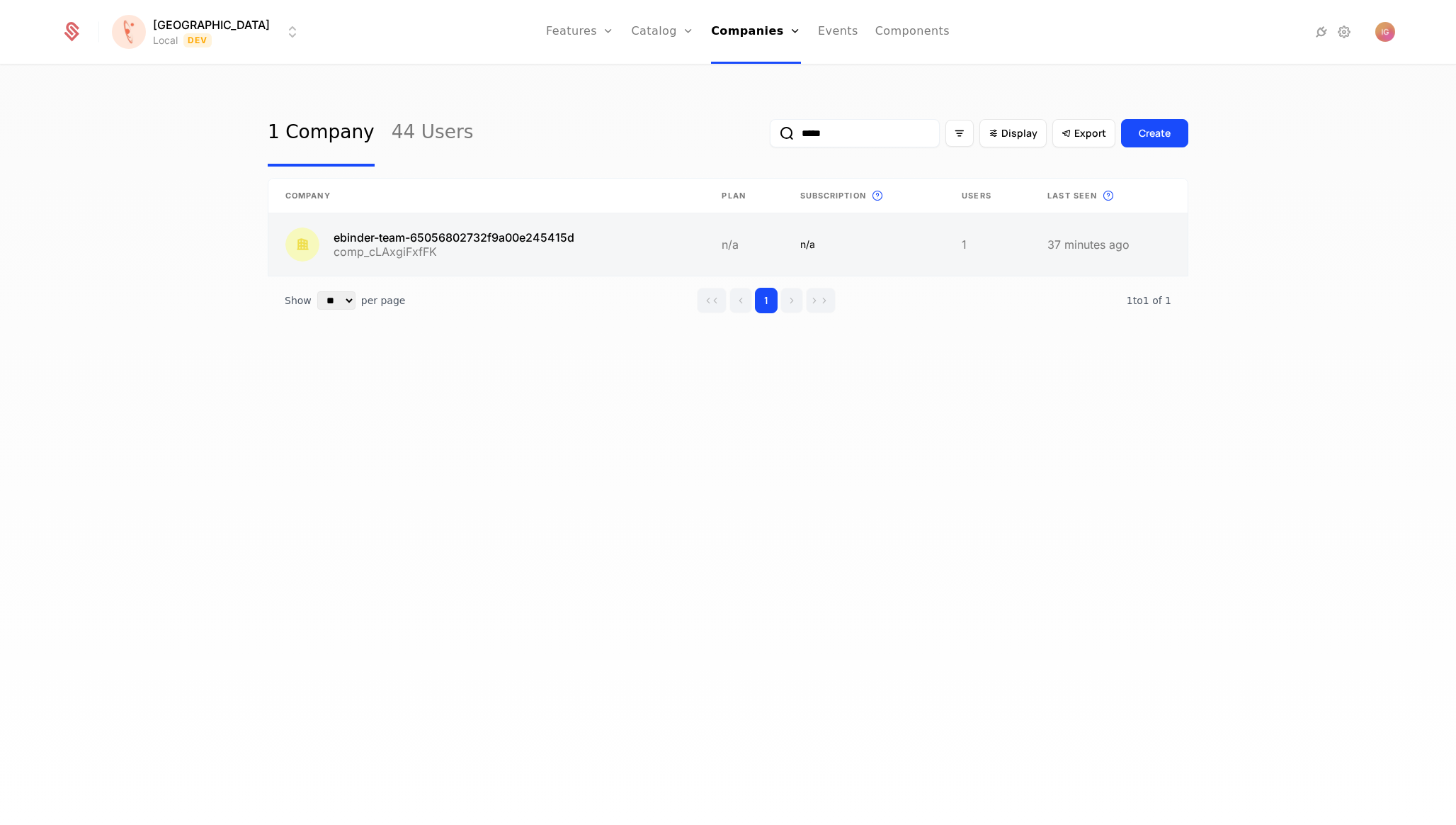
type input "*****"
click at [459, 213] on link at bounding box center [486, 244] width 436 height 63
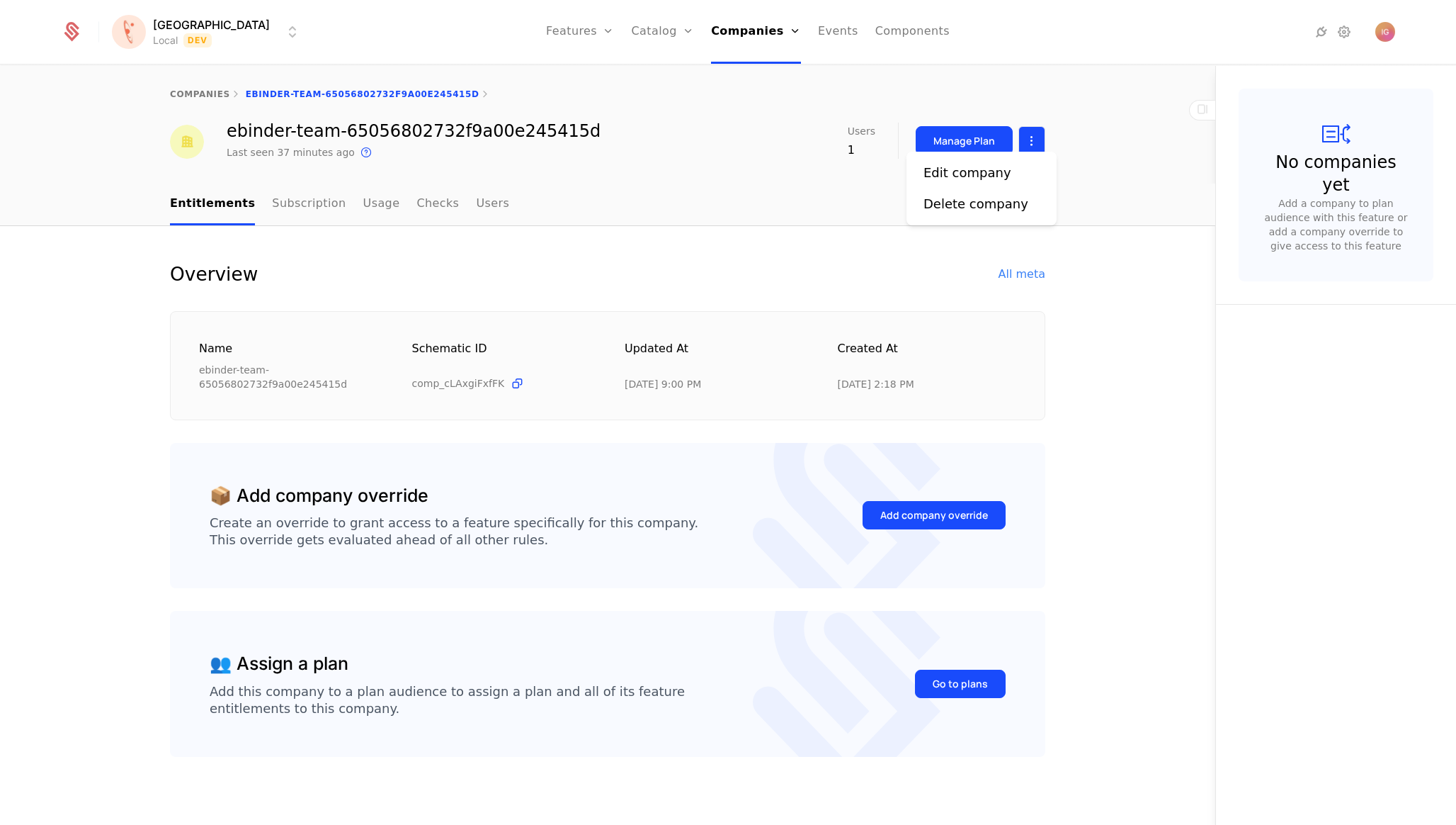
click at [1035, 123] on html "[PERSON_NAME] Local Dev Features Features Flags Catalog Plans Add Ons Configura…" at bounding box center [728, 412] width 1456 height 825
click at [996, 165] on div "Edit company" at bounding box center [973, 172] width 99 height 20
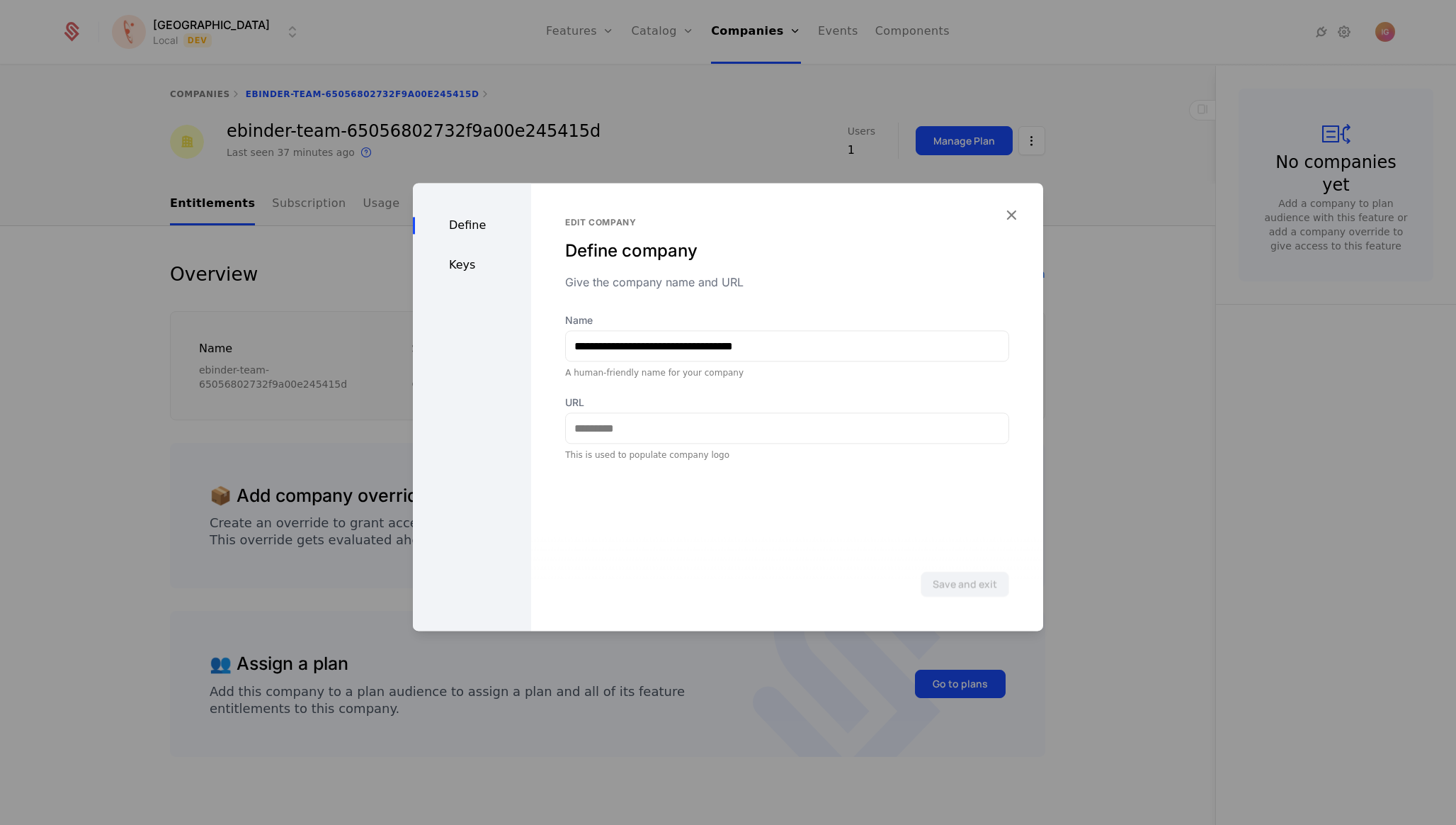
click at [459, 257] on div "Keys" at bounding box center [471, 265] width 118 height 17
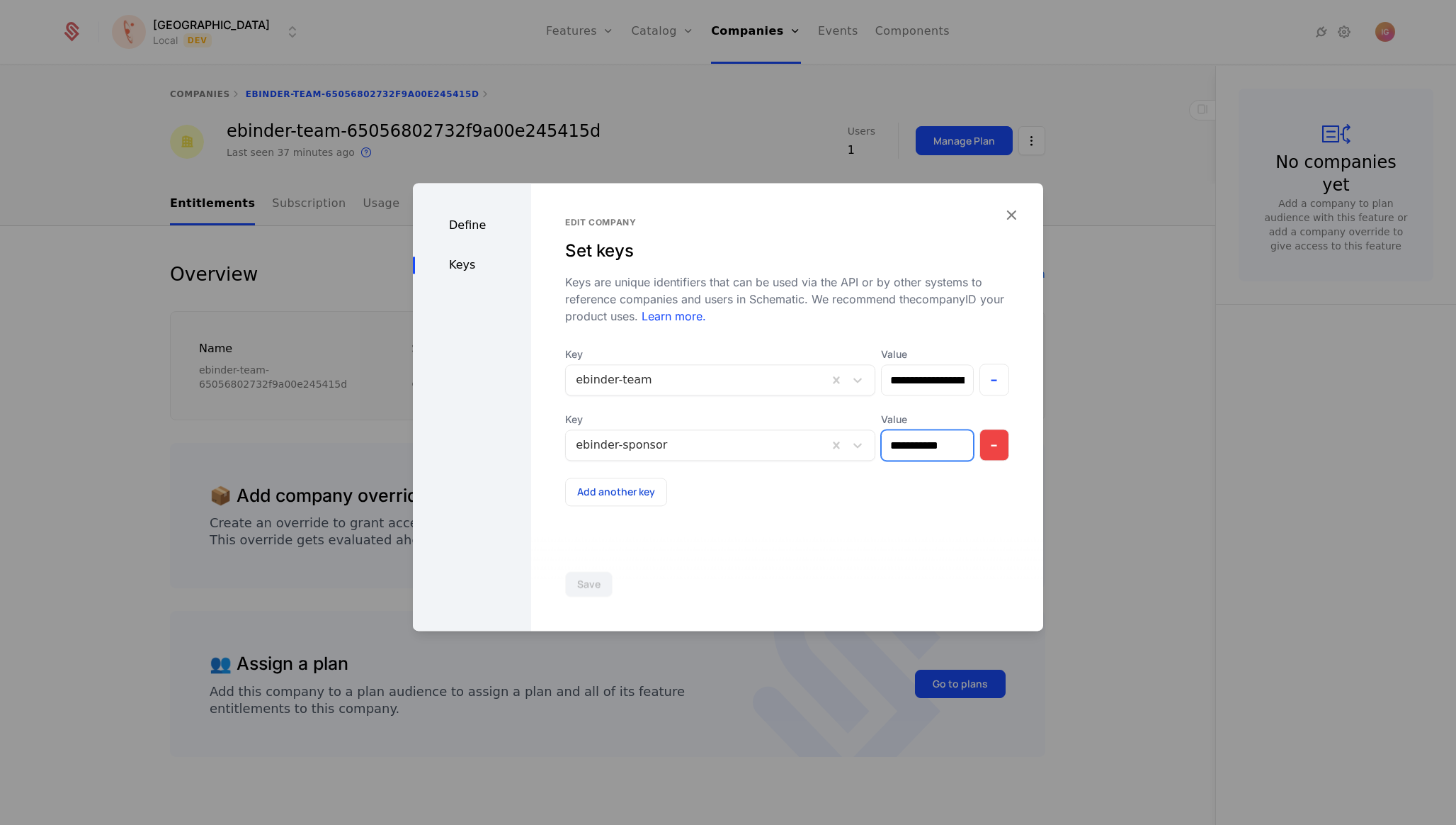
drag, startPoint x: 923, startPoint y: 400, endPoint x: 991, endPoint y: 405, distance: 68.2
click at [986, 412] on div "**********" at bounding box center [787, 436] width 444 height 48
type input "*****"
click at [858, 491] on div "**********" at bounding box center [787, 407] width 512 height 448
click at [580, 583] on button "Save" at bounding box center [589, 584] width 48 height 26
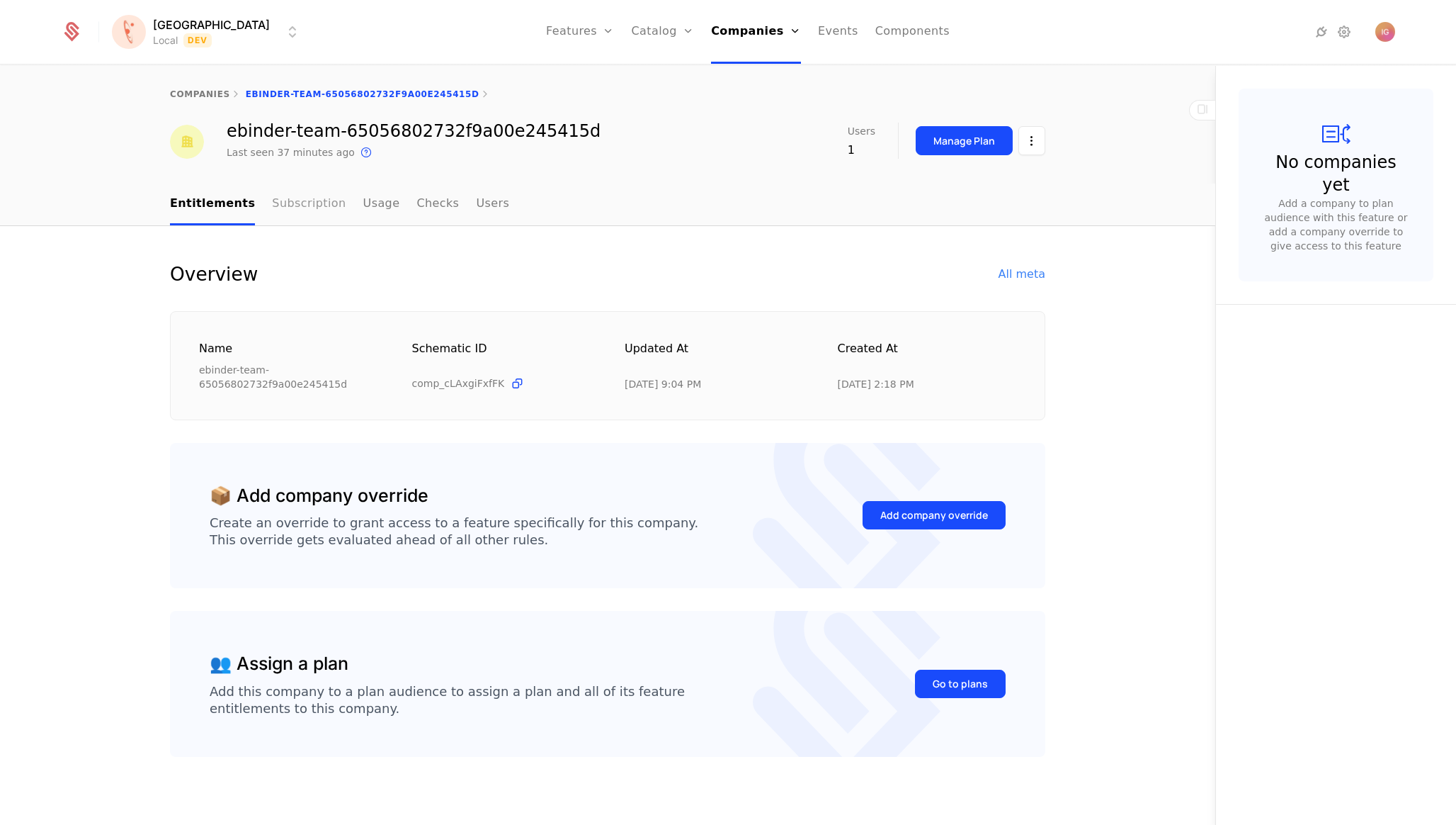
click at [304, 188] on link "Subscription" at bounding box center [309, 204] width 74 height 42
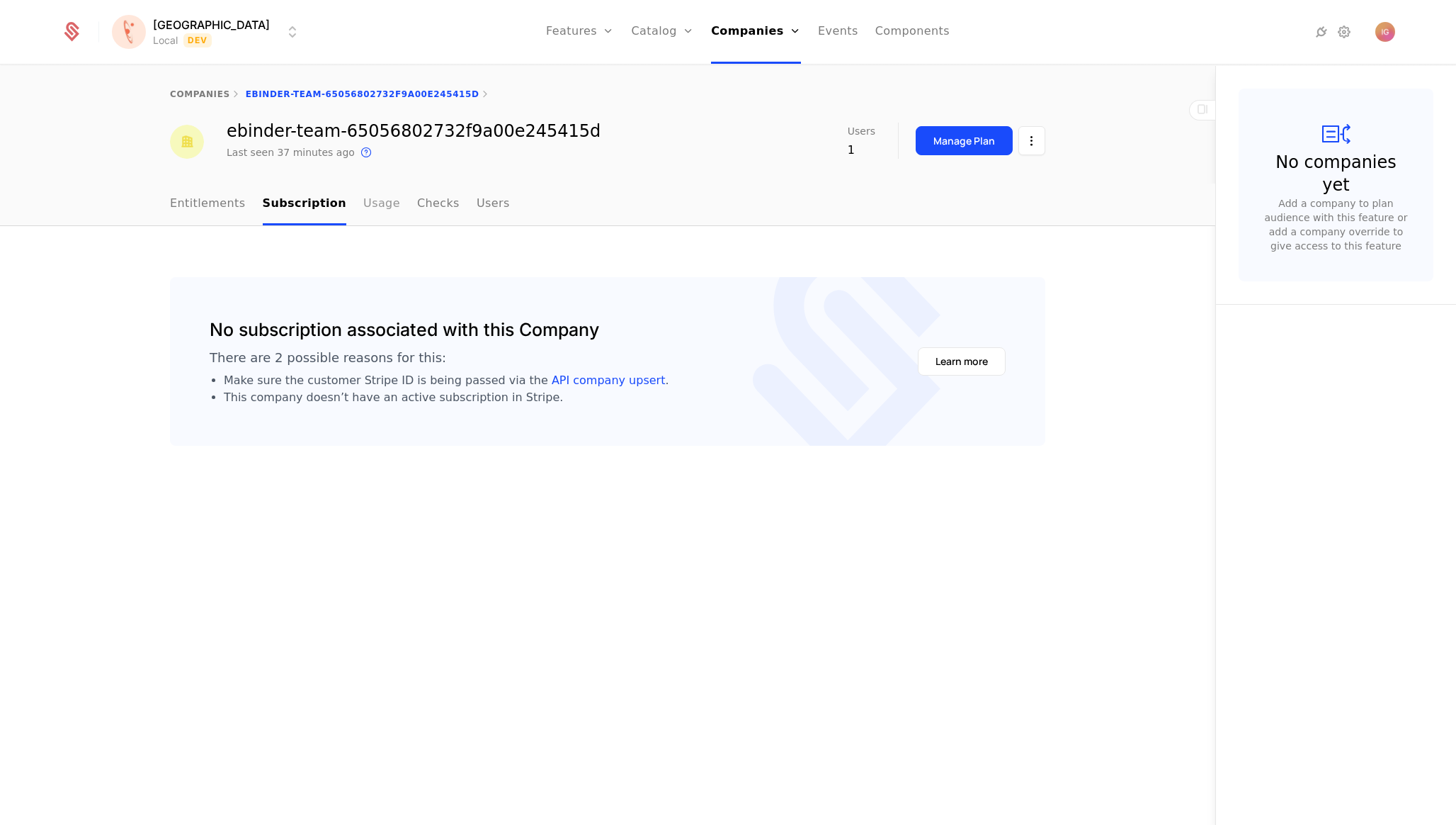
click at [363, 183] on link "Usage" at bounding box center [381, 204] width 37 height 42
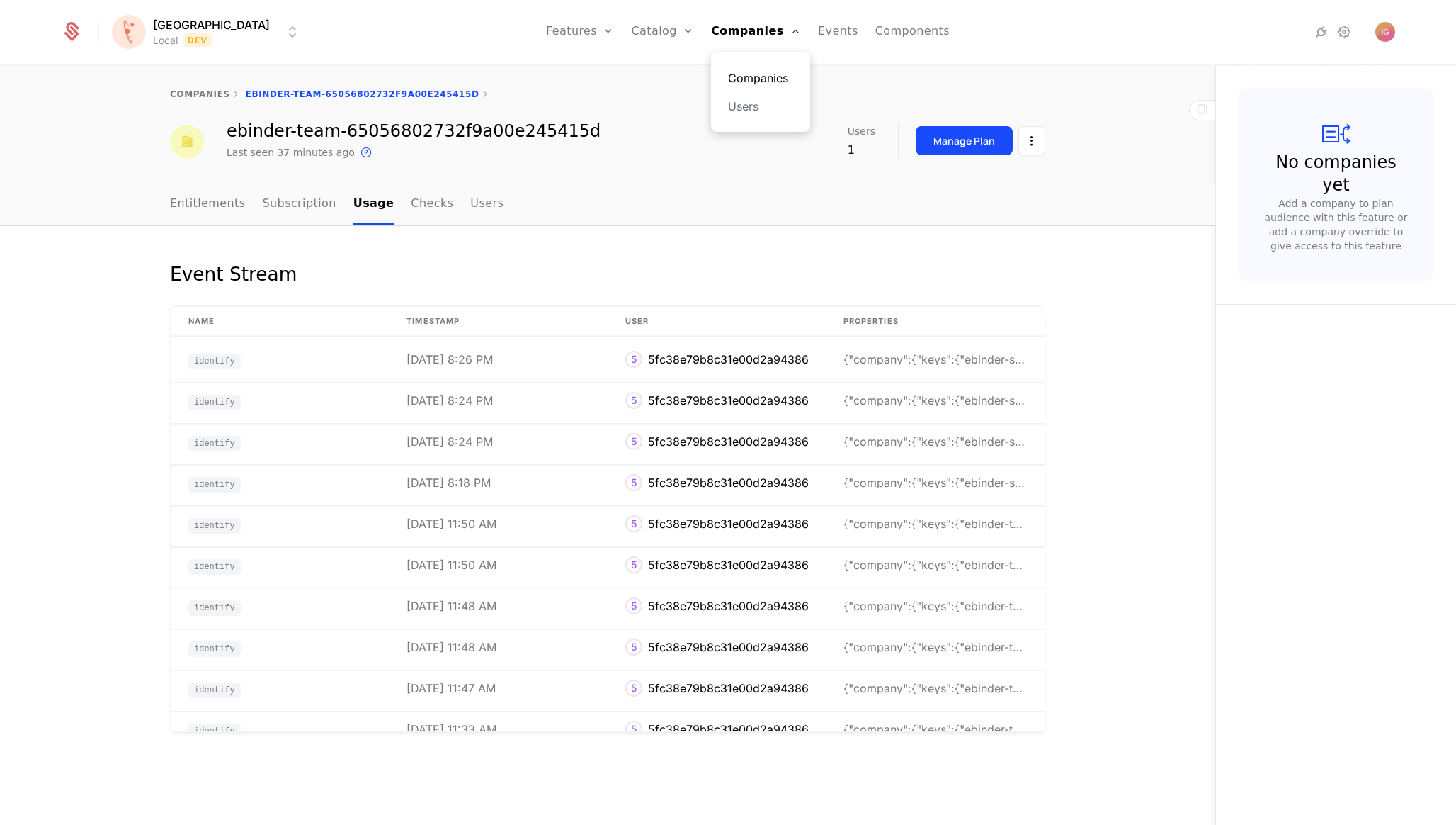
click at [728, 72] on link "Companies" at bounding box center [761, 78] width 65 height 17
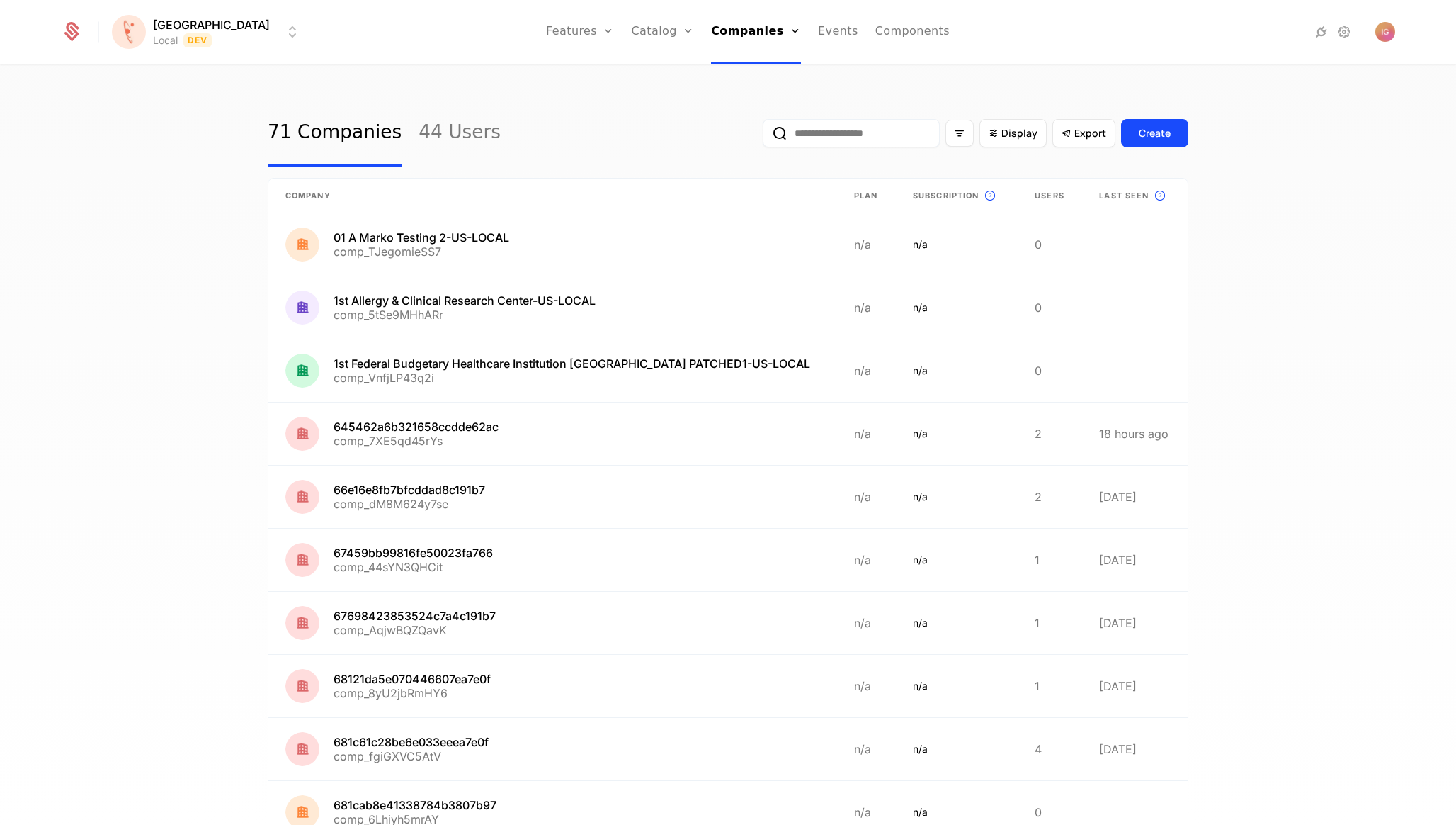
click at [894, 127] on input "email" at bounding box center [851, 133] width 177 height 28
paste input "**********"
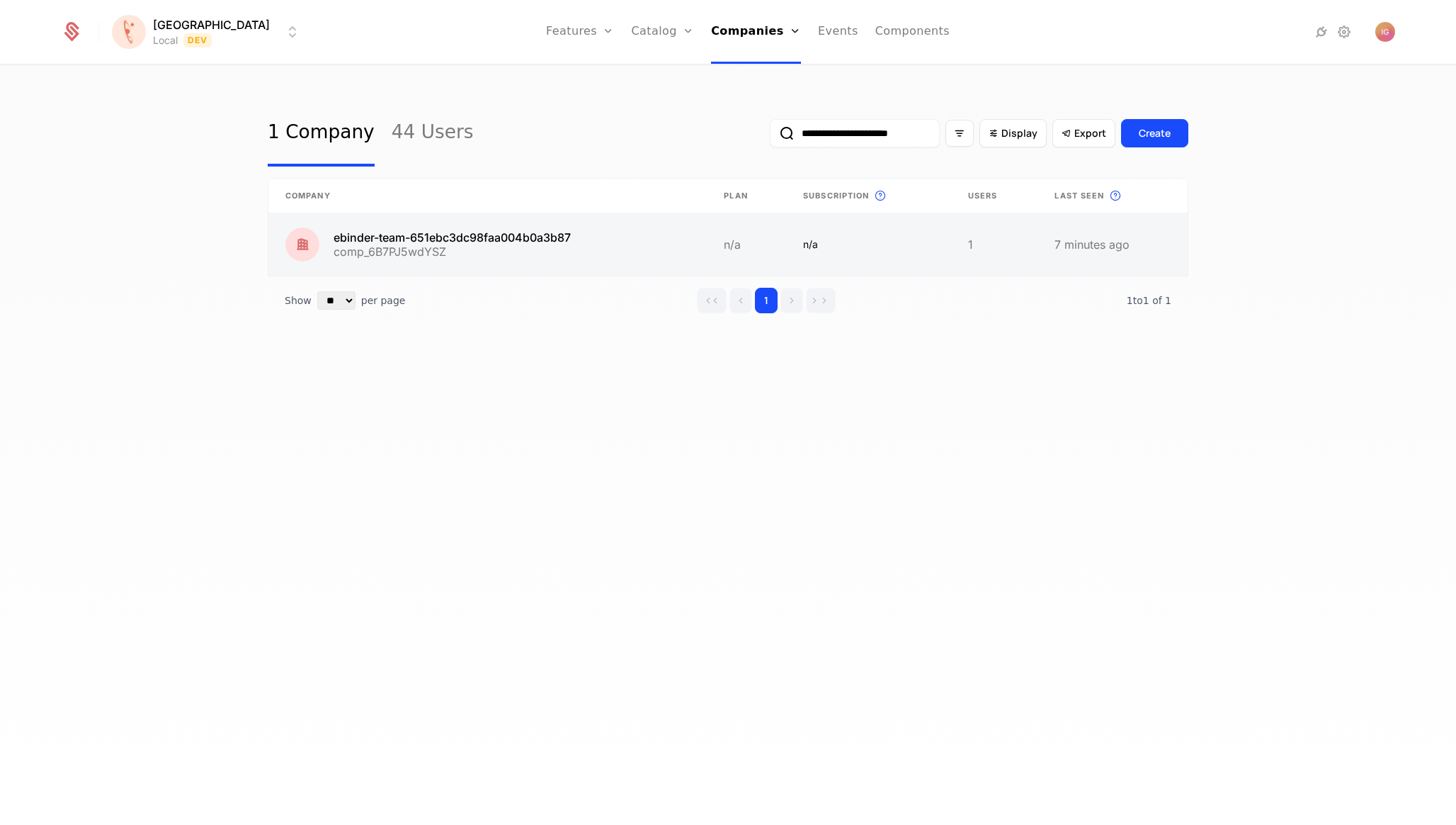
type input "**********"
click at [446, 215] on link at bounding box center [488, 244] width 439 height 63
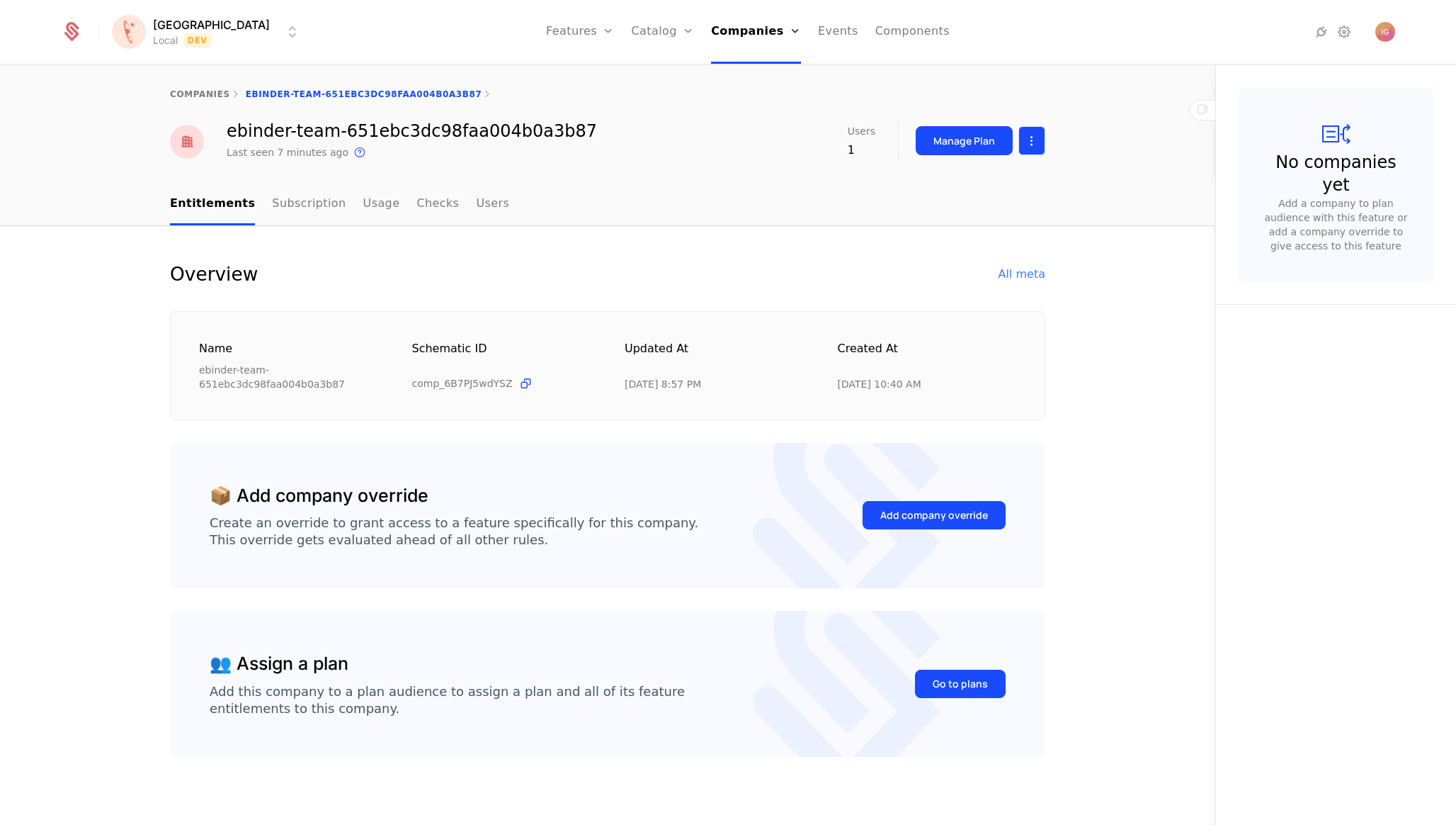
click at [1039, 131] on html "[PERSON_NAME] Local Dev Features Features Flags Catalog Plans Add Ons Configura…" at bounding box center [728, 412] width 1456 height 825
click at [1005, 164] on div "Edit company" at bounding box center [981, 172] width 116 height 20
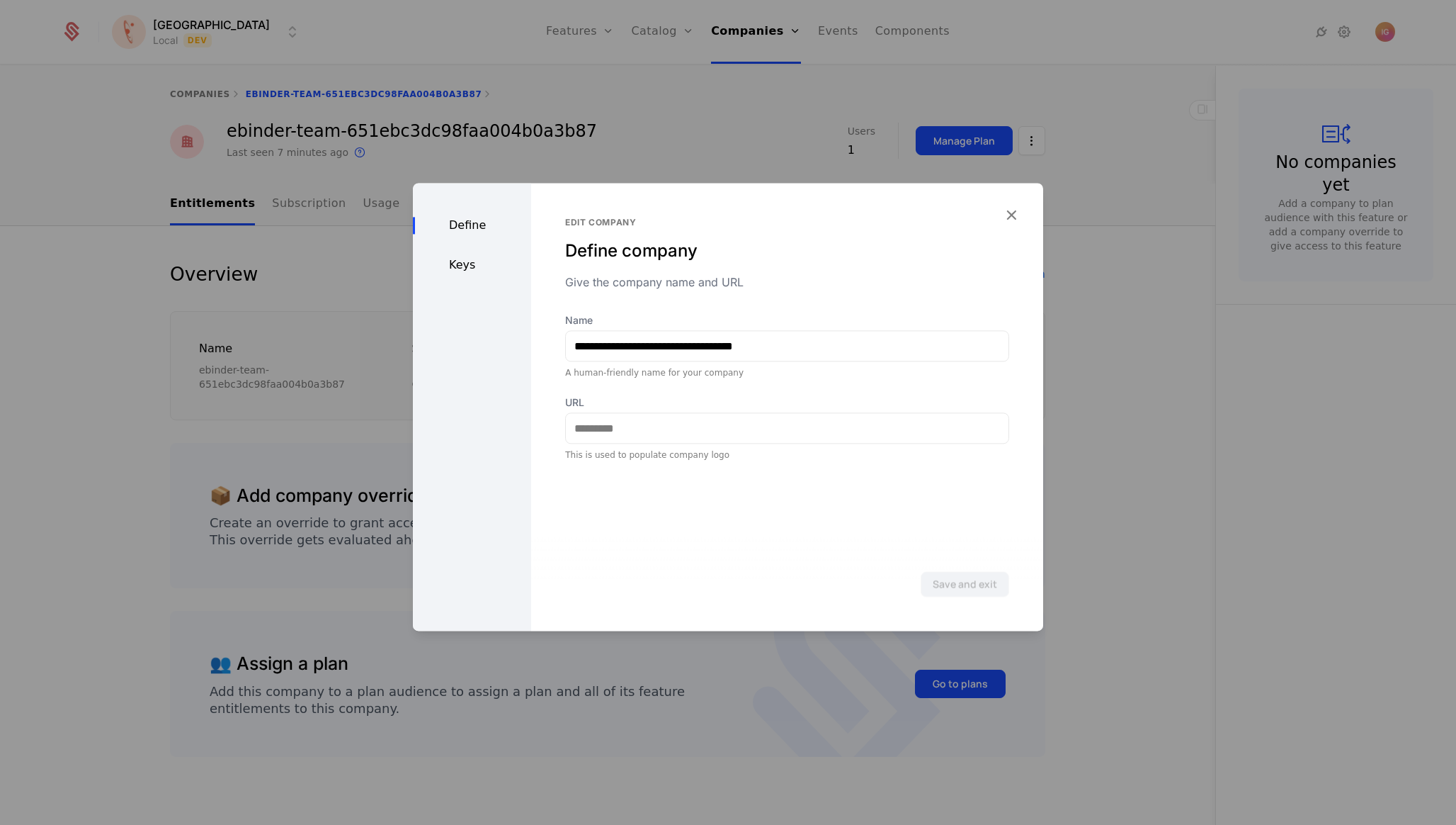
click at [461, 256] on div "Keys" at bounding box center [471, 265] width 118 height 17
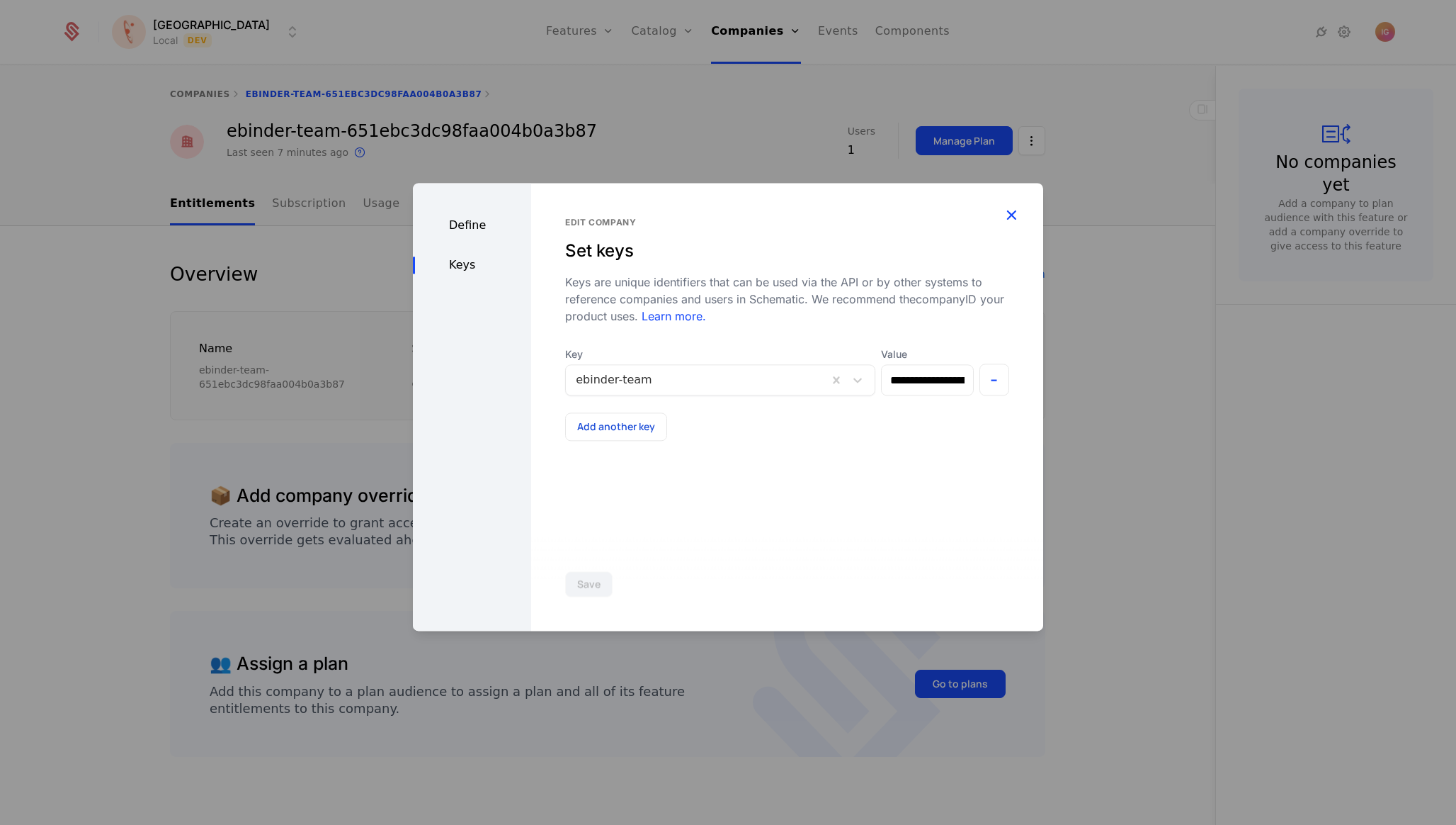
click at [1017, 212] on icon "button" at bounding box center [1012, 215] width 19 height 19
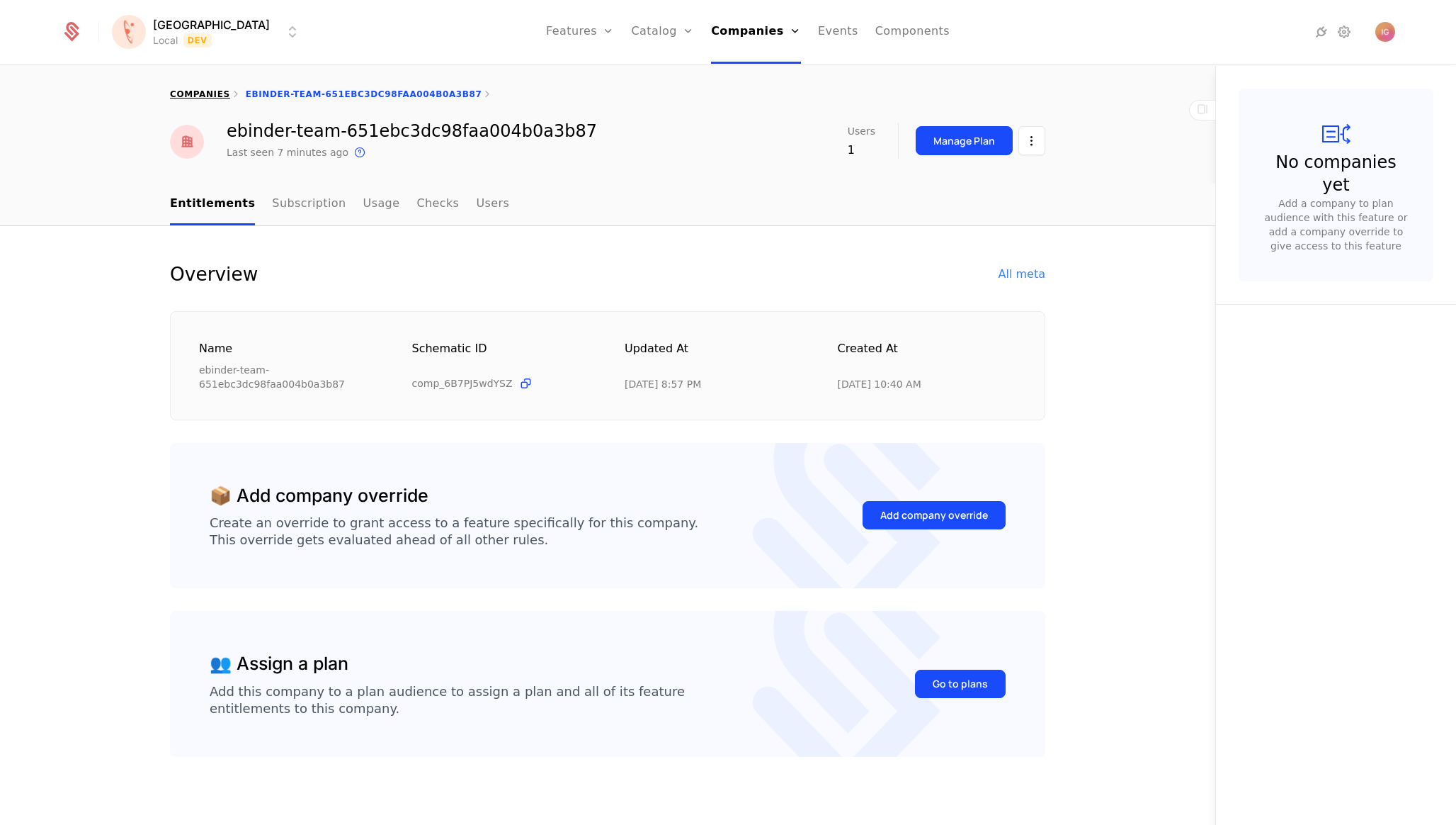
click at [186, 90] on link "companies" at bounding box center [200, 94] width 60 height 10
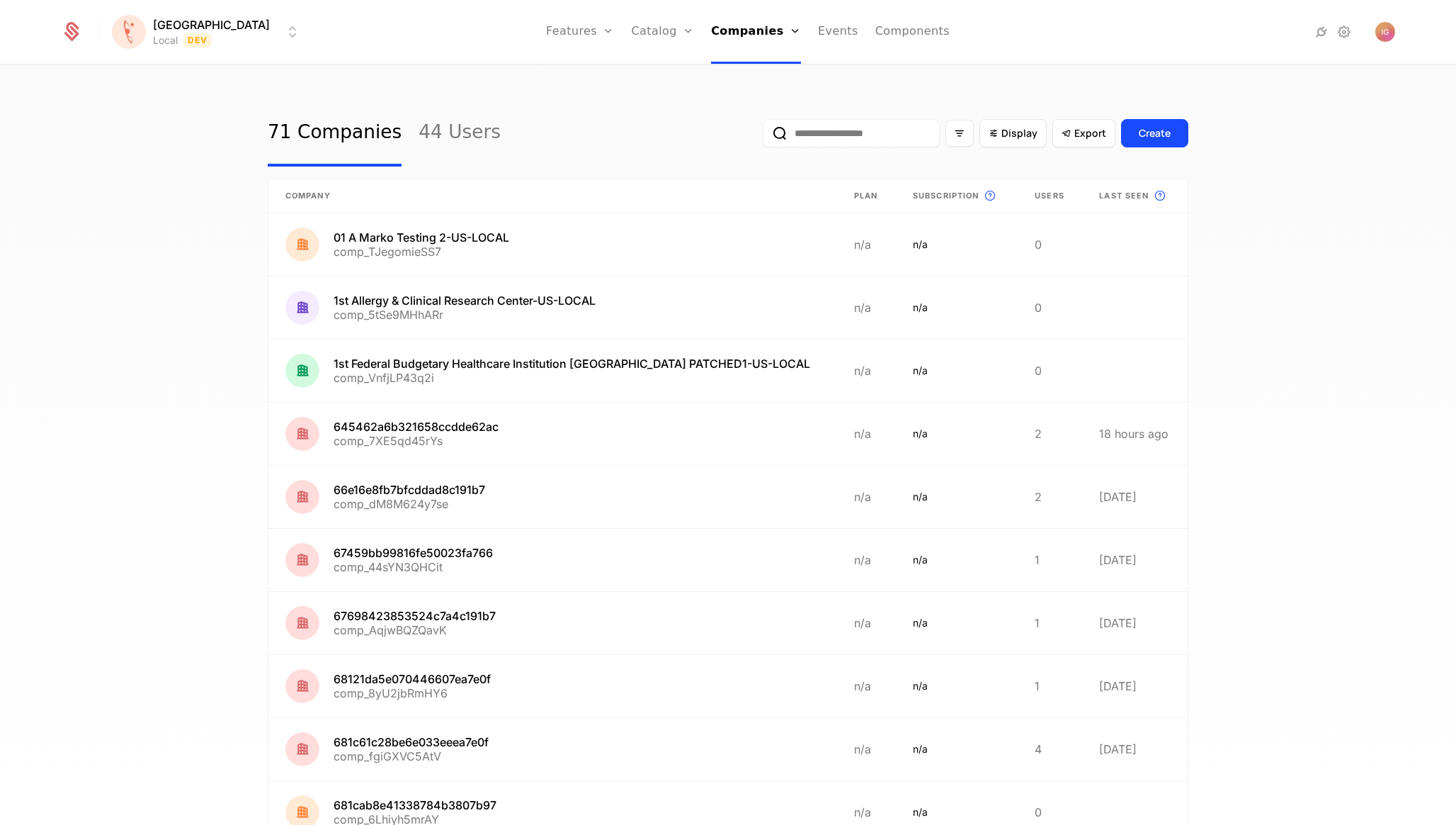
click at [882, 119] on input "email" at bounding box center [851, 133] width 177 height 28
type input "******"
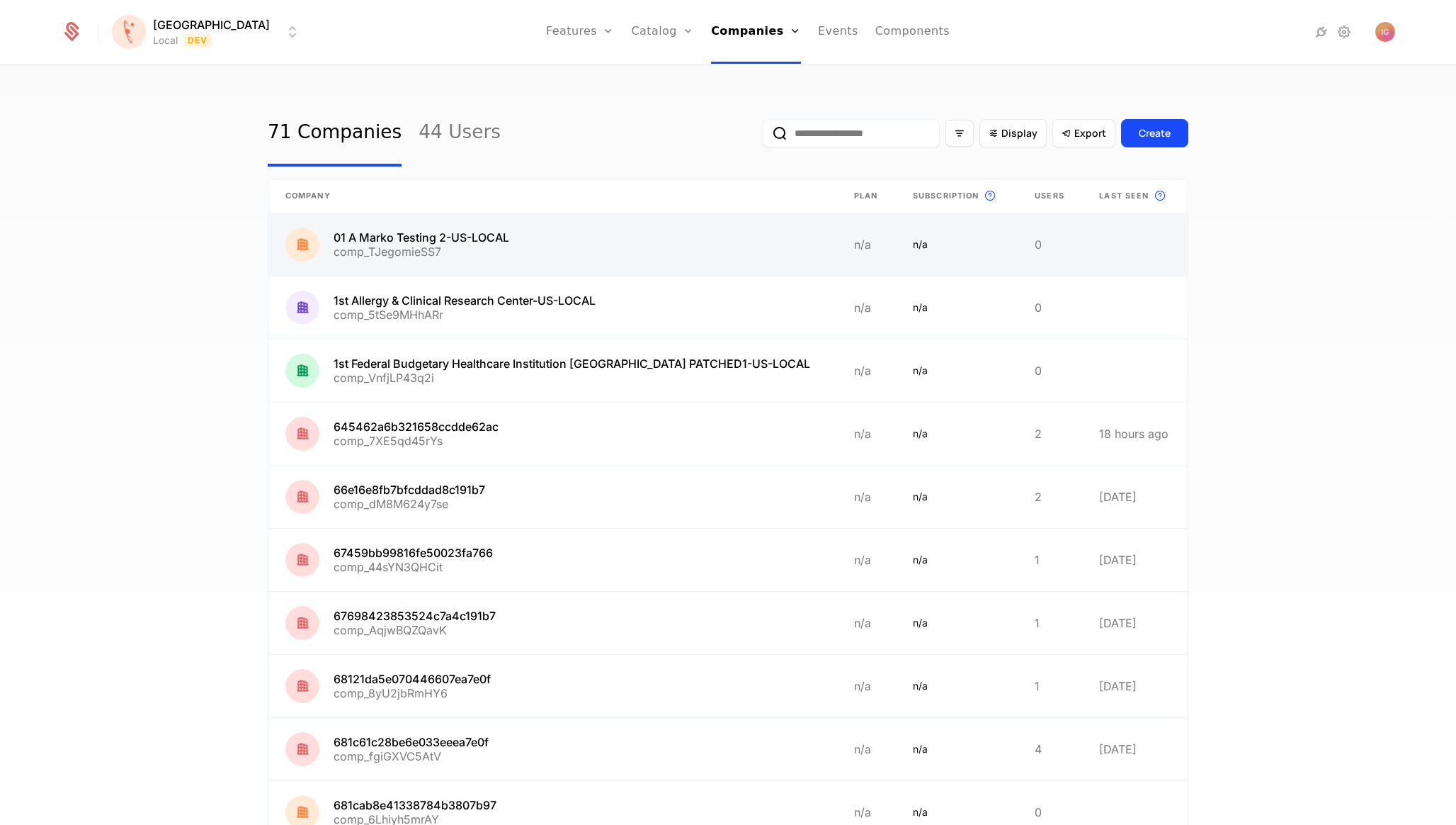
click at [433, 215] on link at bounding box center [553, 244] width 569 height 63
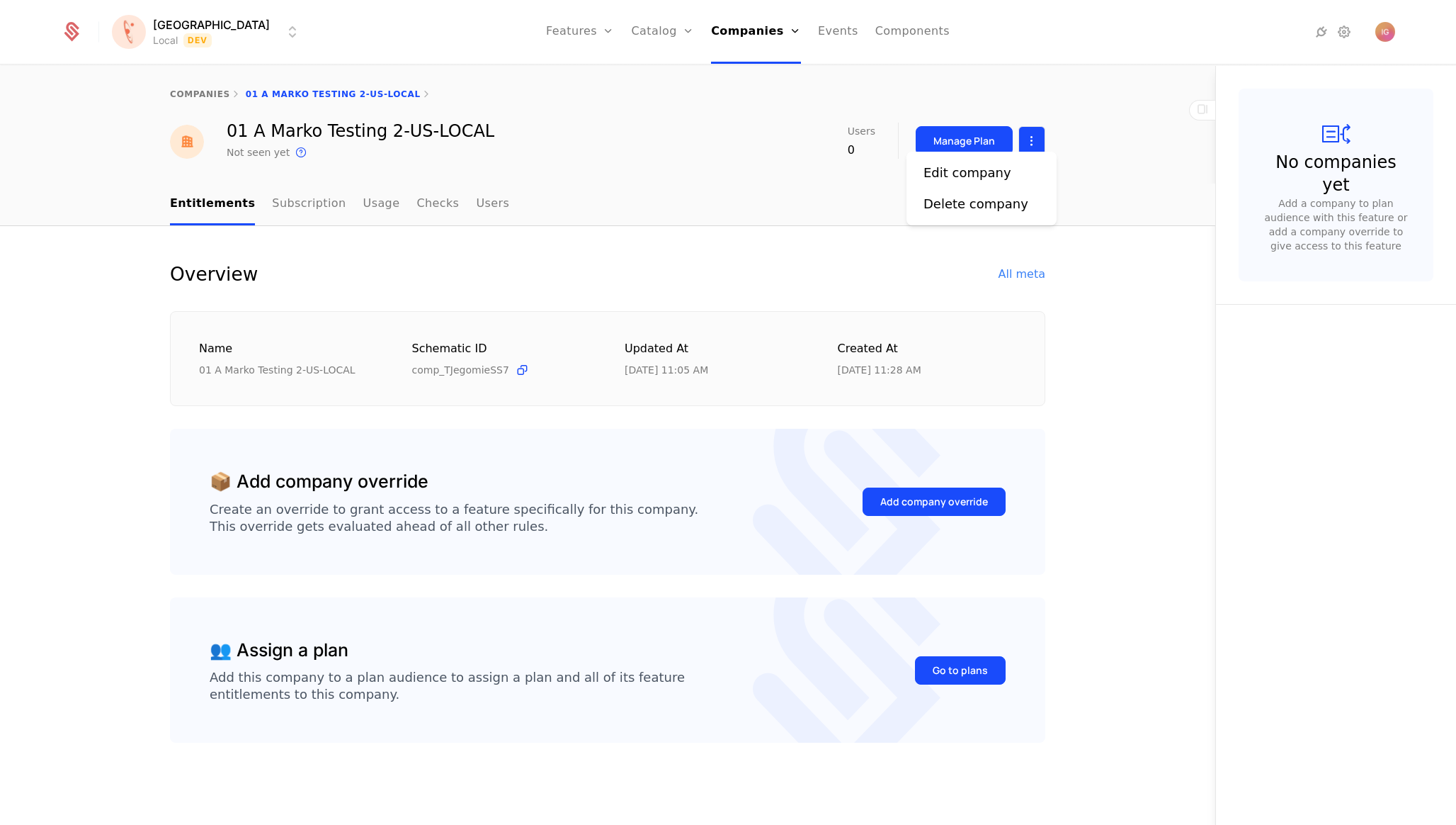
click at [1033, 139] on html "[PERSON_NAME] Local Dev Features Features Flags Catalog Plans Add Ons Configura…" at bounding box center [728, 412] width 1456 height 825
click at [992, 172] on div "Edit company" at bounding box center [973, 172] width 99 height 20
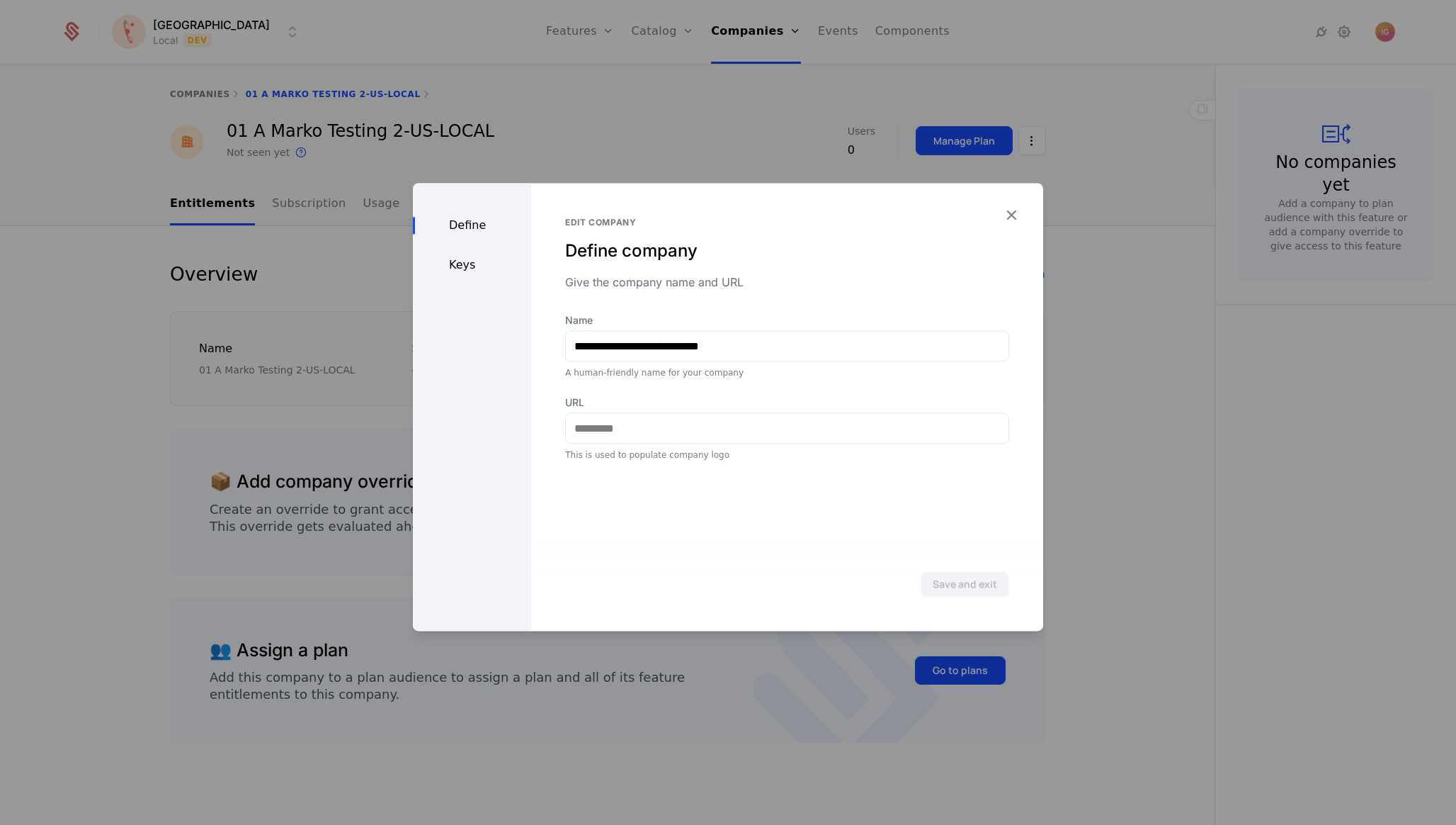
click at [477, 256] on div "Keys" at bounding box center [471, 265] width 118 height 17
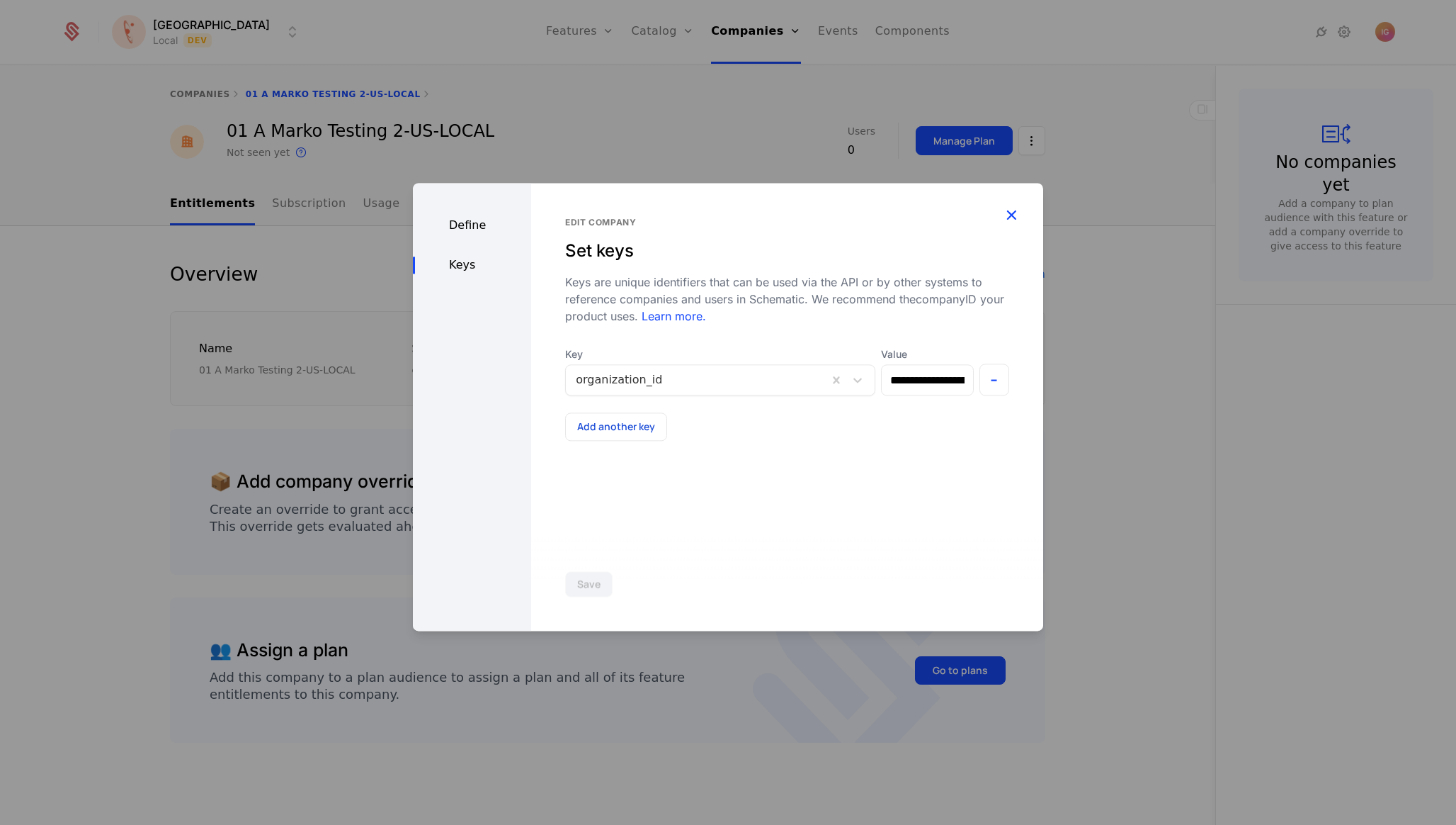
click at [1016, 208] on icon "button" at bounding box center [1012, 215] width 19 height 19
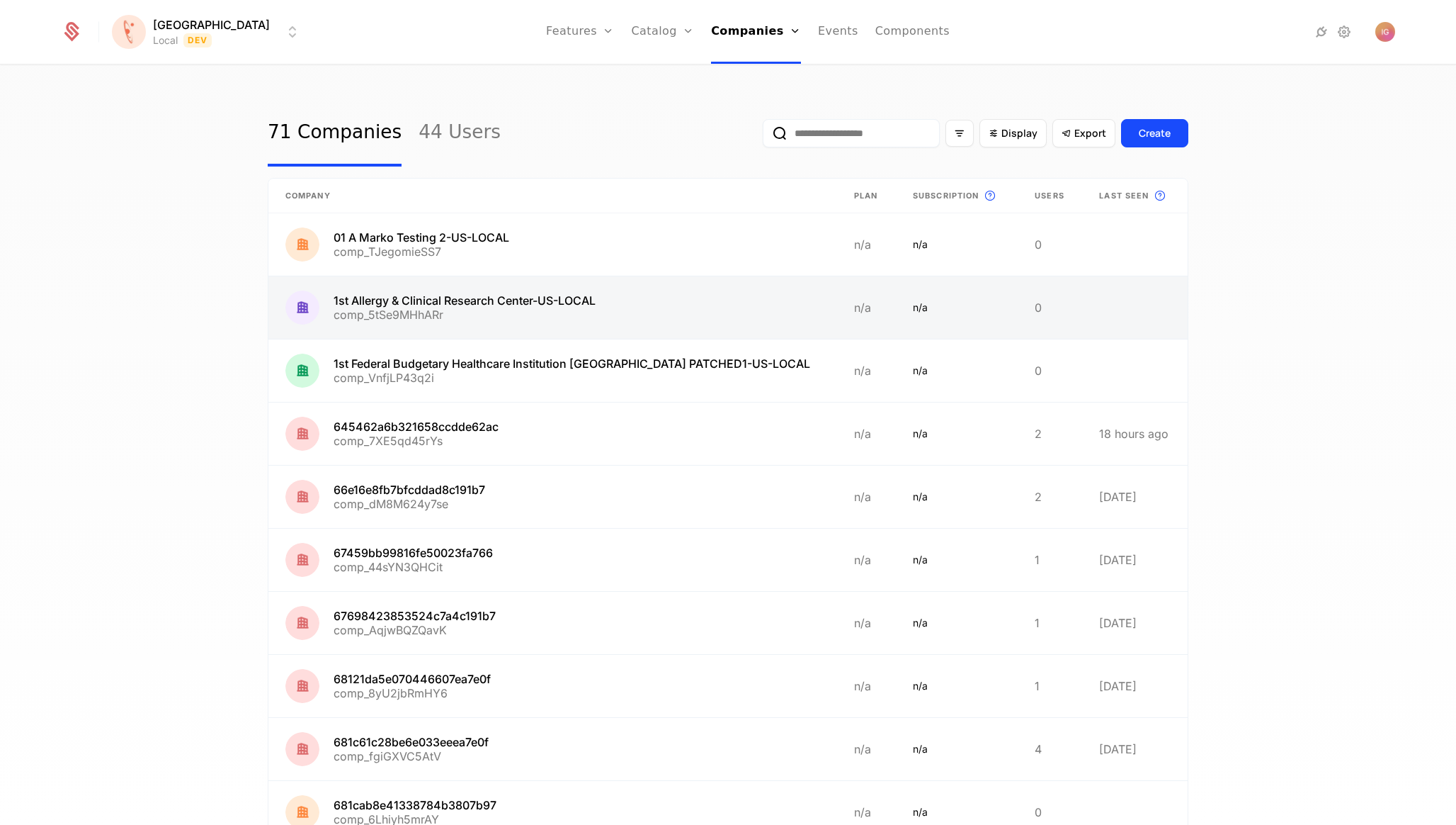
click at [510, 277] on link at bounding box center [553, 308] width 569 height 63
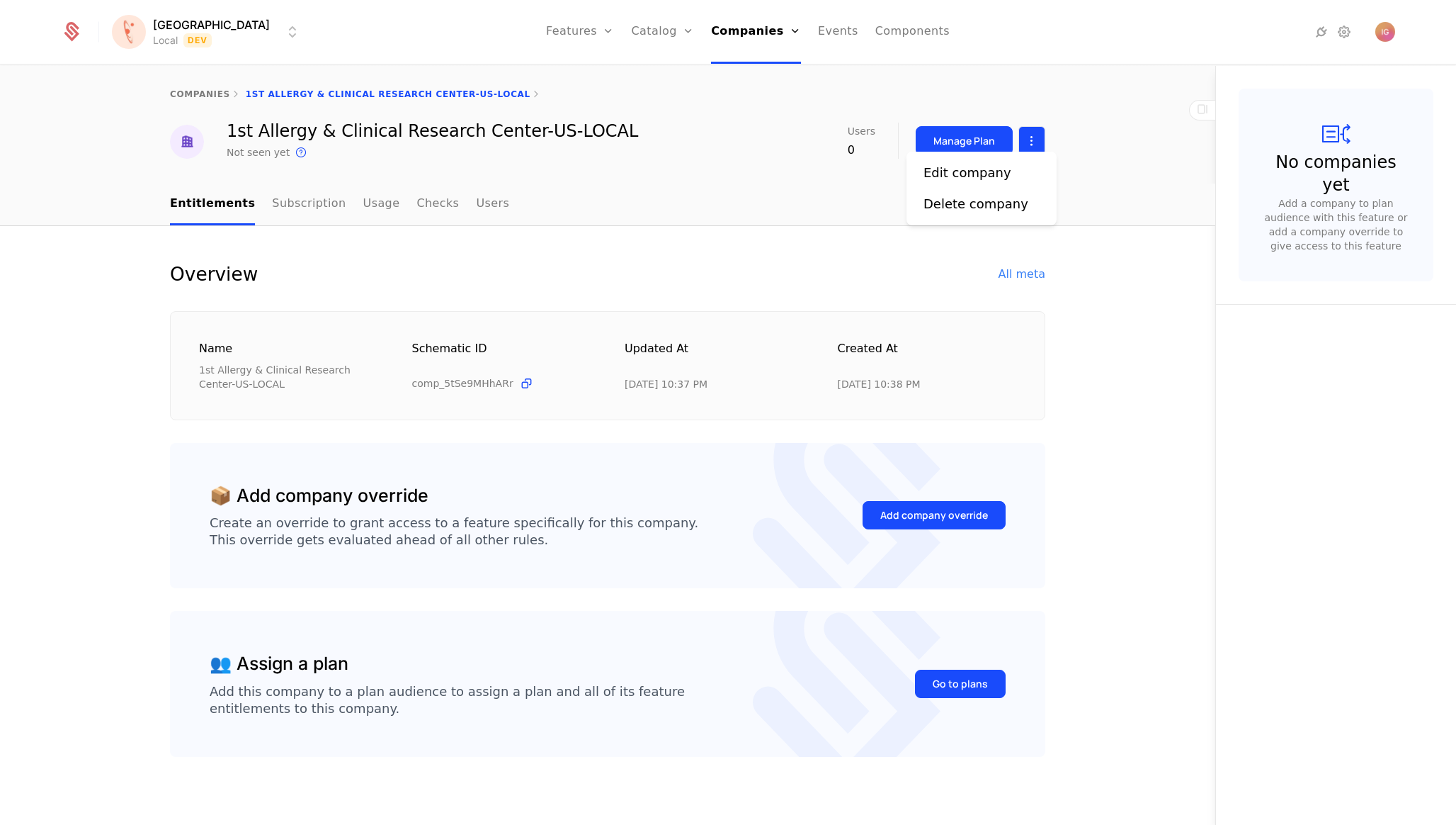
click at [1047, 136] on html "[PERSON_NAME] Local Dev Features Features Flags Catalog Plans Add Ons Configura…" at bounding box center [728, 412] width 1456 height 825
click at [1017, 168] on div "Edit company" at bounding box center [981, 172] width 116 height 20
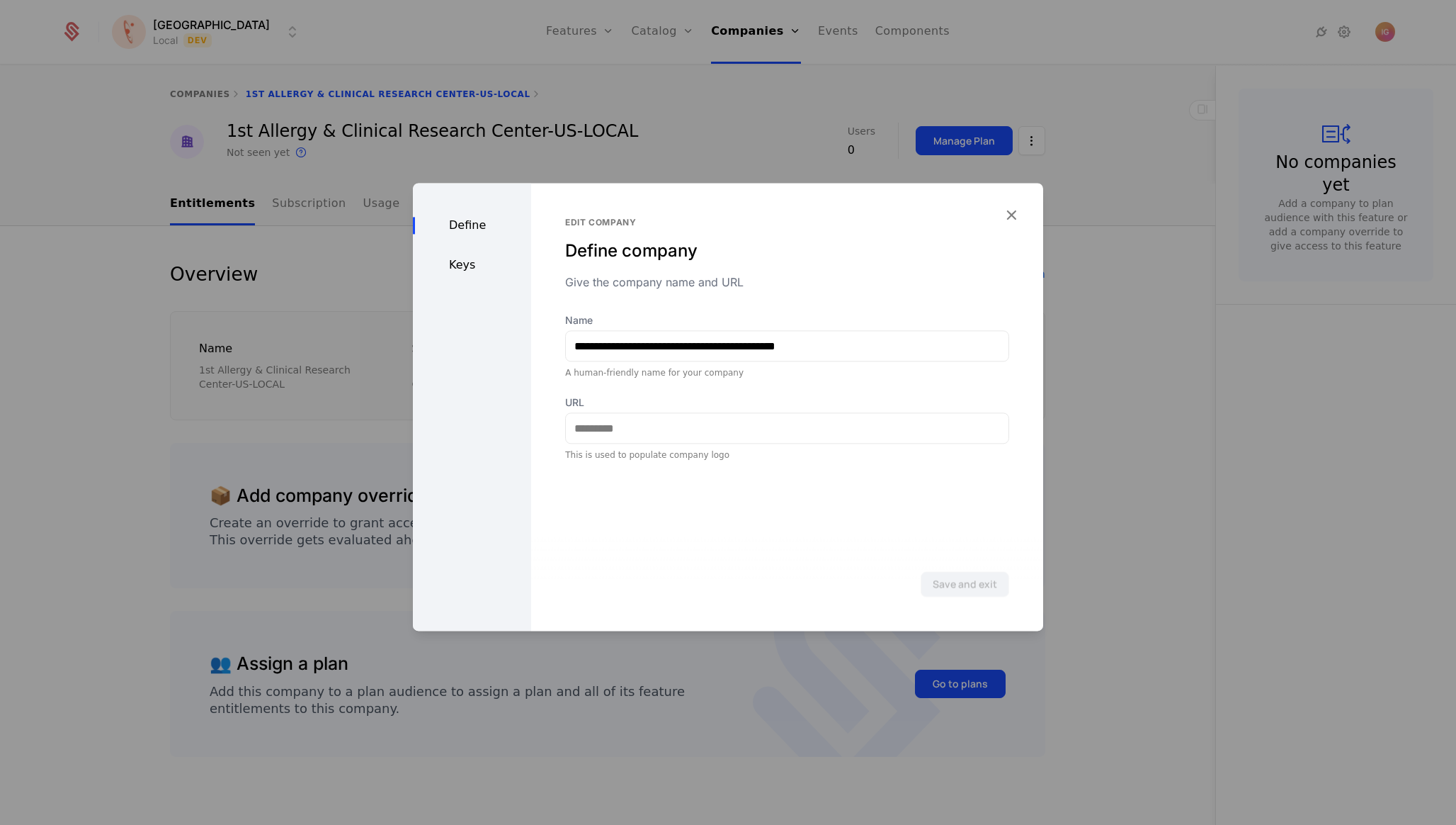
click at [467, 264] on div "Define Keys" at bounding box center [471, 407] width 118 height 448
click at [464, 260] on div "Define Keys" at bounding box center [471, 407] width 118 height 448
click at [461, 256] on div "Keys" at bounding box center [471, 265] width 118 height 17
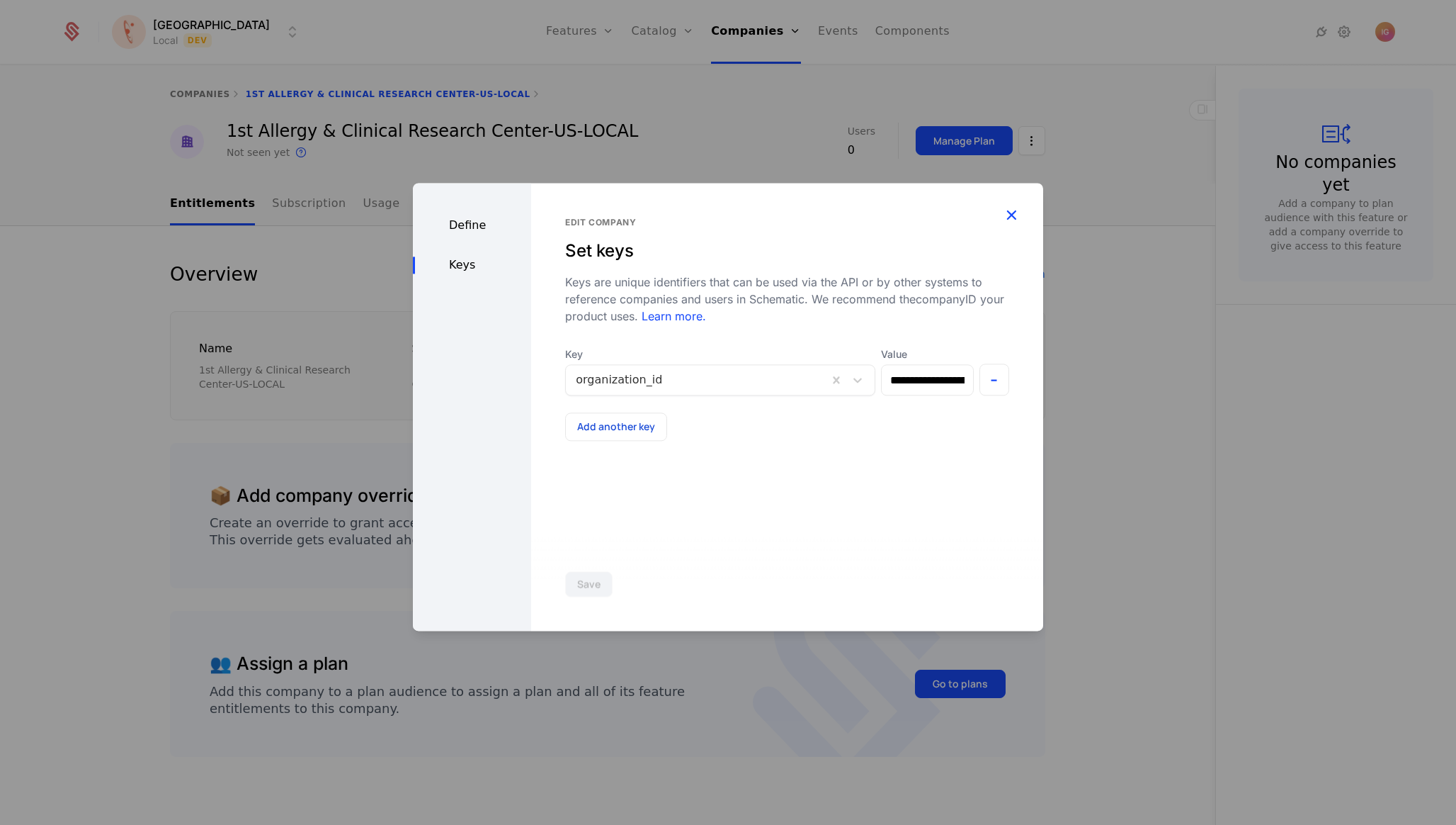
click at [1015, 208] on icon "button" at bounding box center [1012, 215] width 19 height 19
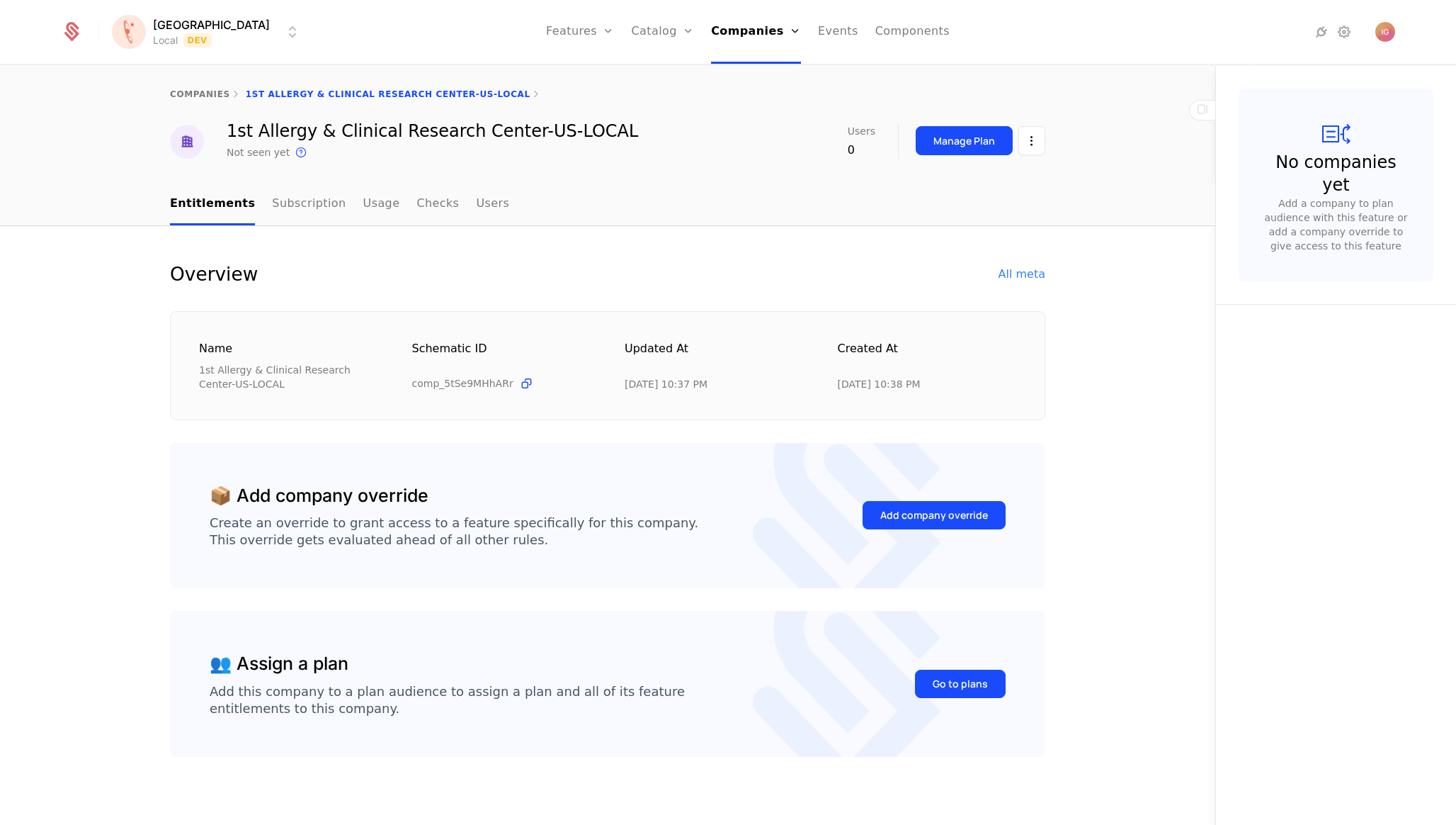
click at [70, 22] on icon at bounding box center [72, 28] width 13 height 13
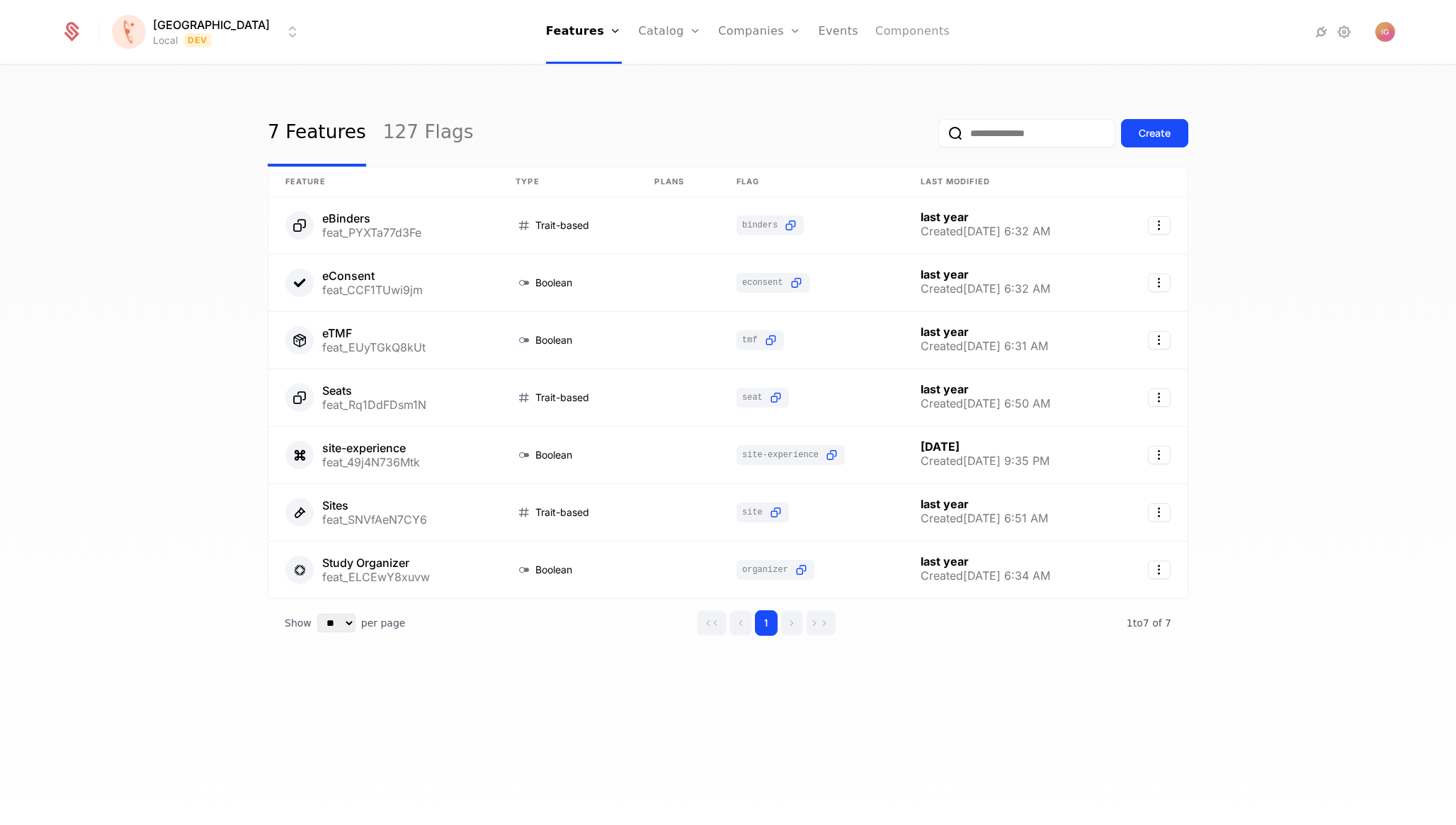
click at [876, 34] on link "Components" at bounding box center [912, 31] width 74 height 63
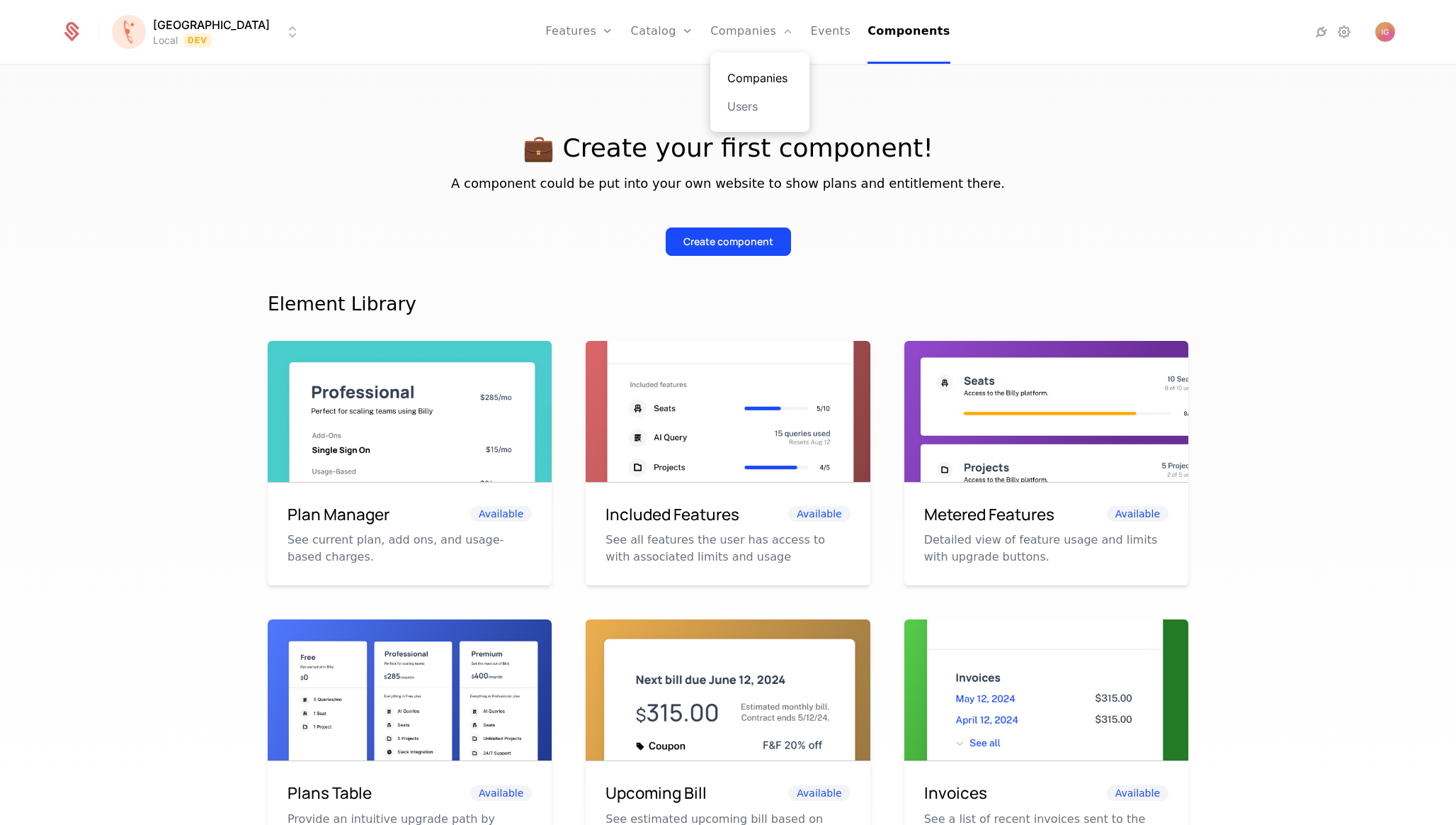
click at [730, 78] on link "Companies" at bounding box center [760, 78] width 65 height 17
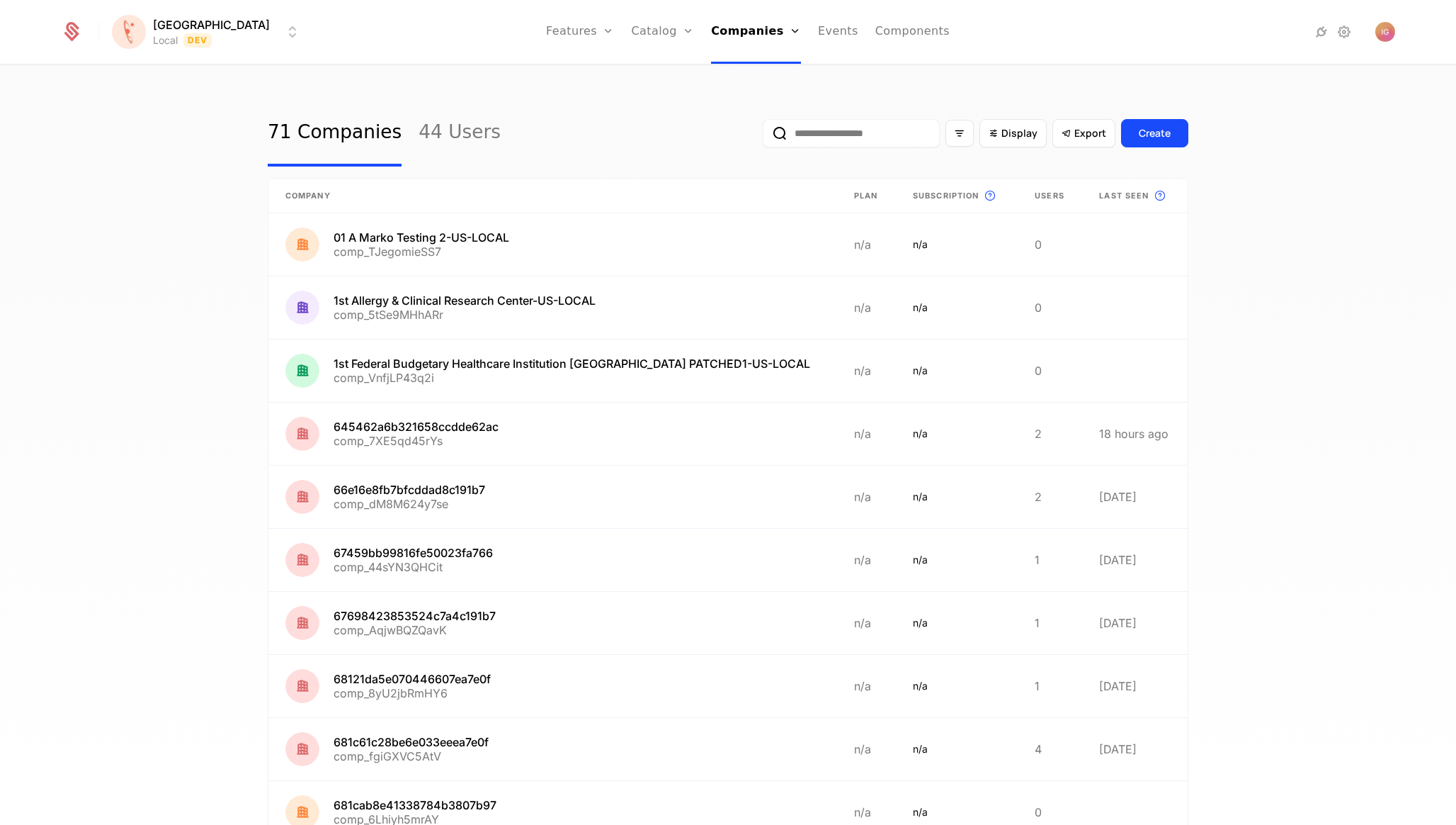
click at [903, 127] on input "email" at bounding box center [851, 133] width 177 height 28
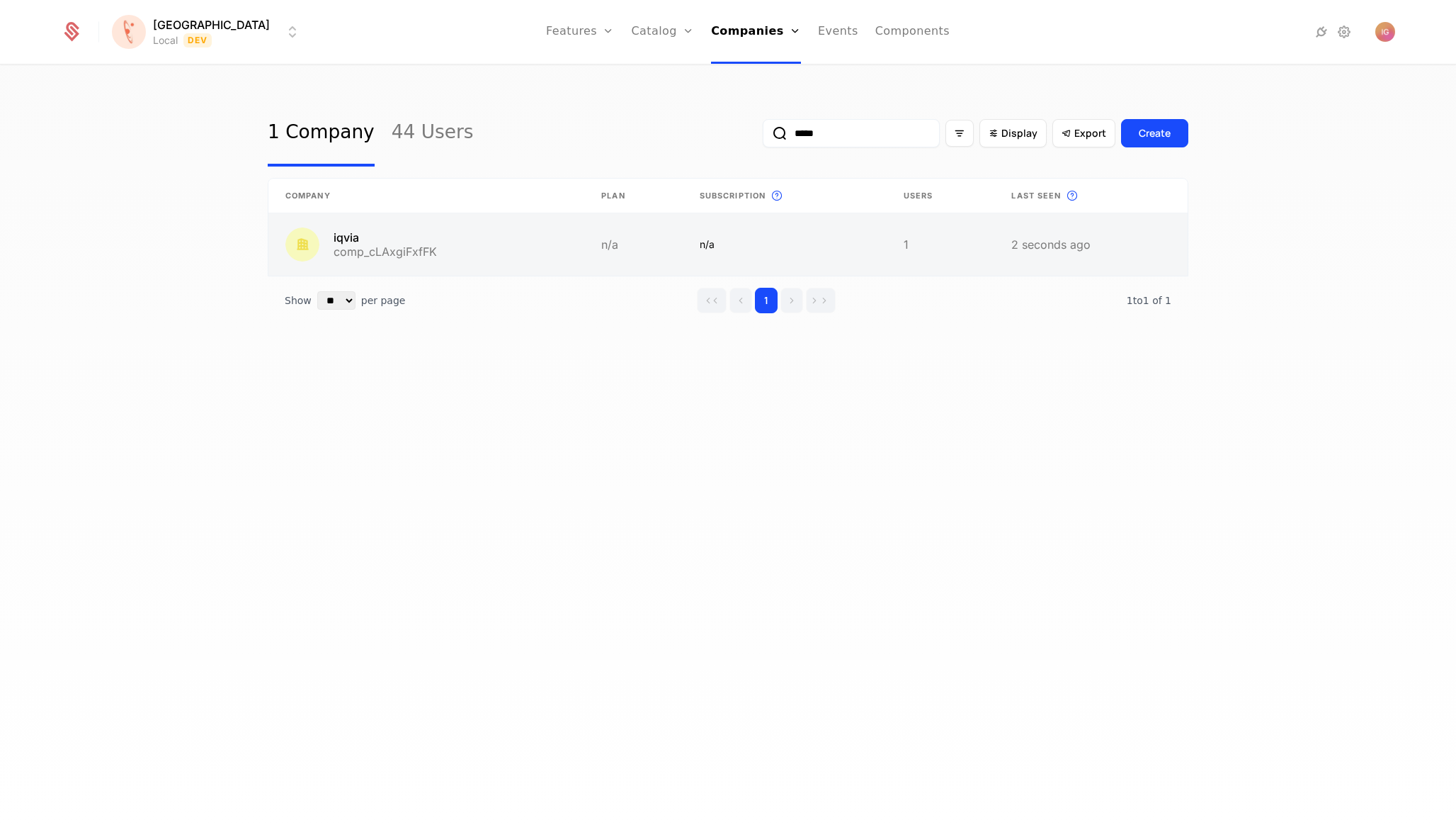
type input "*****"
click at [344, 218] on link at bounding box center [426, 244] width 316 height 63
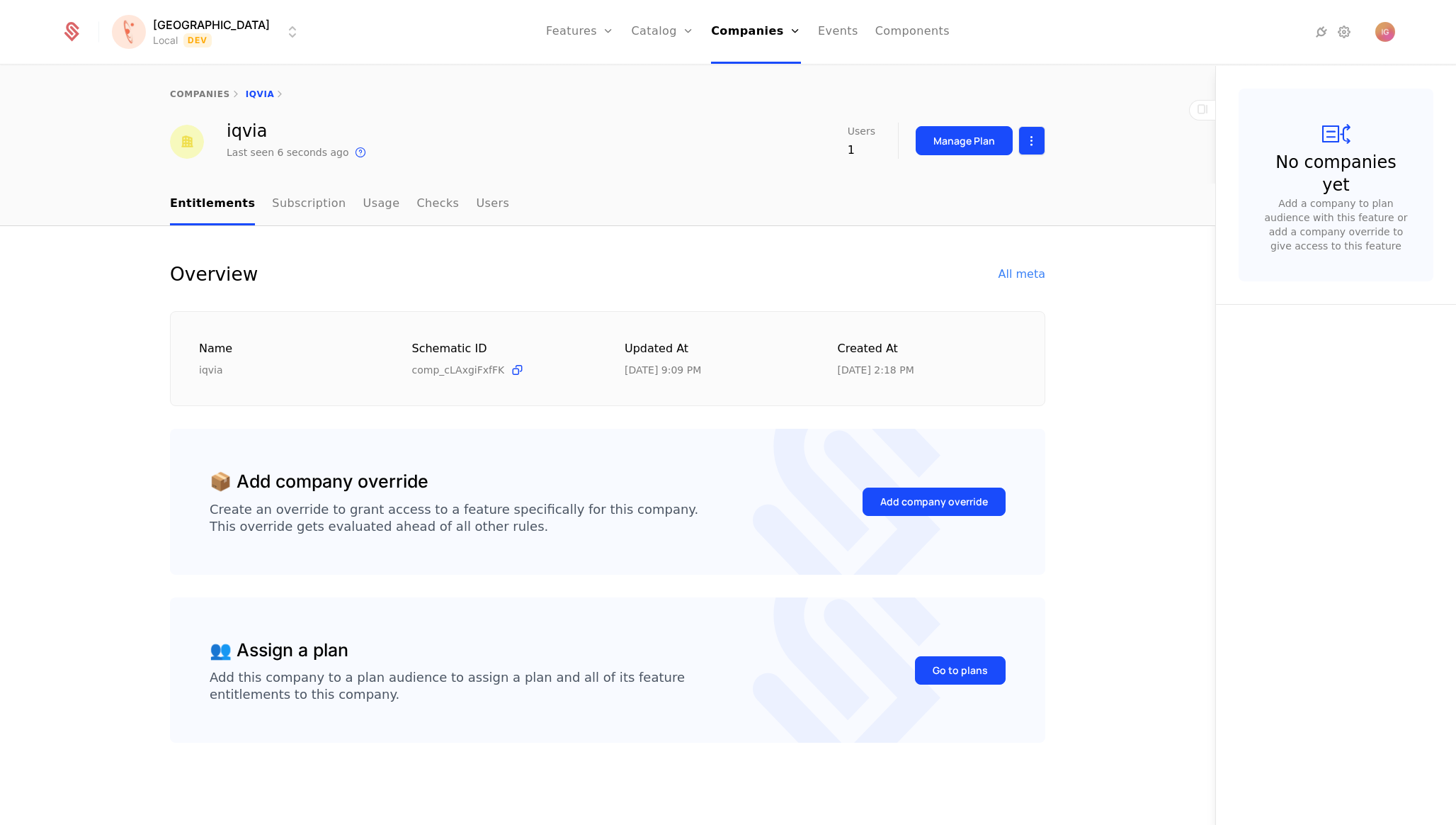
click at [1033, 143] on html "[PERSON_NAME] Local Dev Features Features Flags Catalog Plans Add Ons Configura…" at bounding box center [728, 412] width 1456 height 825
click at [1008, 169] on div "Edit company" at bounding box center [981, 172] width 116 height 20
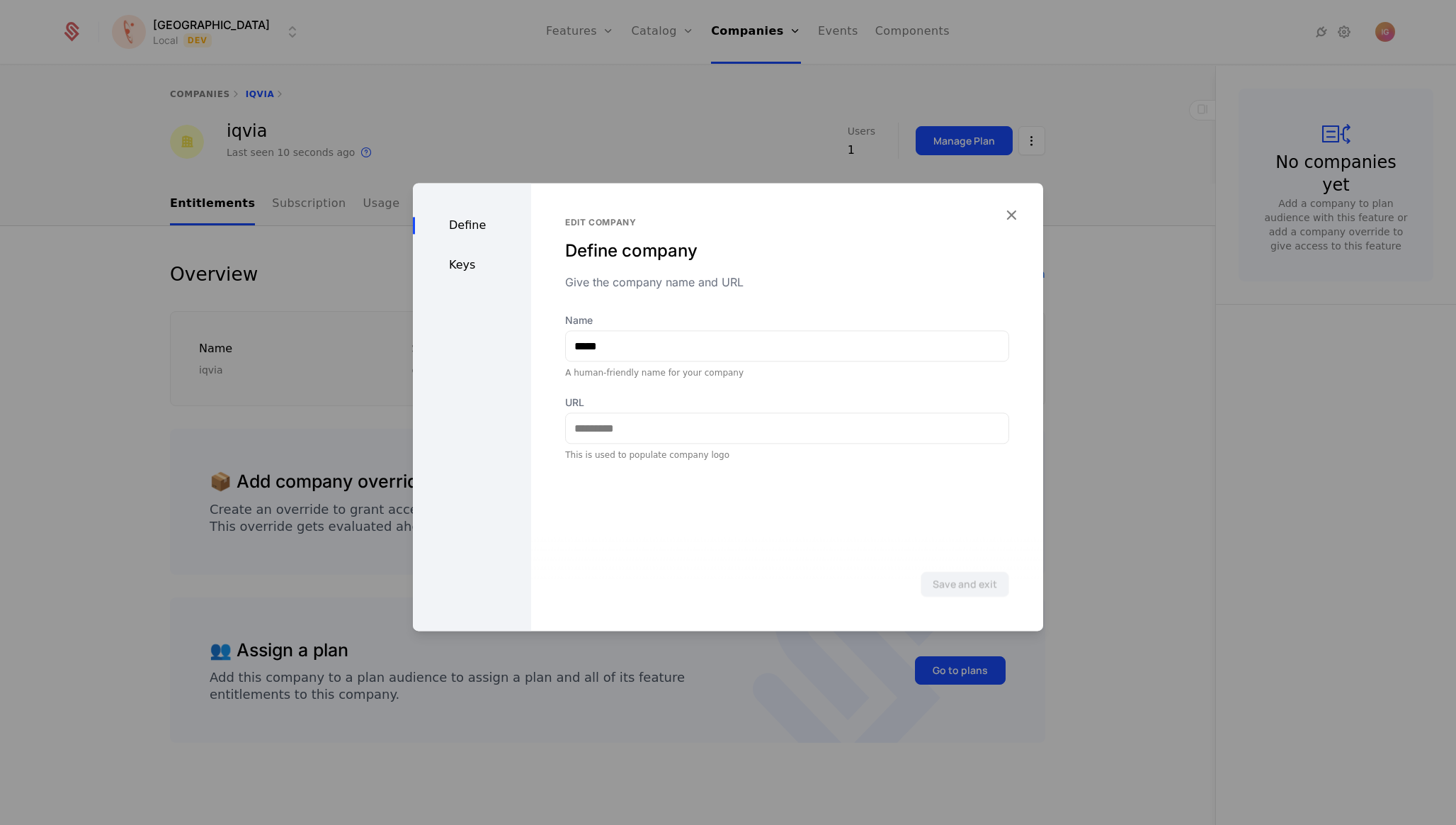
click at [458, 264] on div "Define Keys" at bounding box center [471, 407] width 118 height 448
click at [458, 256] on div "Keys" at bounding box center [471, 265] width 118 height 17
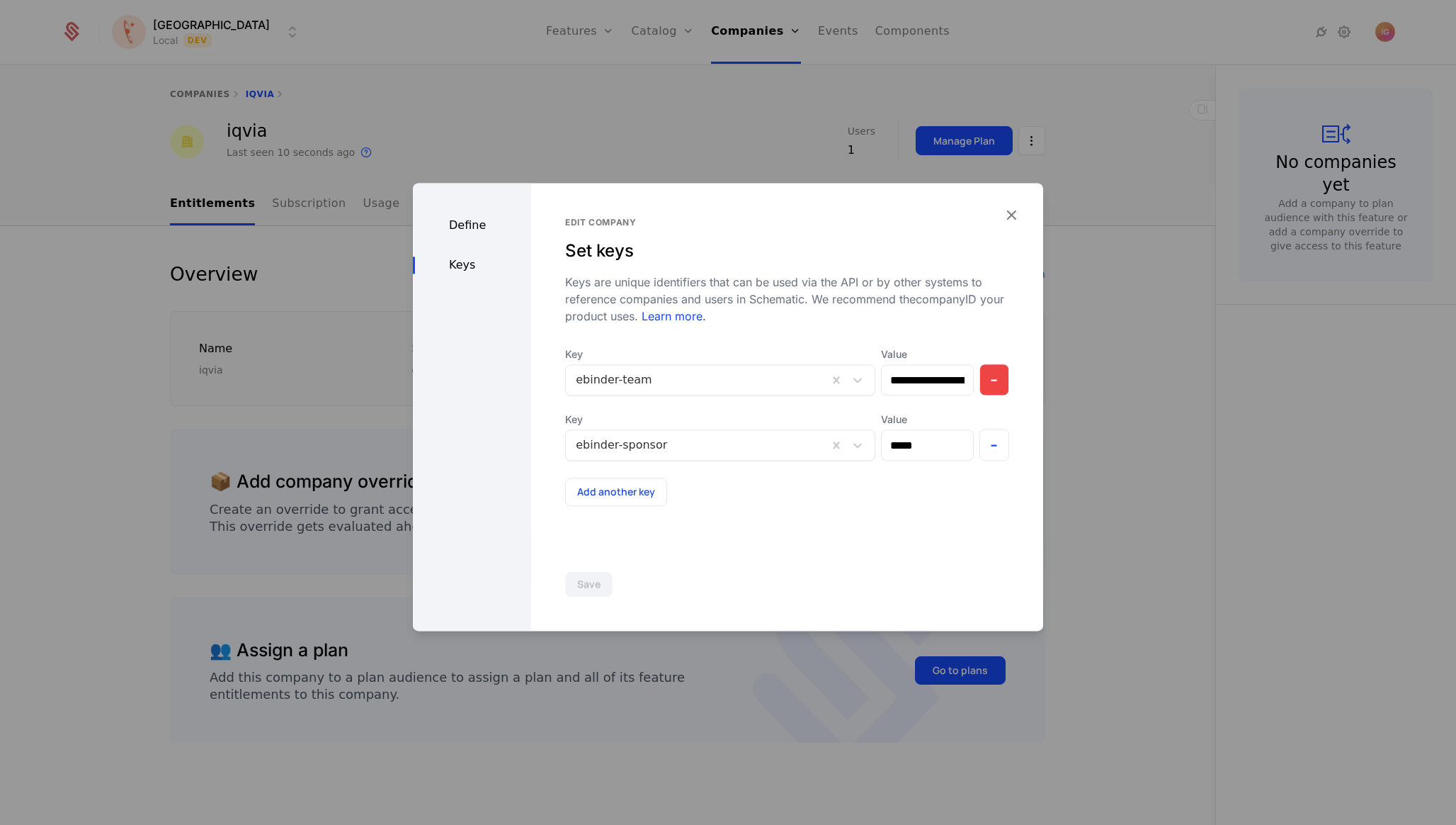
click at [993, 364] on button "-" at bounding box center [995, 379] width 31 height 32
click at [578, 581] on button "Save" at bounding box center [589, 584] width 48 height 26
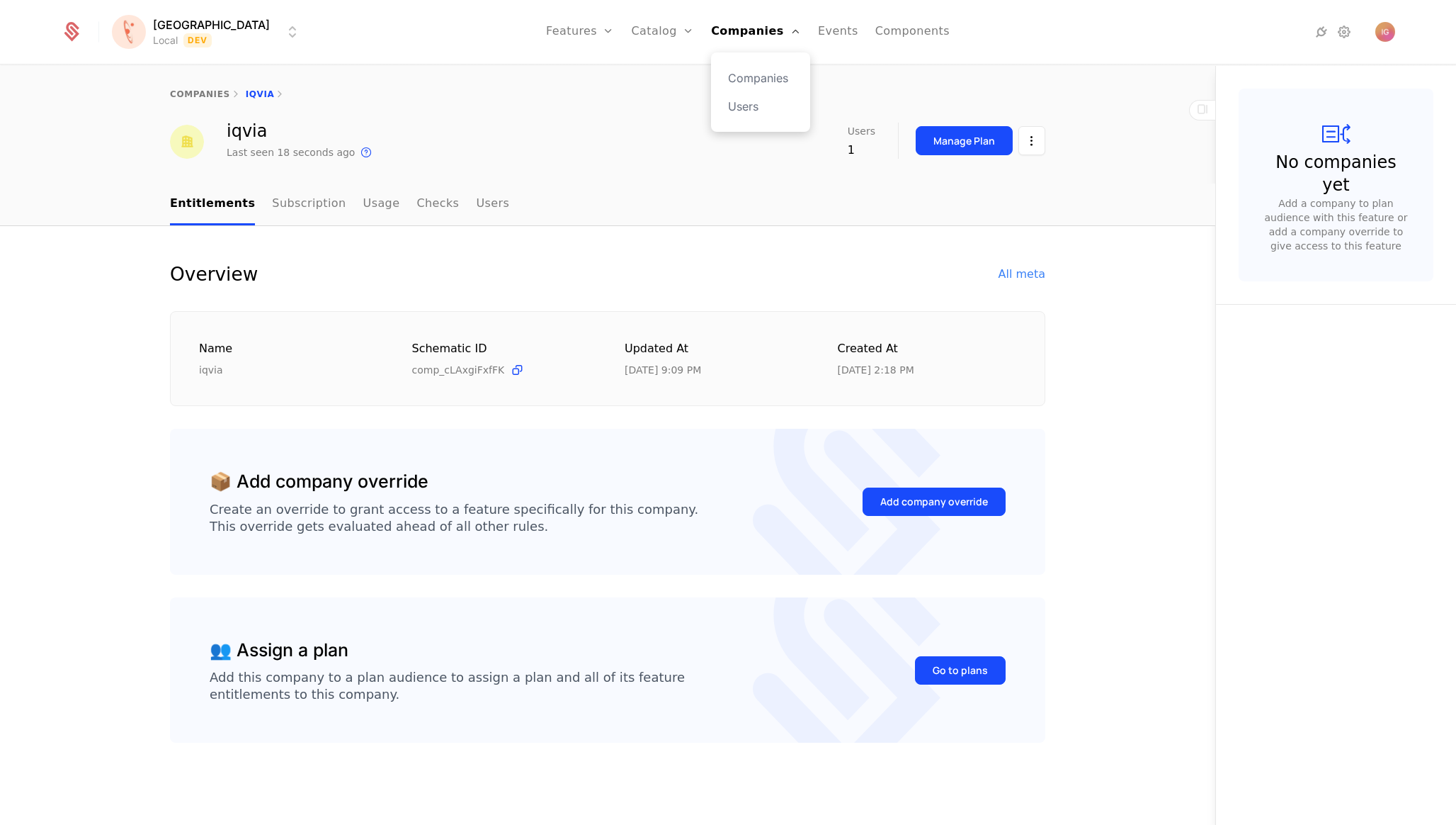
click at [747, 63] on div "Companies Users" at bounding box center [761, 92] width 99 height 79
click at [733, 77] on link "Companies" at bounding box center [761, 78] width 65 height 17
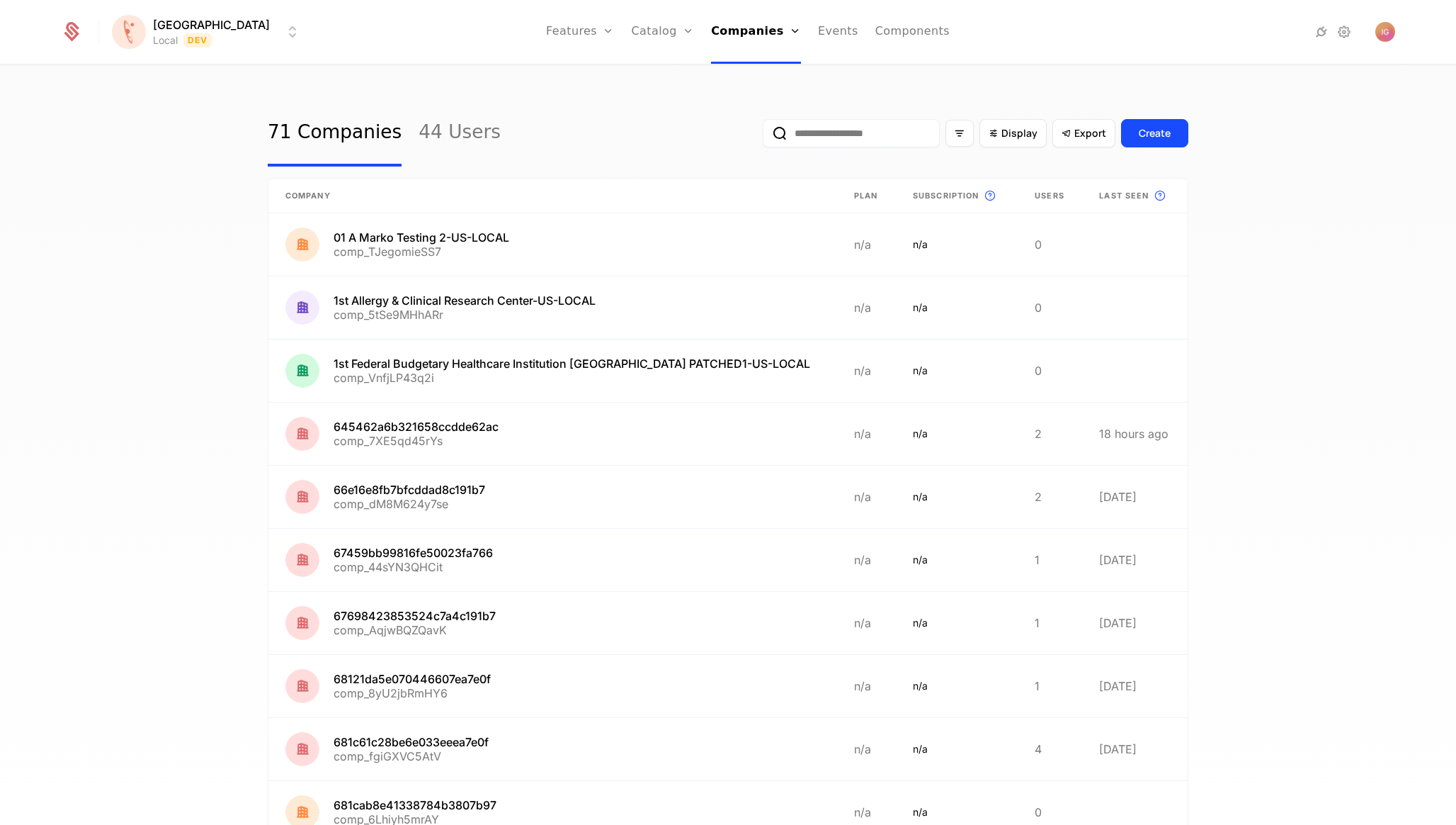
click at [872, 119] on input "email" at bounding box center [851, 133] width 177 height 28
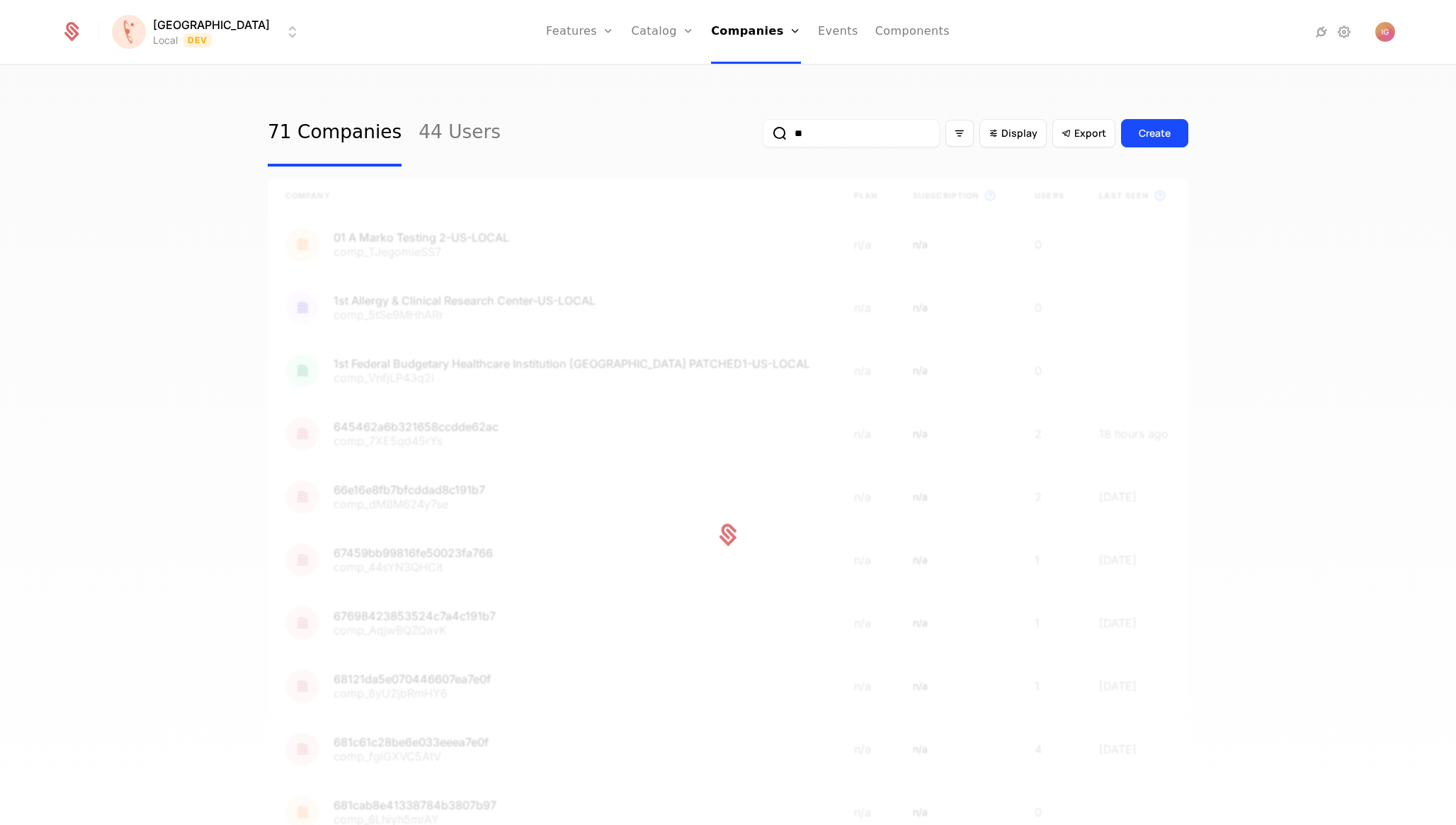
type input "***"
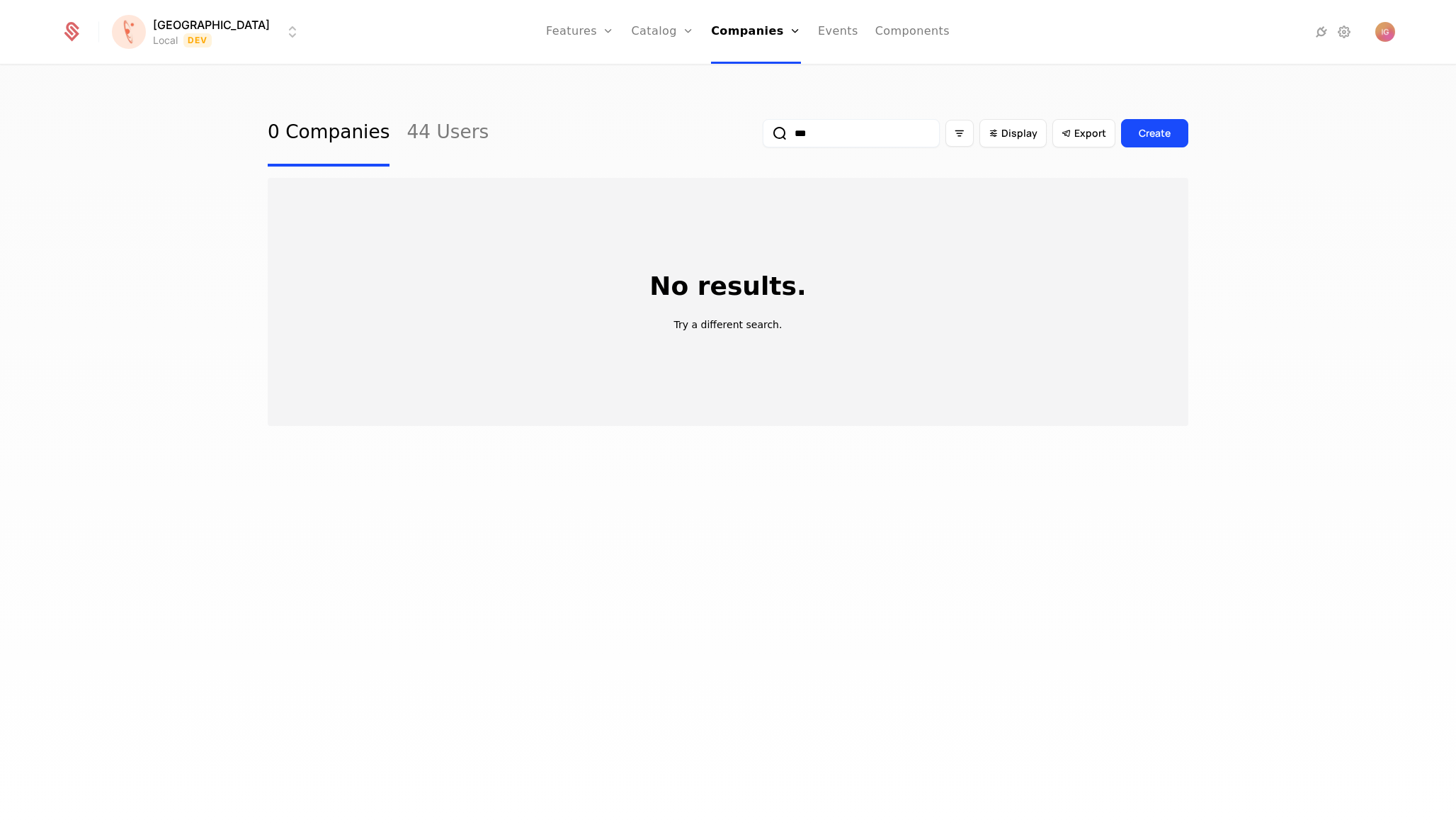
click at [854, 125] on input "***" at bounding box center [851, 133] width 177 height 28
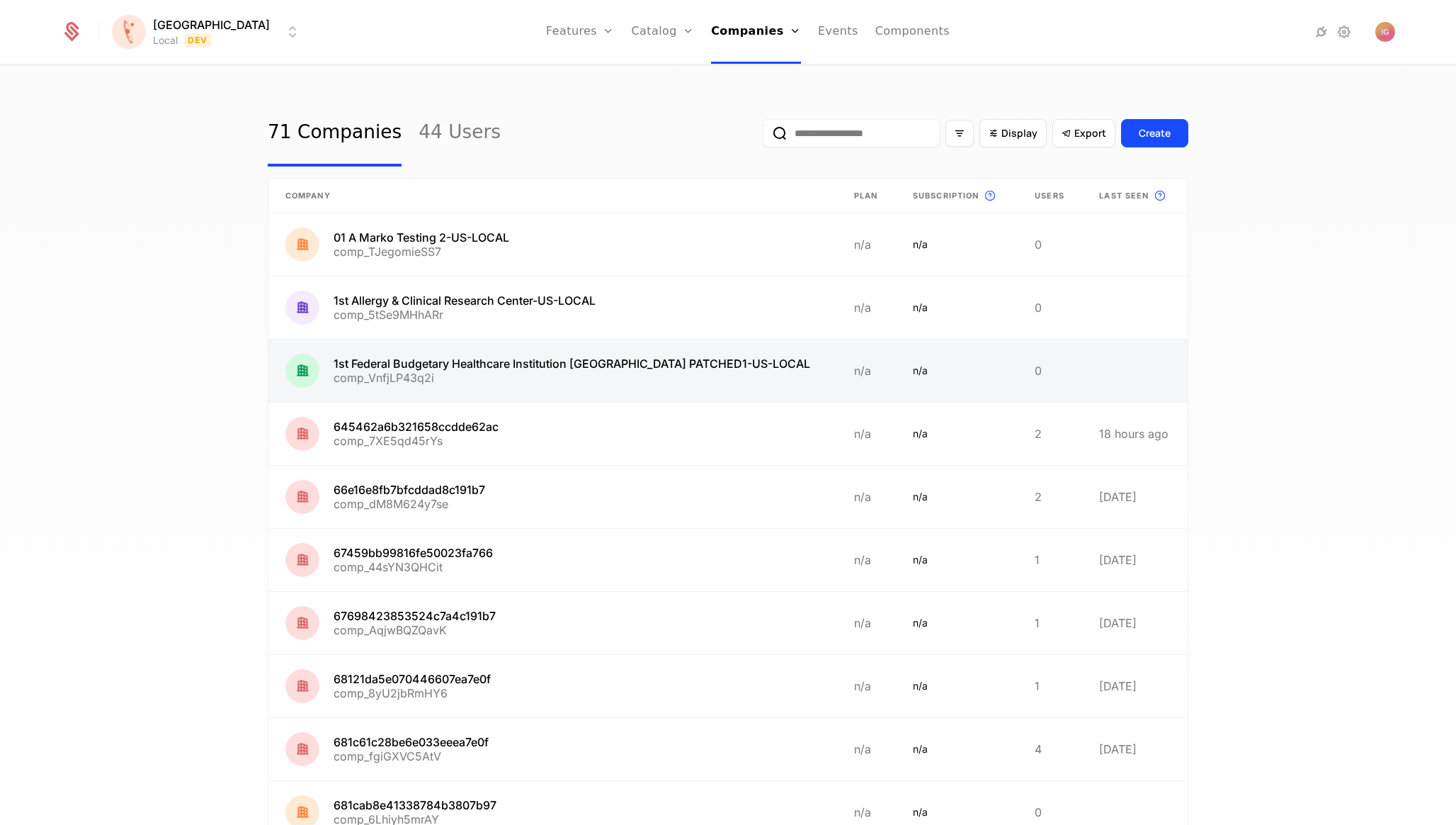
scroll to position [8, 0]
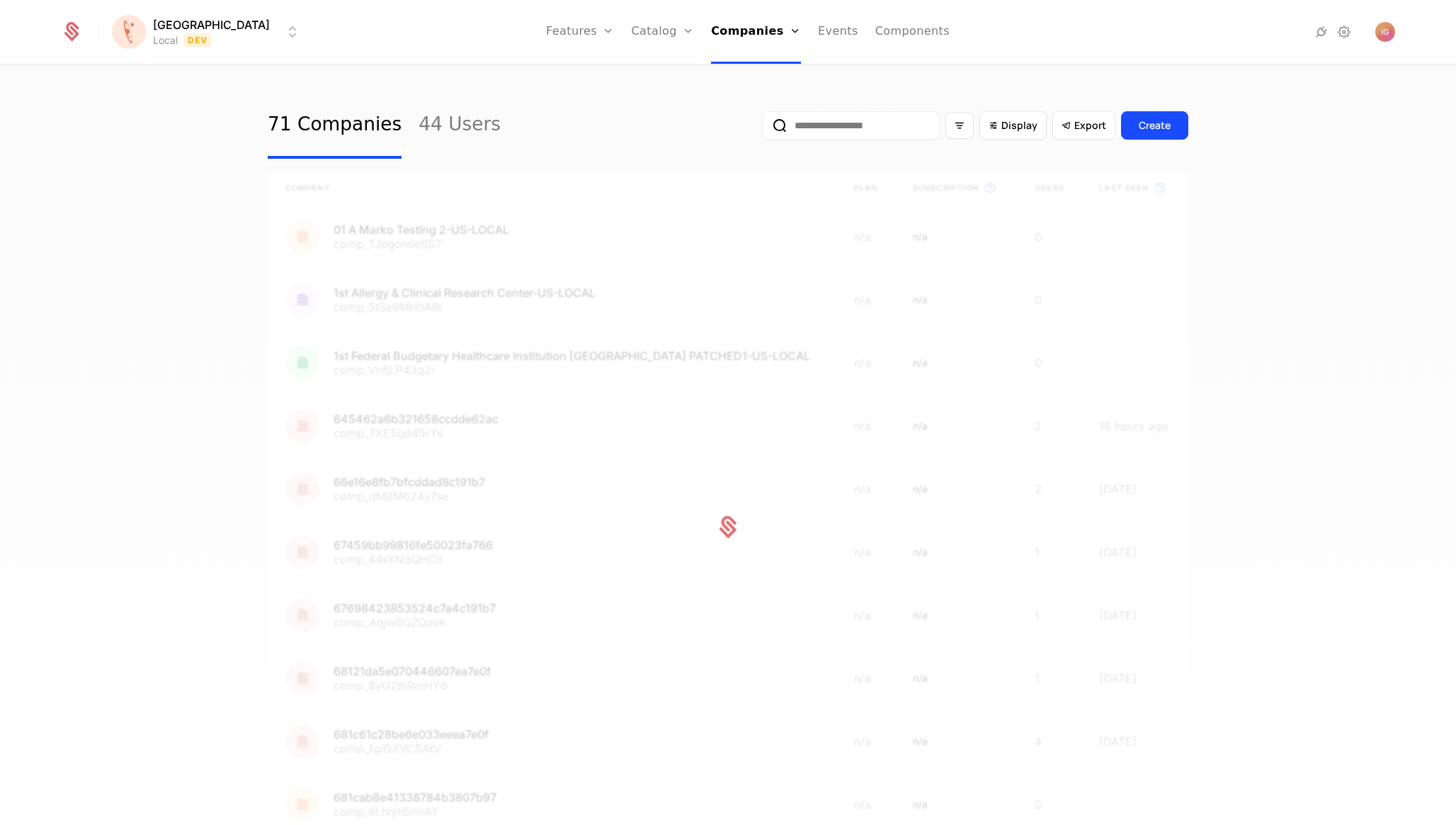
click at [895, 123] on input "email" at bounding box center [851, 125] width 177 height 28
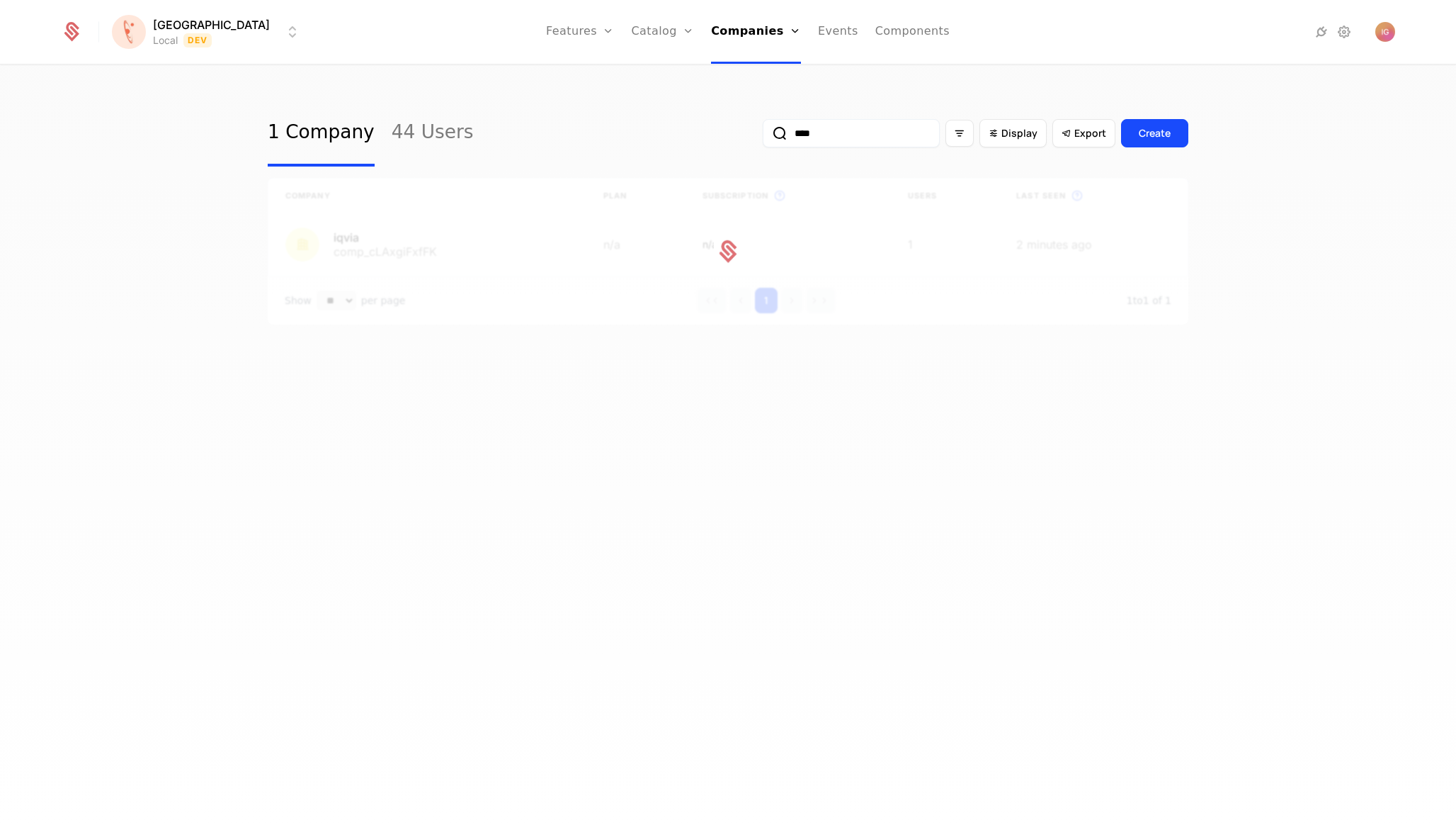
type input "*****"
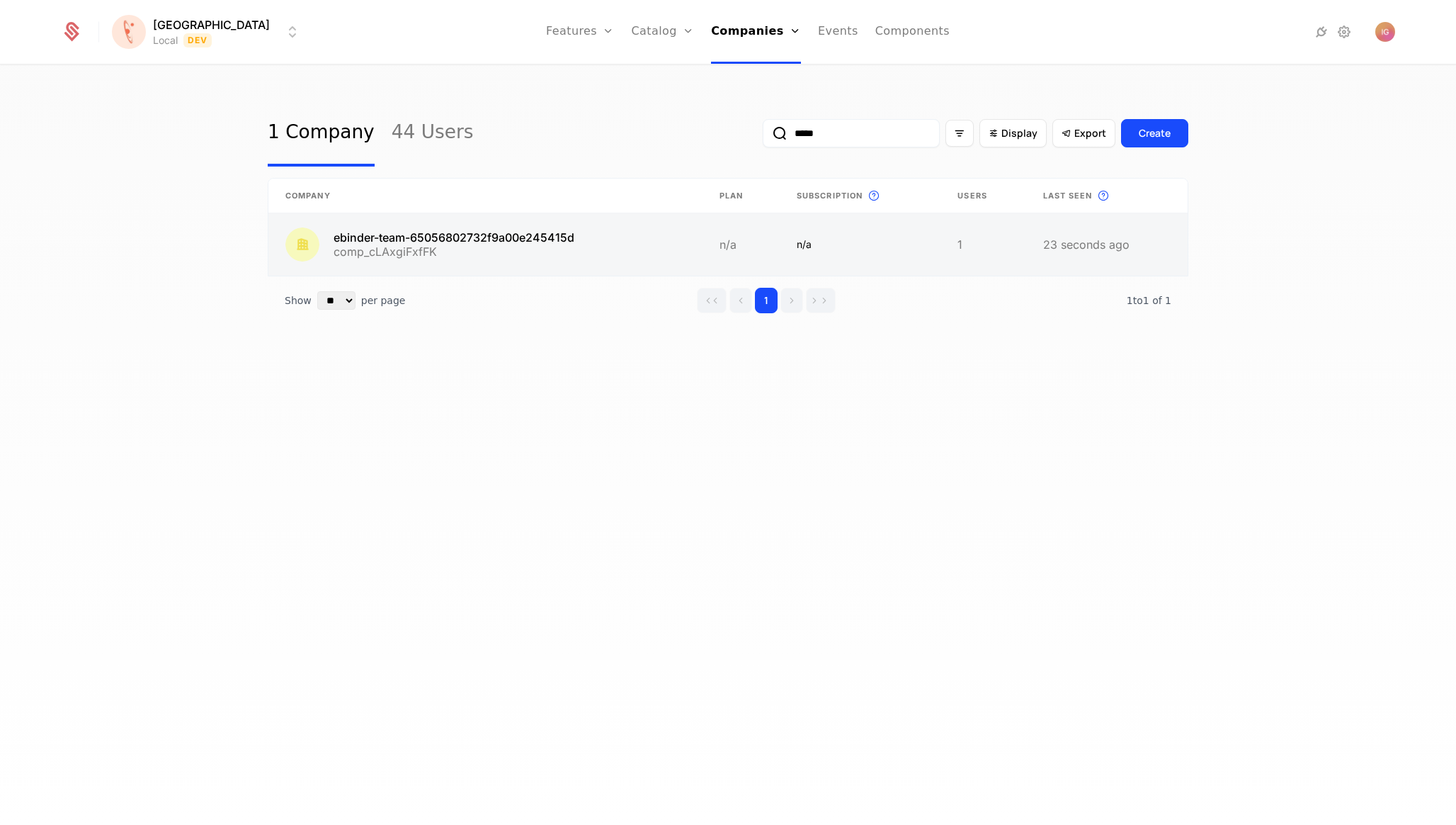
click at [526, 213] on link at bounding box center [486, 244] width 434 height 63
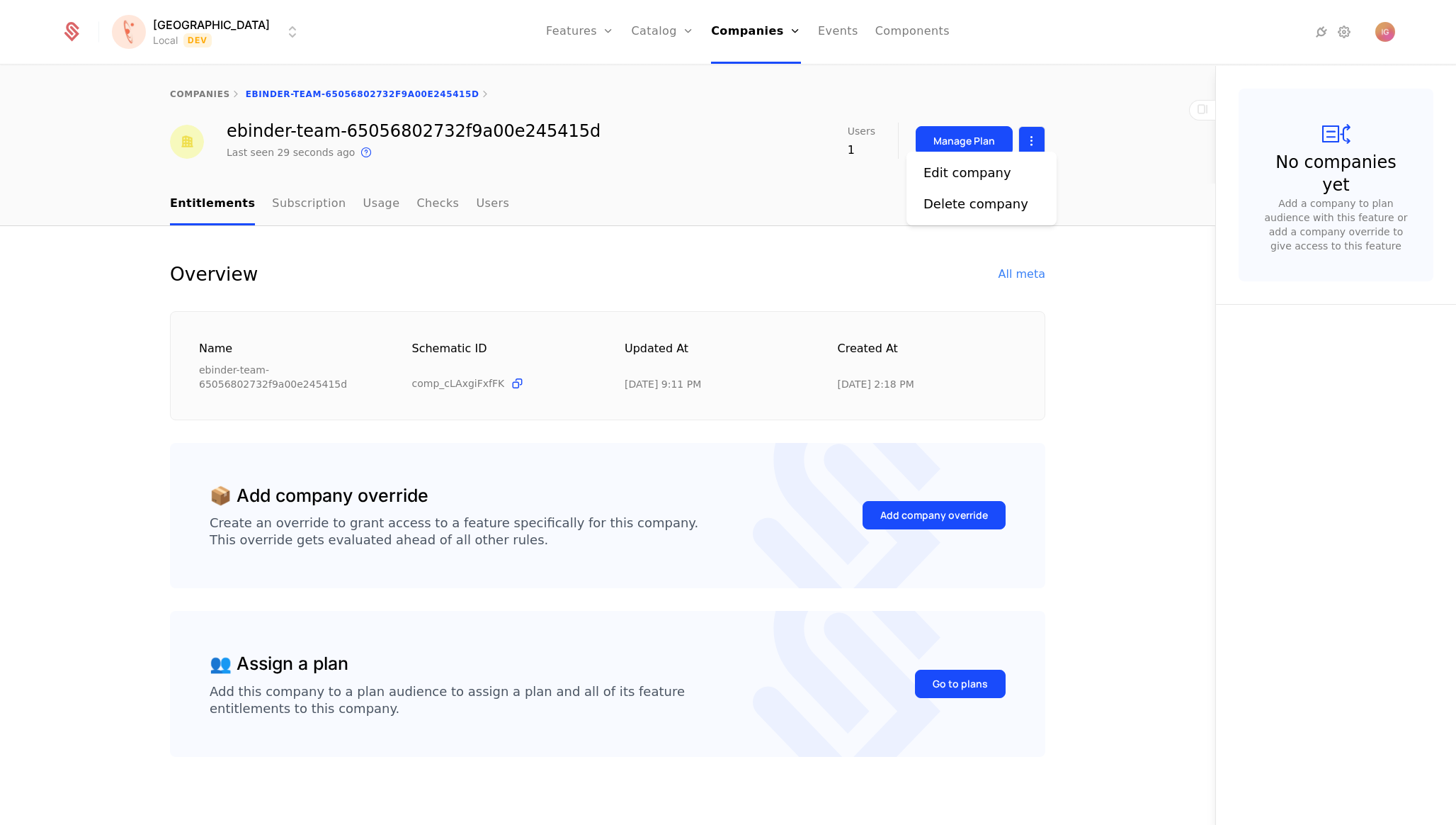
click at [1036, 134] on html "[PERSON_NAME] Local Dev Features Features Flags Catalog Plans Add Ons Configura…" at bounding box center [728, 412] width 1456 height 825
click at [1001, 172] on div "Edit company" at bounding box center [981, 172] width 116 height 20
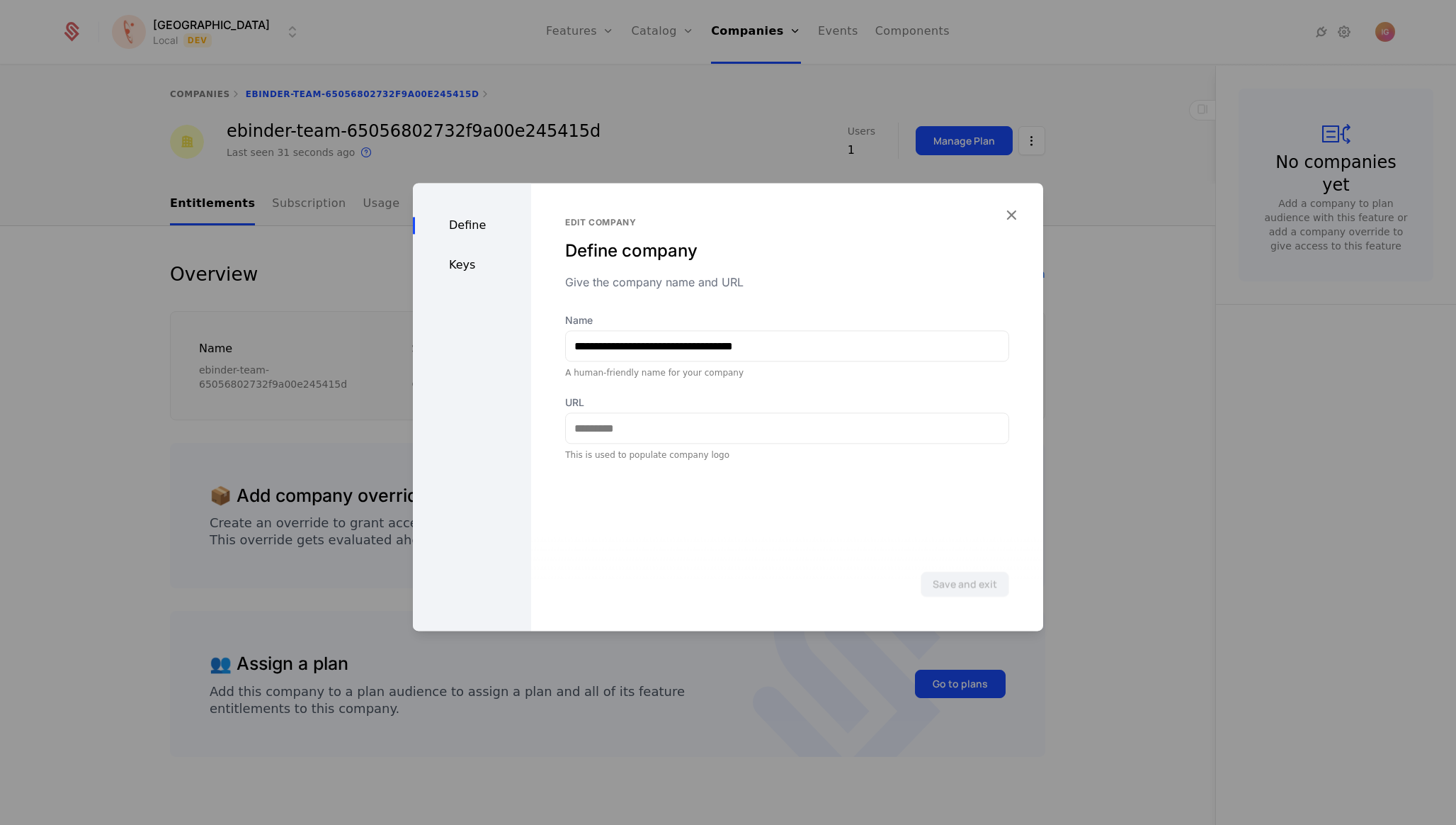
click at [470, 256] on div "Keys" at bounding box center [471, 265] width 118 height 17
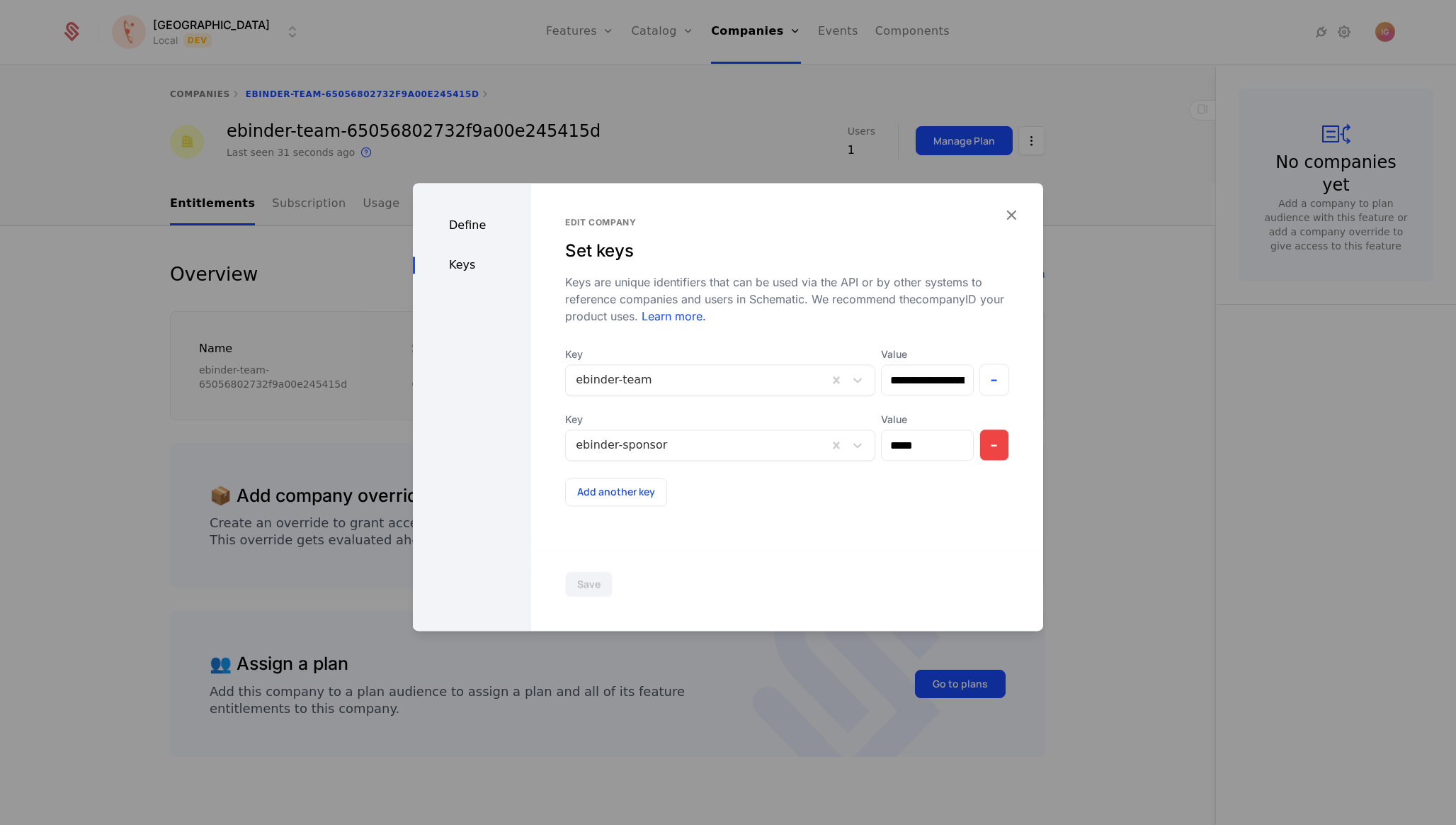
click at [1001, 429] on button "-" at bounding box center [995, 444] width 31 height 32
click at [575, 579] on button "Save" at bounding box center [589, 584] width 48 height 26
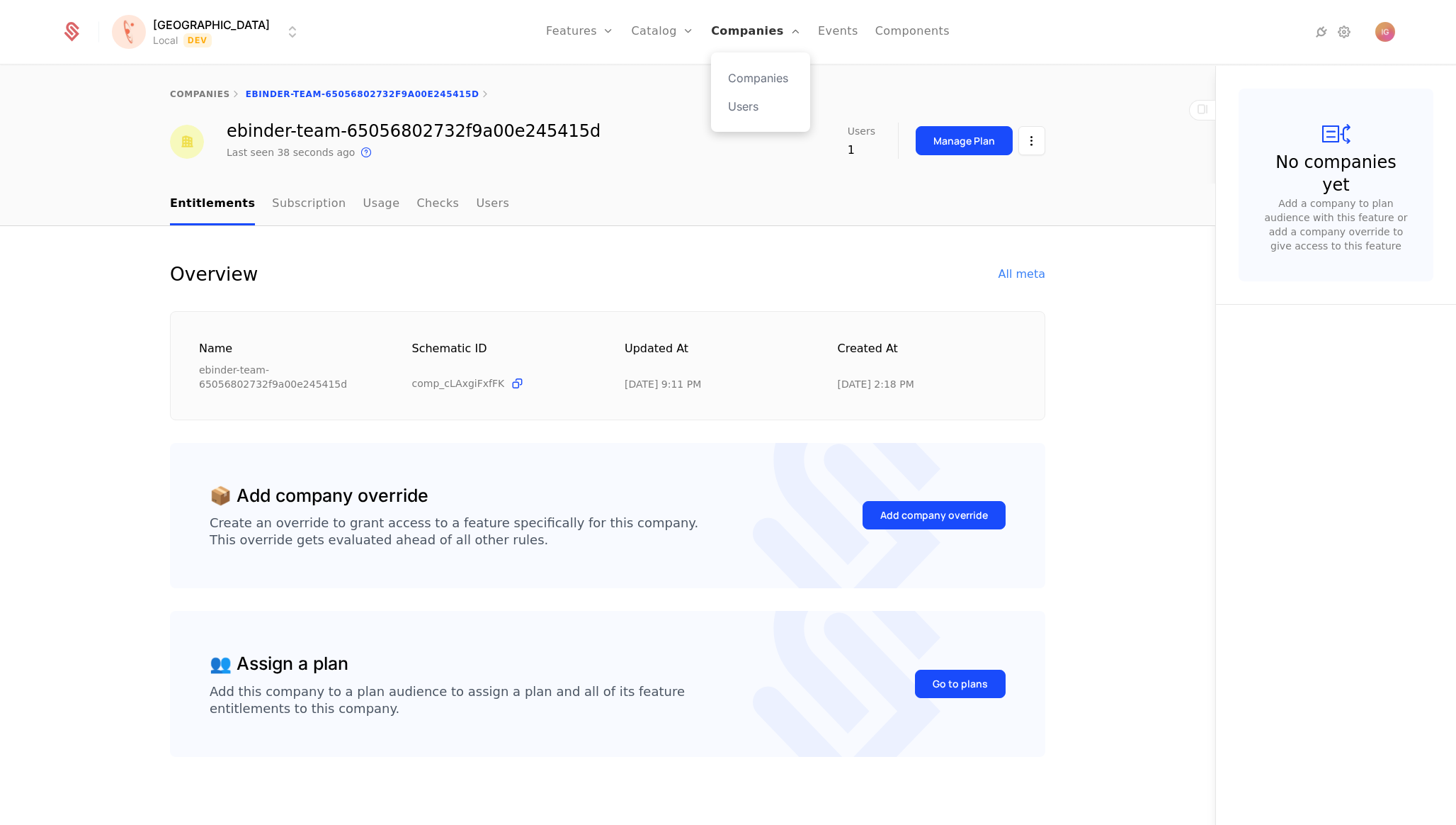
click at [711, 34] on link "Companies" at bounding box center [756, 31] width 90 height 63
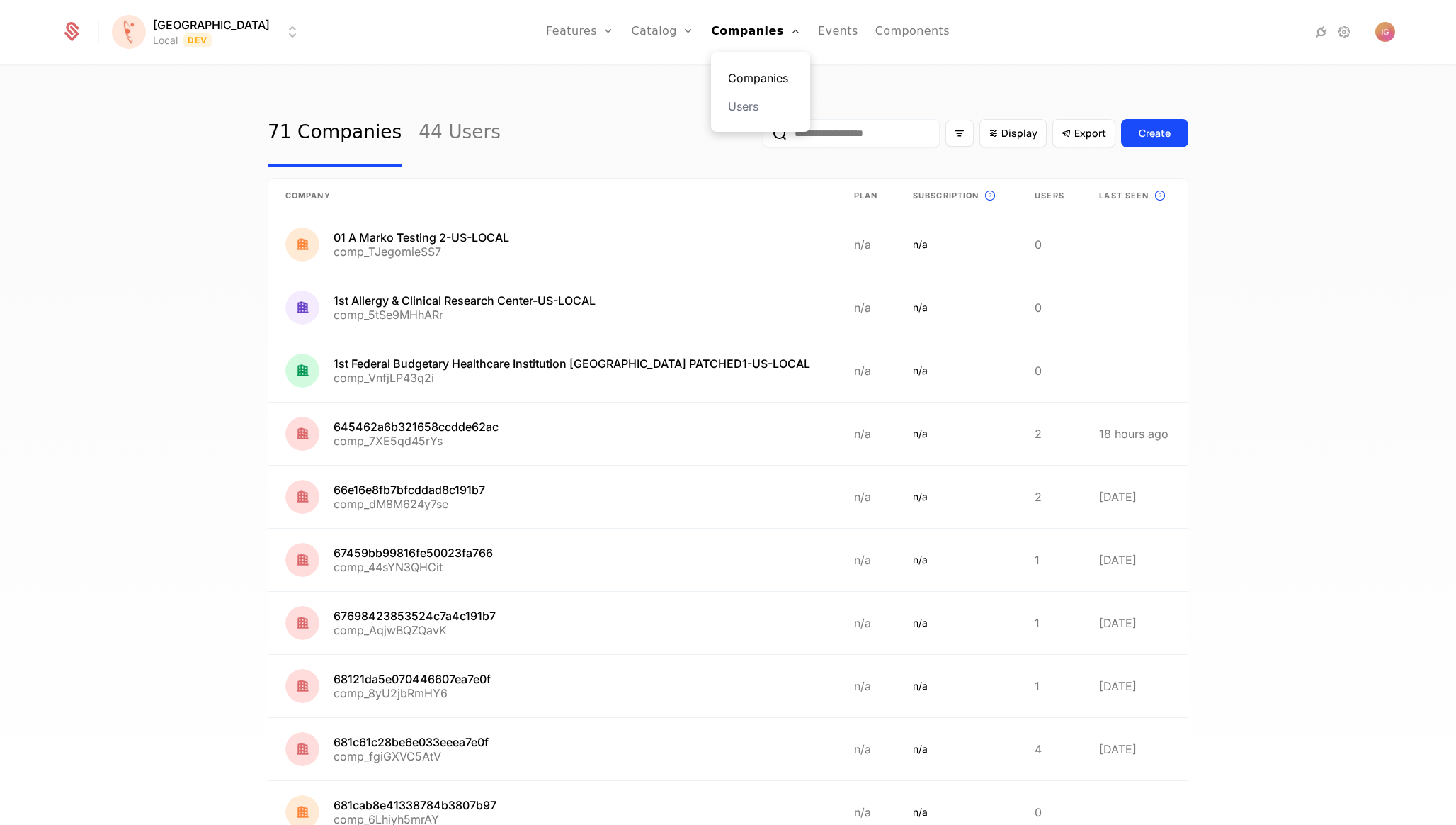
click at [728, 71] on link "Companies" at bounding box center [761, 78] width 65 height 17
click at [854, 119] on input "email" at bounding box center [851, 133] width 177 height 28
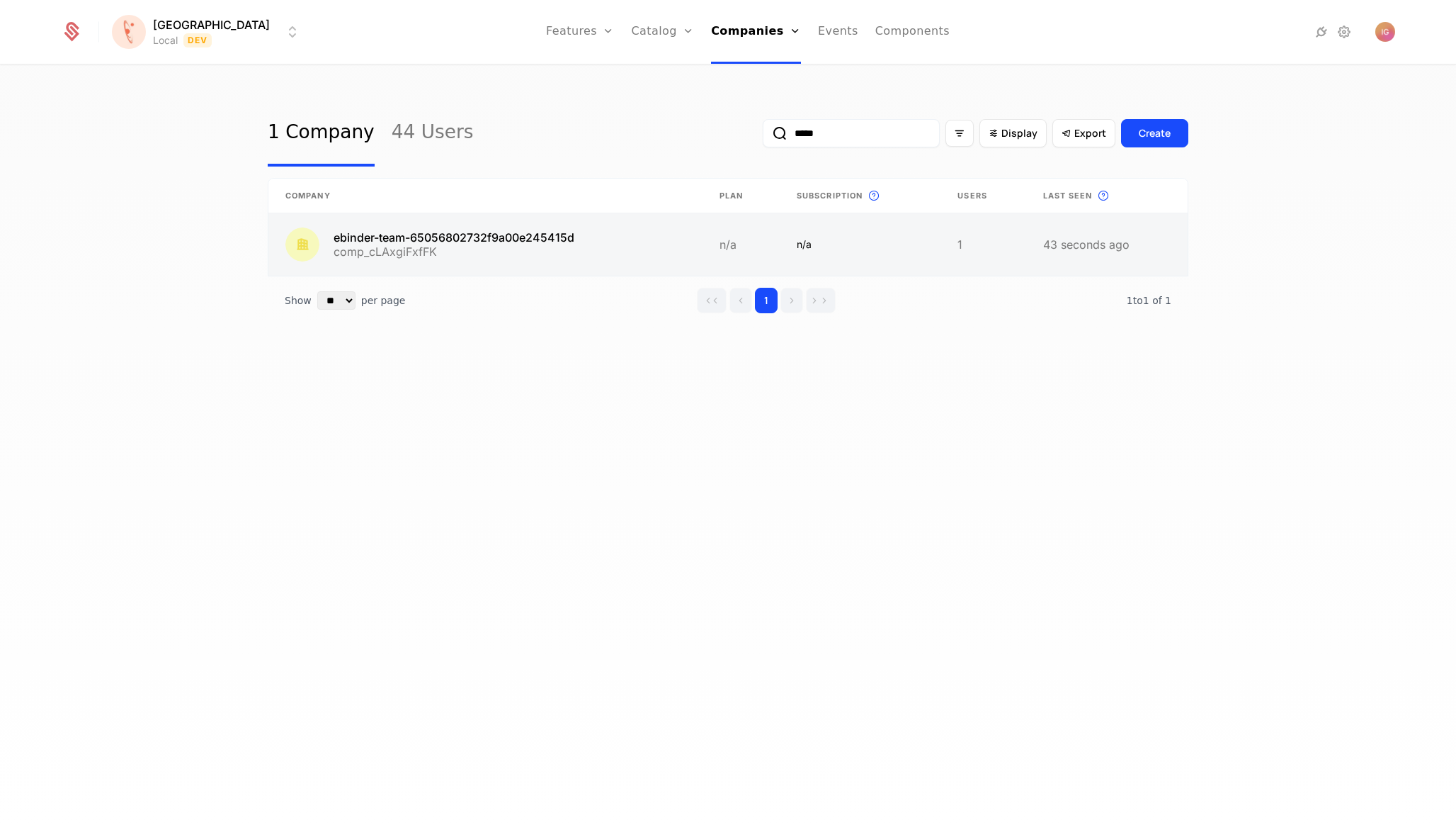
type input "*****"
click at [468, 215] on link at bounding box center [486, 244] width 434 height 63
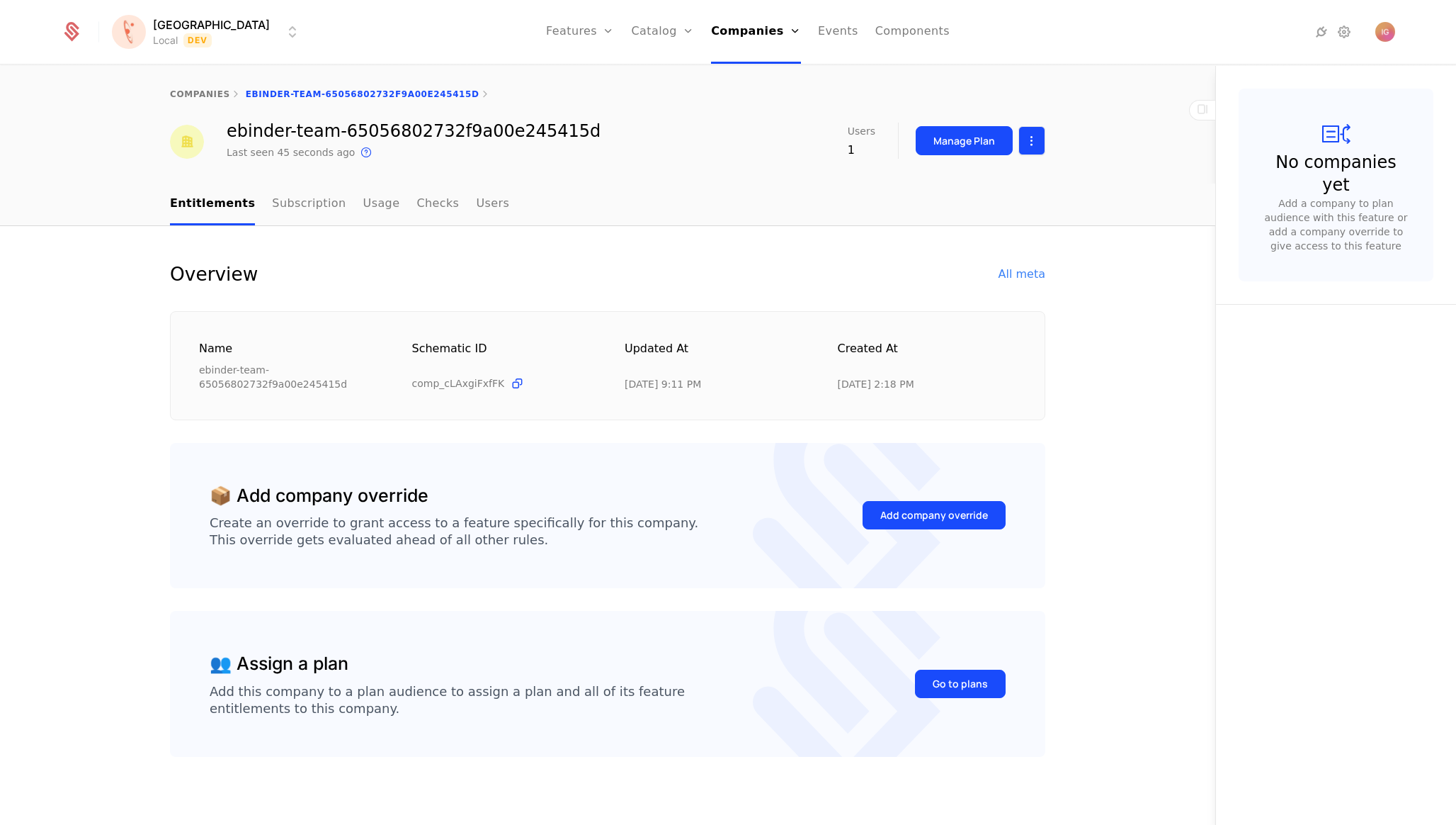
click at [1031, 133] on html "[PERSON_NAME] Local Dev Features Features Flags Catalog Plans Add Ons Configura…" at bounding box center [728, 412] width 1456 height 825
click at [995, 165] on div "Edit company" at bounding box center [973, 172] width 99 height 20
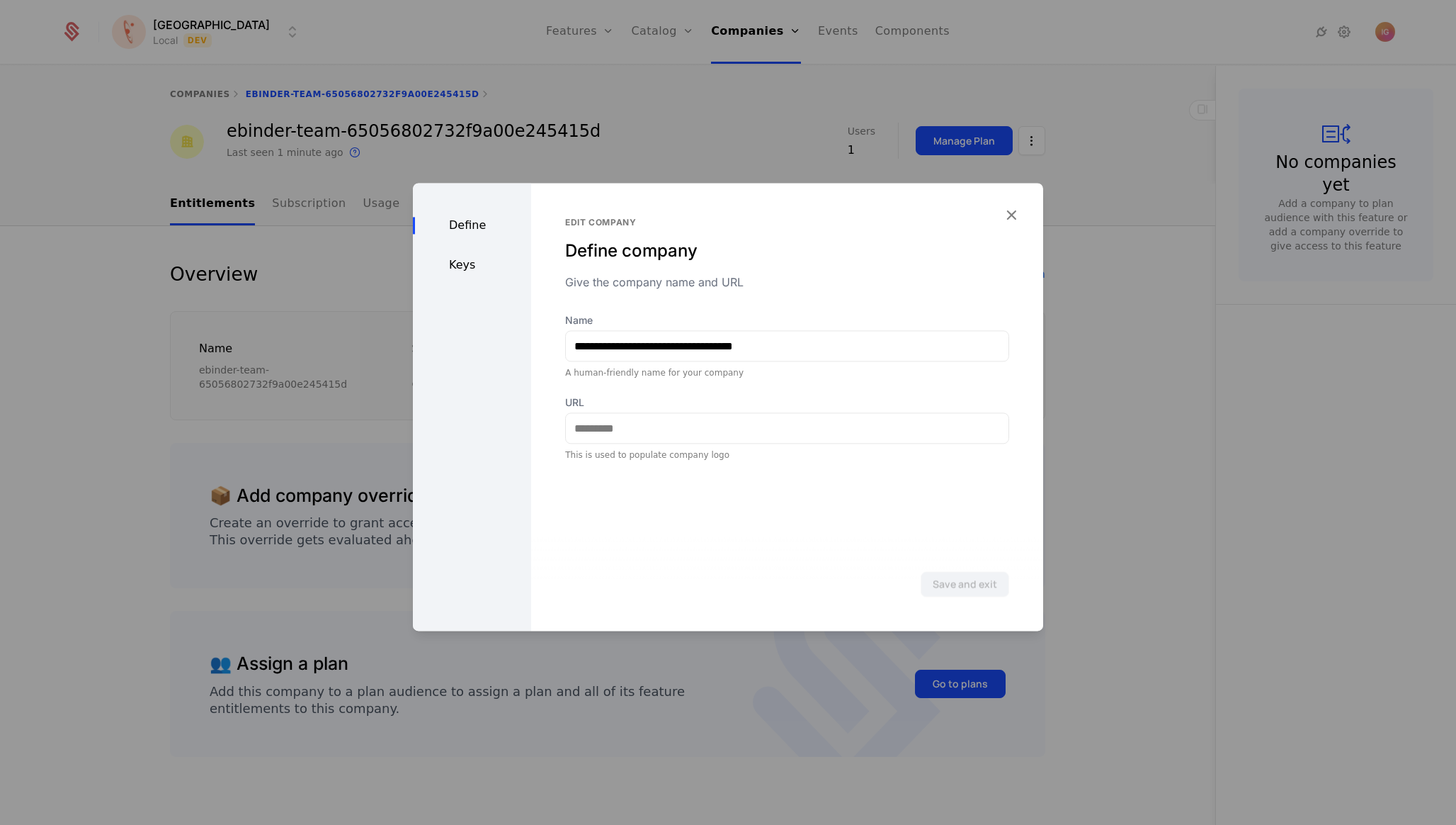
click at [436, 256] on div "Keys" at bounding box center [471, 265] width 118 height 17
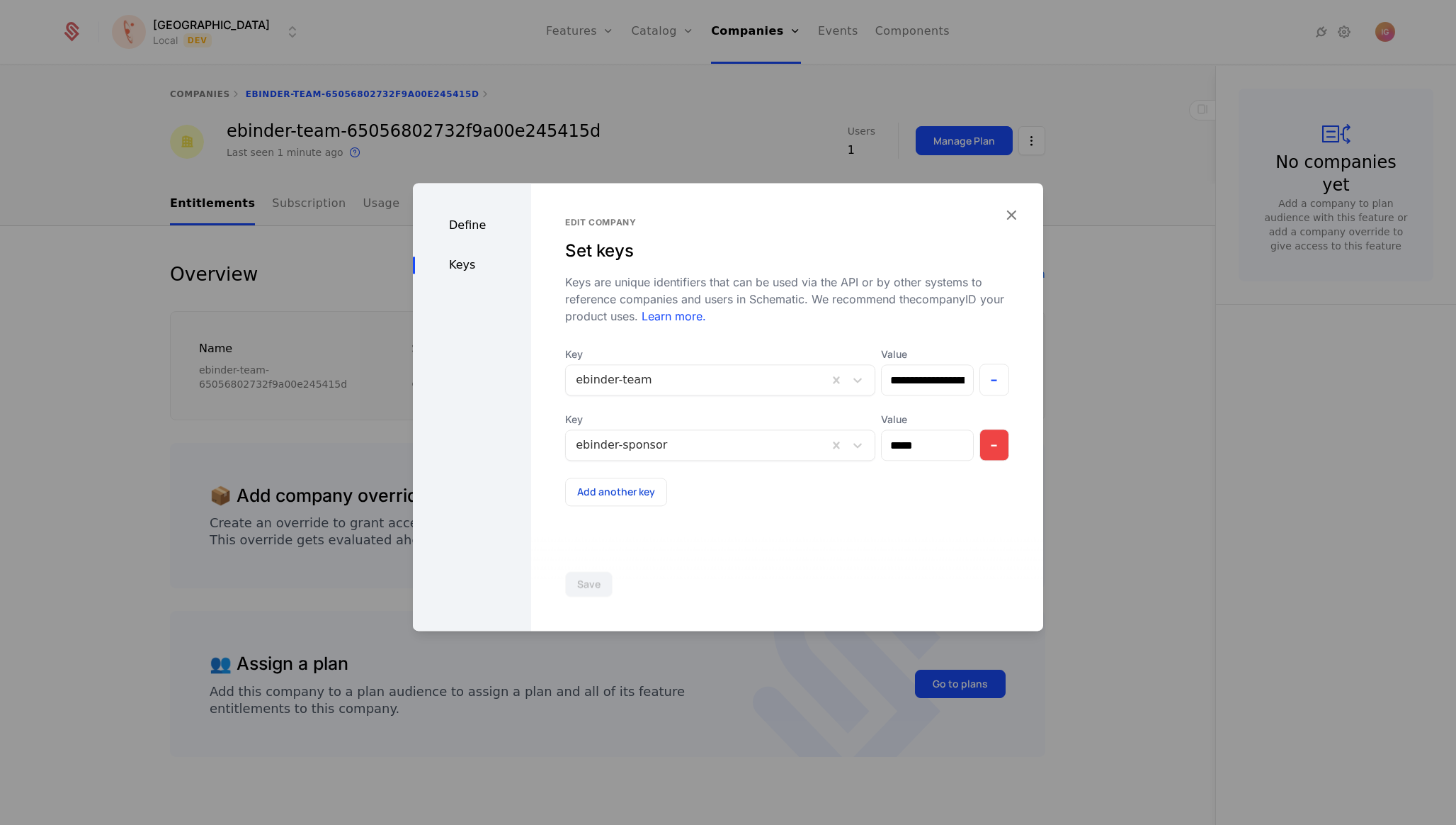
click at [997, 429] on button "-" at bounding box center [995, 444] width 31 height 32
click at [569, 581] on button "Save" at bounding box center [589, 584] width 48 height 26
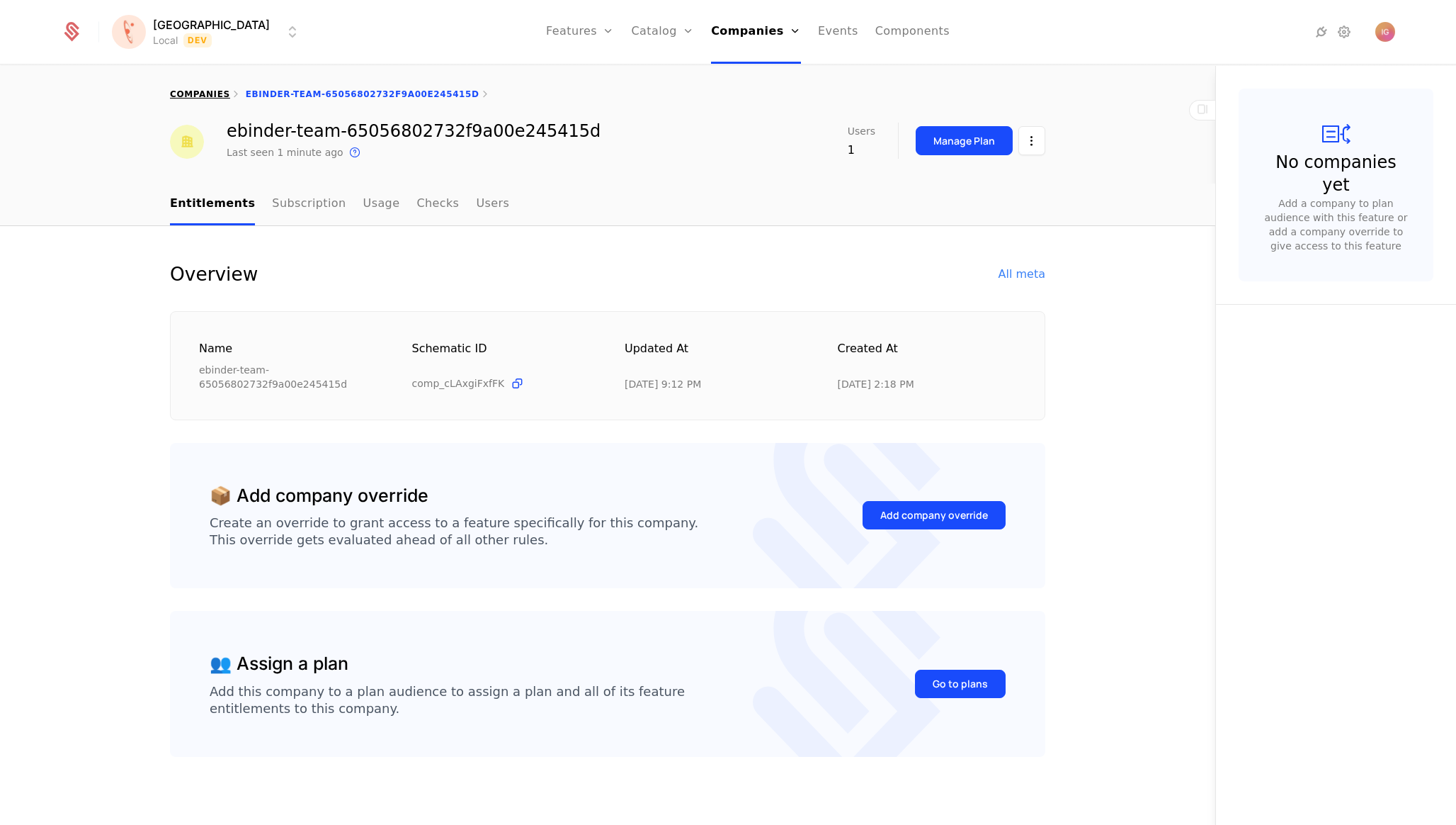
click at [203, 93] on link "companies" at bounding box center [200, 94] width 60 height 10
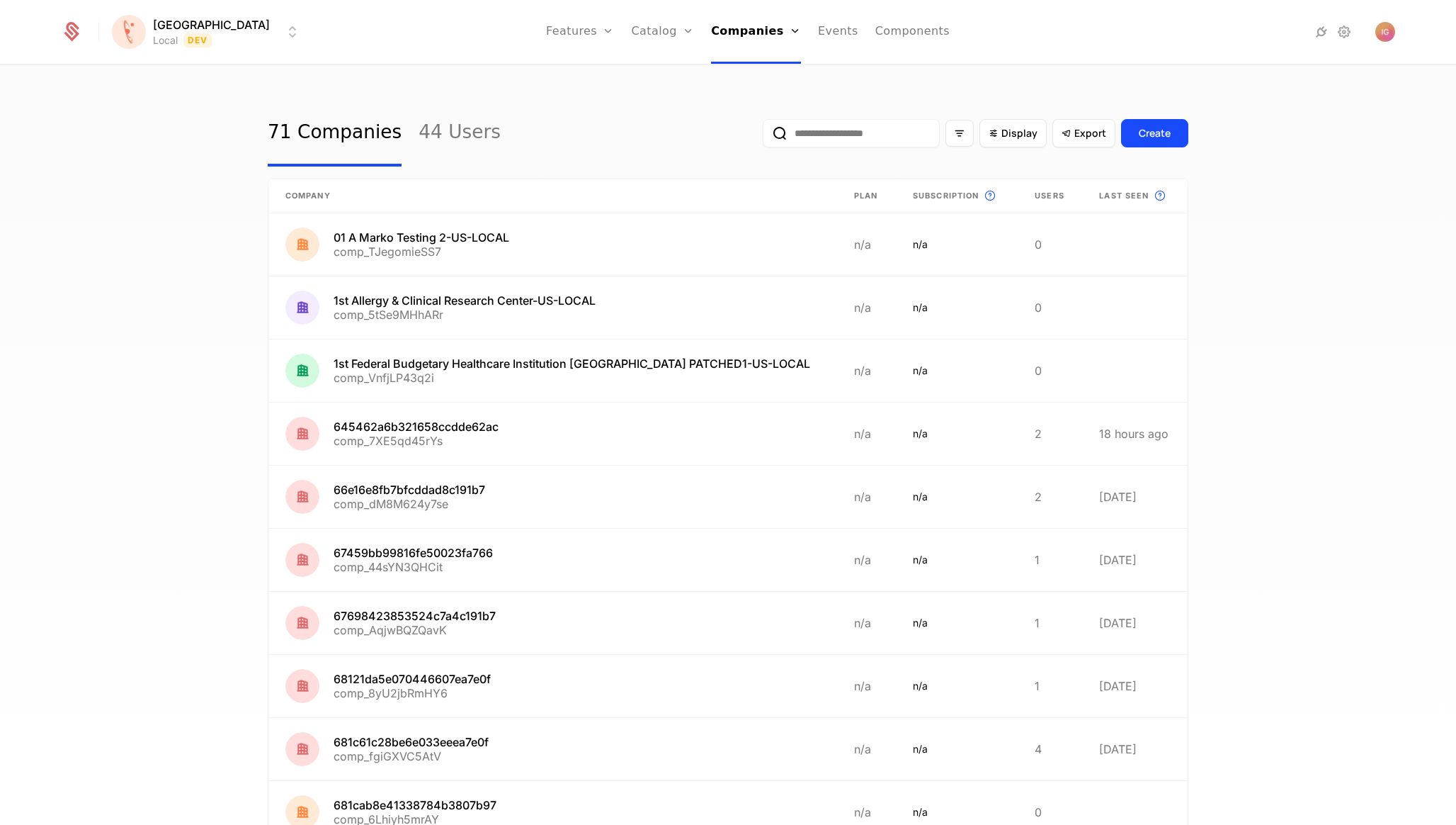
click at [904, 128] on input "email" at bounding box center [851, 133] width 177 height 28
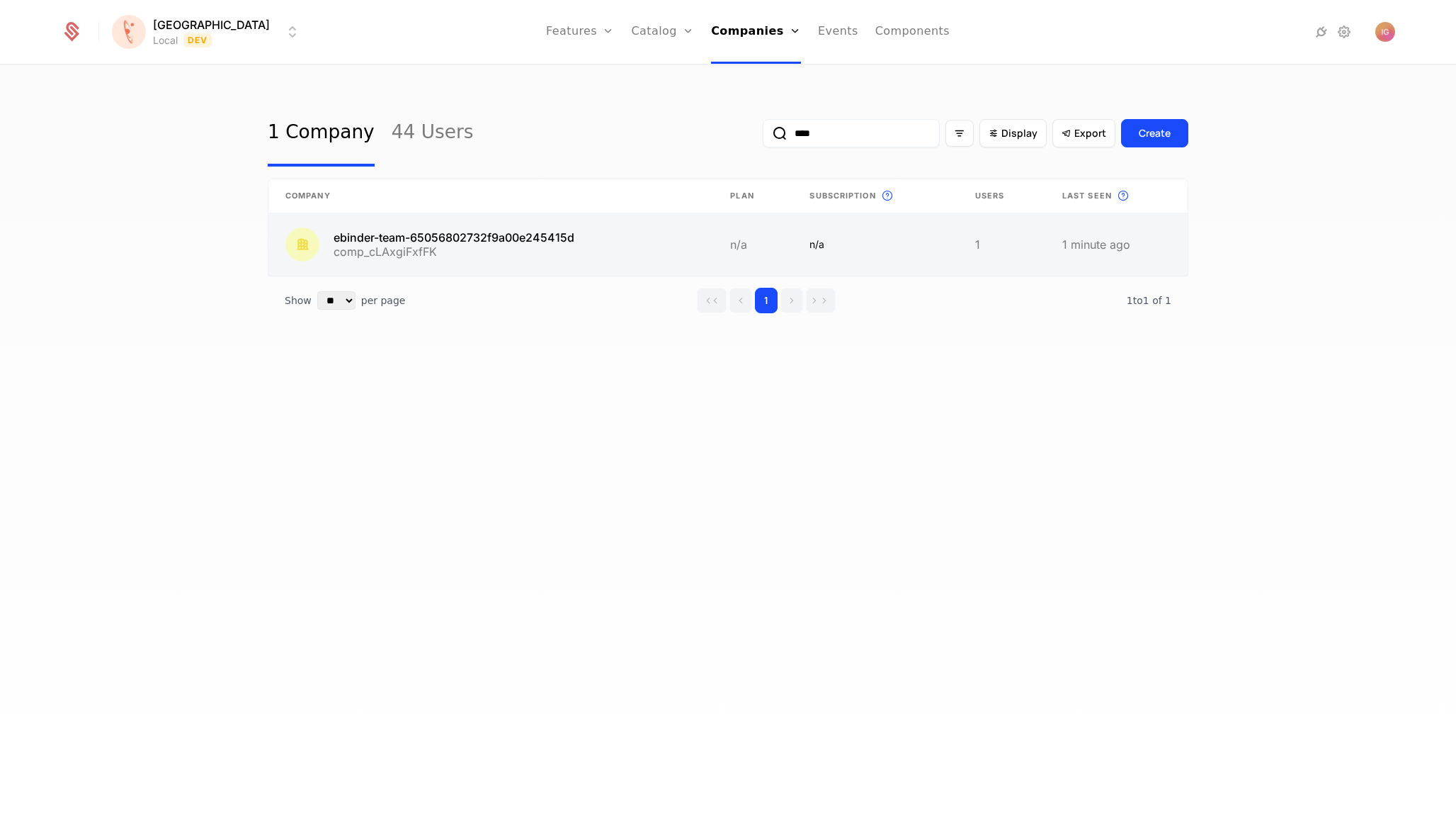
type input "*****"
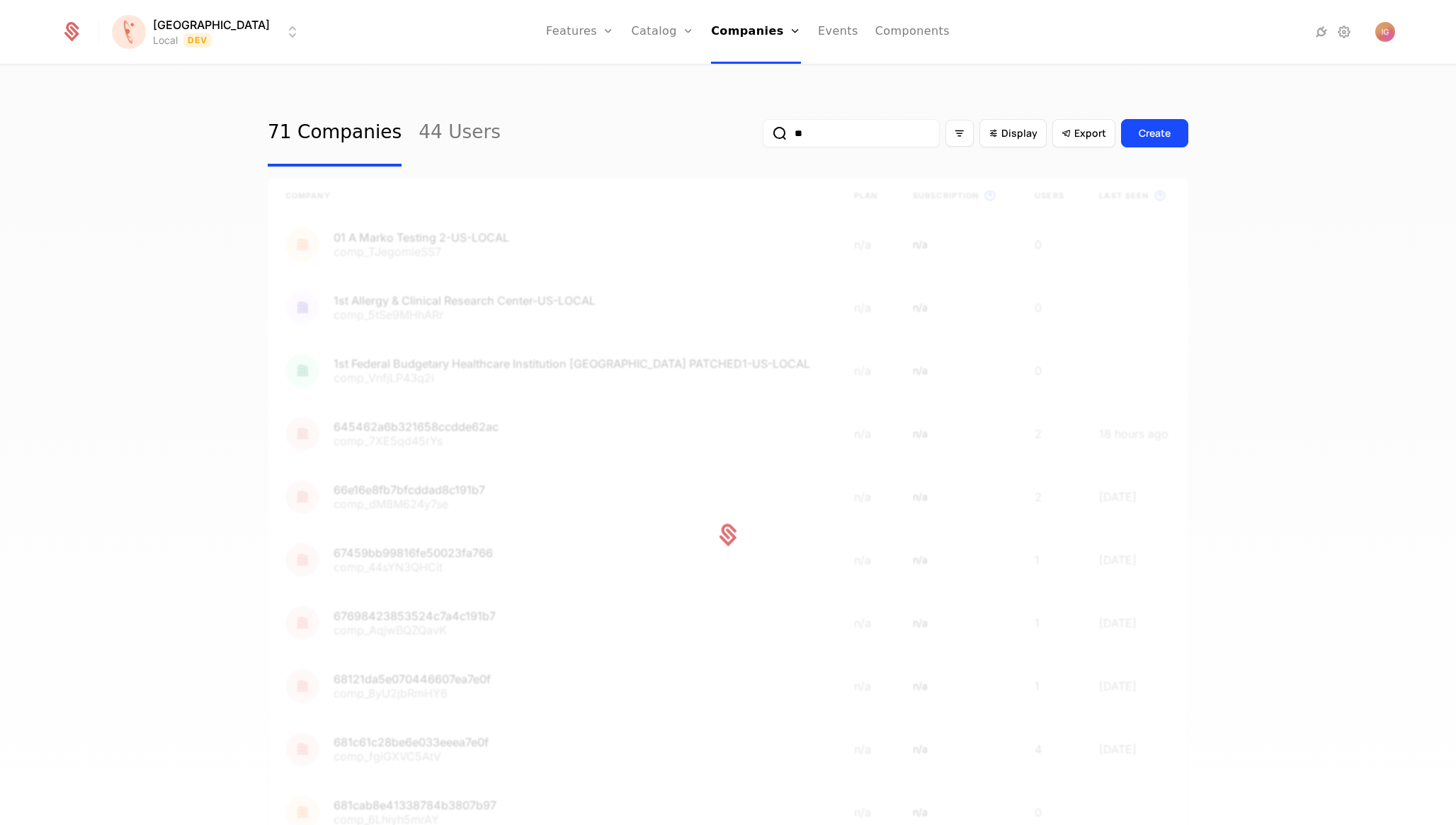
type input "***"
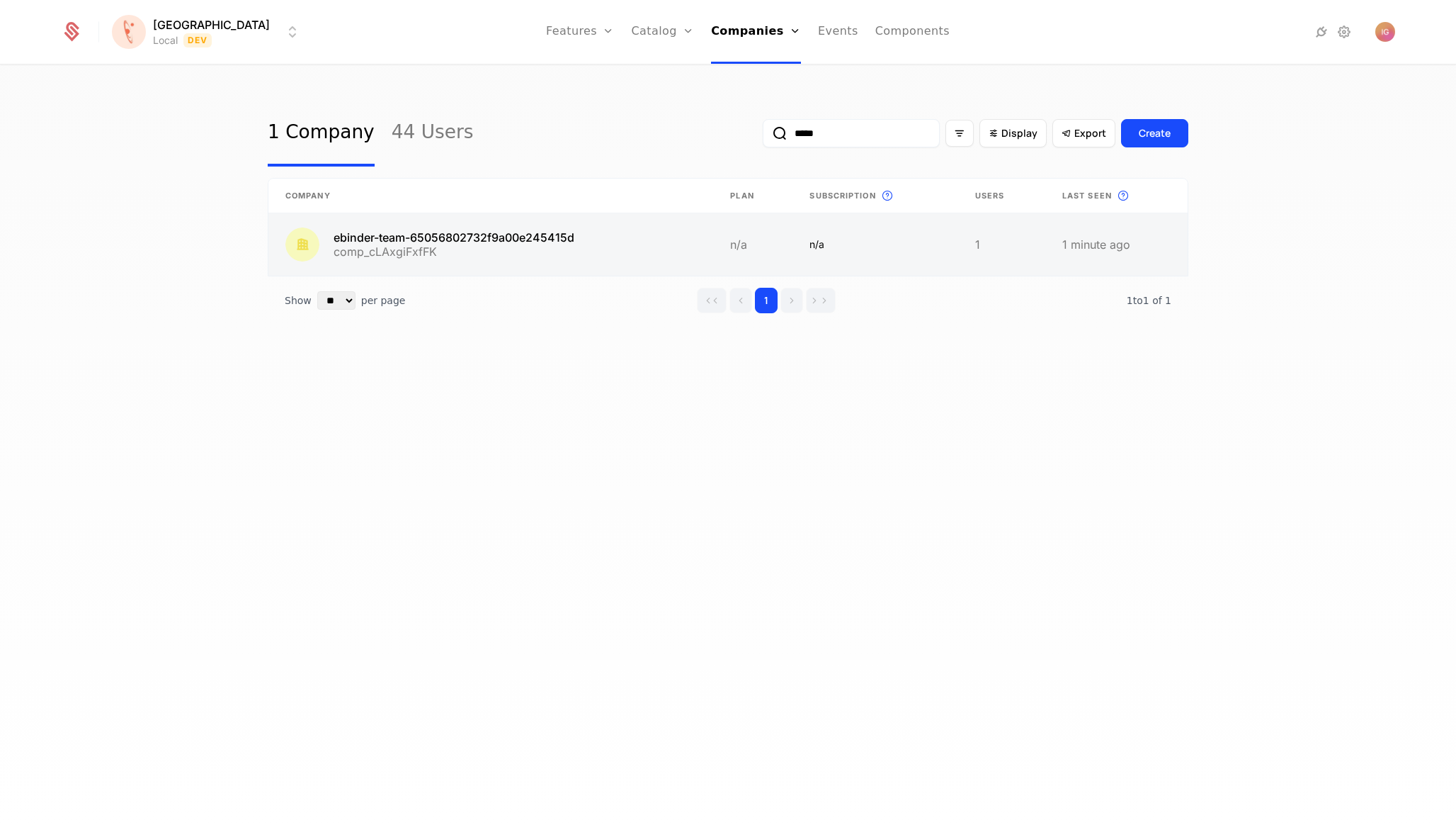
type input "*****"
click at [459, 213] on link at bounding box center [491, 244] width 445 height 63
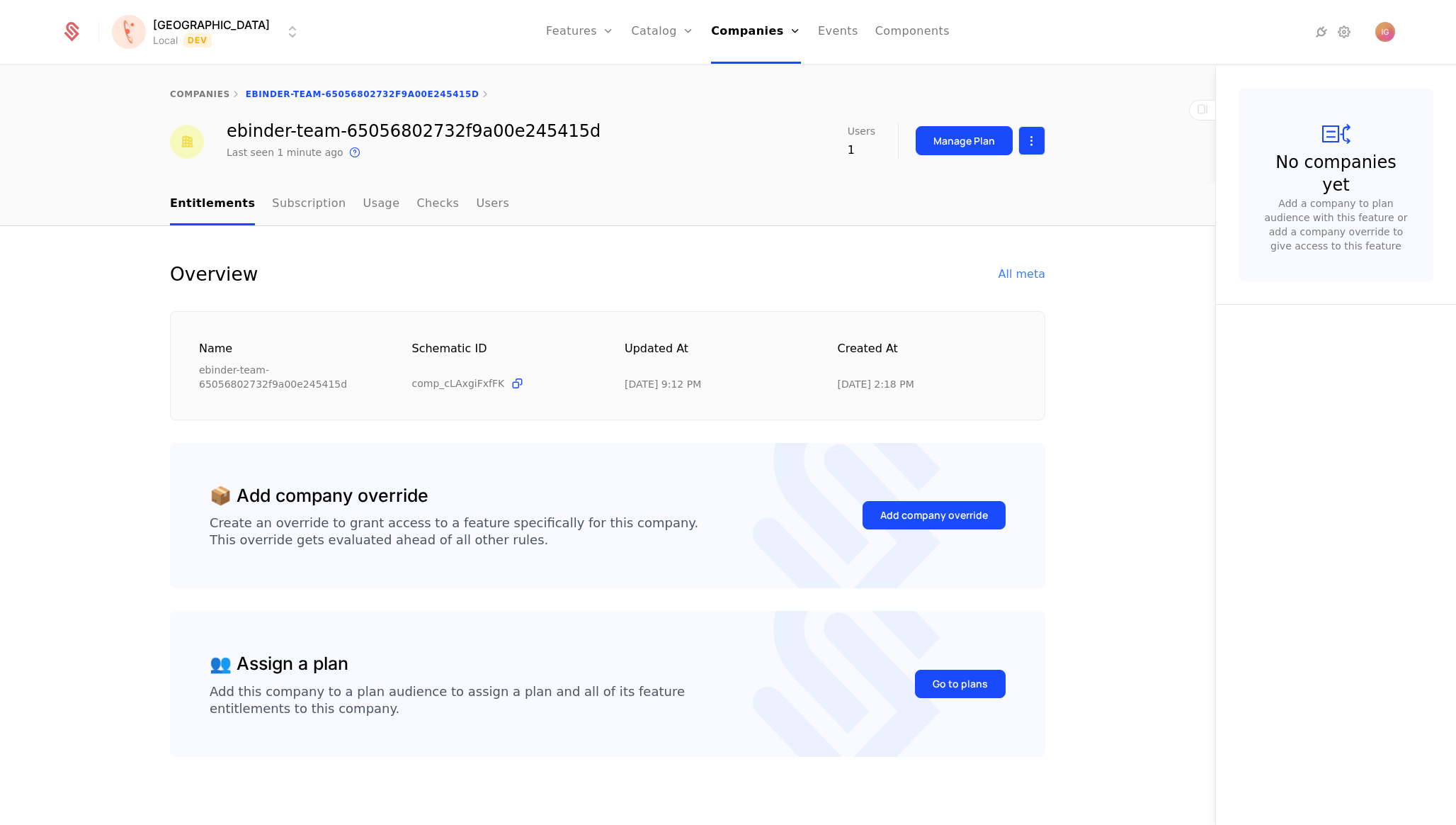
click at [1036, 142] on html "[PERSON_NAME] Local Dev Features Features Flags Catalog Plans Add Ons Configura…" at bounding box center [728, 412] width 1456 height 825
click at [1013, 164] on div "Edit company" at bounding box center [981, 172] width 116 height 20
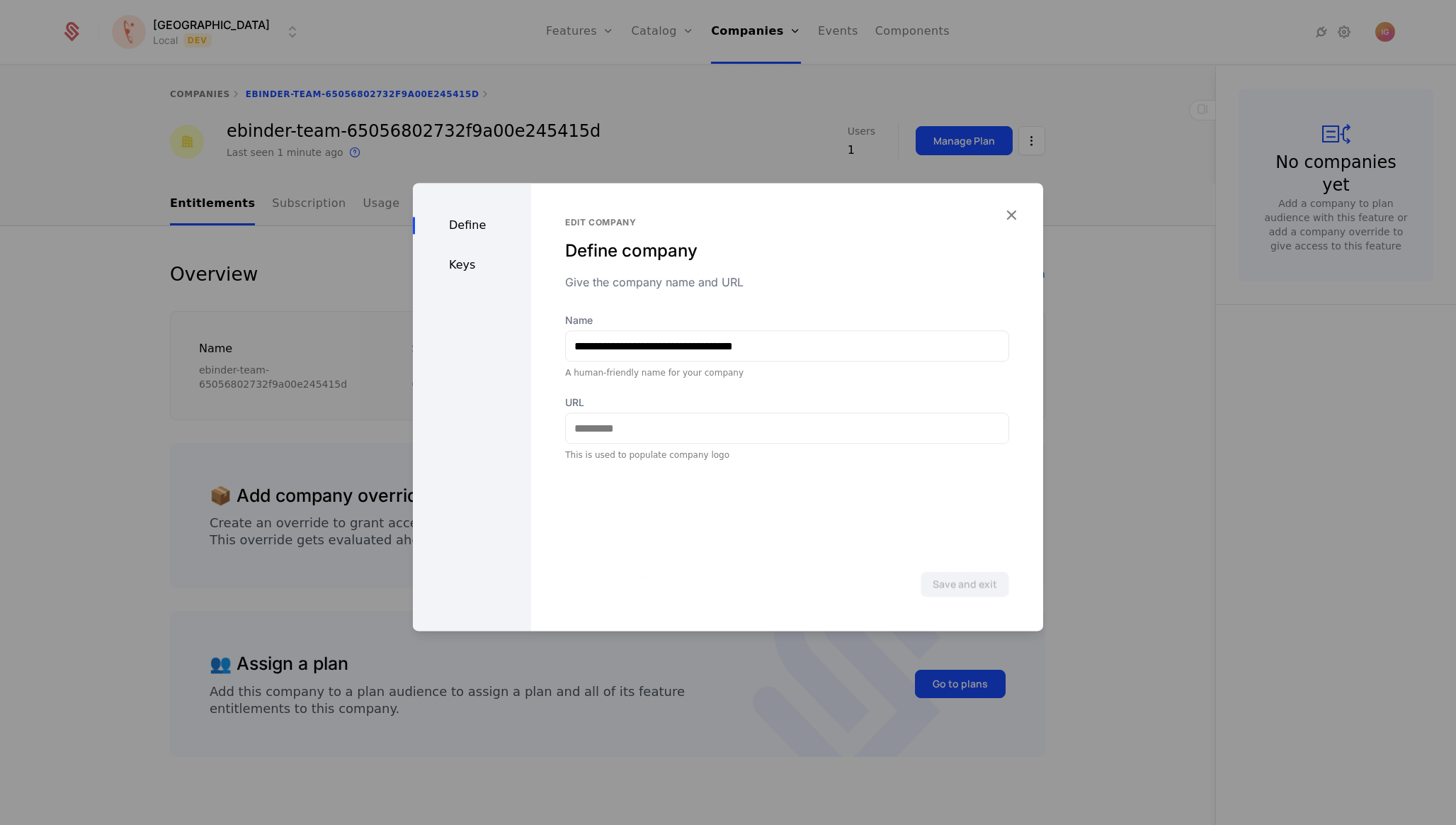
click at [467, 256] on div "Keys" at bounding box center [471, 265] width 118 height 17
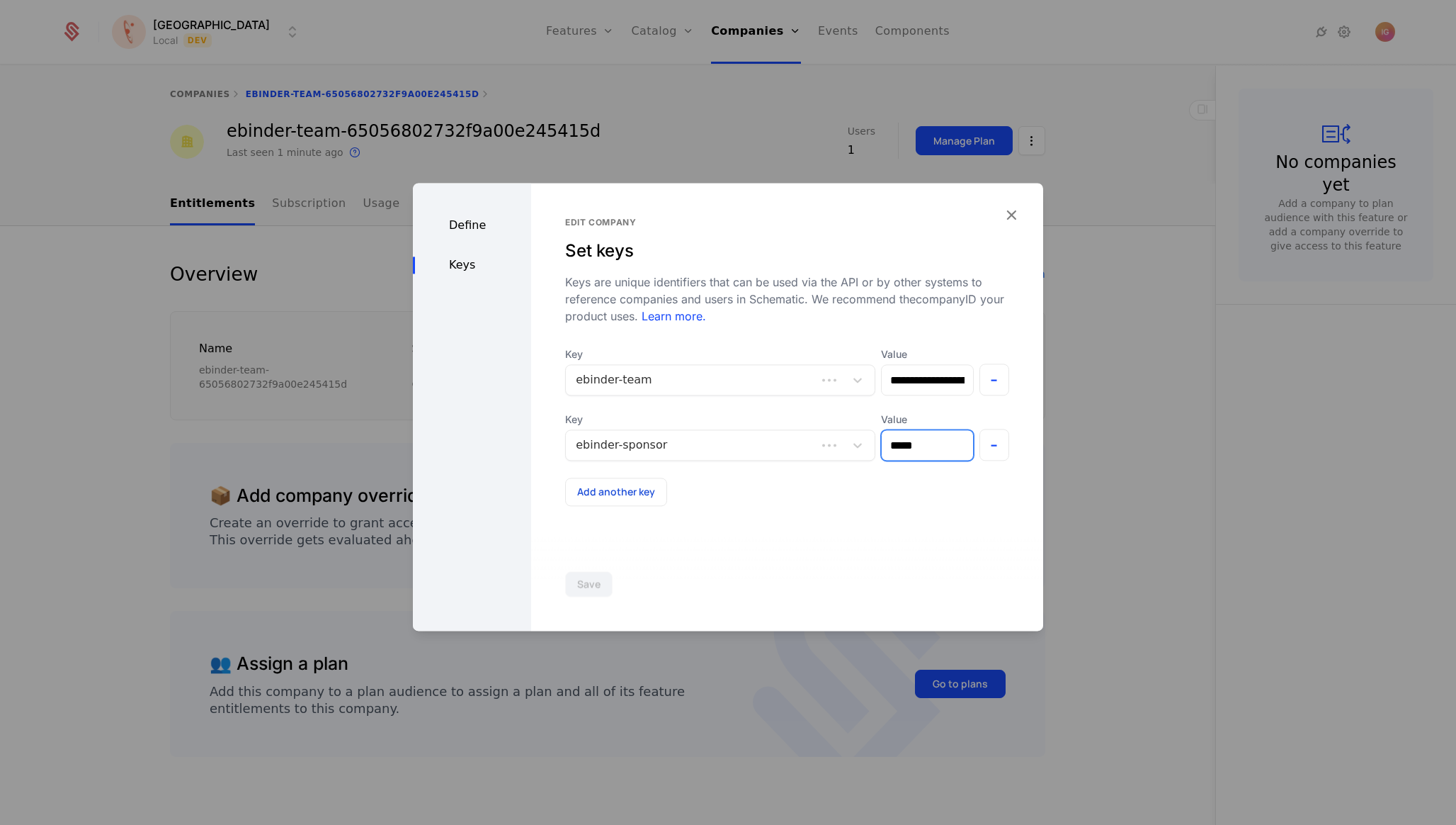
click at [922, 430] on input "*****" at bounding box center [927, 445] width 91 height 30
type input "*********"
click at [572, 580] on button "Save" at bounding box center [589, 584] width 48 height 26
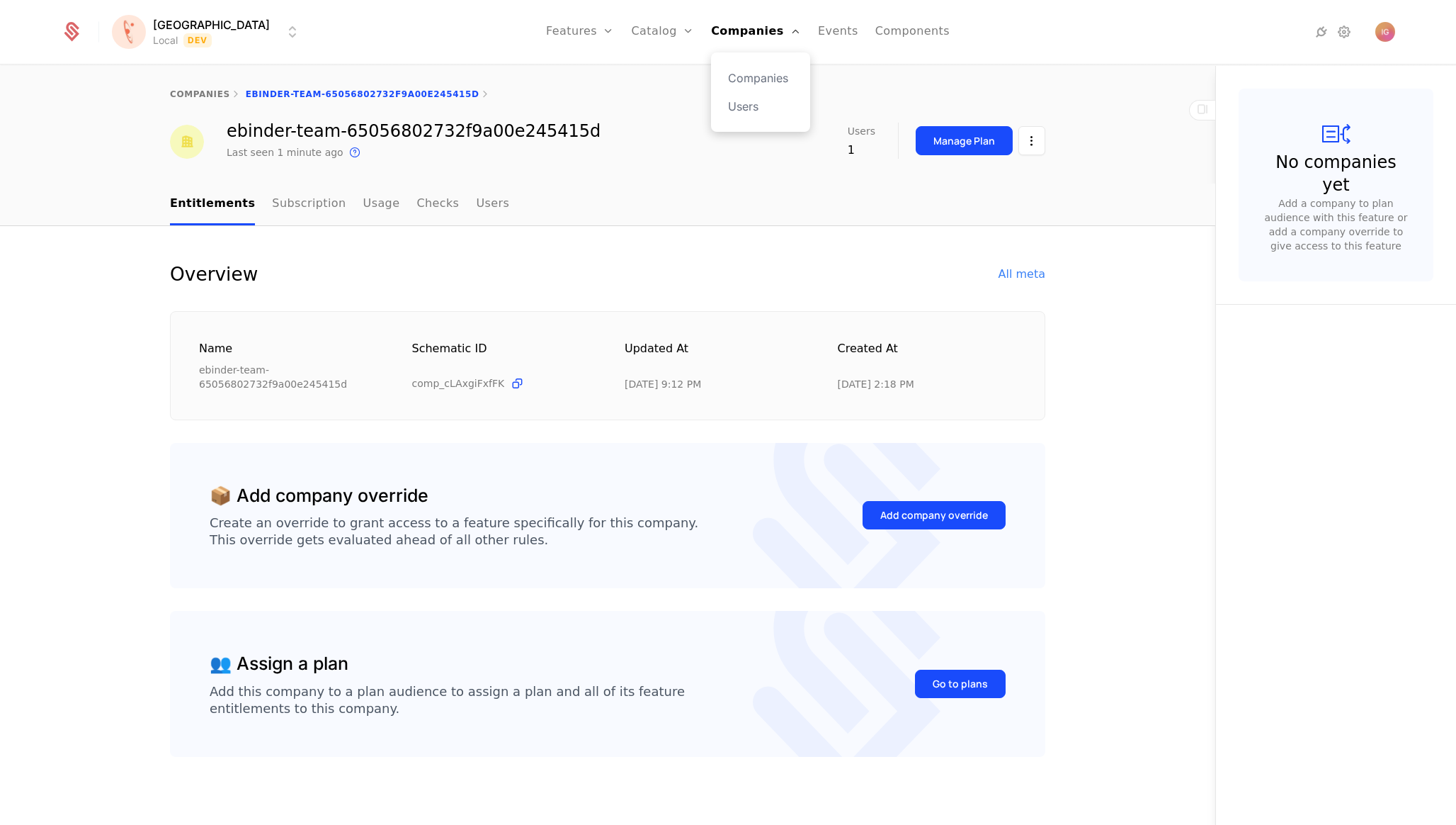
click at [731, 85] on div "Companies Users" at bounding box center [761, 92] width 99 height 79
click at [737, 75] on link "Companies" at bounding box center [761, 78] width 65 height 17
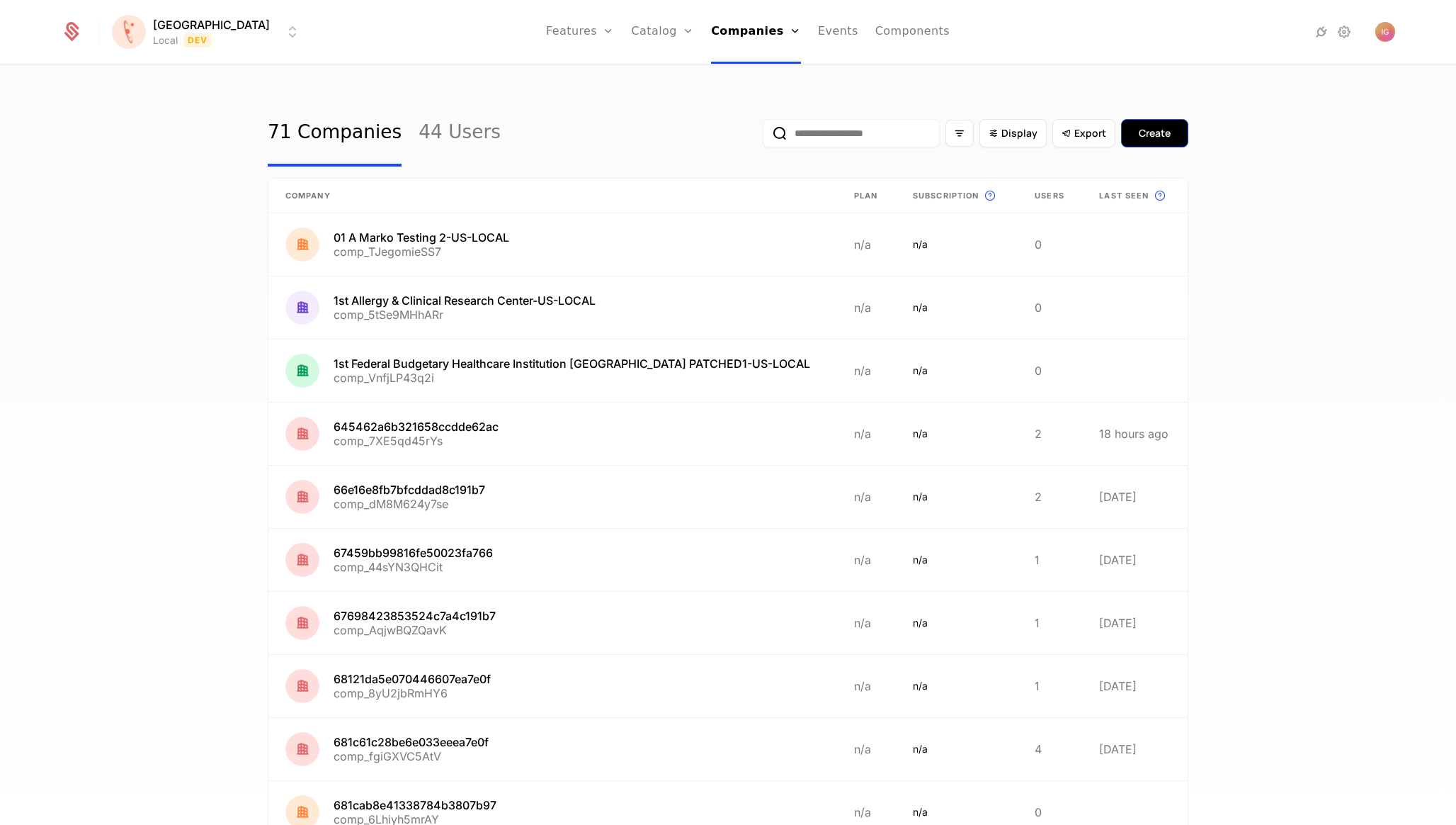
click at [1154, 129] on div "Create" at bounding box center [1154, 133] width 32 height 14
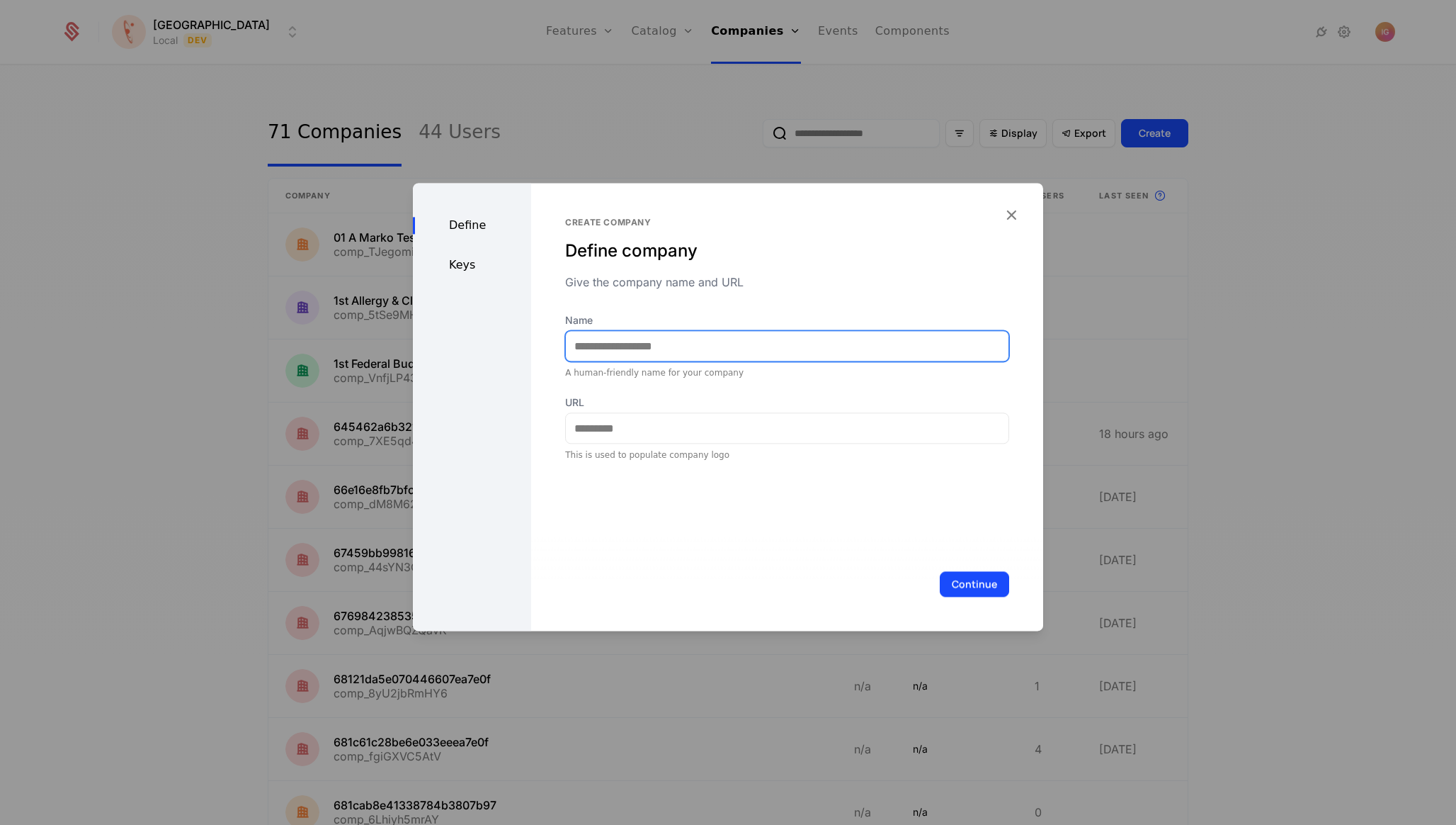
click at [630, 335] on input "Name" at bounding box center [787, 346] width 443 height 30
type input "*****"
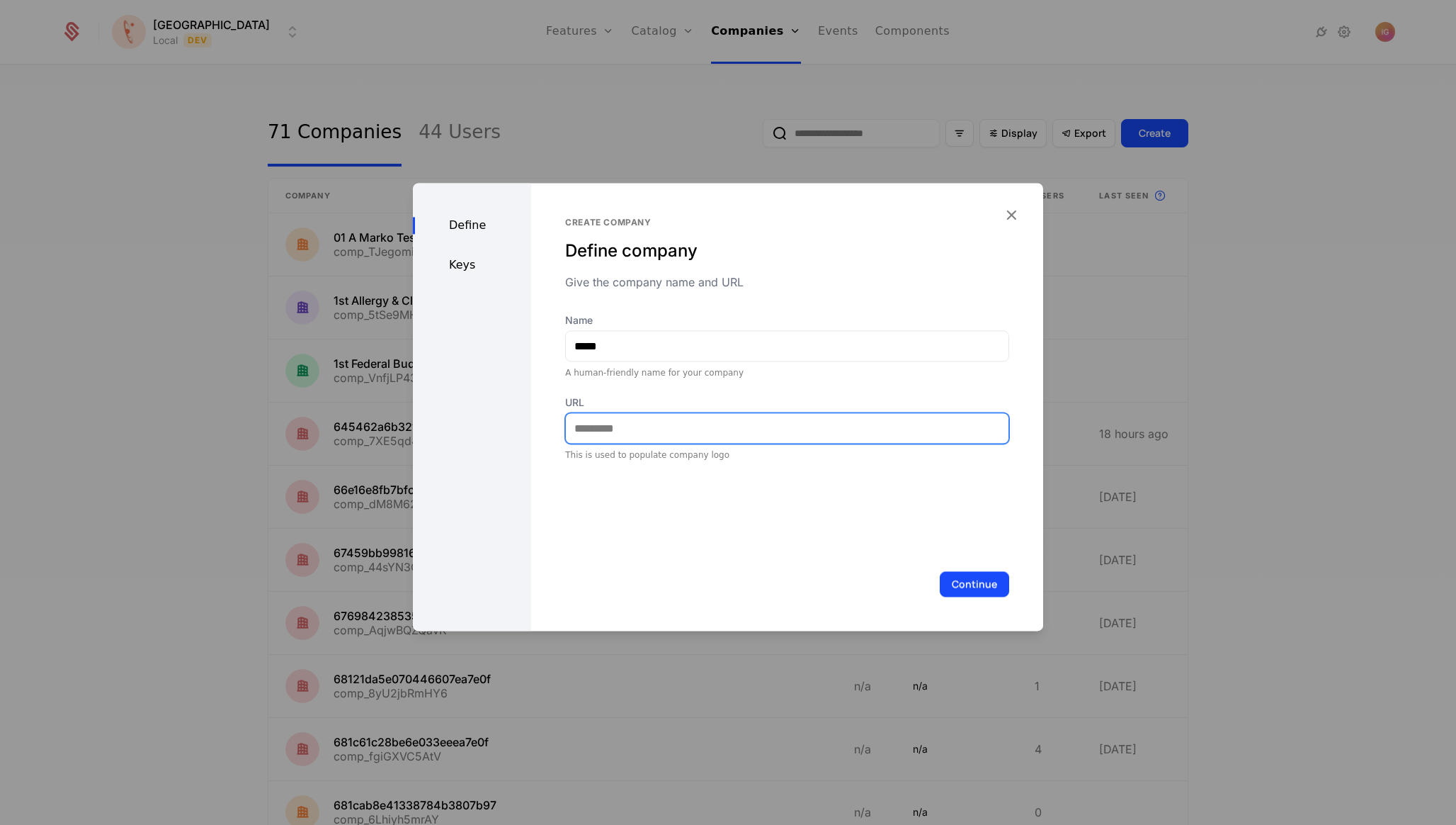
click at [573, 413] on input "URL" at bounding box center [787, 428] width 443 height 30
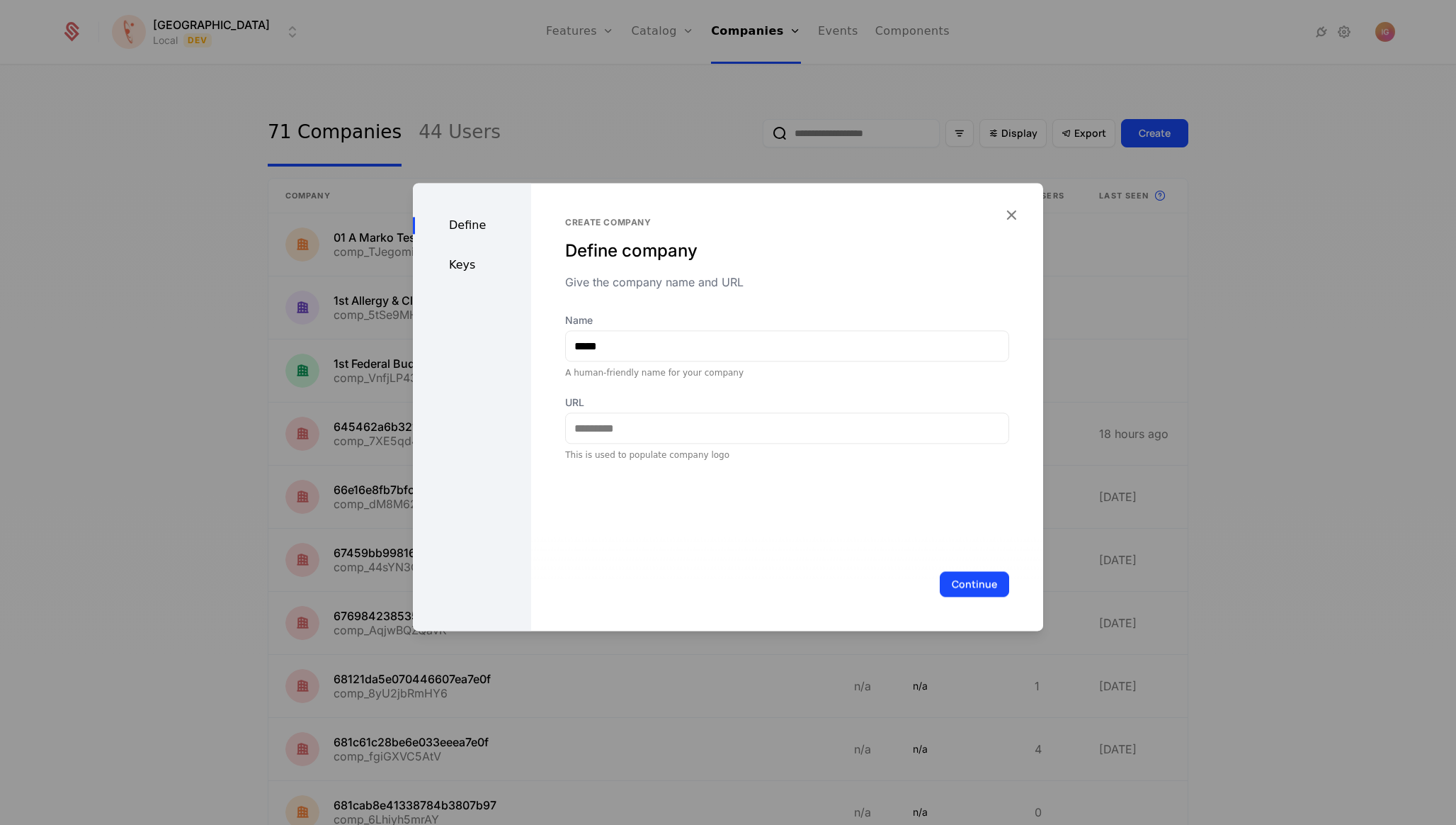
click at [470, 243] on div "Define Keys" at bounding box center [471, 407] width 118 height 448
click at [456, 256] on div "Keys" at bounding box center [471, 265] width 118 height 17
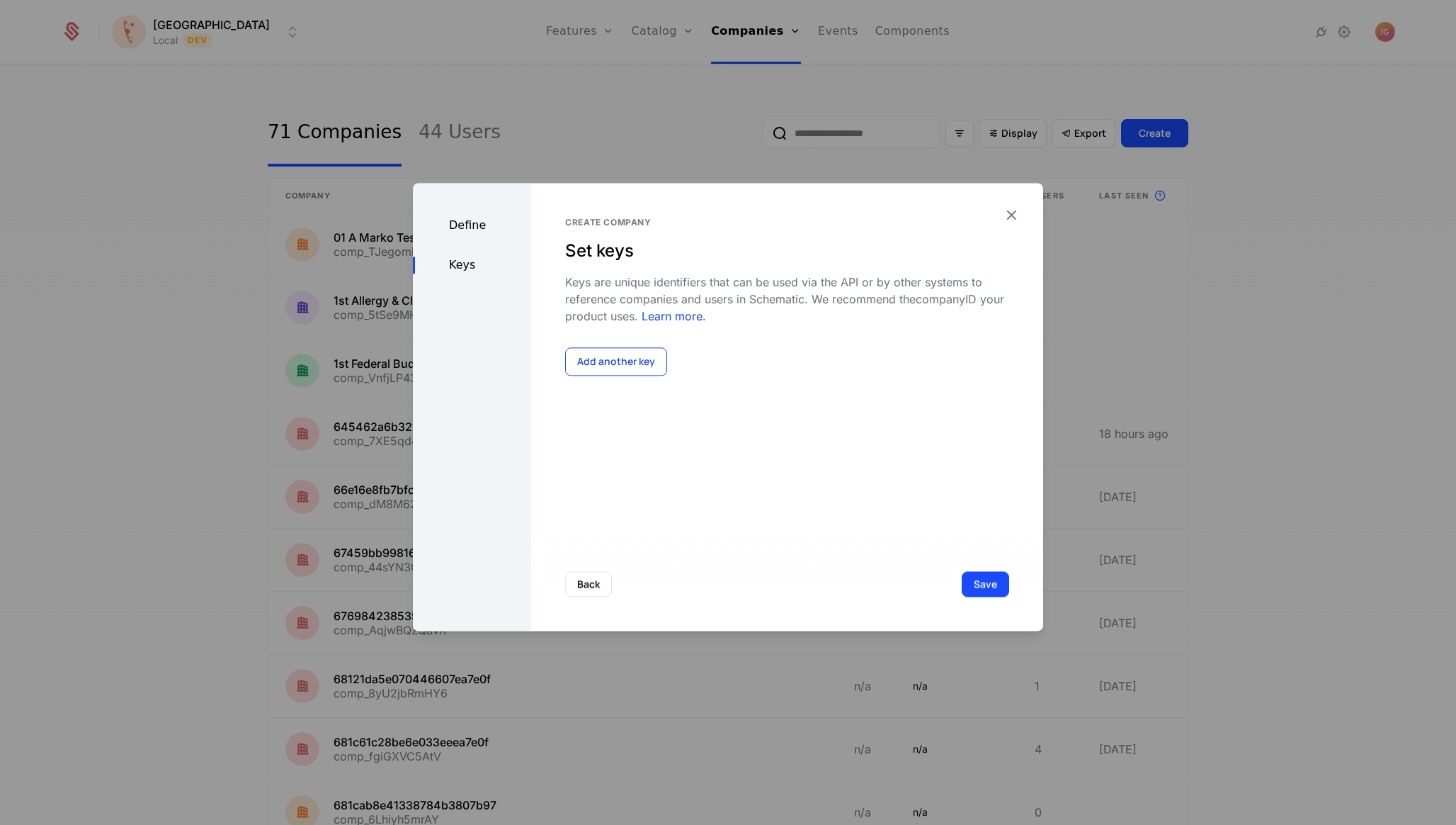
click at [618, 347] on button "Add another key" at bounding box center [616, 361] width 102 height 28
click at [625, 367] on div "Select..." at bounding box center [692, 379] width 251 height 26
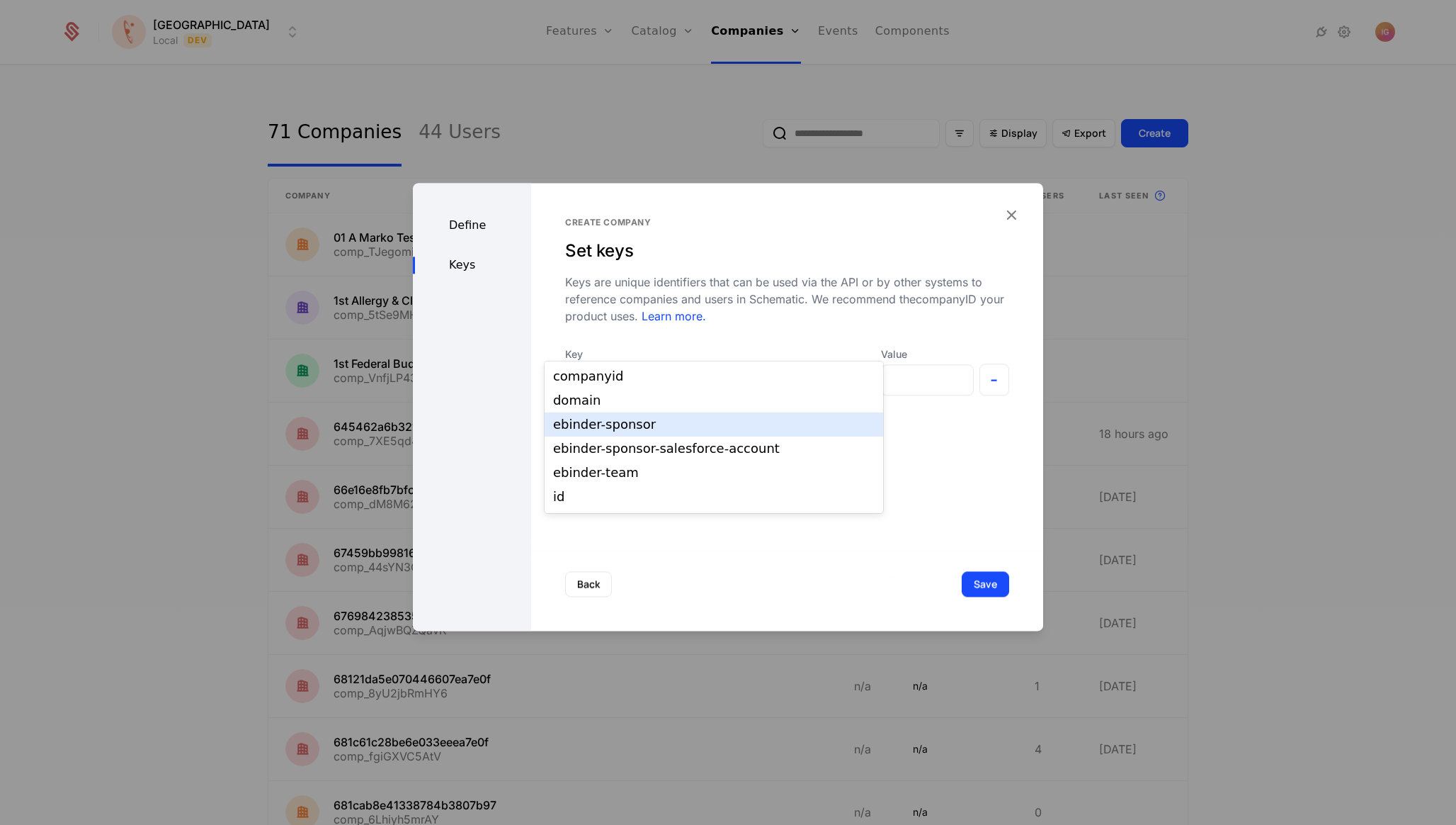
click at [637, 425] on div "ebinder-sponsor" at bounding box center [714, 424] width 338 height 24
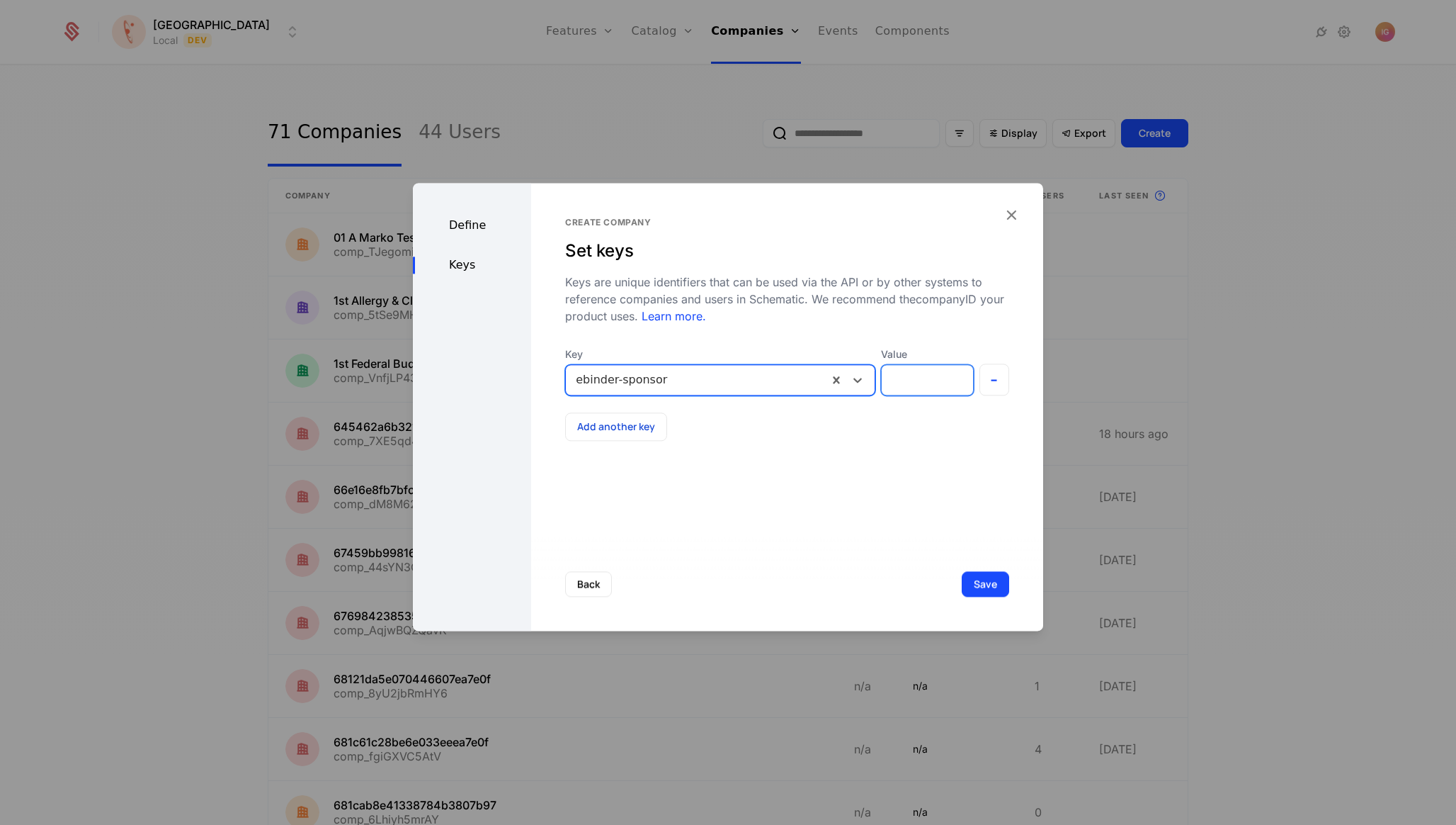
click at [919, 365] on input "Value" at bounding box center [927, 380] width 91 height 30
type input "*****"
click at [995, 584] on button "Save" at bounding box center [985, 584] width 48 height 26
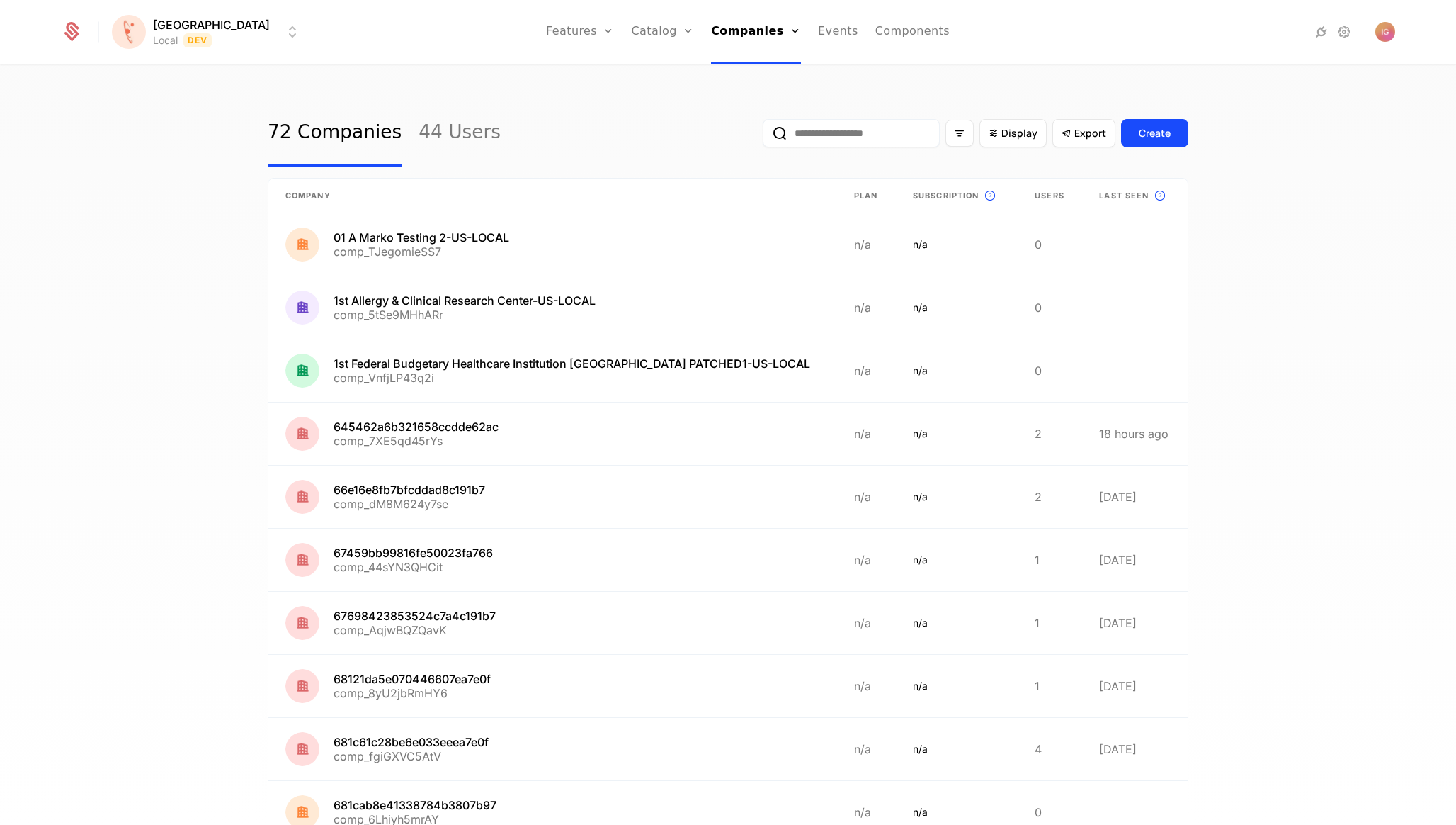
click at [887, 123] on input "email" at bounding box center [851, 133] width 177 height 28
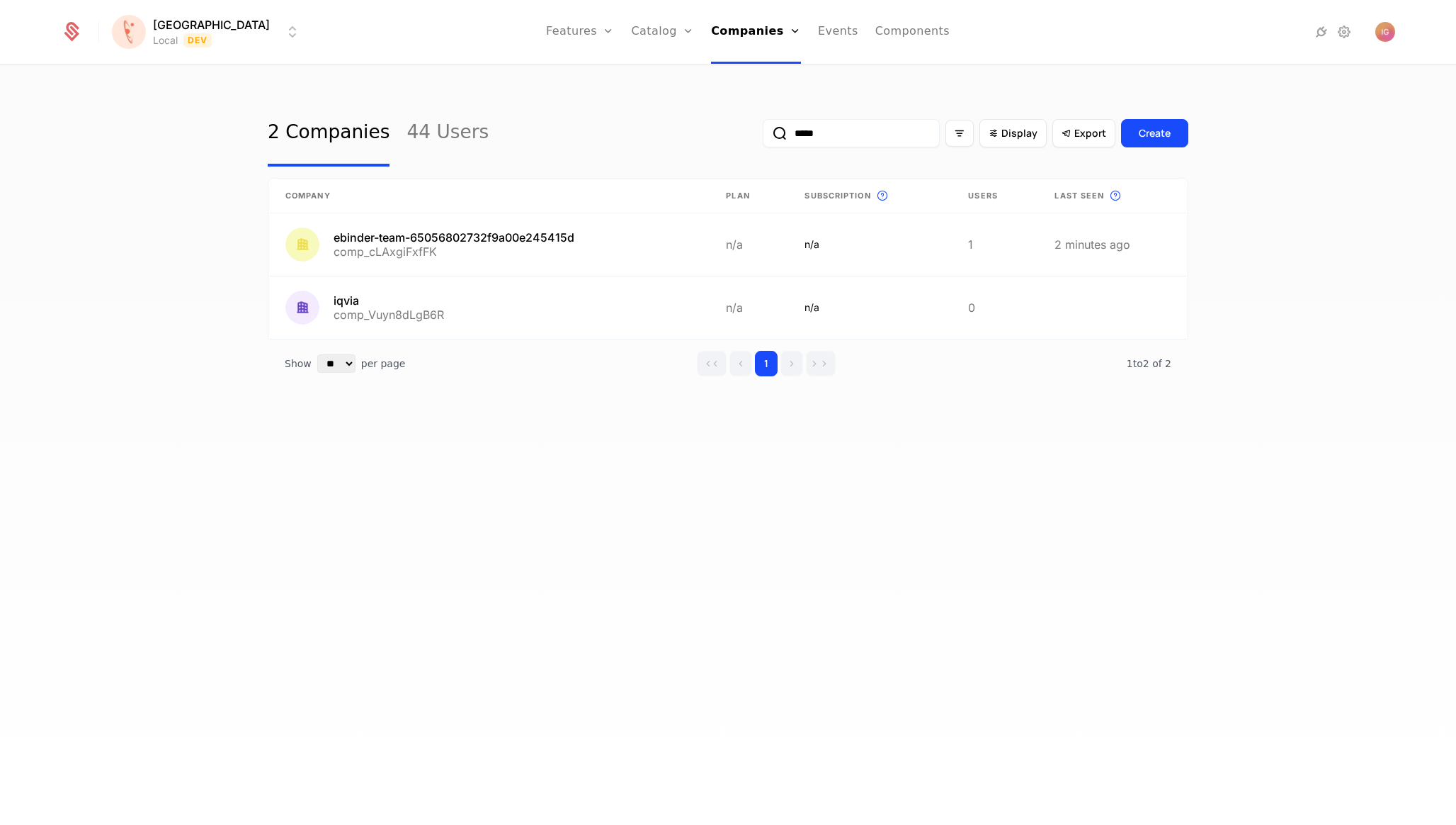
type input "*****"
